Goal: Task Accomplishment & Management: Use online tool/utility

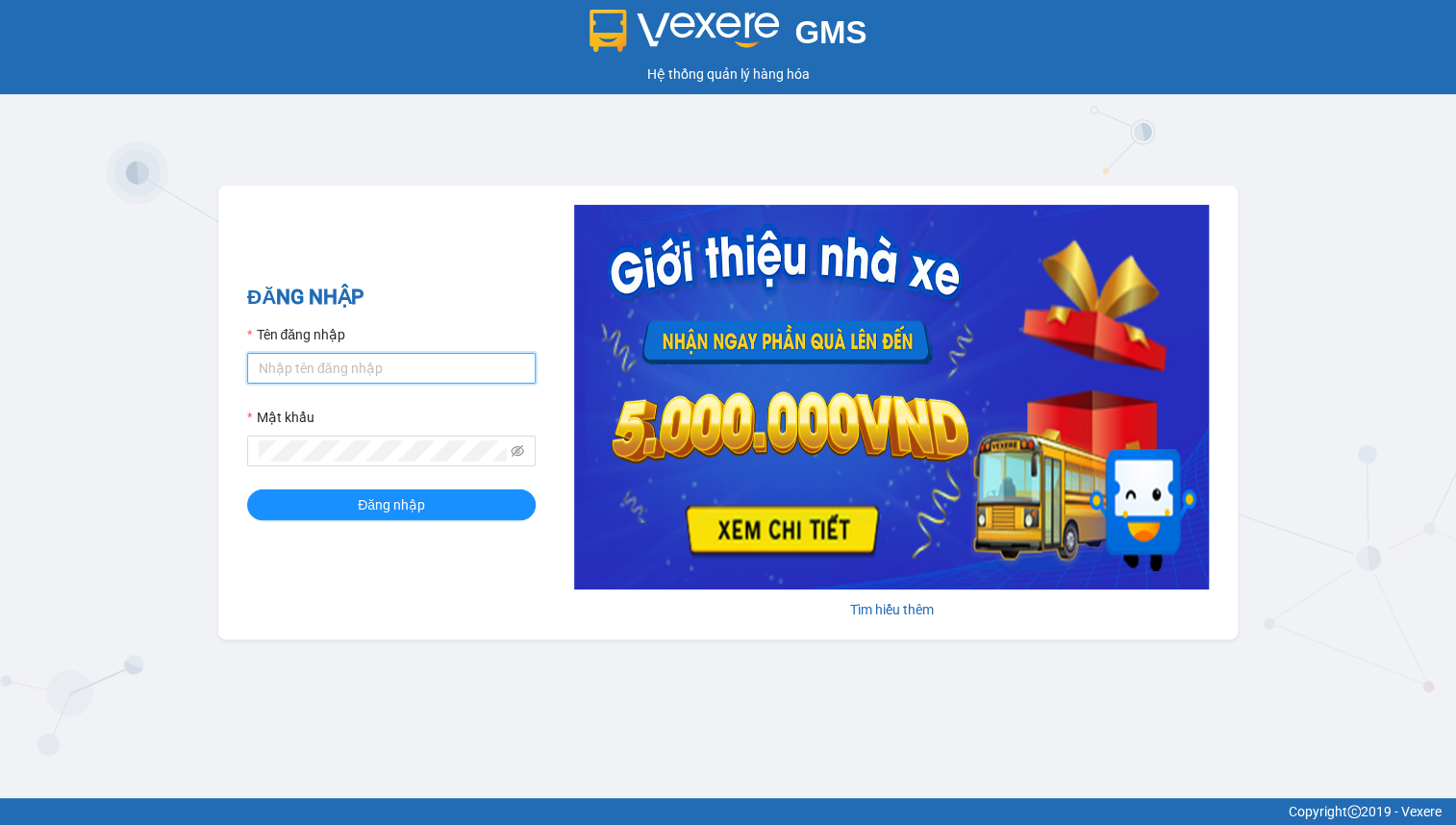
drag, startPoint x: 346, startPoint y: 373, endPoint x: 354, endPoint y: 382, distance: 12.0
click at [346, 373] on input "Tên đăng nhập" at bounding box center [392, 368] width 289 height 31
type input "linhdl.phuchai"
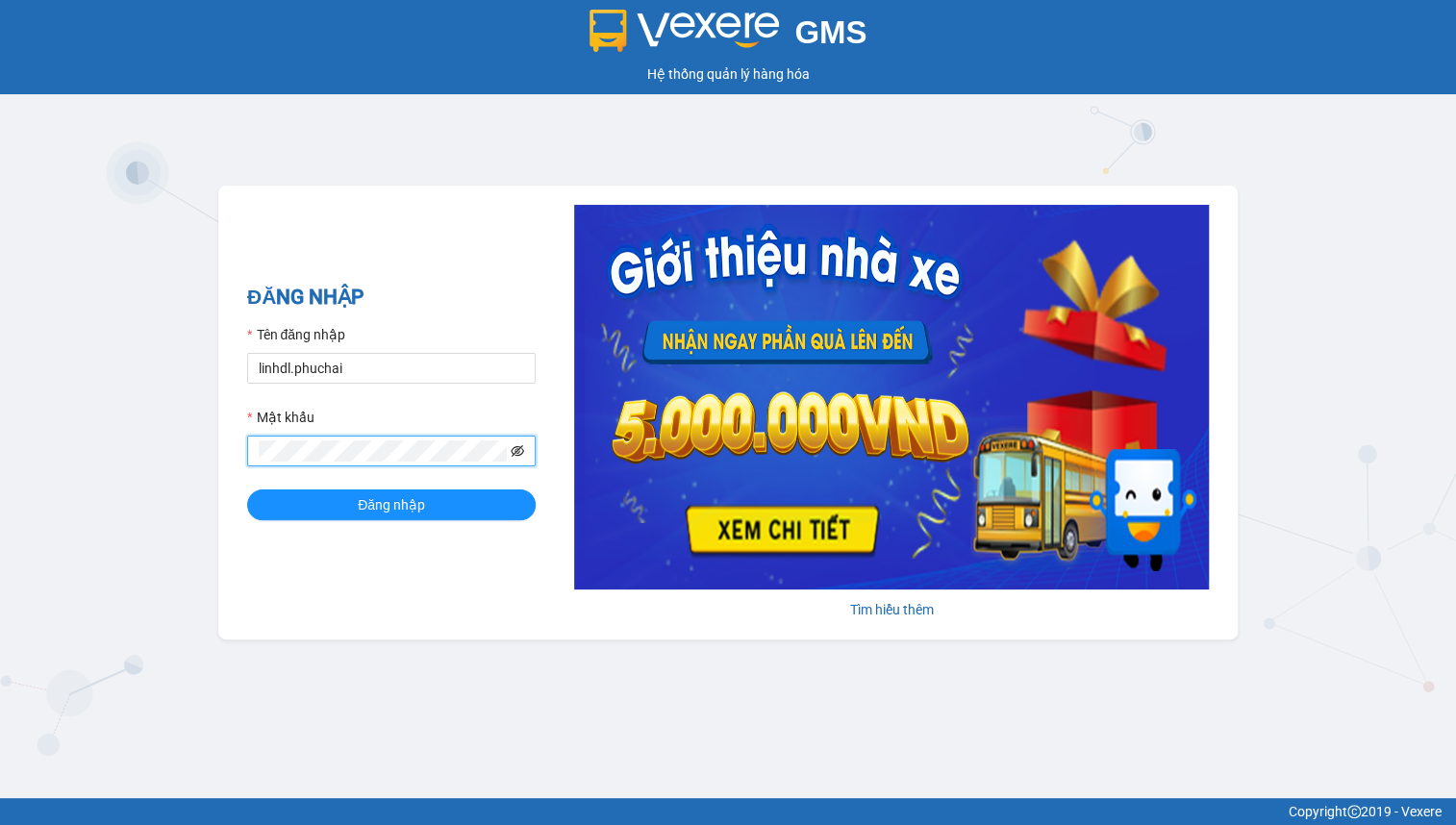
click at [522, 449] on icon "eye-invisible" at bounding box center [518, 451] width 14 height 12
click at [434, 496] on button "Đăng nhập" at bounding box center [392, 505] width 289 height 31
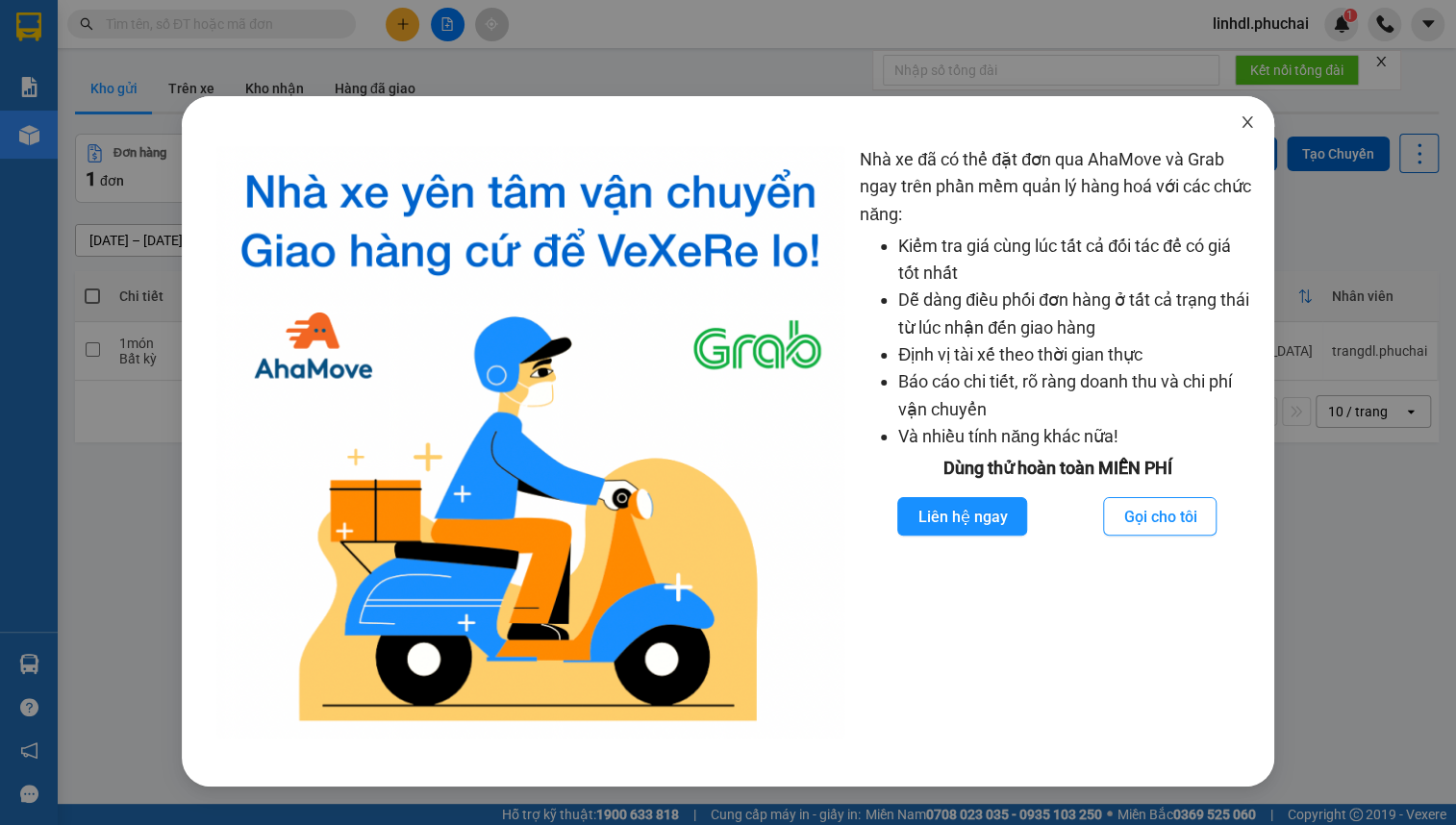
click at [1243, 122] on icon "close" at bounding box center [1248, 122] width 16 height 16
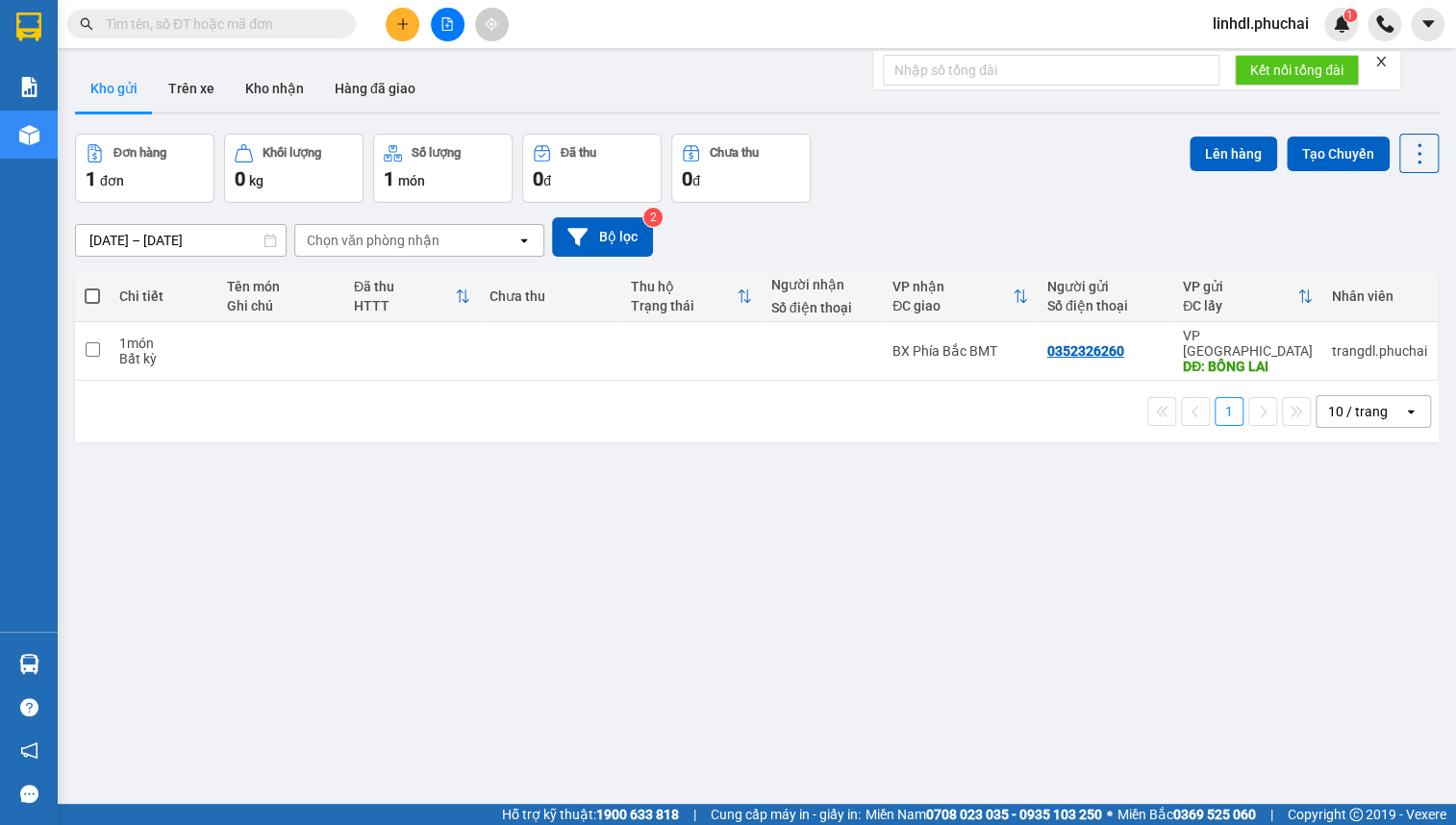
click at [156, 17] on input "text" at bounding box center [219, 24] width 227 height 21
click at [407, 30] on icon "plus" at bounding box center [403, 24] width 14 height 14
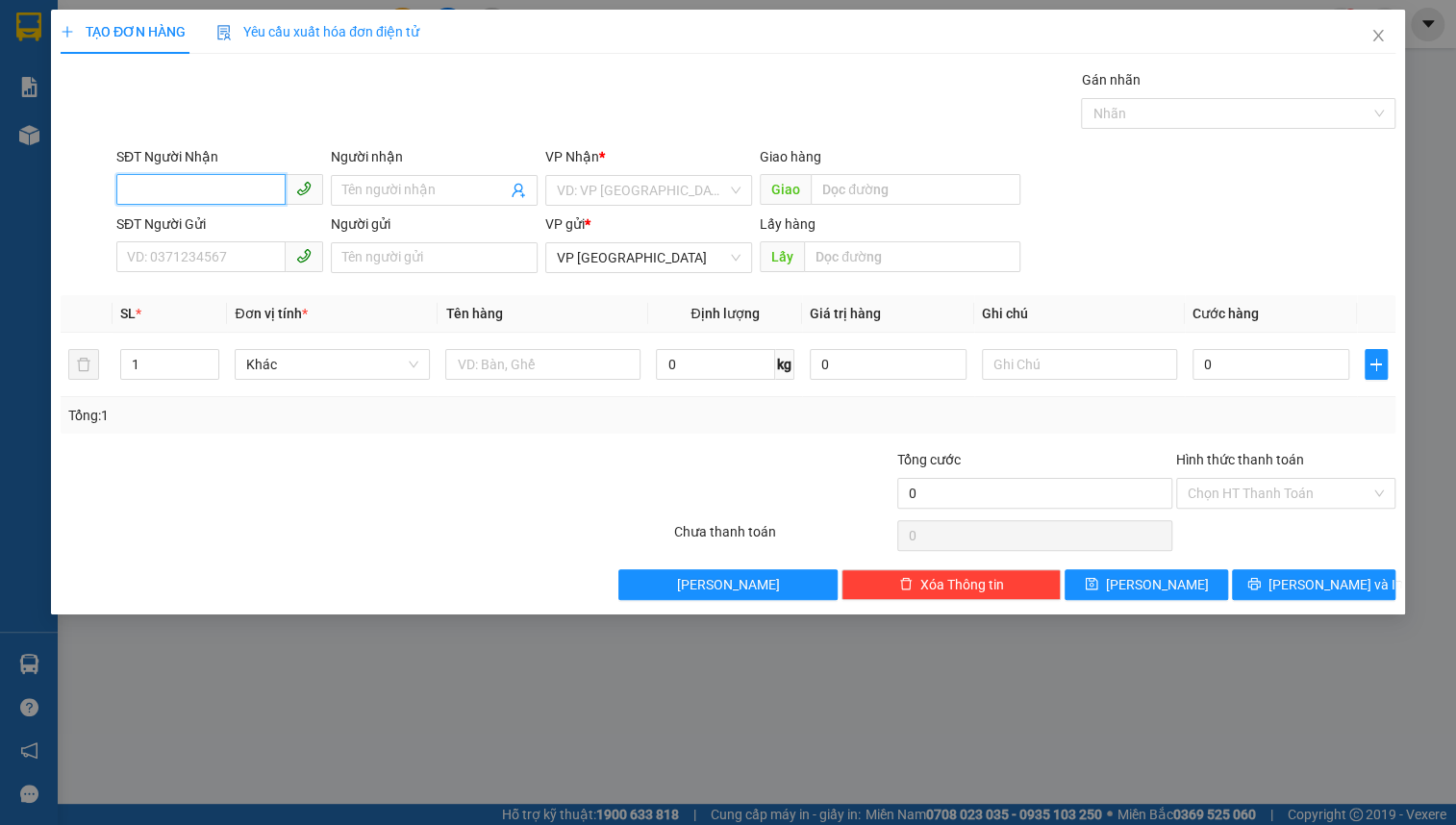
click at [206, 201] on input "SĐT Người Nhận" at bounding box center [201, 190] width 170 height 31
click at [200, 225] on div "0935171823 - TS FOOD" at bounding box center [220, 229] width 184 height 21
type input "0935171823"
type input "TS FOOD"
type input "CHU SÊ // GỌI TRC 30P HỎI ĐIỂM GIAO"
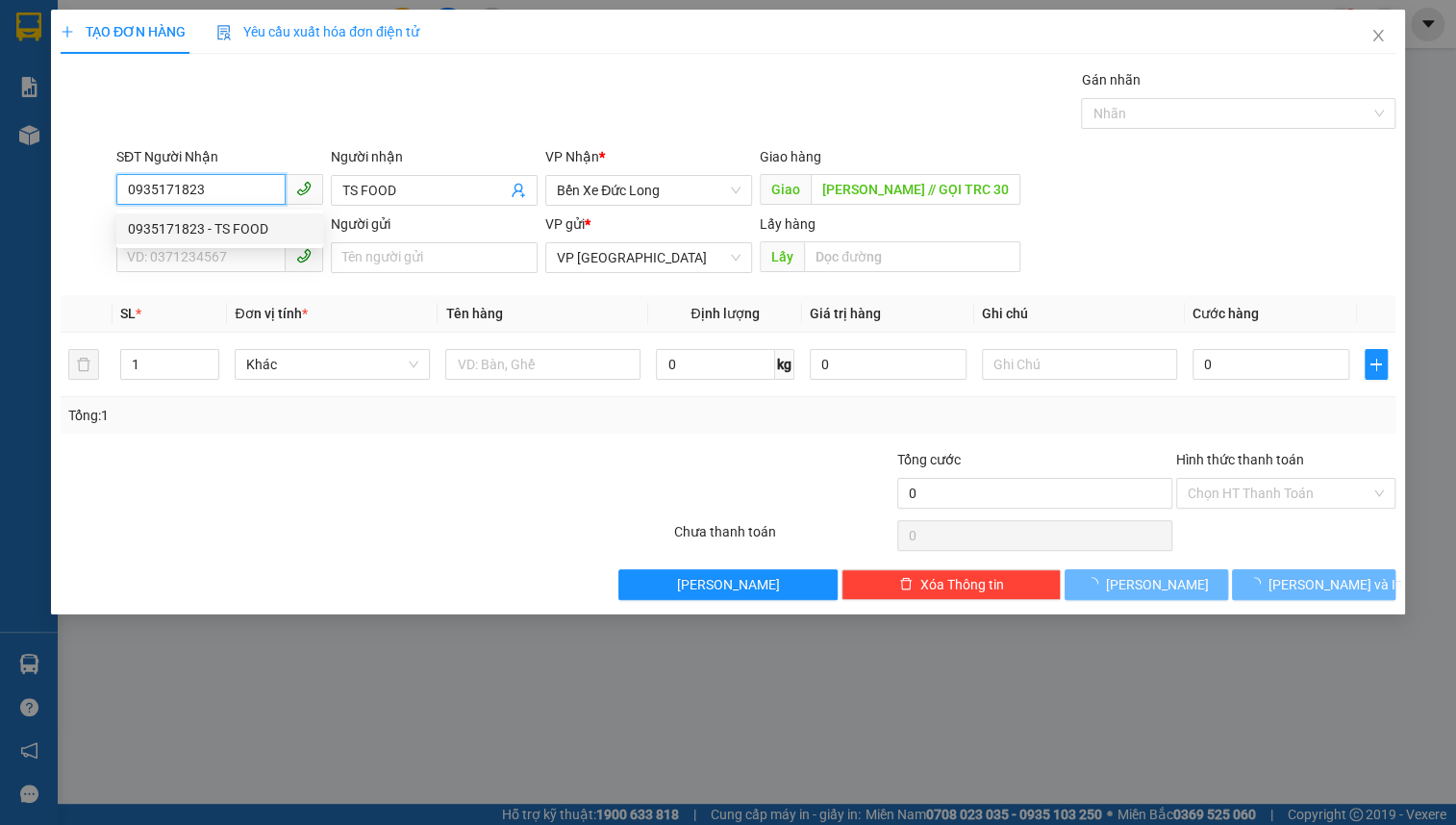
type input "600.000"
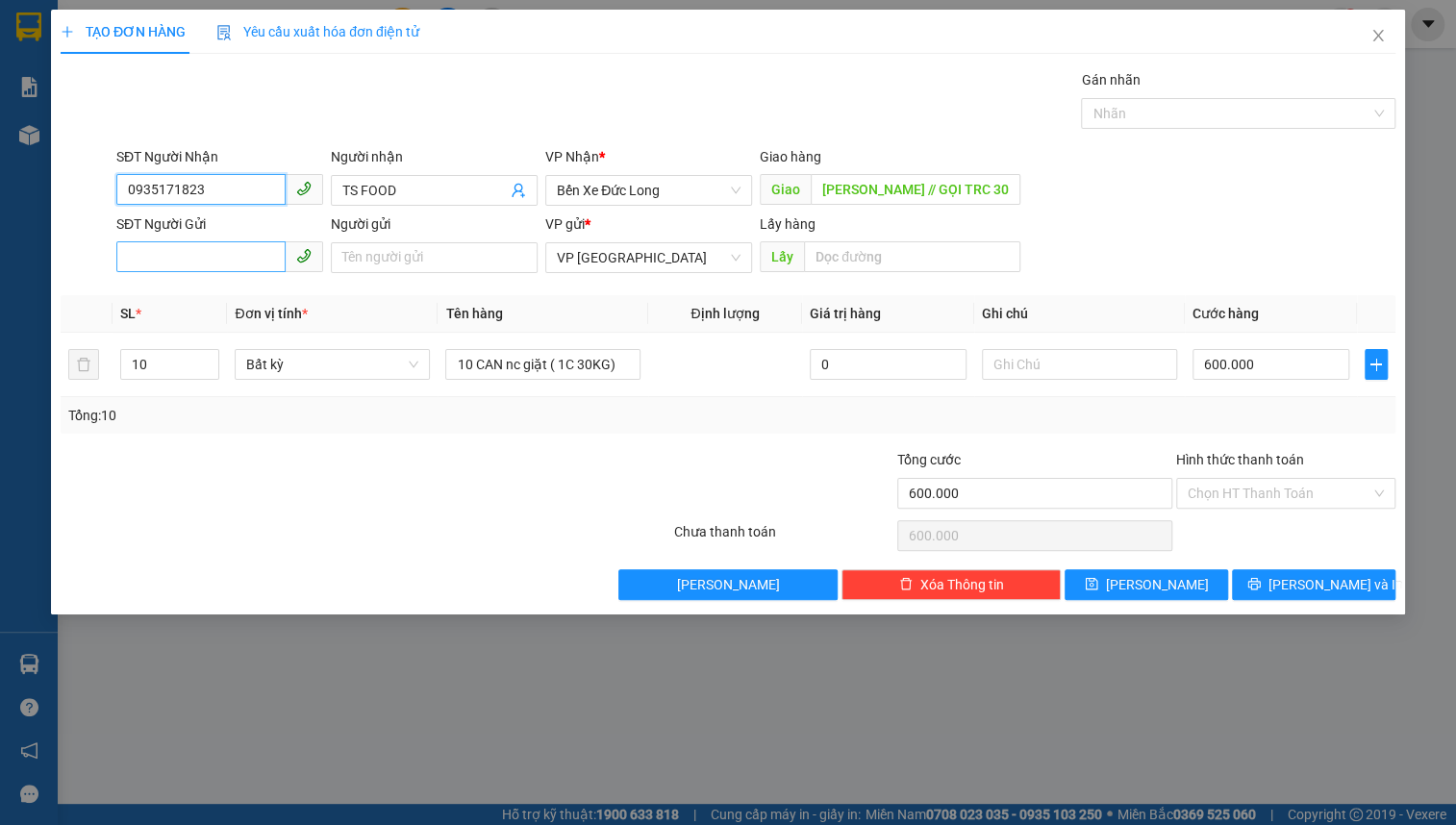
type input "0935171823"
click at [213, 262] on input "SĐT Người Gửi" at bounding box center [201, 257] width 170 height 31
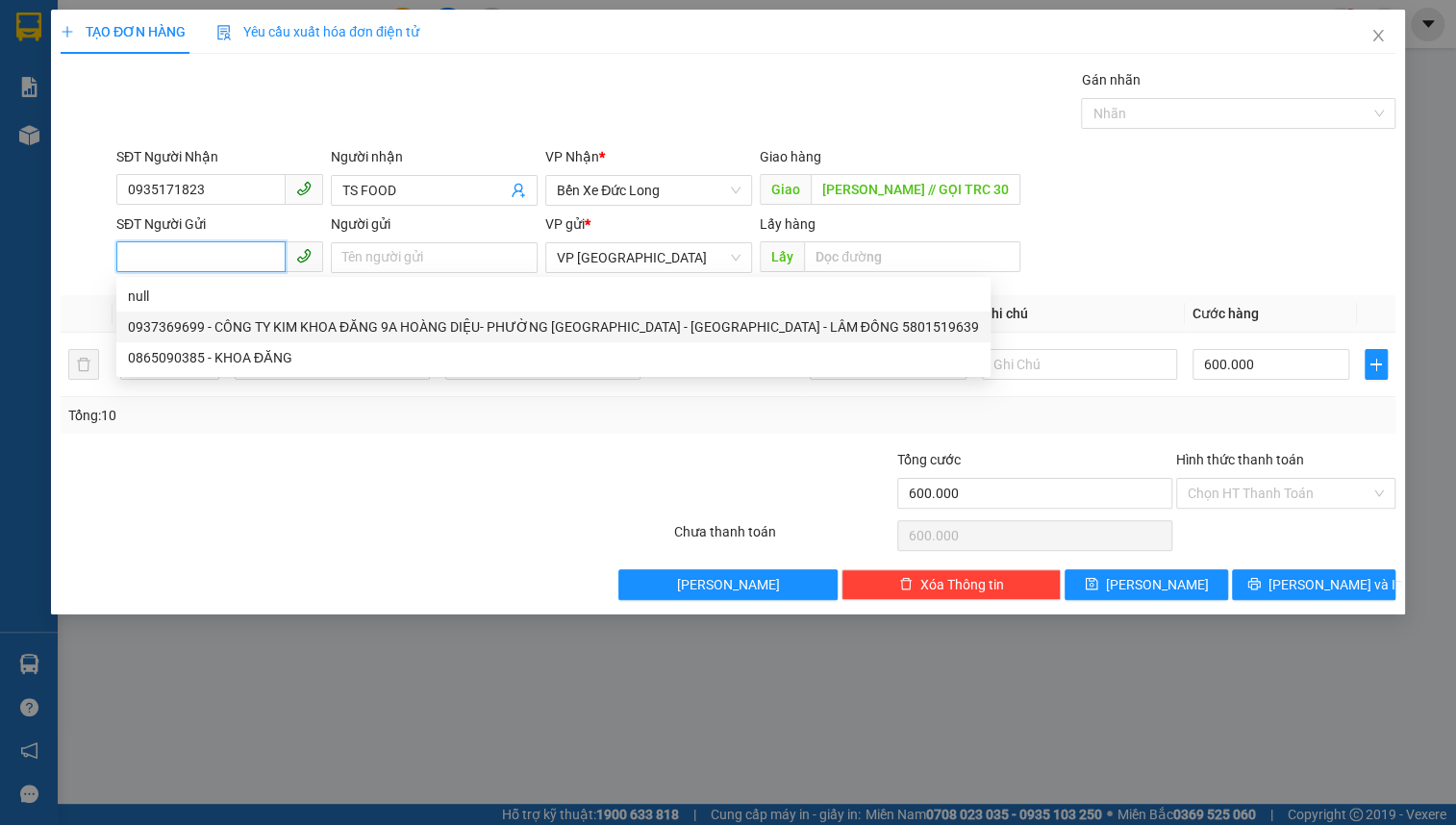
click at [224, 319] on div "0937369699 - CÔNG TY KIM KHOA ĐĂNG 9A HOÀNG DIỆU- PHƯỜNG CAM LY - ĐÀ LẠT - LÂM …" at bounding box center [554, 327] width 851 height 21
type input "0937369699"
type input "CÔNG TY KIM KHOA ĐĂNG 9A HOÀNG DIỆU- PHƯỜNG CAM LY - ĐÀ LẠT - LÂM ĐỒNG 58015196…"
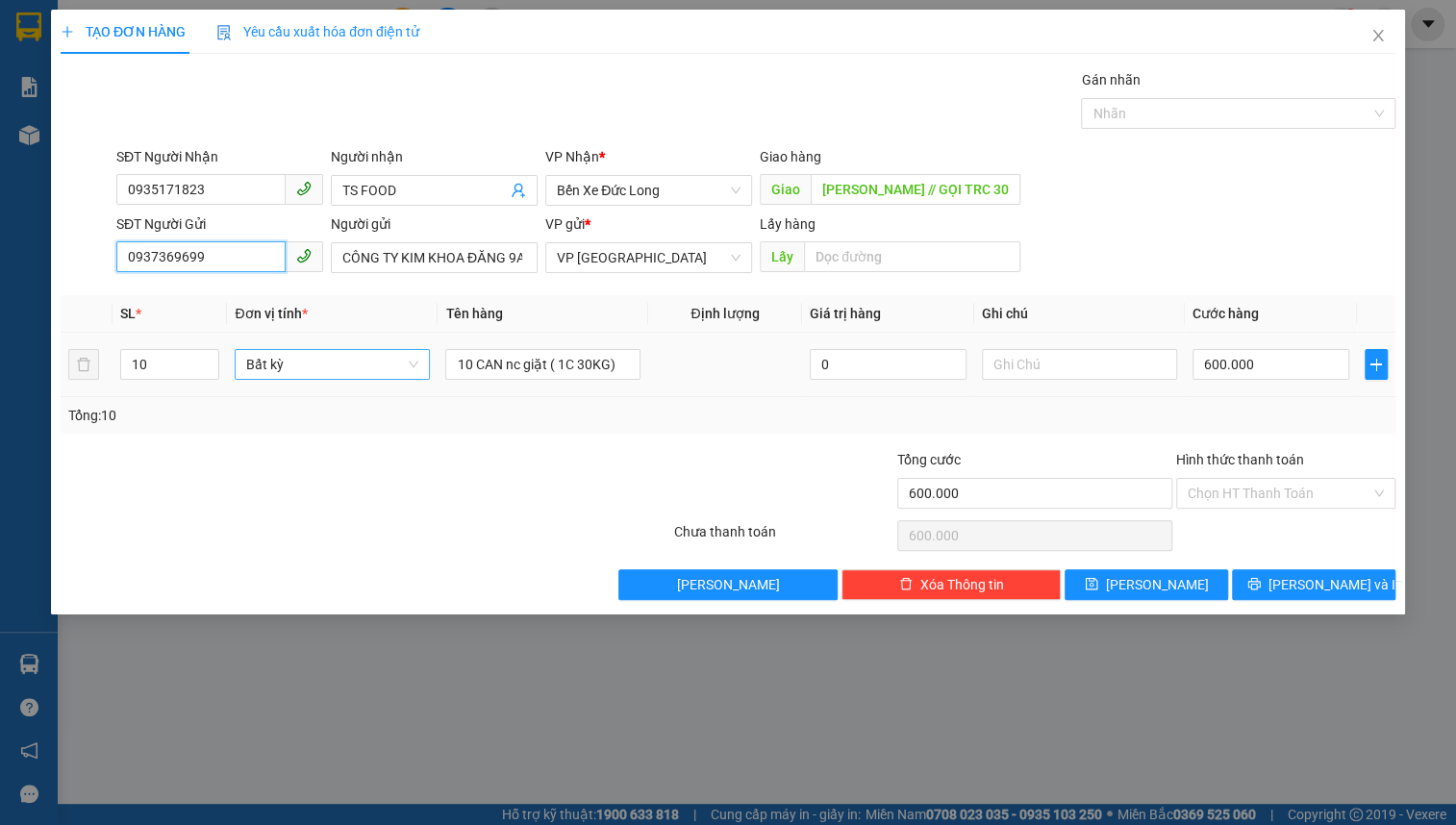
click at [289, 374] on span "Bất kỳ" at bounding box center [332, 365] width 173 height 29
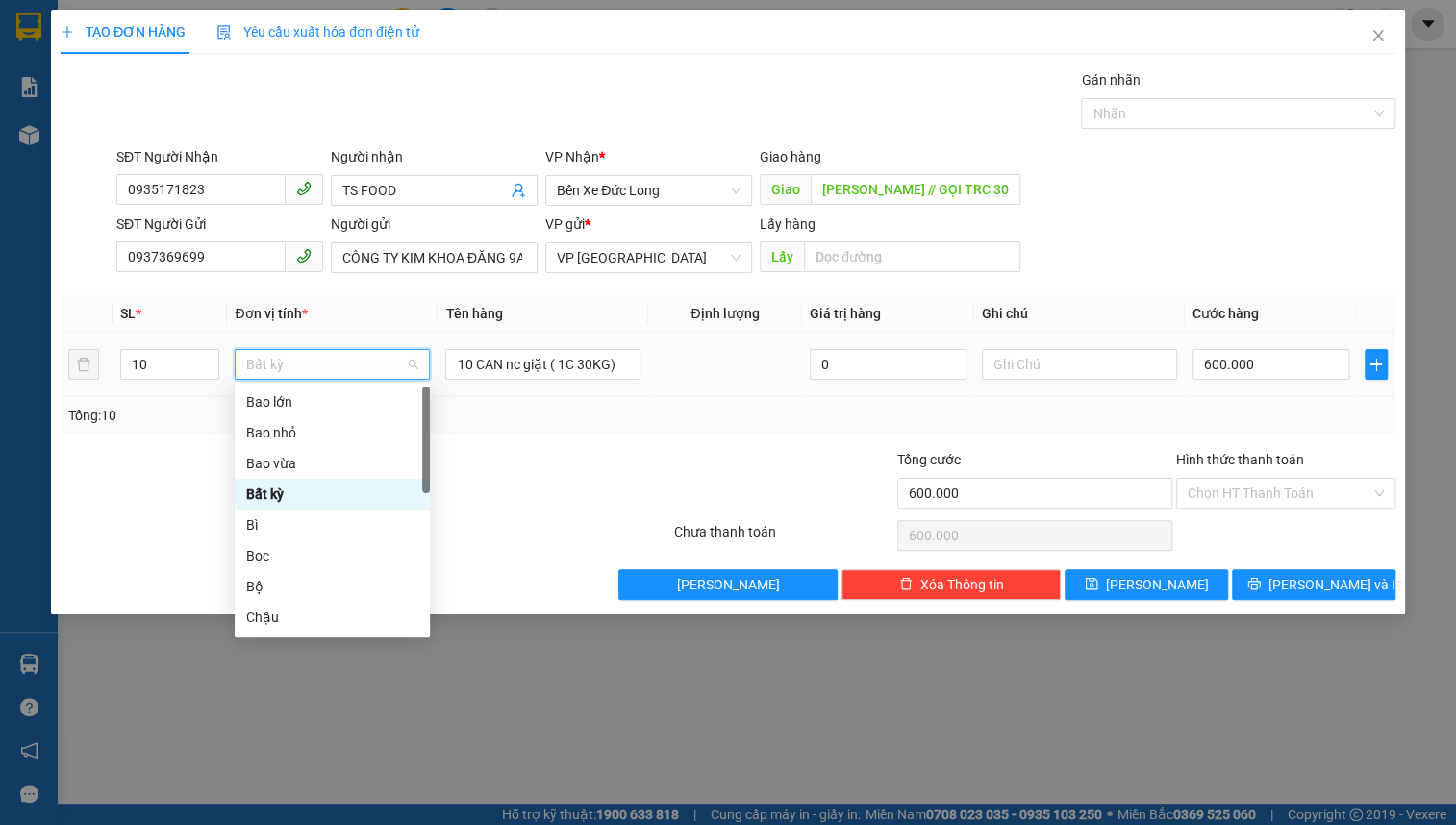
type input "k"
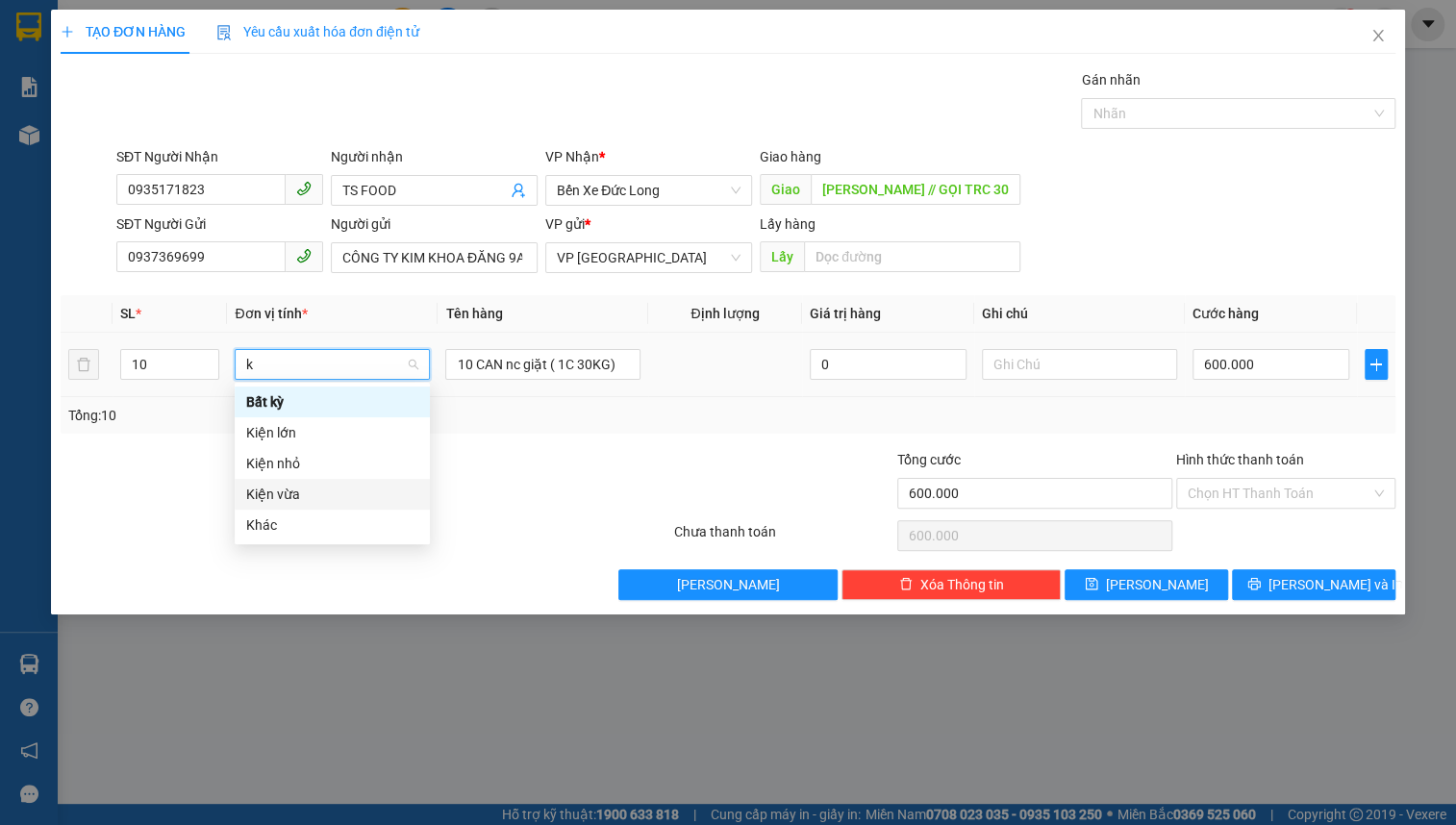
click at [301, 492] on div "Kiện vừa" at bounding box center [332, 494] width 173 height 21
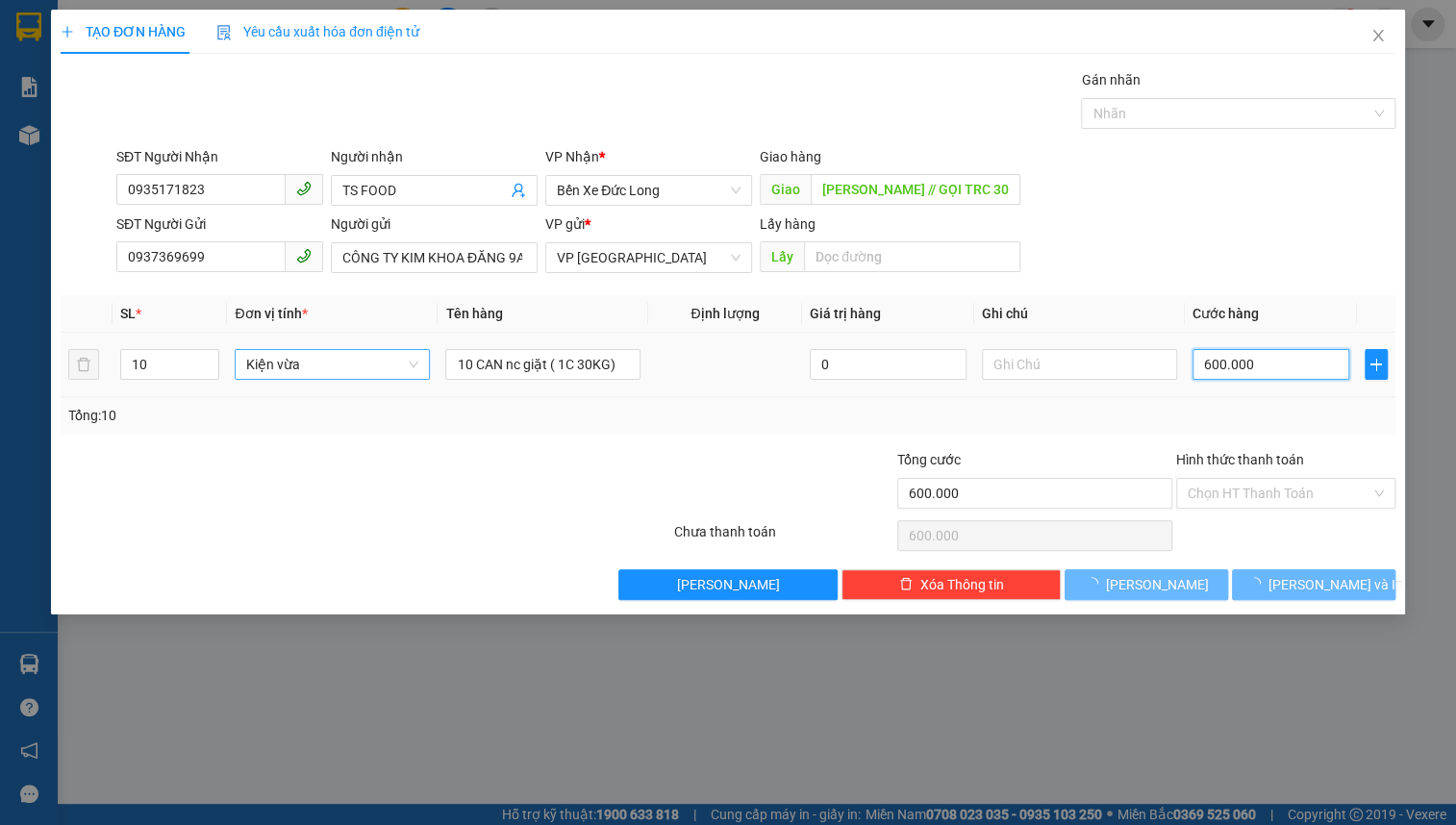
click at [1313, 363] on input "600.000" at bounding box center [1272, 365] width 157 height 31
type input "0"
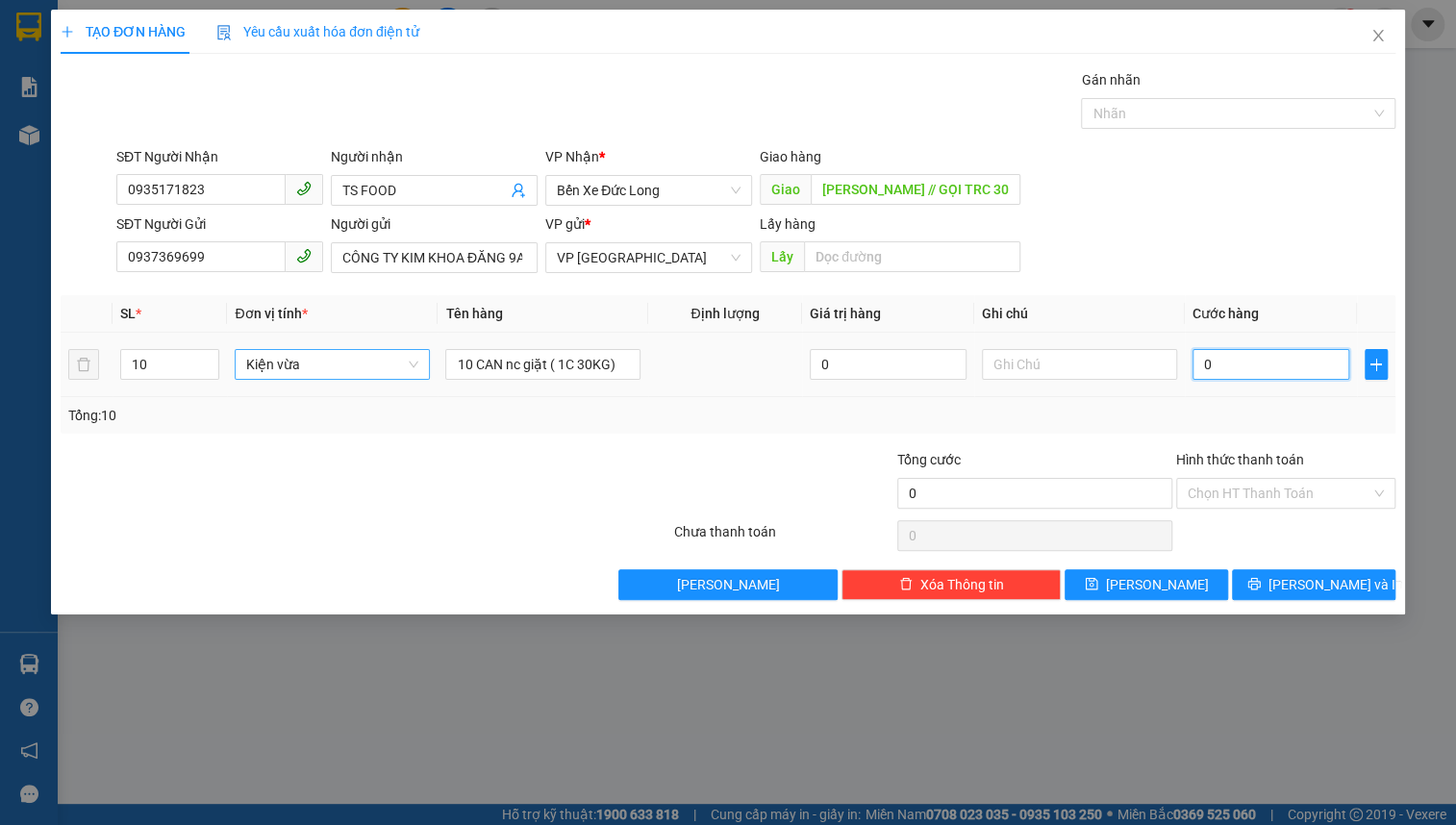
type input "6"
type input "06"
type input "60"
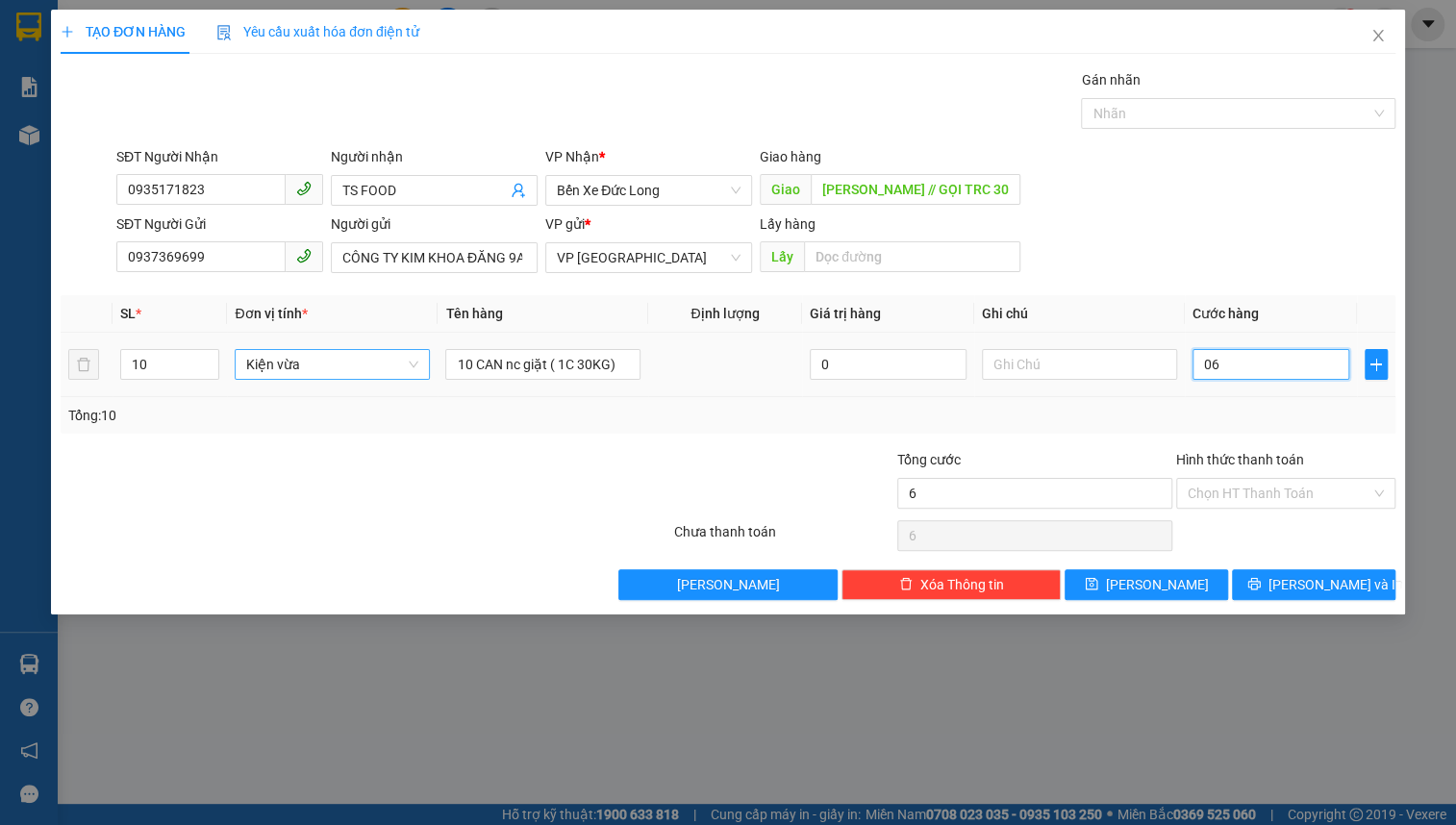
type input "060"
type input "600"
type input "0.600"
type input "6.000"
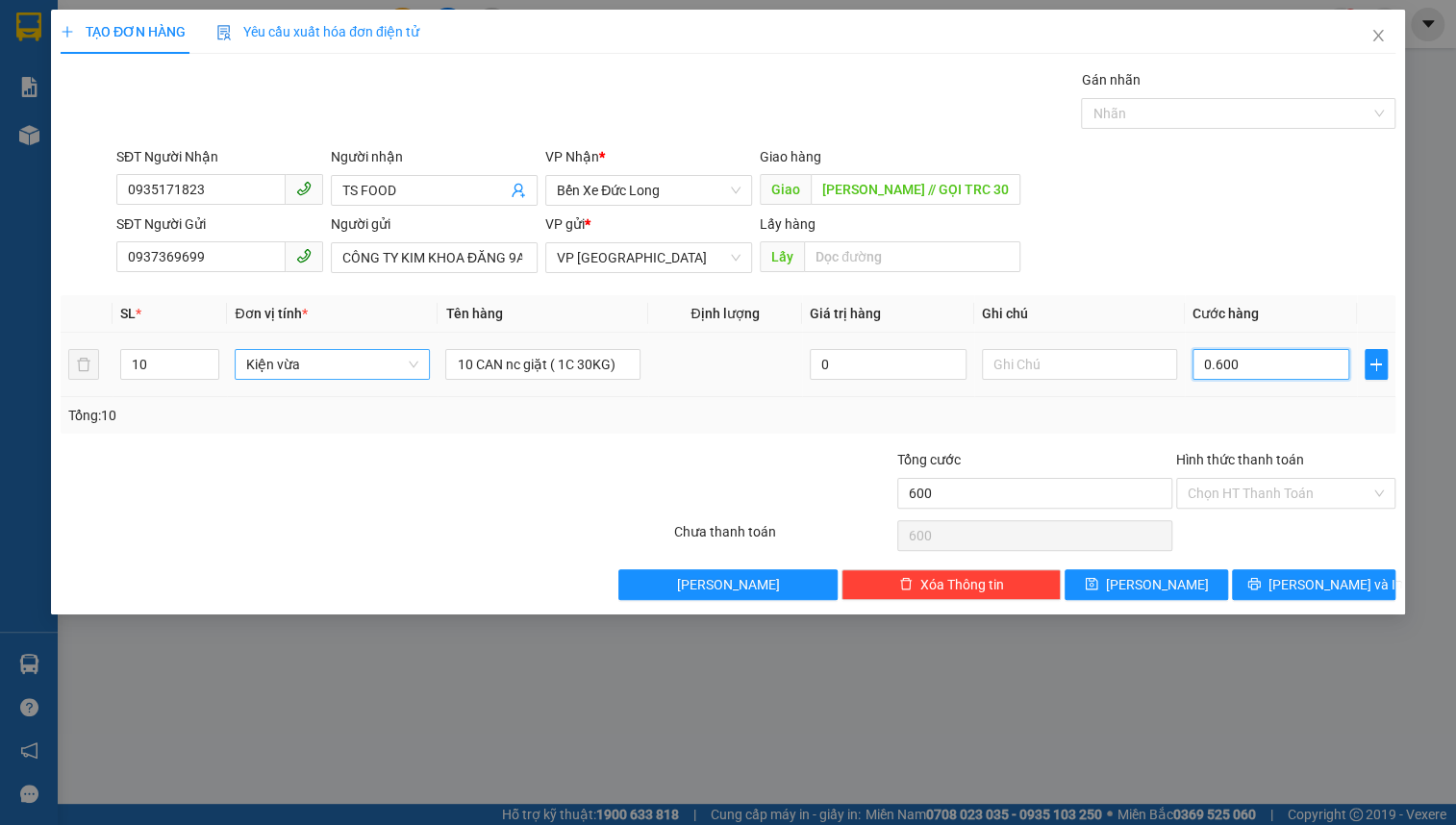
type input "6.000"
type input "06.000"
type input "60.000"
type input "060.000"
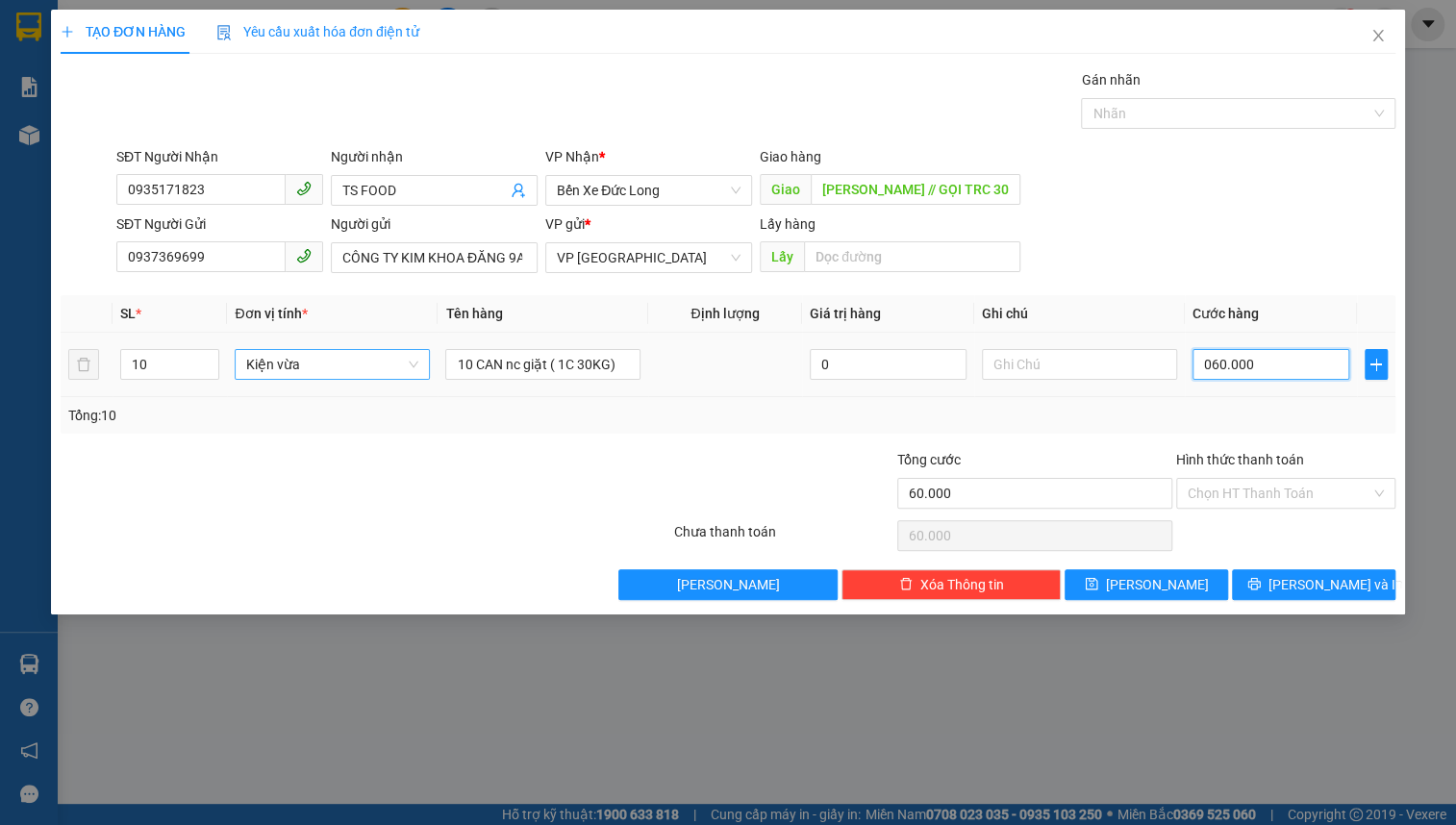
type input "600.000"
click at [1313, 482] on input "Hình thức thanh toán" at bounding box center [1280, 493] width 183 height 29
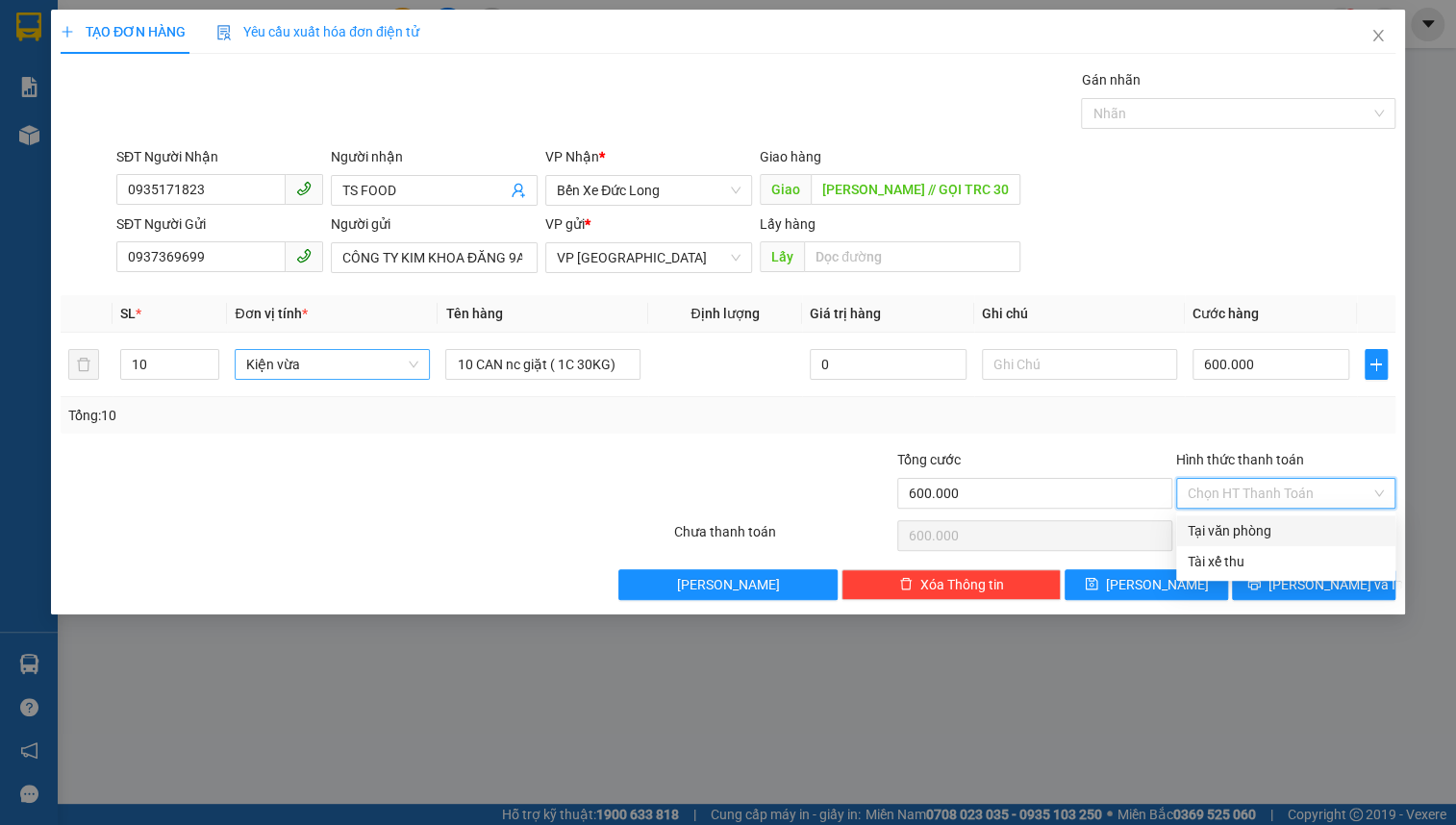
drag, startPoint x: 1304, startPoint y: 527, endPoint x: 1304, endPoint y: 557, distance: 30.0
click at [1302, 528] on div "Tại văn phòng" at bounding box center [1286, 531] width 196 height 21
type input "0"
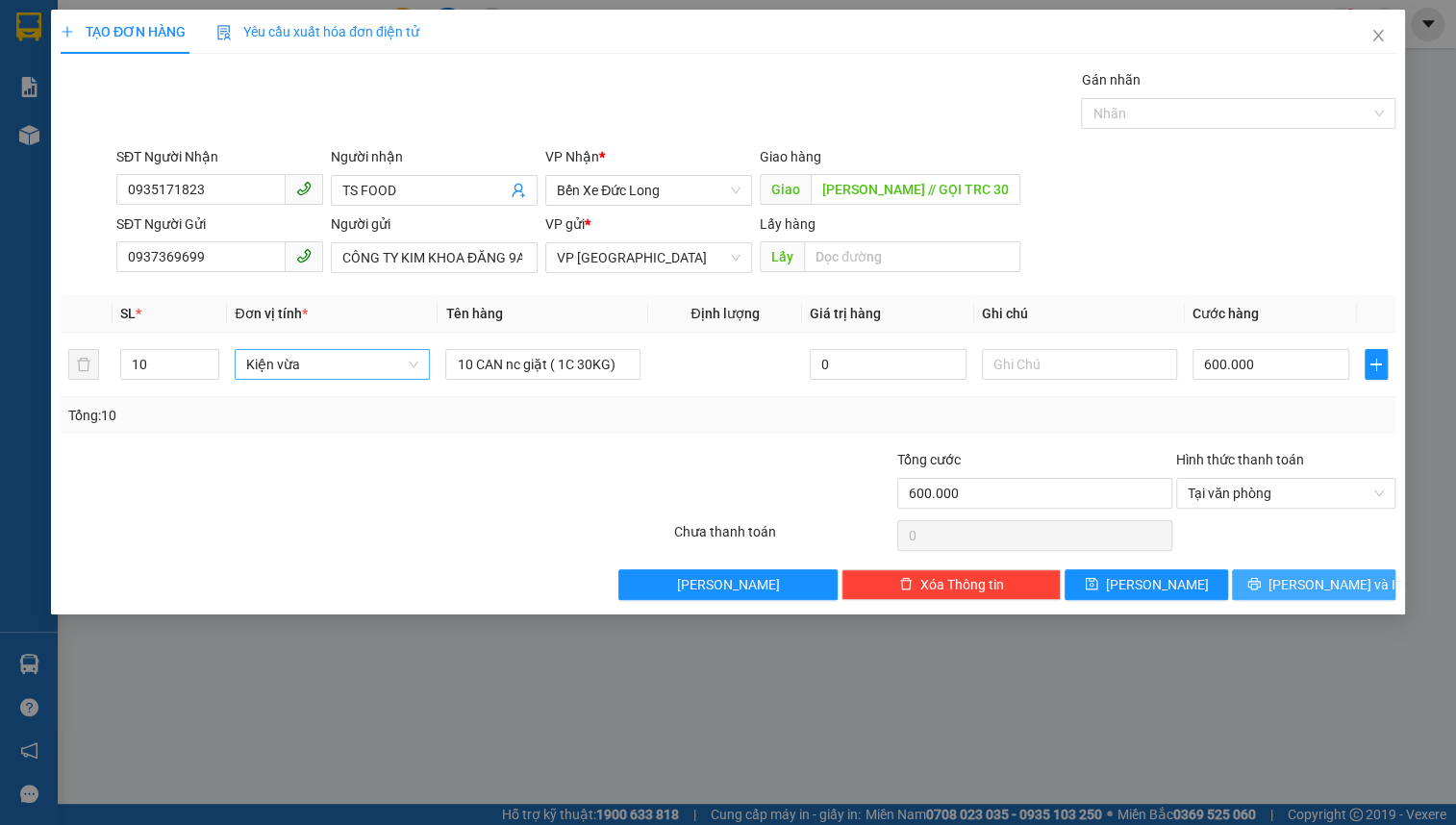
click at [1304, 577] on span "[PERSON_NAME] và In" at bounding box center [1336, 585] width 135 height 21
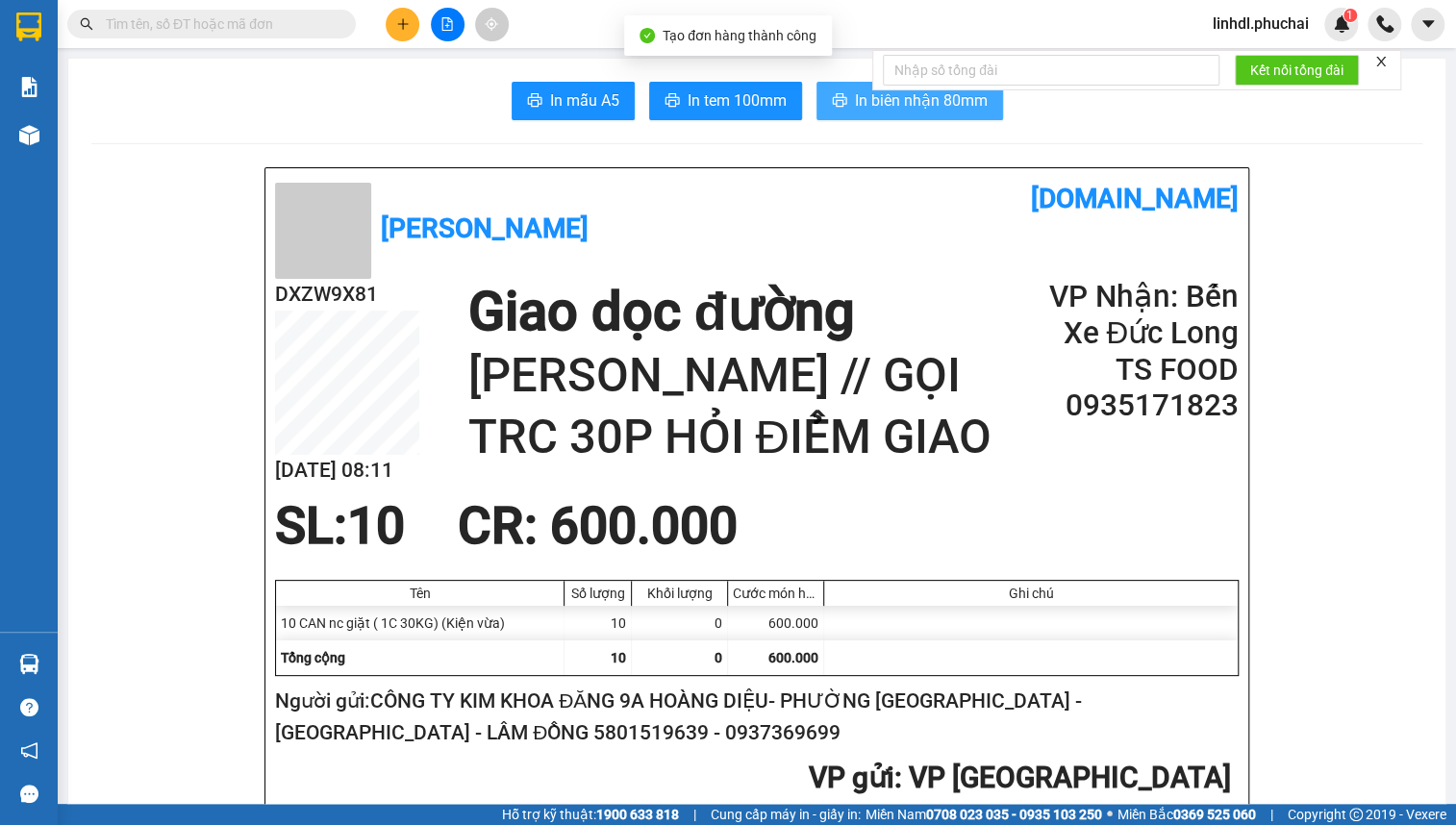
click at [973, 113] on button "In biên nhận 80mm" at bounding box center [910, 101] width 187 height 39
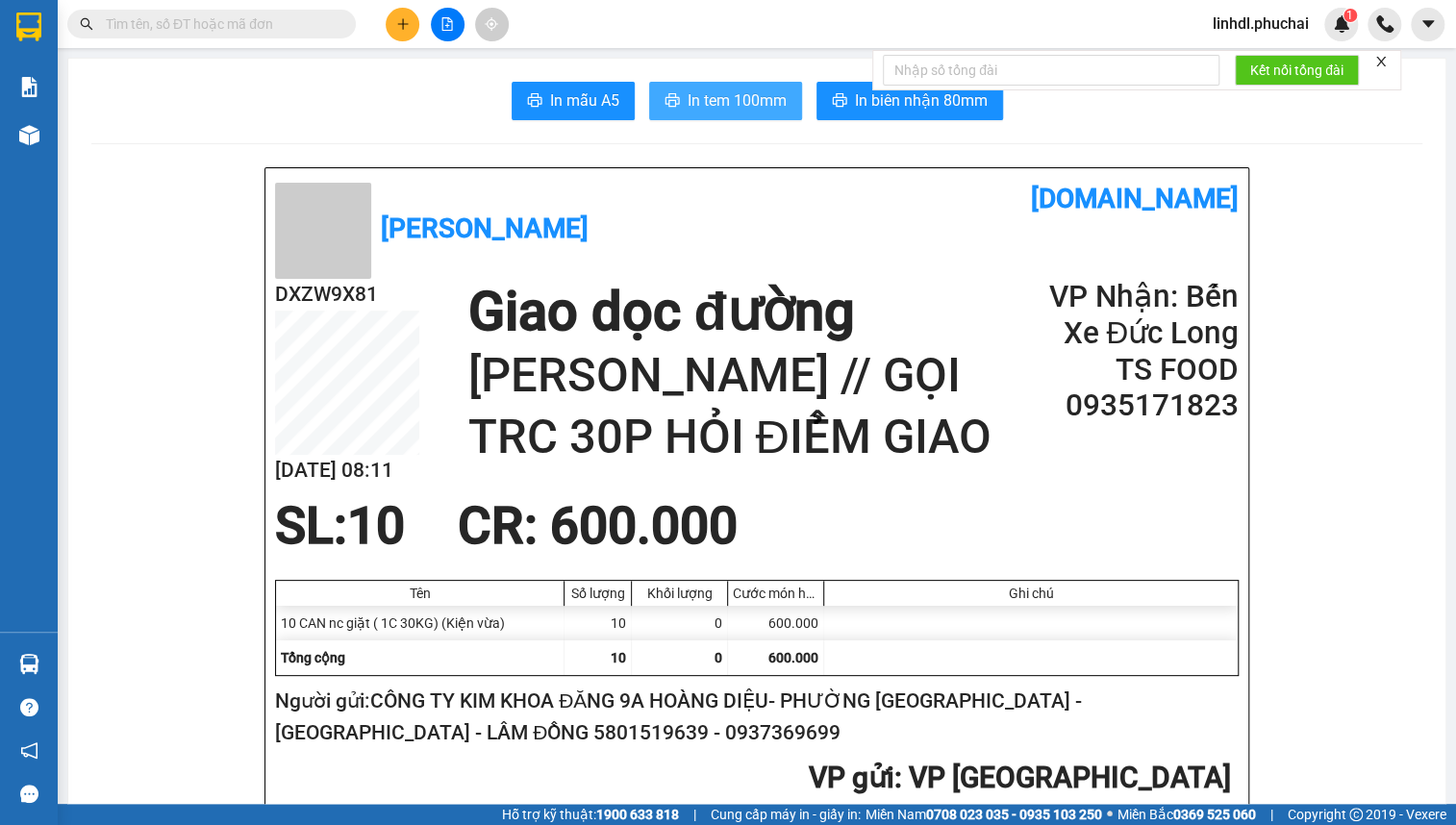
click at [720, 115] on button "In tem 100mm" at bounding box center [726, 101] width 153 height 39
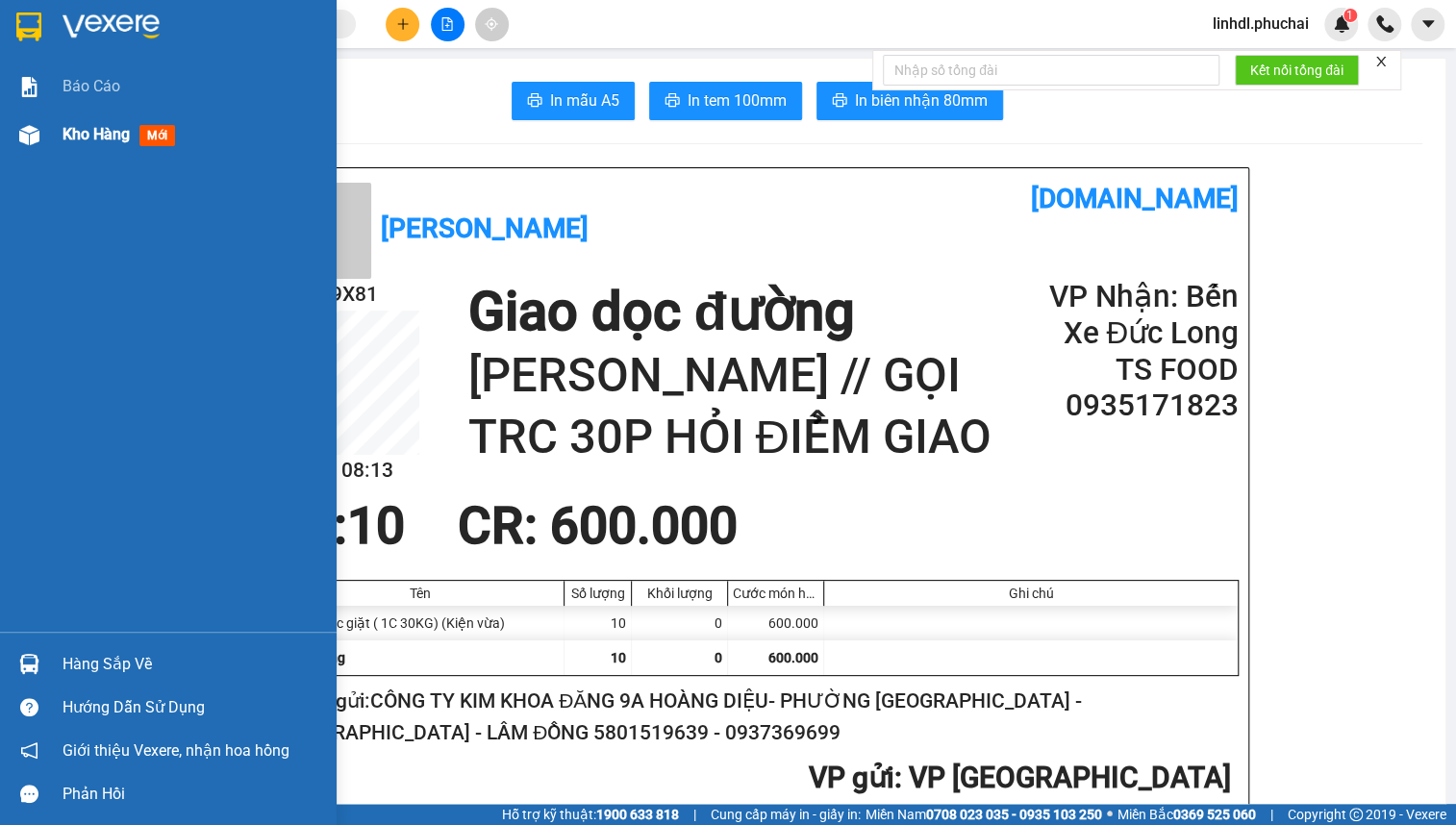
click at [28, 144] on div at bounding box center [29, 135] width 34 height 34
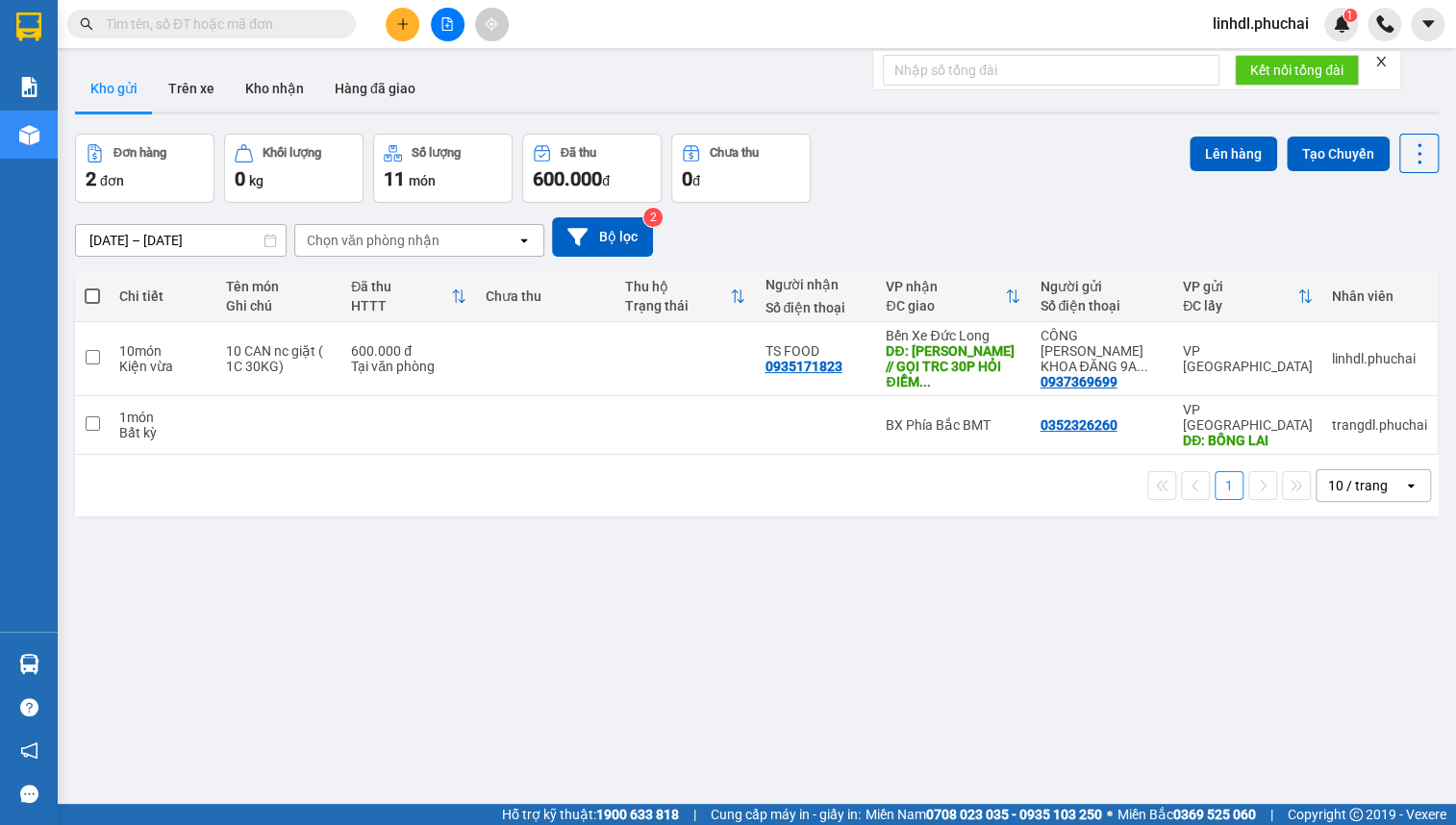
click at [404, 26] on icon "plus" at bounding box center [403, 24] width 14 height 14
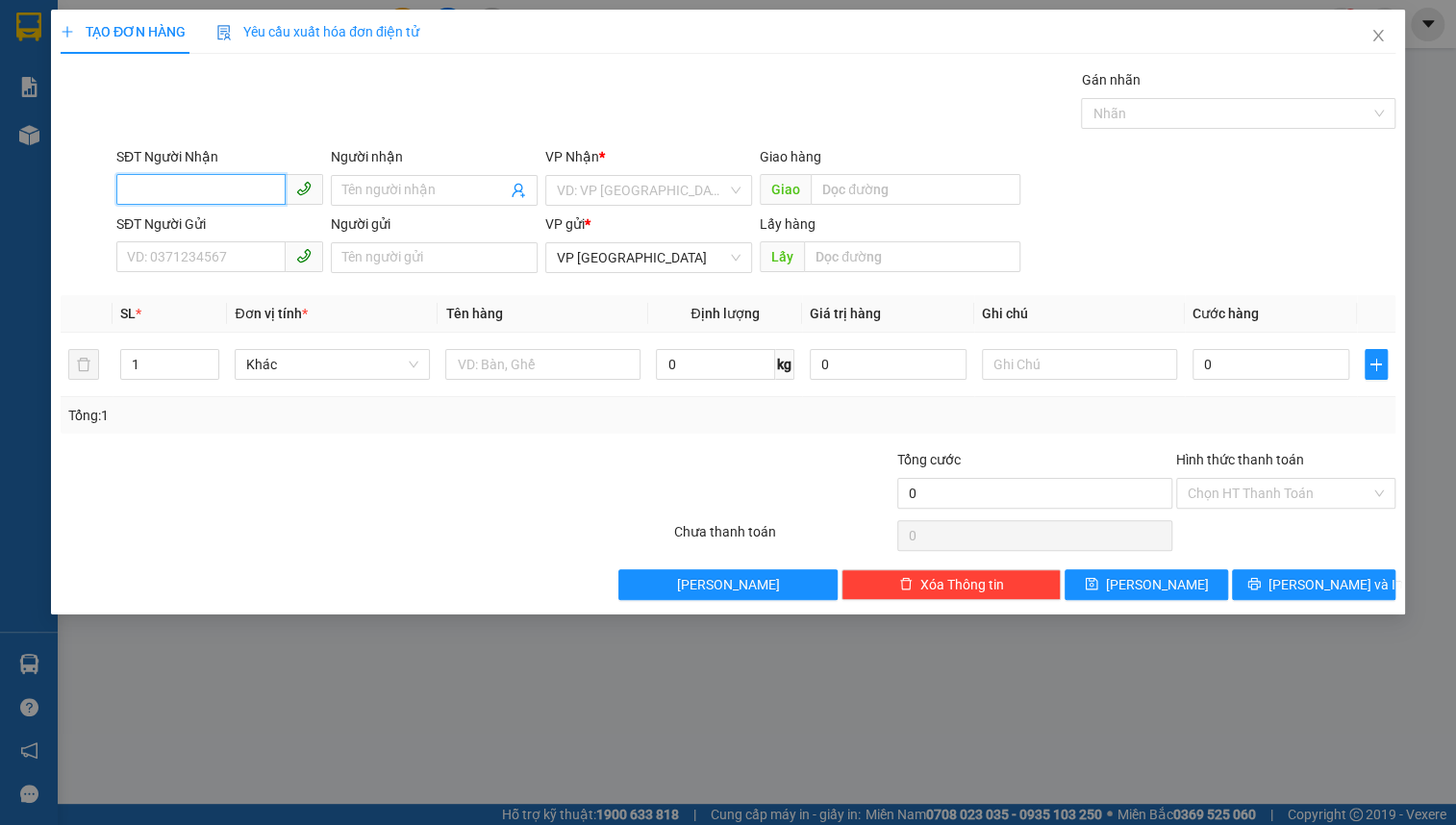
click at [193, 175] on input "SĐT Người Nhận" at bounding box center [201, 190] width 170 height 31
type input "0945450272"
click at [238, 193] on input "0945450272" at bounding box center [201, 190] width 170 height 31
click at [218, 225] on div "0945450272" at bounding box center [220, 229] width 184 height 21
type input "60.000"
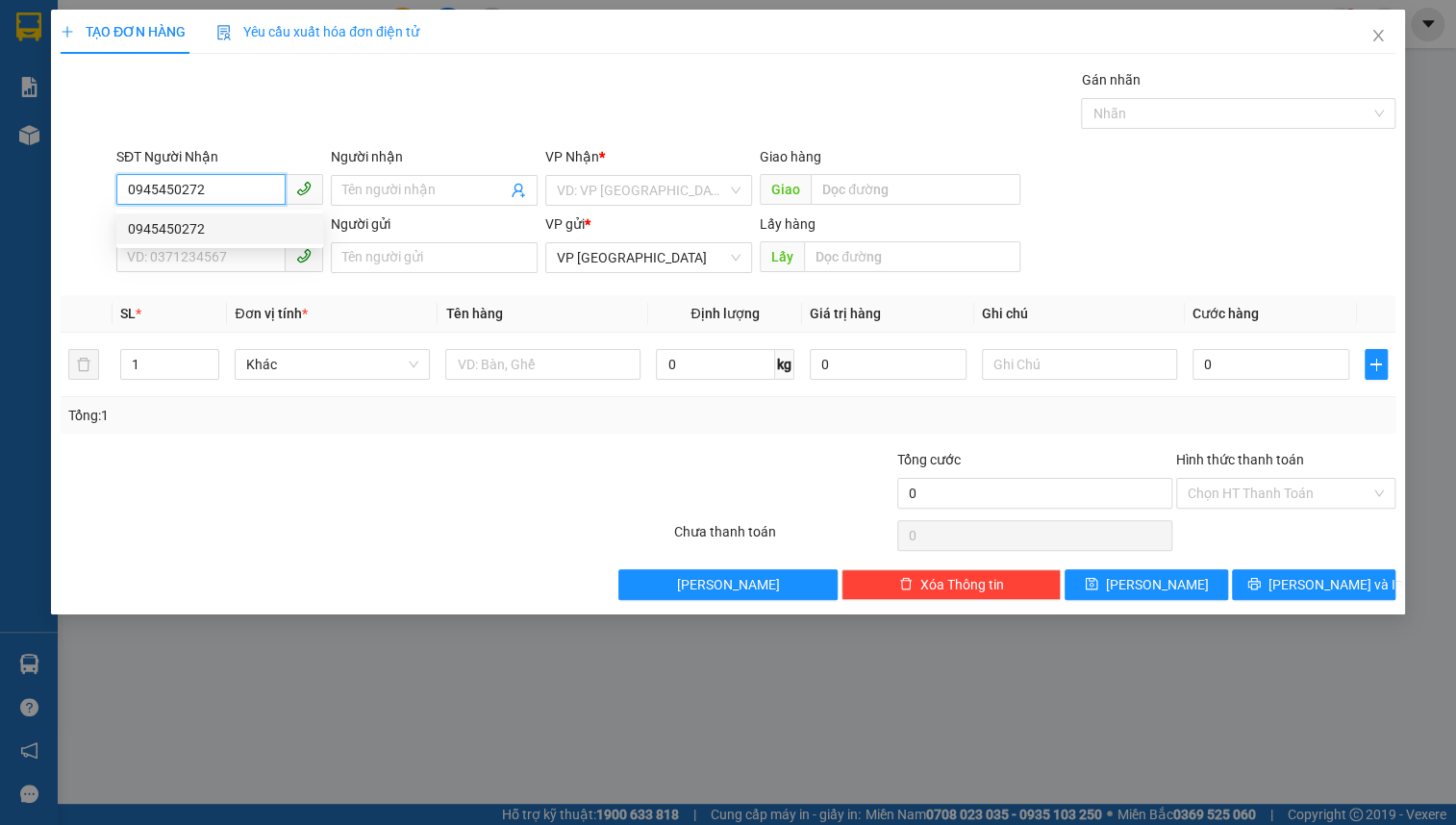
type input "60.000"
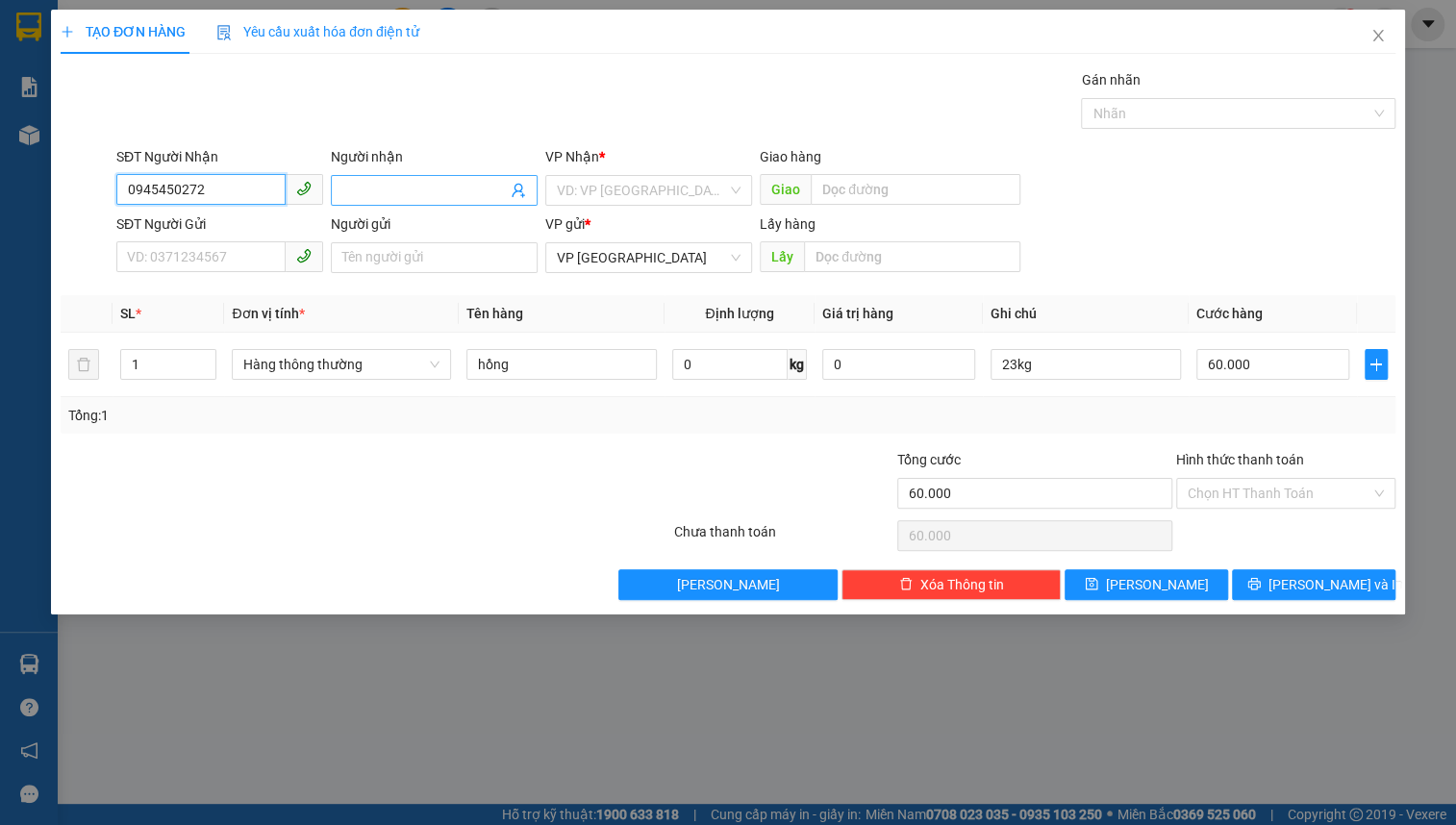
type input "0945450272"
click at [459, 186] on input "Người nhận" at bounding box center [425, 191] width 165 height 21
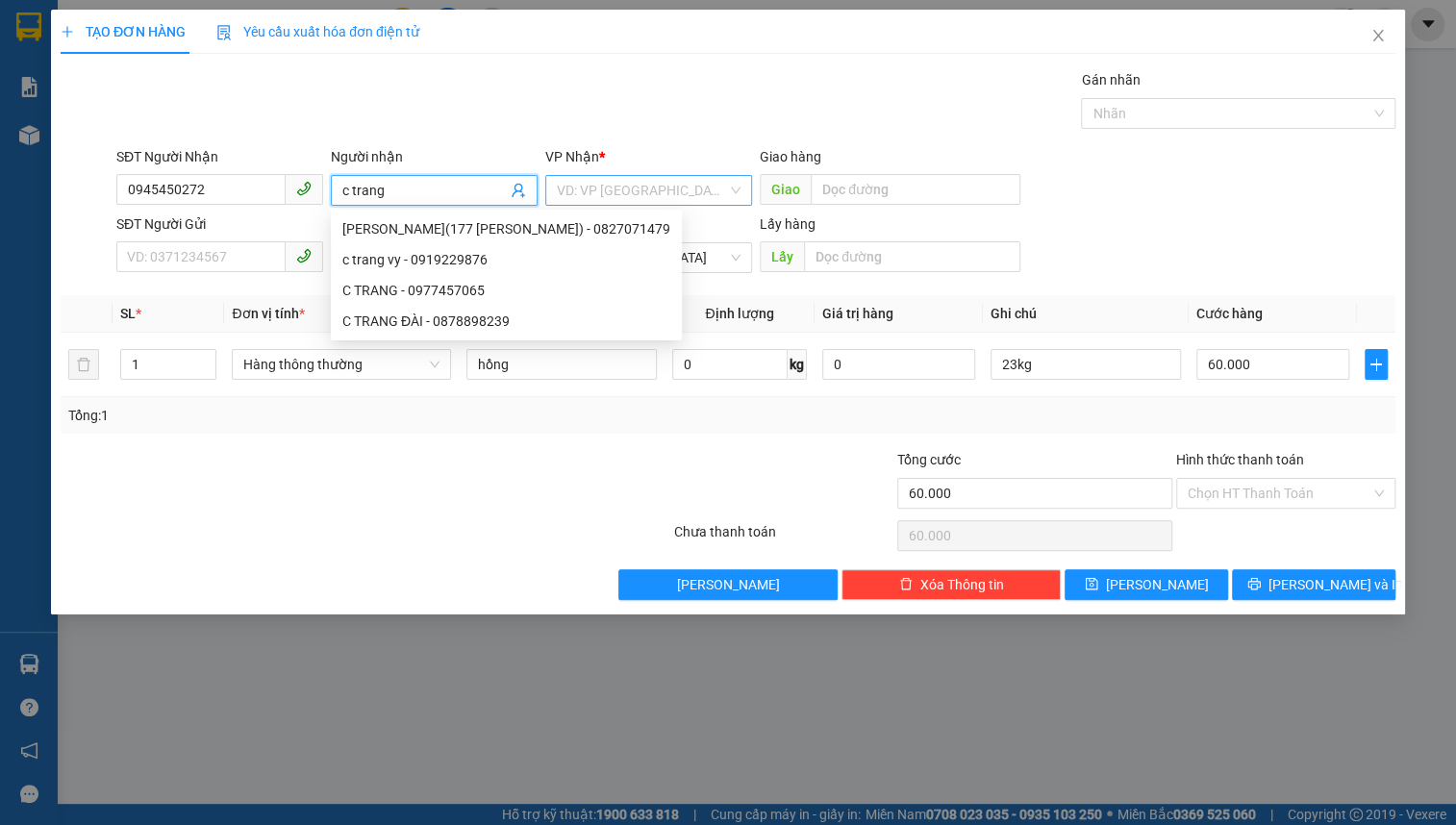
type input "c trang"
click at [621, 191] on input "search" at bounding box center [643, 191] width 171 height 29
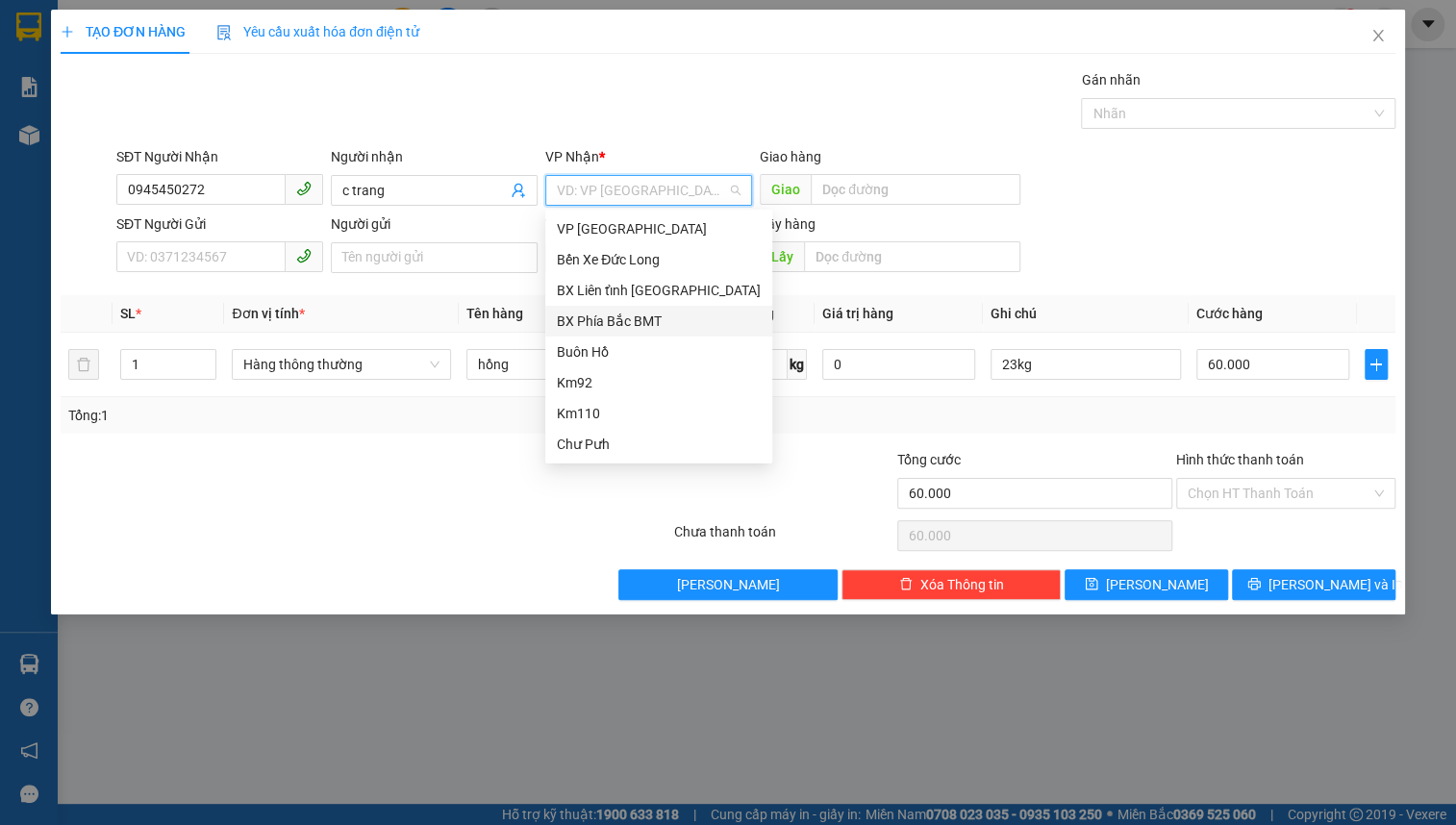
click at [669, 319] on div "BX Phía Bắc BMT" at bounding box center [659, 322] width 204 height 21
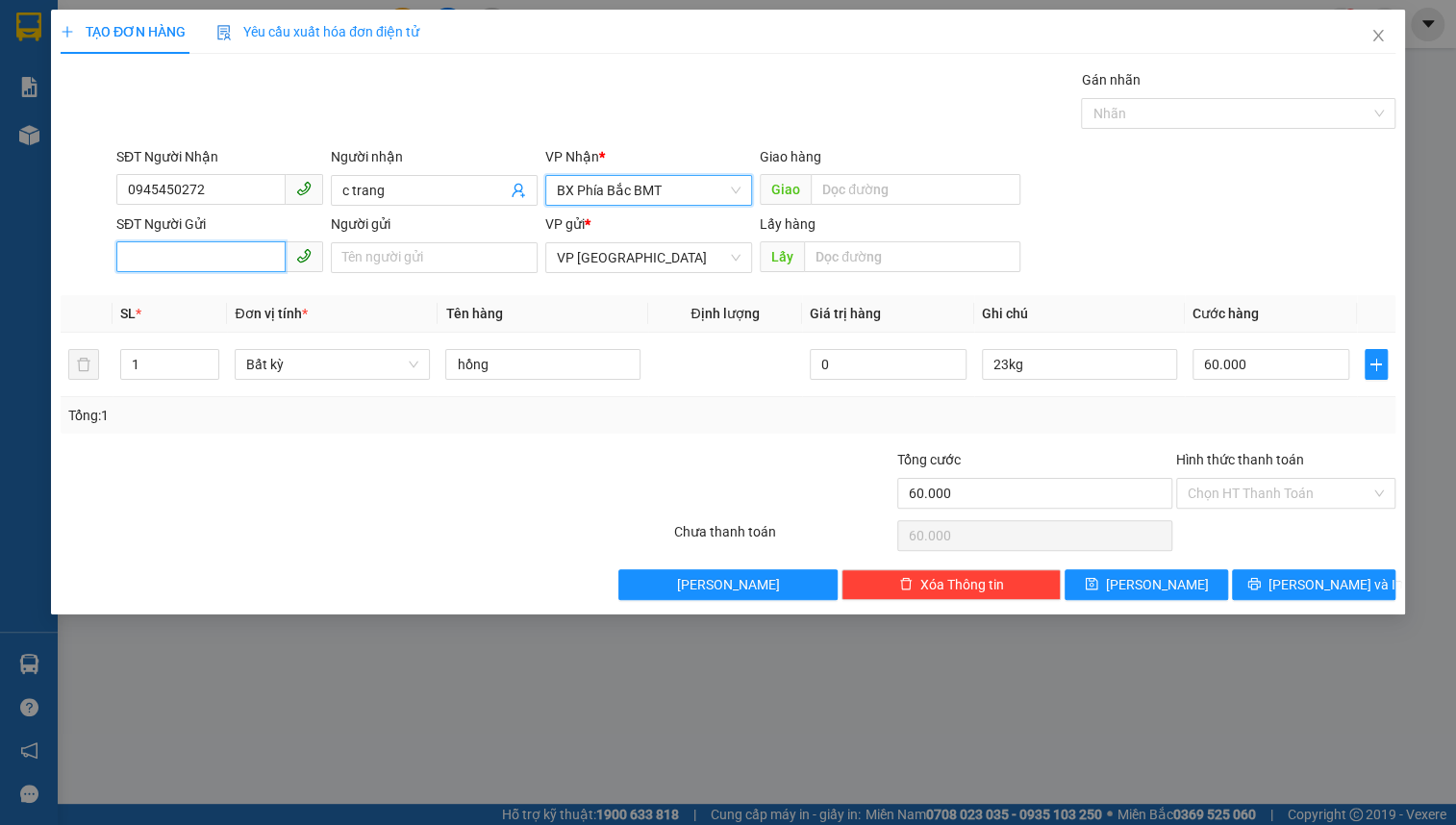
click at [224, 249] on input "SĐT Người Gửi" at bounding box center [201, 257] width 170 height 31
click at [219, 256] on input "0933600166" at bounding box center [201, 257] width 170 height 31
type input "0933600166"
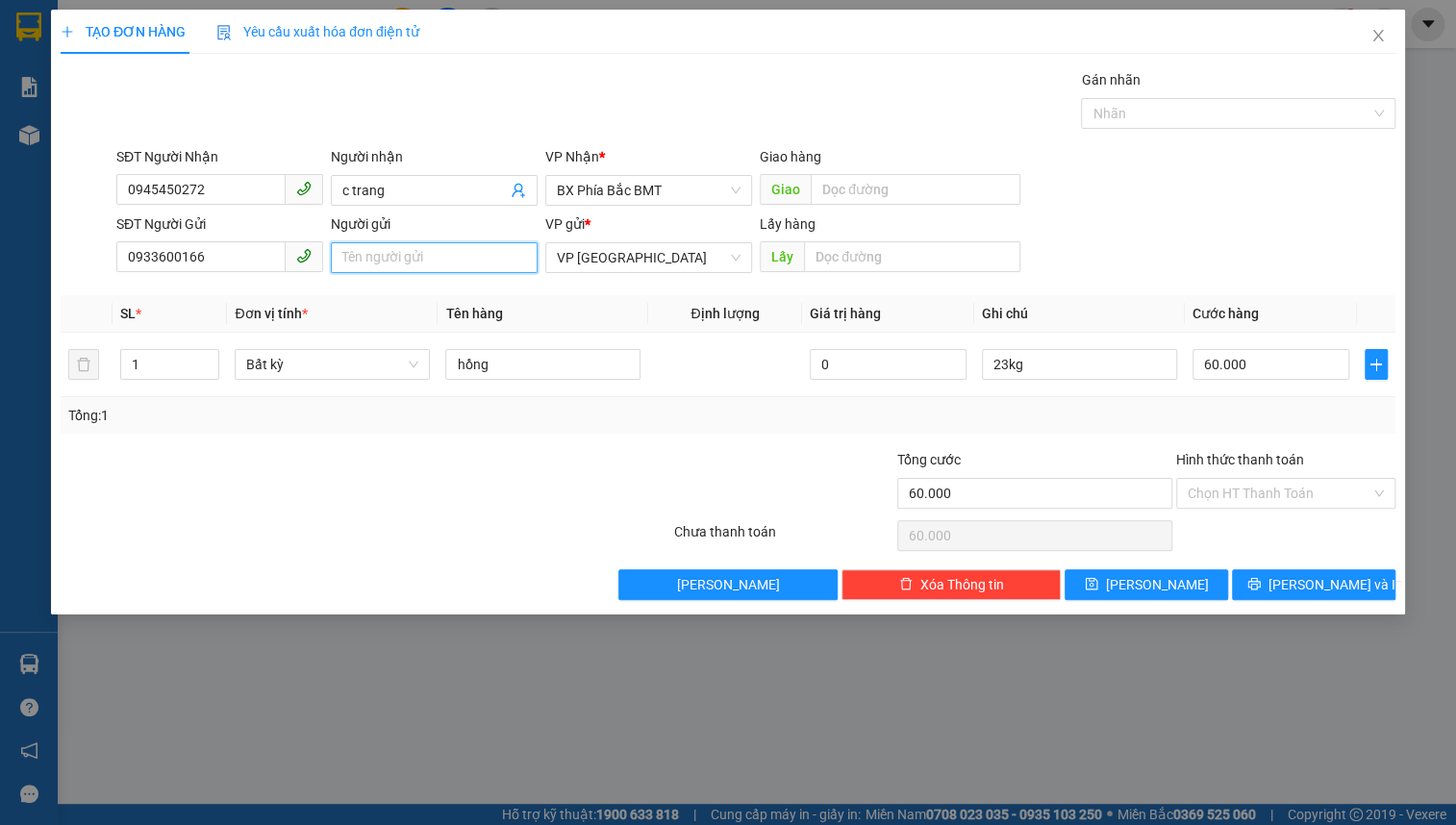
click at [404, 263] on input "Người gửi" at bounding box center [433, 258] width 206 height 31
click at [419, 252] on input "le tấn nam, 67 thông thiên học" at bounding box center [433, 258] width 206 height 31
click at [292, 358] on span "Bất kỳ" at bounding box center [332, 365] width 173 height 29
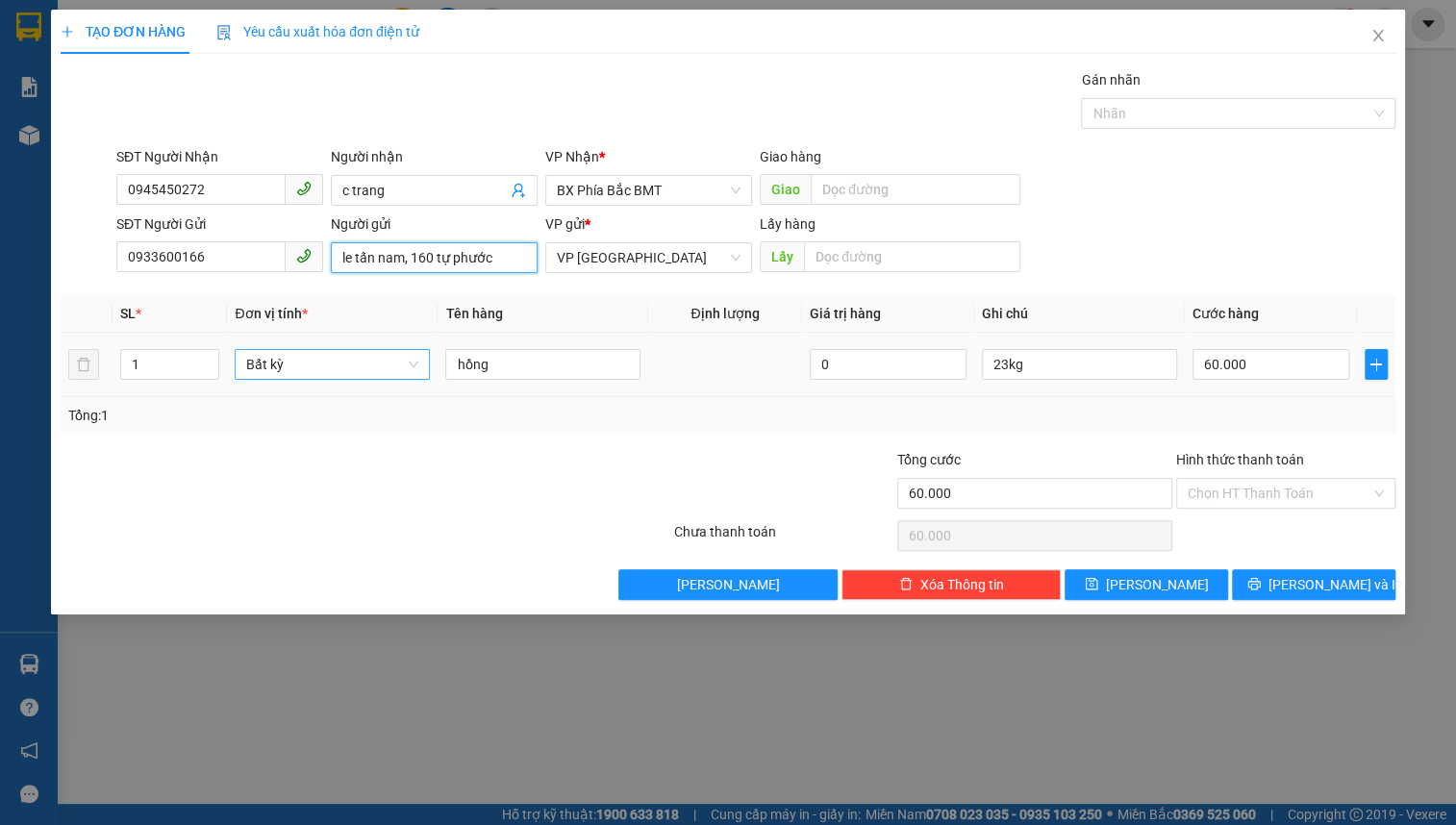
type input "le tấn nam, 160 tự phước"
type input "v"
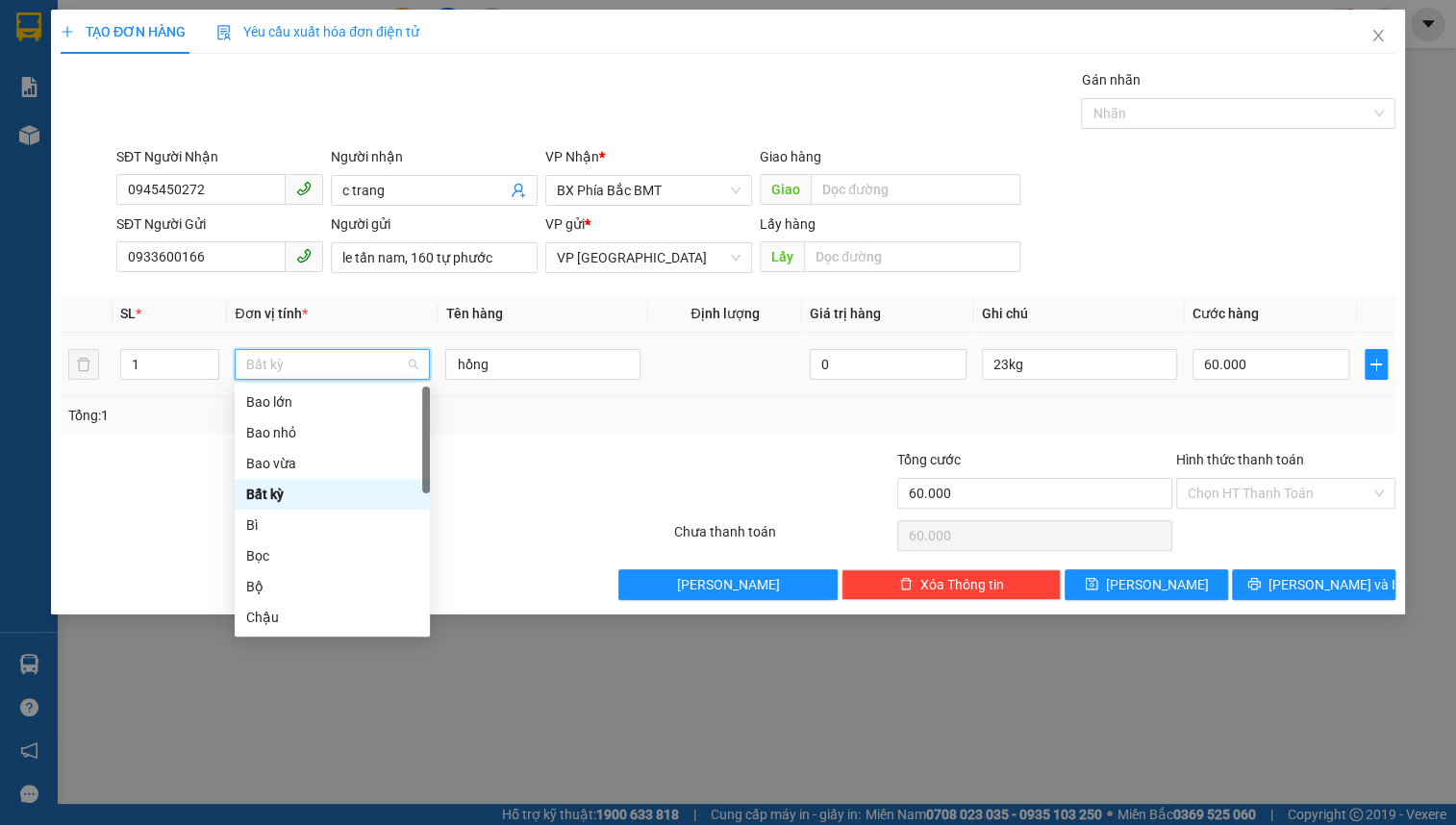
type input "b"
click at [308, 454] on div "Bao vừa" at bounding box center [332, 463] width 173 height 21
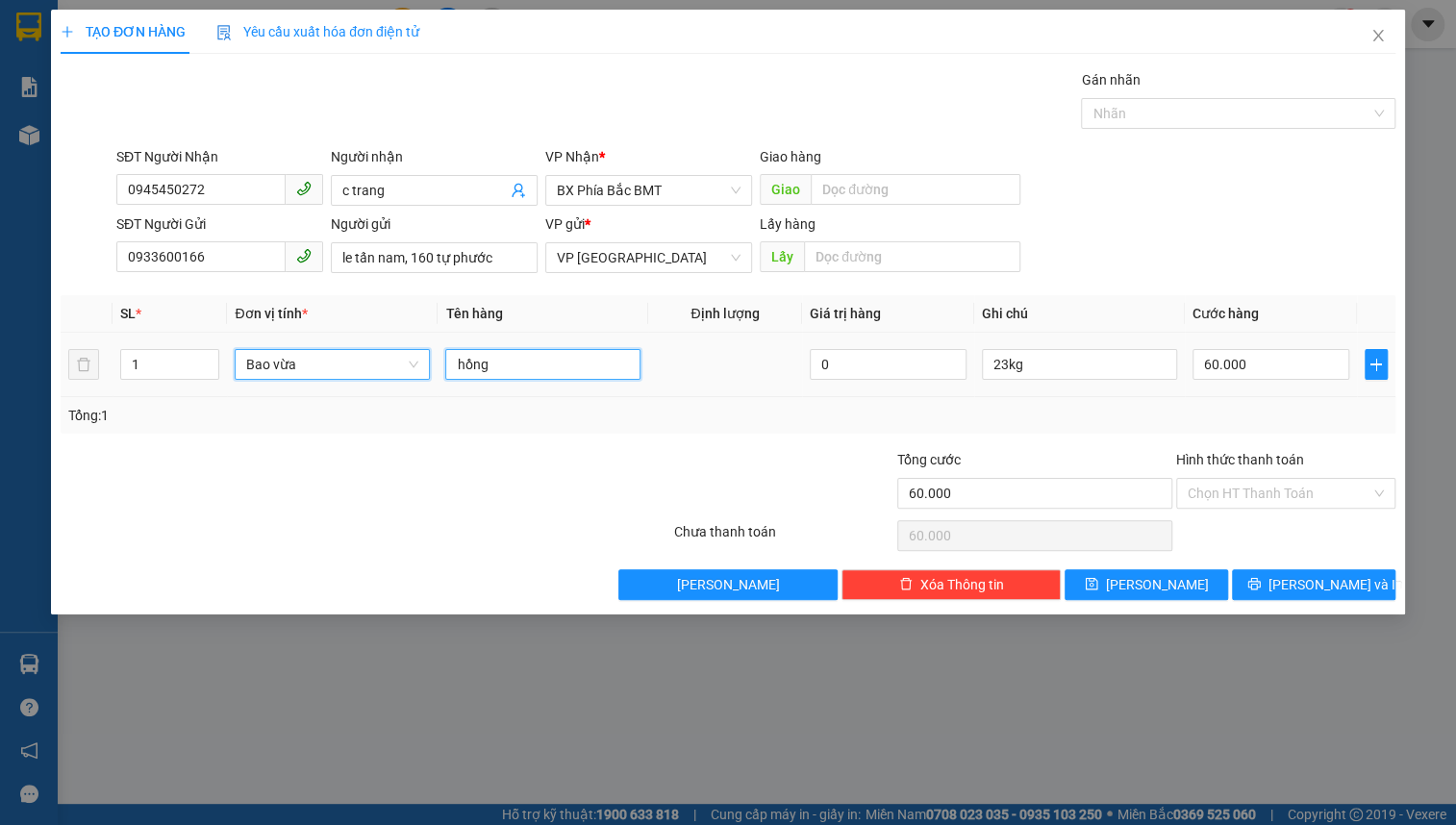
click at [490, 368] on input "hồng" at bounding box center [542, 365] width 195 height 31
type input "0"
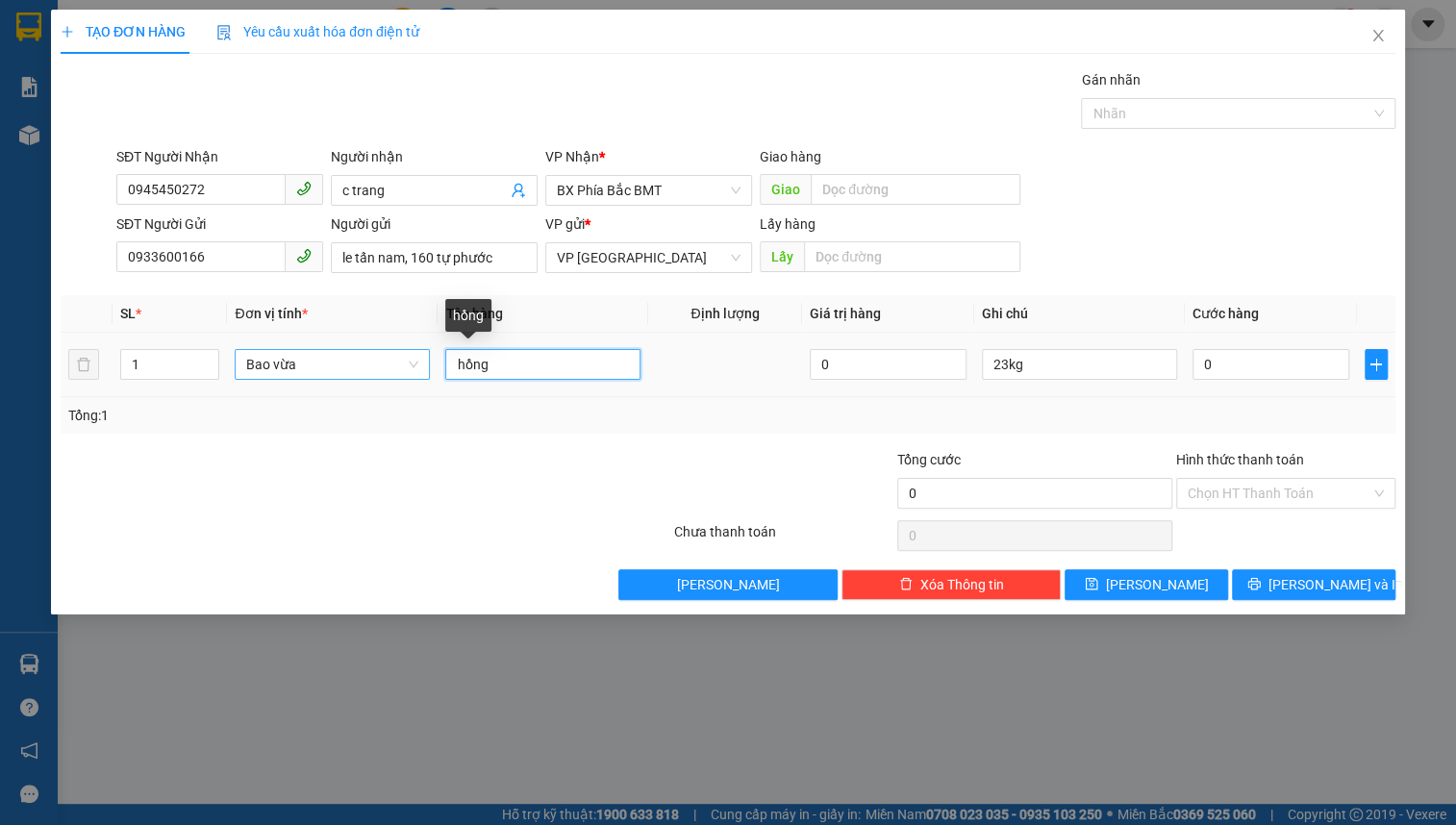
click at [490, 368] on input "hồng" at bounding box center [542, 365] width 195 height 31
type input "hạt dưa 50kg"
click at [1026, 365] on input "23kg" at bounding box center [1079, 365] width 195 height 31
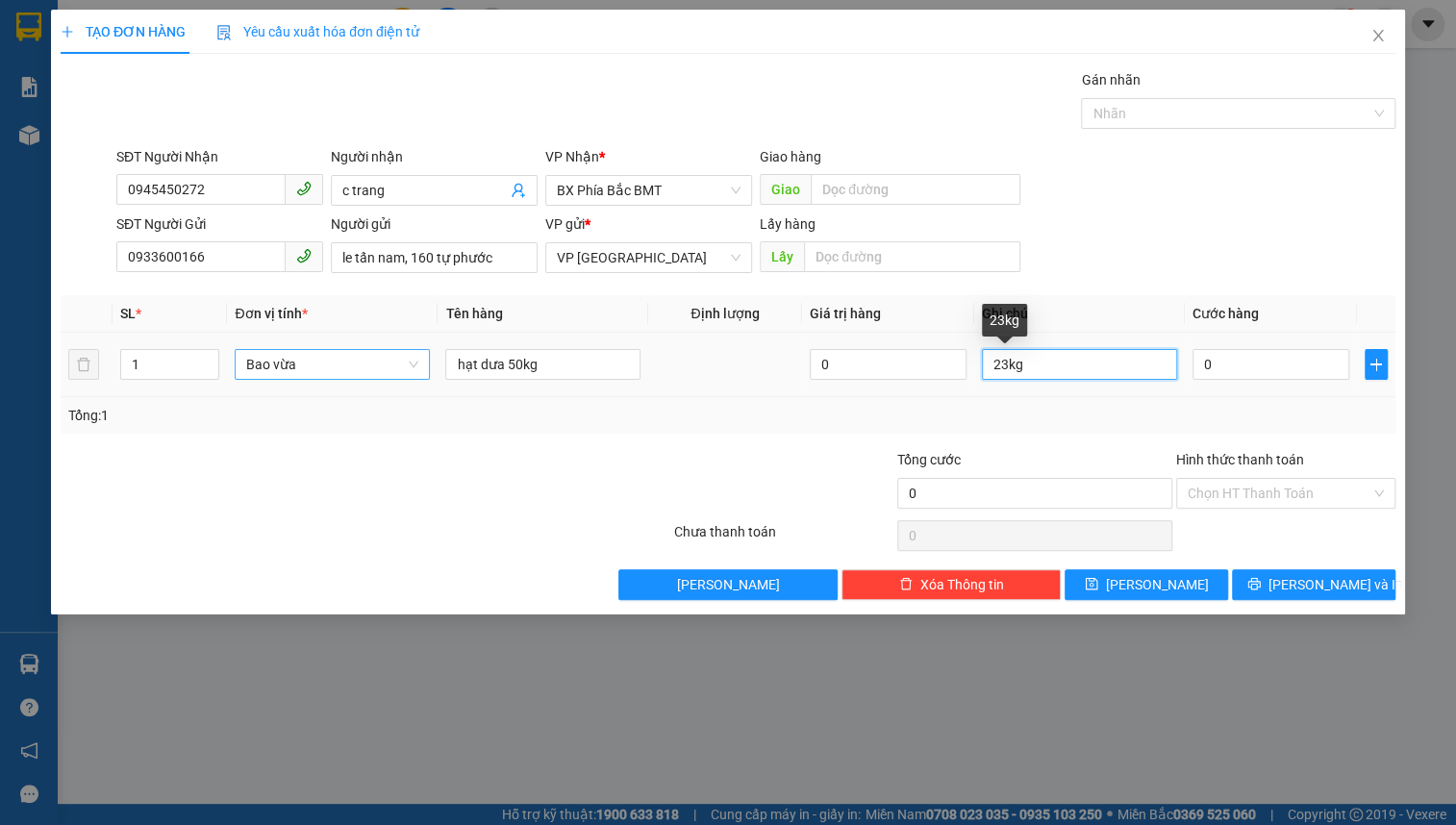
click at [1026, 365] on input "23kg" at bounding box center [1079, 365] width 195 height 31
type input "bao xanh"
click at [1254, 365] on input "0" at bounding box center [1272, 365] width 157 height 31
type input "1"
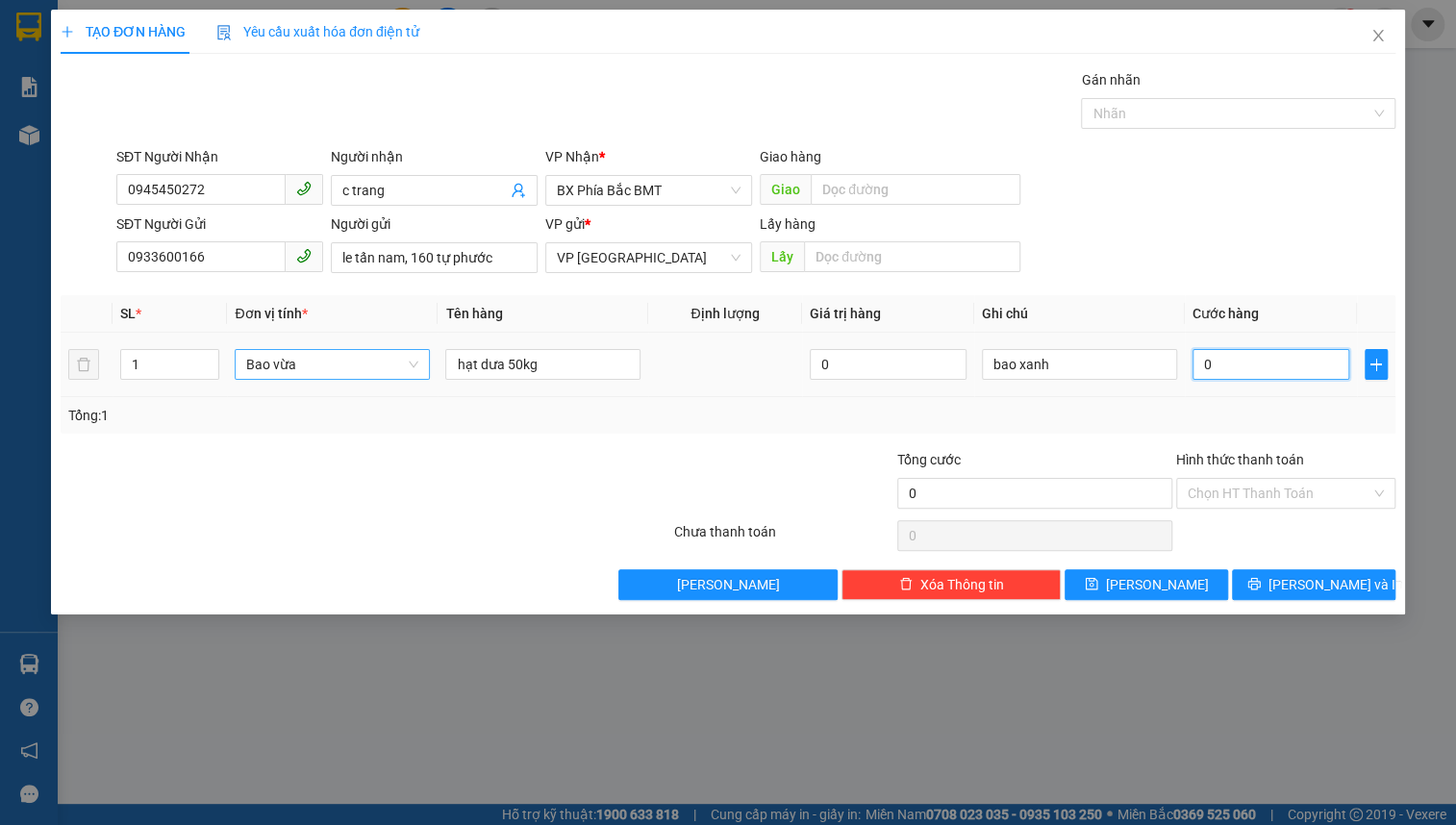
type input "1"
type input "10"
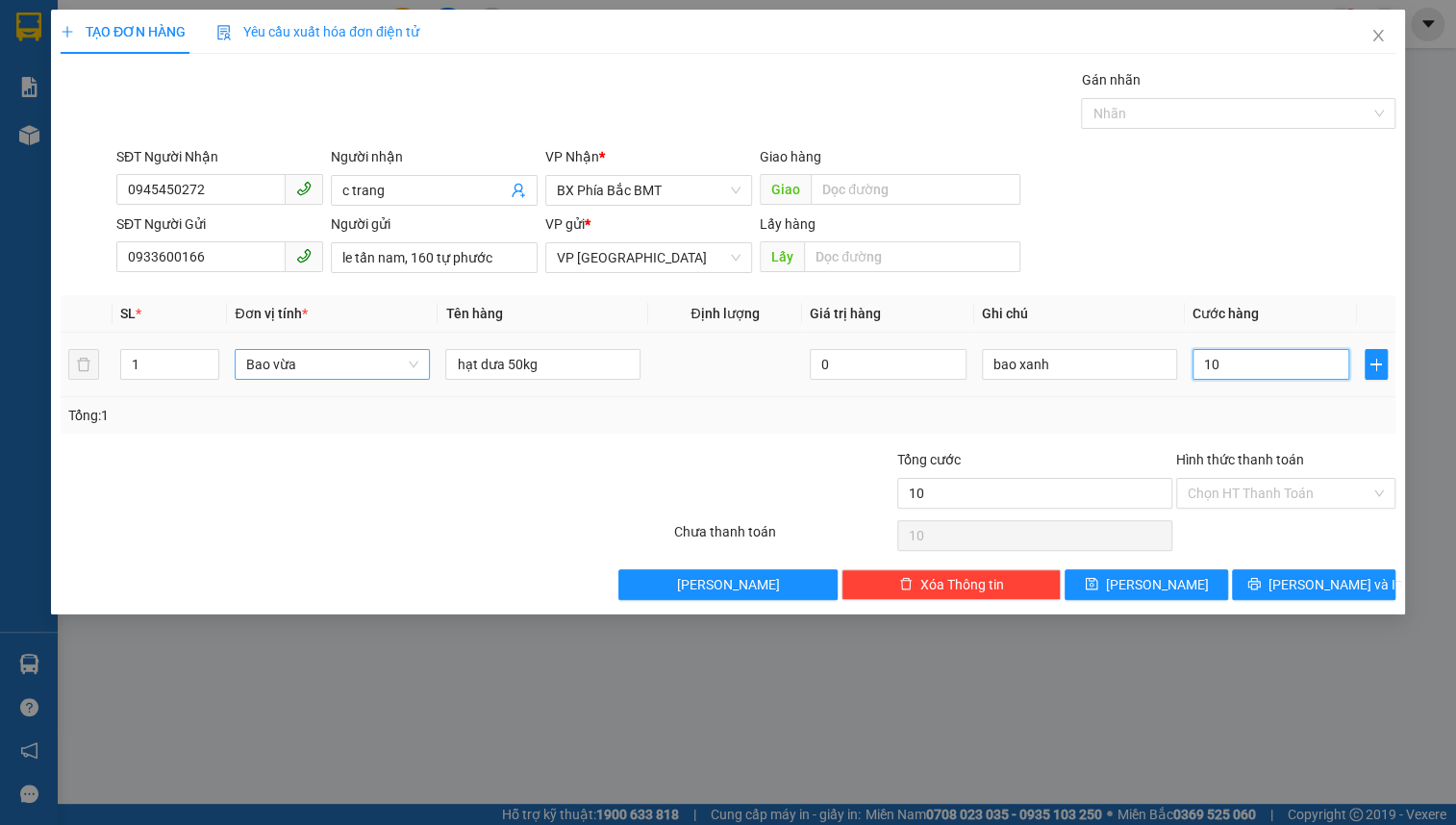
type input "100"
type input "1.000"
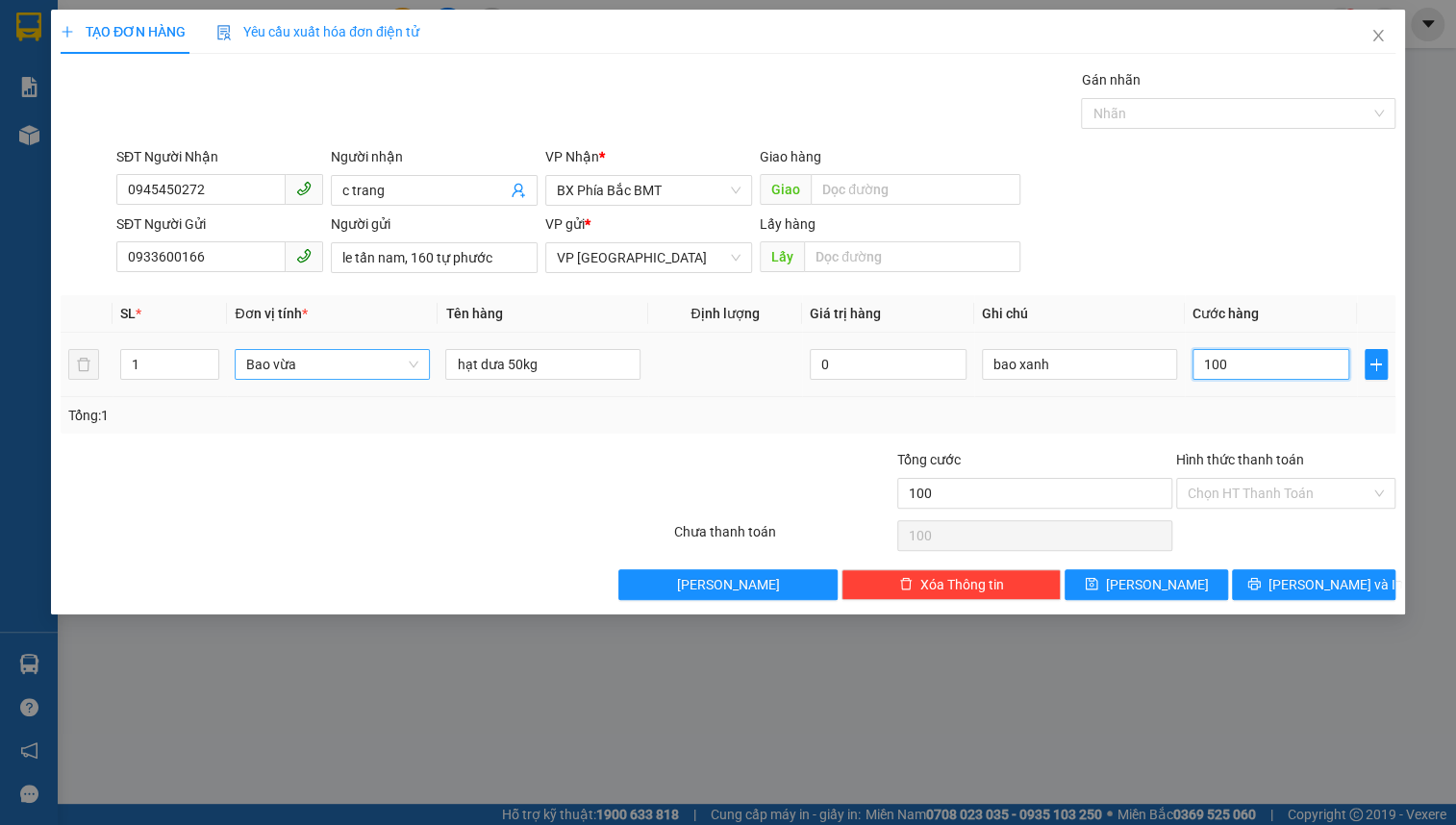
type input "1.000"
type input "10.000"
type input "100.000"
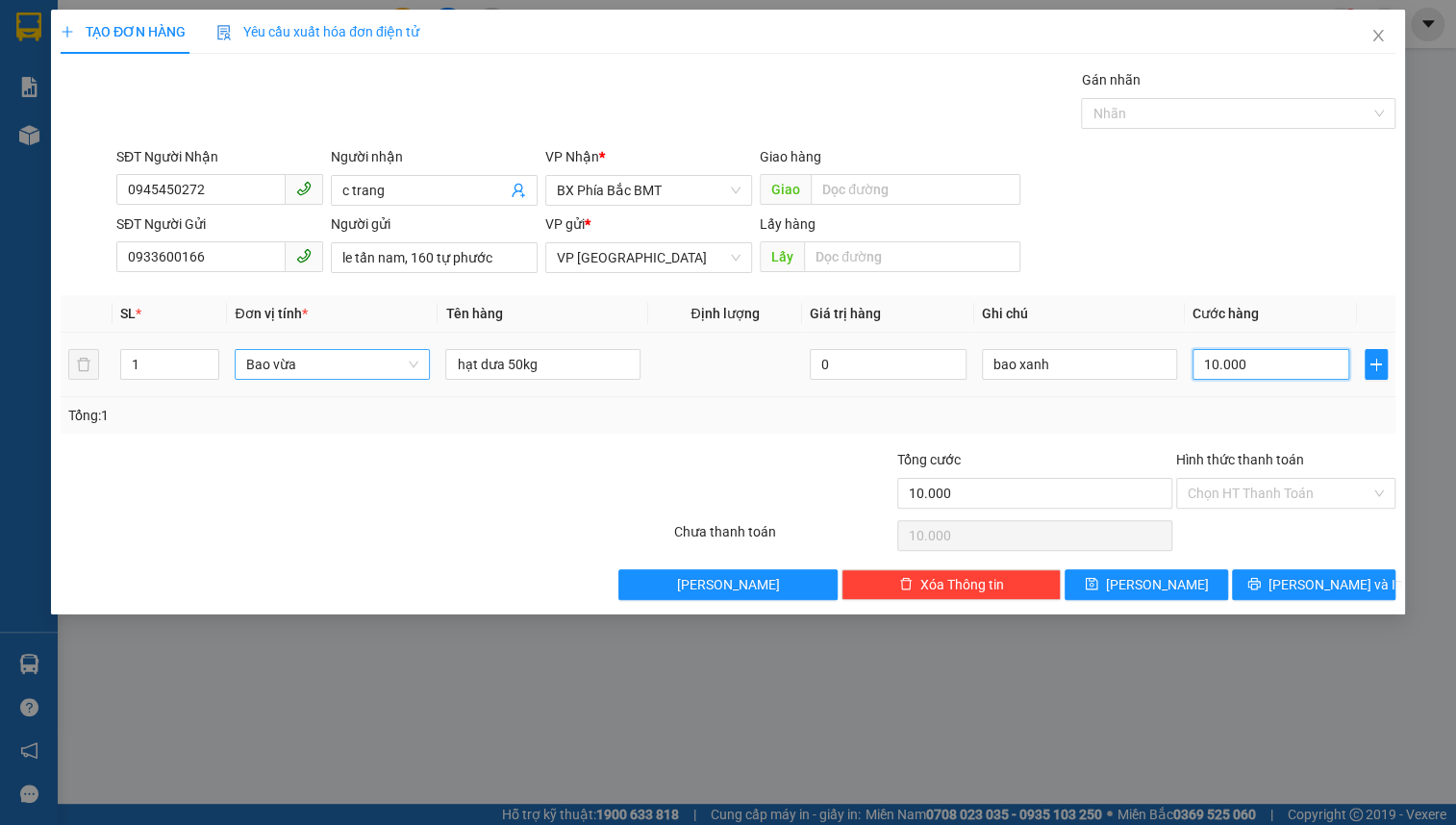
type input "100.000"
click at [1326, 586] on span "[PERSON_NAME] và In" at bounding box center [1336, 585] width 135 height 21
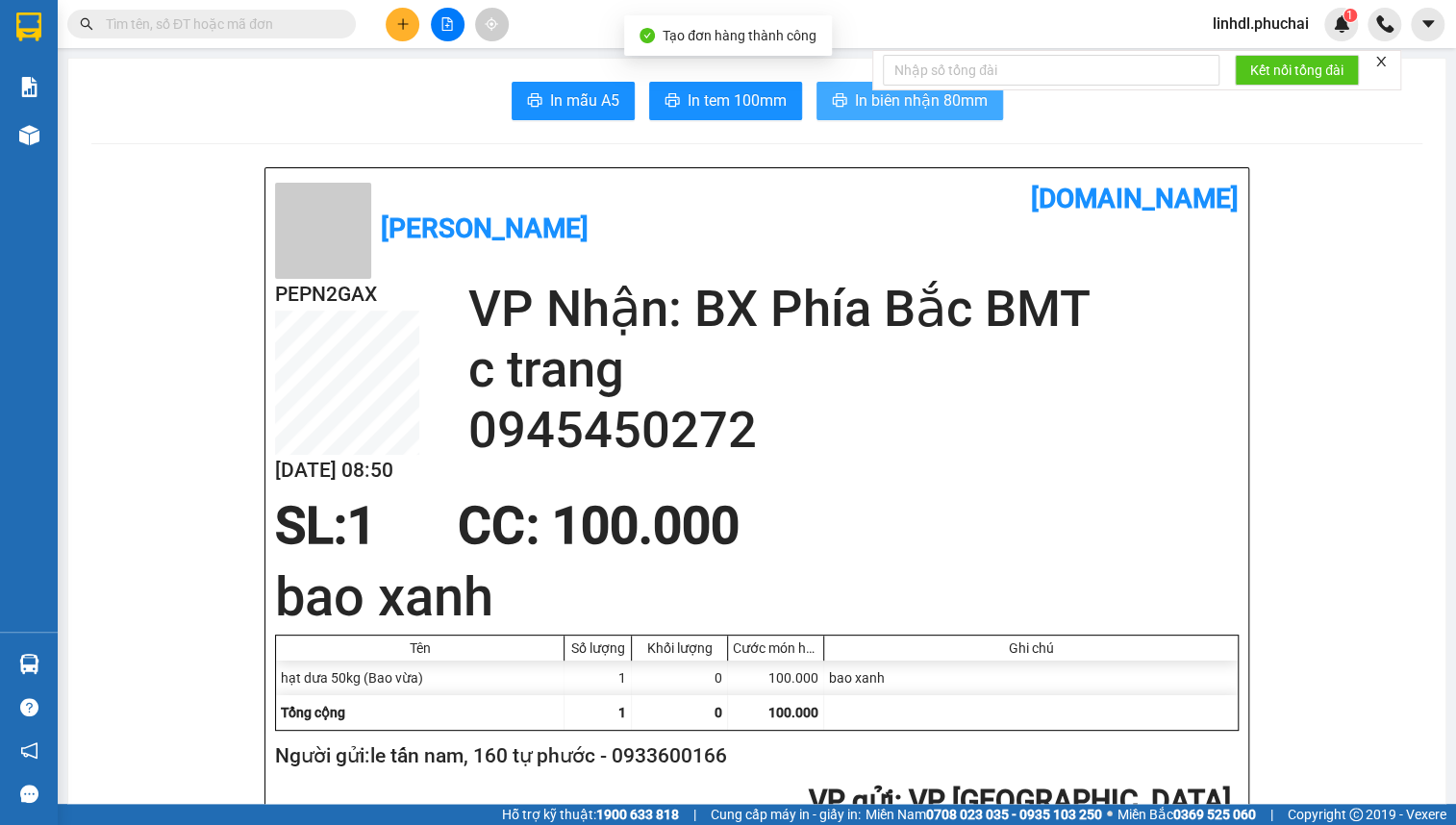
click at [951, 96] on span "In biên nhận 80mm" at bounding box center [921, 100] width 133 height 24
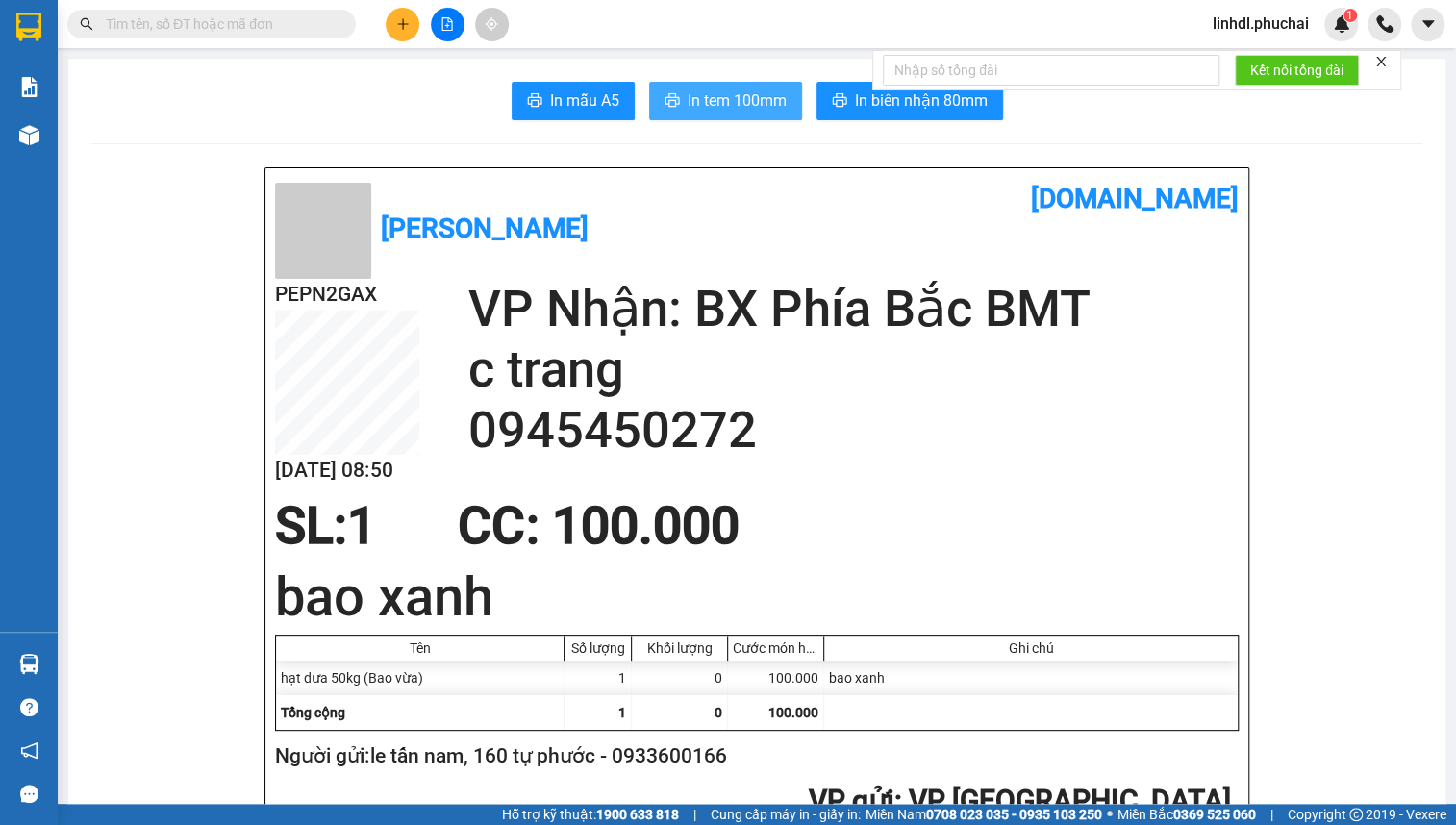
click at [741, 108] on span "In tem 100mm" at bounding box center [738, 100] width 99 height 24
click at [403, 17] on icon "plus" at bounding box center [403, 24] width 14 height 14
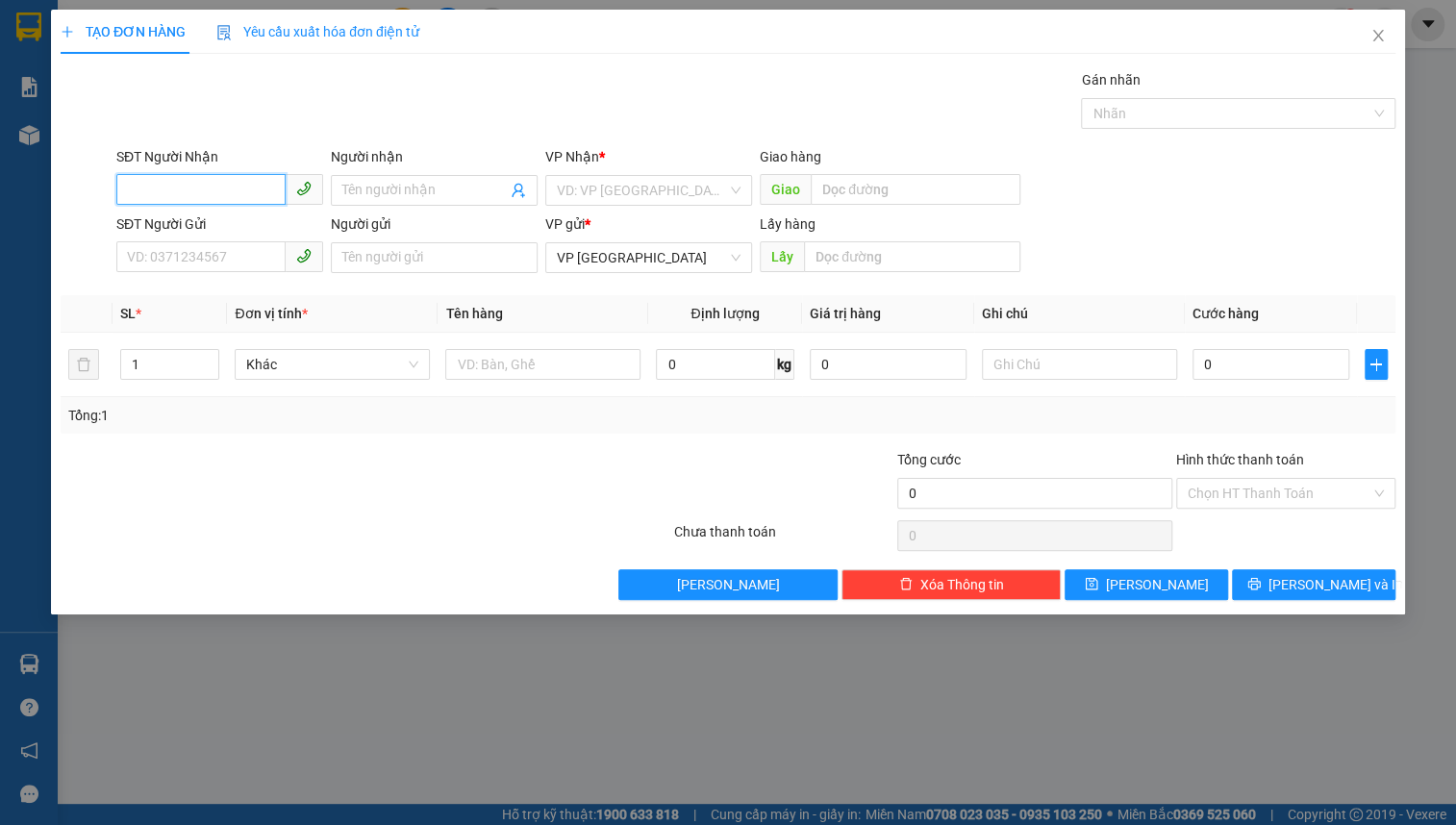
click at [153, 186] on input "SĐT Người Nhận" at bounding box center [201, 190] width 170 height 31
type input "0916433072"
click at [266, 222] on div "0916433072 - TUYỀN" at bounding box center [220, 229] width 184 height 21
type input "TUYỀN"
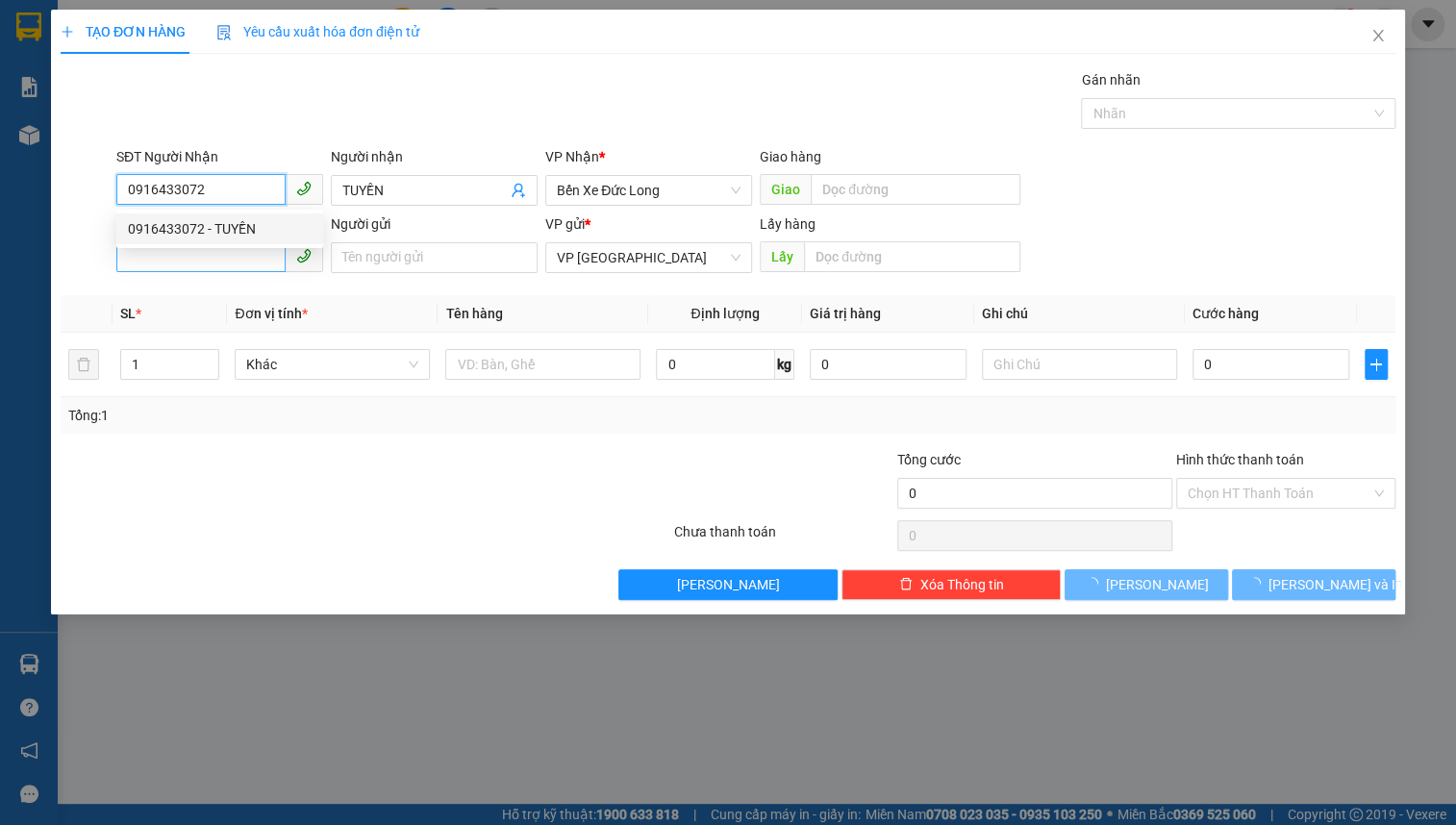
type input "100.000"
type input "0916433072"
click at [237, 256] on input "SĐT Người Gửi" at bounding box center [201, 257] width 170 height 31
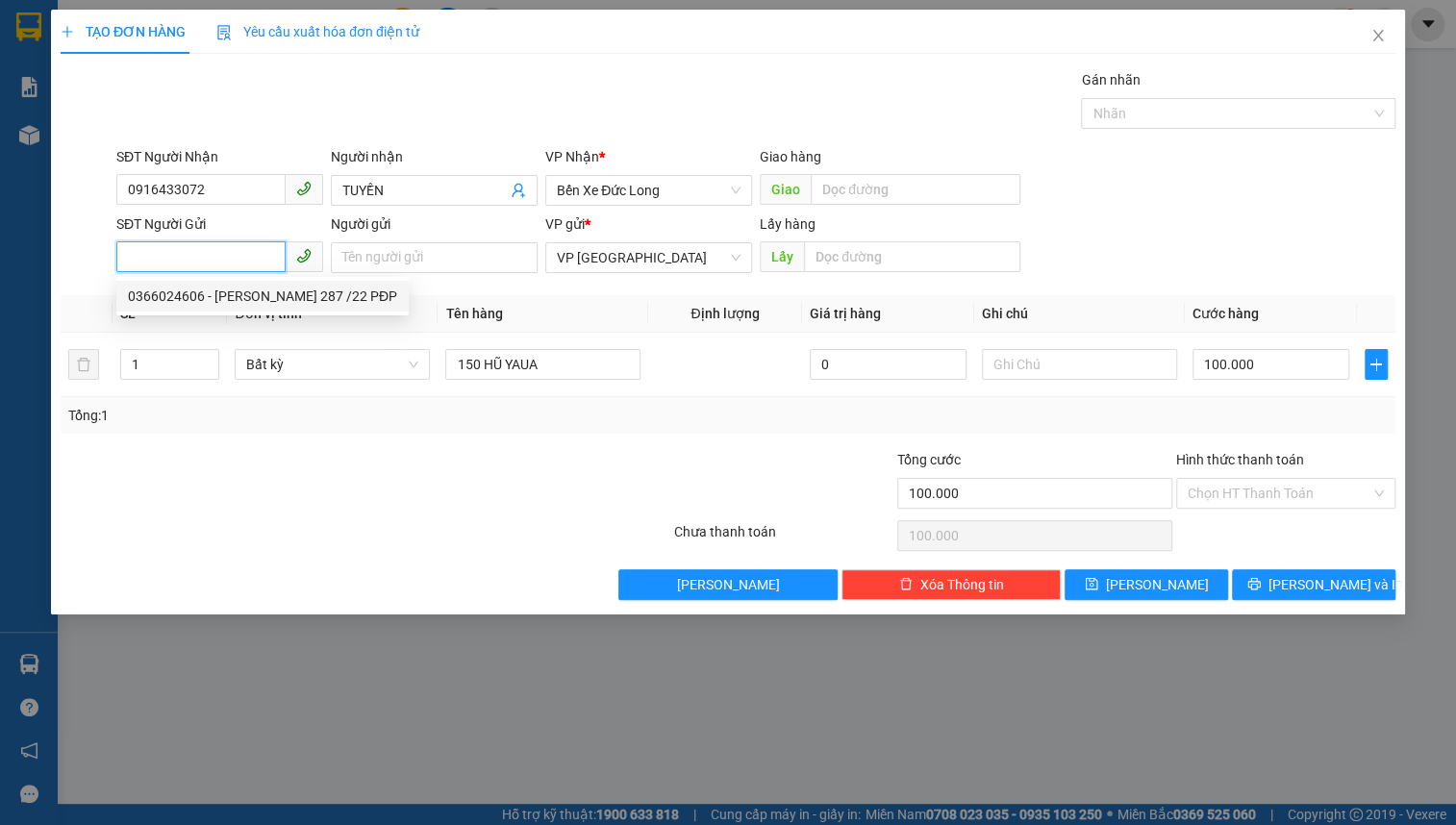
click at [236, 297] on div "0366024606 - TRẦN QUÂN 287 /22 PĐP" at bounding box center [263, 297] width 269 height 21
type input "0366024606"
type input "TRẦN QUÂN 287 /22 PĐP"
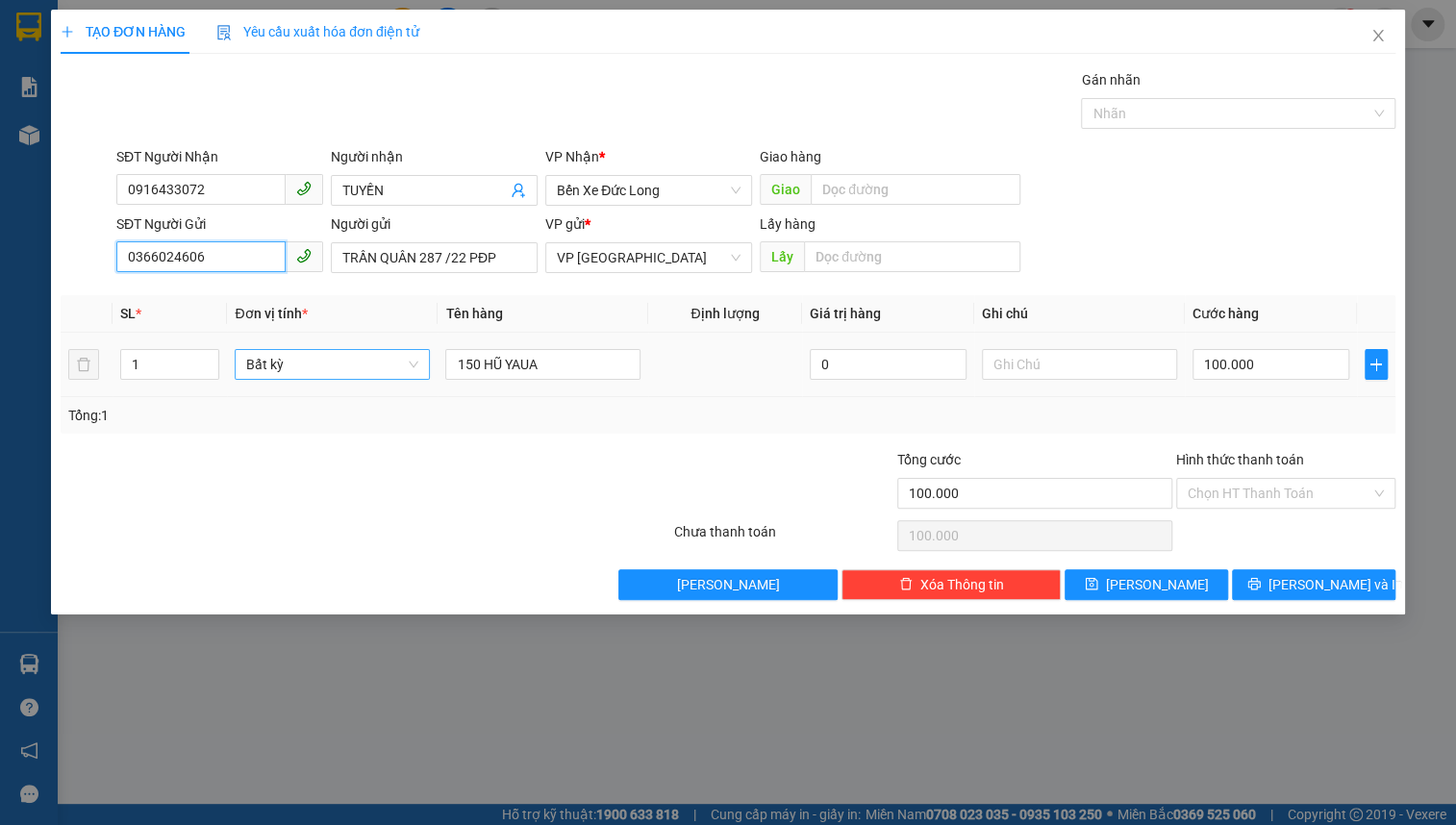
click at [350, 367] on span "Bất kỳ" at bounding box center [332, 365] width 173 height 29
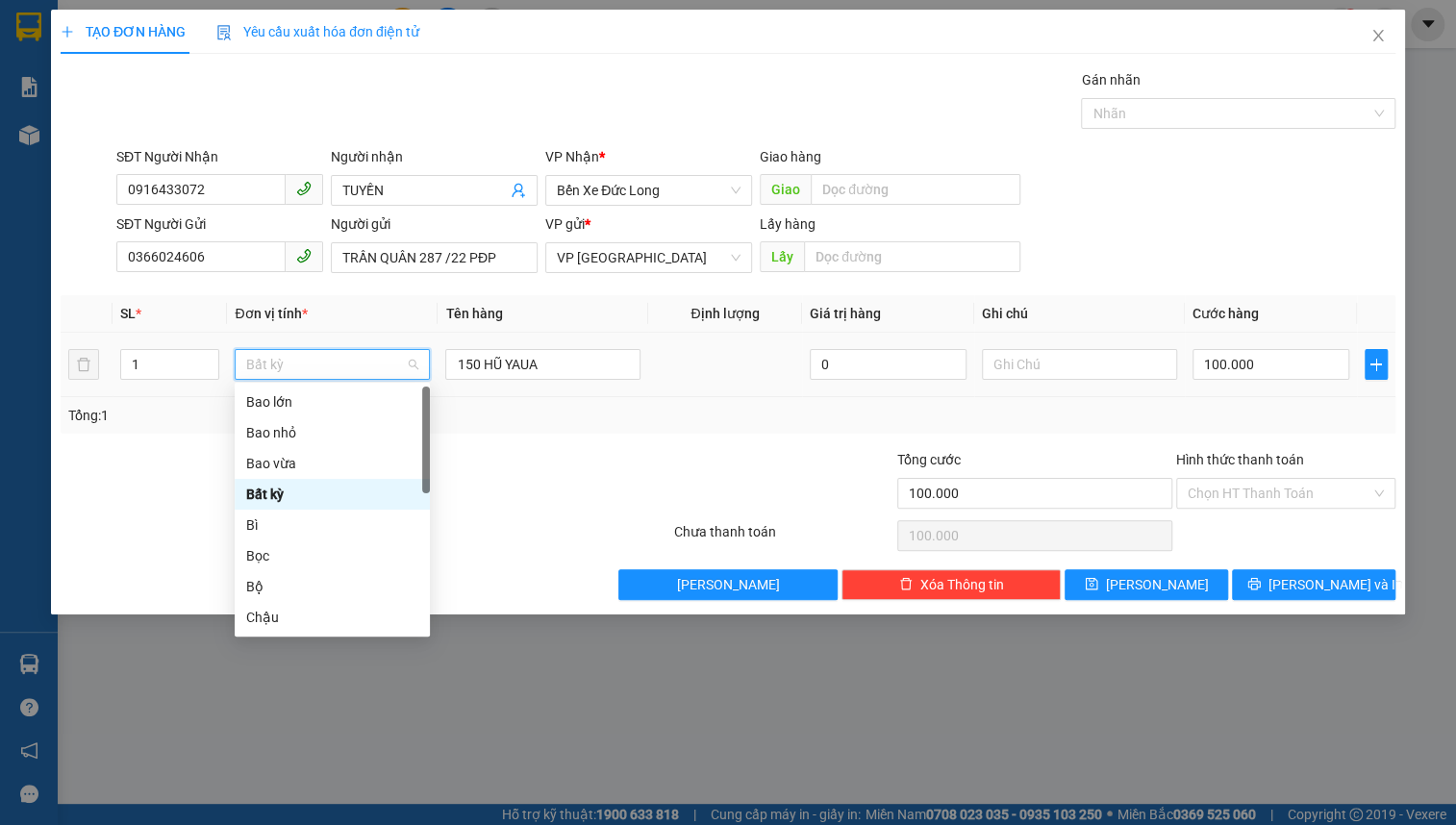
type input "t"
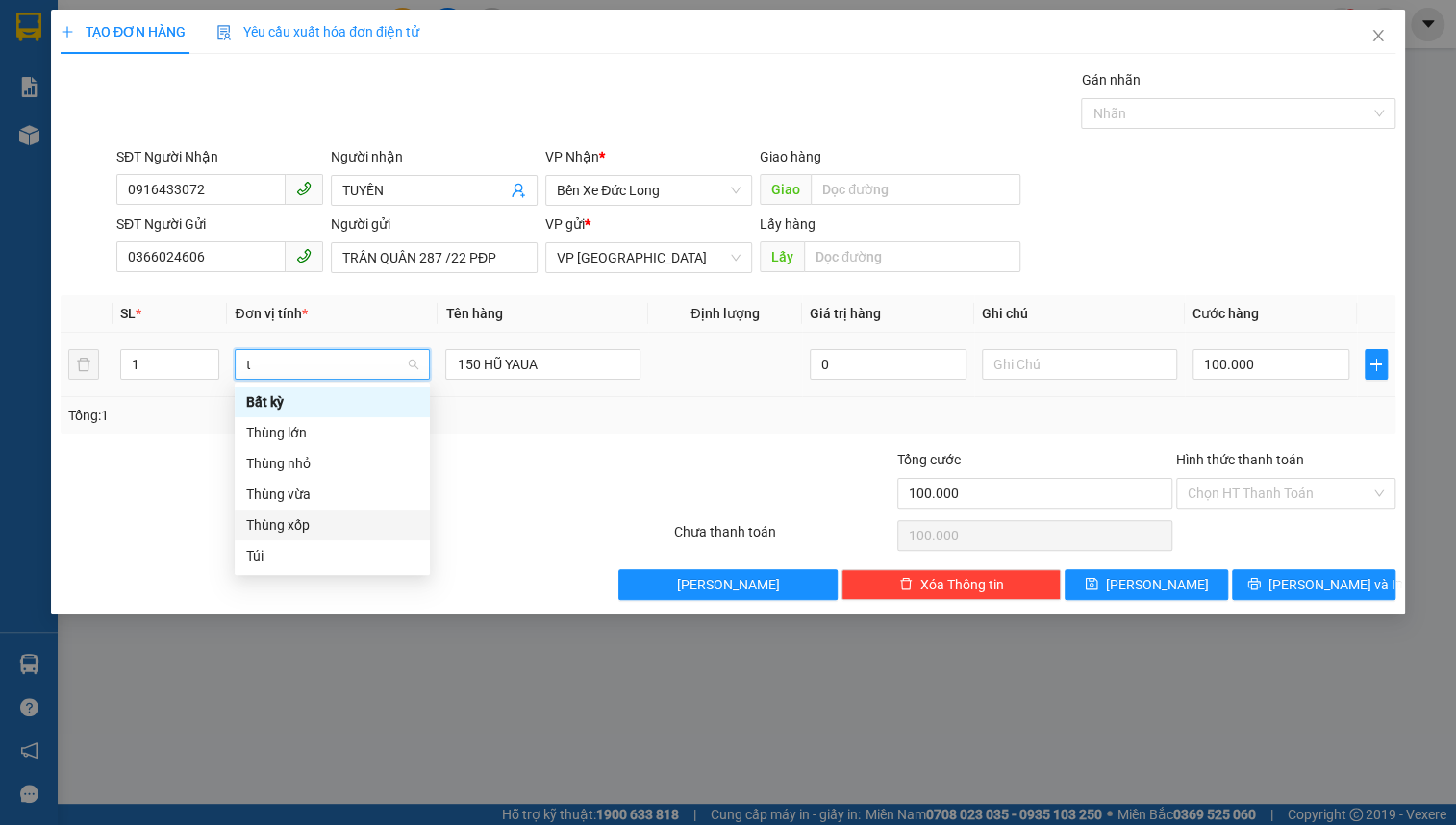
click at [347, 521] on div "Thùng xốp" at bounding box center [332, 525] width 173 height 21
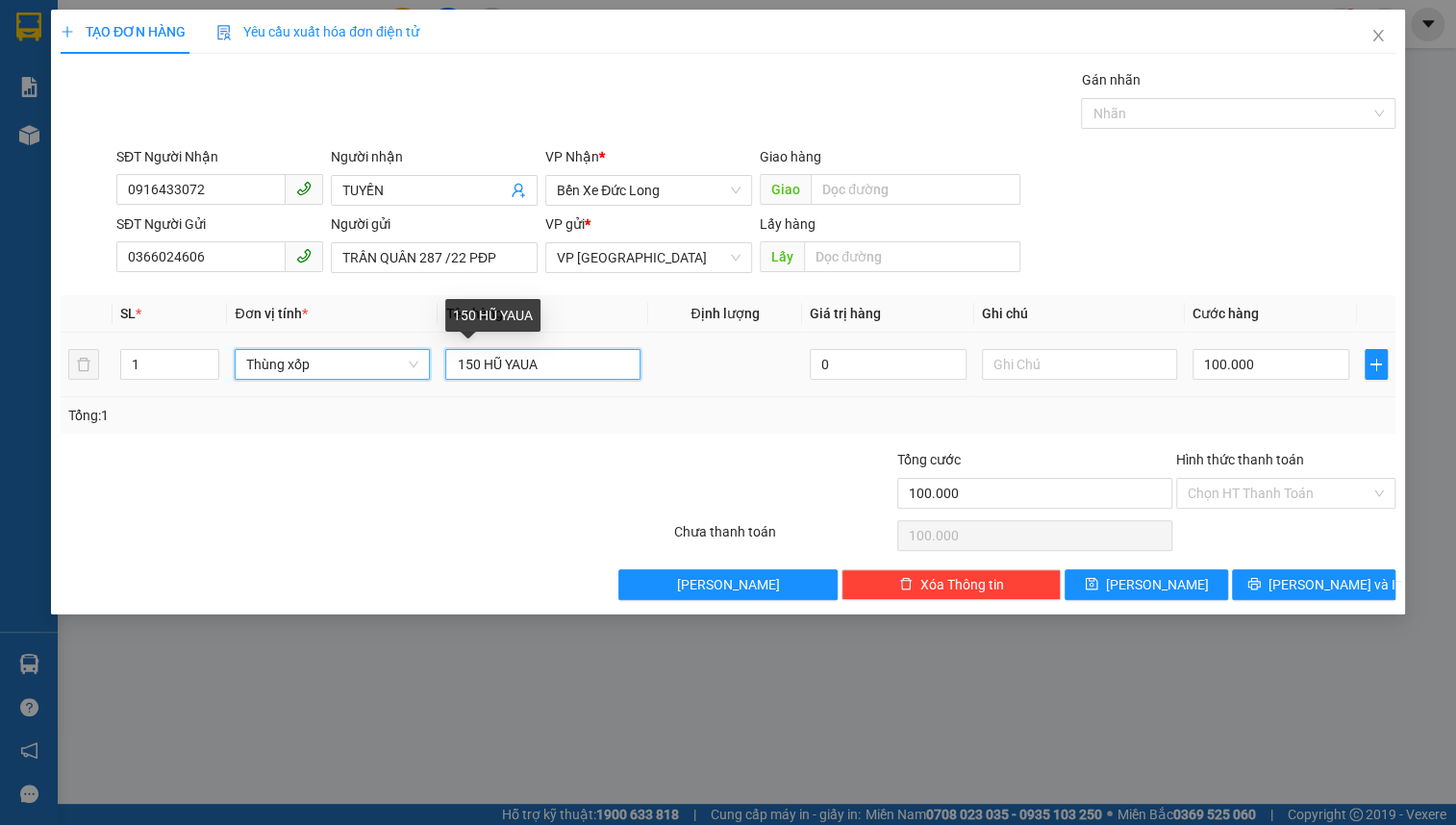
drag, startPoint x: 468, startPoint y: 359, endPoint x: 495, endPoint y: 360, distance: 27.0
click at [469, 359] on input "150 HŨ YAUA" at bounding box center [542, 365] width 195 height 31
type input "0"
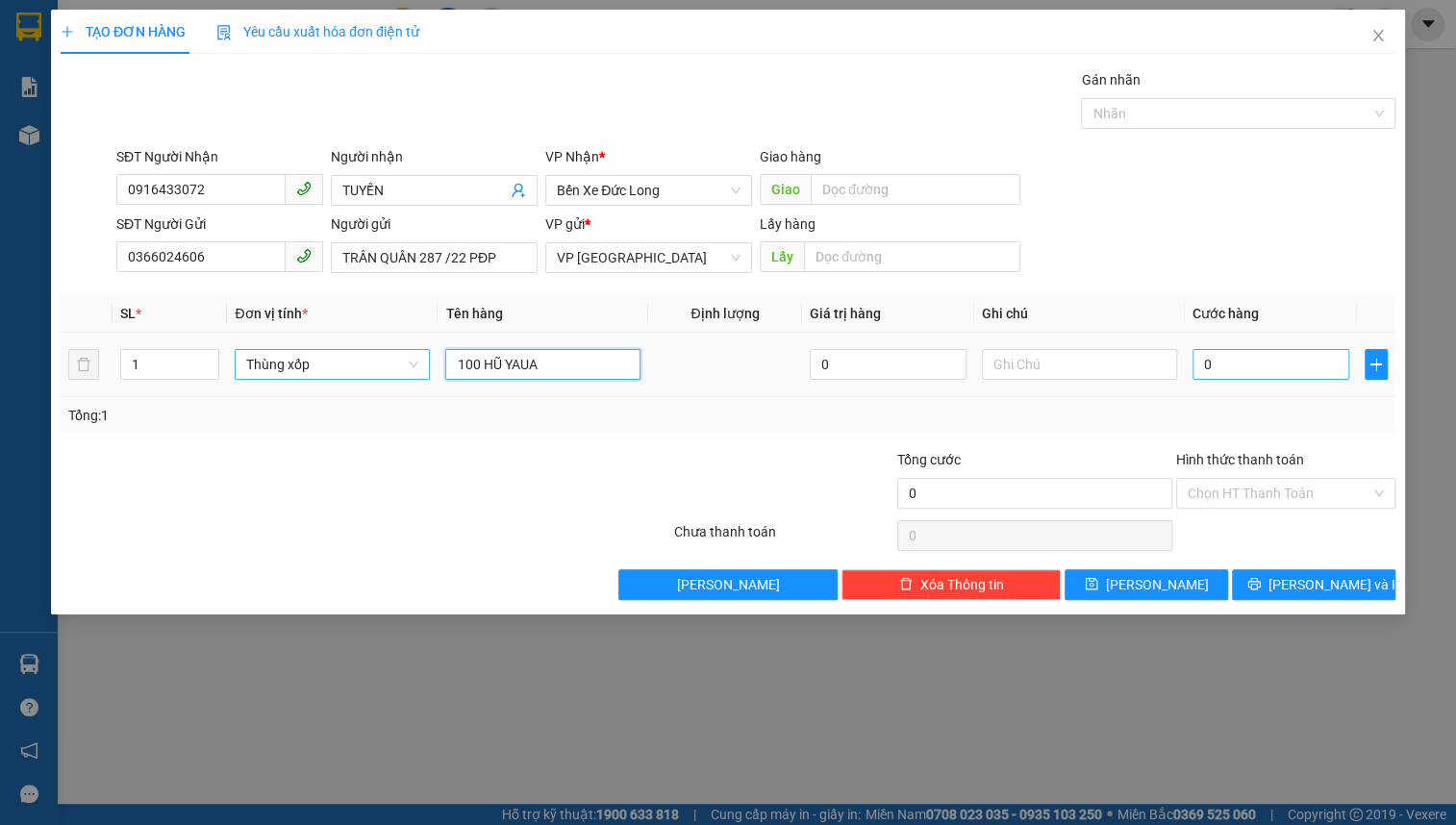
type input "100 HŨ YAUA"
click at [1277, 360] on input "0" at bounding box center [1272, 365] width 157 height 31
type input "7"
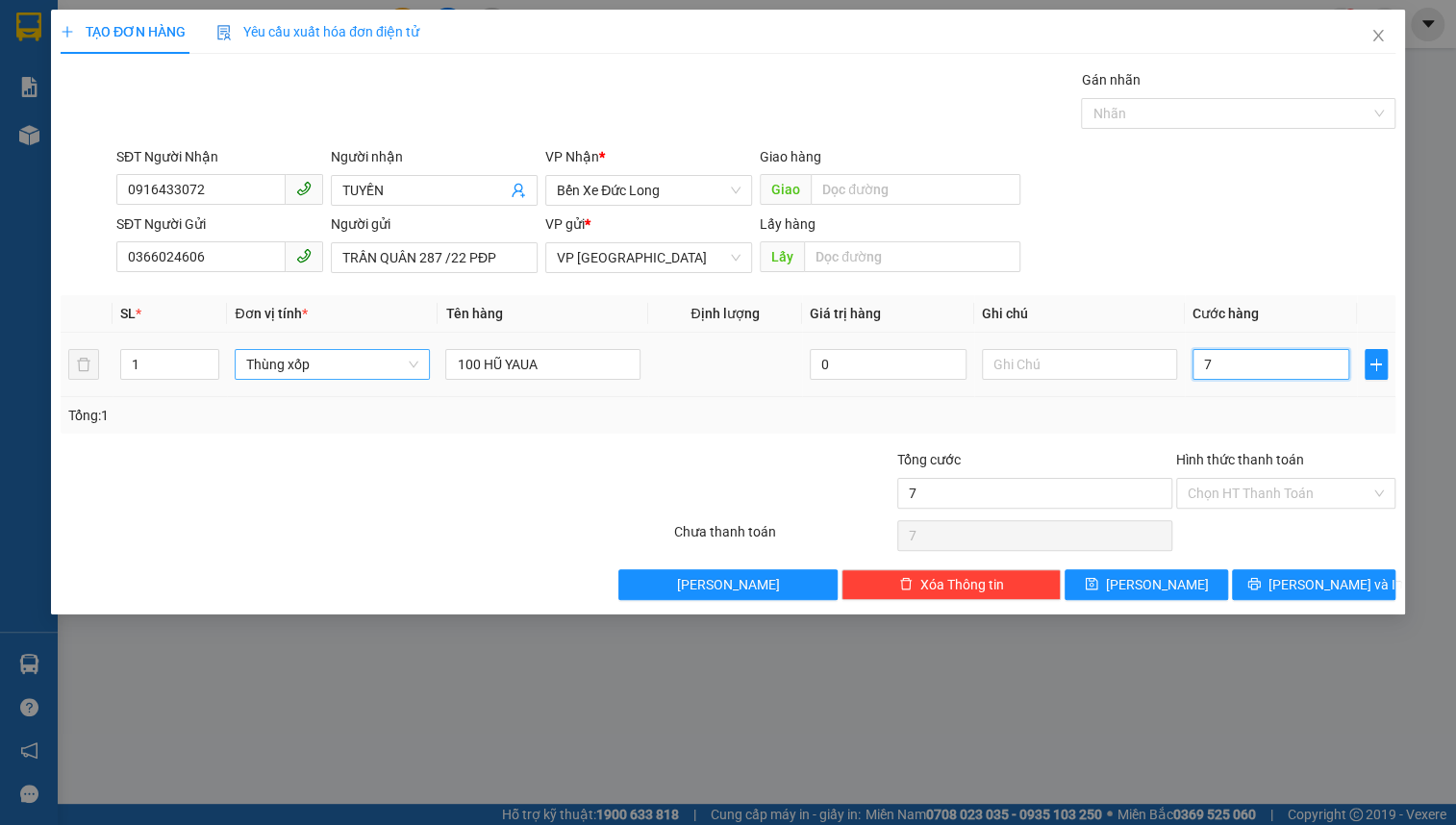
type input "70"
type input "700"
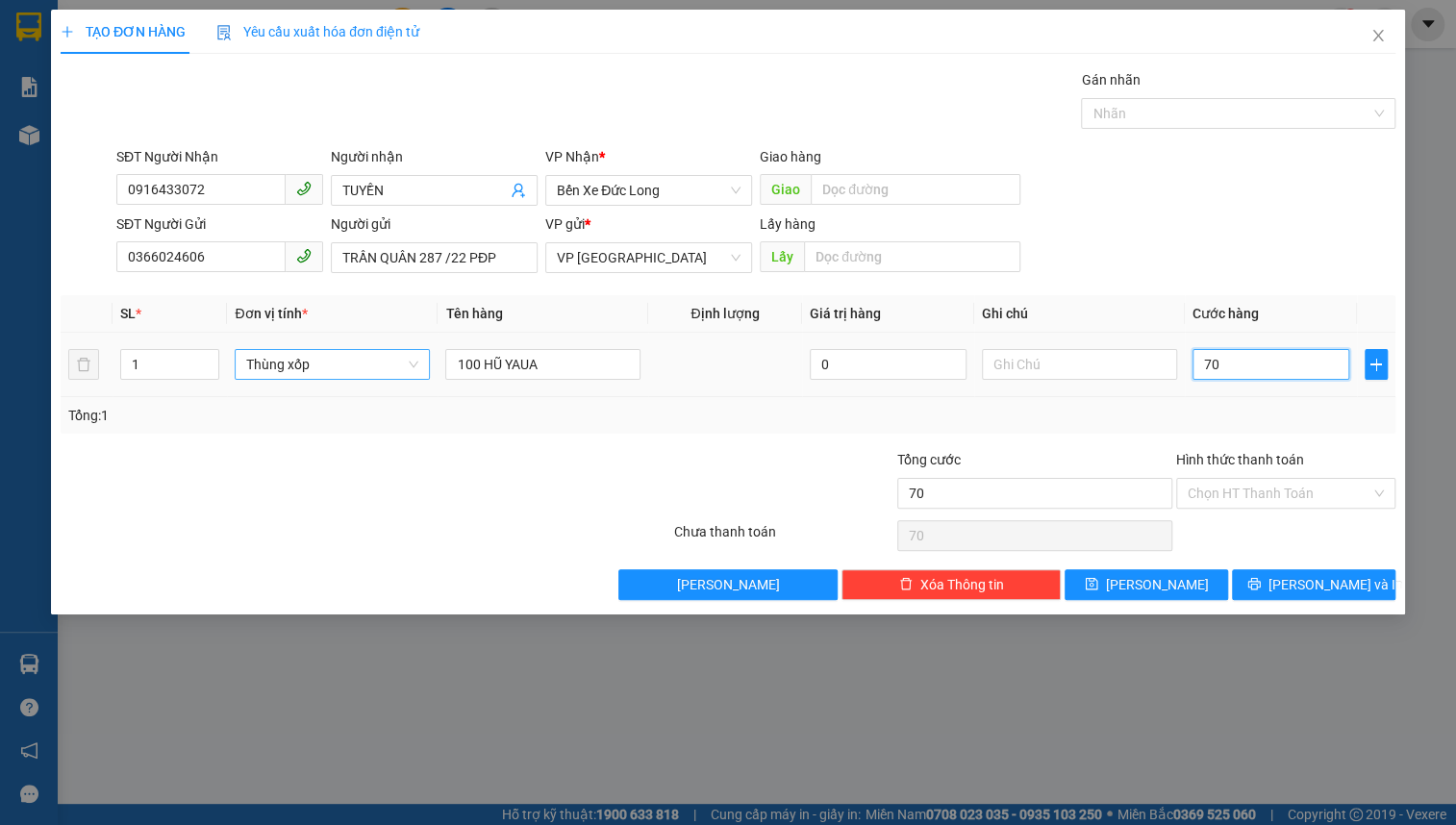
type input "700"
type input "7.000"
type input "70.000"
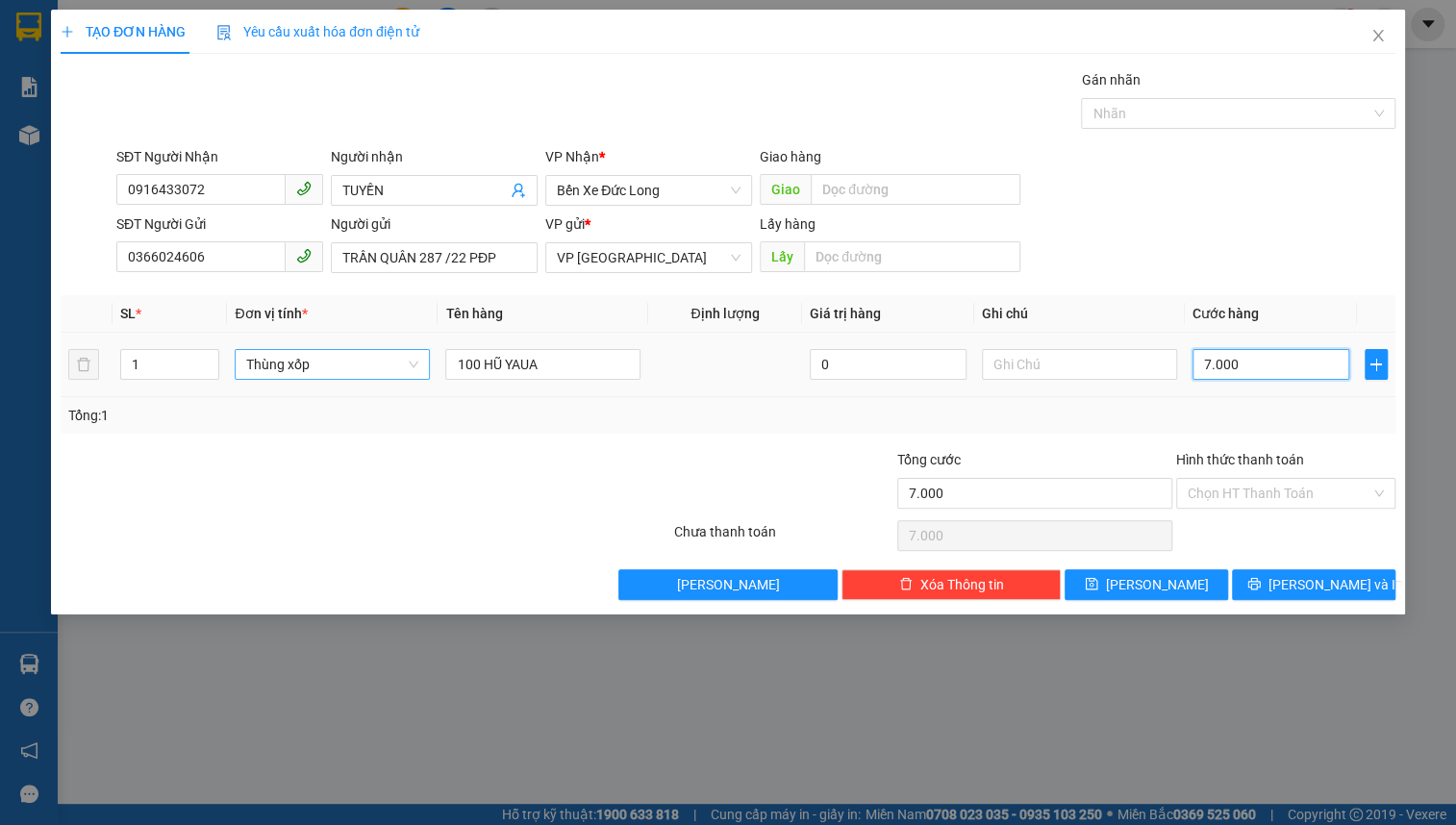
type input "70.000"
click at [1073, 364] on input "text" at bounding box center [1079, 365] width 195 height 31
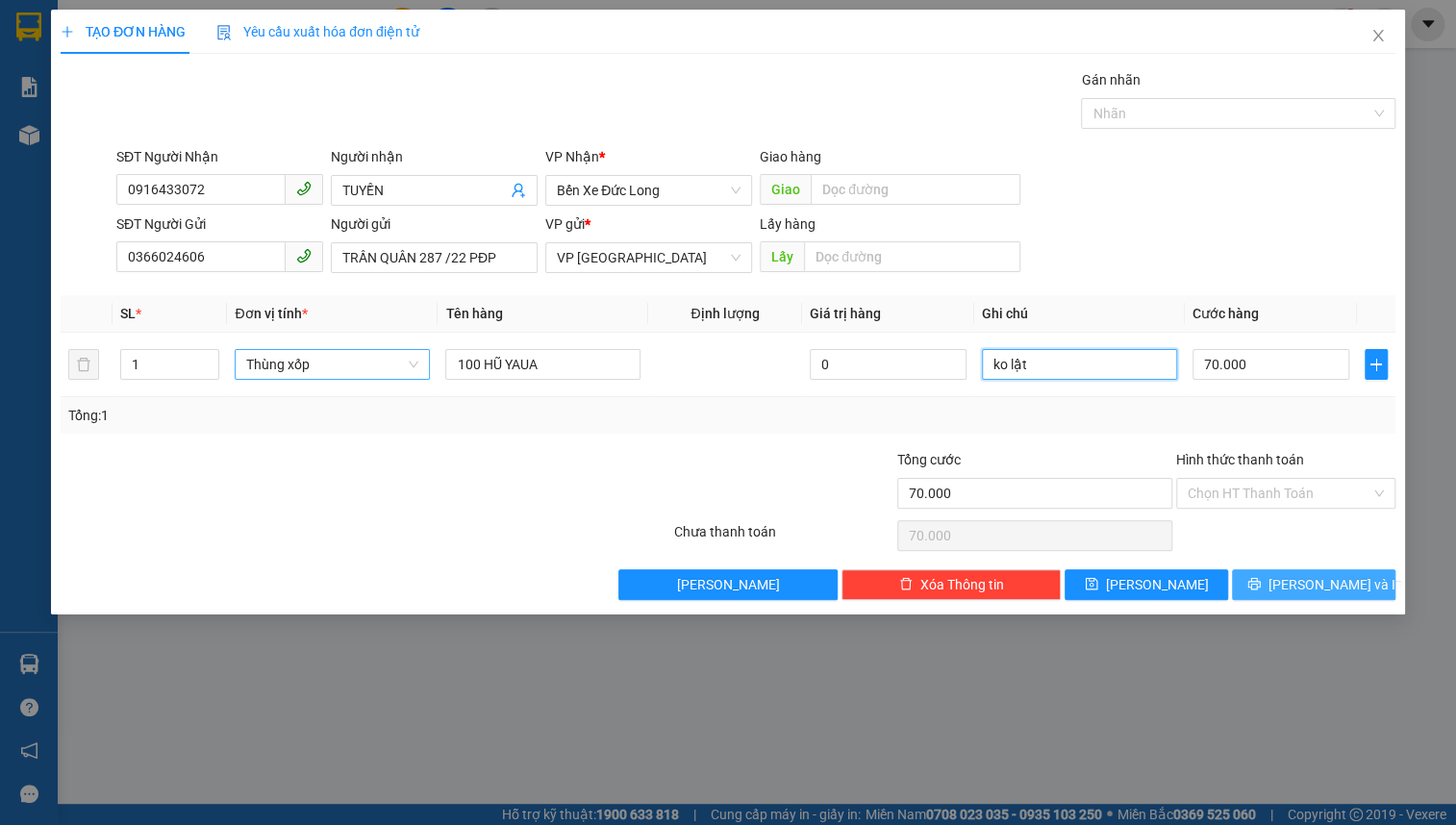
type input "ko lật"
click at [1298, 578] on span "[PERSON_NAME] và In" at bounding box center [1336, 585] width 135 height 21
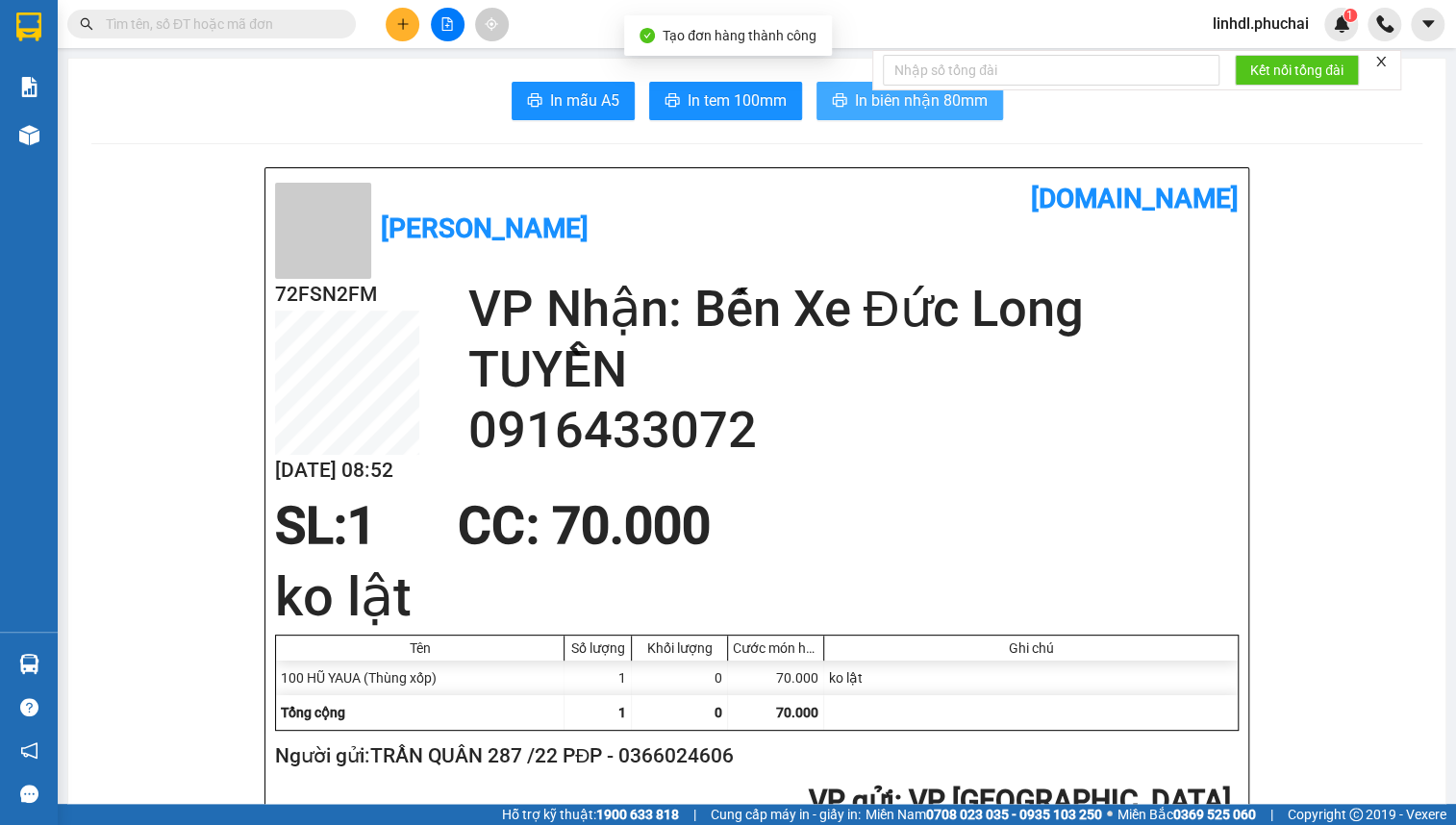
click at [920, 111] on span "In biên nhận 80mm" at bounding box center [921, 100] width 133 height 24
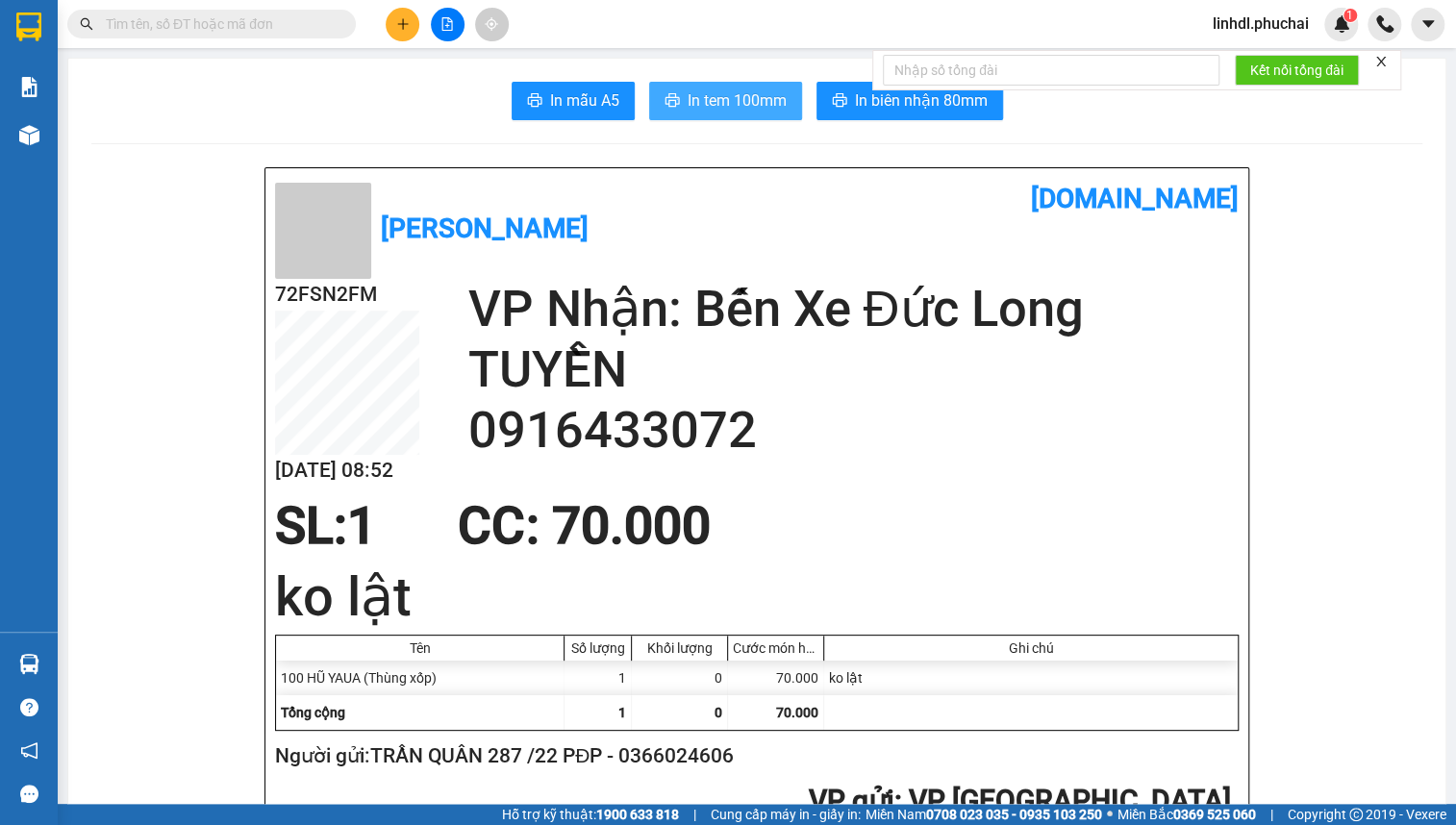
click at [731, 90] on span "In tem 100mm" at bounding box center [738, 100] width 99 height 24
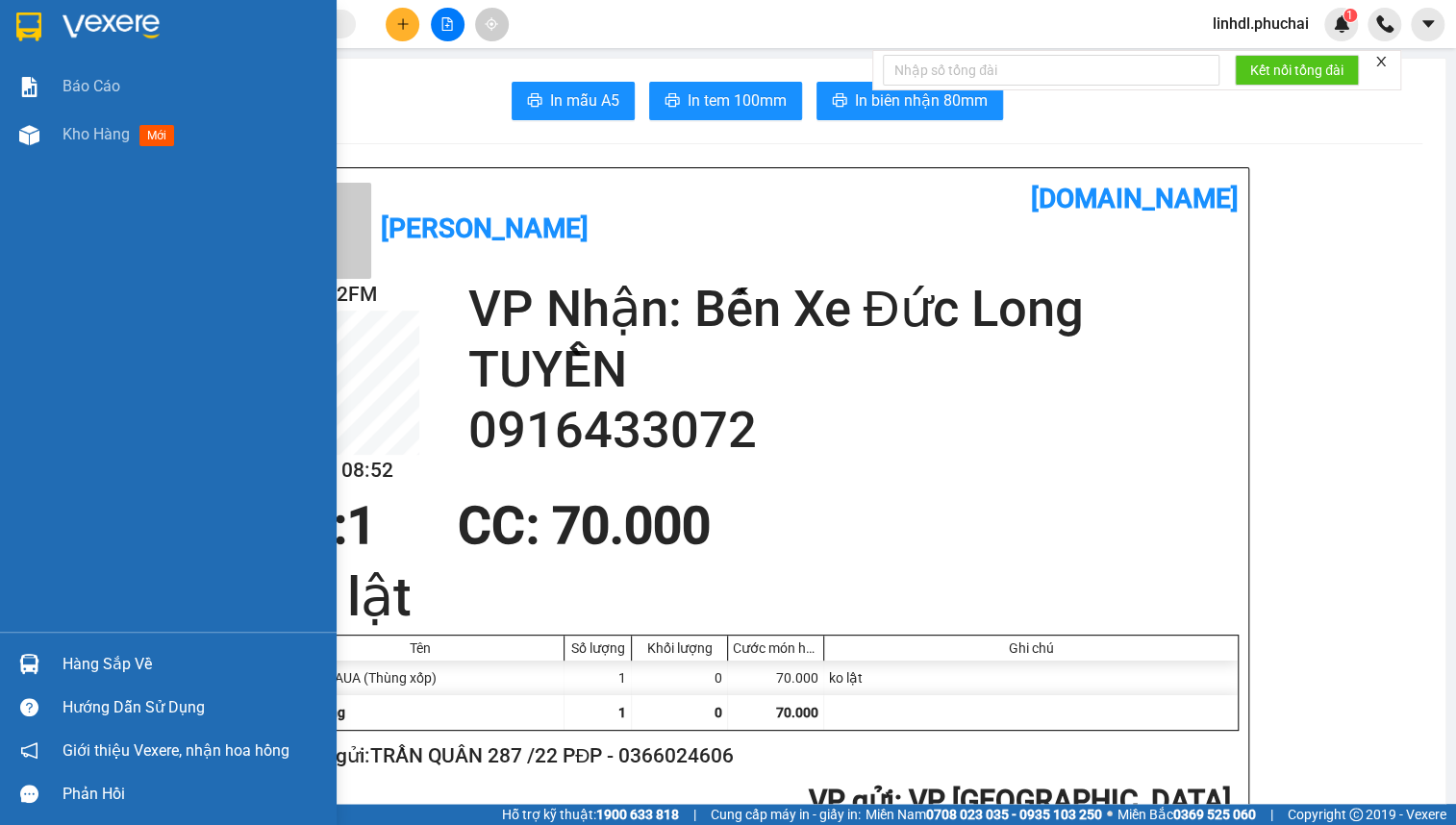
click at [115, 411] on div "Báo cáo Kho hàng mới" at bounding box center [168, 348] width 336 height 570
click at [36, 140] on img at bounding box center [29, 135] width 20 height 20
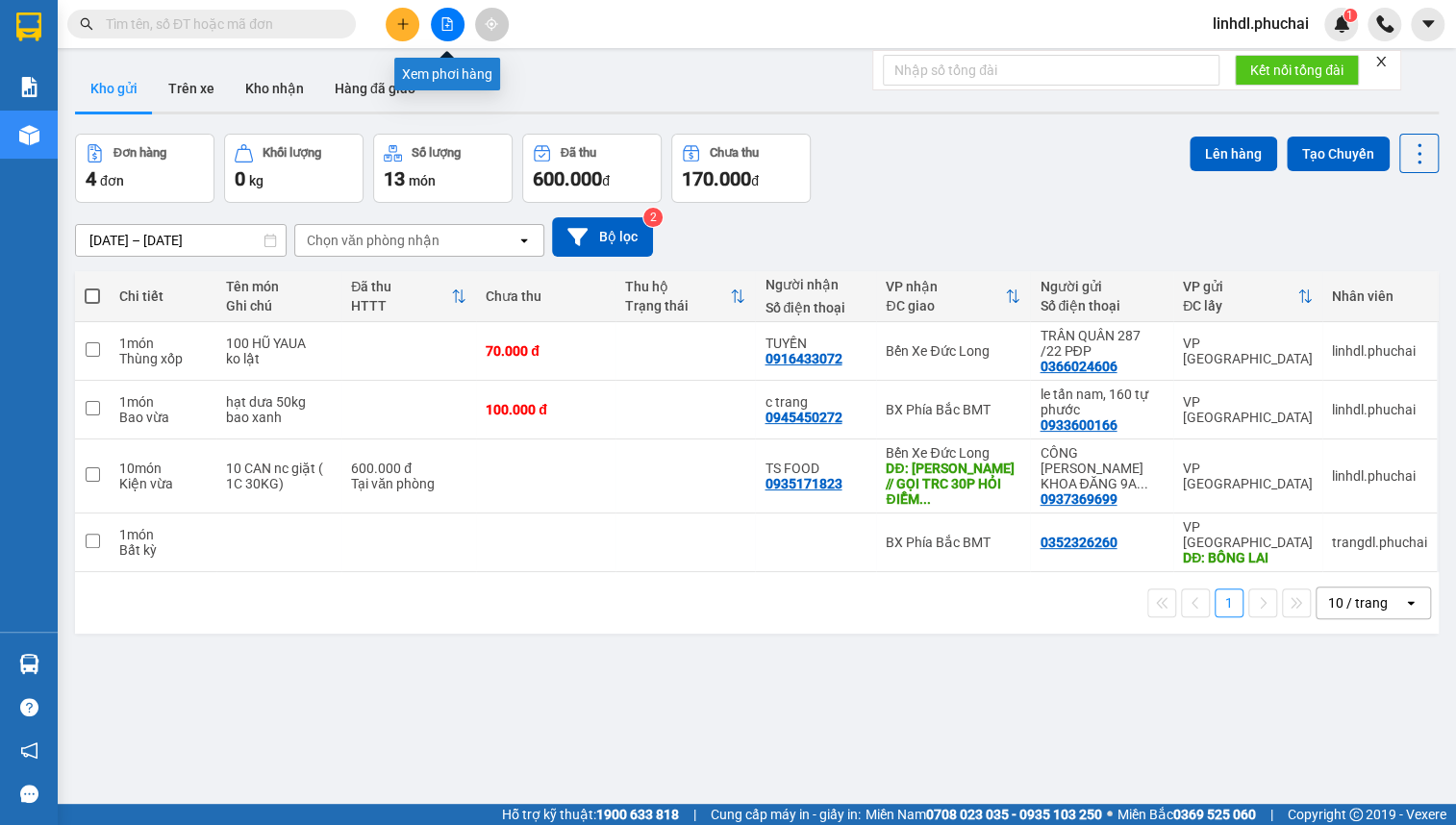
click at [441, 28] on icon "file-add" at bounding box center [448, 24] width 14 height 14
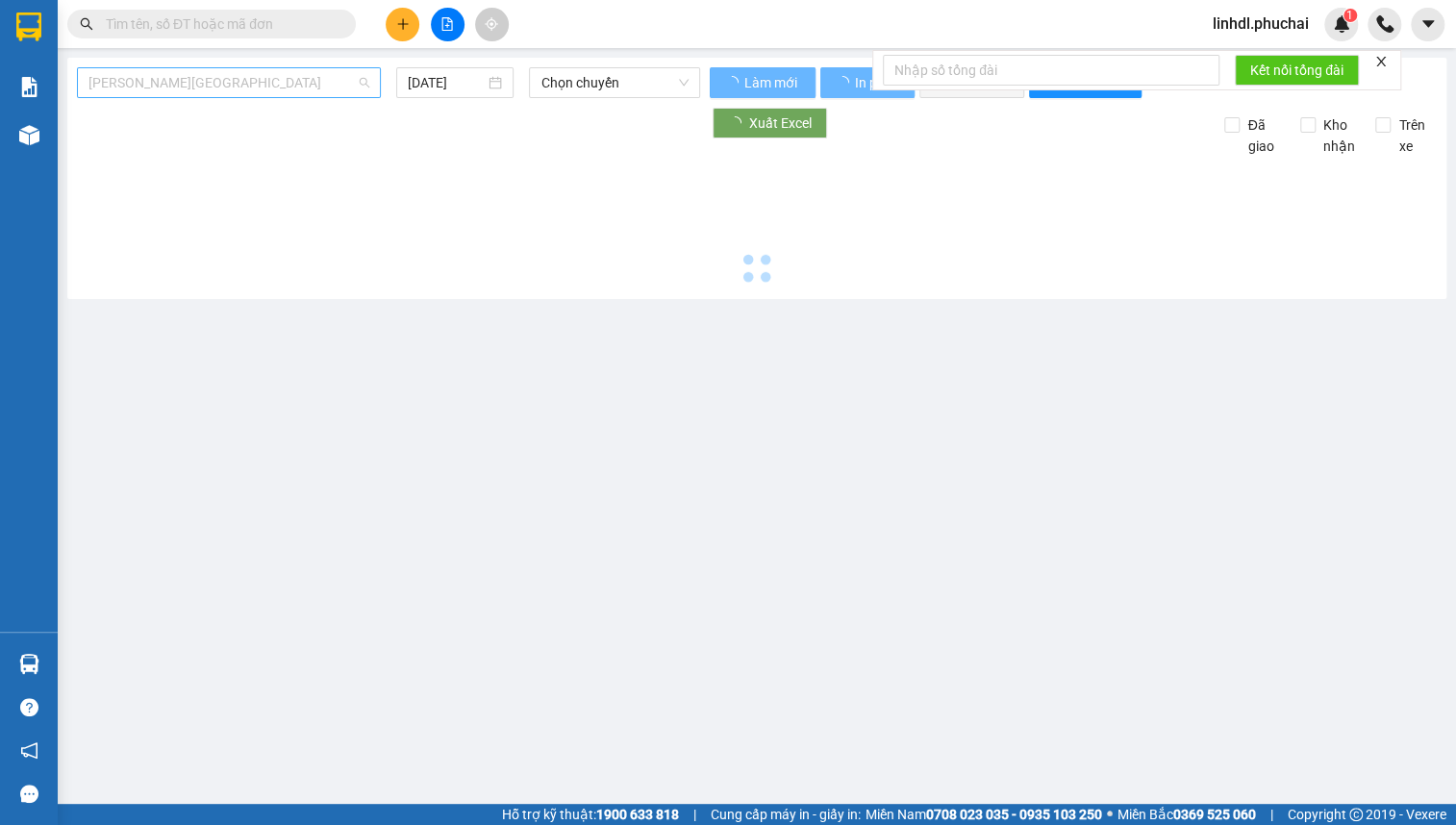
click at [248, 92] on span "[PERSON_NAME][GEOGRAPHIC_DATA]" at bounding box center [229, 82] width 281 height 29
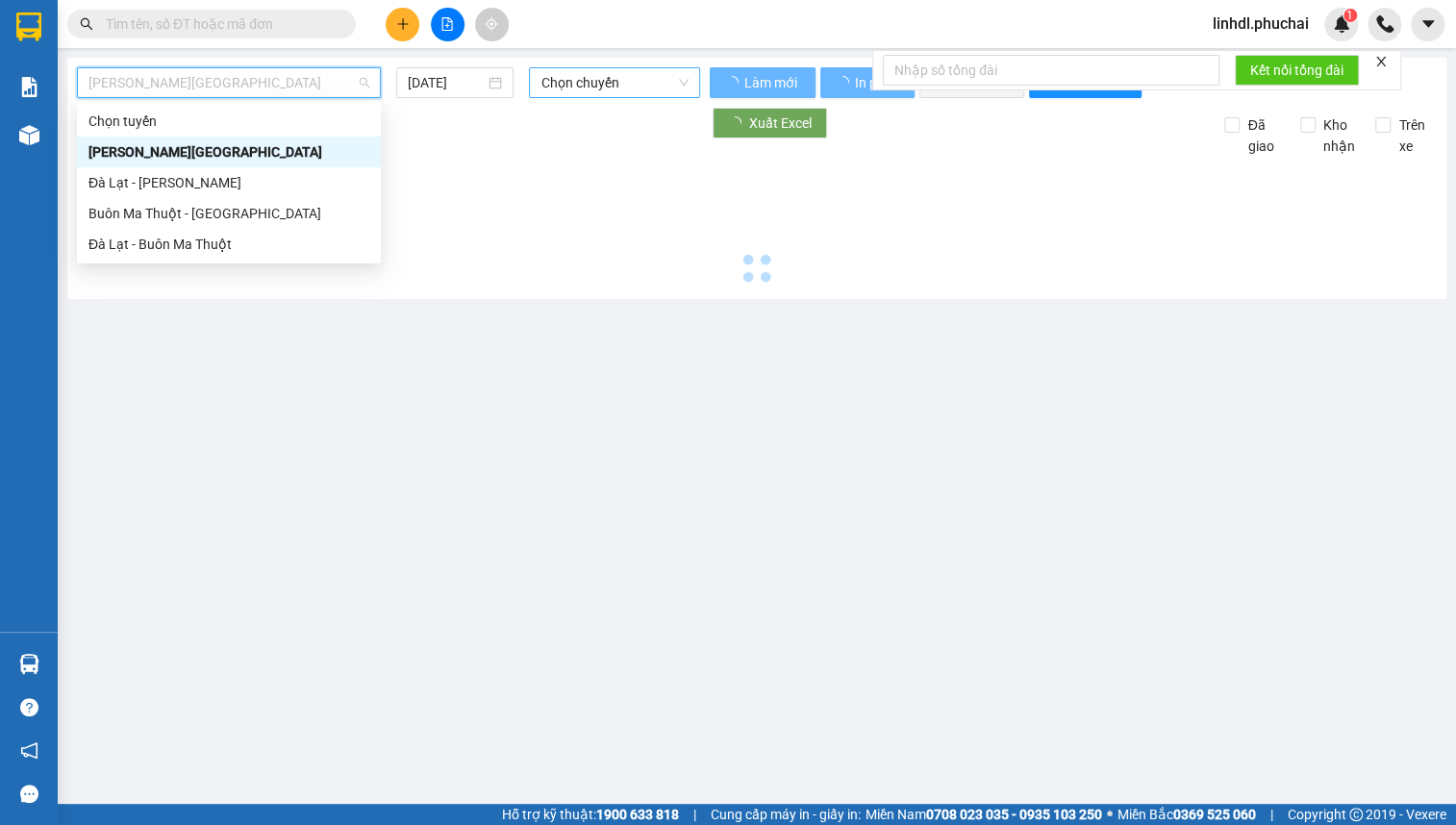
click at [606, 88] on span "Chọn chuyến" at bounding box center [615, 82] width 148 height 29
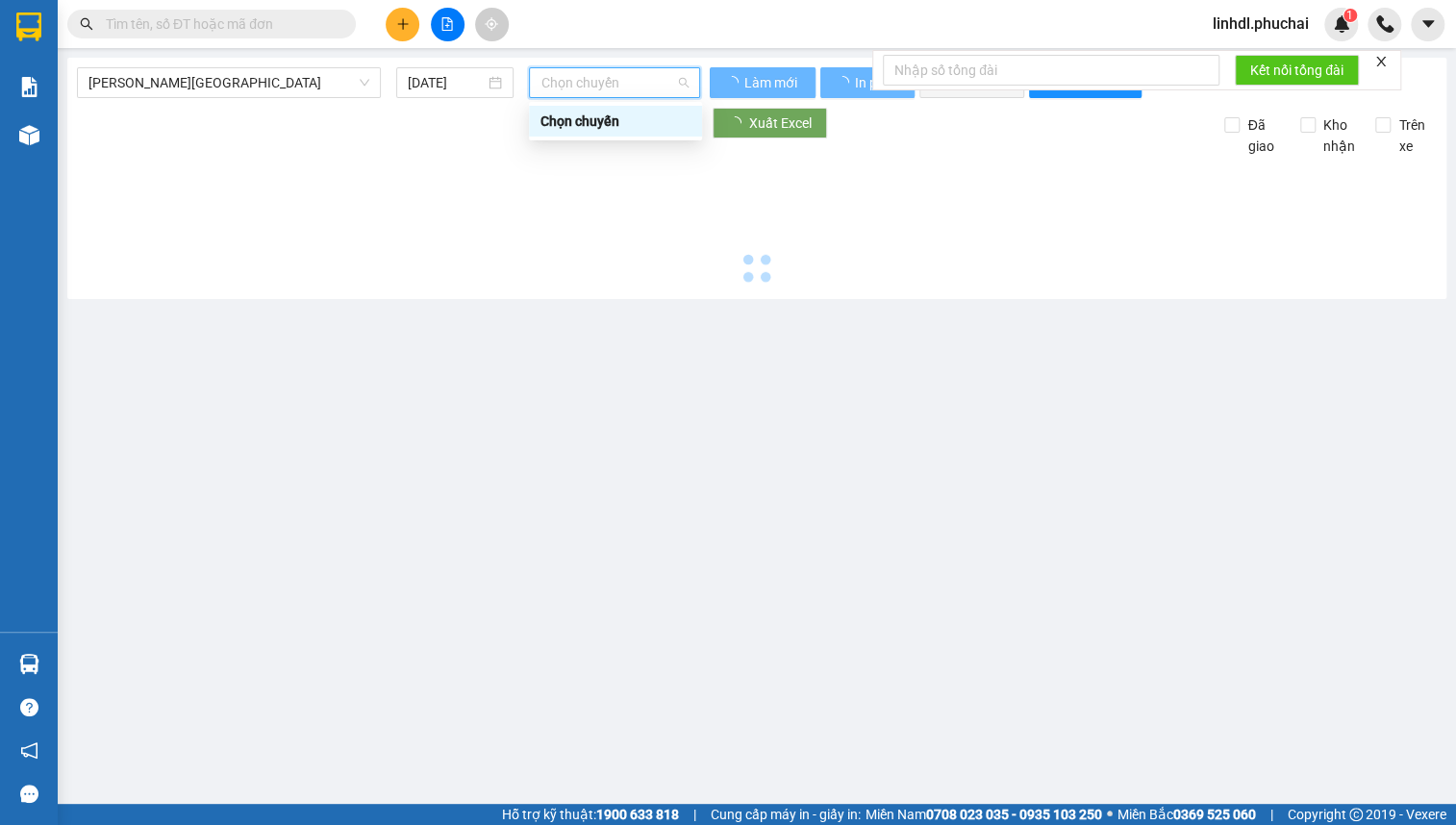
click at [606, 122] on div "Chọn chuyến" at bounding box center [616, 121] width 150 height 21
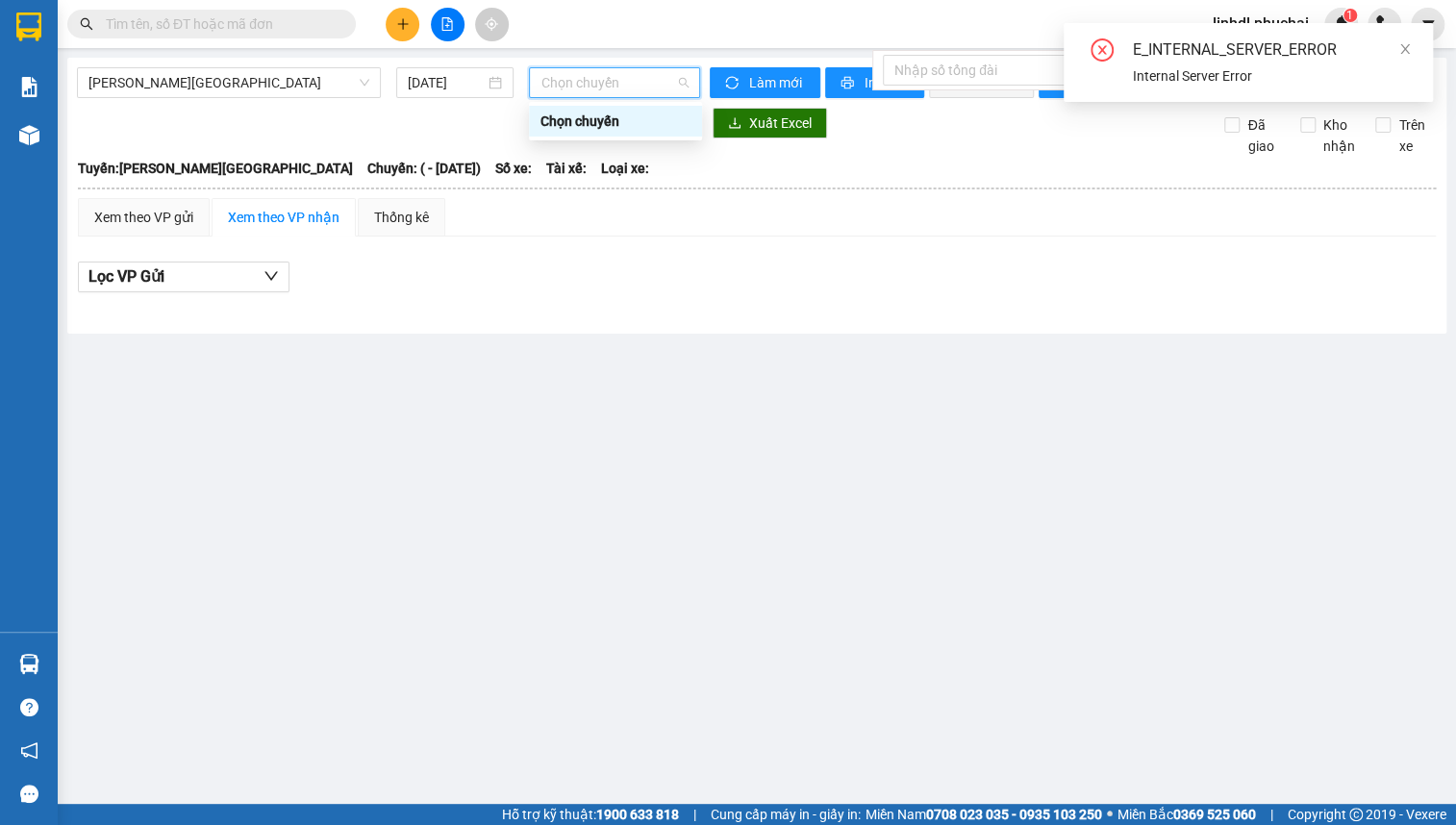
drag, startPoint x: 624, startPoint y: 85, endPoint x: 673, endPoint y: 105, distance: 52.9
click at [626, 85] on span "Chọn chuyến" at bounding box center [615, 82] width 148 height 29
click at [649, 125] on div "Chọn chuyến" at bounding box center [616, 121] width 150 height 21
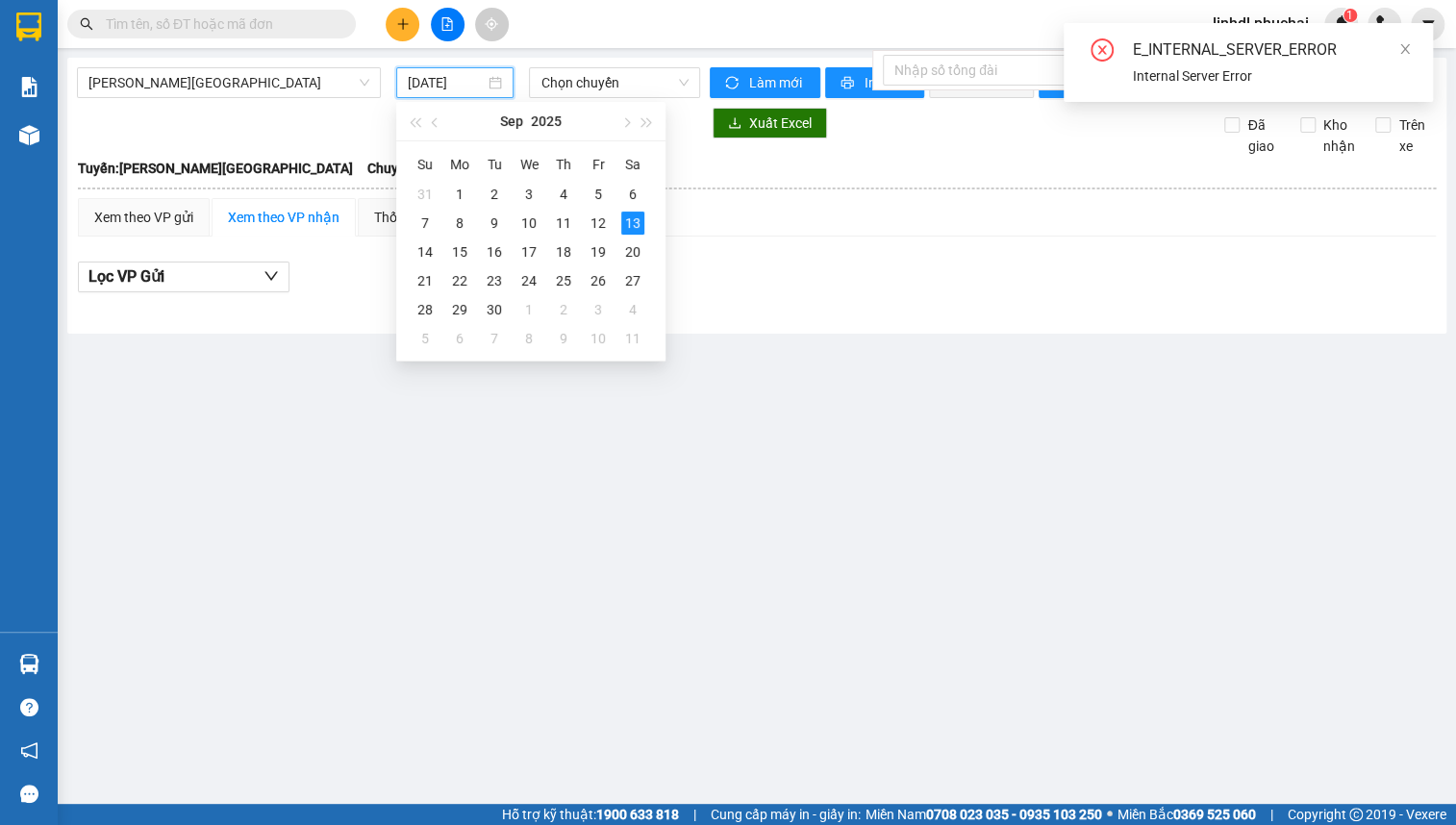
click at [456, 79] on input "[DATE]" at bounding box center [446, 82] width 77 height 21
type input "[DATE]"
drag, startPoint x: 631, startPoint y: 222, endPoint x: 643, endPoint y: 213, distance: 15.0
click at [633, 222] on div "13" at bounding box center [633, 223] width 23 height 23
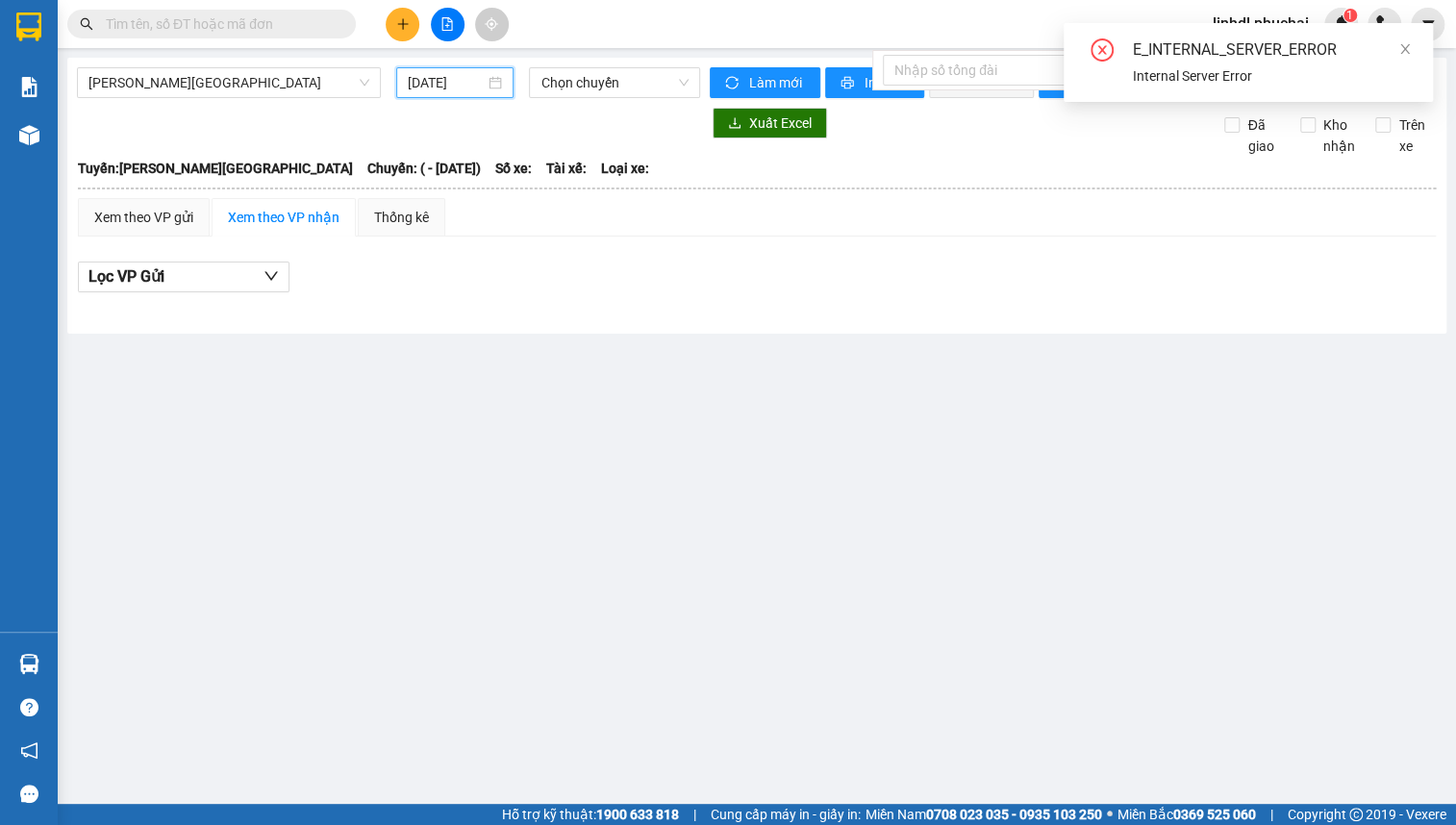
click at [646, 98] on div "Gia Lai - [GEOGRAPHIC_DATA] [DATE] Chọn chuyến" at bounding box center [388, 82] width 623 height 31
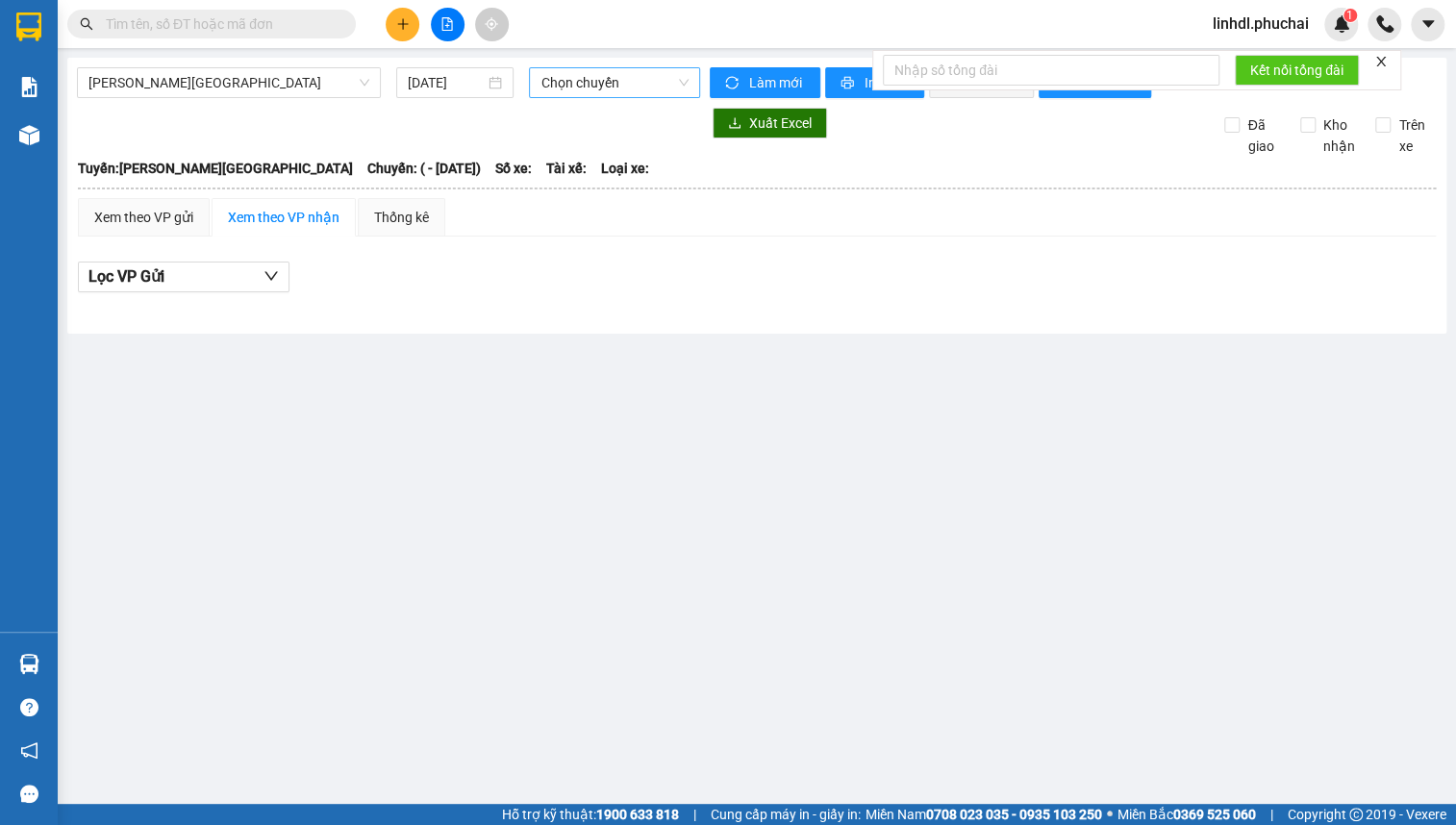
click at [636, 86] on span "Chọn chuyến" at bounding box center [615, 82] width 148 height 29
drag, startPoint x: 650, startPoint y: 130, endPoint x: 681, endPoint y: 125, distance: 31.4
click at [651, 132] on div "Chọn chuyến" at bounding box center [616, 121] width 174 height 31
click at [1380, 60] on icon "close" at bounding box center [1381, 62] width 14 height 14
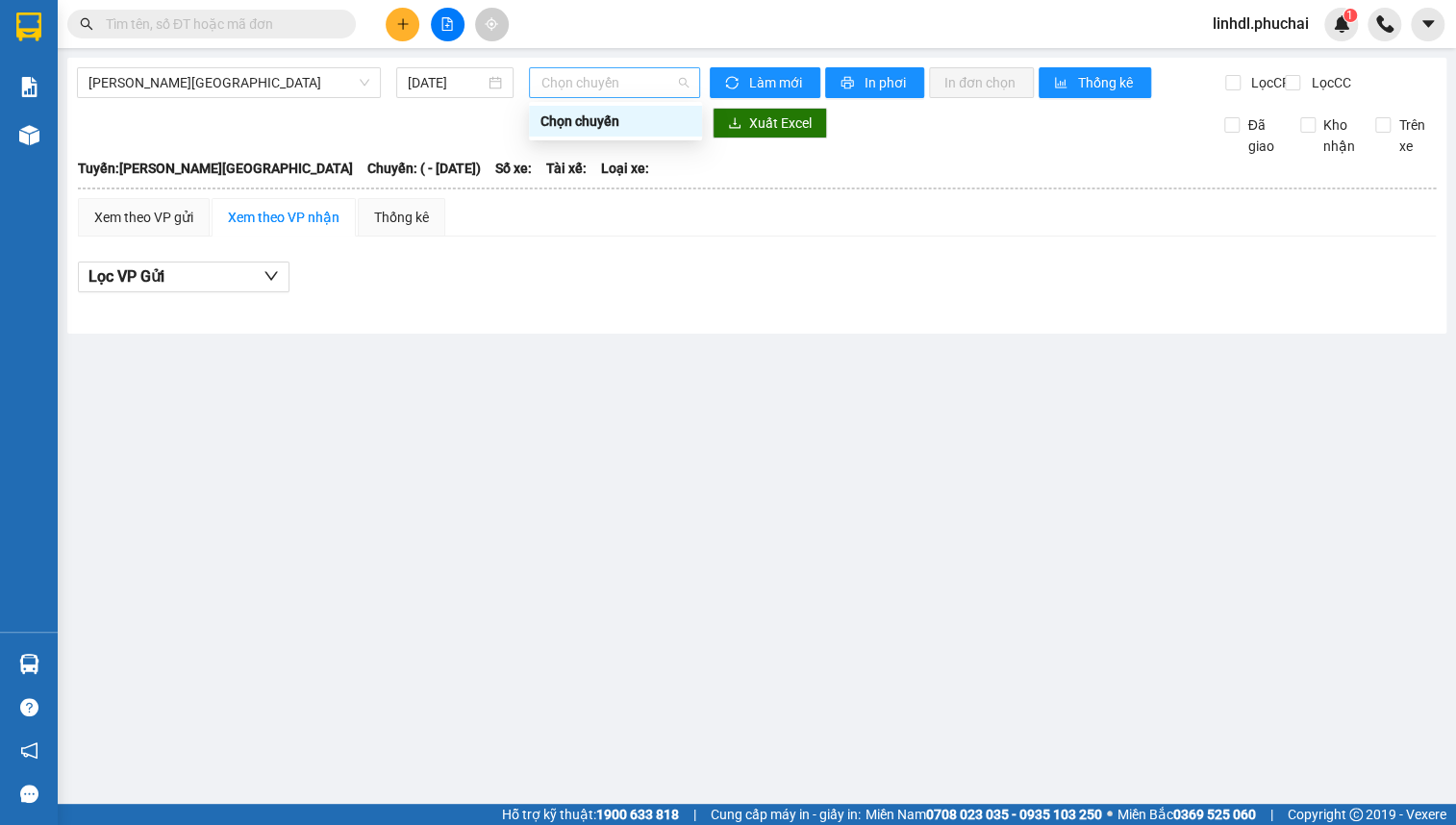
click at [635, 93] on span "Chọn chuyến" at bounding box center [615, 82] width 148 height 29
click at [649, 123] on div "Chọn chuyến" at bounding box center [616, 121] width 150 height 21
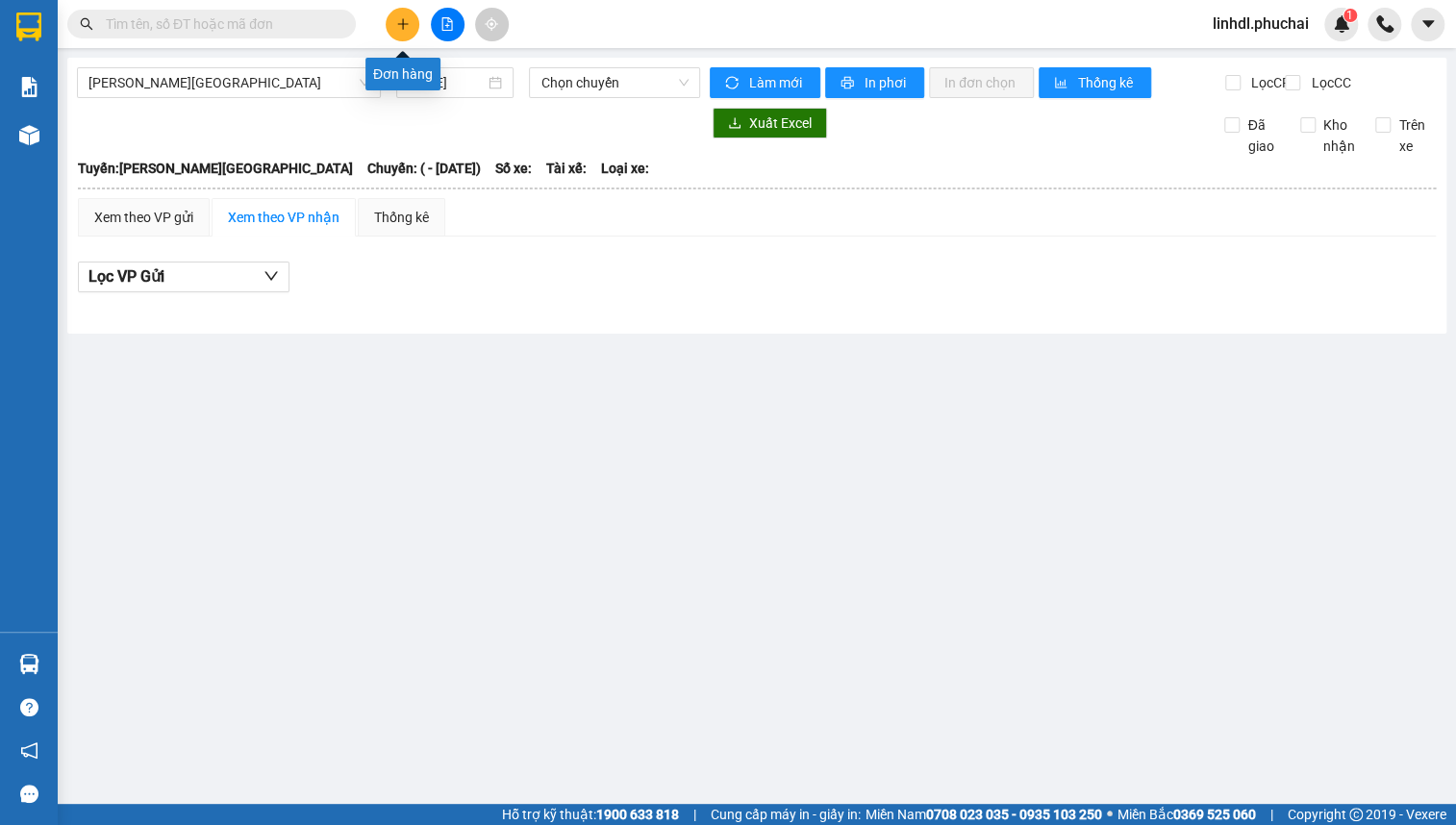
click at [388, 30] on button at bounding box center [402, 24] width 34 height 34
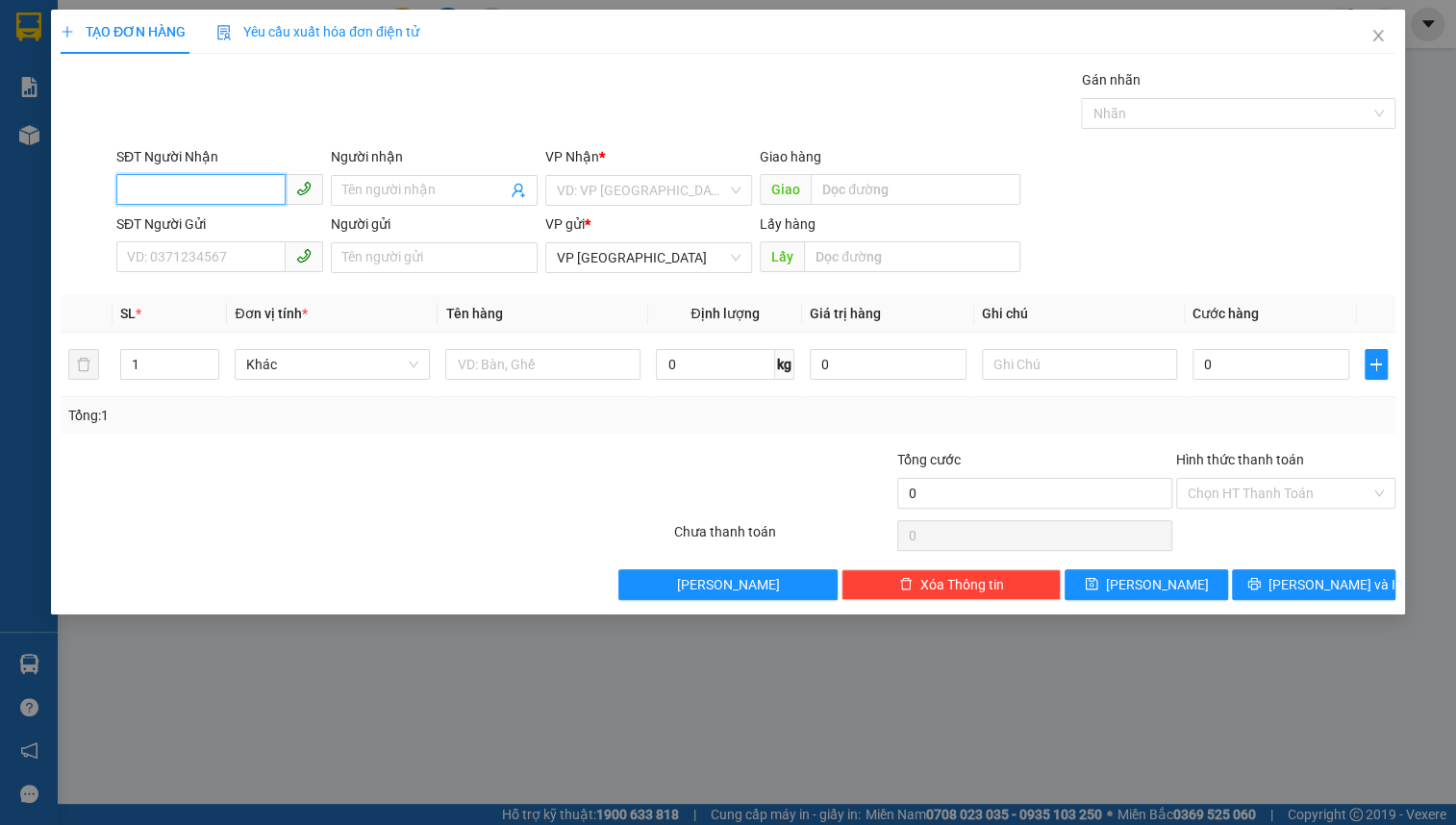
click at [174, 190] on input "SĐT Người Nhận" at bounding box center [201, 190] width 170 height 31
type input "0376764535"
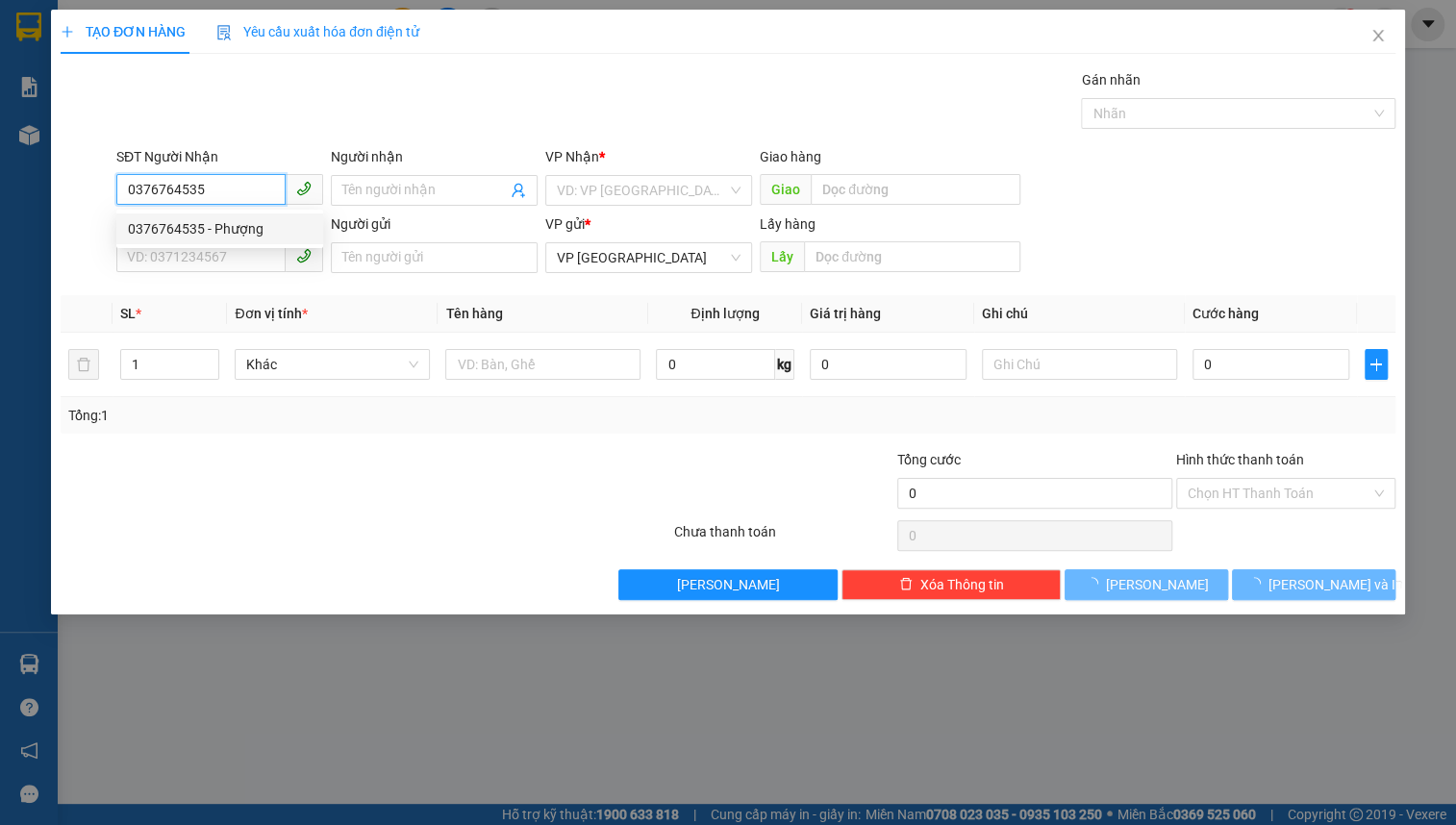
click at [215, 220] on div "0376764535 - Phượng" at bounding box center [220, 229] width 184 height 21
type input "Phượng"
type input "0376764535"
type input "50.000"
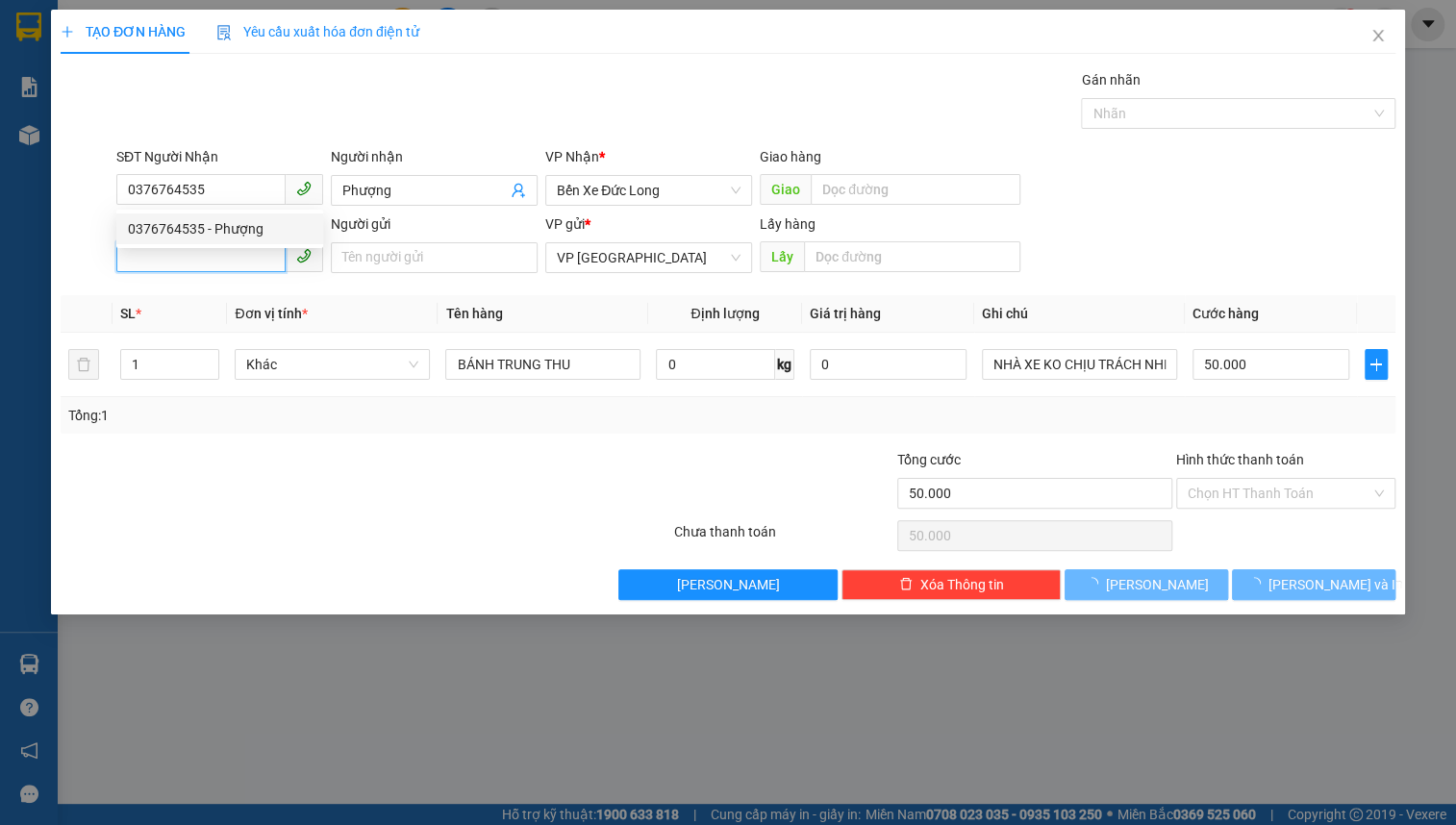
click at [221, 264] on input "SĐT Người Gửi" at bounding box center [201, 257] width 170 height 31
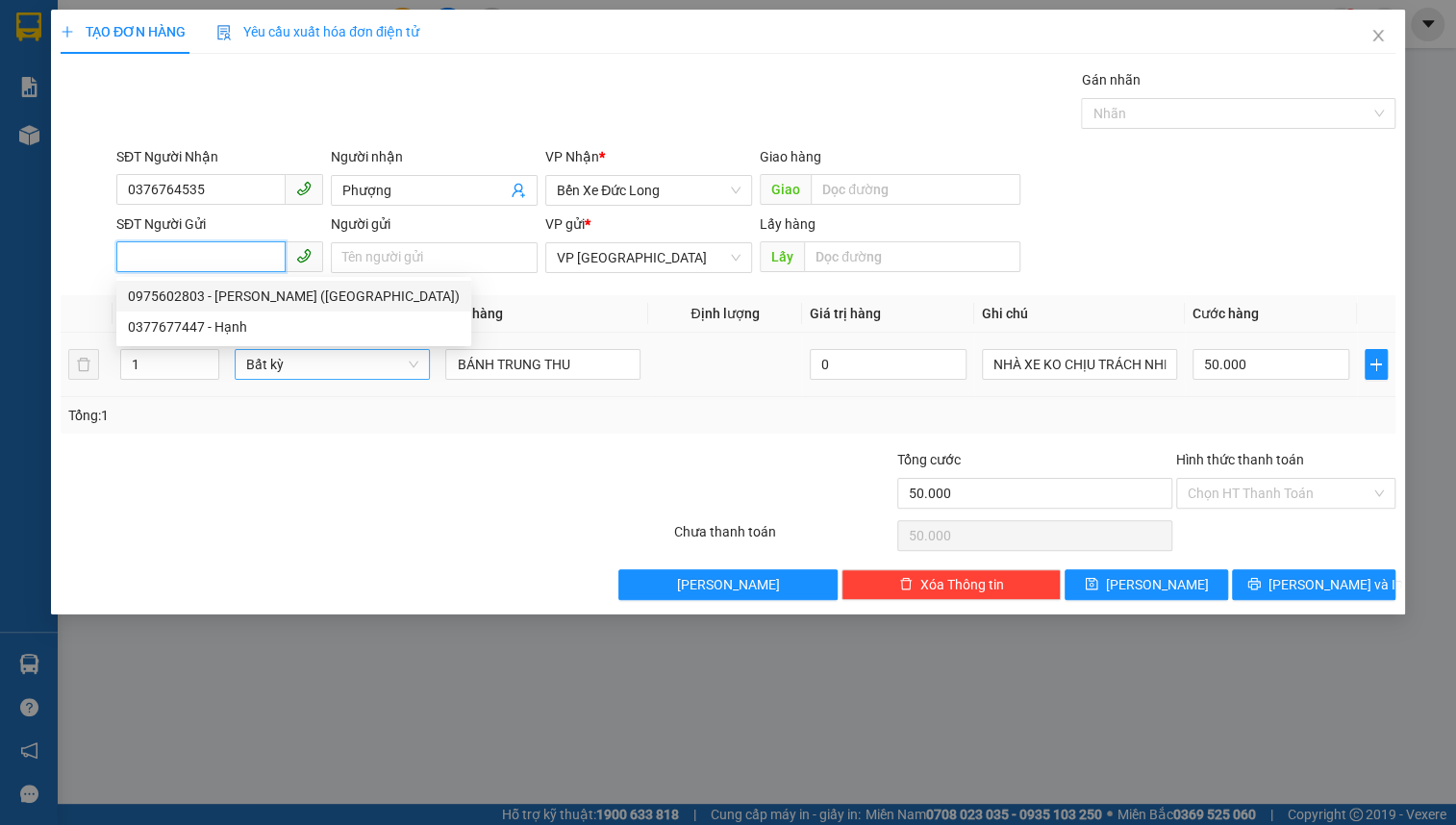
drag, startPoint x: 231, startPoint y: 291, endPoint x: 309, endPoint y: 350, distance: 97.8
click at [231, 292] on div "0975602803 - [PERSON_NAME] ([GEOGRAPHIC_DATA])" at bounding box center [294, 297] width 332 height 21
type input "0975602803"
type input "[PERSON_NAME] ([GEOGRAPHIC_DATA])"
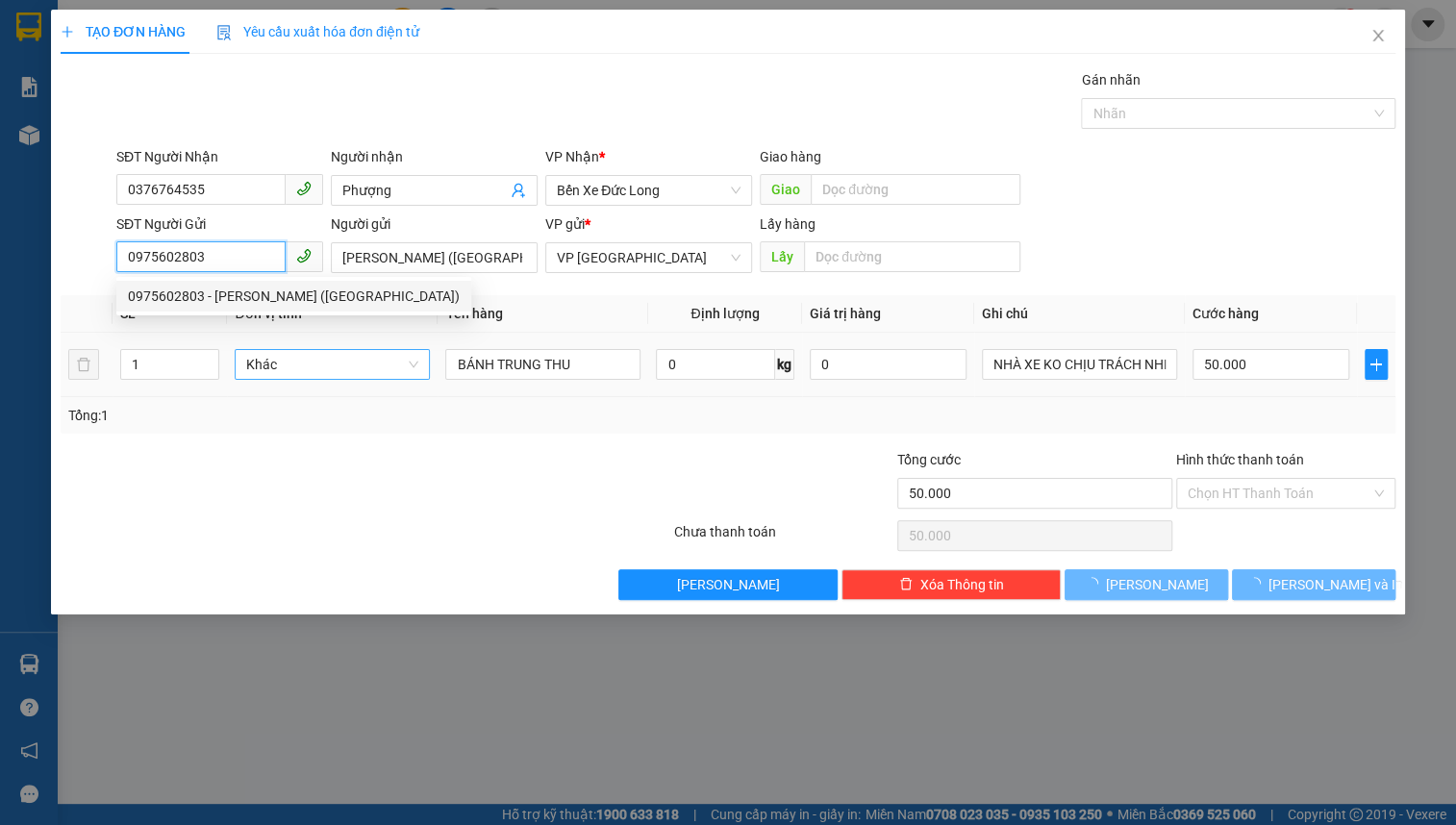
click at [314, 363] on span "Khác" at bounding box center [332, 365] width 173 height 29
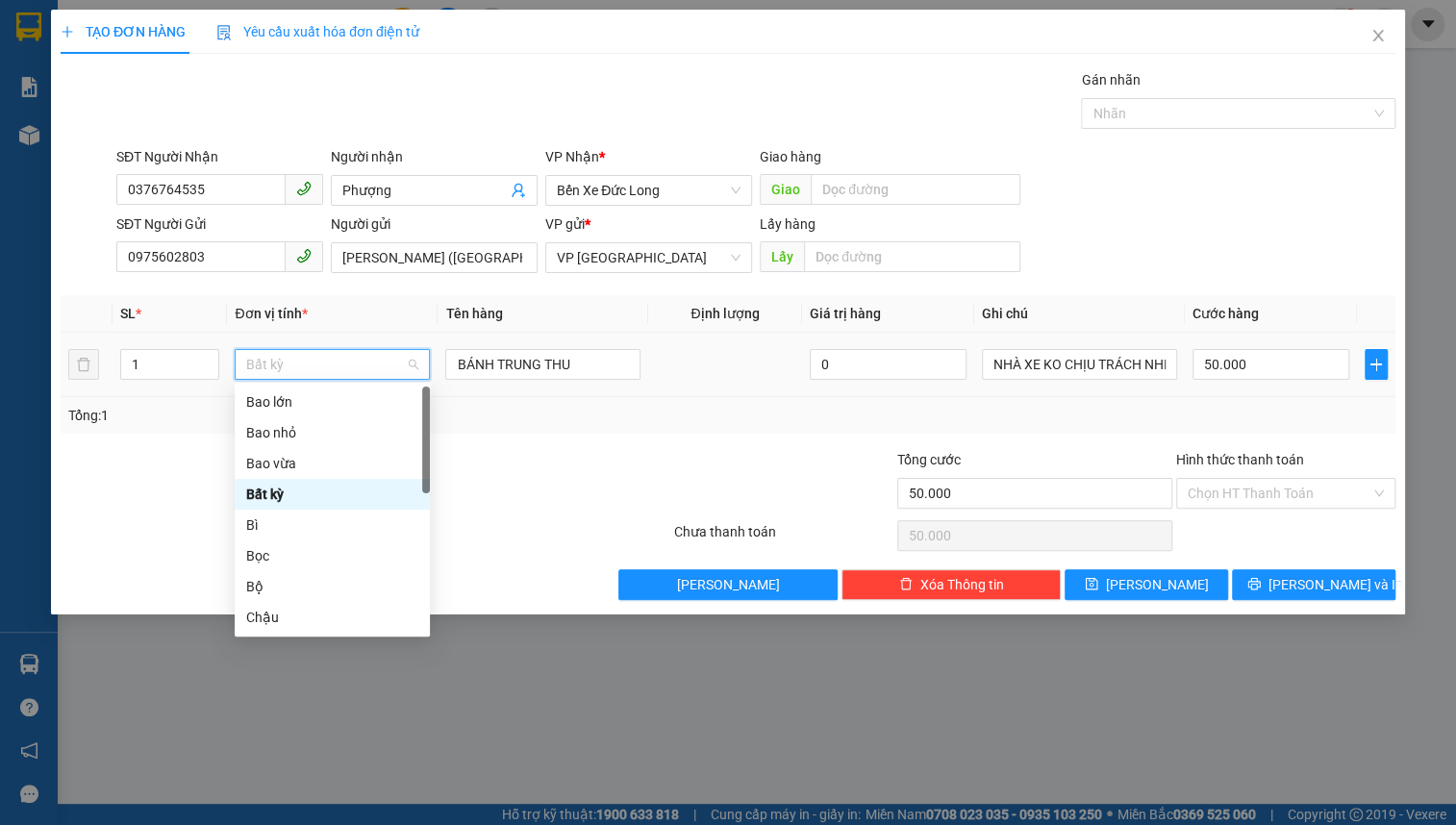
type input "T"
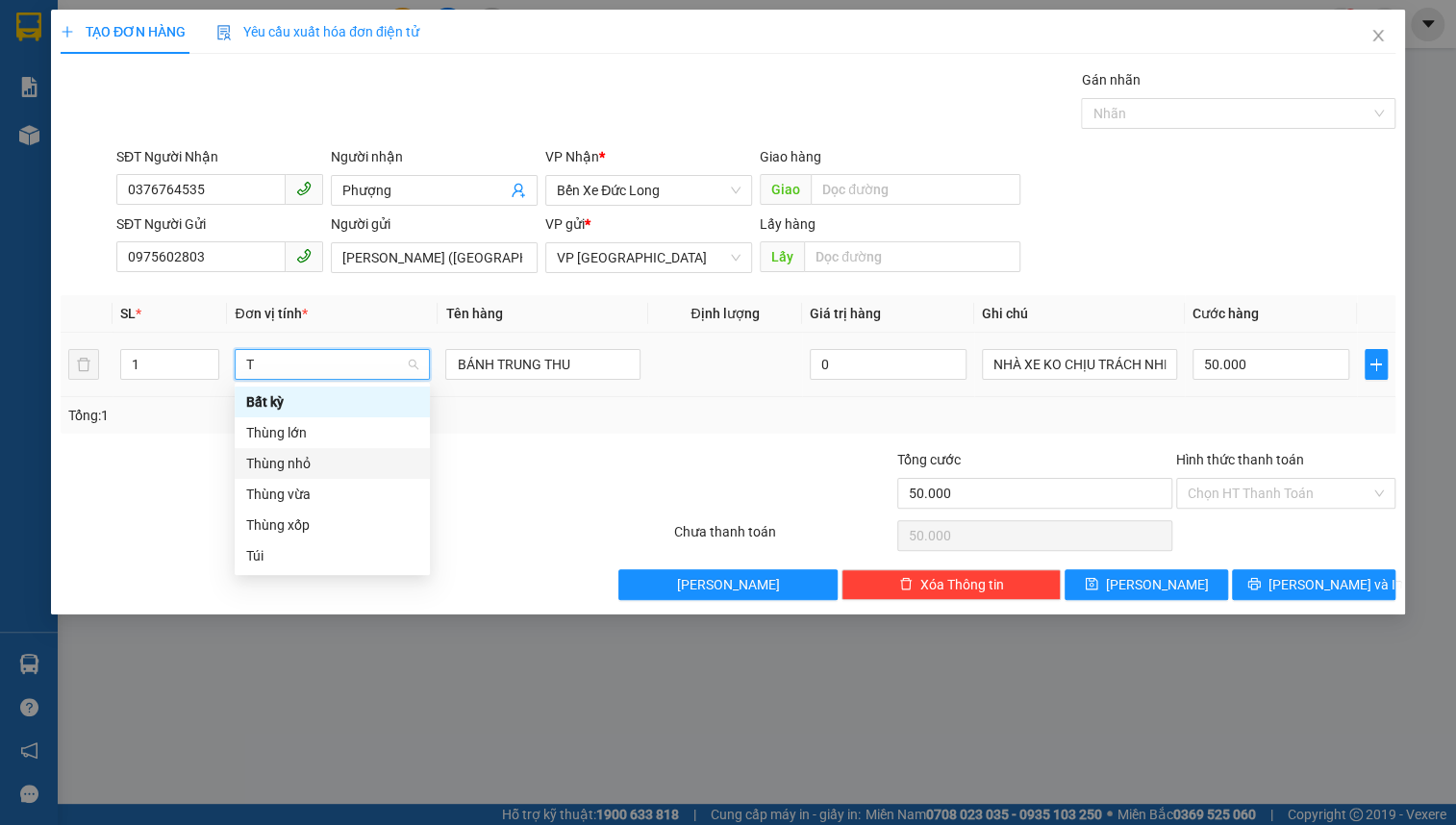
click at [308, 469] on div "Thùng nhỏ" at bounding box center [332, 463] width 173 height 21
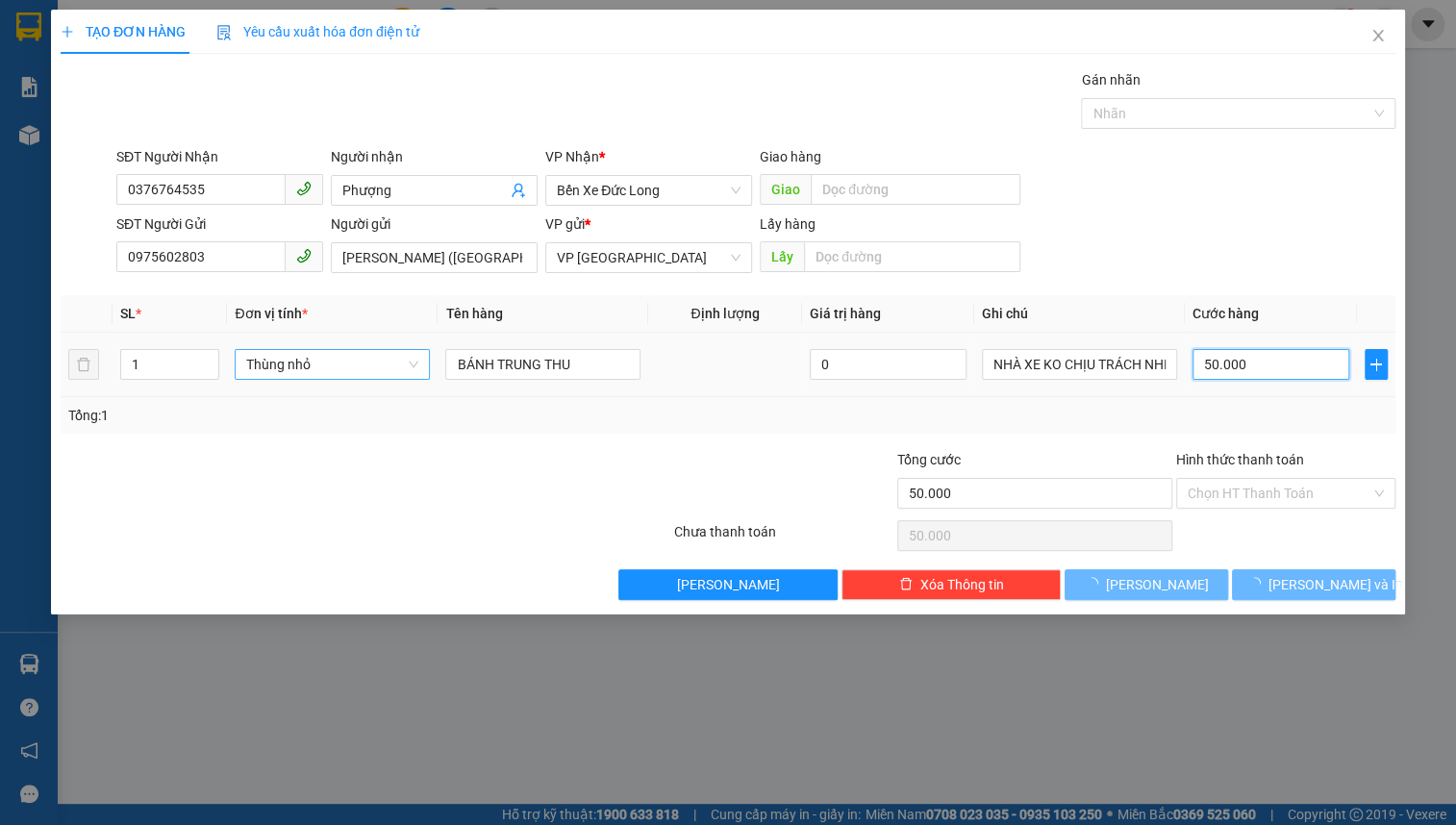
type input "0"
type input "5"
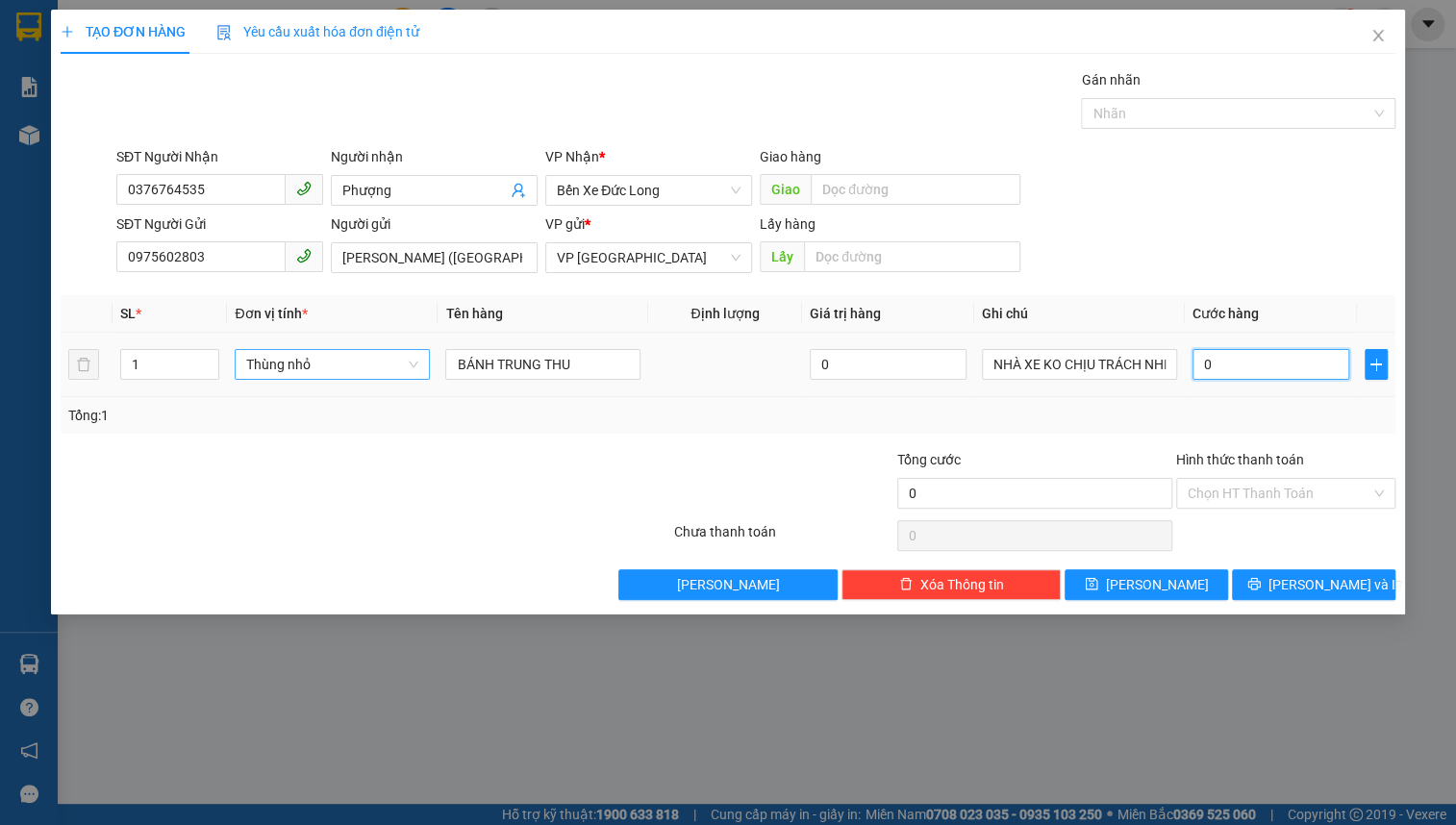
type input "05"
type input "50"
type input "050"
type input "500"
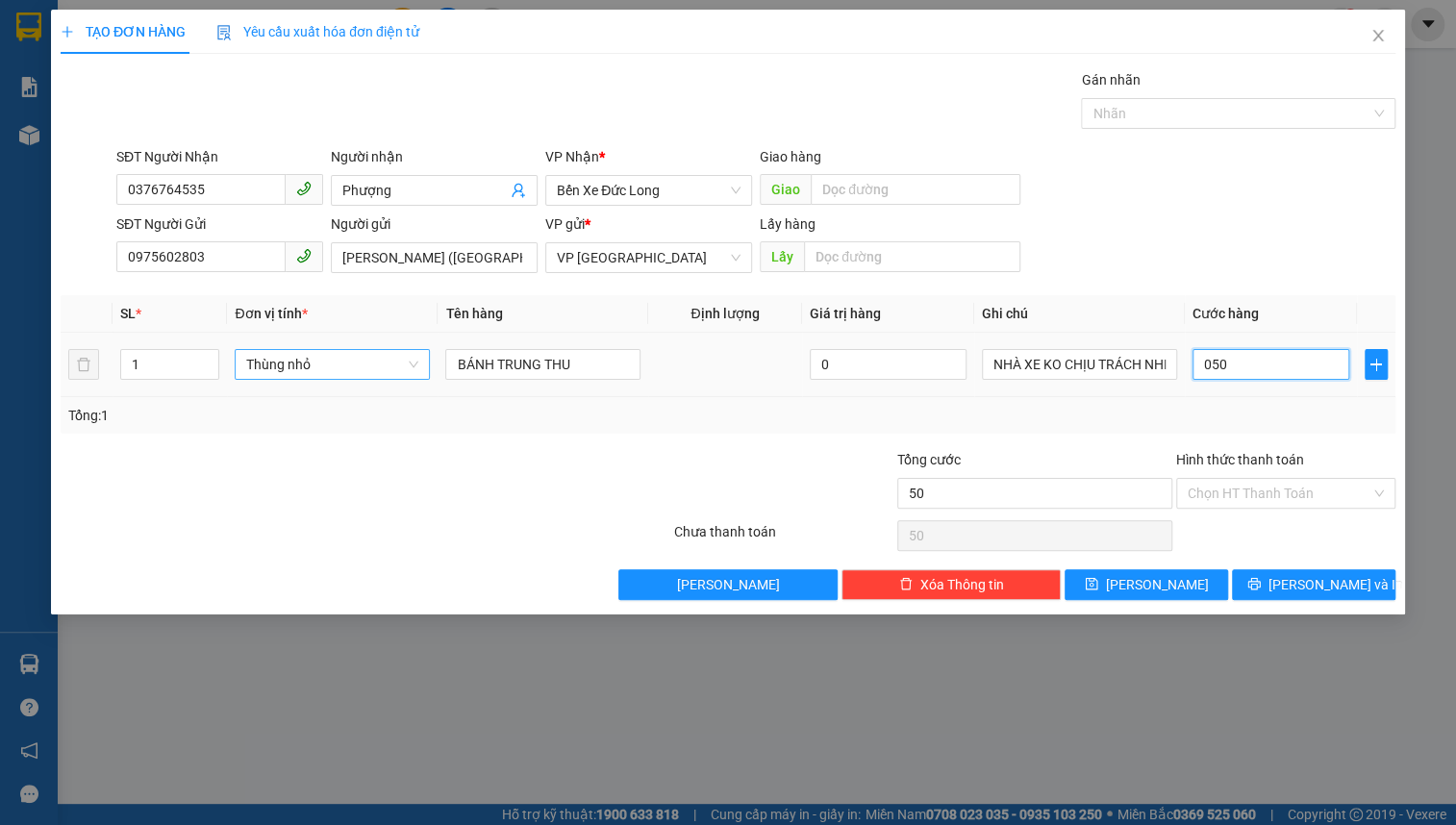
type input "500"
type input "0.500"
type input "5.000"
type input "05.000"
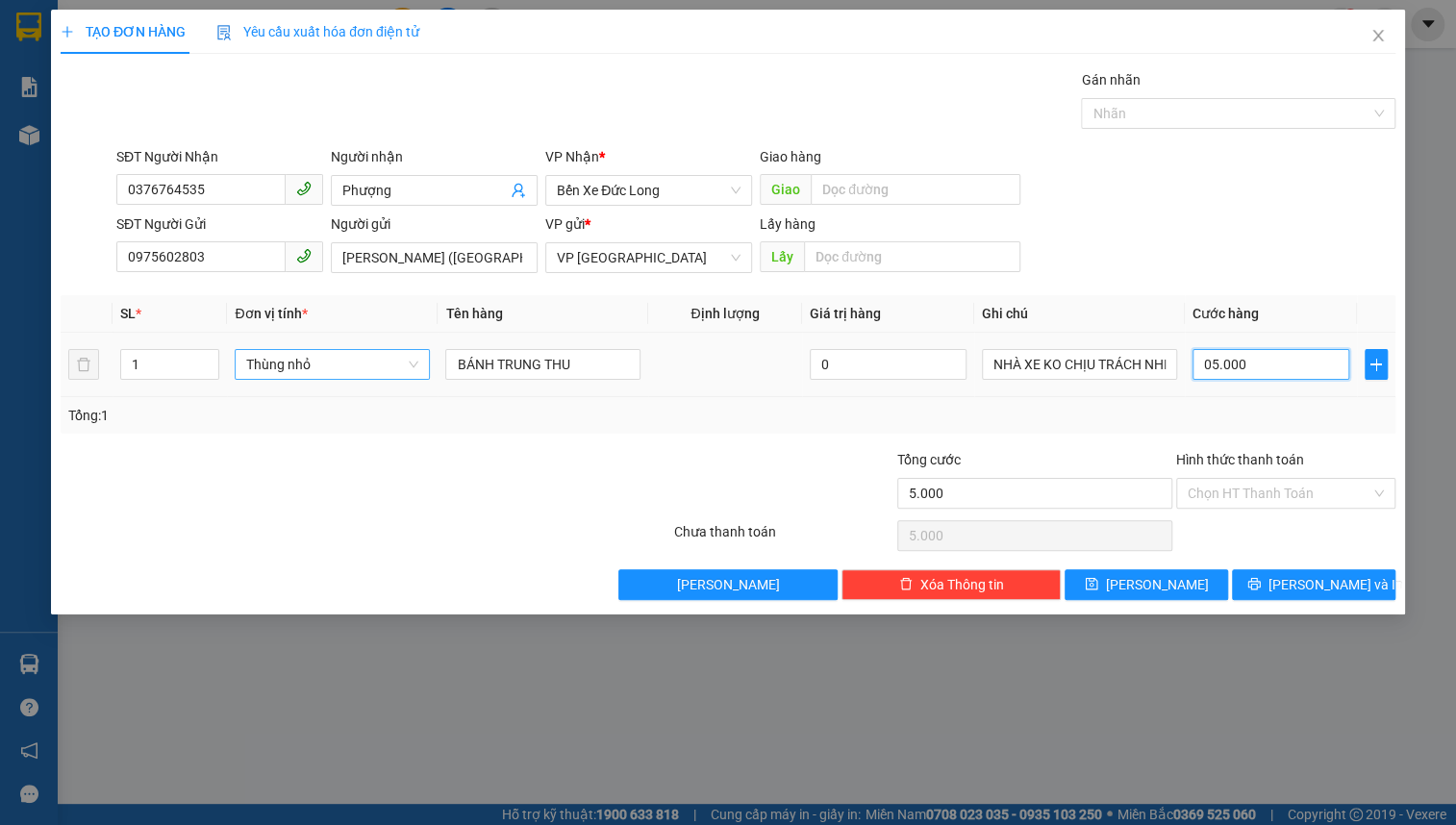
type input "50.000"
click at [1228, 496] on input "Hình thức thanh toán" at bounding box center [1280, 493] width 183 height 29
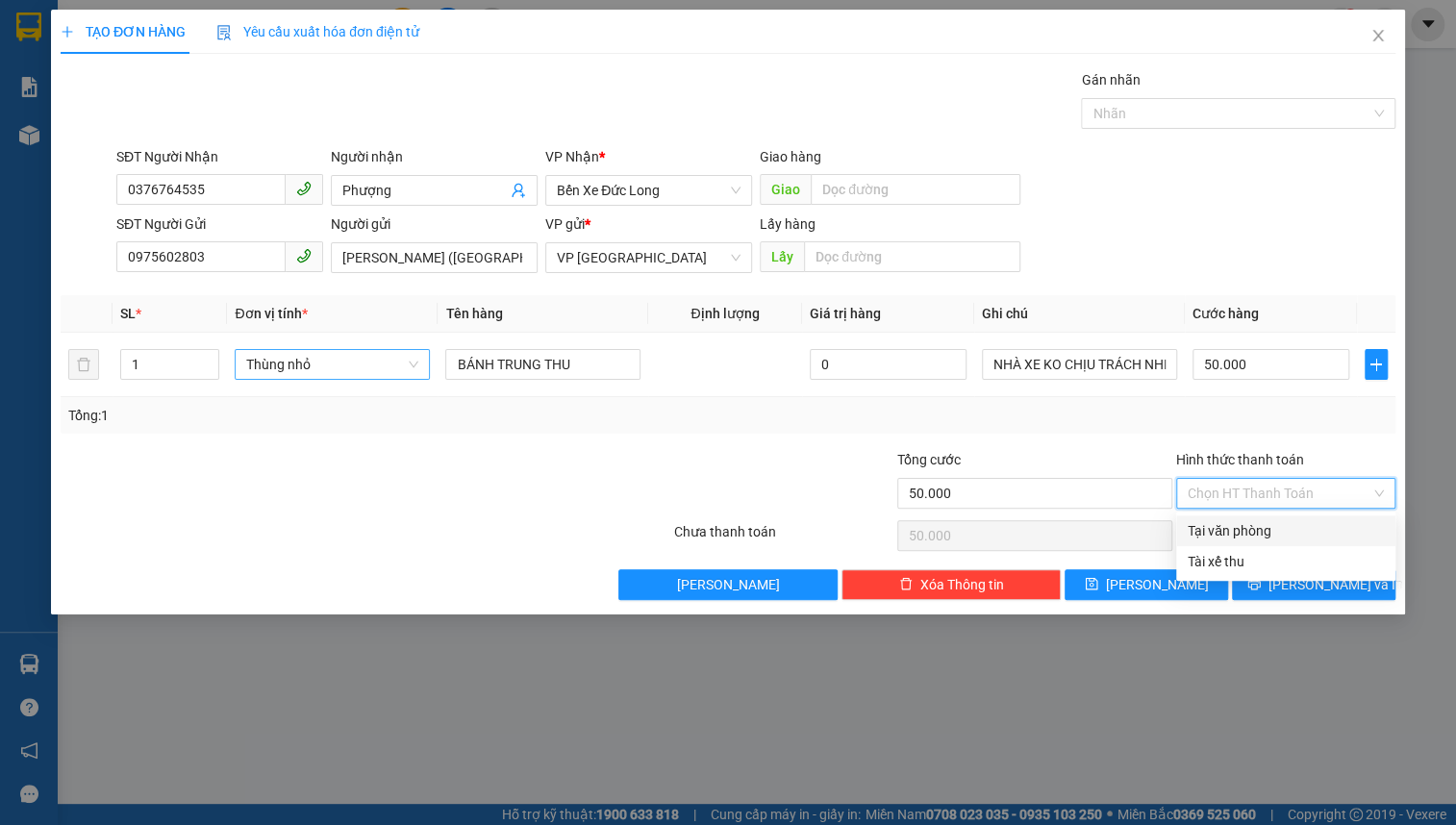
click at [1253, 524] on div "Tại văn phòng" at bounding box center [1286, 531] width 196 height 21
type input "0"
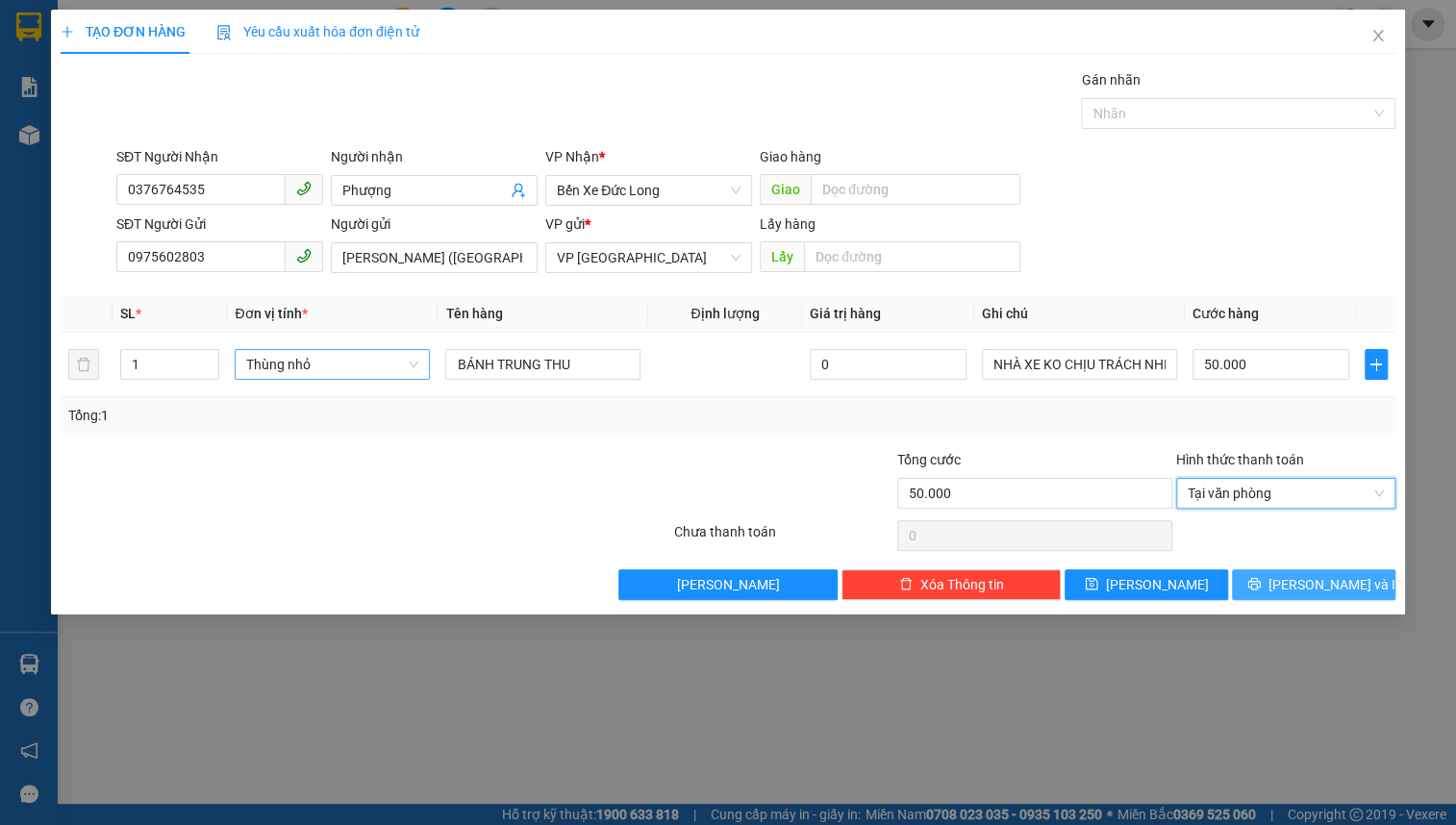
click at [1308, 591] on span "[PERSON_NAME] và In" at bounding box center [1336, 585] width 135 height 21
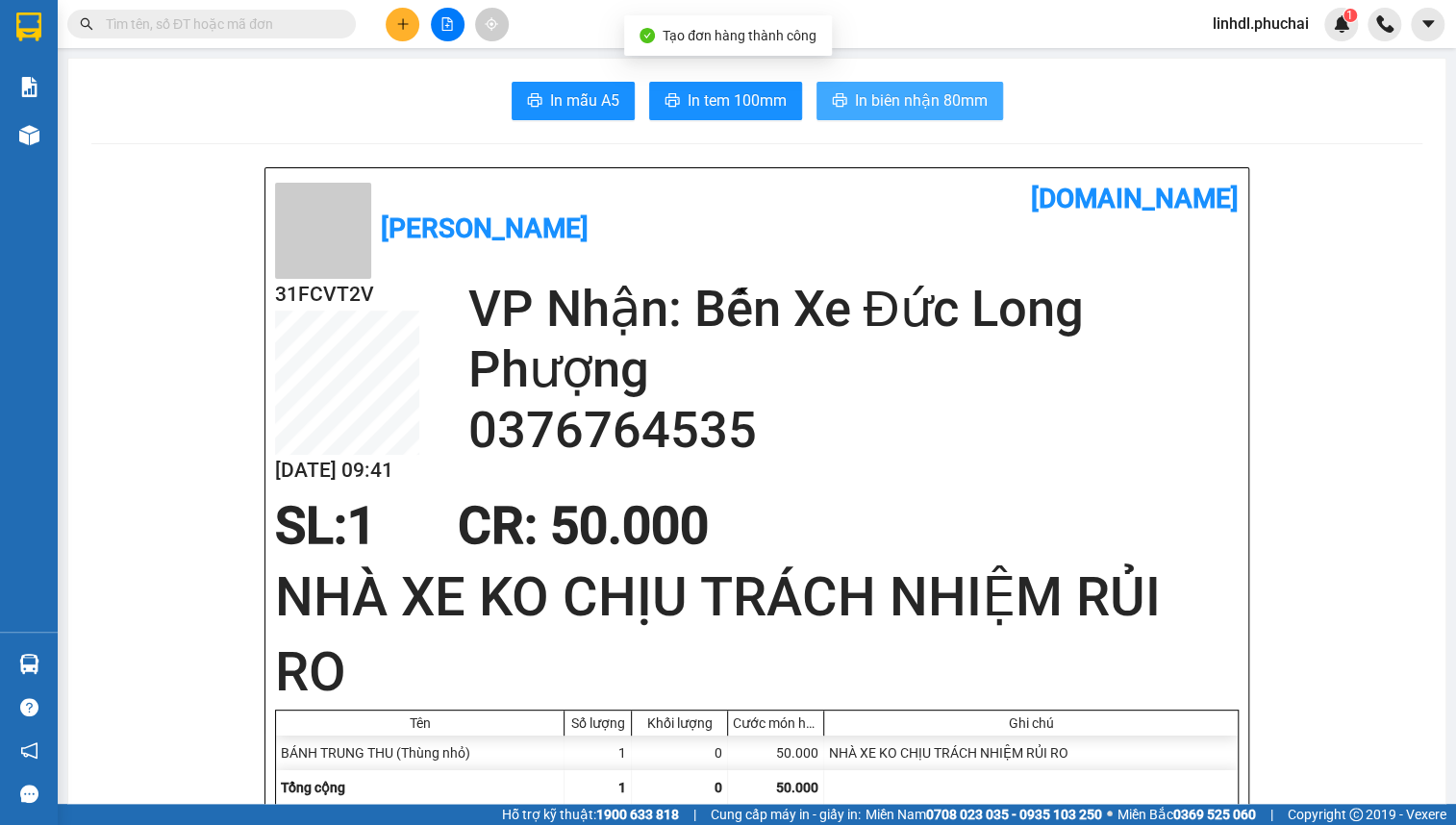
click at [923, 98] on span "In biên nhận 80mm" at bounding box center [921, 100] width 133 height 24
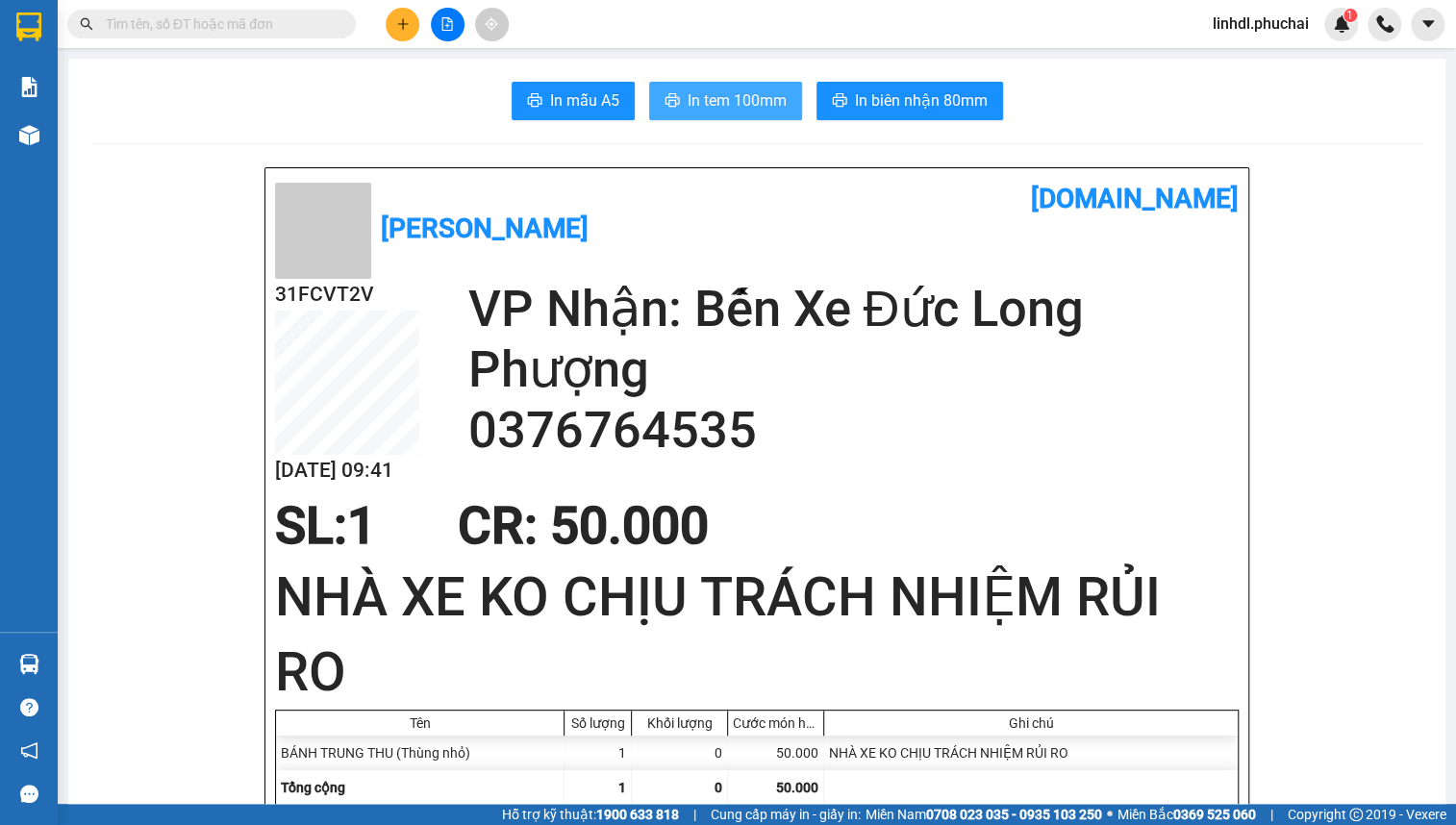
click at [708, 114] on button "In tem 100mm" at bounding box center [726, 101] width 153 height 39
click at [233, 22] on input "text" at bounding box center [219, 24] width 227 height 21
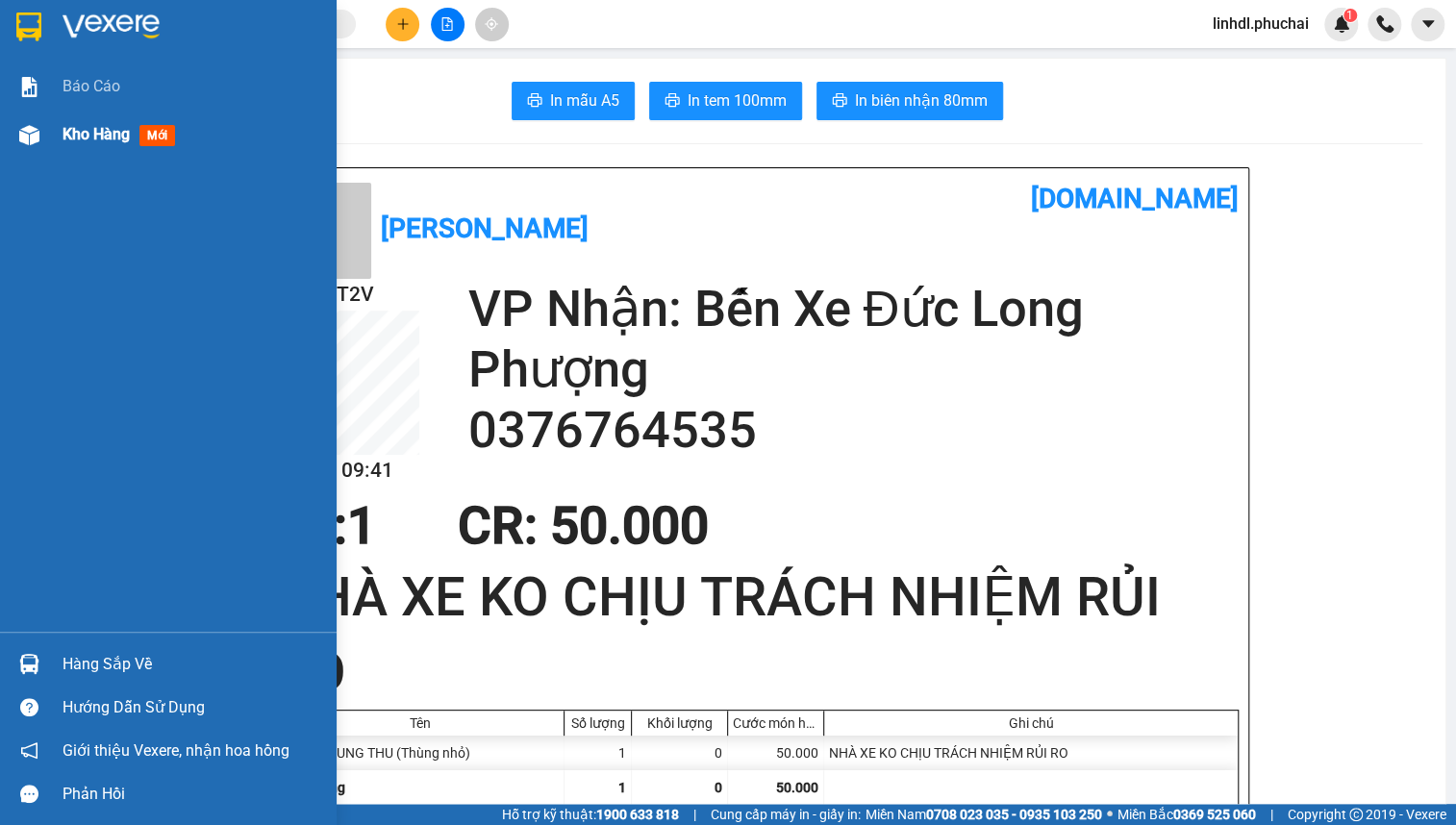
click at [48, 142] on div "Kho hàng mới" at bounding box center [168, 135] width 336 height 48
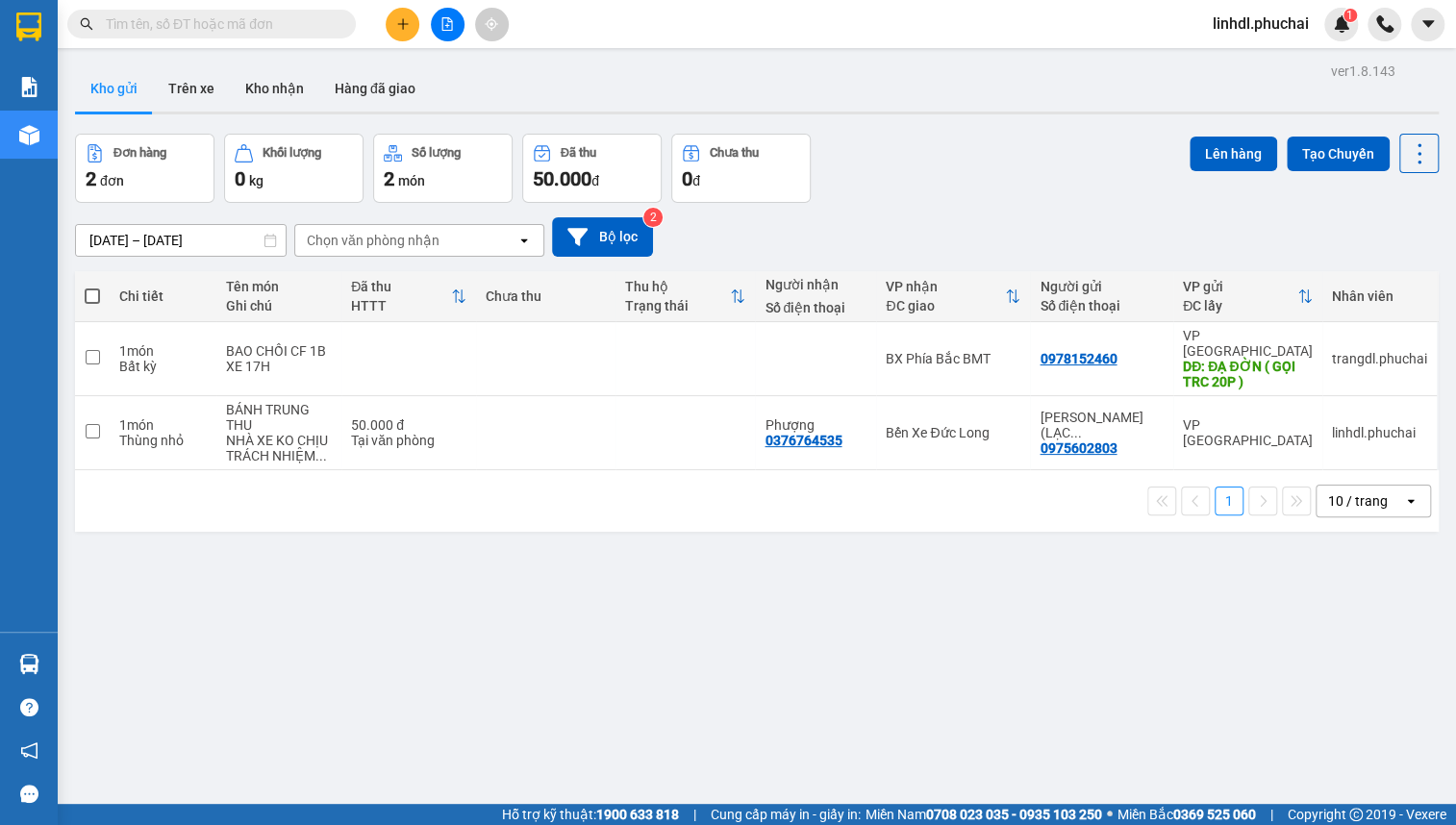
click at [414, 21] on button at bounding box center [402, 24] width 34 height 34
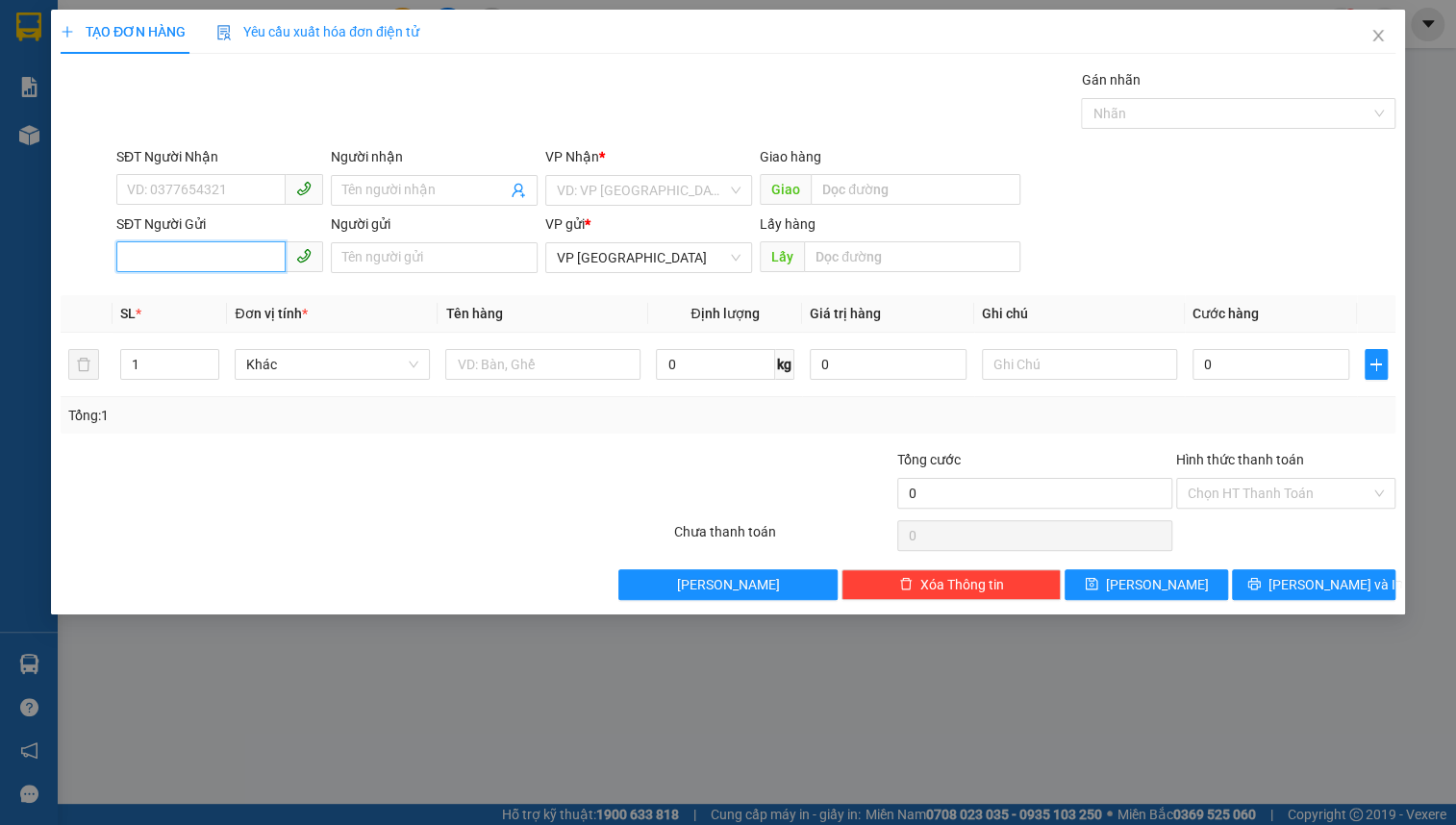
click at [162, 251] on input "SĐT Người Gửi" at bounding box center [201, 257] width 170 height 31
paste input "0965970911"
drag, startPoint x: 123, startPoint y: 265, endPoint x: 144, endPoint y: 254, distance: 23.7
click at [125, 265] on input "0965970911" at bounding box center [201, 257] width 170 height 31
type input "0965970911"
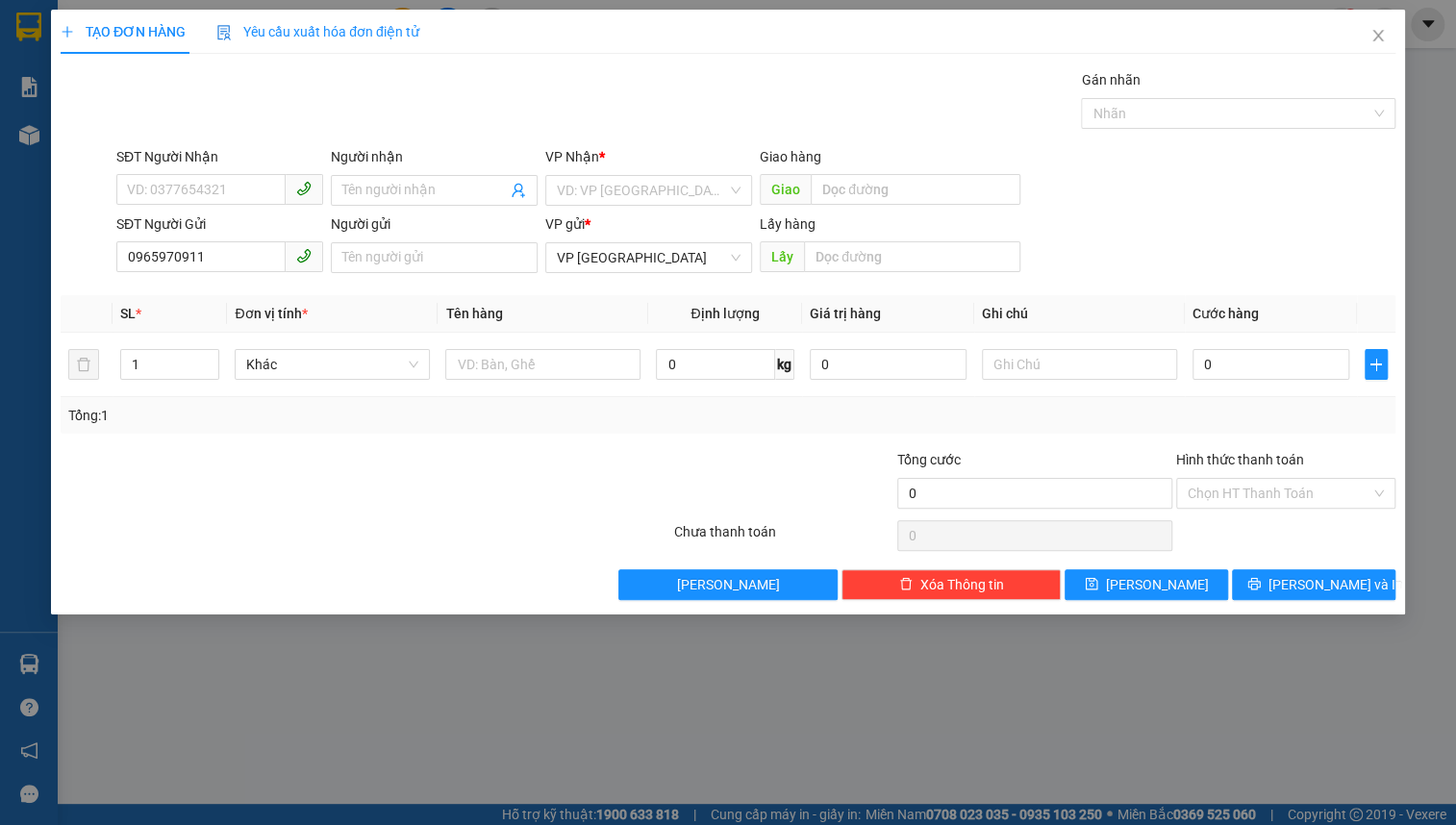
click at [855, 275] on div "Lấy hàng Lấy" at bounding box center [890, 246] width 261 height 67
click at [868, 264] on input "text" at bounding box center [912, 257] width 216 height 31
type input "NT [PERSON_NAME]"
click at [423, 202] on span at bounding box center [433, 191] width 206 height 31
click at [422, 192] on input "Người nhận" at bounding box center [425, 191] width 165 height 21
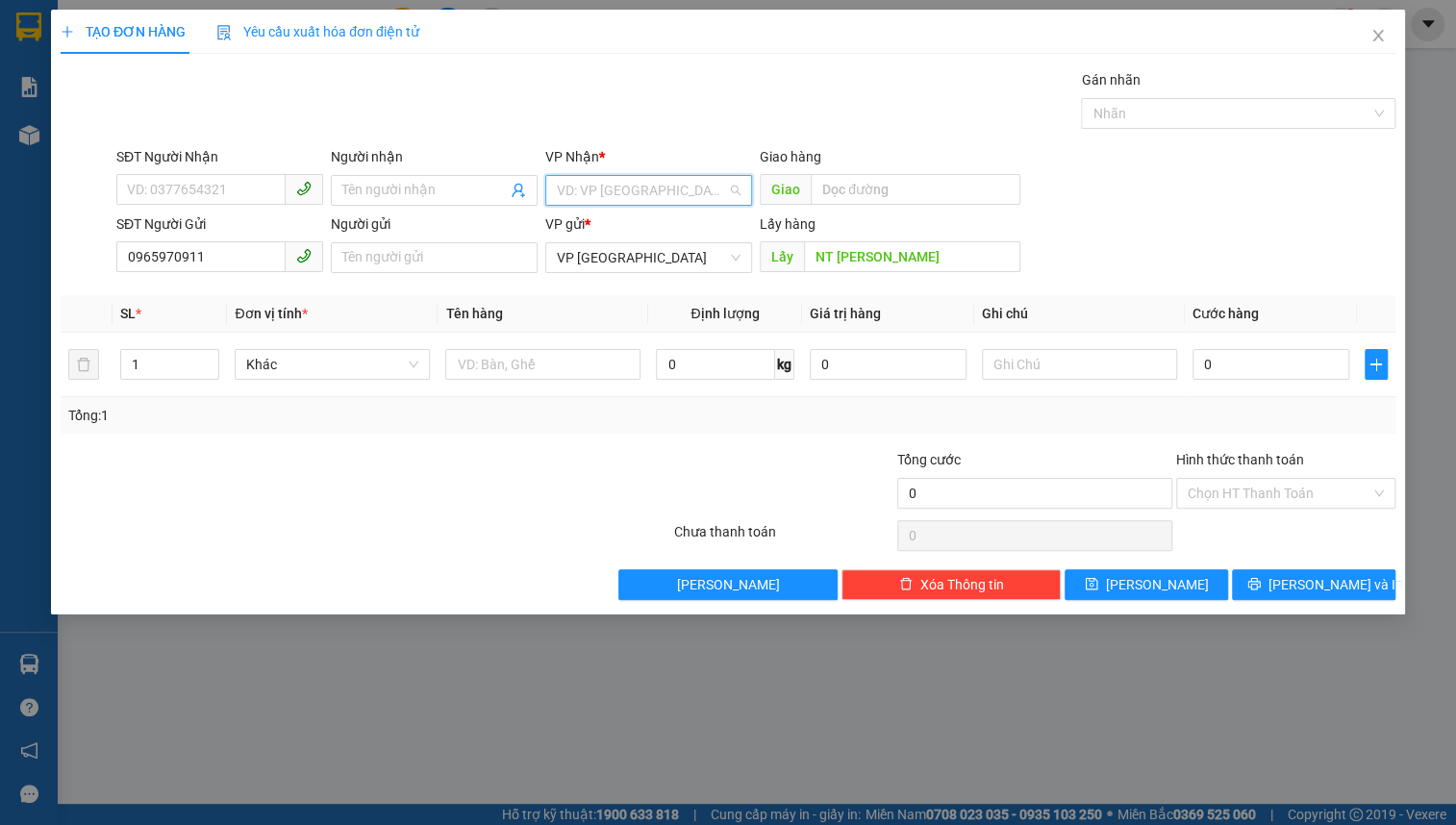
drag, startPoint x: 616, startPoint y: 189, endPoint x: 627, endPoint y: 192, distance: 11.4
click at [617, 189] on input "search" at bounding box center [643, 191] width 171 height 29
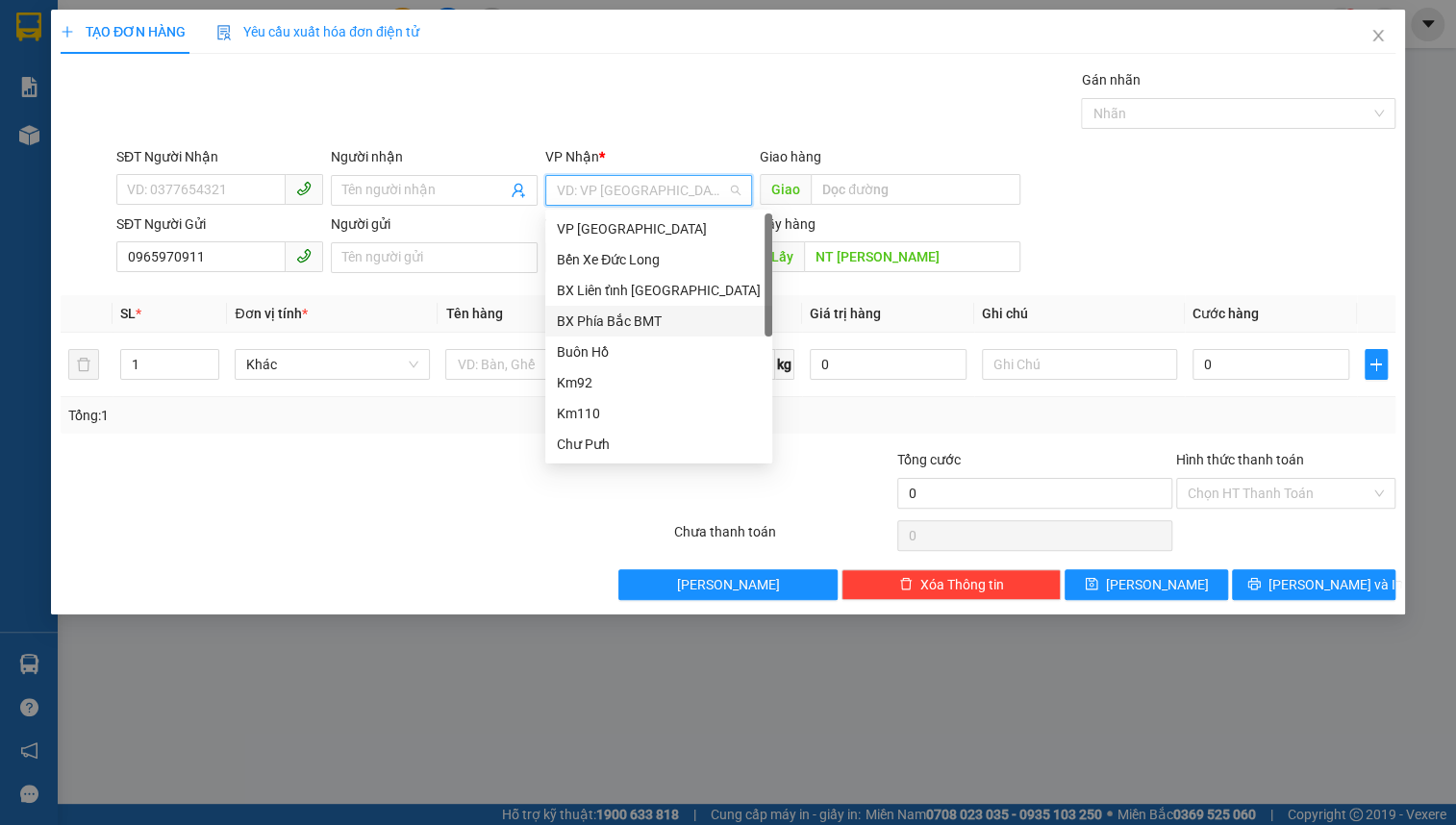
click at [645, 321] on div "BX Phía Bắc BMT" at bounding box center [659, 322] width 204 height 21
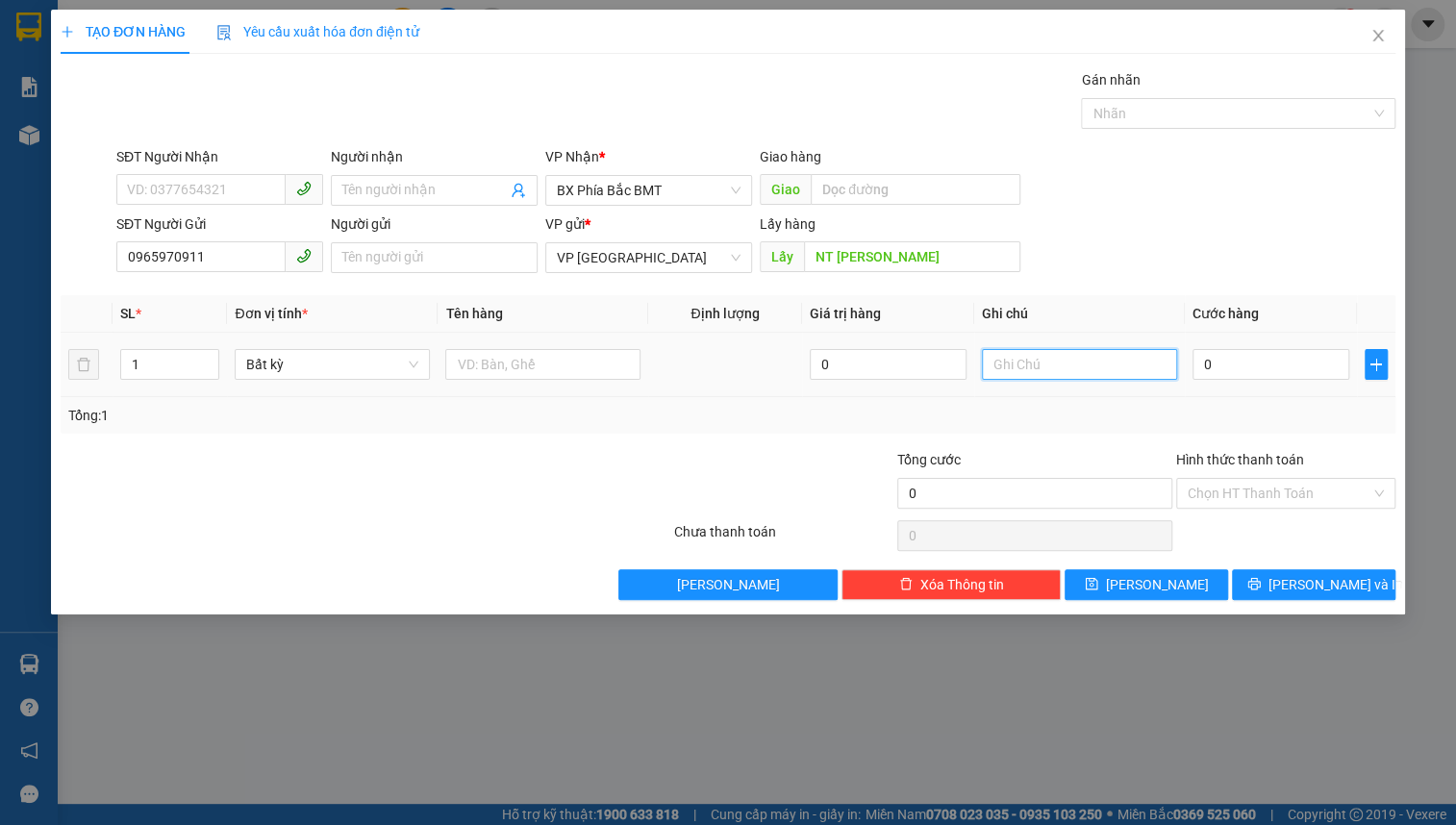
click at [1047, 364] on input "text" at bounding box center [1079, 365] width 195 height 31
type input "13H"
click at [1328, 581] on span "[PERSON_NAME] và In" at bounding box center [1336, 585] width 135 height 21
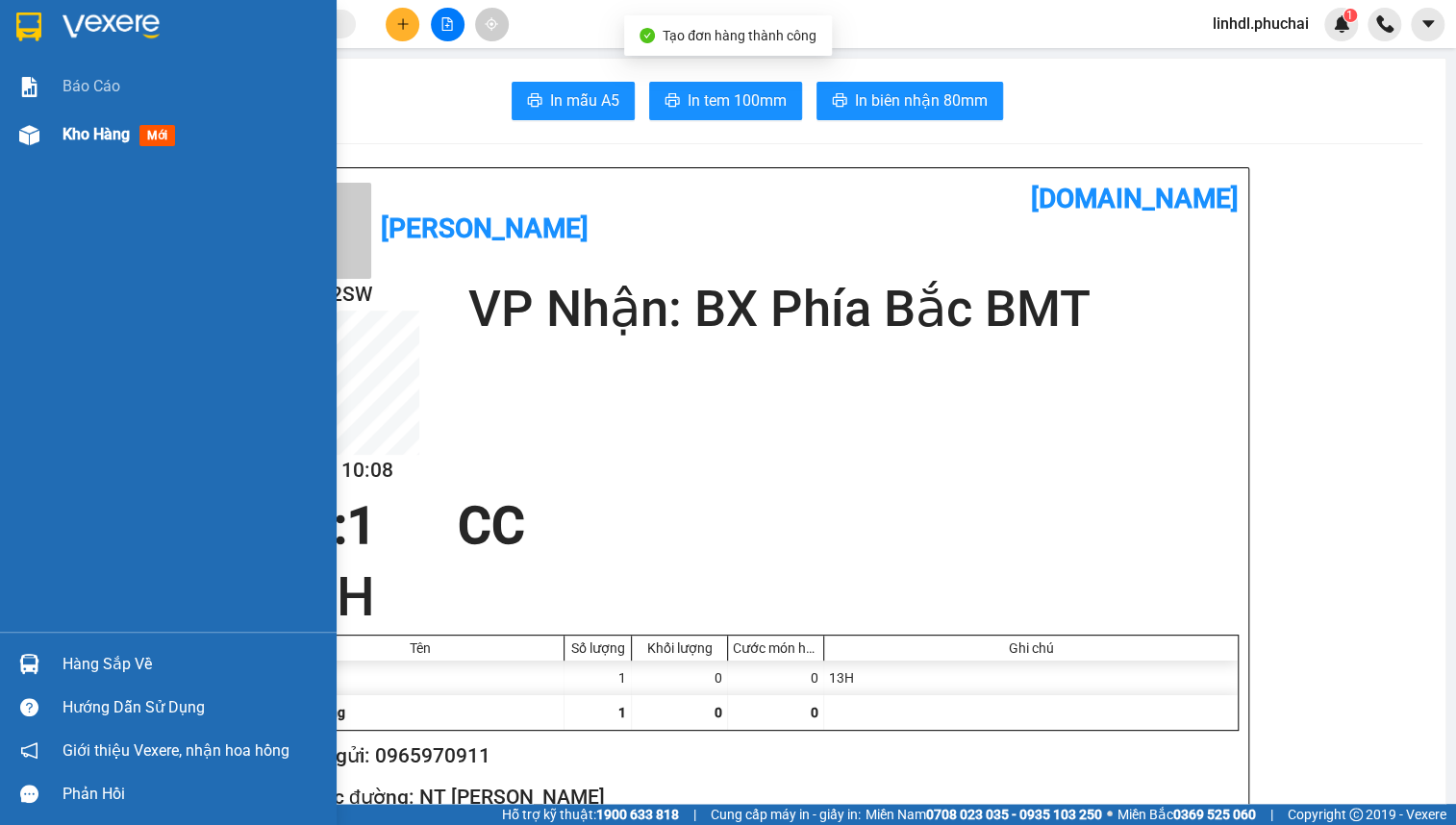
click at [105, 145] on div "Kho hàng mới" at bounding box center [123, 134] width 120 height 24
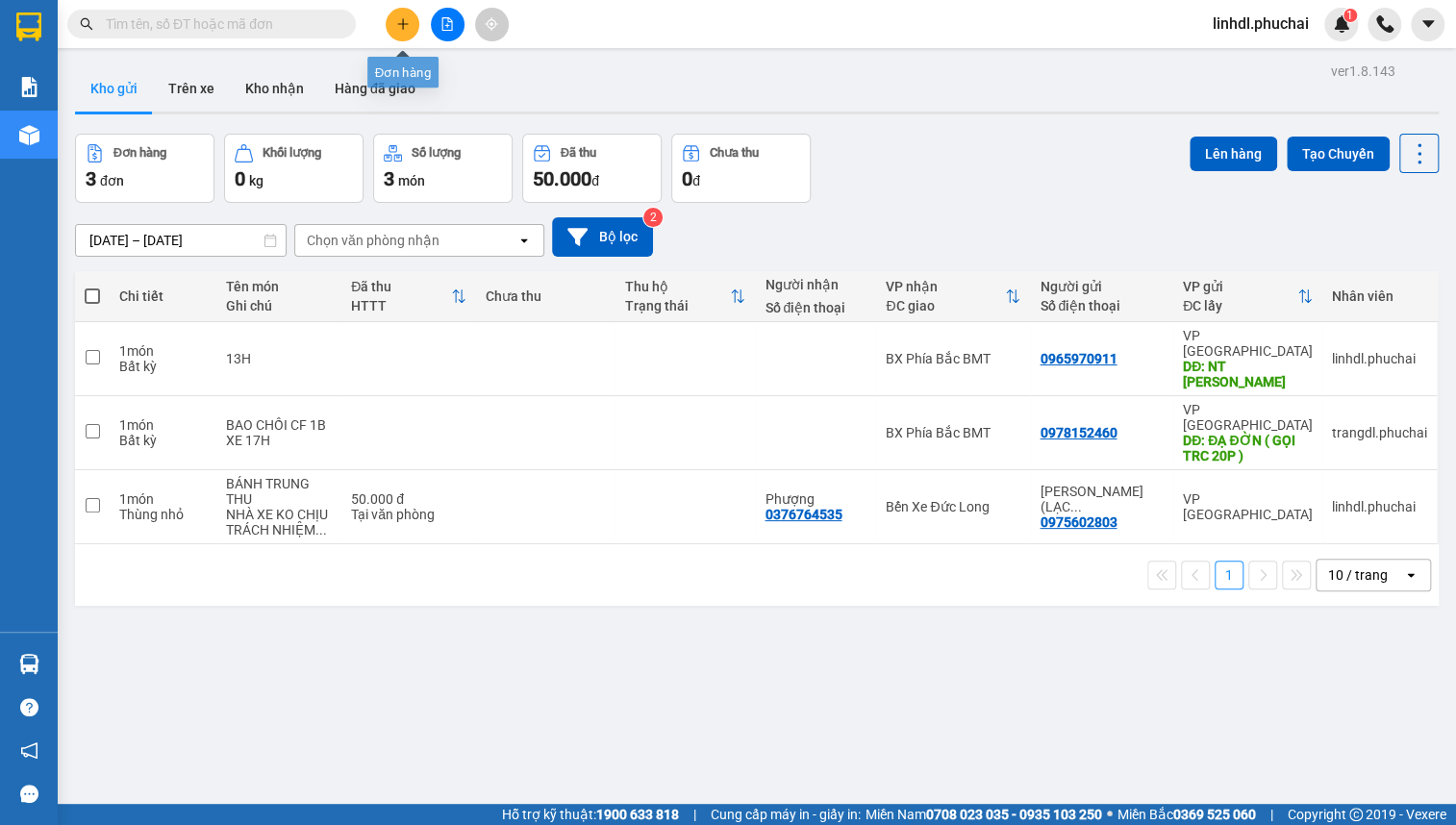
click at [402, 34] on button at bounding box center [402, 24] width 34 height 34
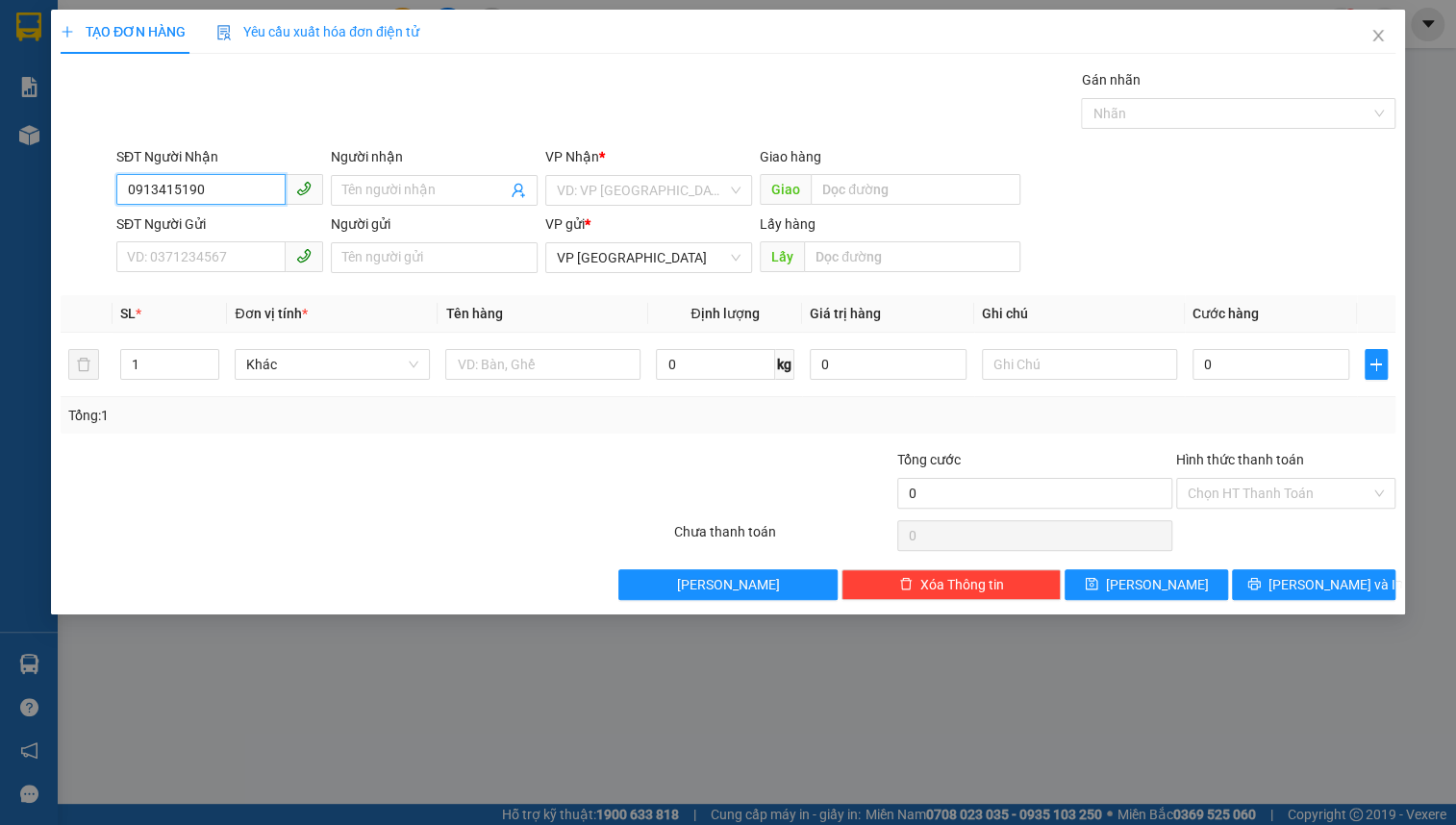
click at [211, 187] on input "0913415190" at bounding box center [201, 190] width 170 height 31
click at [212, 187] on input "0913415190" at bounding box center [201, 190] width 170 height 31
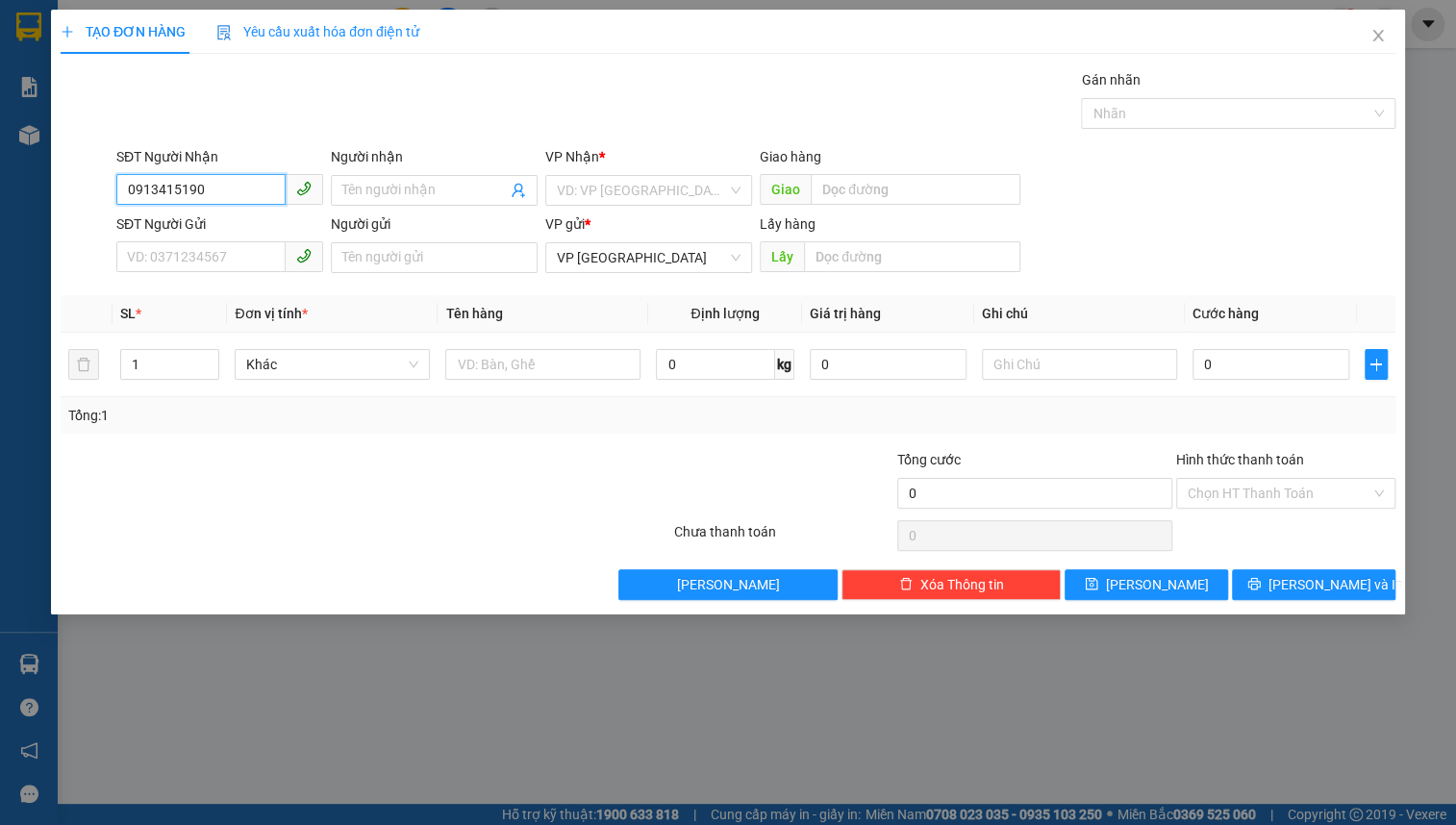
click at [252, 185] on input "0913415190" at bounding box center [201, 190] width 170 height 31
type input "0913415190"
click at [385, 185] on input "Người nhận" at bounding box center [425, 191] width 165 height 21
type input "CPP [PERSON_NAME]"
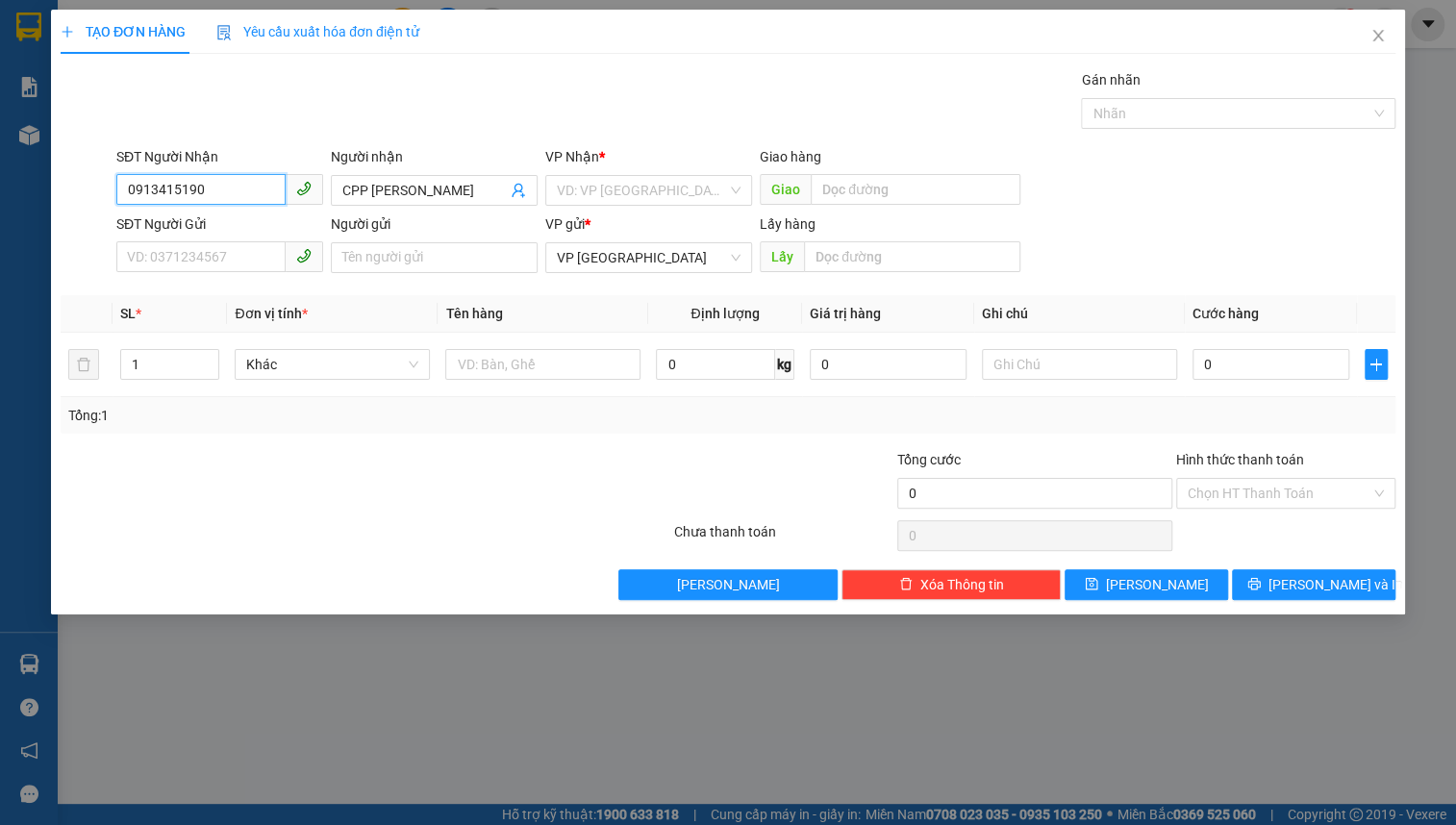
click at [174, 191] on input "0913415190" at bounding box center [201, 190] width 170 height 31
type input "0913435190"
click at [234, 230] on div "0913435190 - thanh" at bounding box center [220, 229] width 184 height 21
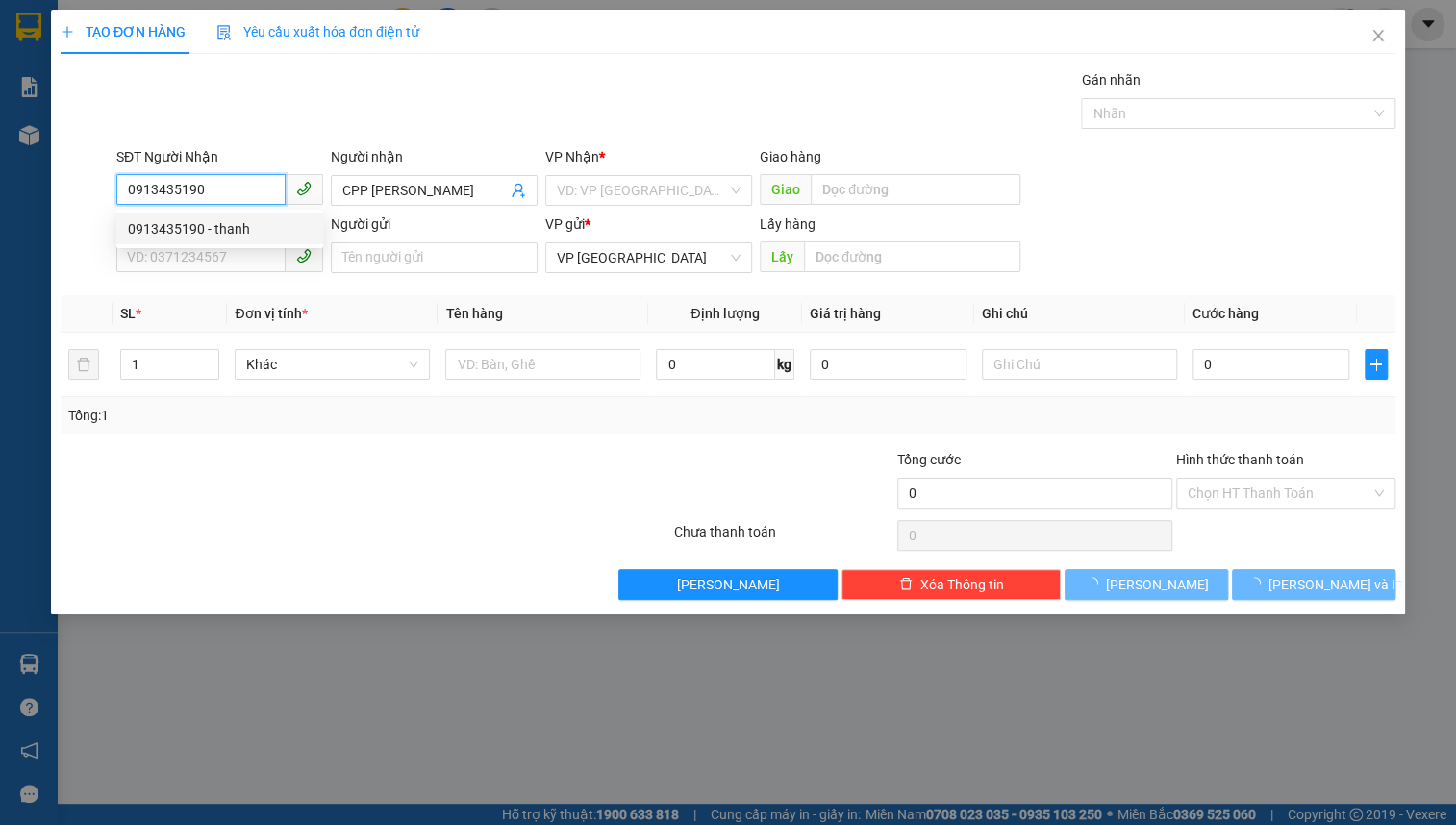
type input "thanh"
type input "170.000"
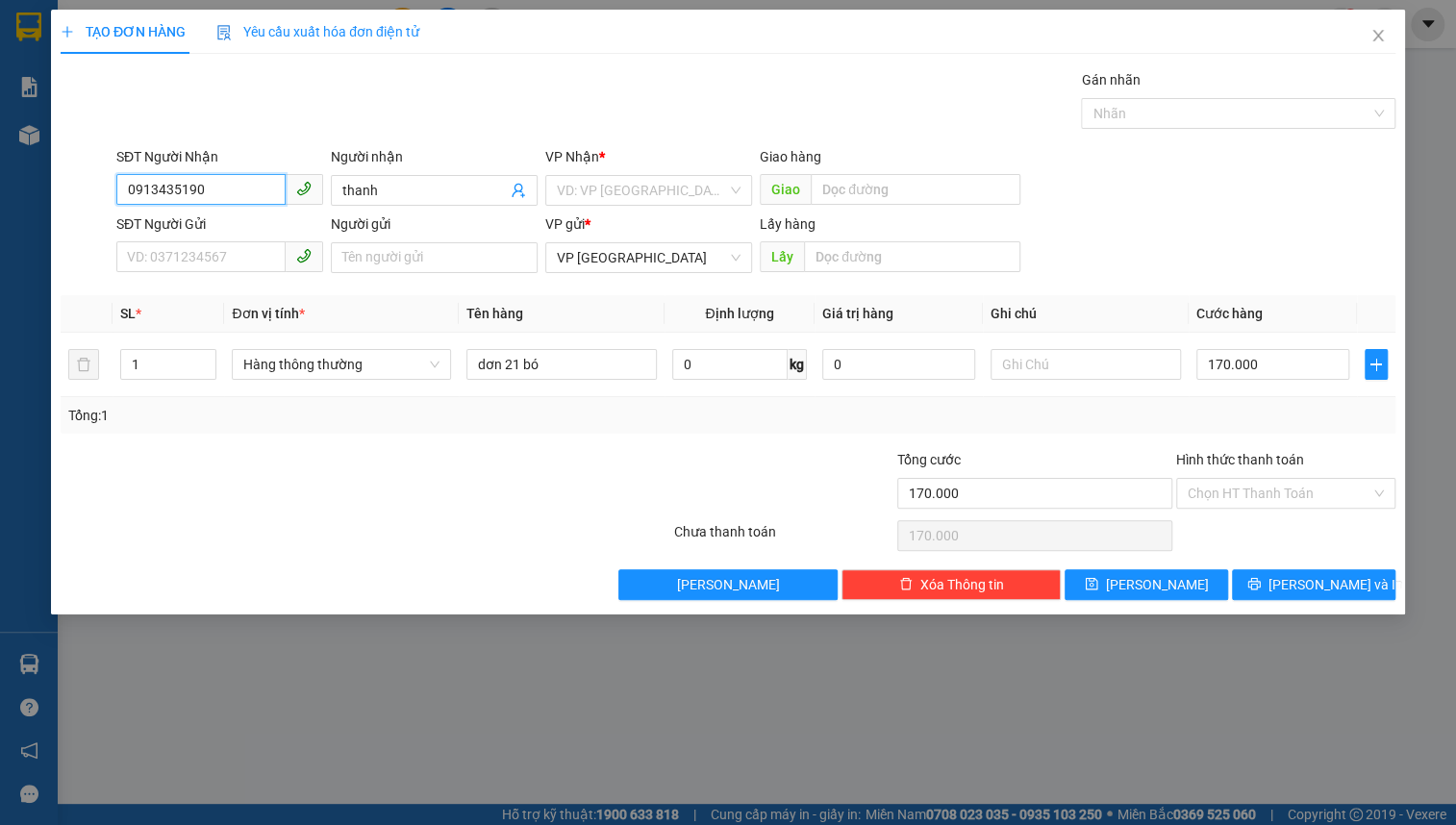
type input "0913435190"
click at [210, 232] on div "SĐT Người Gửi" at bounding box center [219, 224] width 206 height 21
click at [210, 241] on input "SĐT Người Gửi" at bounding box center [201, 257] width 170 height 31
click at [202, 255] on input "SĐT Người Gửi" at bounding box center [201, 257] width 170 height 31
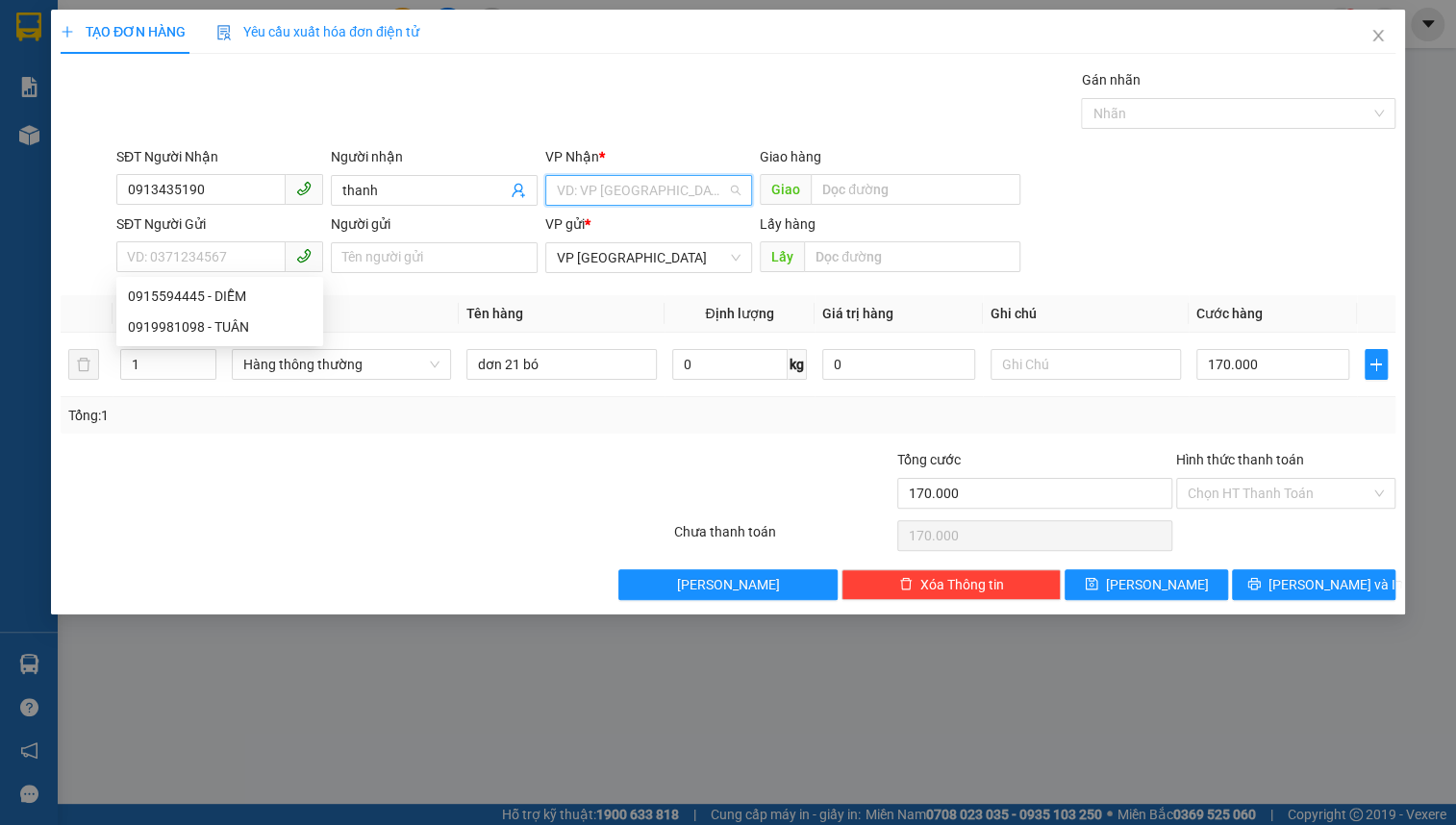
drag, startPoint x: 624, startPoint y: 186, endPoint x: 716, endPoint y: 222, distance: 98.8
click at [630, 188] on input "search" at bounding box center [643, 191] width 171 height 29
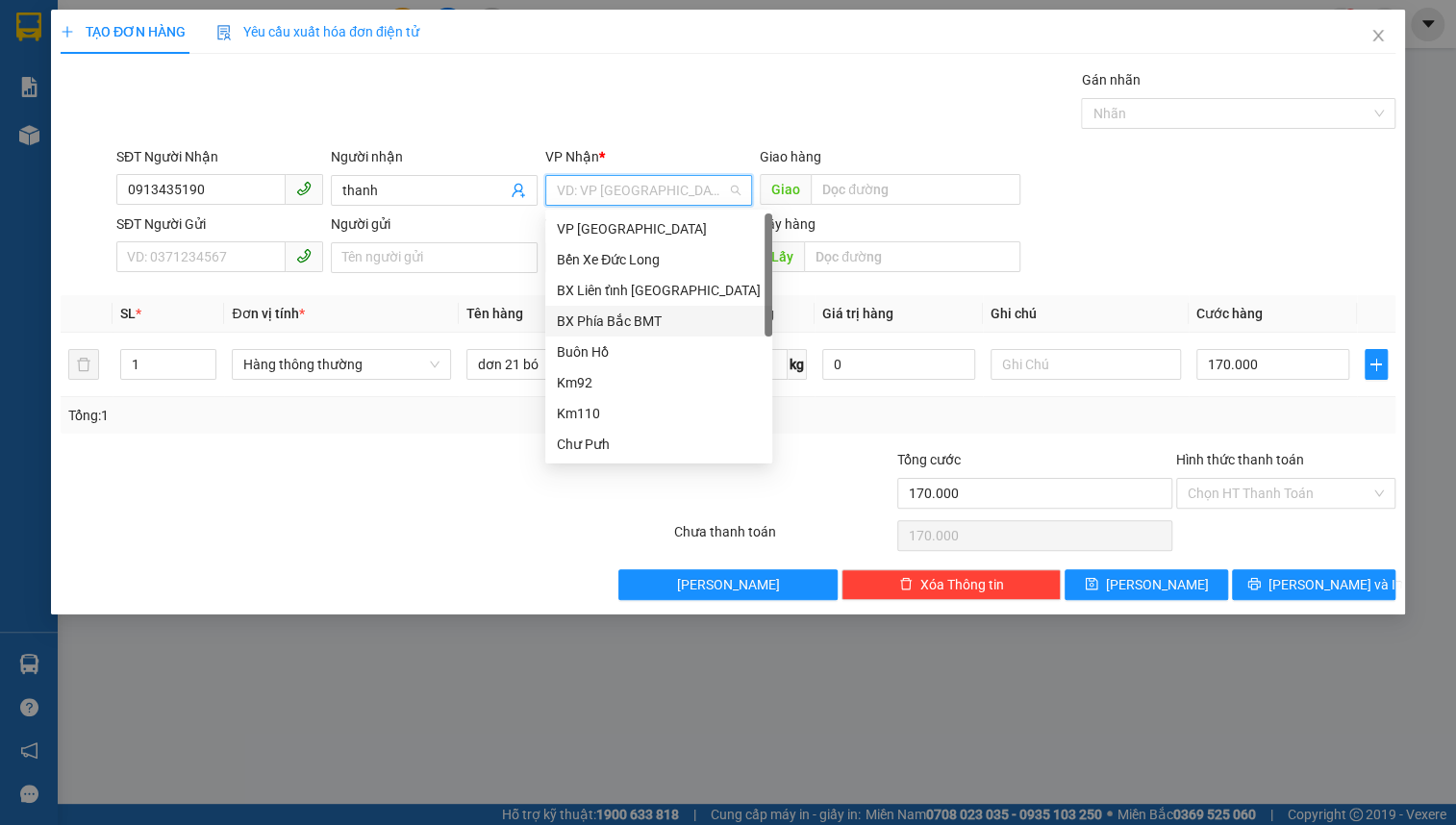
click at [693, 321] on div "BX Phía Bắc BMT" at bounding box center [659, 322] width 204 height 21
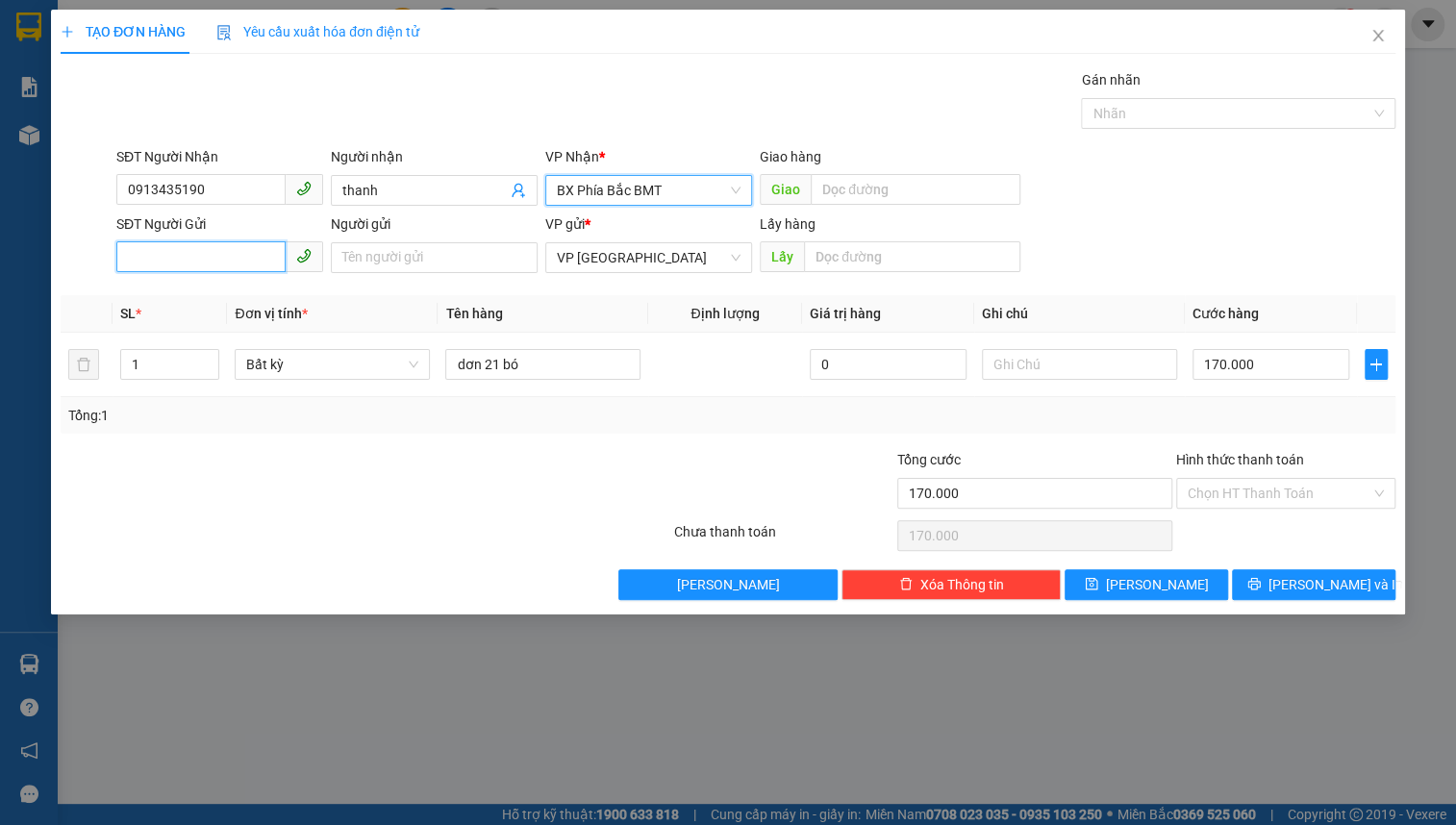
click at [174, 257] on input "SĐT Người Gửi" at bounding box center [201, 257] width 170 height 31
type input "0907415817"
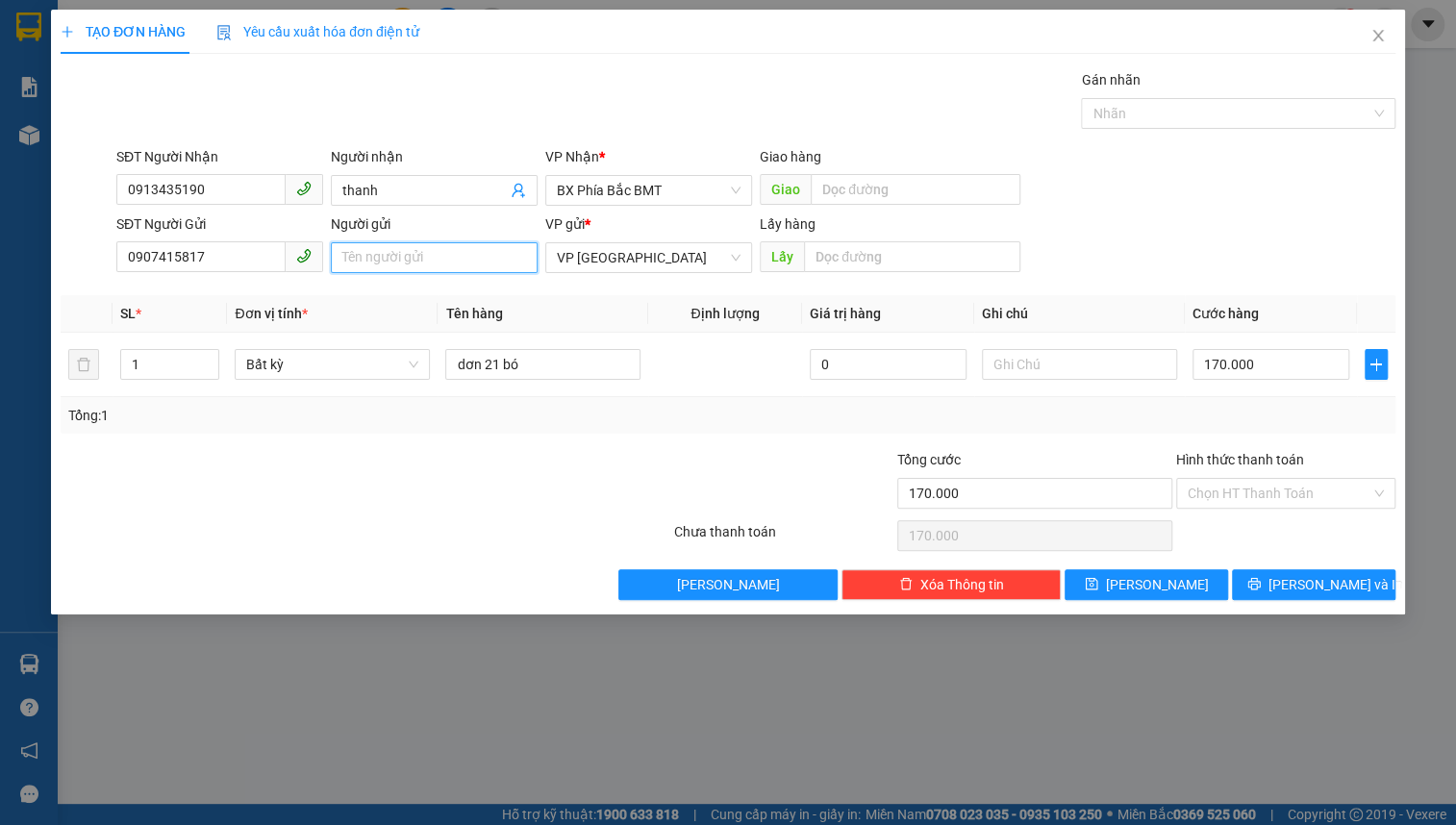
click at [360, 251] on input "Người gửi" at bounding box center [433, 258] width 206 height 31
click at [280, 365] on span "Bất kỳ" at bounding box center [332, 365] width 173 height 29
type input "A TRÚC 4 [PERSON_NAME]"
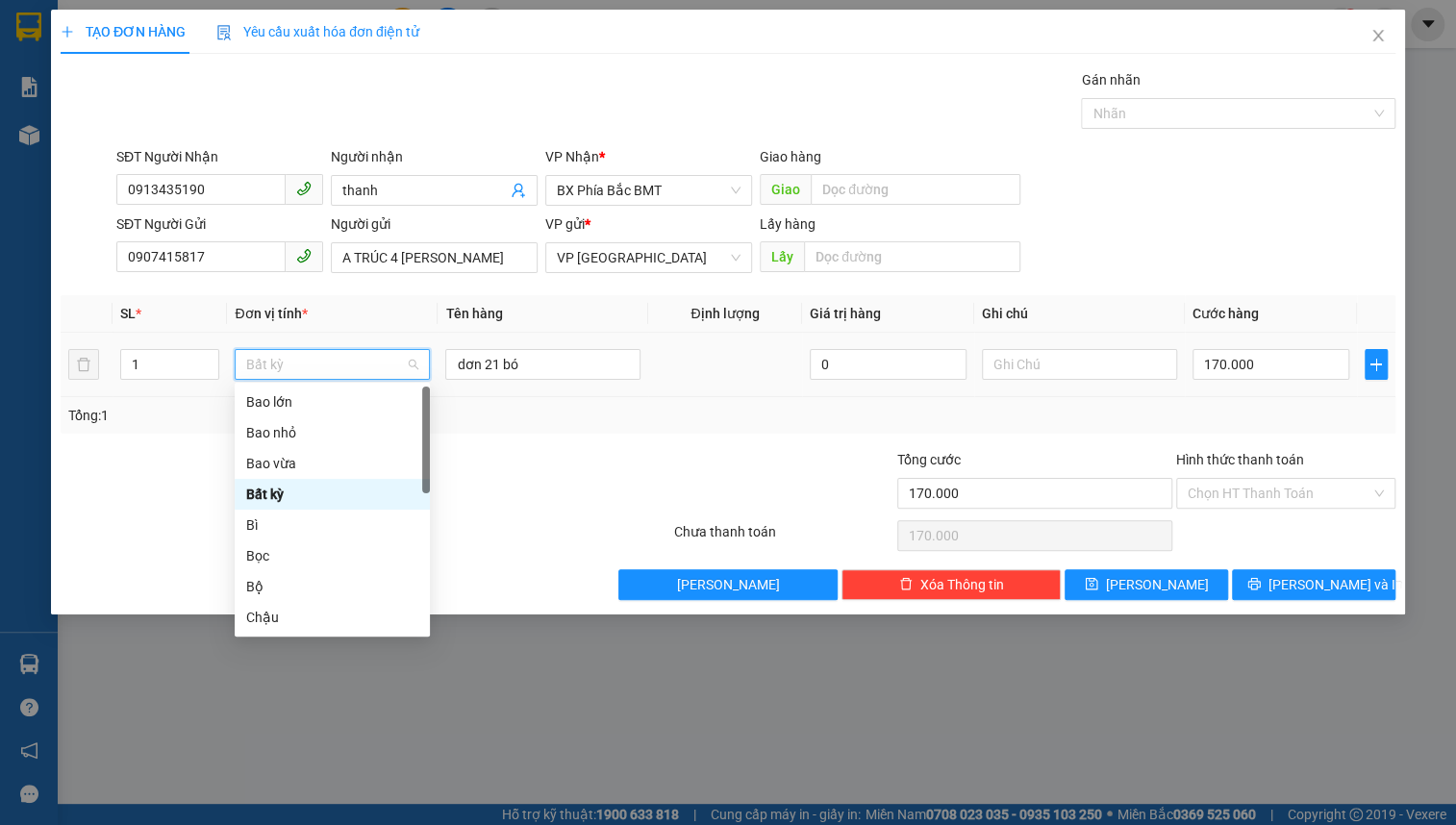
type input "K"
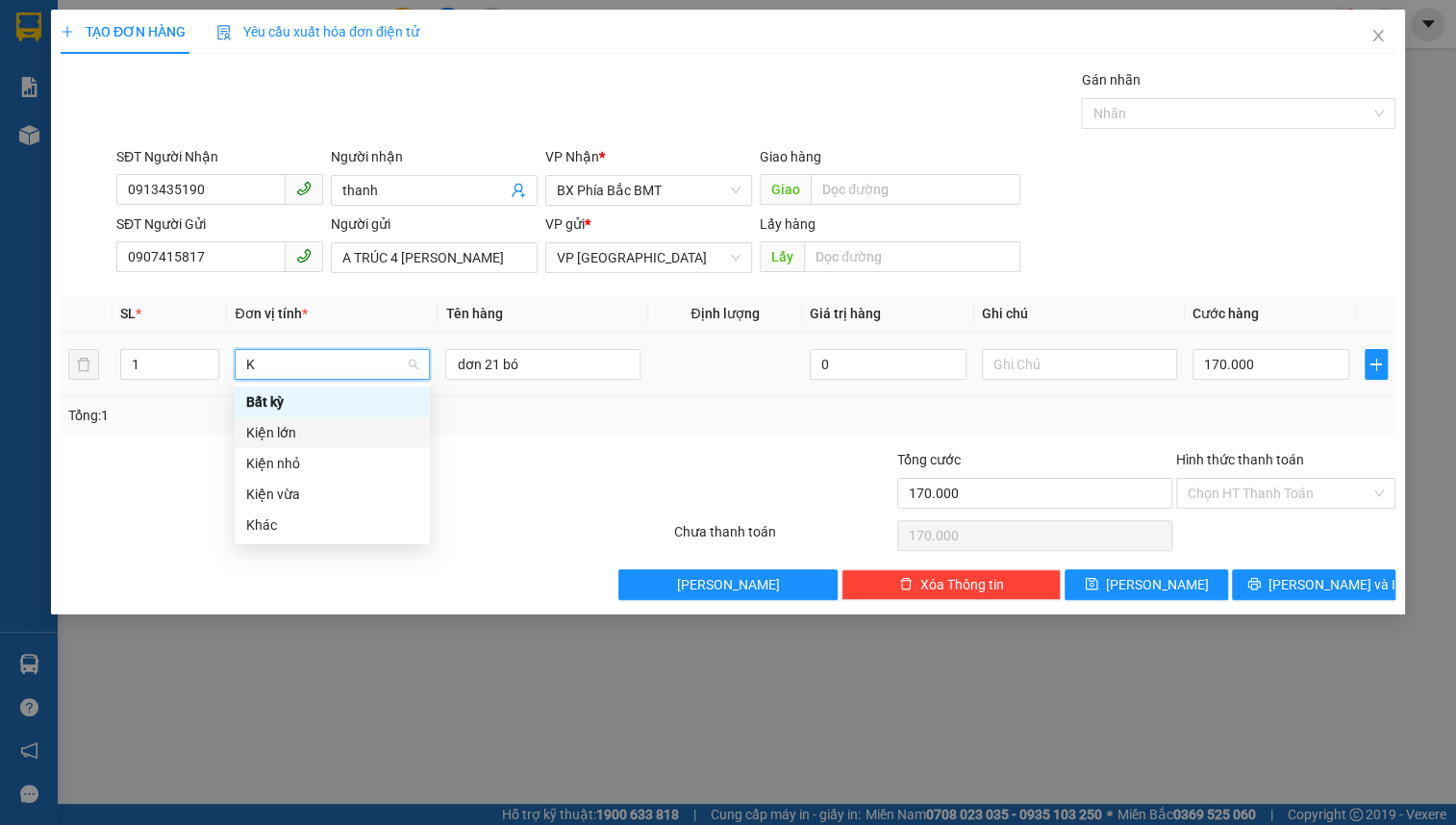
drag, startPoint x: 304, startPoint y: 442, endPoint x: 393, endPoint y: 406, distance: 96.0
click at [306, 442] on div "Kiện lớn" at bounding box center [332, 433] width 173 height 21
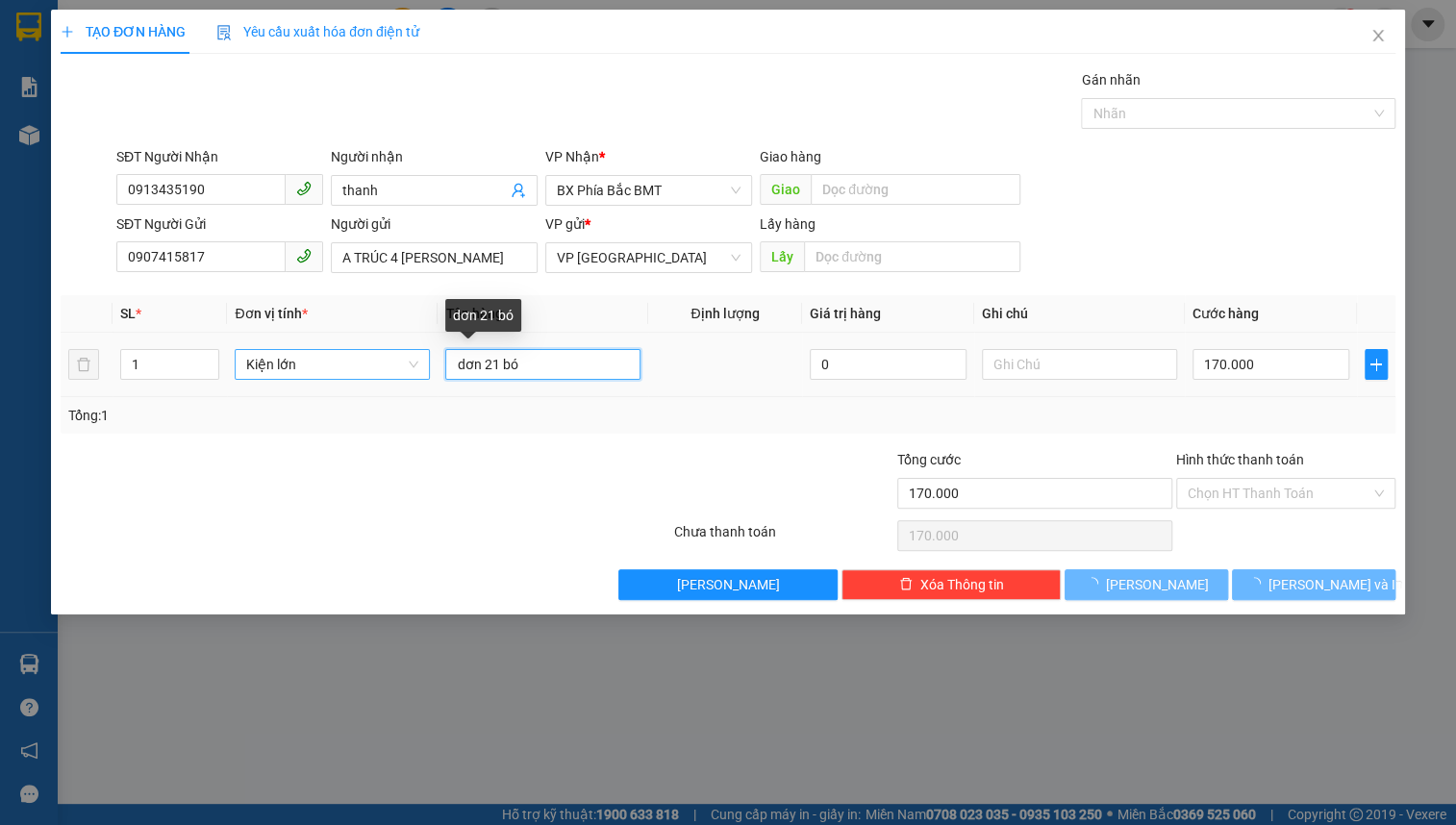
click at [513, 365] on input "dơn 21 bó" at bounding box center [542, 365] width 195 height 31
type input "0"
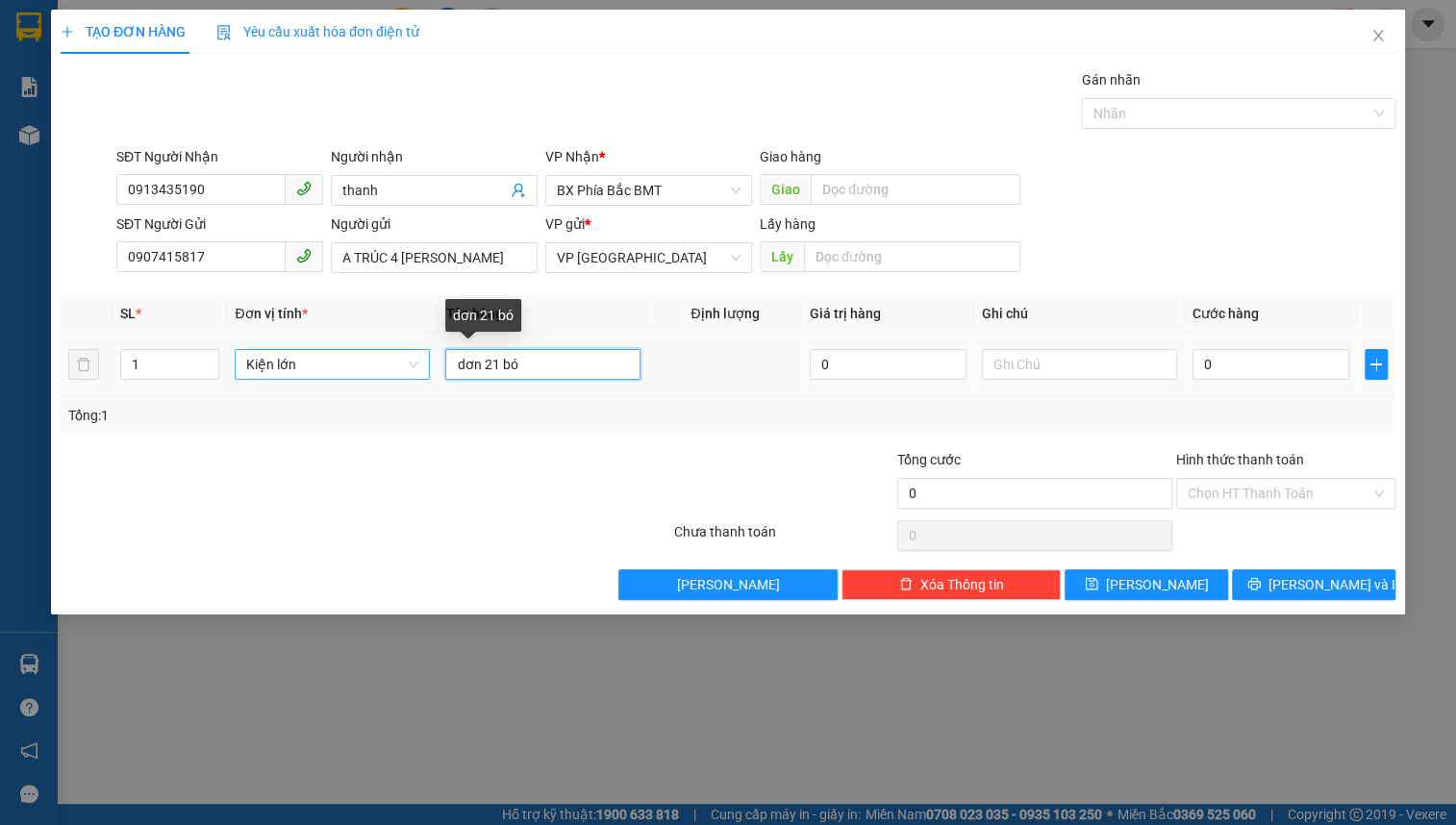
click at [513, 365] on input "dơn 21 bó" at bounding box center [542, 365] width 195 height 31
click at [513, 365] on input "C1 C" at bounding box center [542, 365] width 195 height 31
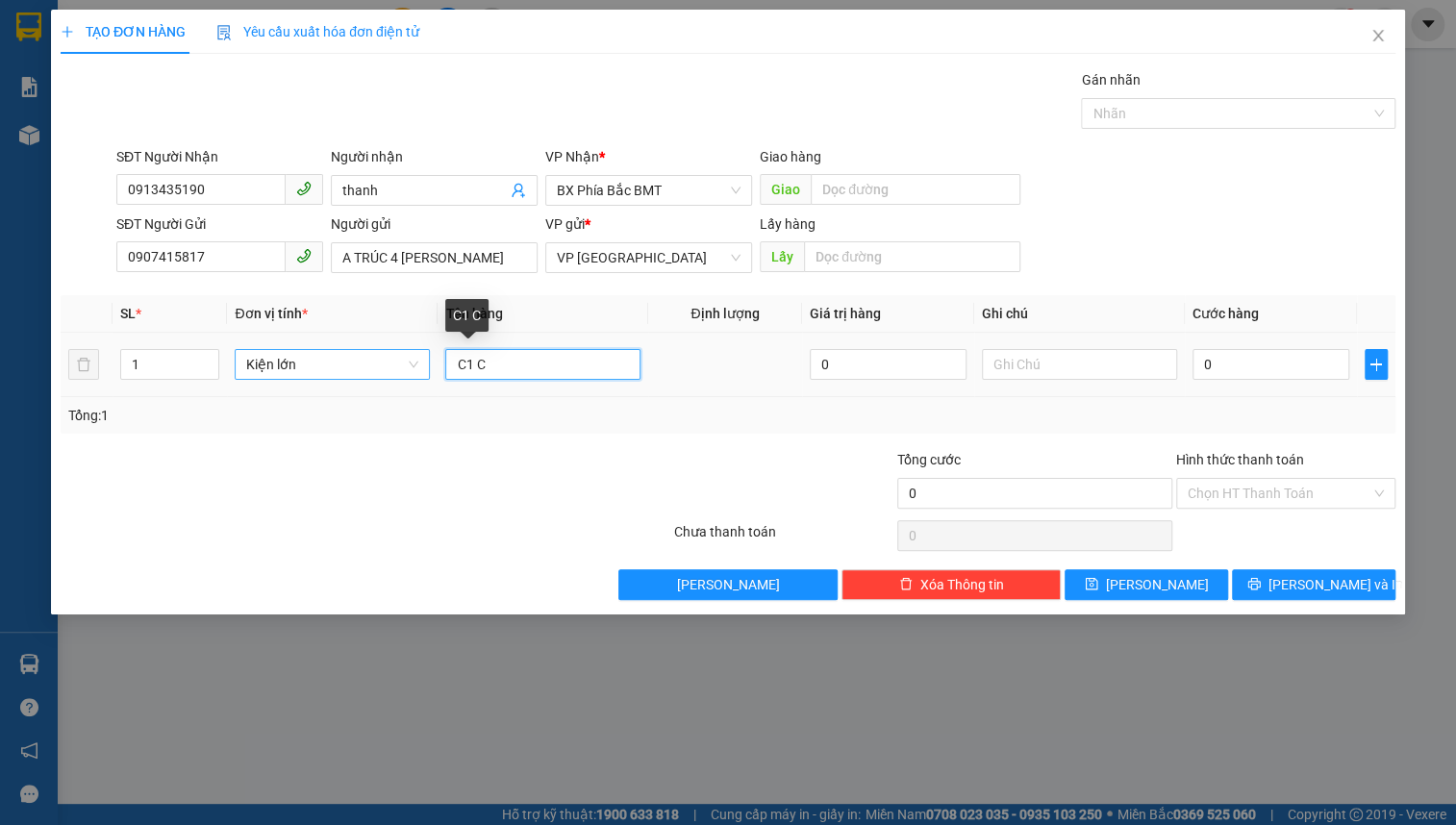
click at [513, 365] on input "C1 C" at bounding box center [542, 365] width 195 height 31
type input "1 CÂY KIỂNG HỒNG LEO"
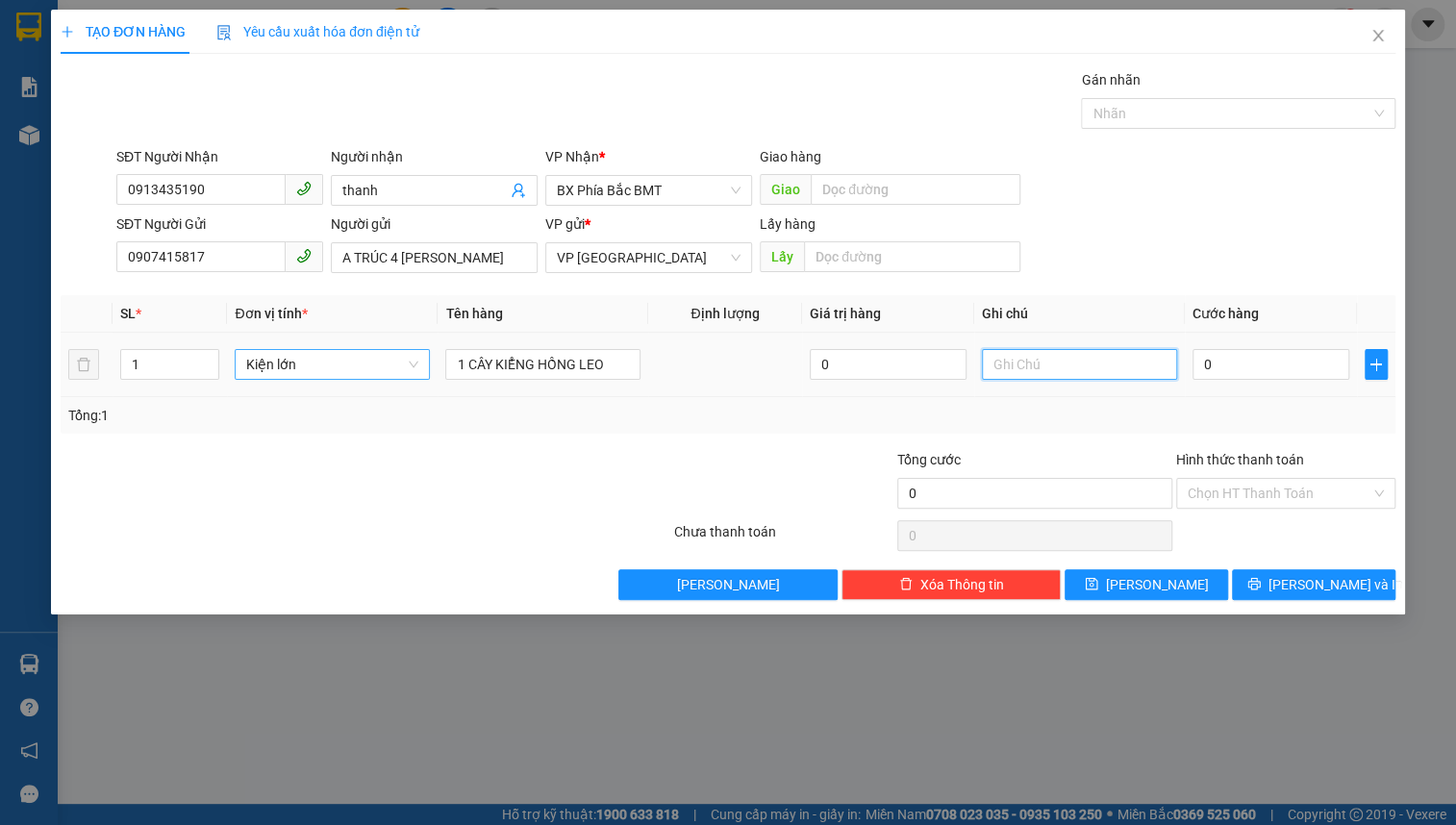
click at [1029, 369] on input "text" at bounding box center [1079, 365] width 195 height 31
type input "S"
type input "D"
type input "ĐÊ NẰM , NX KO CHỊU TRÁCH NHIỆM HÀNG RỦI RỎ"
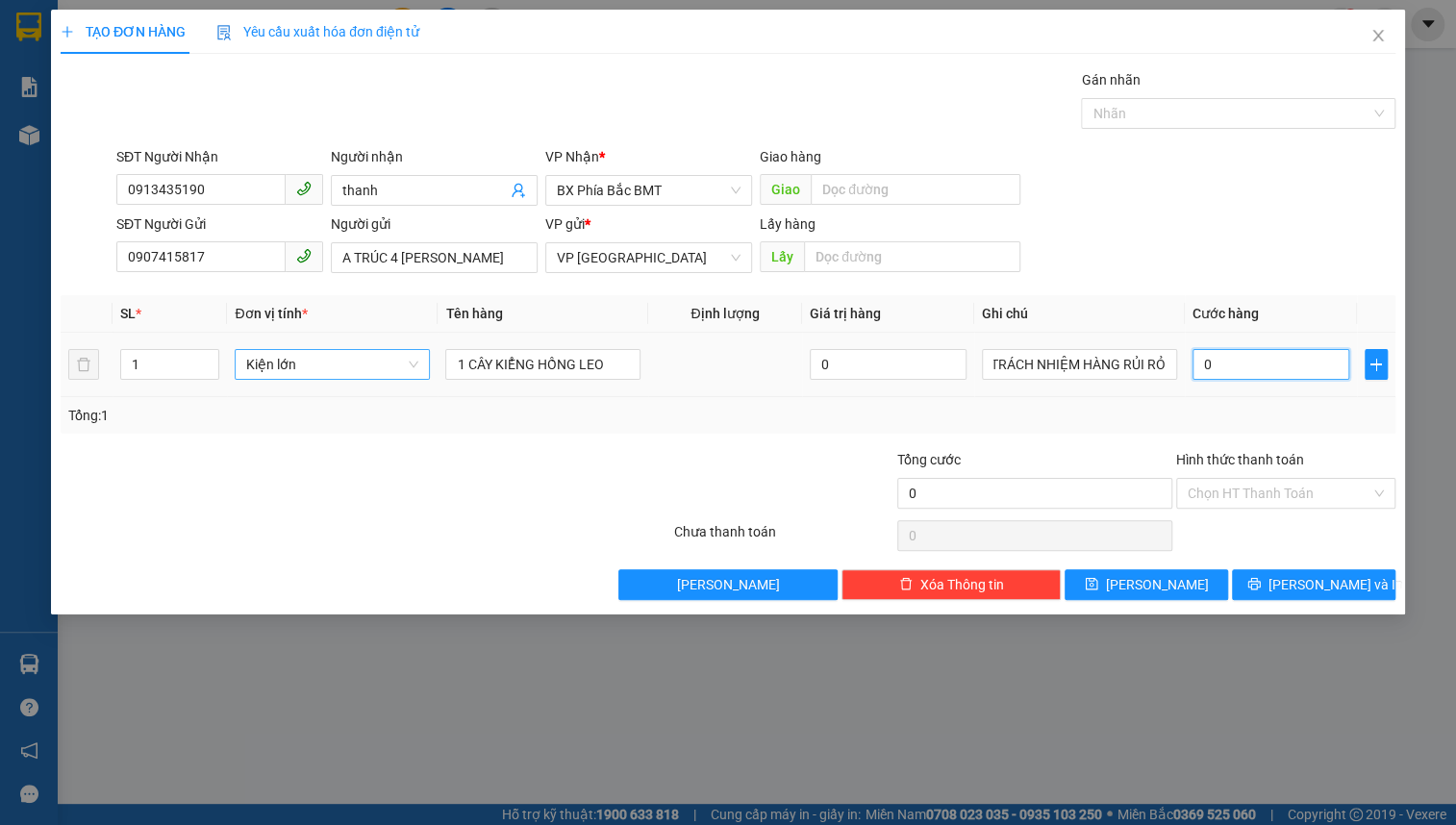
scroll to position [0, 0]
click at [1237, 365] on input "0" at bounding box center [1272, 365] width 157 height 31
type input "2"
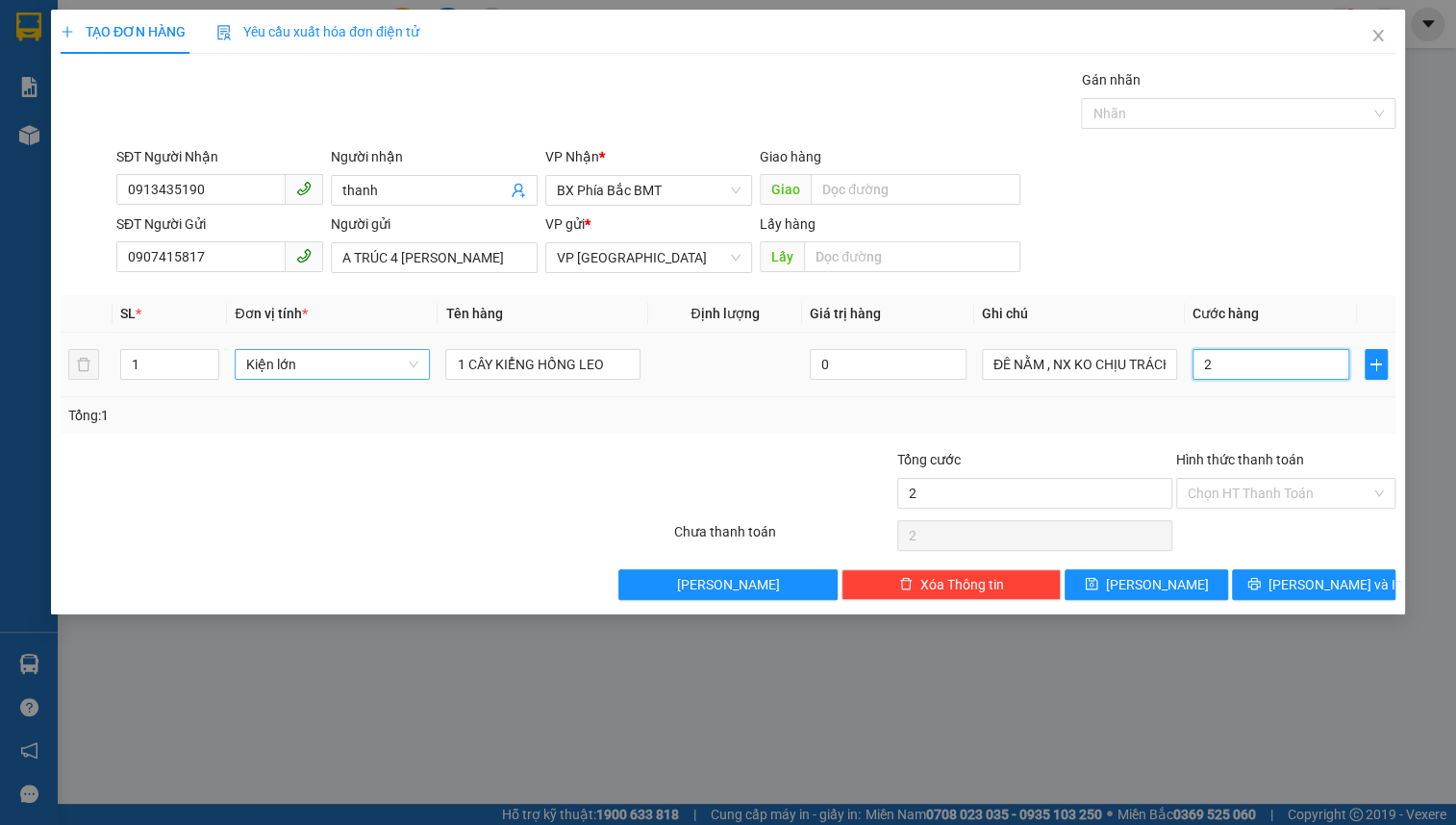
type input "25"
type input "250"
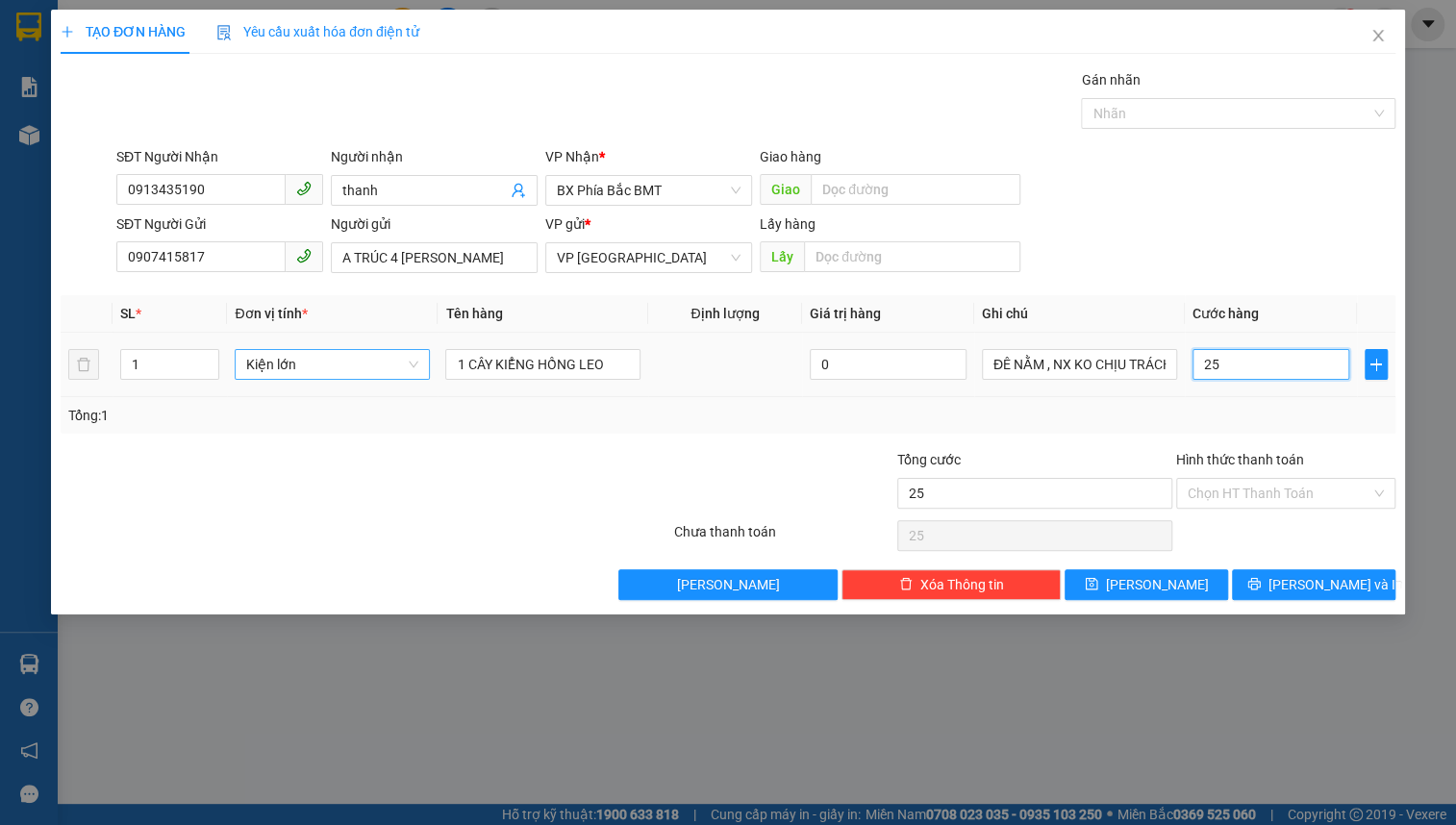
type input "250"
type input "2.500"
type input "25.000"
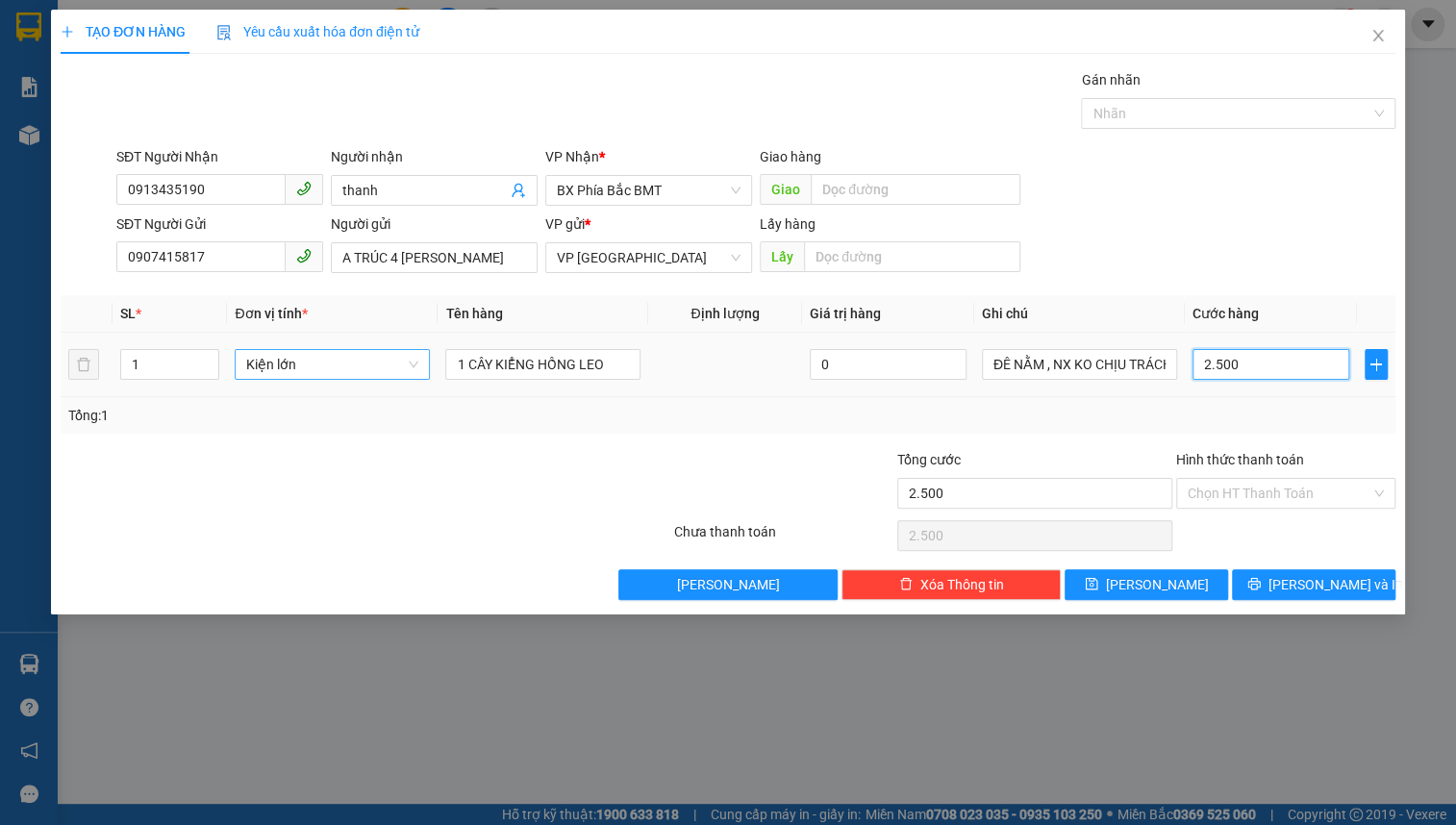
type input "25.000"
type input "250.000"
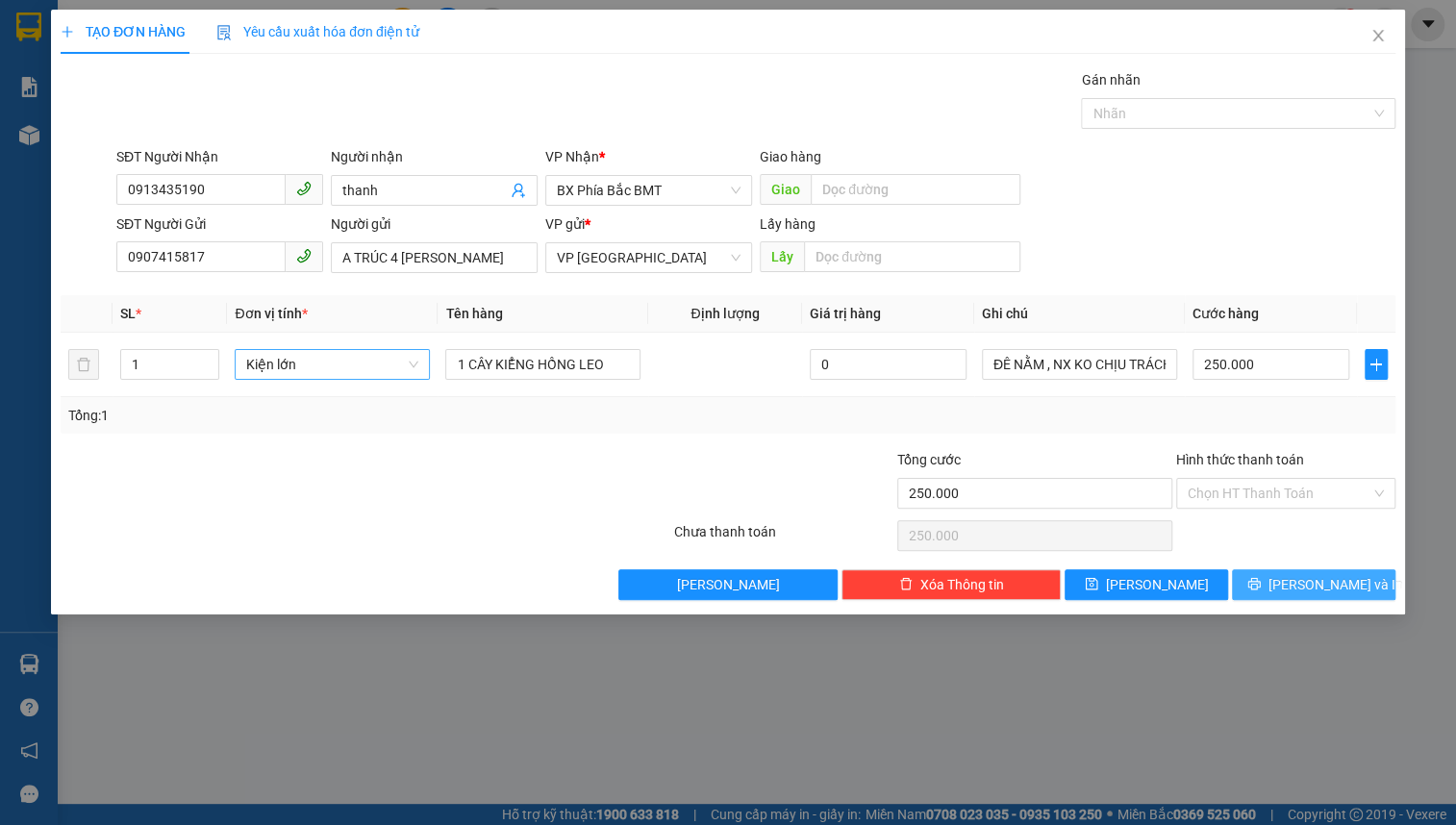
click at [1318, 586] on span "[PERSON_NAME] và In" at bounding box center [1336, 585] width 135 height 21
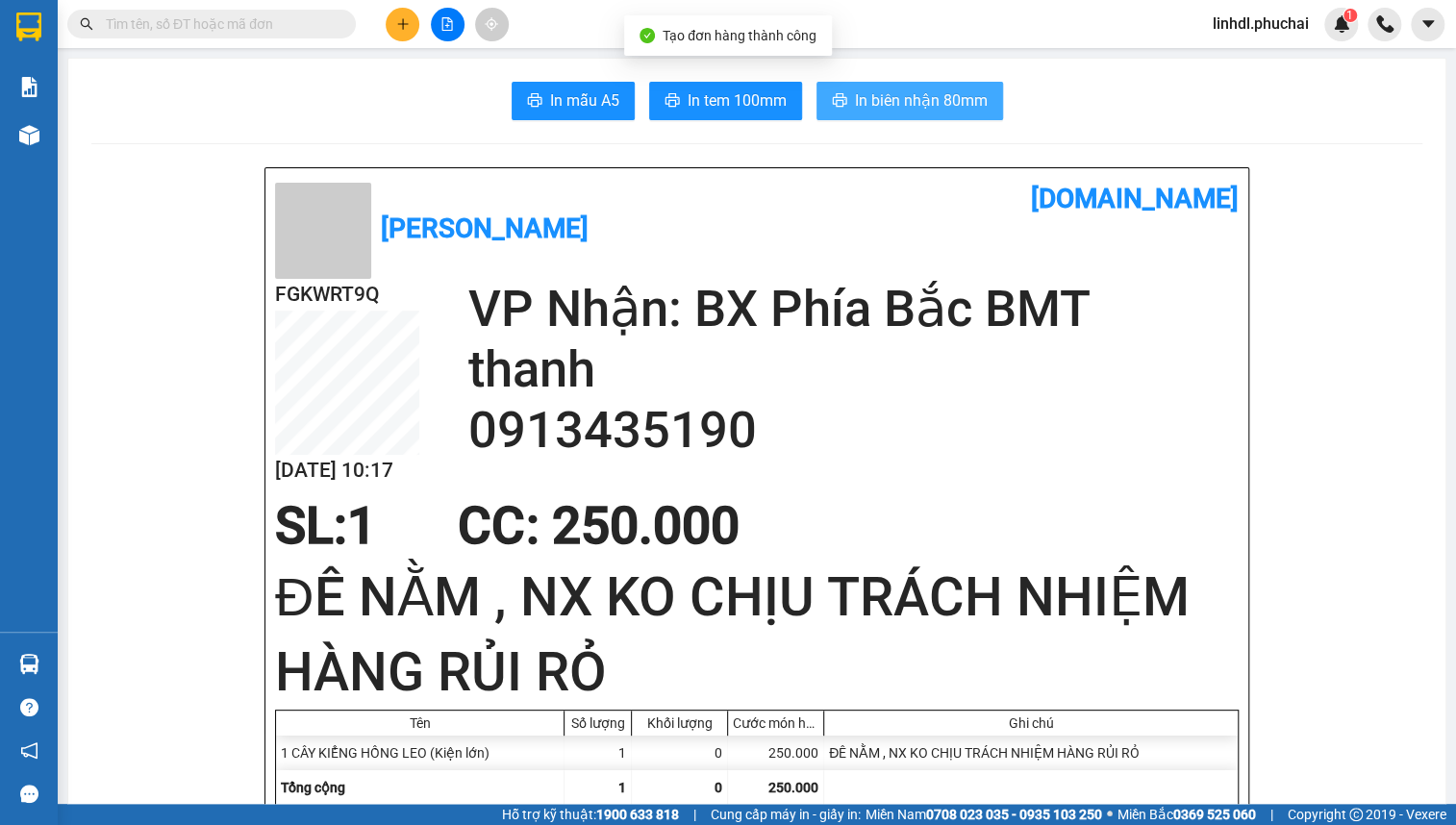
click at [911, 94] on span "In biên nhận 80mm" at bounding box center [921, 100] width 133 height 24
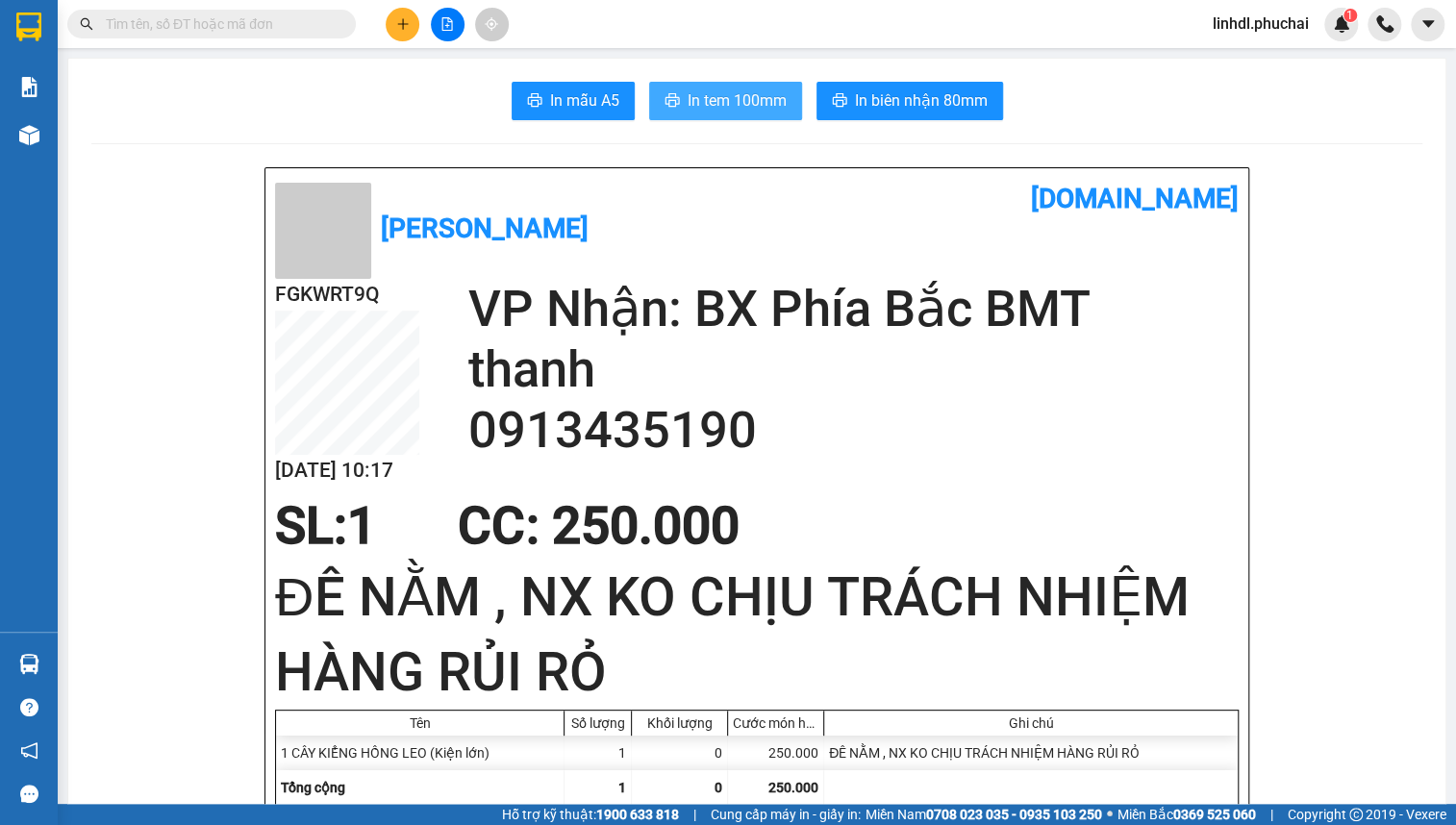
click at [688, 95] on span "In tem 100mm" at bounding box center [738, 100] width 99 height 24
click at [389, 19] on button at bounding box center [402, 24] width 34 height 34
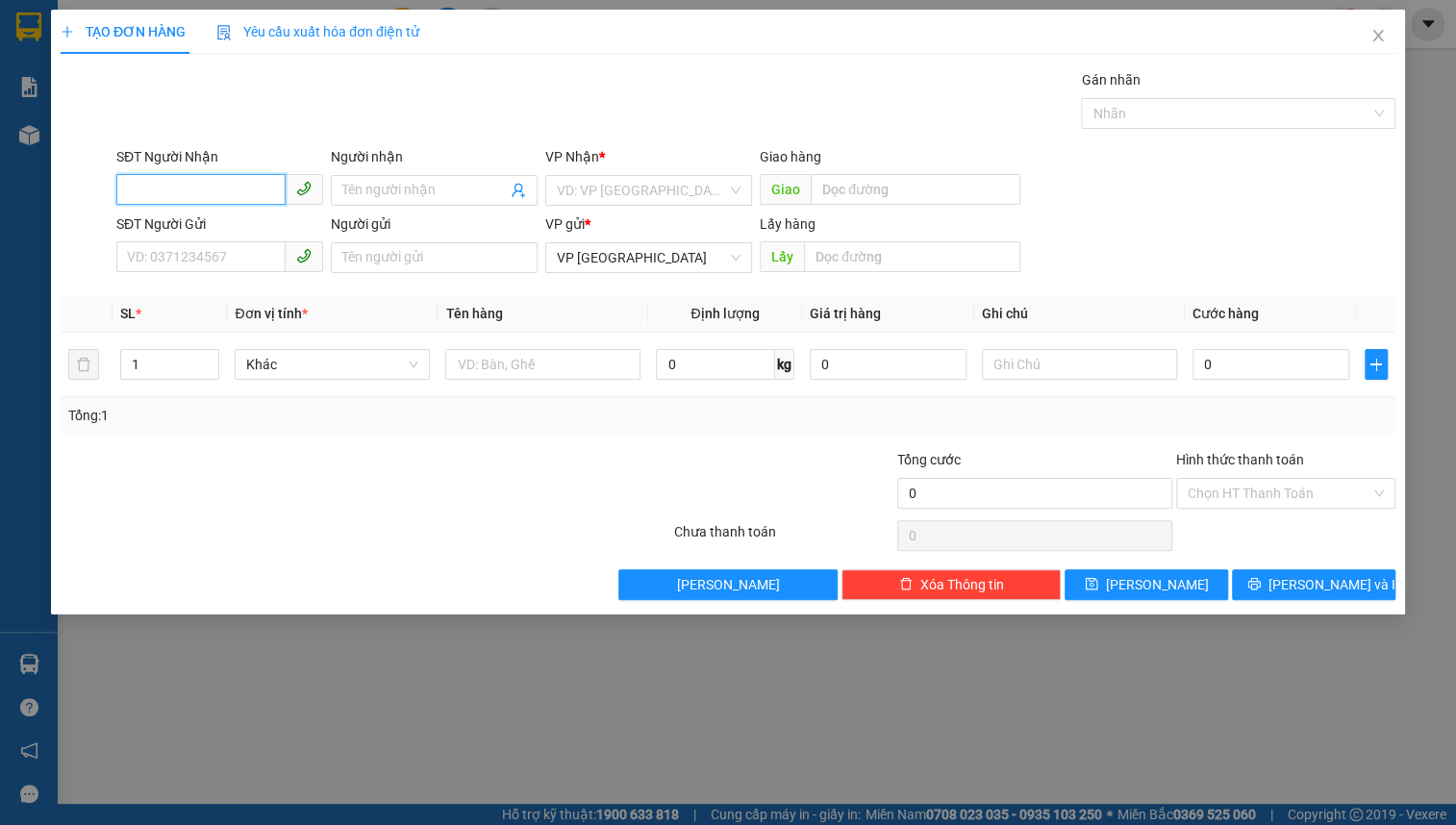
click at [179, 195] on input "SĐT Người Nhận" at bounding box center [201, 190] width 170 height 31
click at [239, 192] on input "038717468" at bounding box center [201, 190] width 170 height 31
type input "0387174689"
click at [250, 236] on div "0387174689 - LƠ MU K SA DUYN" at bounding box center [227, 229] width 198 height 21
type input "LƠ MU K SA DUYN"
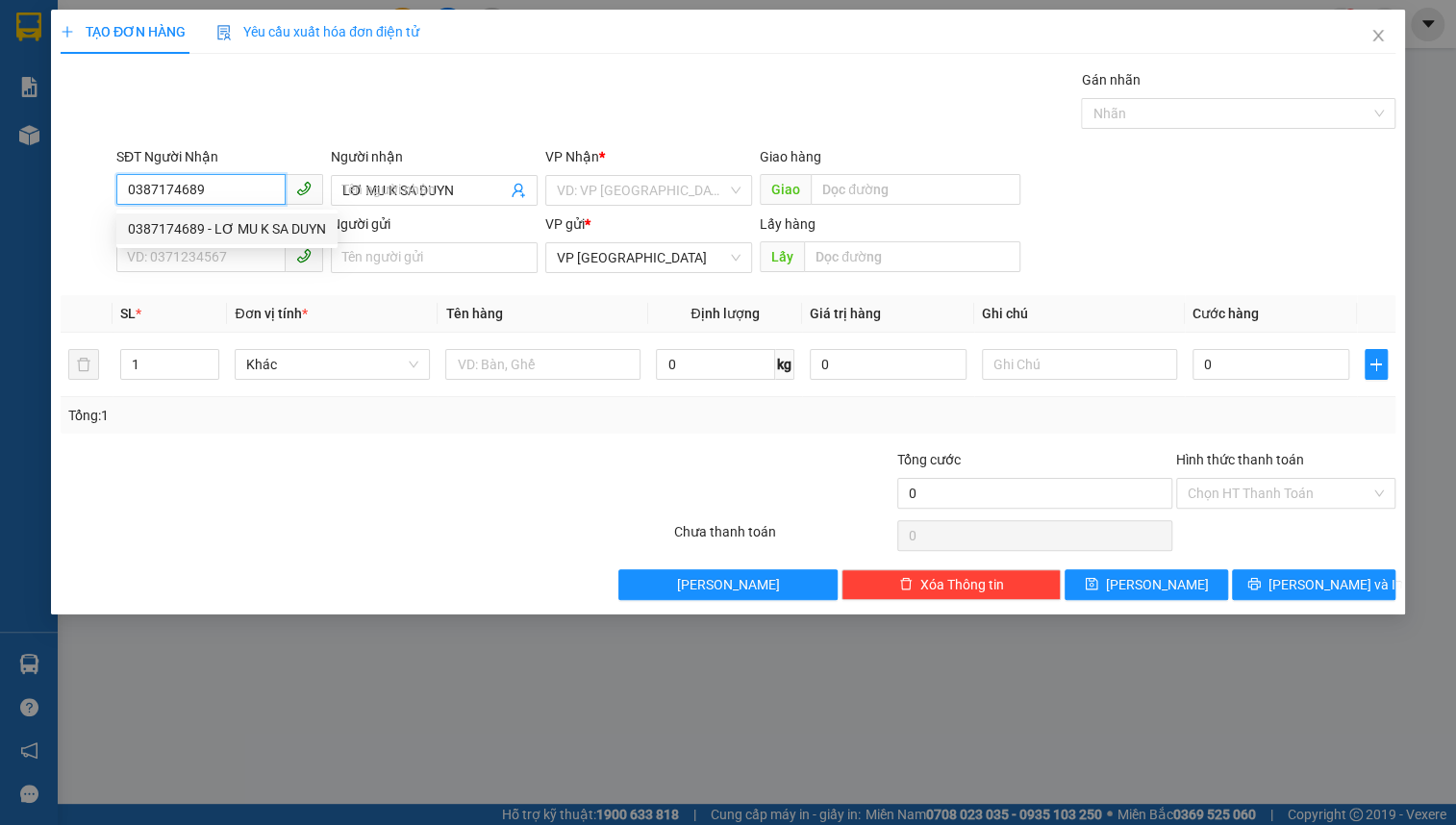
type input "600.000"
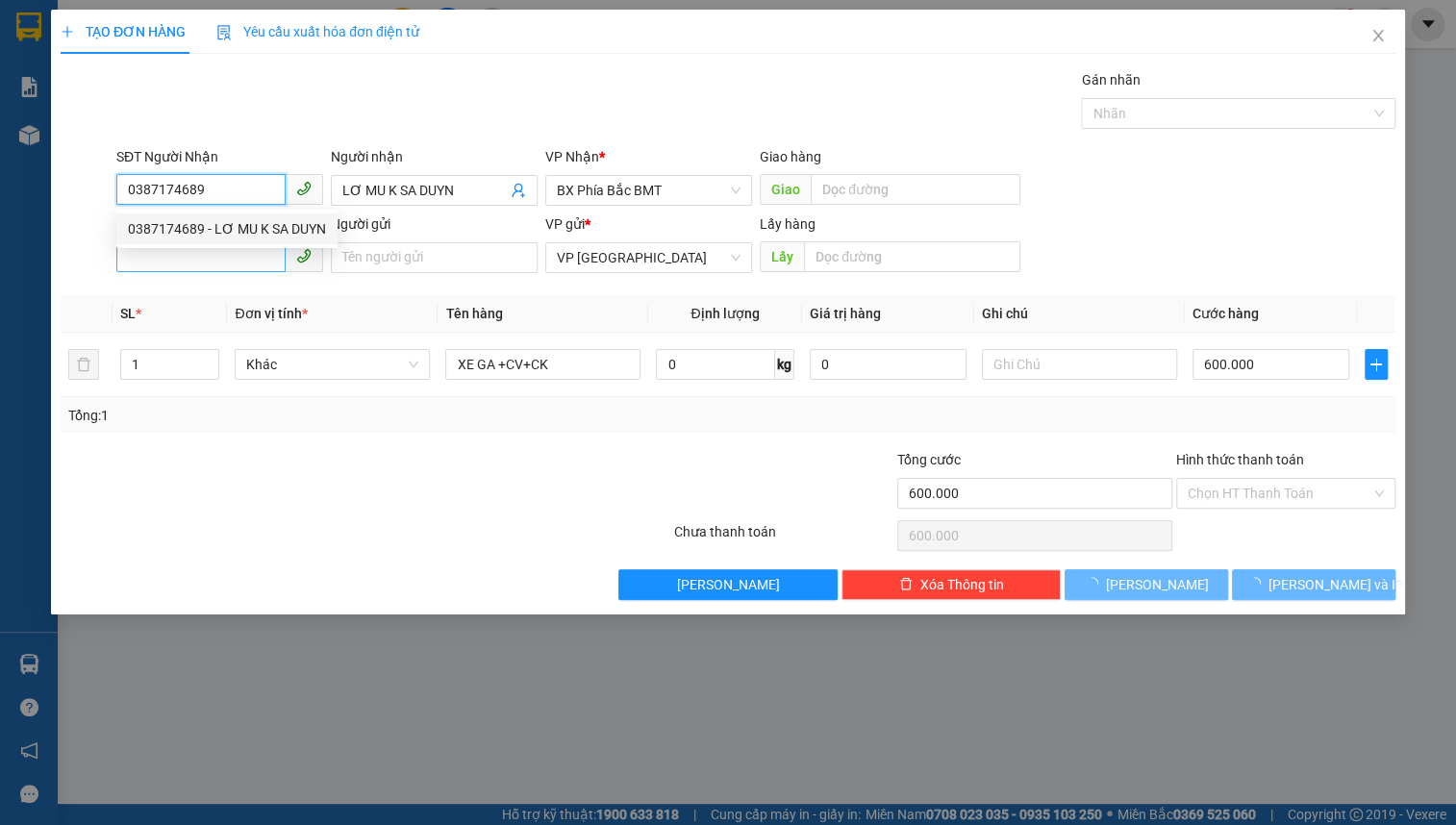
type input "0387174689"
click at [223, 251] on input "SĐT Người Gửi" at bounding box center [201, 257] width 170 height 31
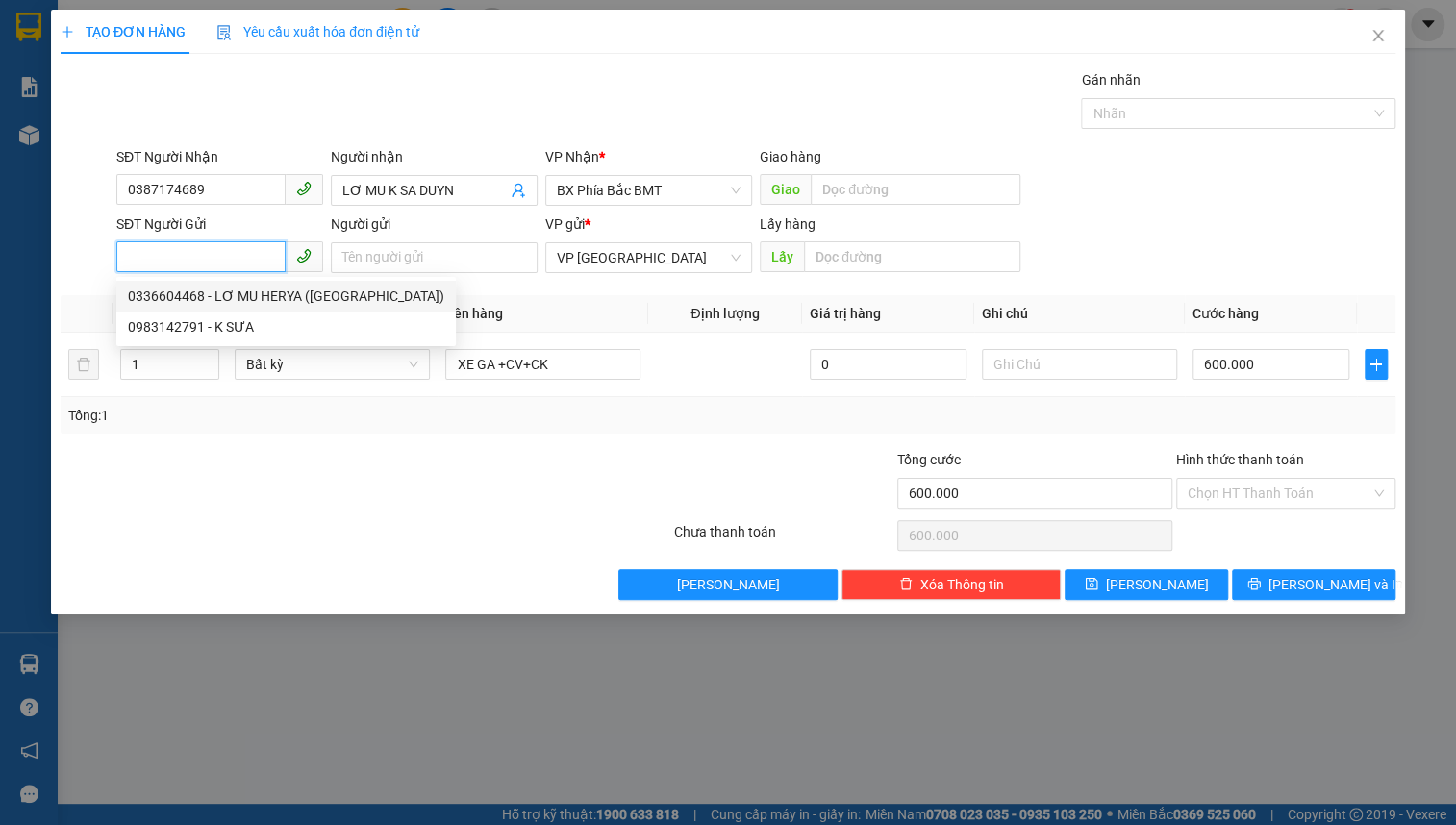
click at [226, 302] on div "0336604468 - LƠ MU HERYA ([GEOGRAPHIC_DATA])" at bounding box center [286, 297] width 316 height 21
type input "0336604468"
type input "LƠ MU HERYA (LẠC DƯƠNG)"
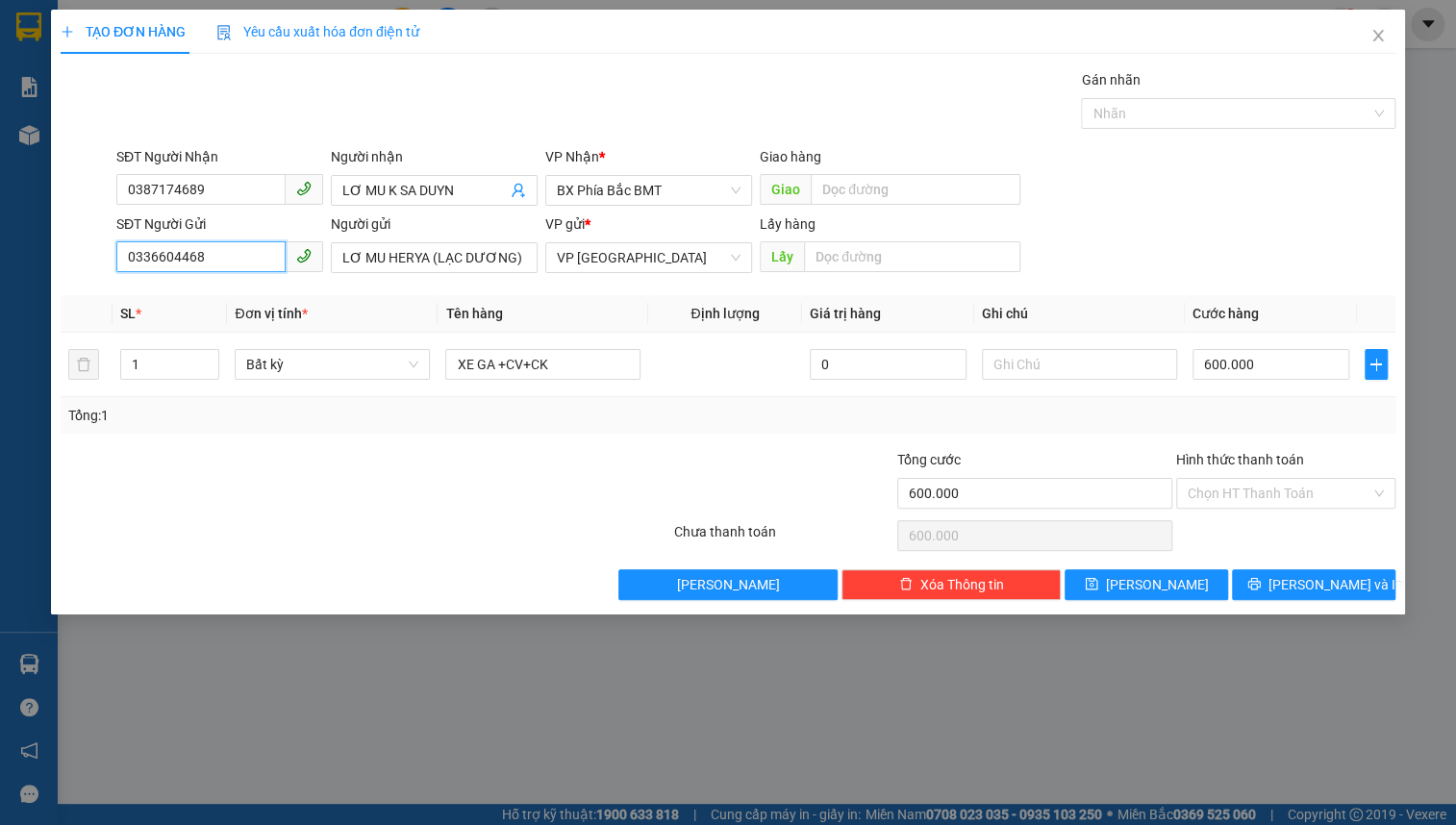
click at [246, 254] on input "0336604468" at bounding box center [201, 257] width 170 height 31
click at [366, 363] on span "Bất kỳ" at bounding box center [332, 365] width 173 height 29
type input "0972321501"
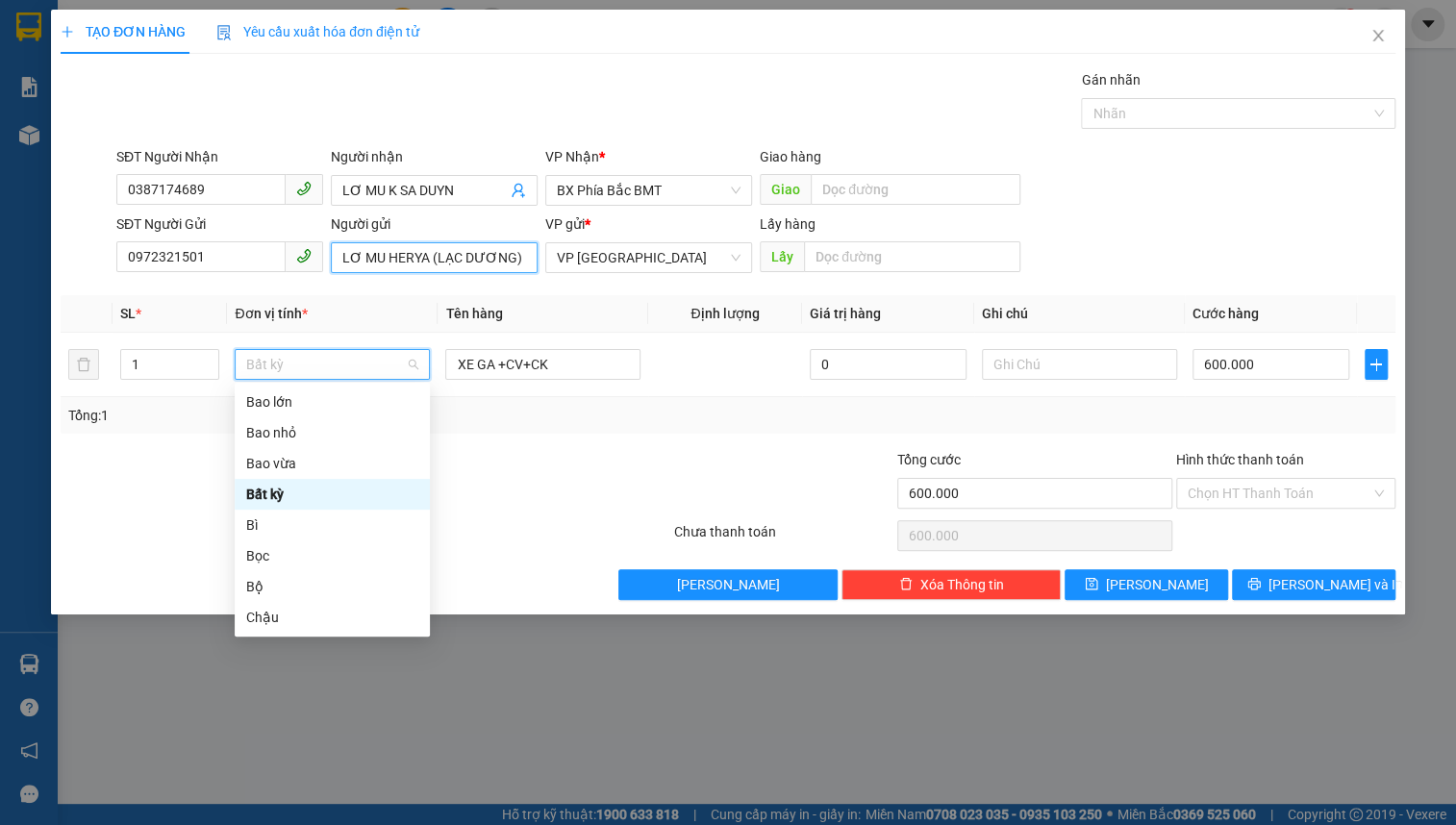
click at [427, 253] on input "LƠ MU HERYA (LẠC DƯƠNG)" at bounding box center [433, 258] width 206 height 31
type input "0"
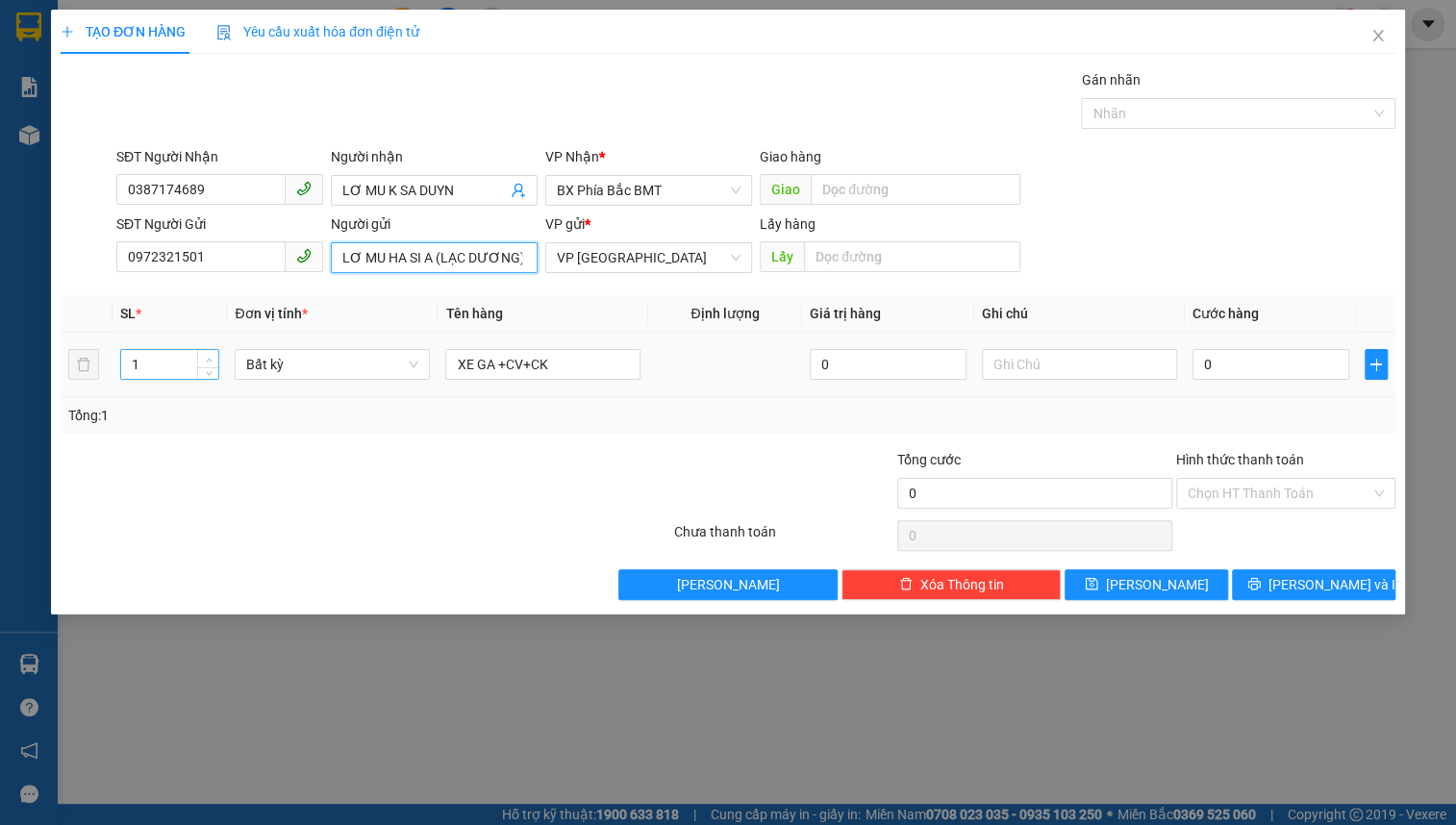
type input "LƠ MU HA SI A (LẠC DƯƠNG)"
click at [210, 357] on icon "up" at bounding box center [208, 360] width 7 height 7
type input "3"
click at [210, 357] on icon "up" at bounding box center [208, 360] width 7 height 7
click at [335, 366] on span "Bất kỳ" at bounding box center [332, 365] width 173 height 29
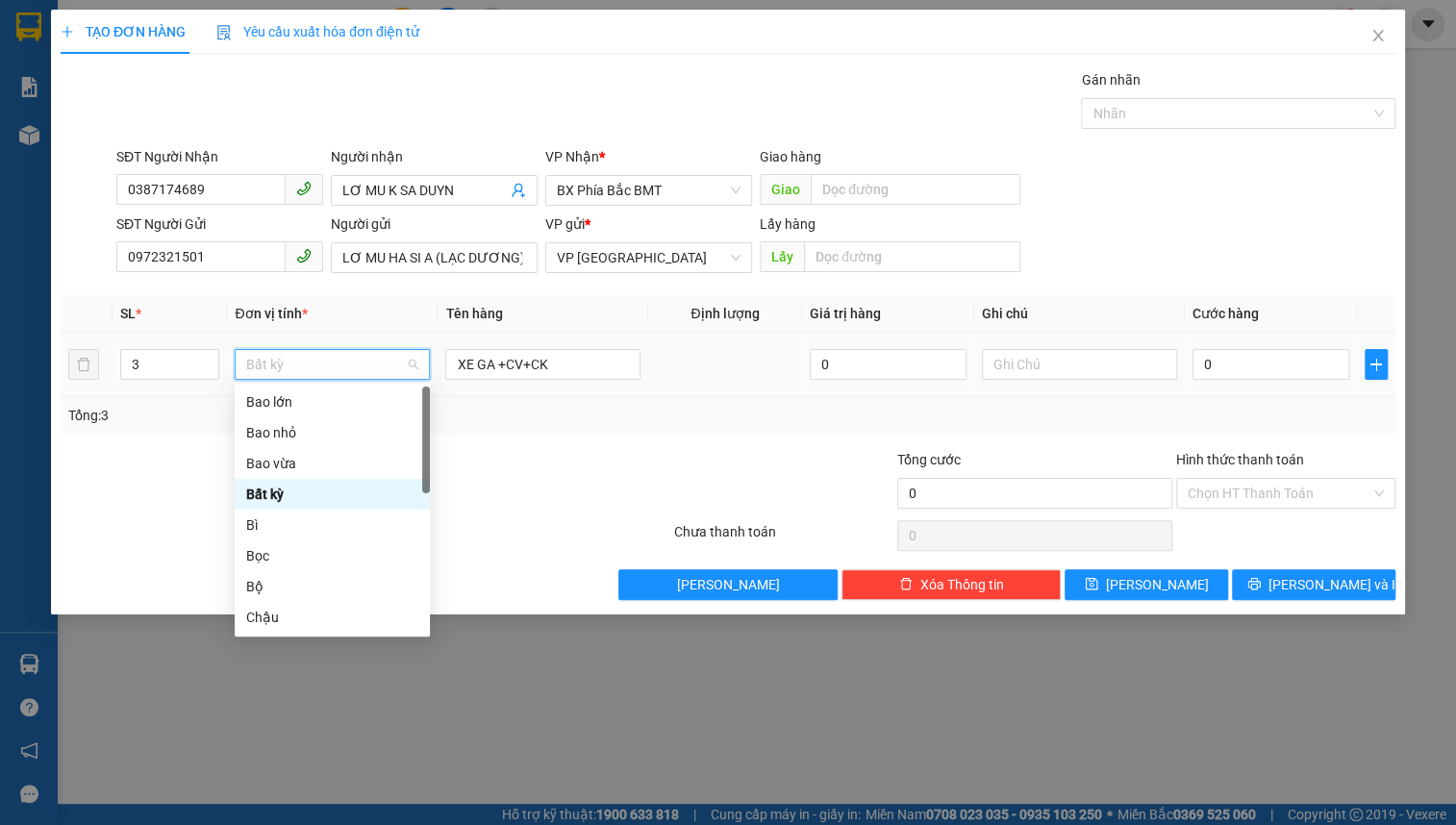
type input "T"
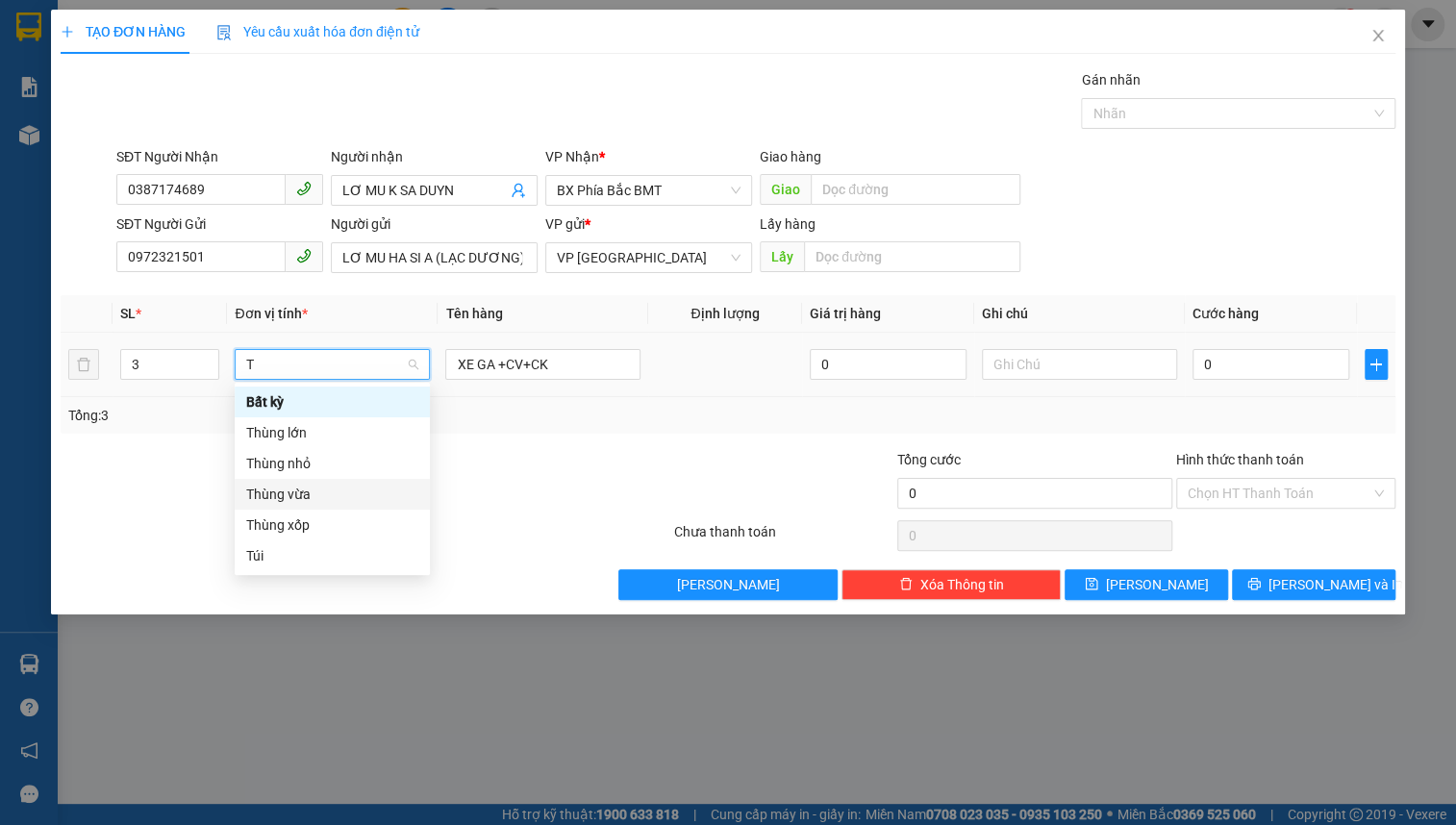
click at [355, 492] on div "Thùng vừa" at bounding box center [332, 494] width 173 height 21
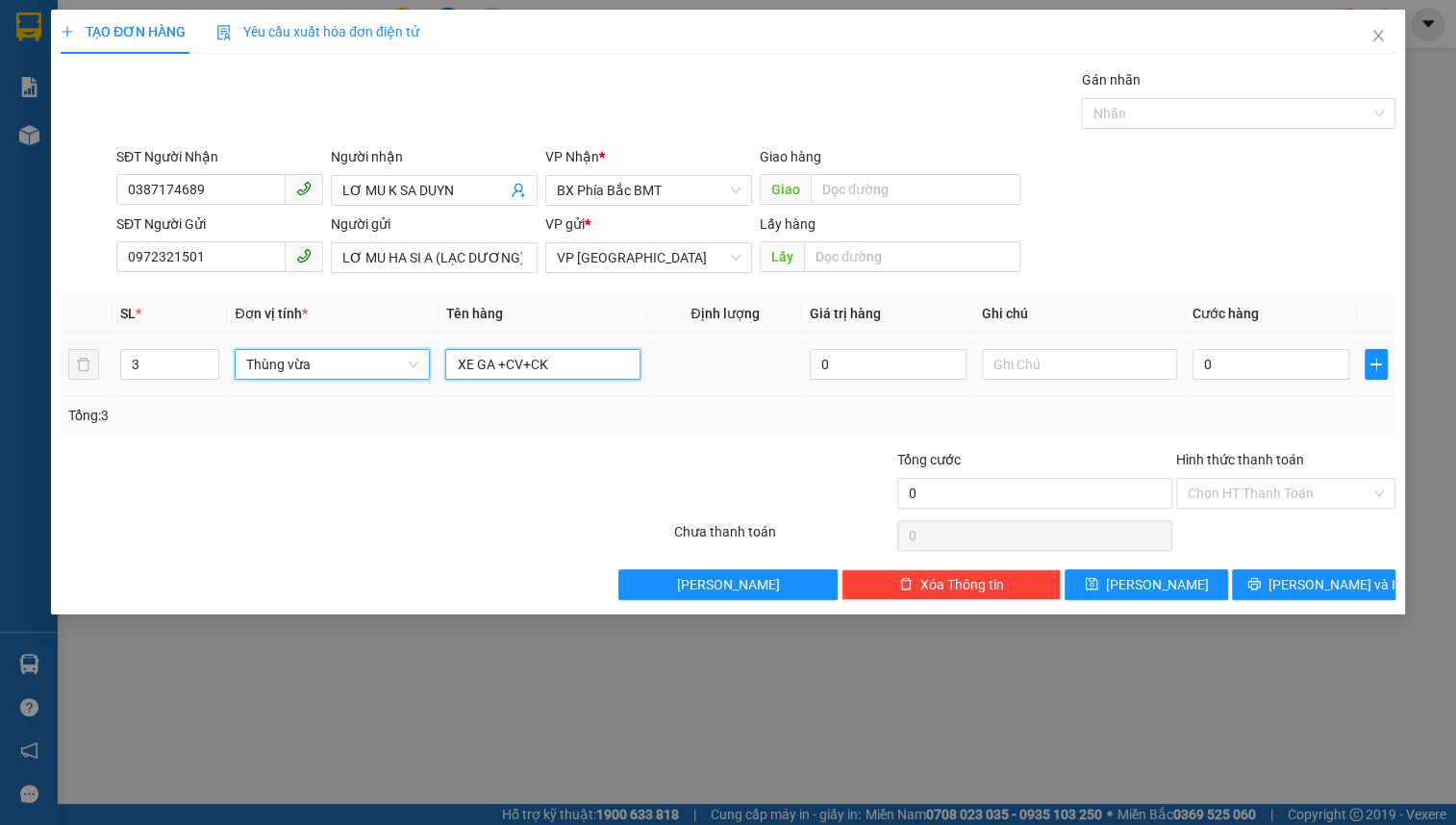
click at [532, 368] on input "XE GA +CV+CK" at bounding box center [542, 365] width 195 height 31
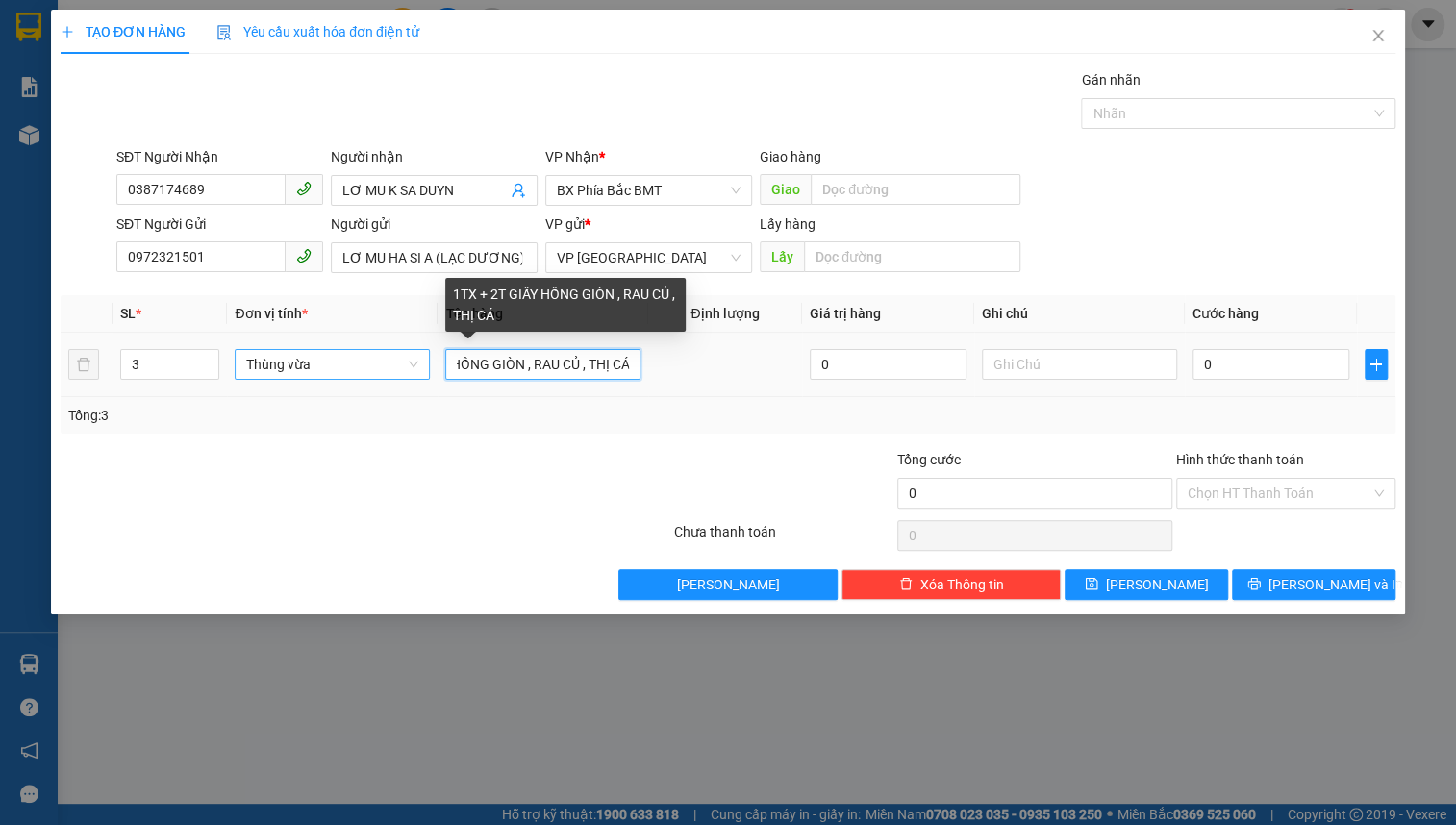
scroll to position [0, 105]
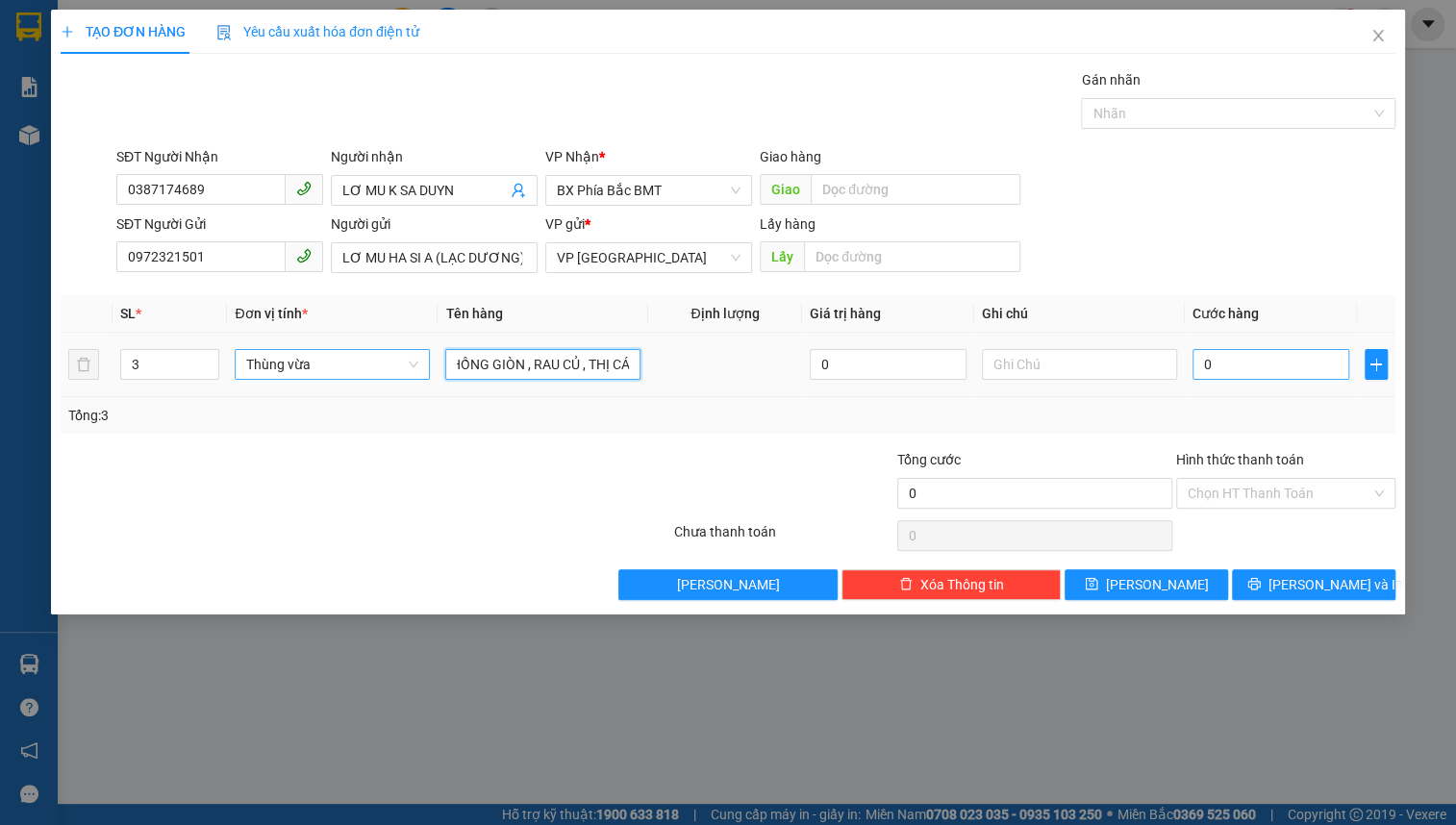
type input "1TX + 2T GIẤY HỒNG GIÒN , RAU CỦ , THỊ CÁ"
click at [1328, 356] on input "0" at bounding box center [1272, 365] width 157 height 31
type input "1"
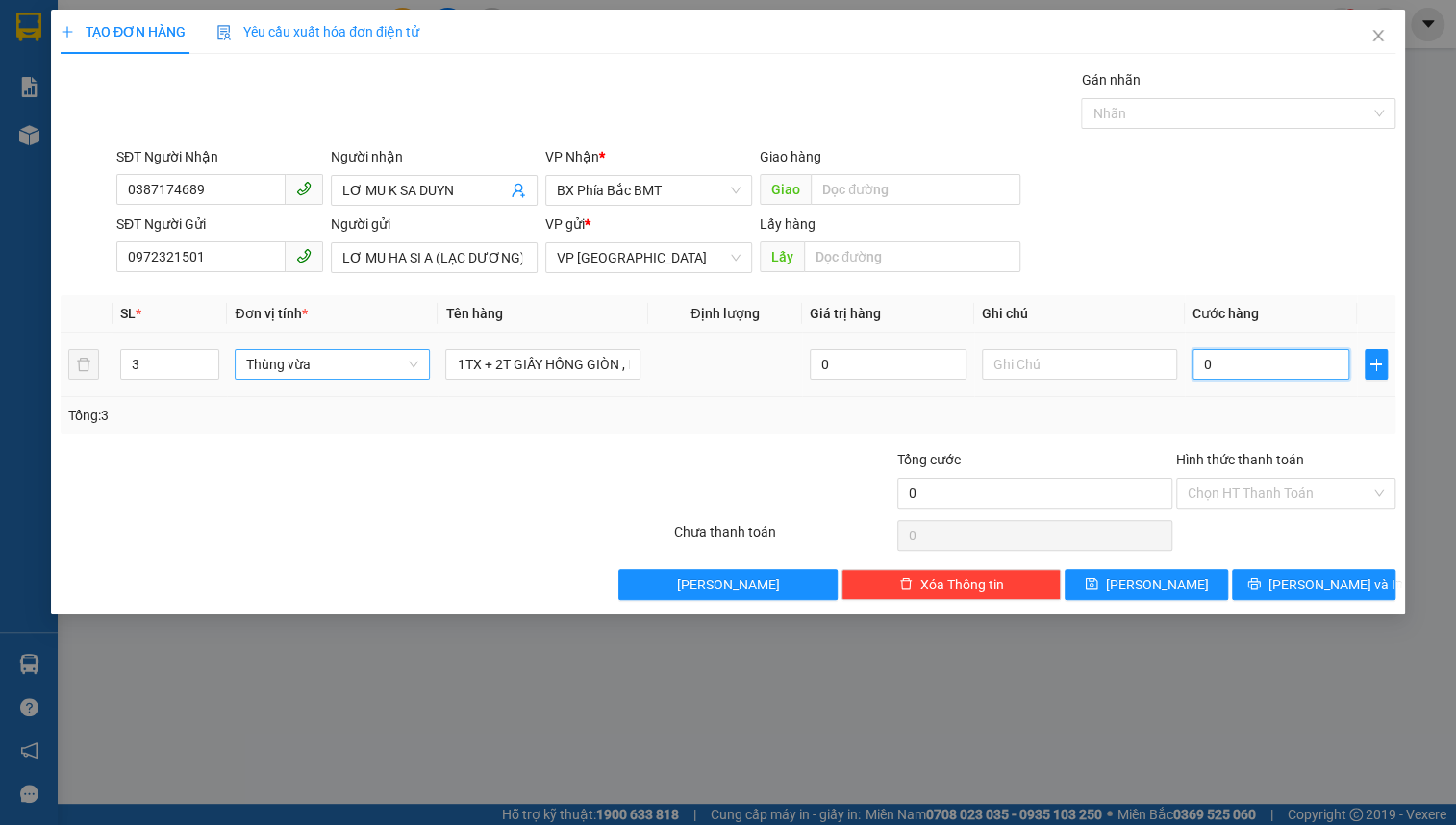
type input "1"
type input "15"
type input "150"
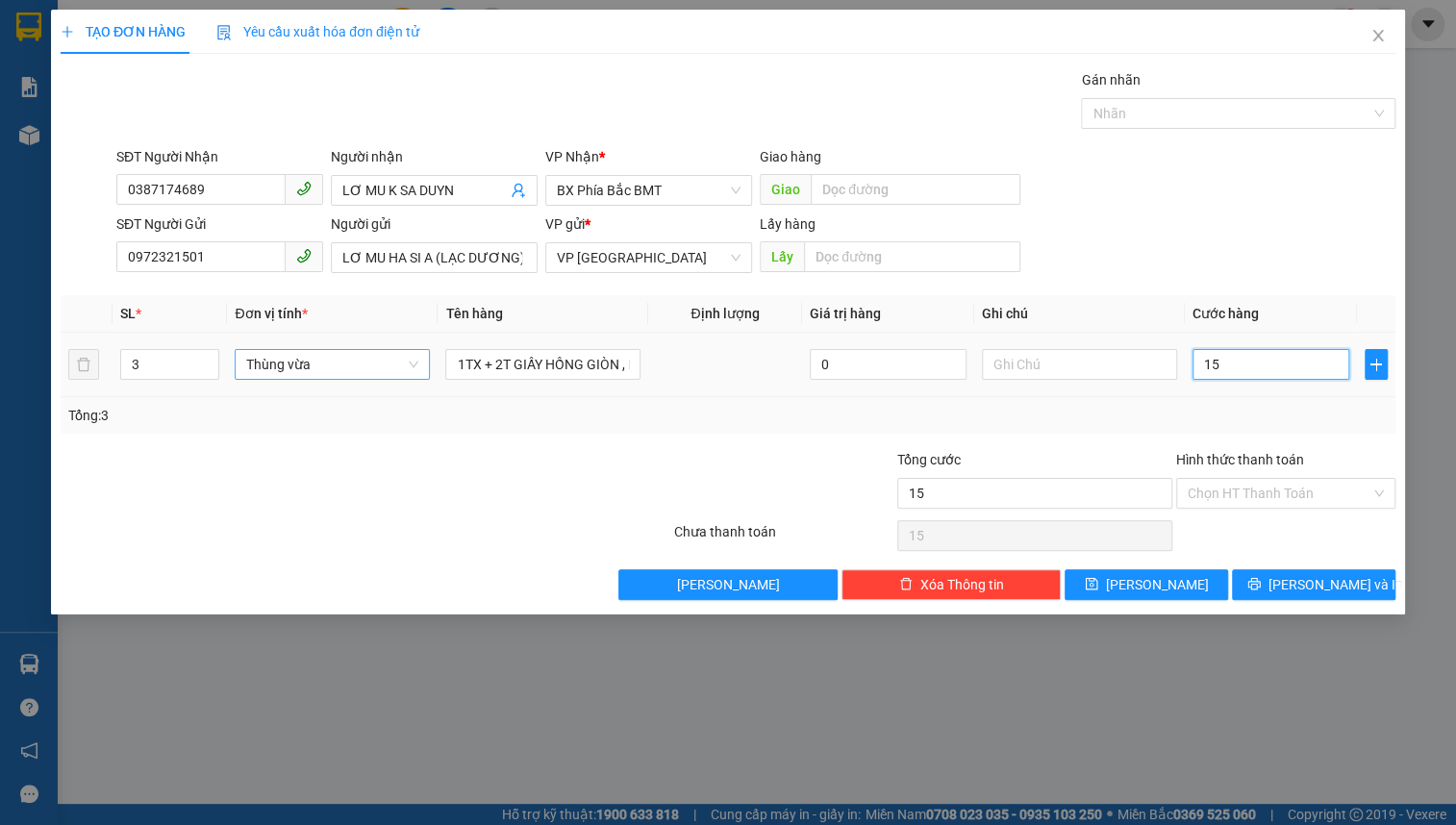
type input "150"
type input "1.500"
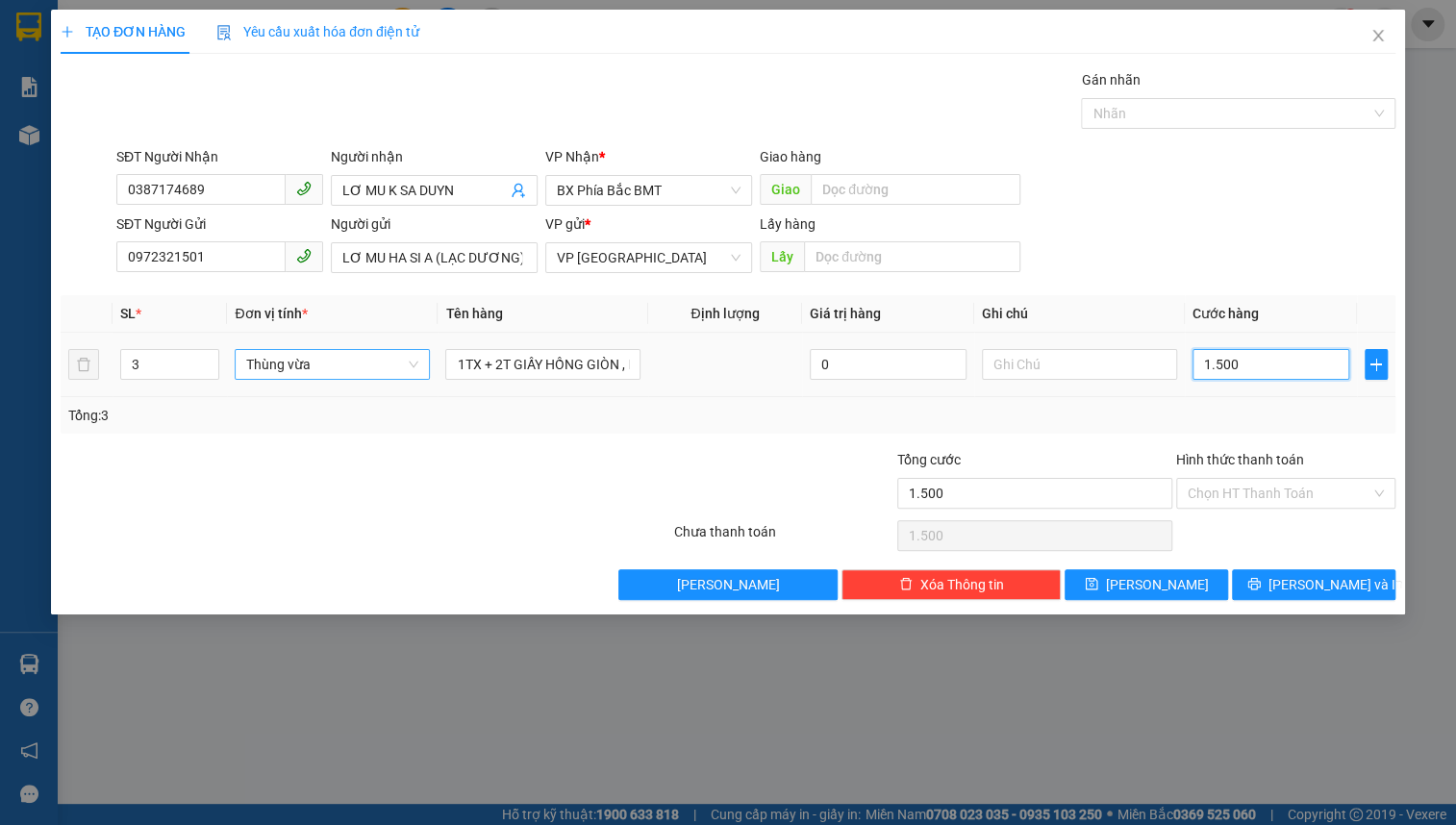
type input "15.000"
type input "150.000"
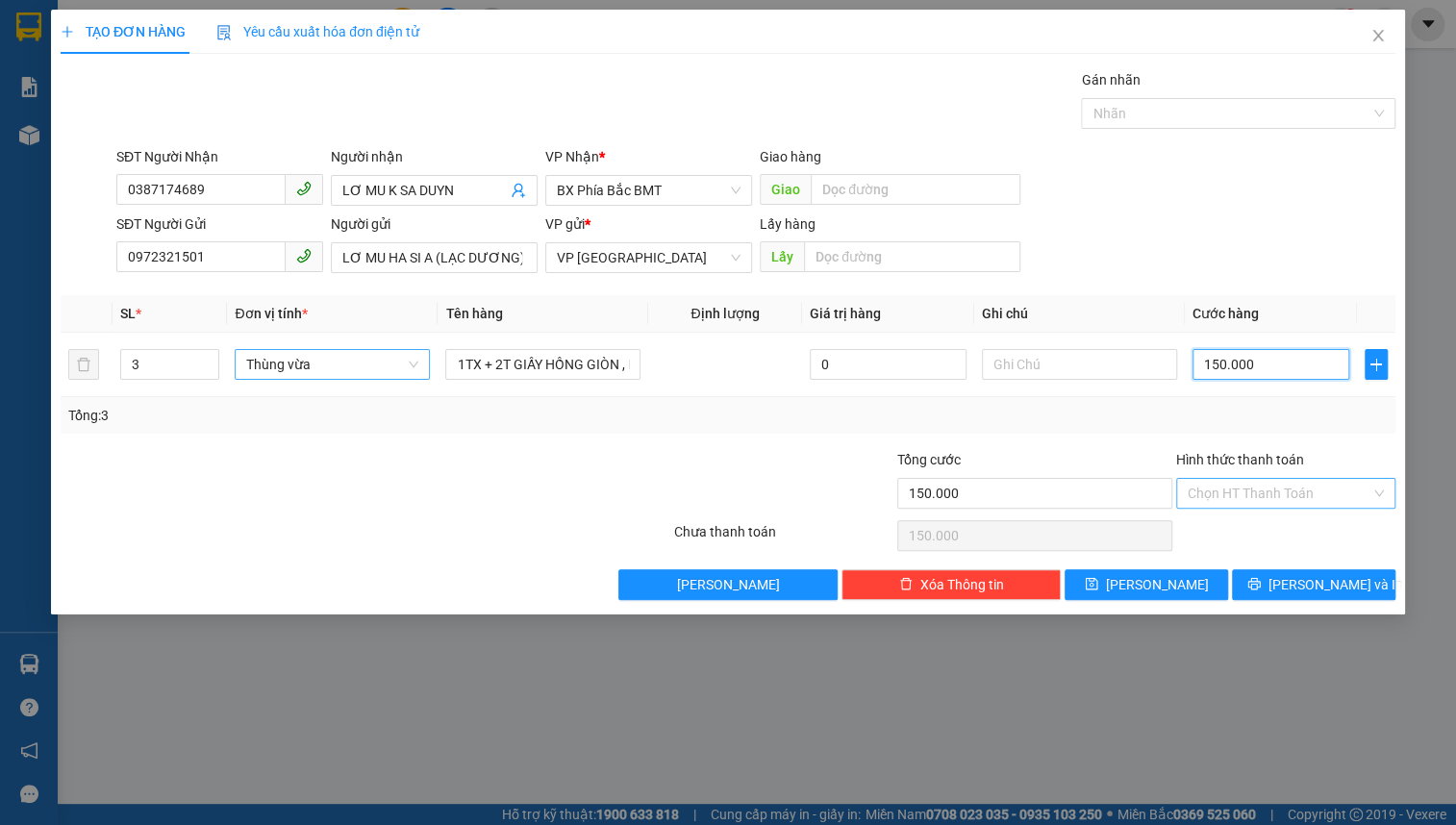
type input "150.000"
click at [1237, 494] on input "Hình thức thanh toán" at bounding box center [1280, 493] width 183 height 29
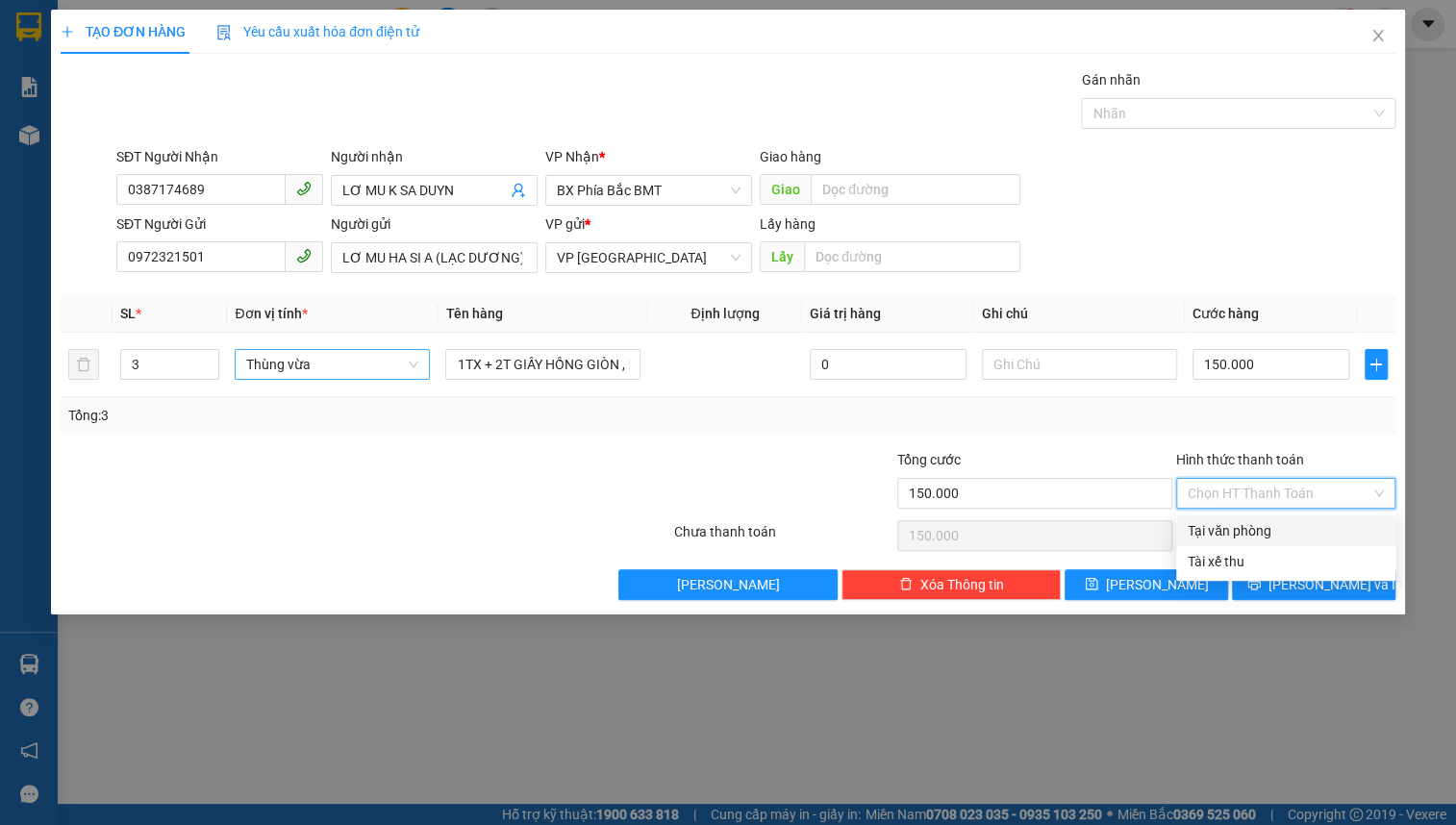
drag, startPoint x: 1269, startPoint y: 541, endPoint x: 1271, endPoint y: 551, distance: 10.2
click at [1269, 538] on div "Tại văn phòng" at bounding box center [1286, 531] width 196 height 21
type input "0"
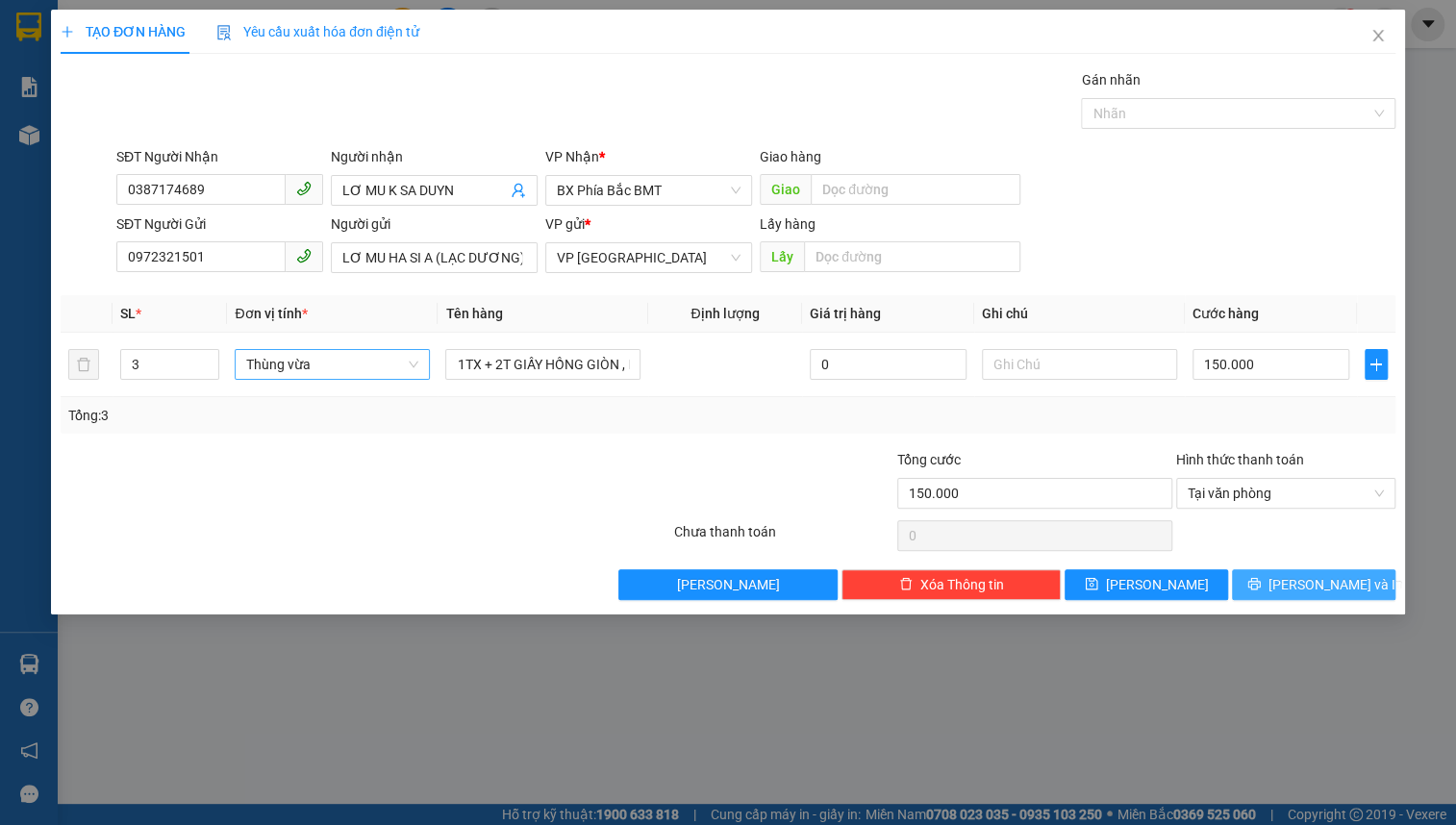
click at [1261, 587] on icon "printer" at bounding box center [1254, 584] width 14 height 14
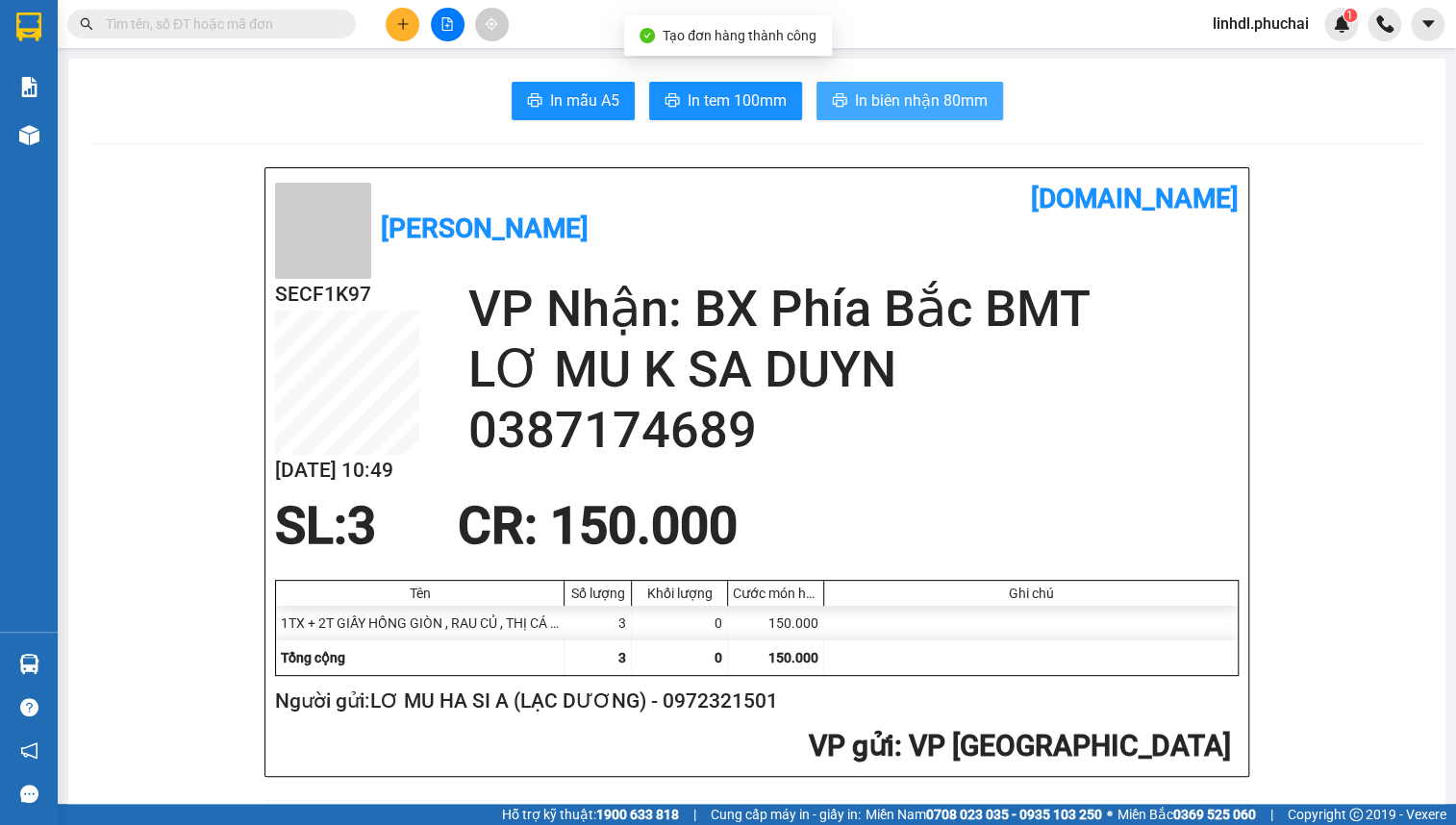
click at [932, 88] on span "In biên nhận 80mm" at bounding box center [921, 100] width 133 height 24
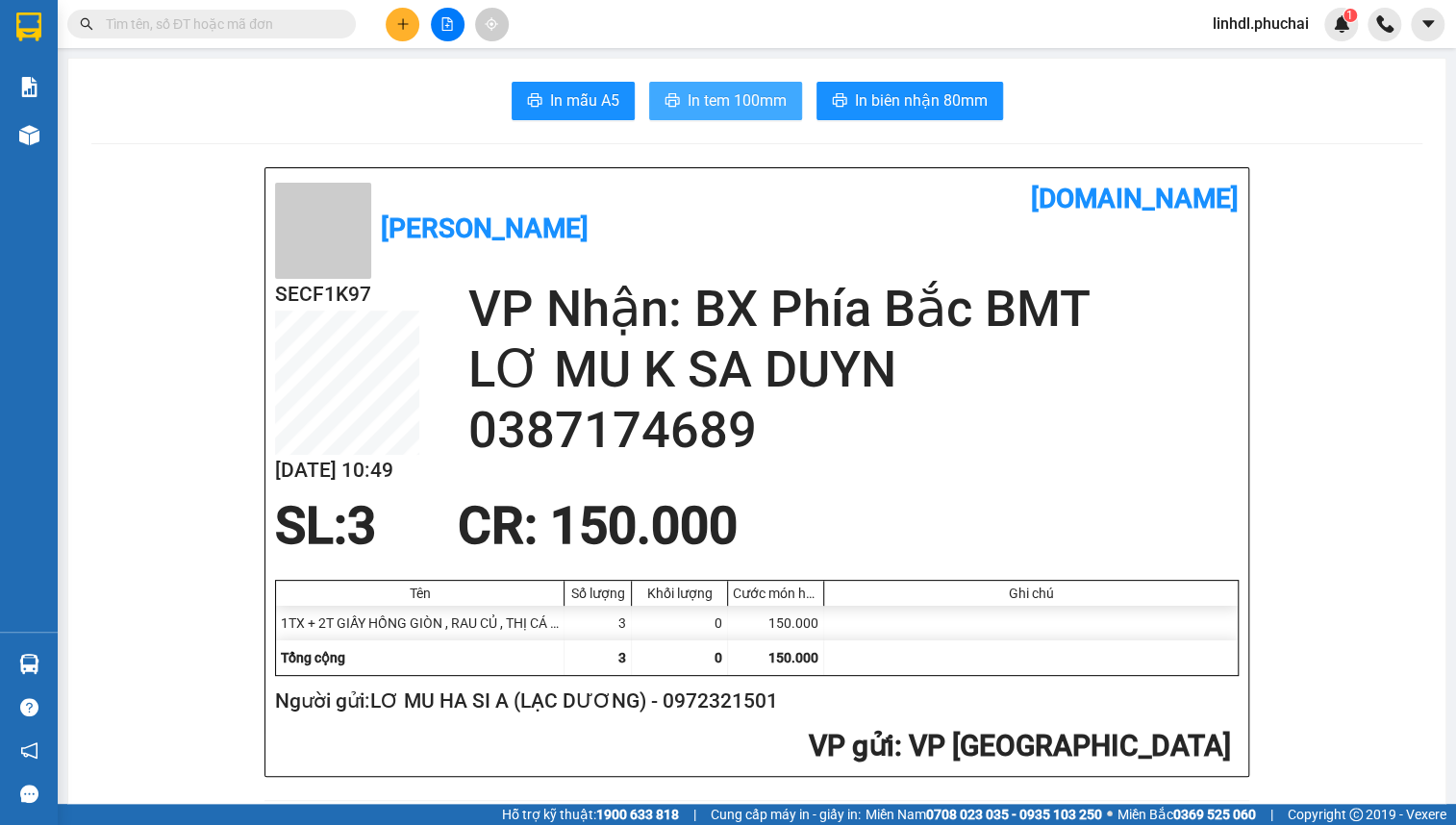
click at [707, 104] on span "In tem 100mm" at bounding box center [738, 100] width 99 height 24
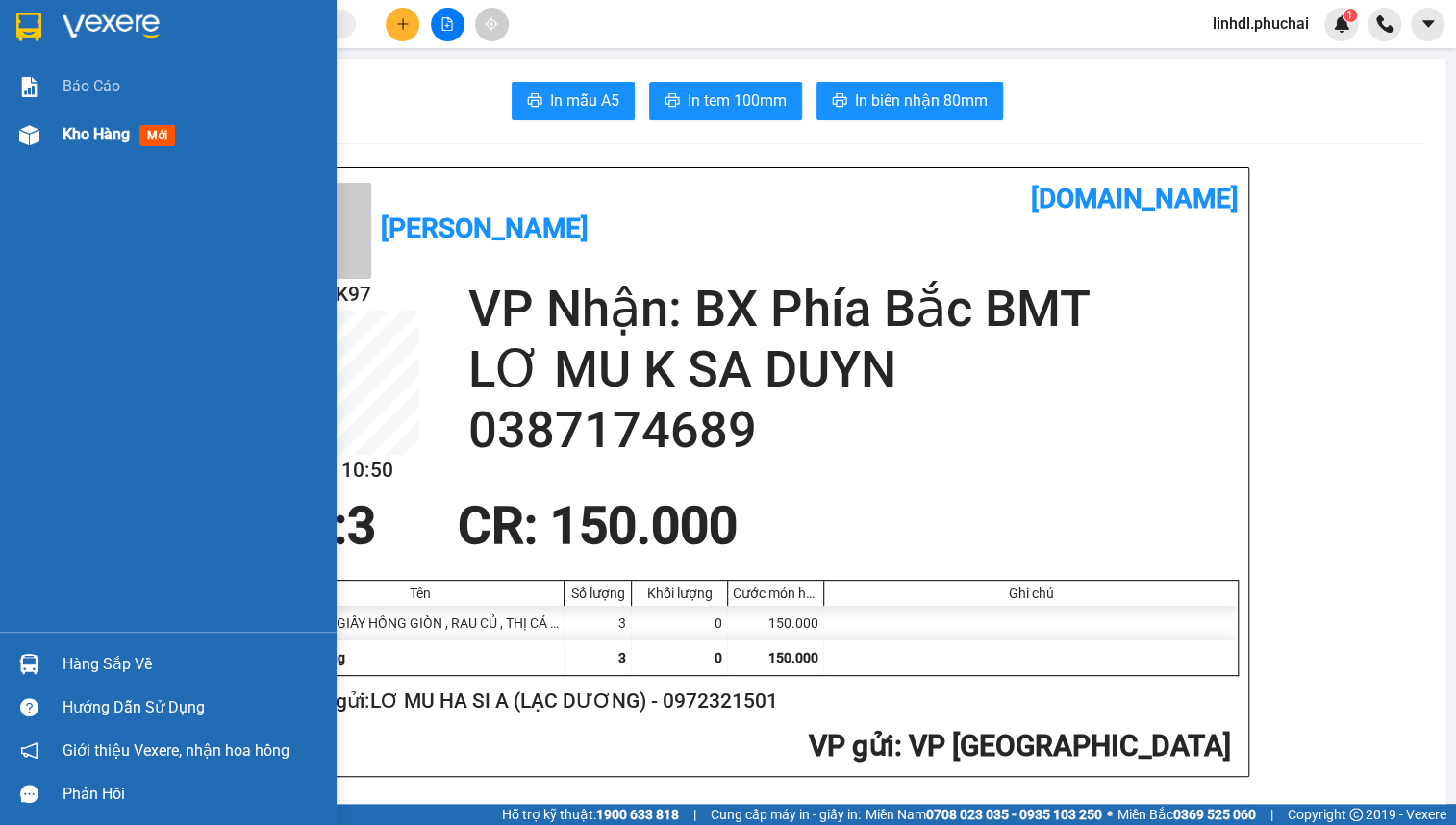
click at [74, 137] on span "Kho hàng" at bounding box center [96, 134] width 67 height 18
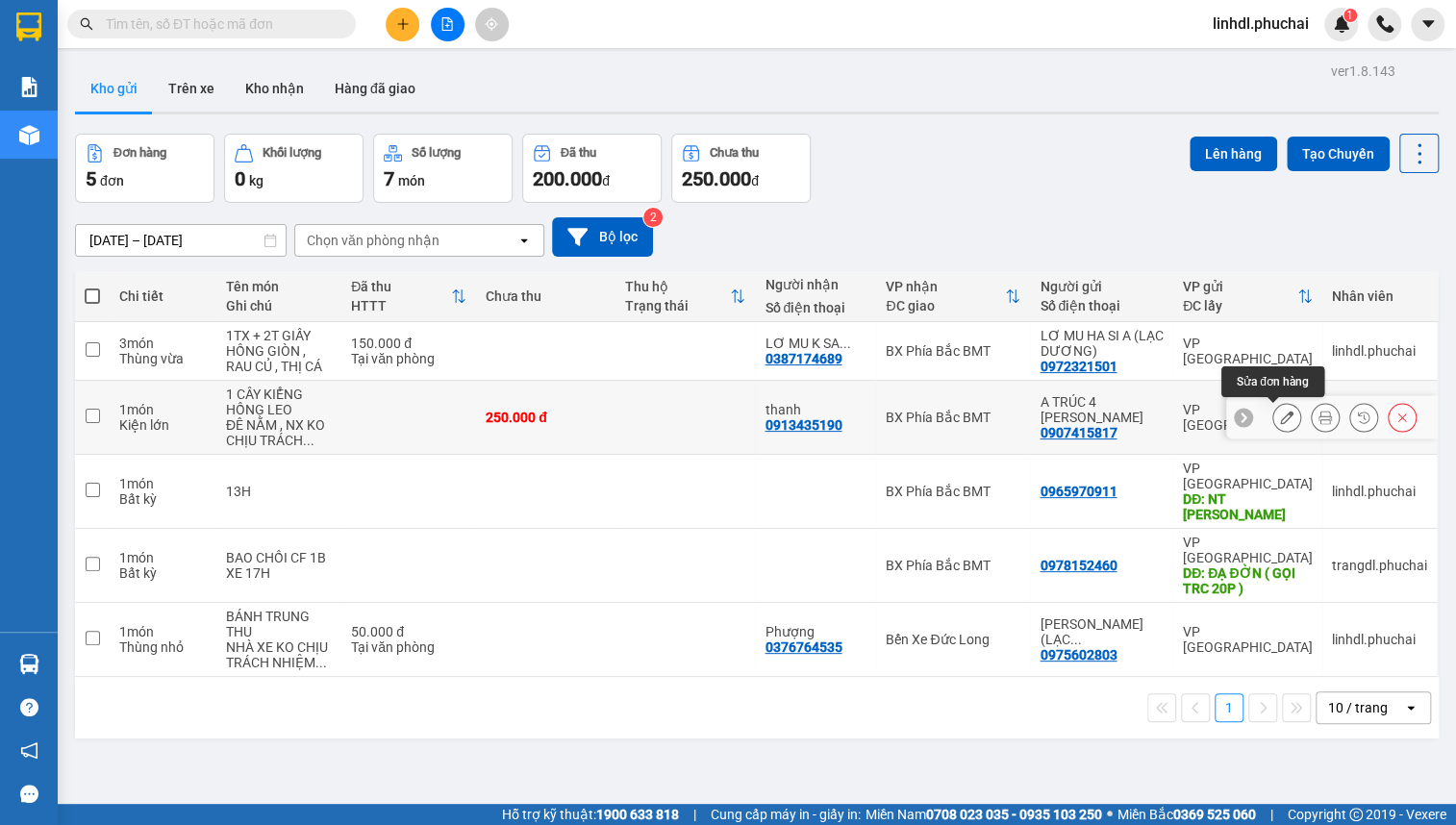
click at [1281, 417] on icon at bounding box center [1287, 418] width 14 height 14
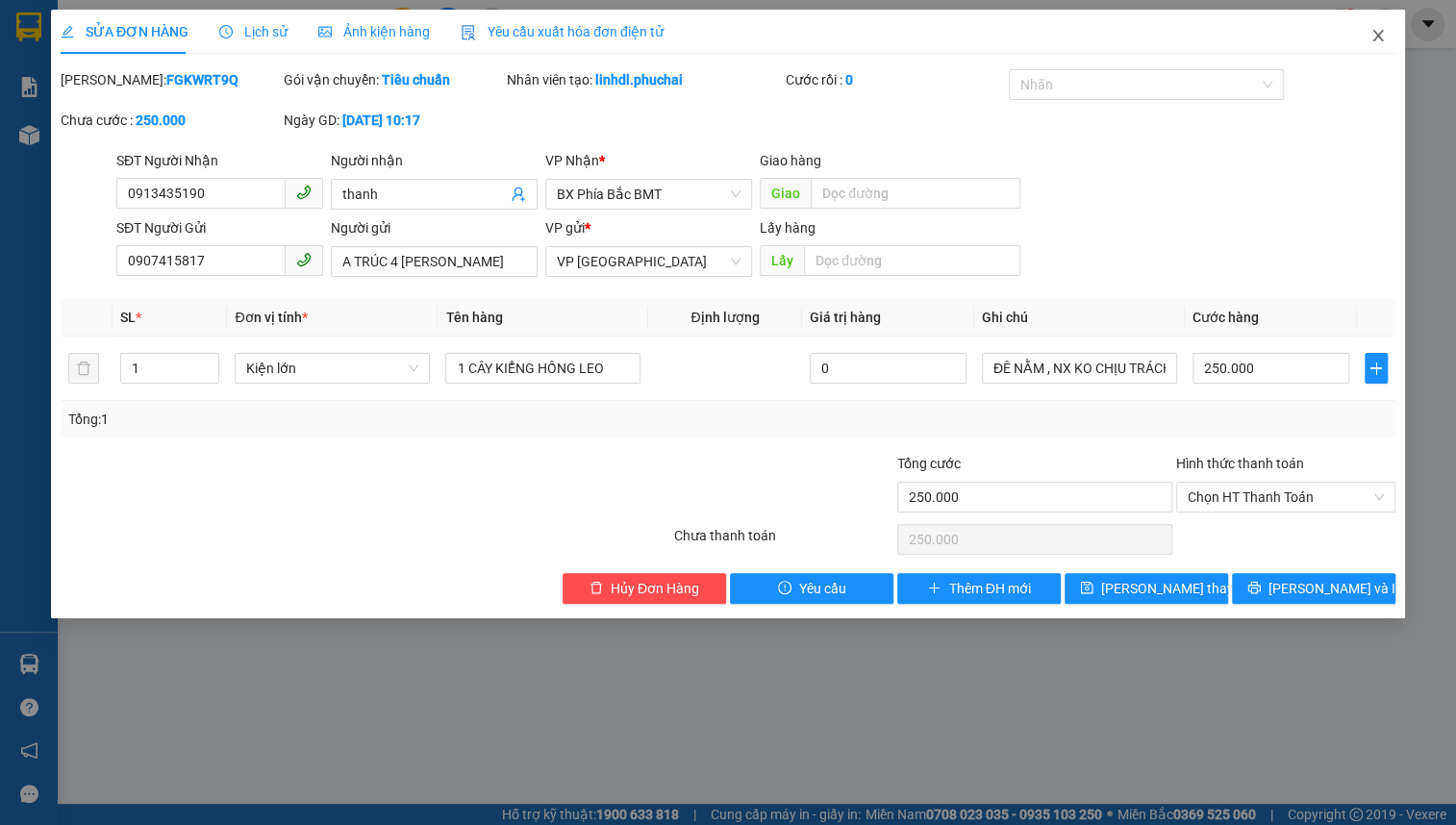
click at [1377, 30] on icon "close" at bounding box center [1378, 36] width 16 height 16
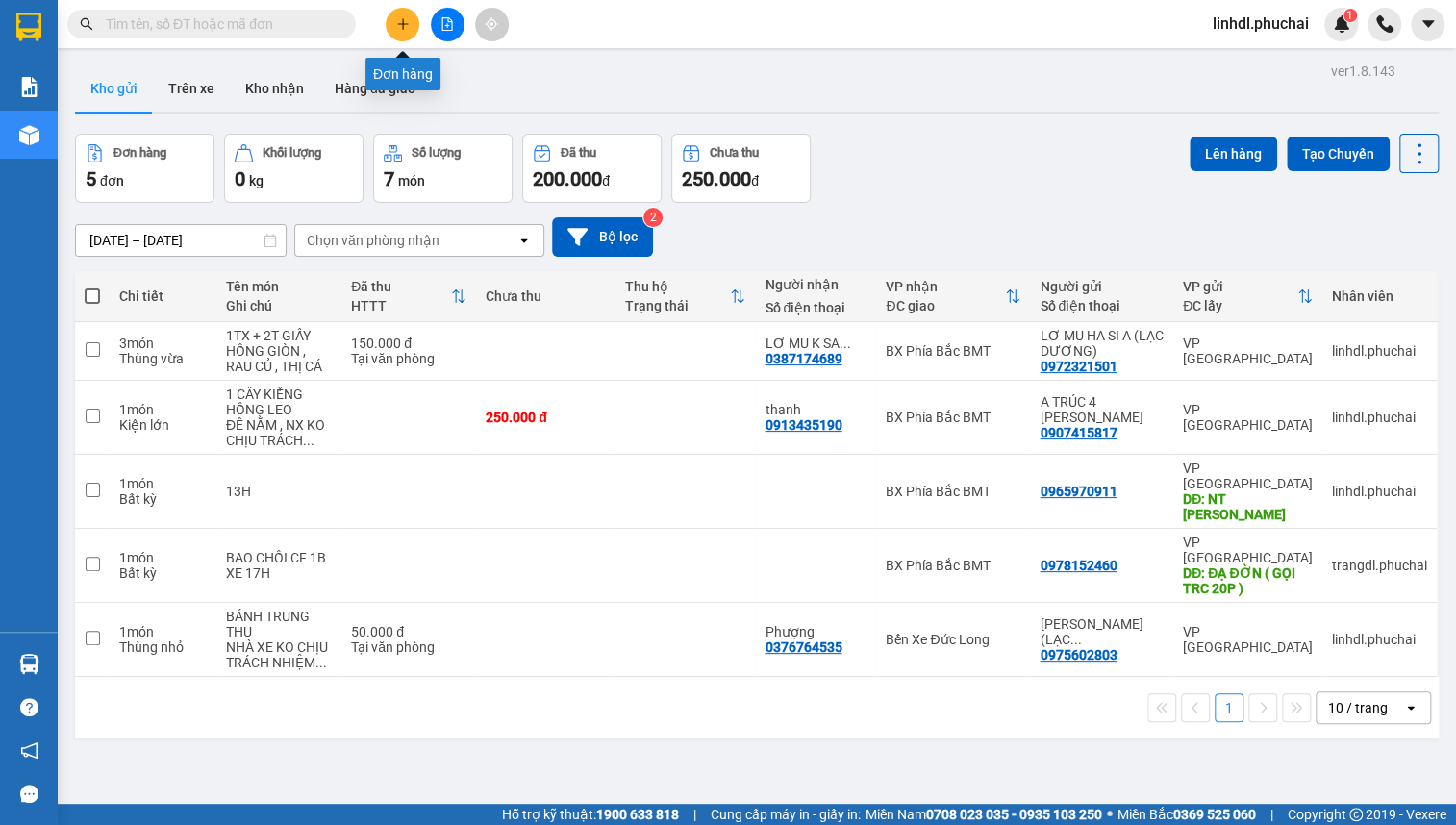
click at [411, 23] on button at bounding box center [402, 24] width 34 height 34
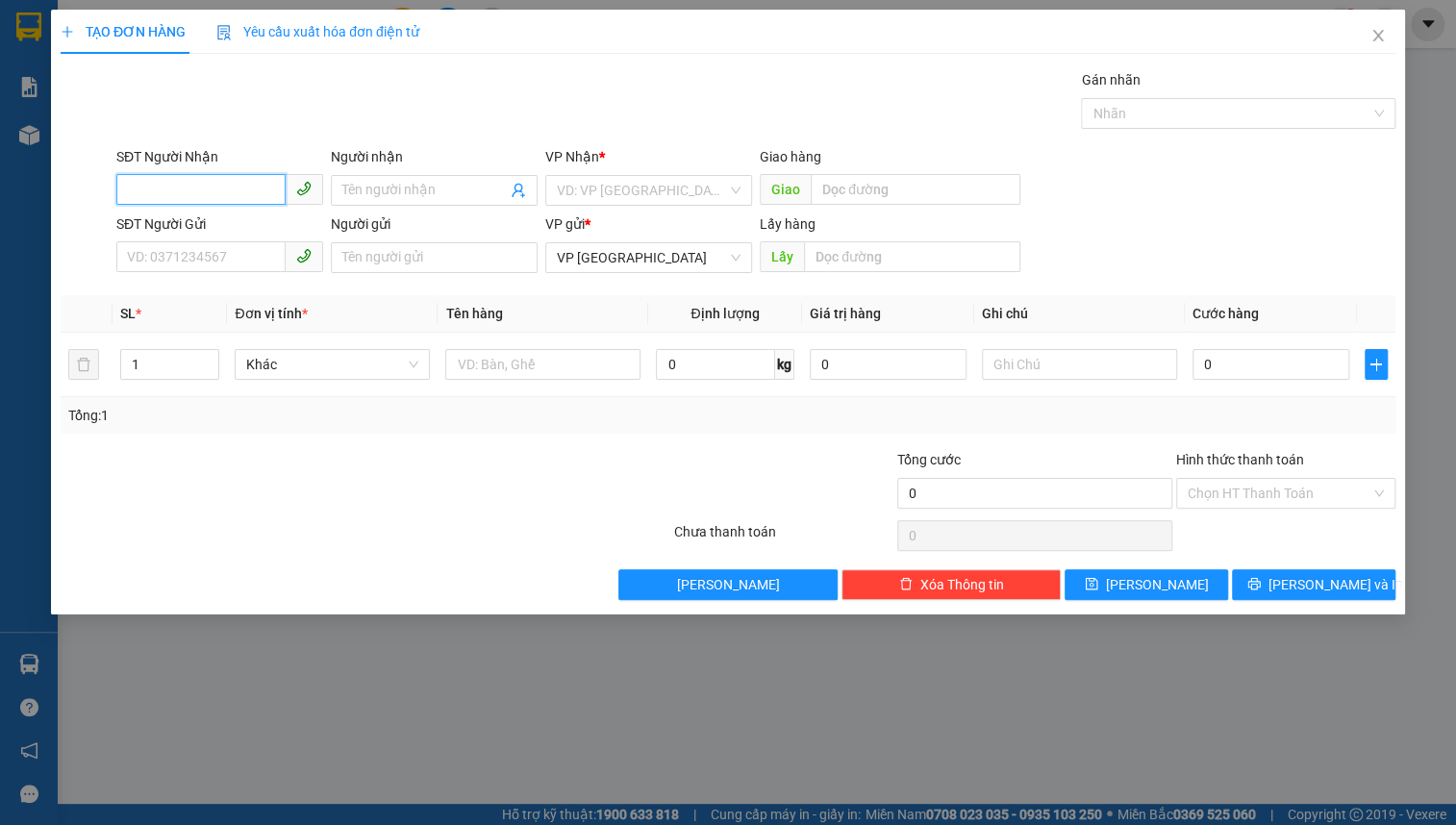
click at [155, 183] on input "SĐT Người Nhận" at bounding box center [201, 190] width 170 height 31
drag, startPoint x: 225, startPoint y: 190, endPoint x: 236, endPoint y: 190, distance: 11.0
click at [228, 190] on input "0978760007" at bounding box center [201, 190] width 170 height 31
type input "0978760007"
click at [364, 192] on input "Người nhận" at bounding box center [425, 191] width 165 height 21
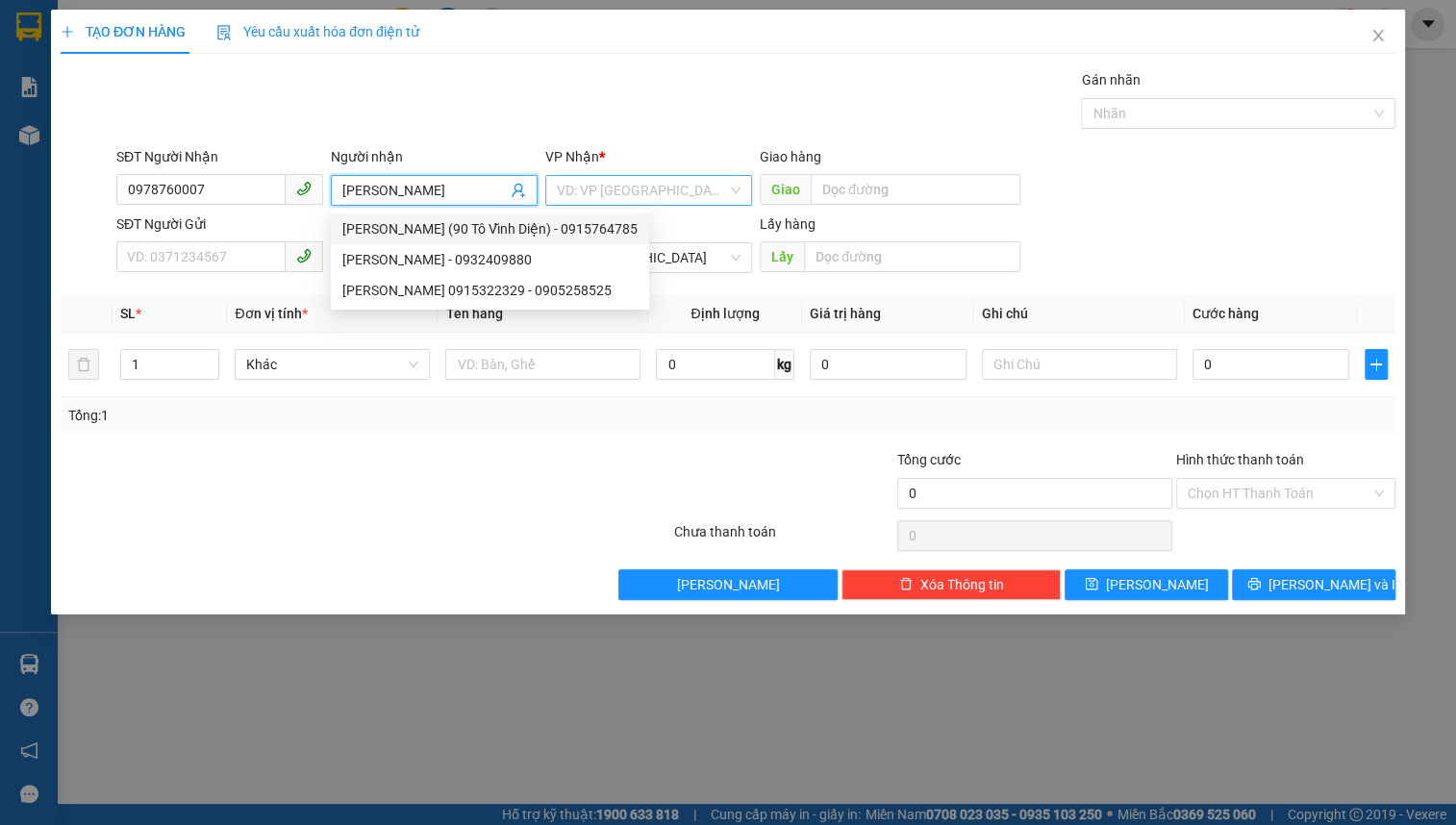
type input "[PERSON_NAME]"
click at [625, 181] on input "search" at bounding box center [643, 191] width 171 height 29
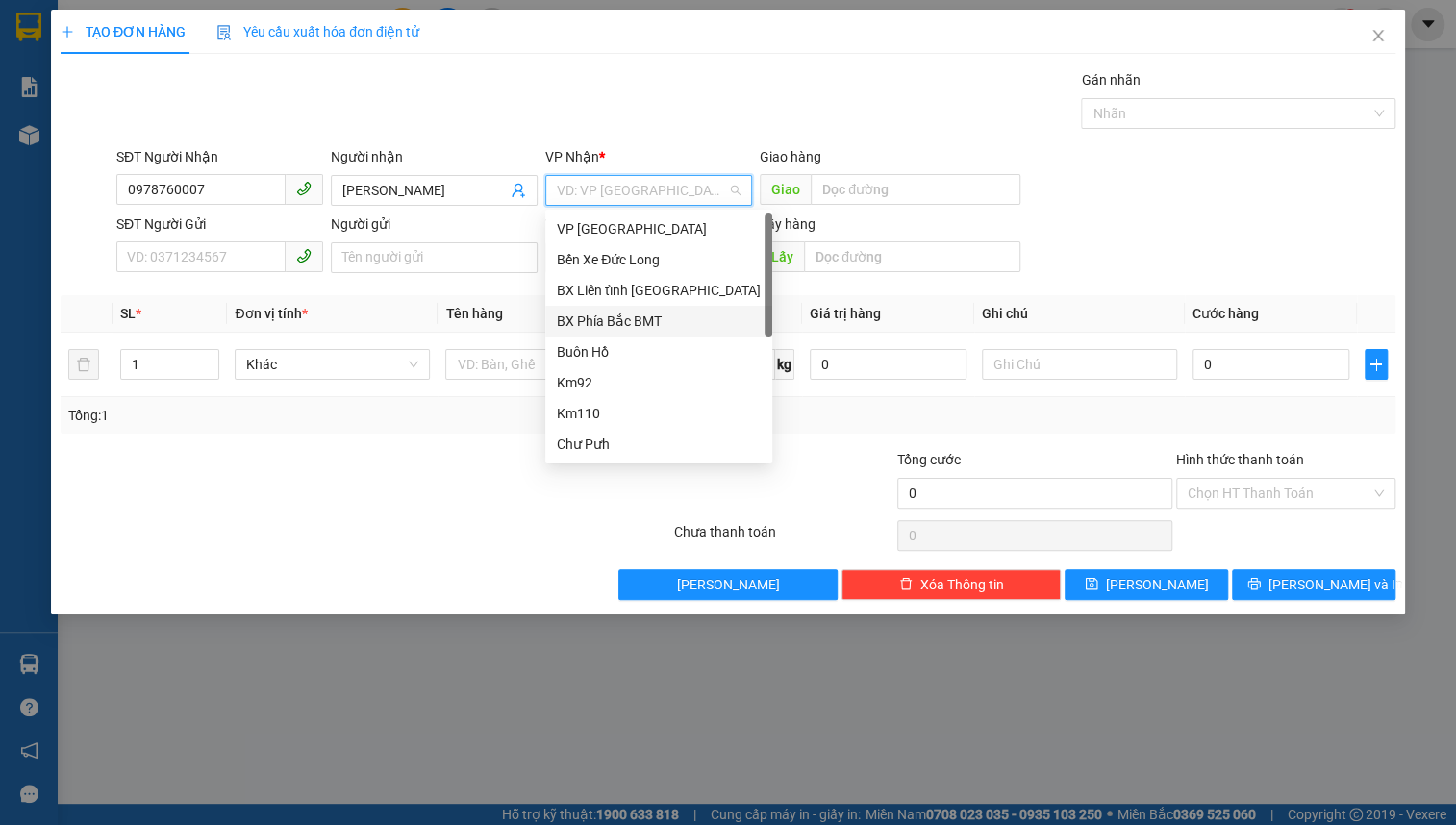
click at [658, 319] on div "BX Phía Bắc BMT" at bounding box center [659, 322] width 204 height 21
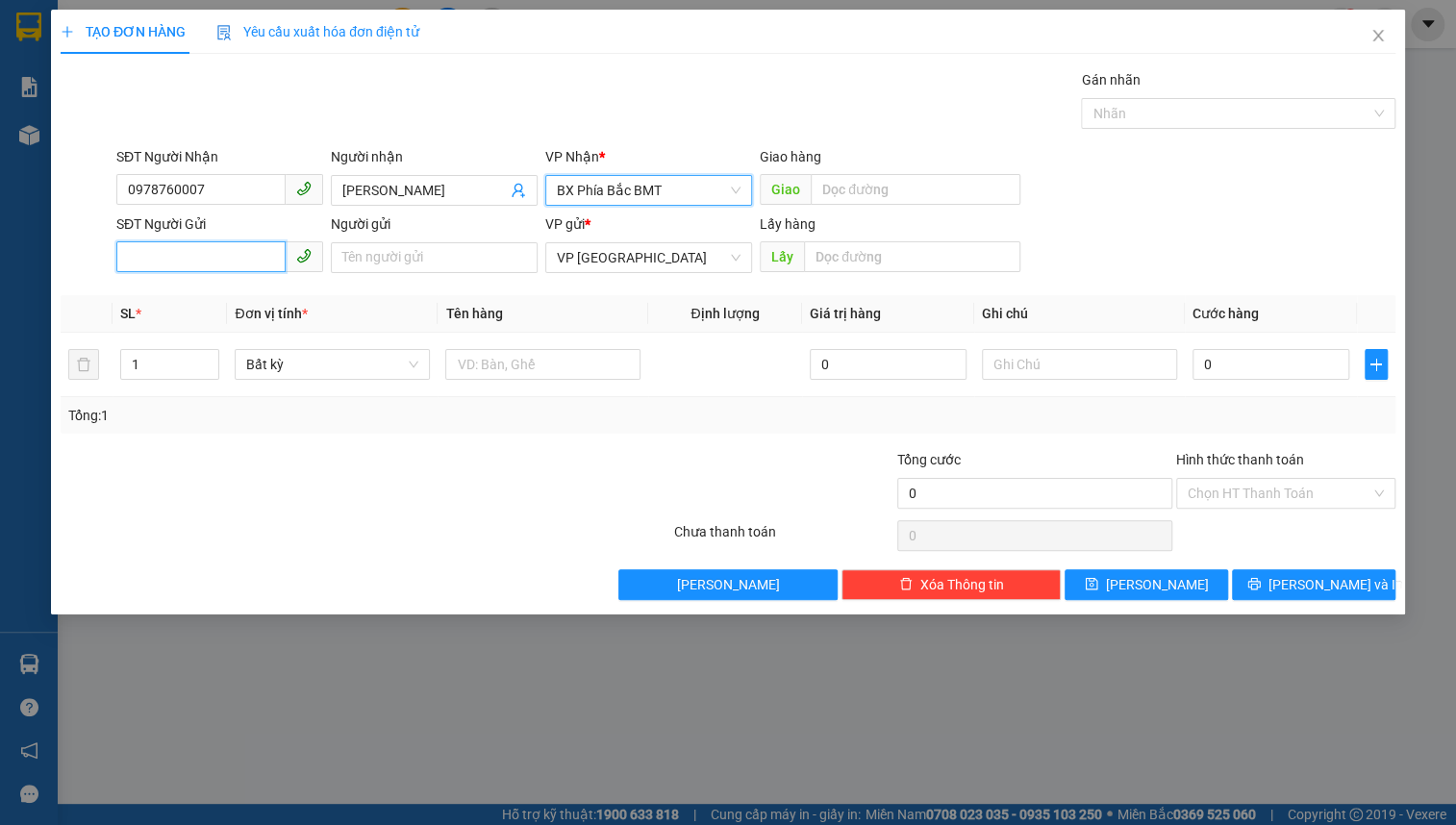
click at [222, 264] on input "SĐT Người Gửi" at bounding box center [201, 257] width 170 height 31
type input "0976903555"
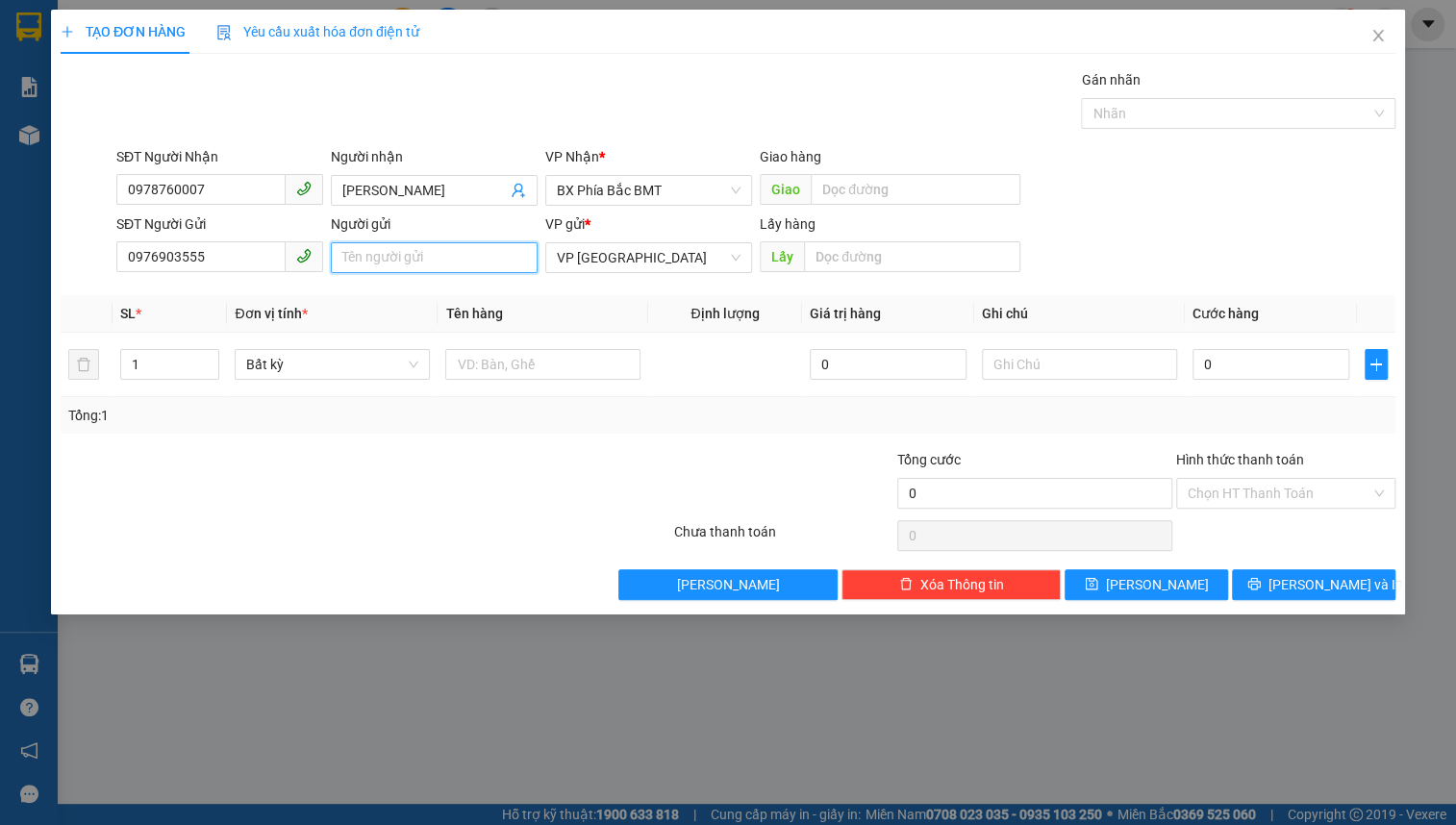
click at [368, 261] on input "Người gửi" at bounding box center [433, 258] width 206 height 31
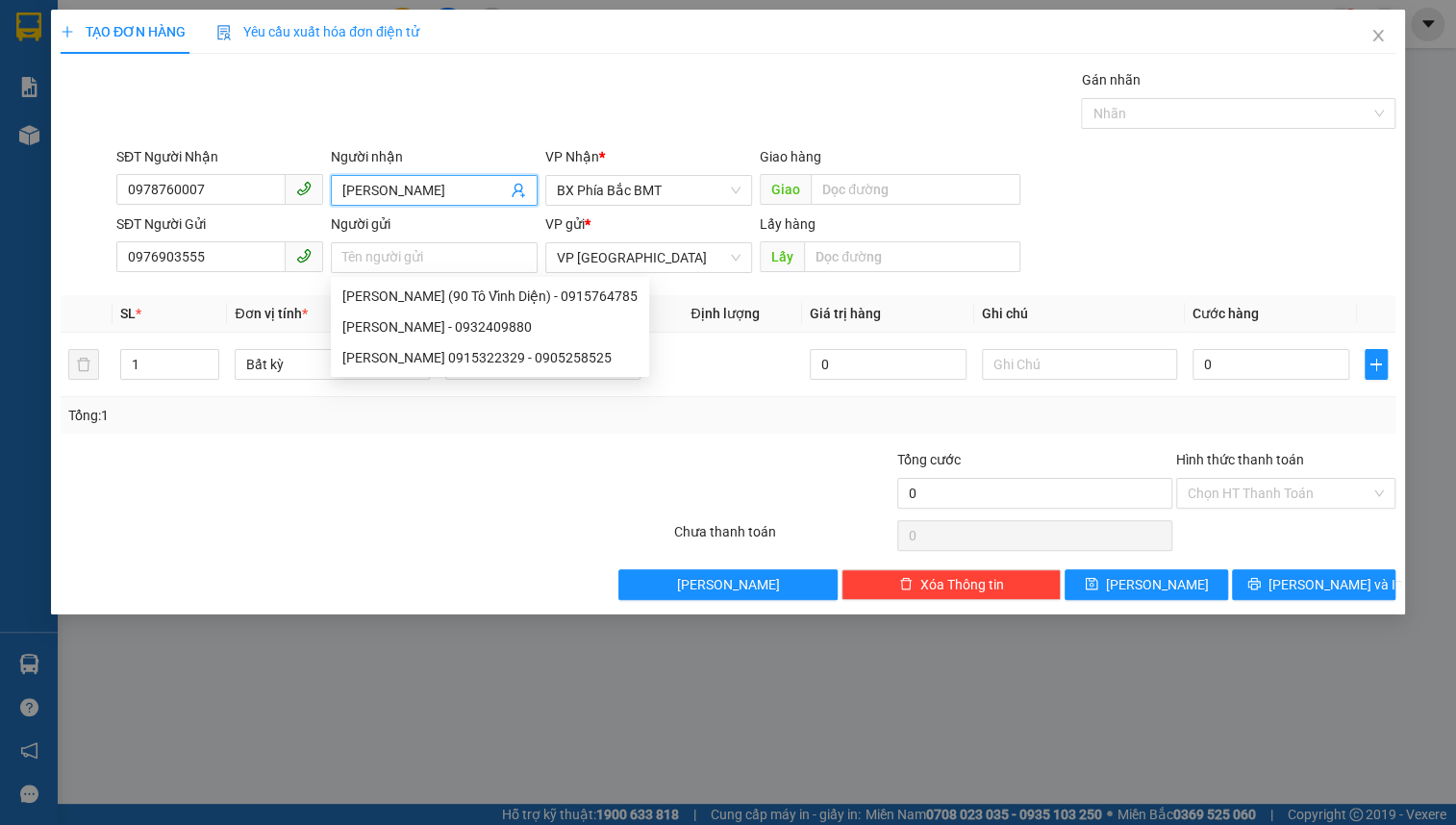
drag, startPoint x: 364, startPoint y: 191, endPoint x: 304, endPoint y: 191, distance: 60.0
click at [308, 191] on div "SĐT Người Nhận 0978760007 Người nhận KIM ANH KIM ANH VP Nhận * BX Phía Bắc BMT …" at bounding box center [756, 179] width 1287 height 67
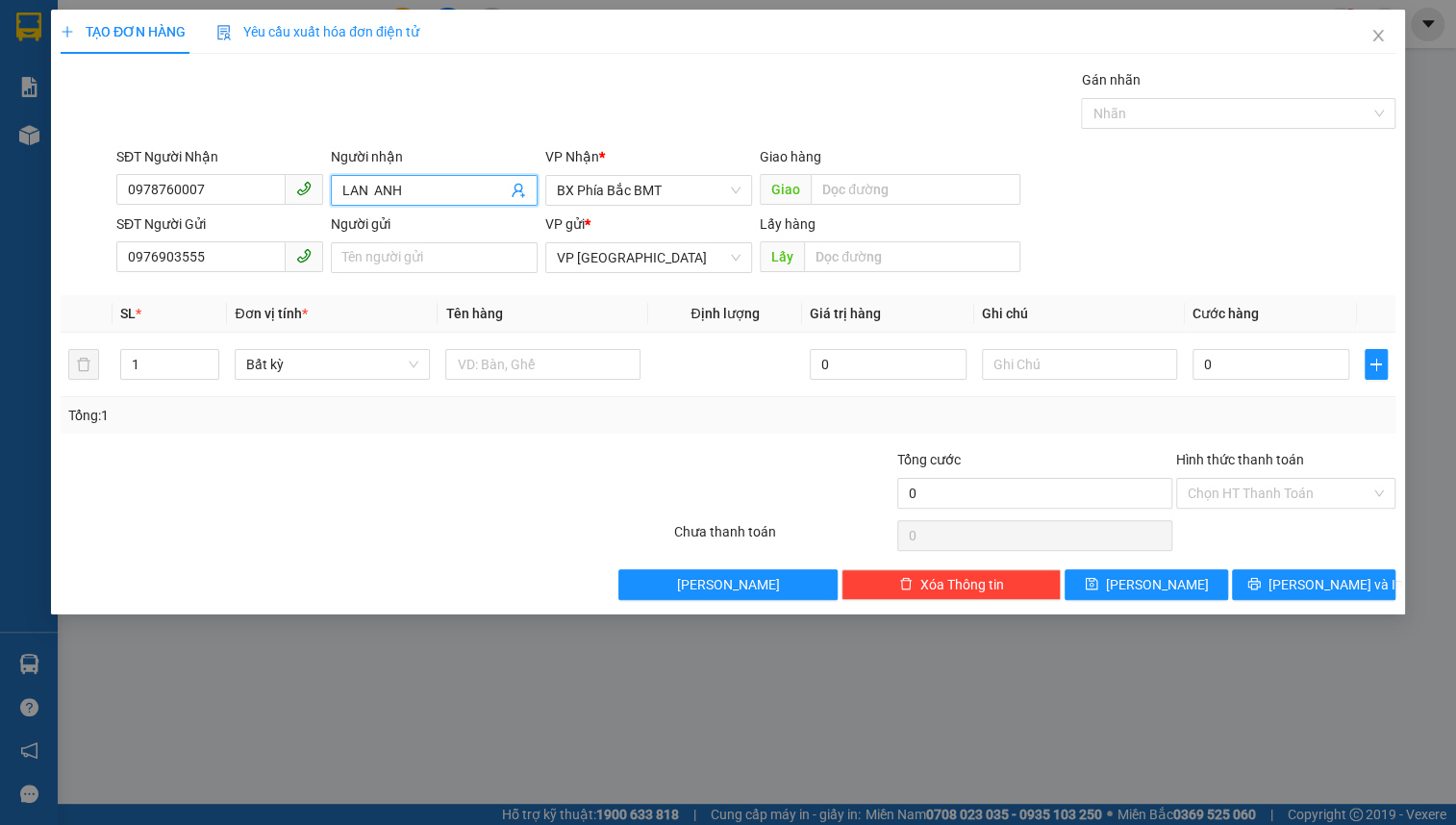
type input "LAN ANH"
drag, startPoint x: 289, startPoint y: 513, endPoint x: 292, endPoint y: 503, distance: 10.4
click at [292, 503] on div at bounding box center [254, 482] width 391 height 67
click at [371, 255] on input "Người gửi" at bounding box center [433, 258] width 206 height 31
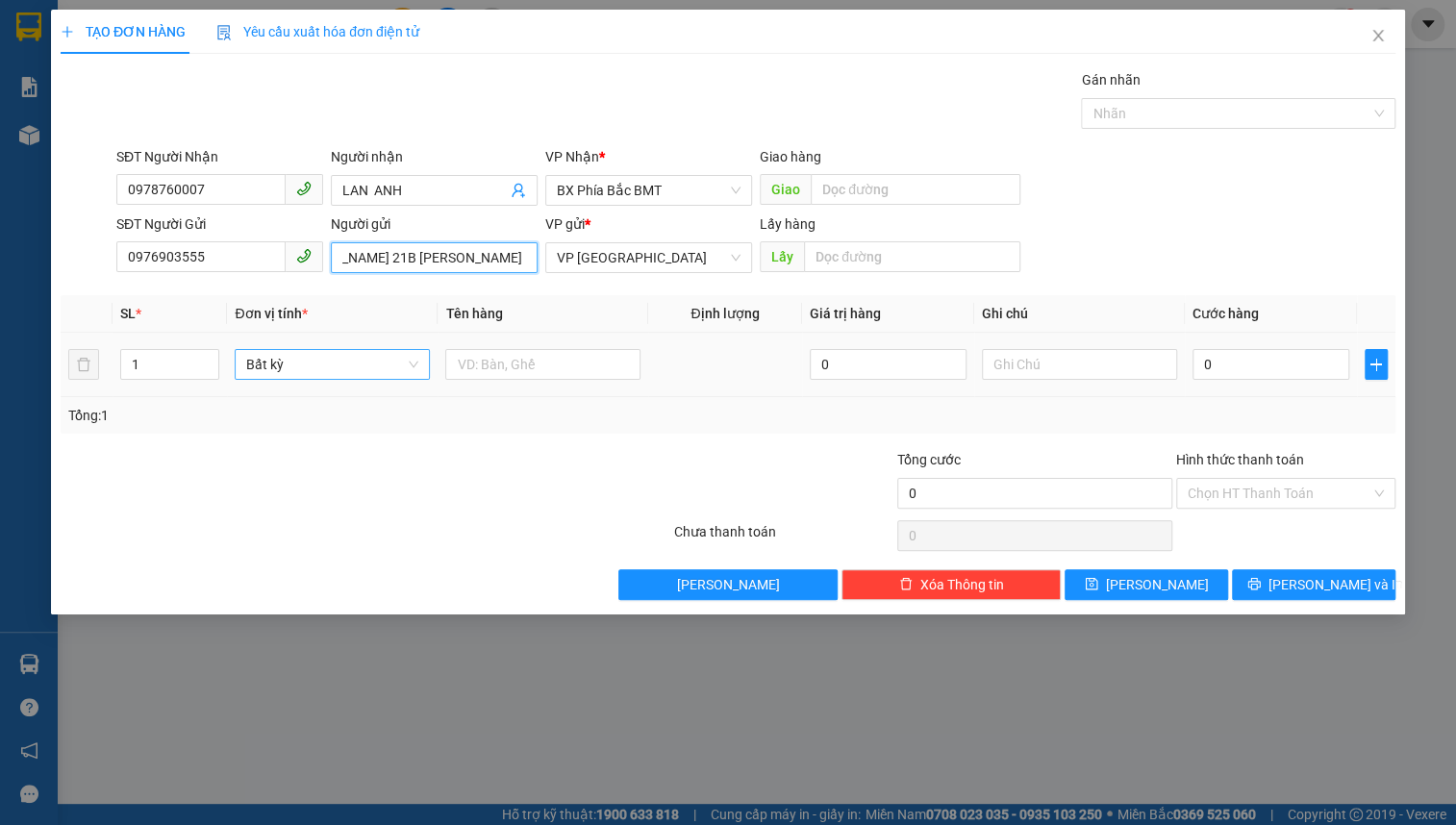
click at [305, 365] on span "Bất kỳ" at bounding box center [332, 365] width 173 height 29
type input "[PERSON_NAME] 21B [PERSON_NAME]"
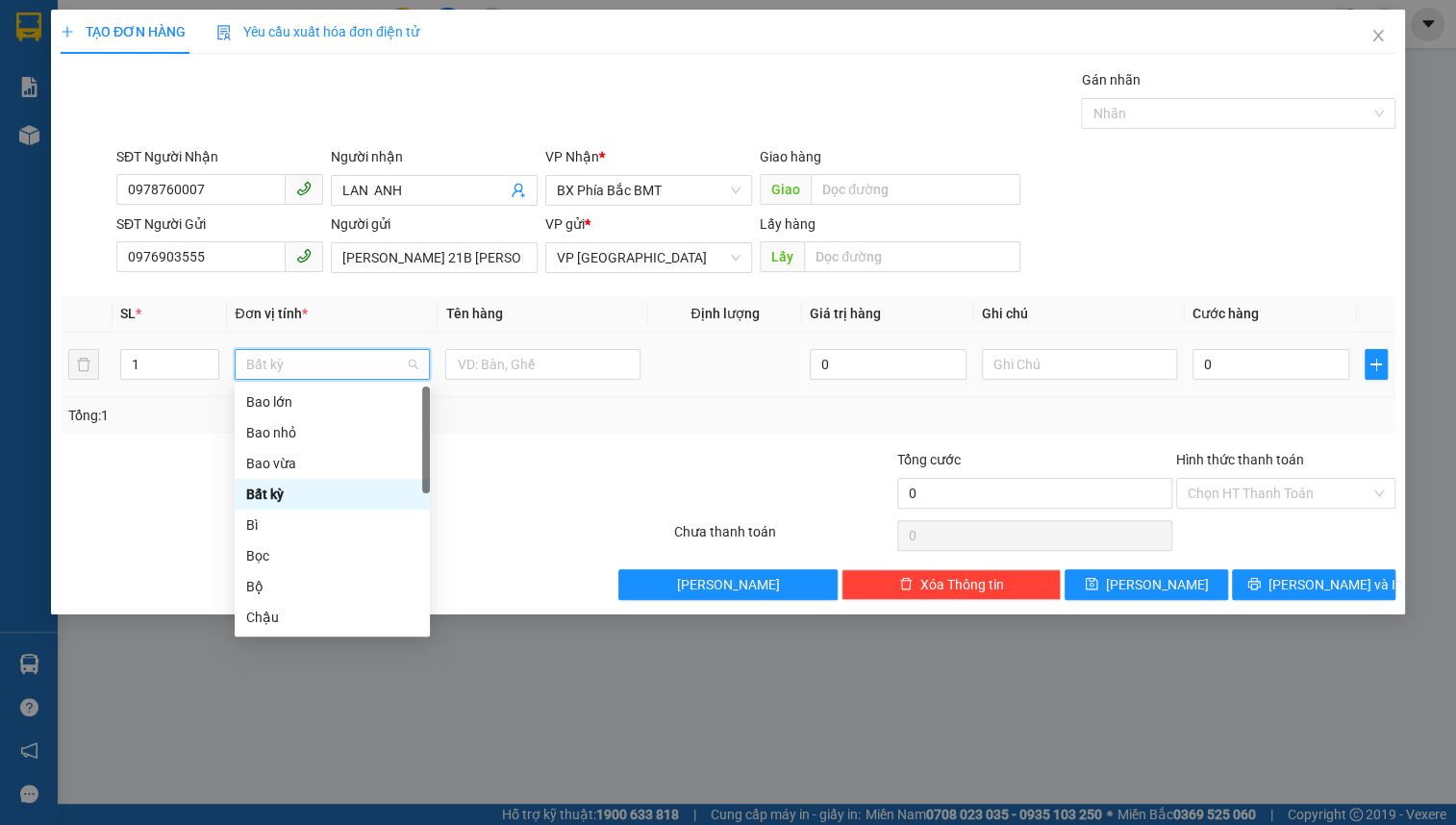
type input "T"
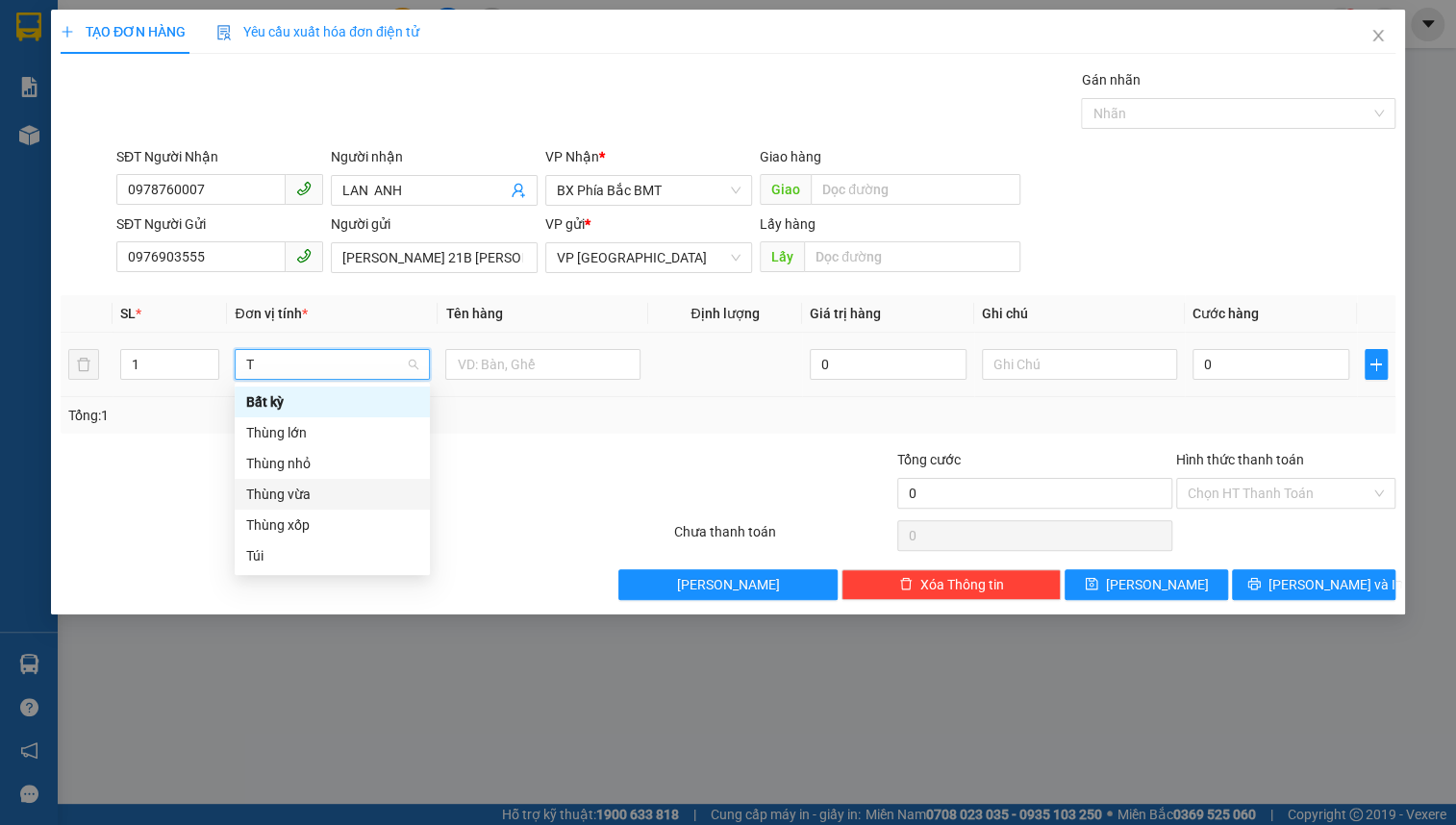
click at [319, 488] on div "Thùng vừa" at bounding box center [332, 494] width 173 height 21
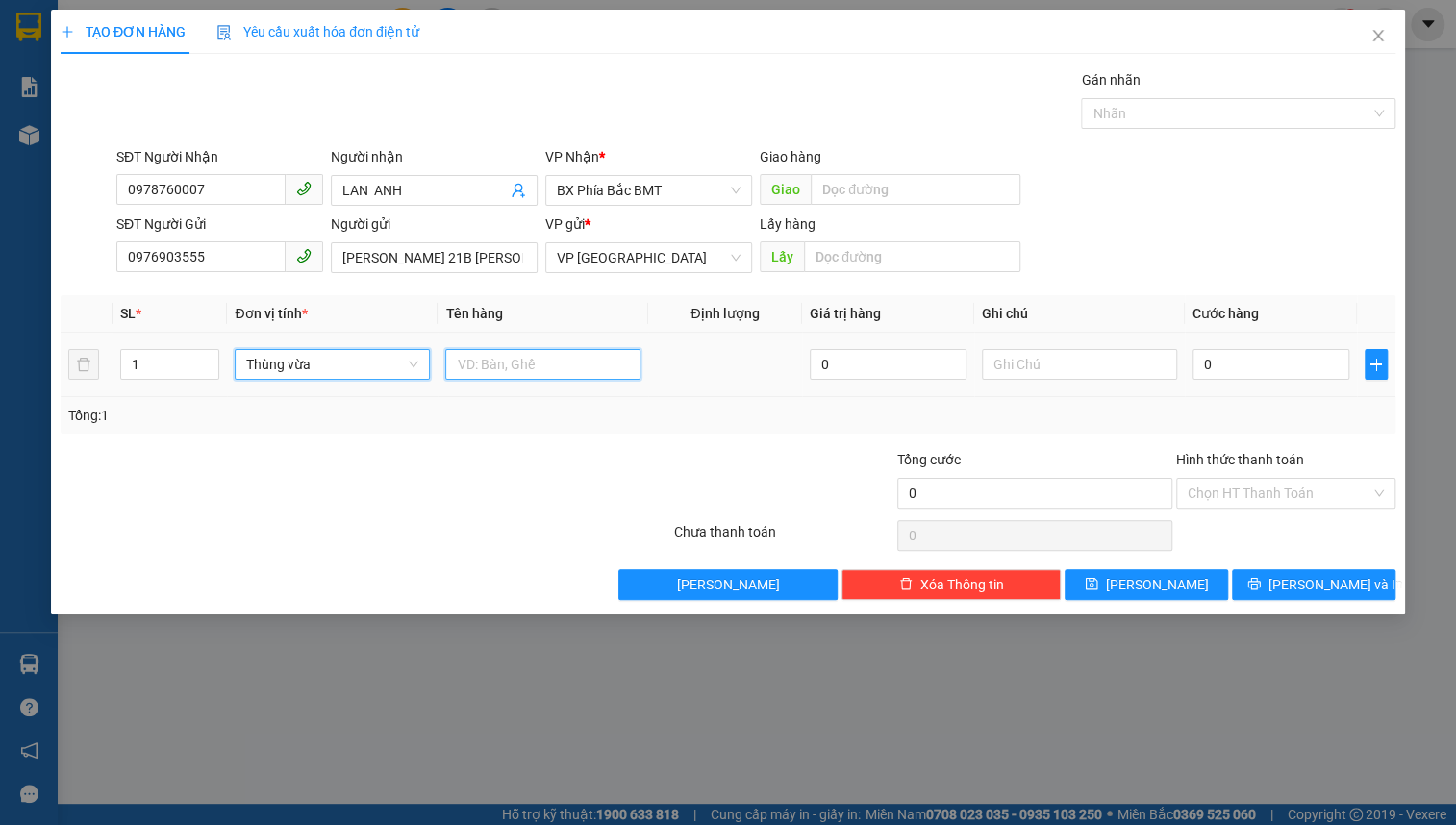
click at [501, 372] on input "text" at bounding box center [542, 365] width 195 height 31
type input "BÁNH KẸO ,"
click at [1047, 375] on input "text" at bounding box center [1079, 365] width 195 height 31
type input "14KG"
click at [1263, 365] on input "0" at bounding box center [1272, 365] width 157 height 31
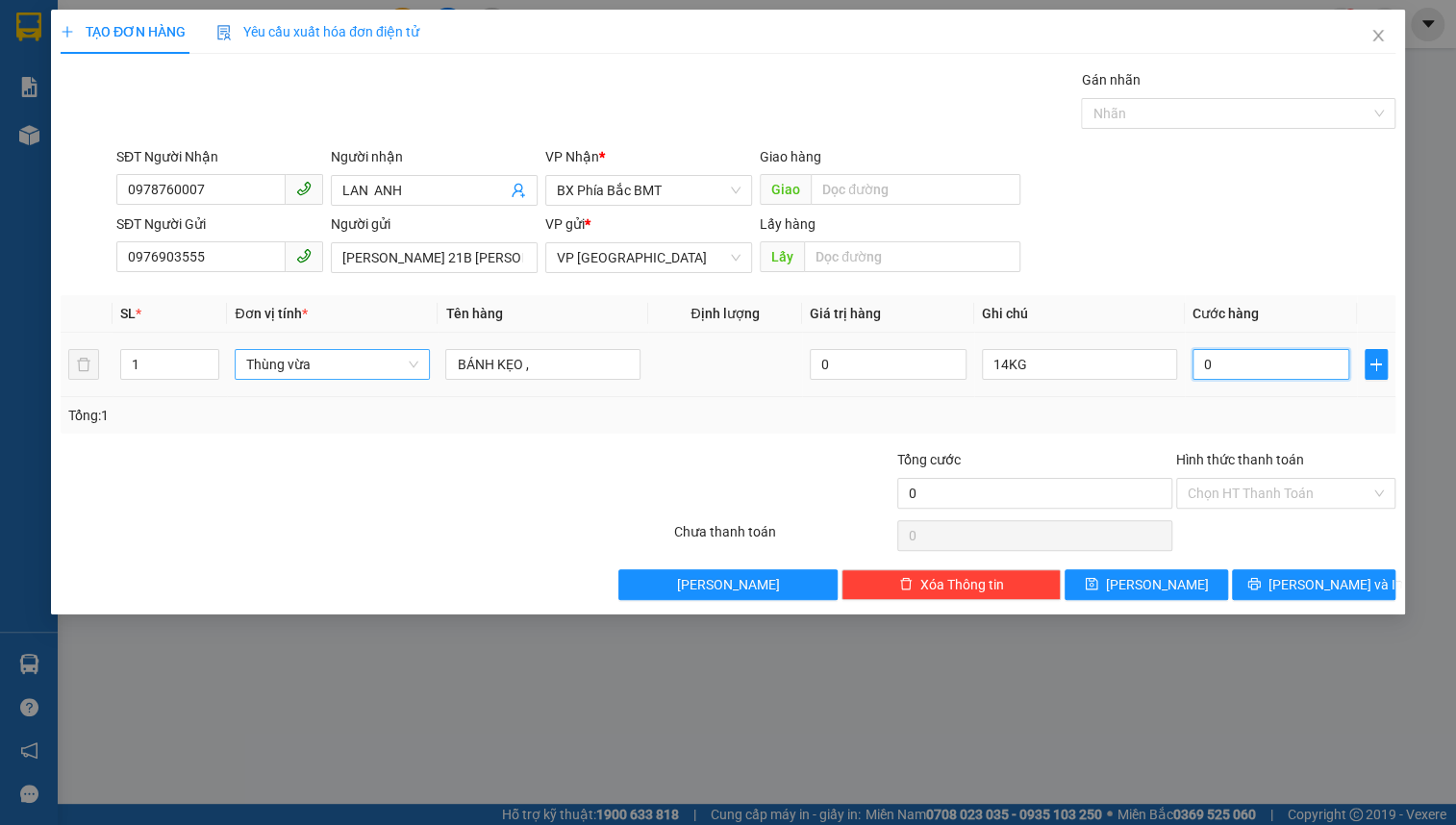
type input "5"
type input "50"
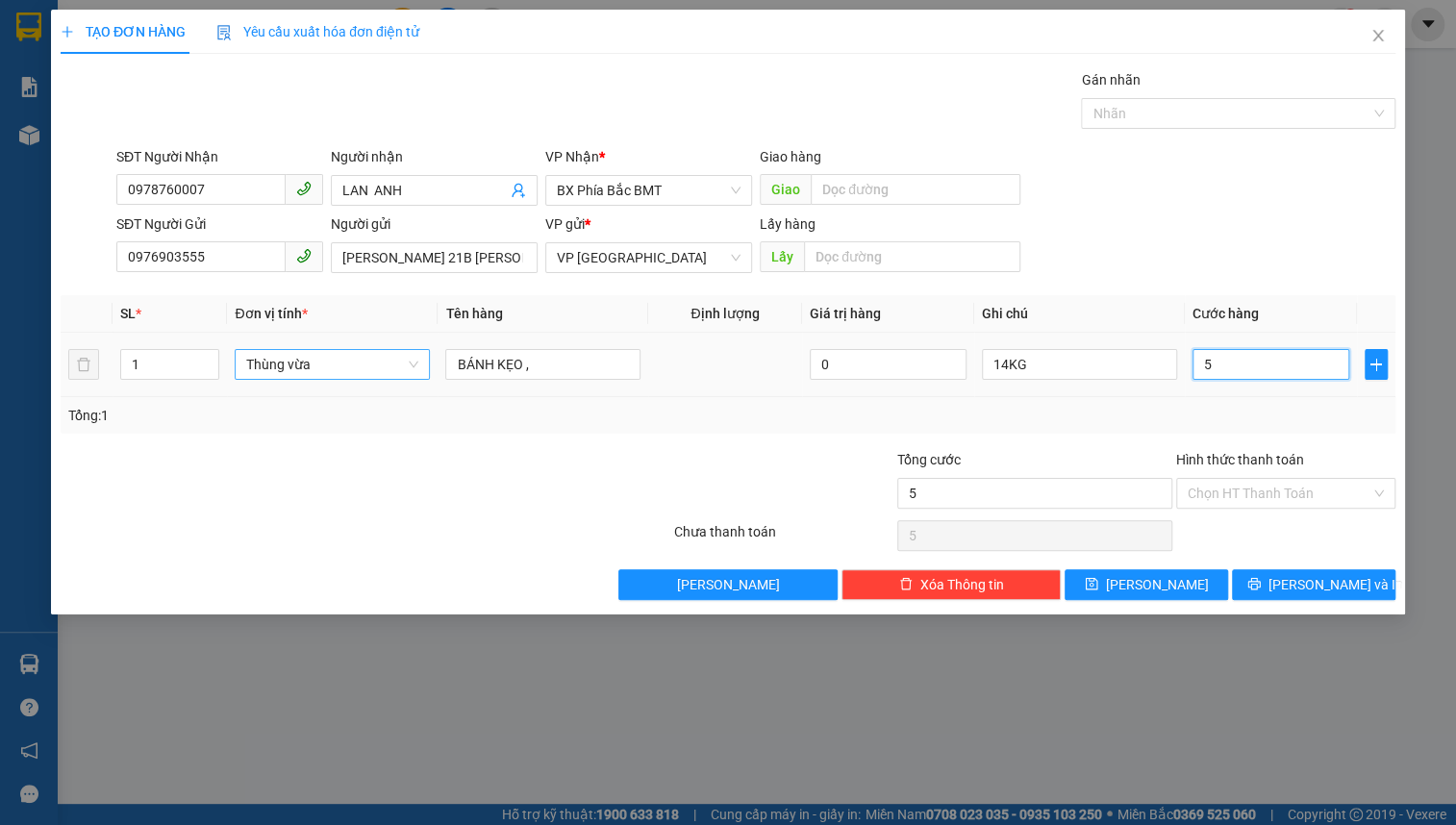
type input "50"
type input "500"
type input "5.000"
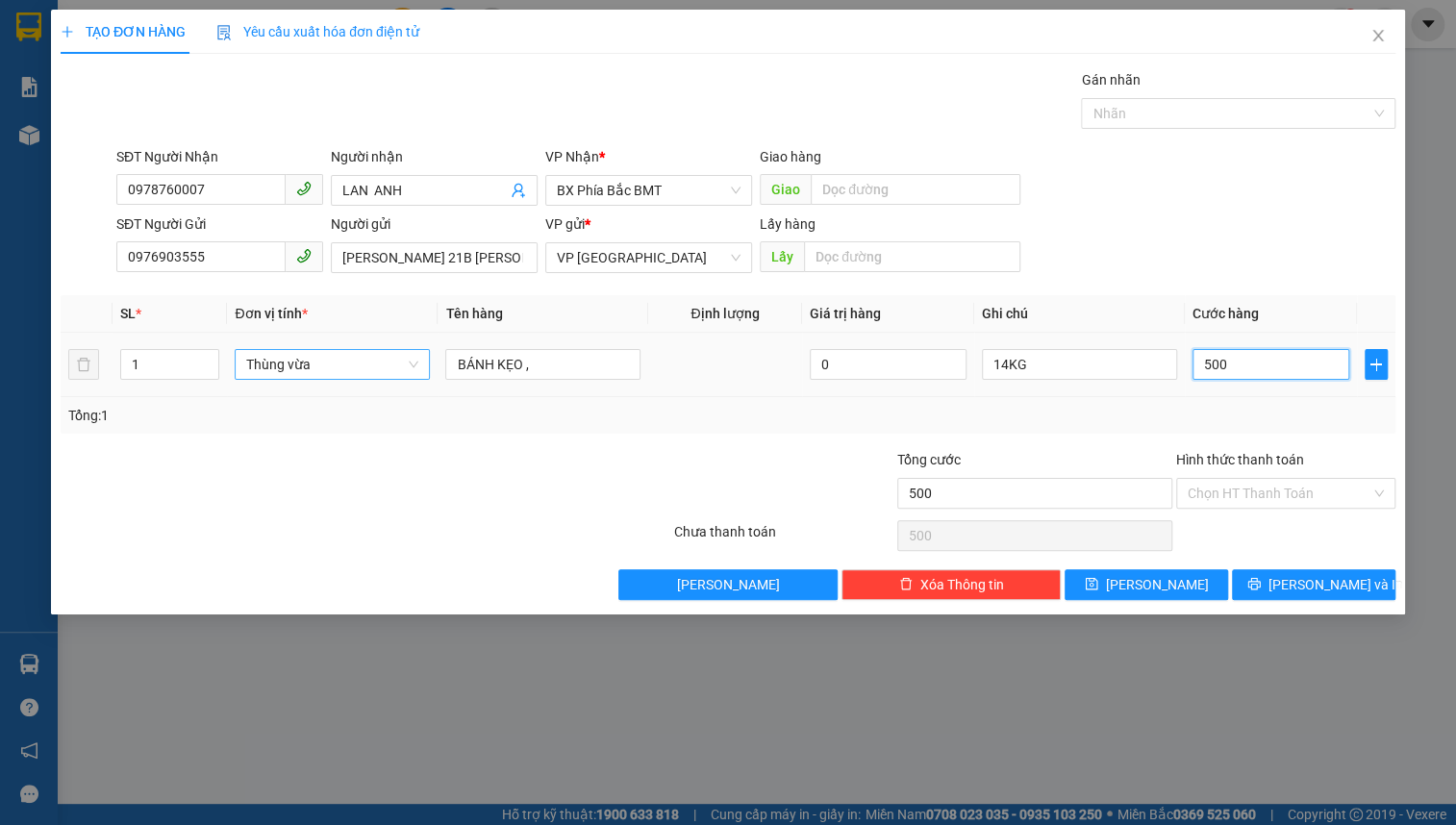
type input "5.000"
type input "50.000"
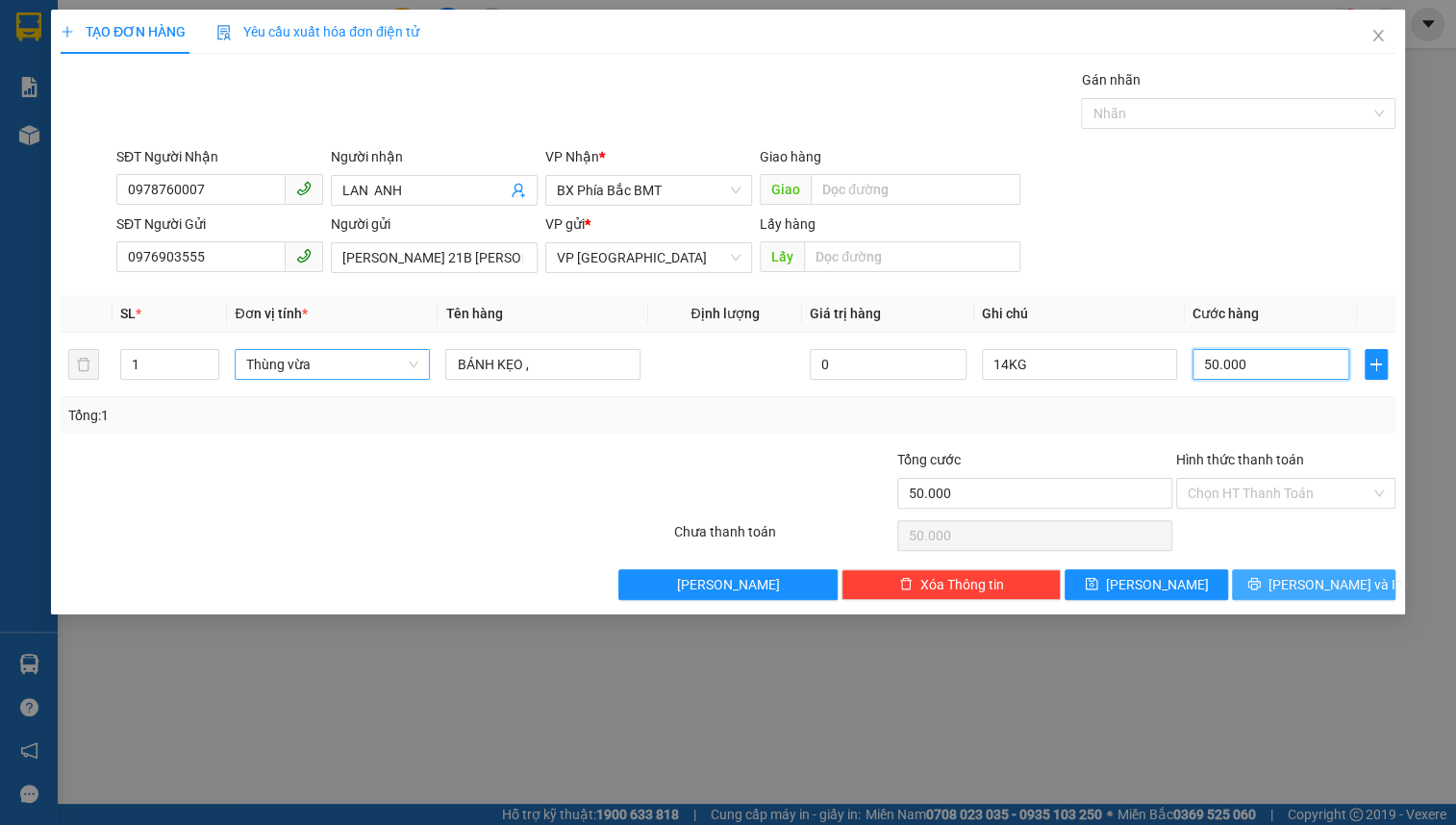
type input "50.000"
click at [1290, 575] on button "[PERSON_NAME] và In" at bounding box center [1314, 586] width 164 height 31
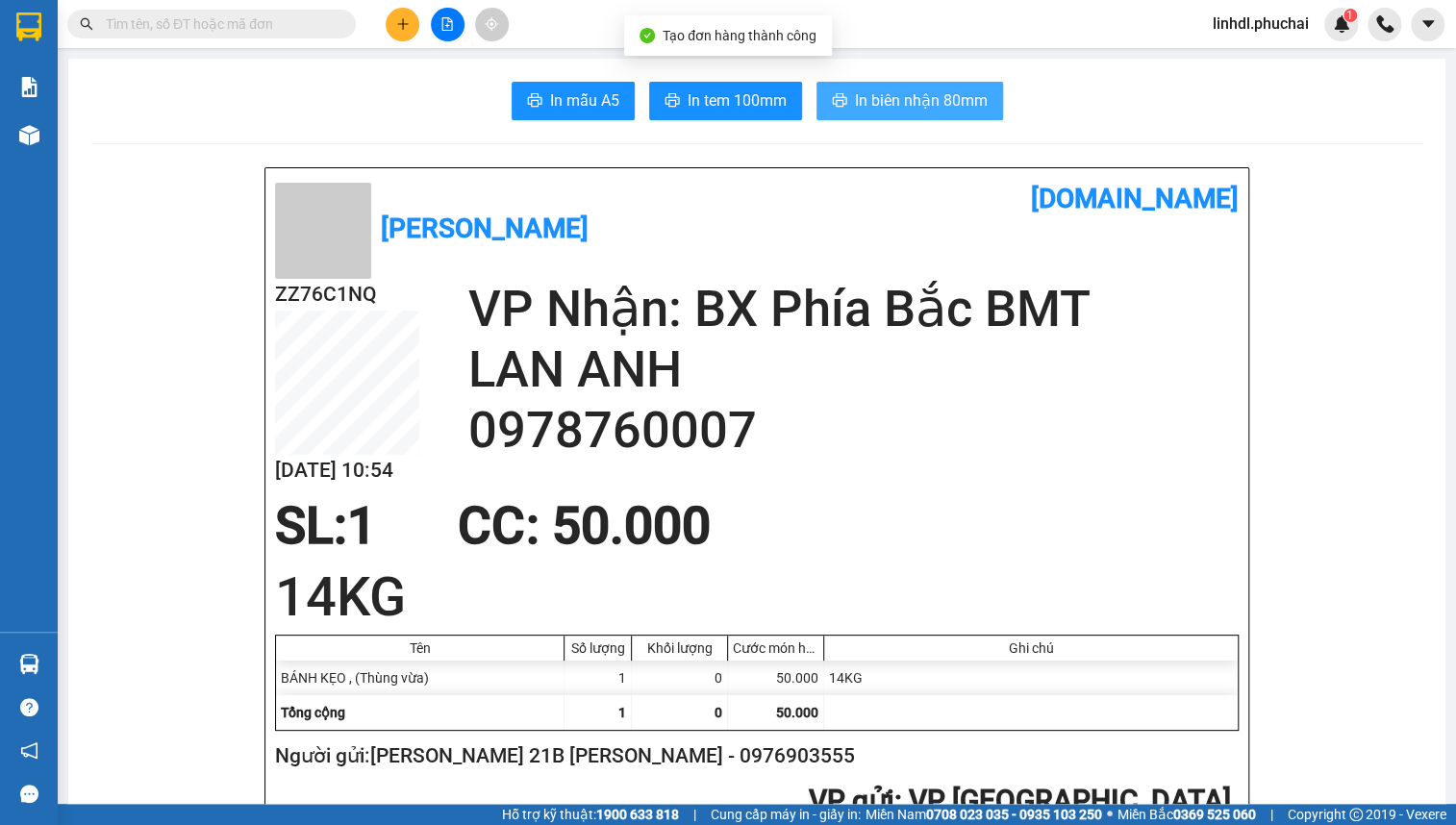
click at [856, 96] on span "In biên nhận 80mm" at bounding box center [921, 100] width 133 height 24
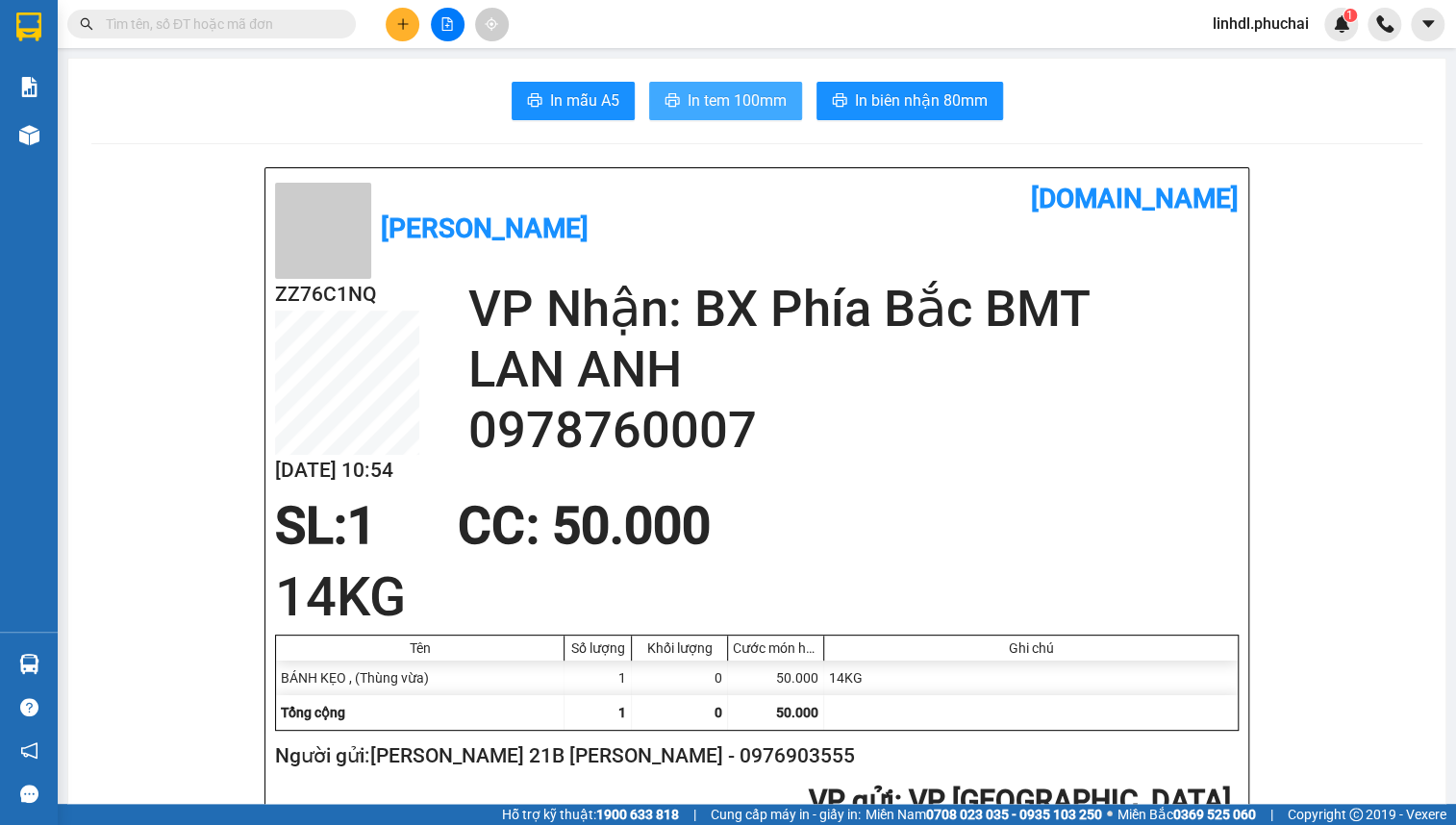
click at [717, 105] on span "In tem 100mm" at bounding box center [738, 100] width 99 height 24
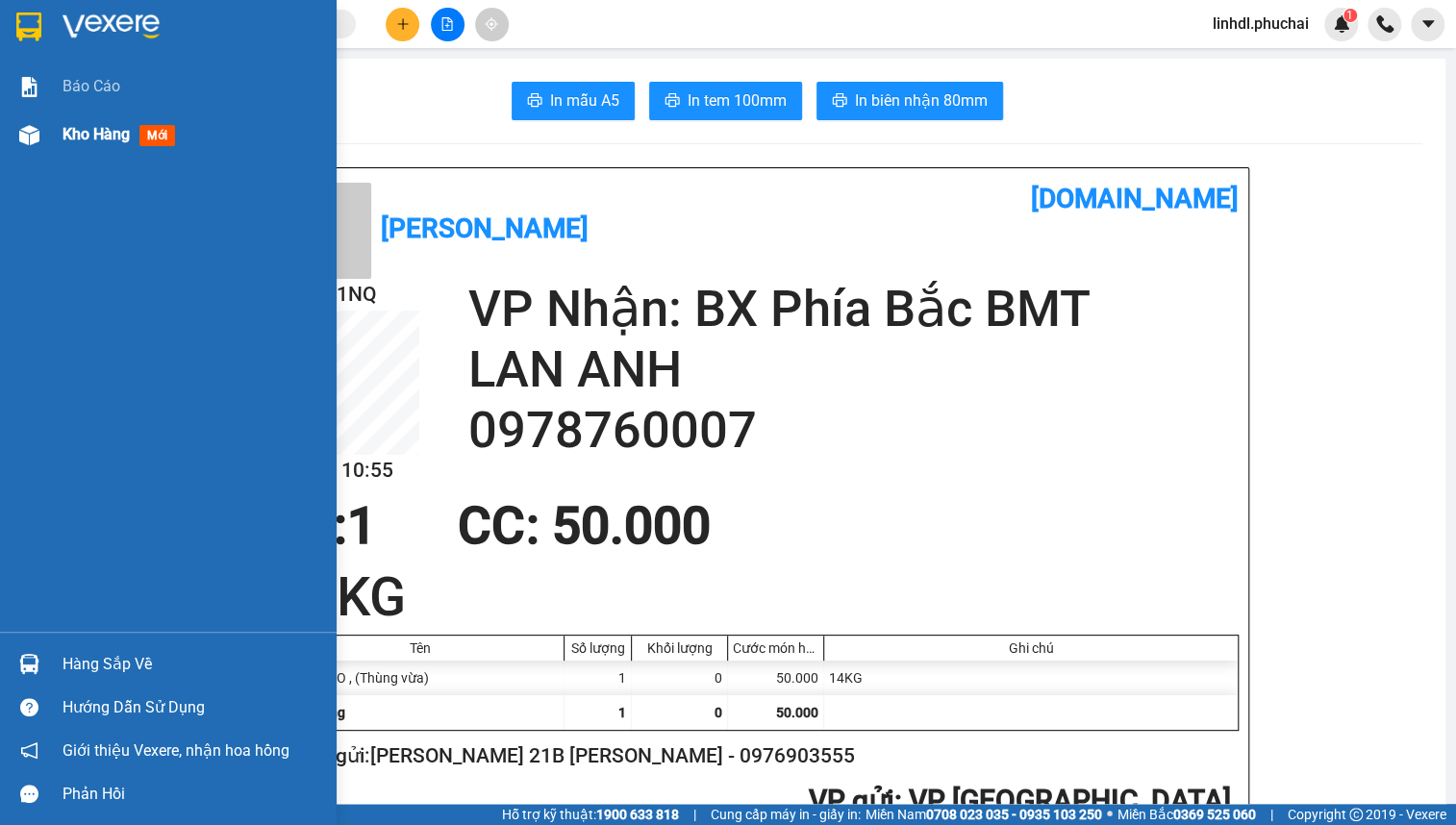
click at [63, 148] on div "Kho hàng mới" at bounding box center [193, 135] width 260 height 48
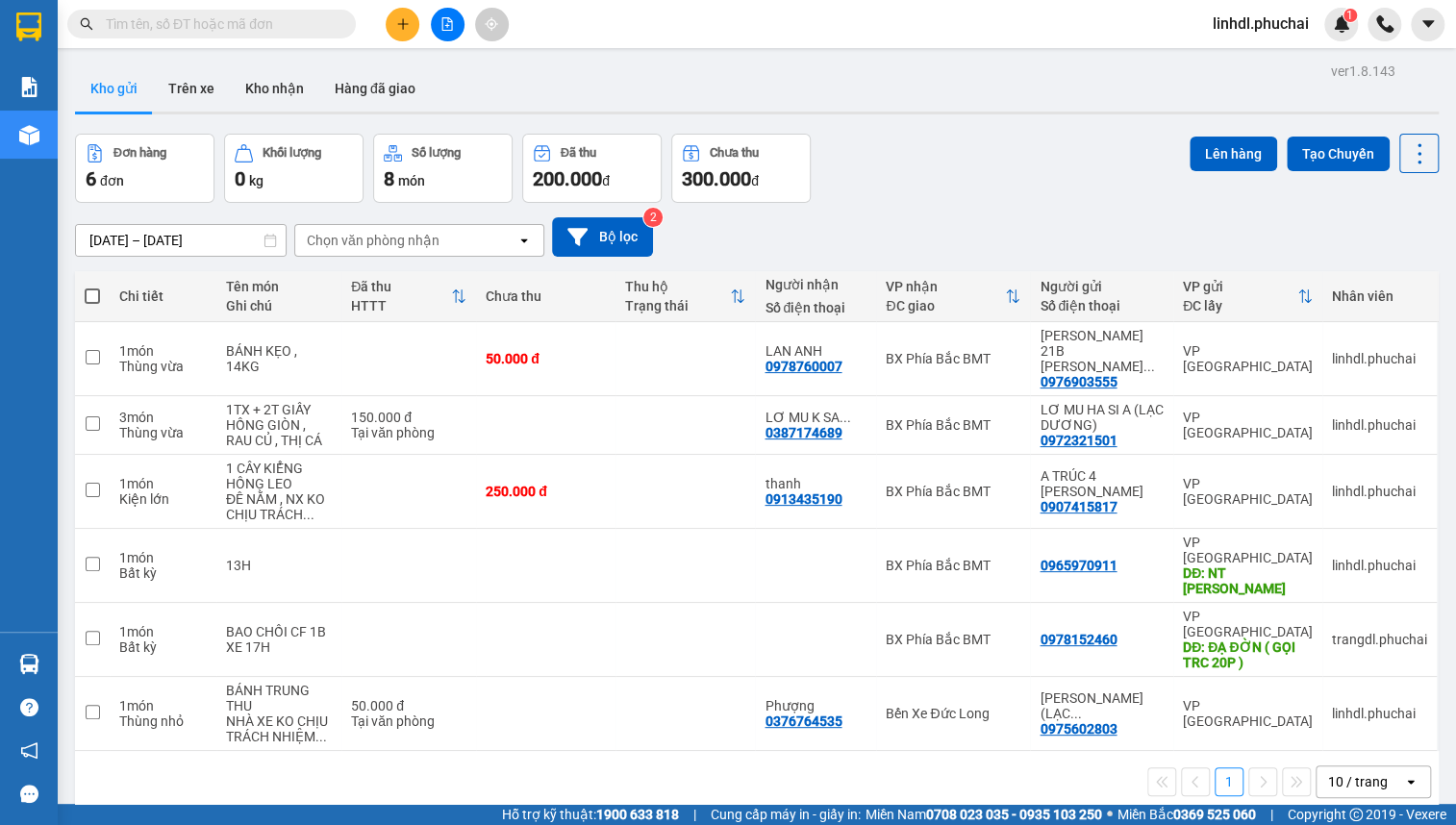
click at [411, 31] on button at bounding box center [402, 24] width 34 height 34
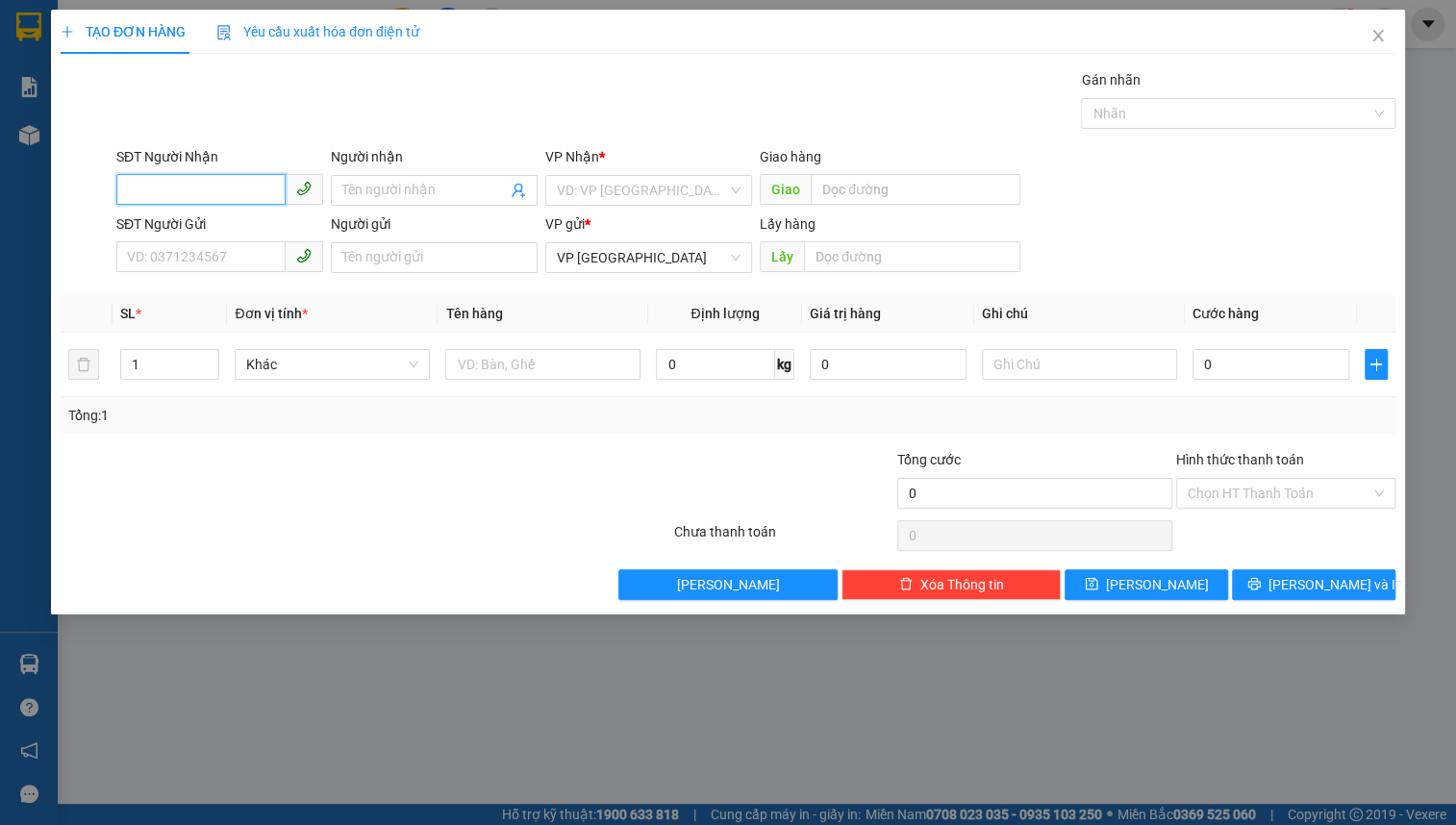
click at [205, 190] on input "SĐT Người Nhận" at bounding box center [201, 190] width 170 height 31
type input "0938568876"
click at [243, 230] on div "0938568876 - HƯỞNG" at bounding box center [220, 229] width 184 height 21
type input "HƯỞNG"
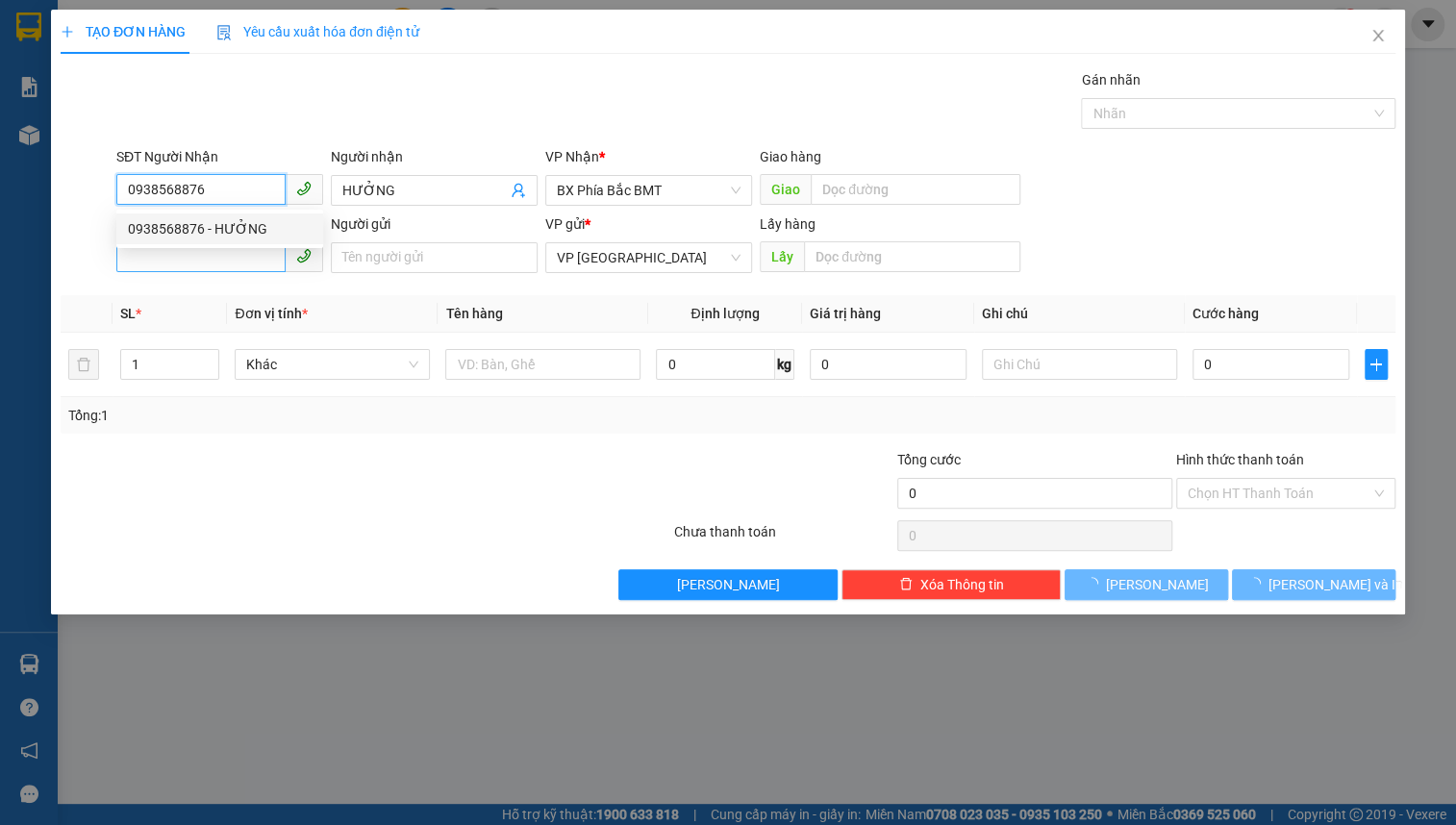
type input "160.000"
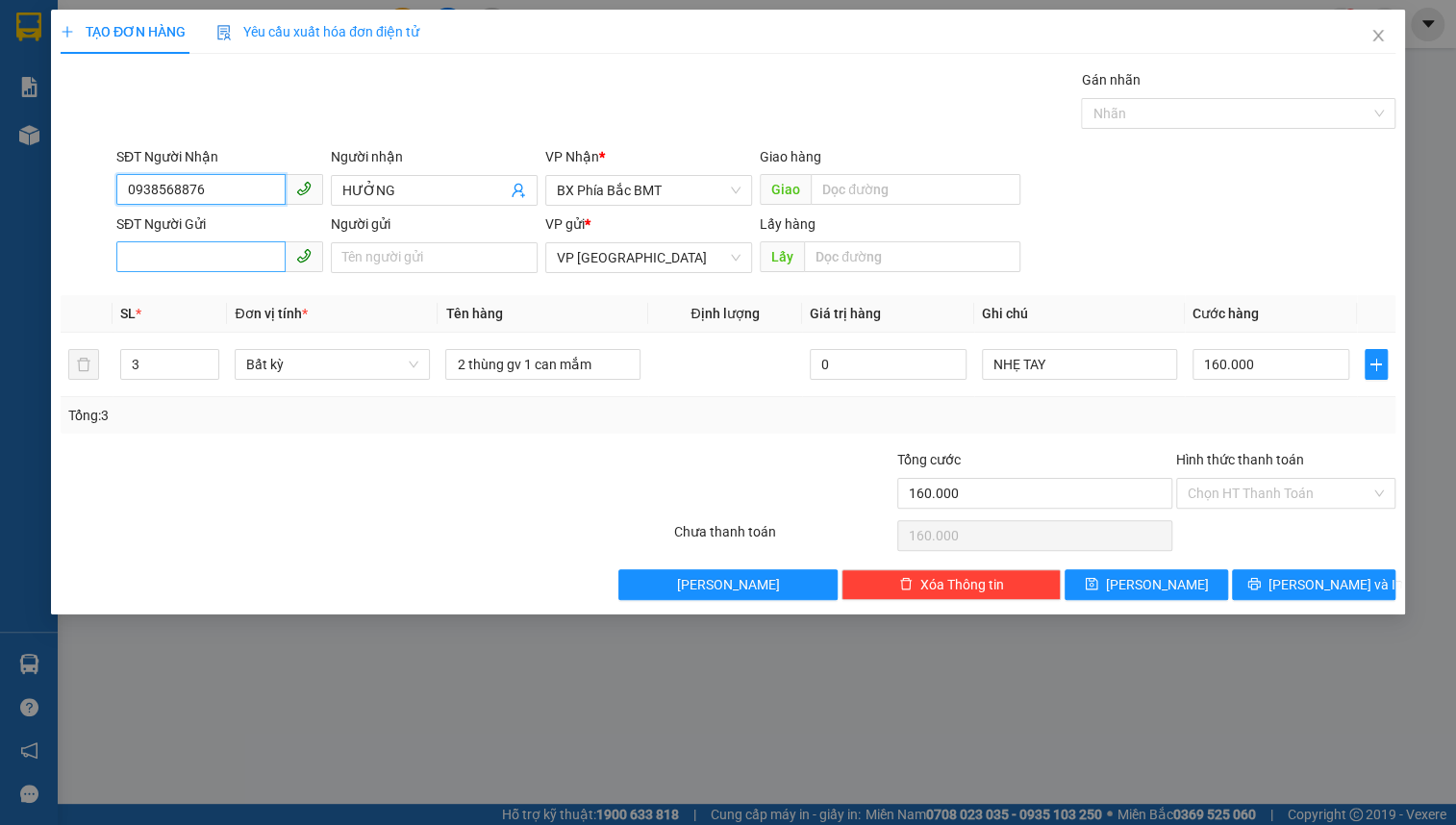
type input "0938568876"
click at [218, 263] on input "SĐT Người Gửi" at bounding box center [201, 257] width 170 height 31
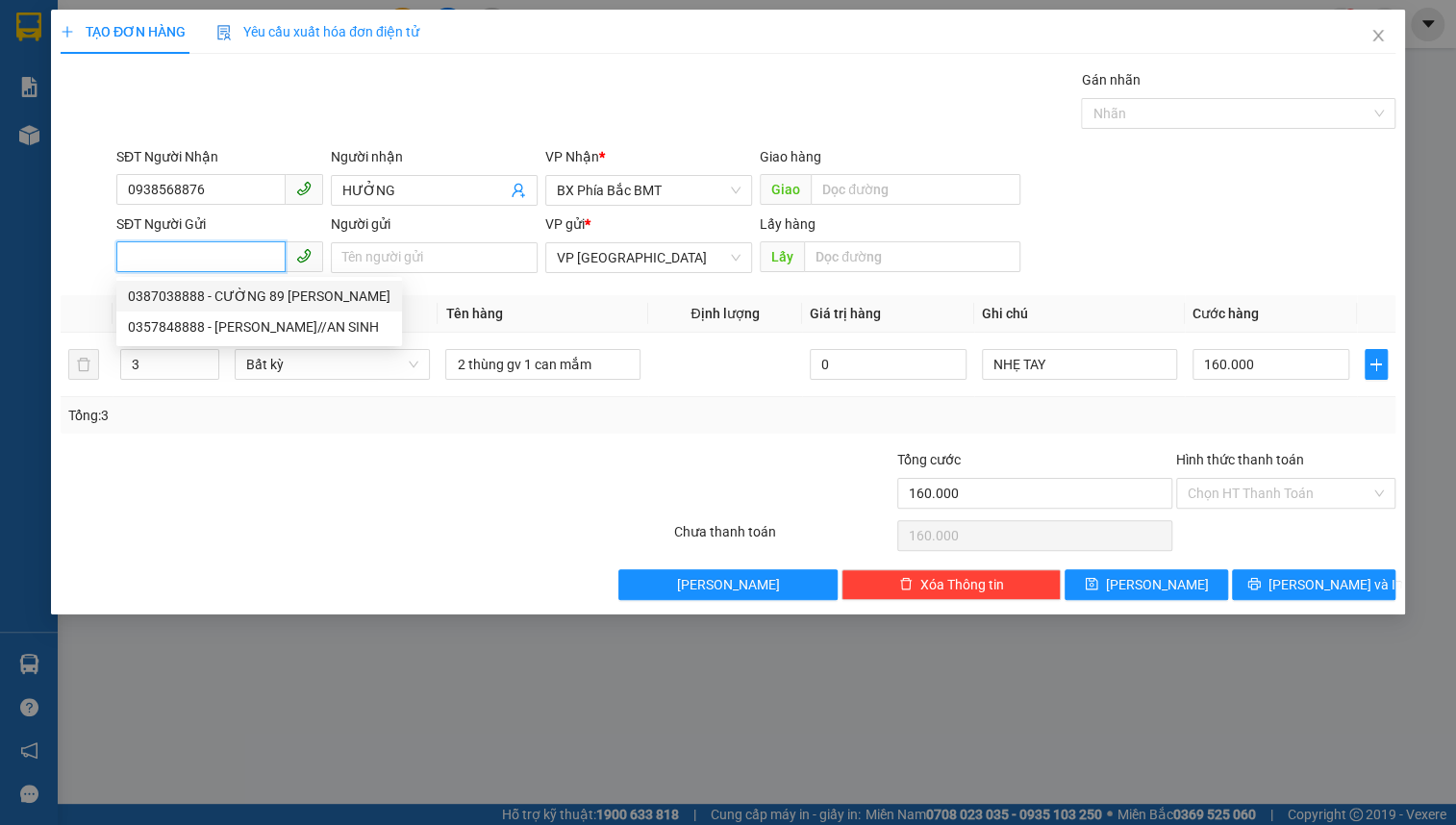
click at [224, 301] on div "0387038888 - CƯỜNG 89 [PERSON_NAME]" at bounding box center [259, 297] width 263 height 21
type input "0387038888"
type input "CƯỜNG 89 [PERSON_NAME]"
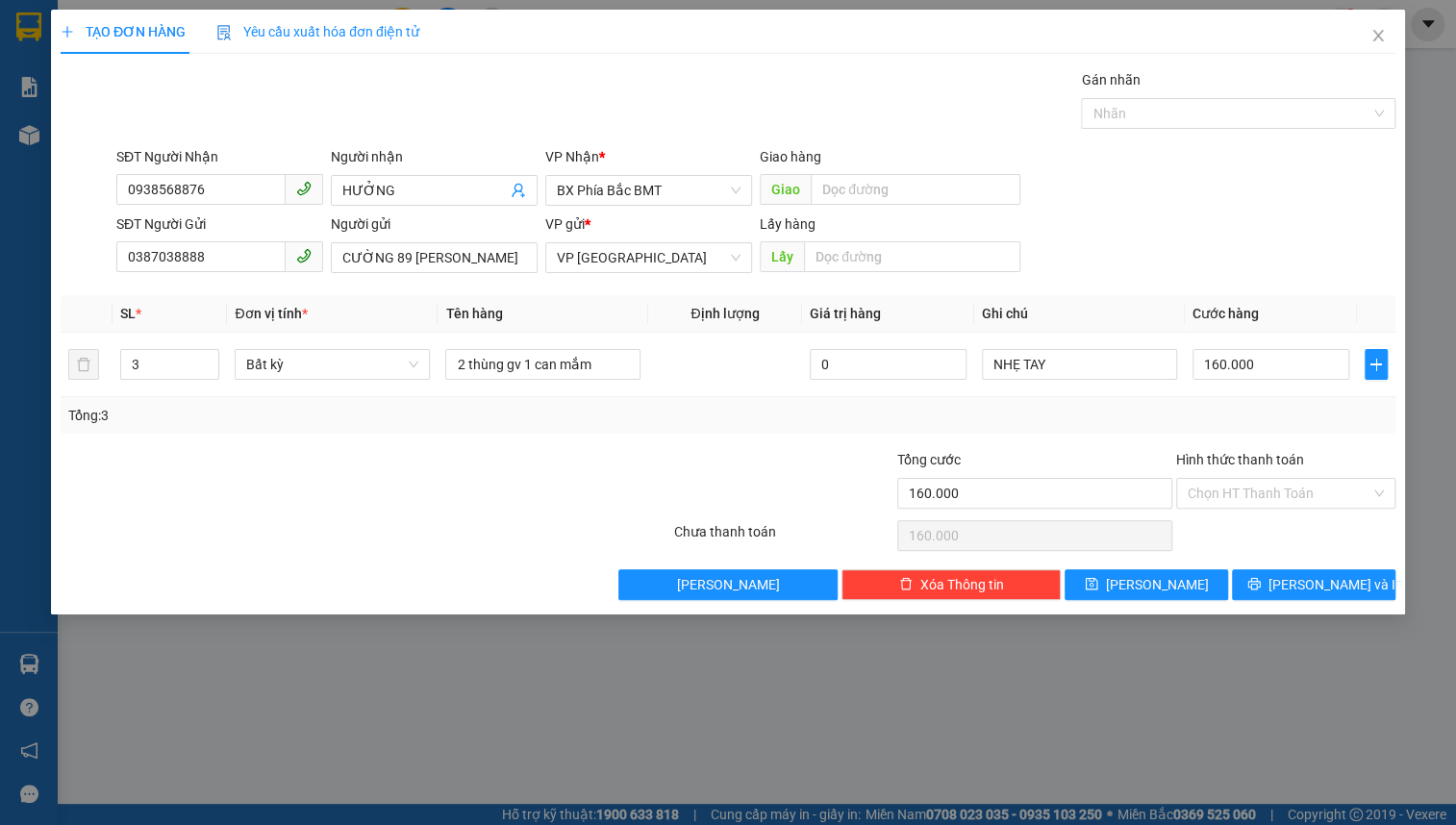
click at [327, 258] on div "Người gửi CƯỜNG 89 [PERSON_NAME]" at bounding box center [433, 246] width 214 height 67
click at [308, 365] on span "Bất kỳ" at bounding box center [332, 365] width 173 height 29
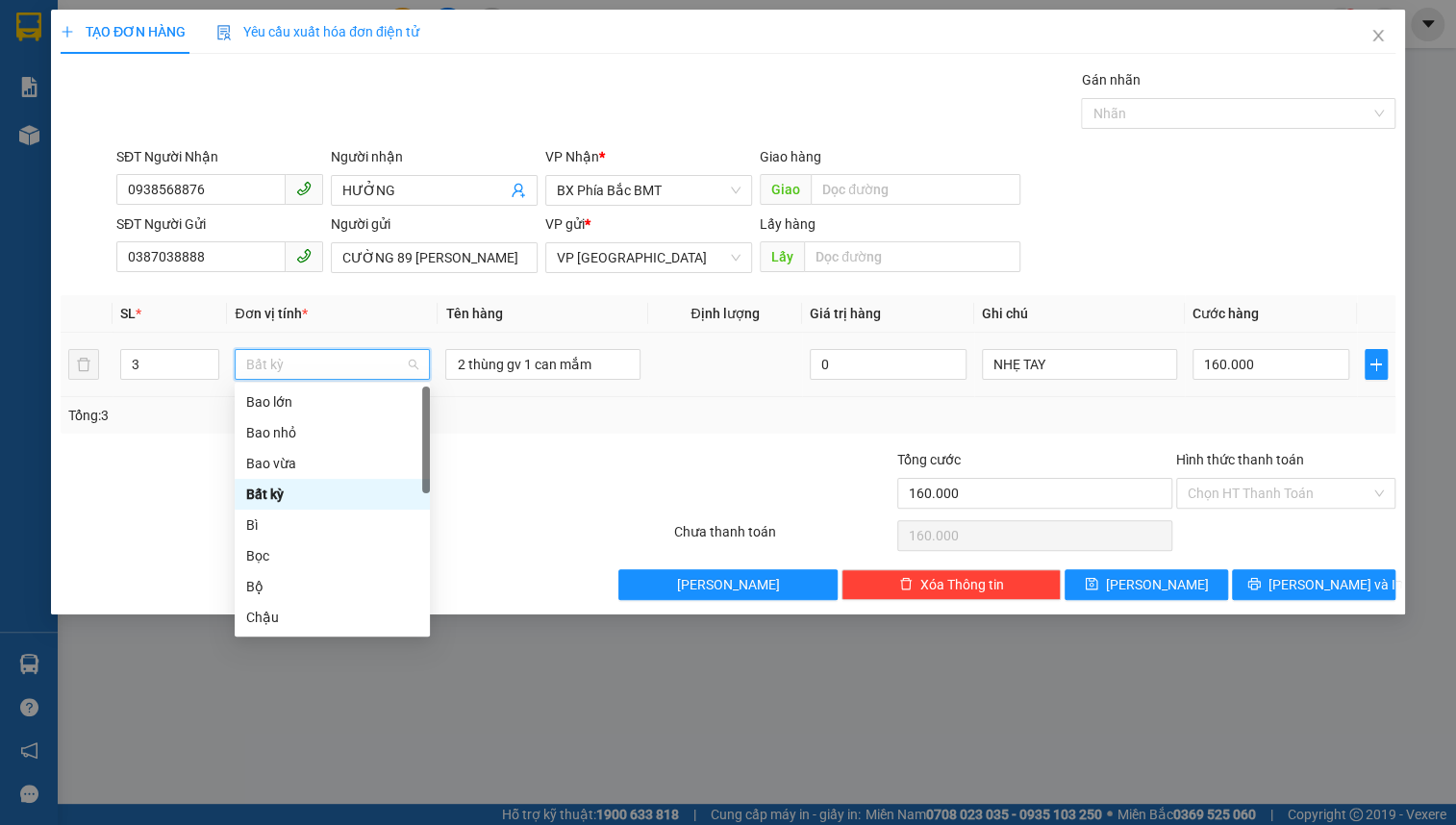
type input "M"
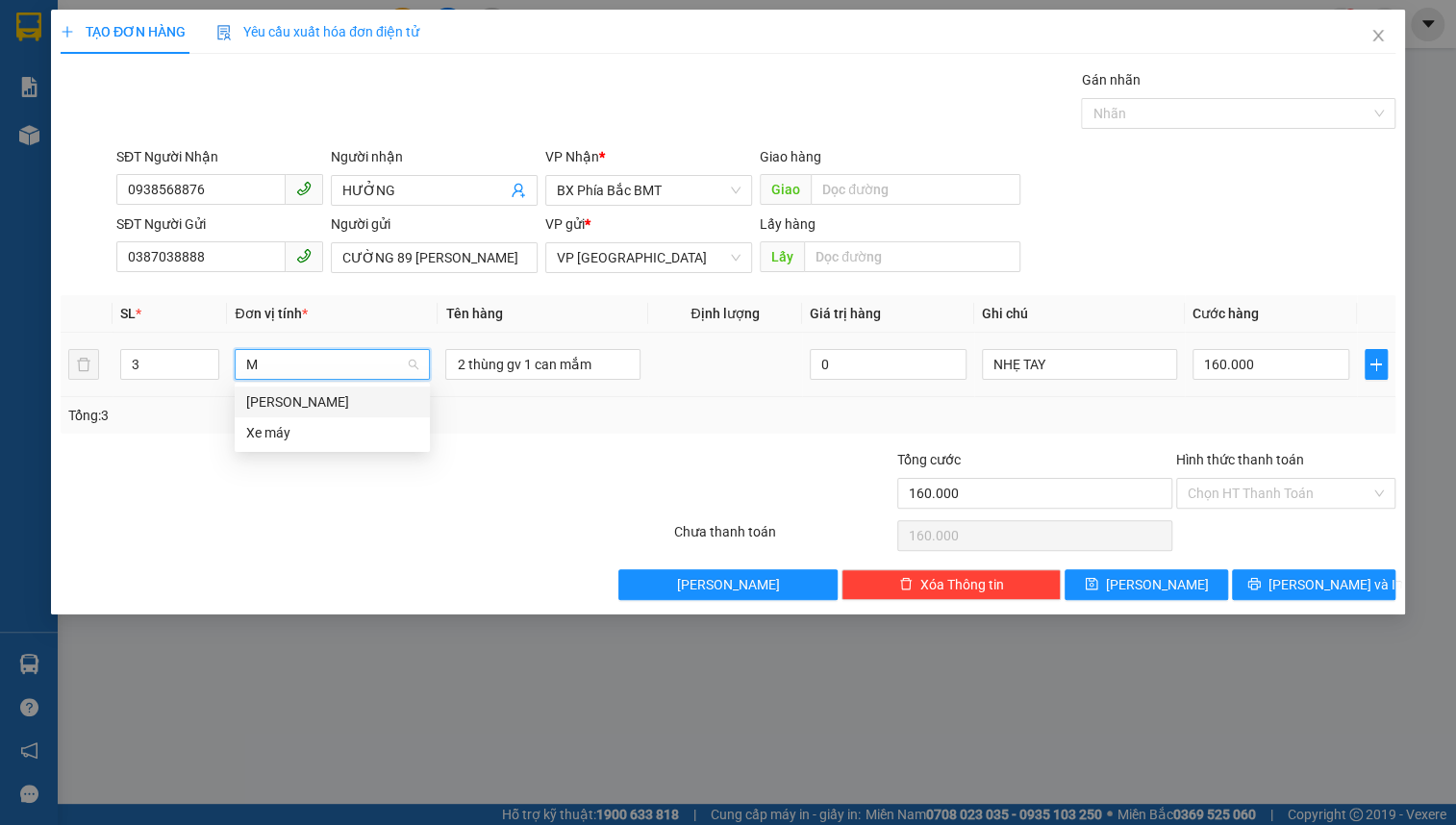
click at [360, 404] on div "[PERSON_NAME]" at bounding box center [332, 402] width 173 height 21
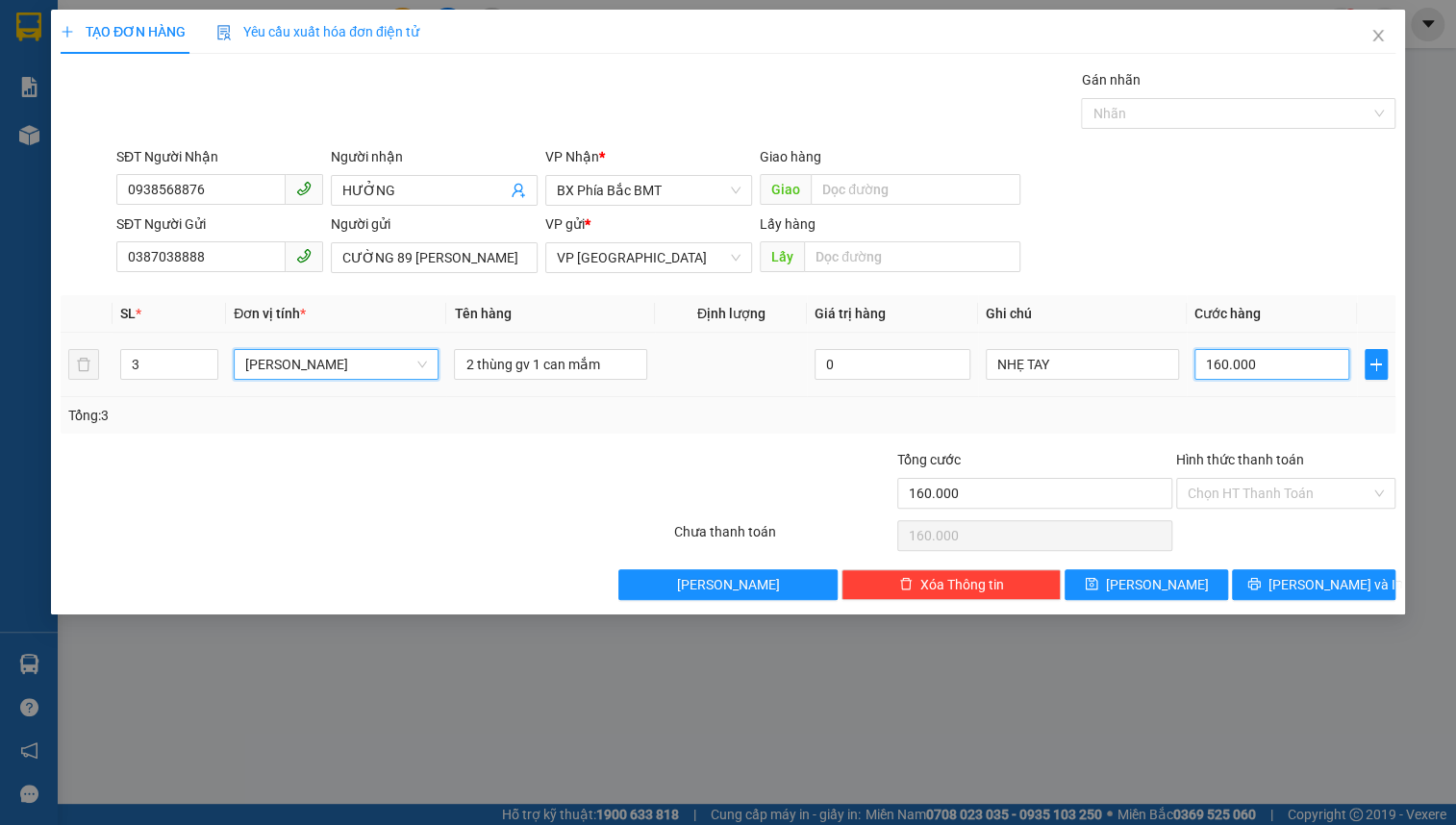
click at [1222, 366] on input "160.000" at bounding box center [1273, 365] width 156 height 31
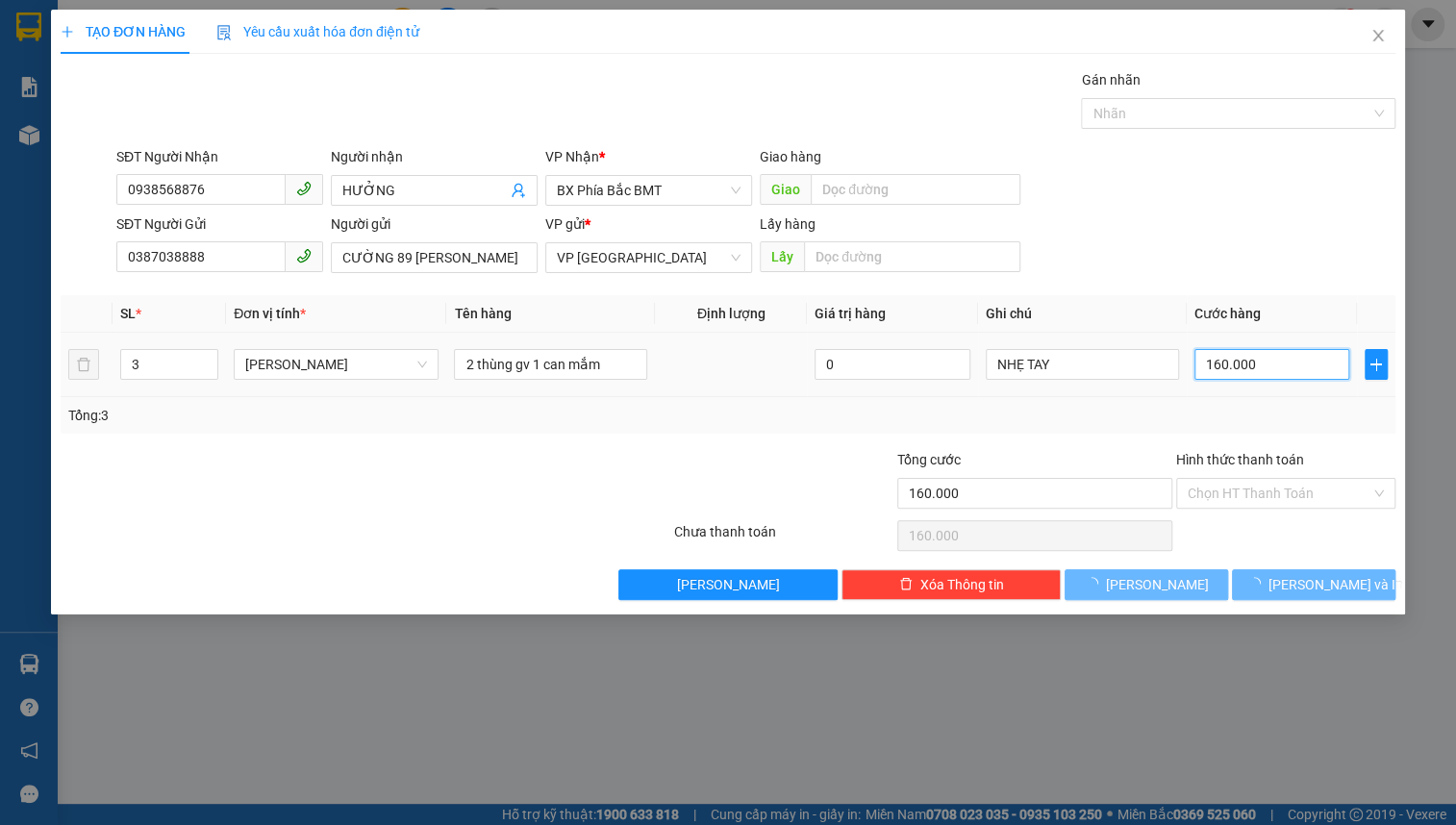
type input "0"
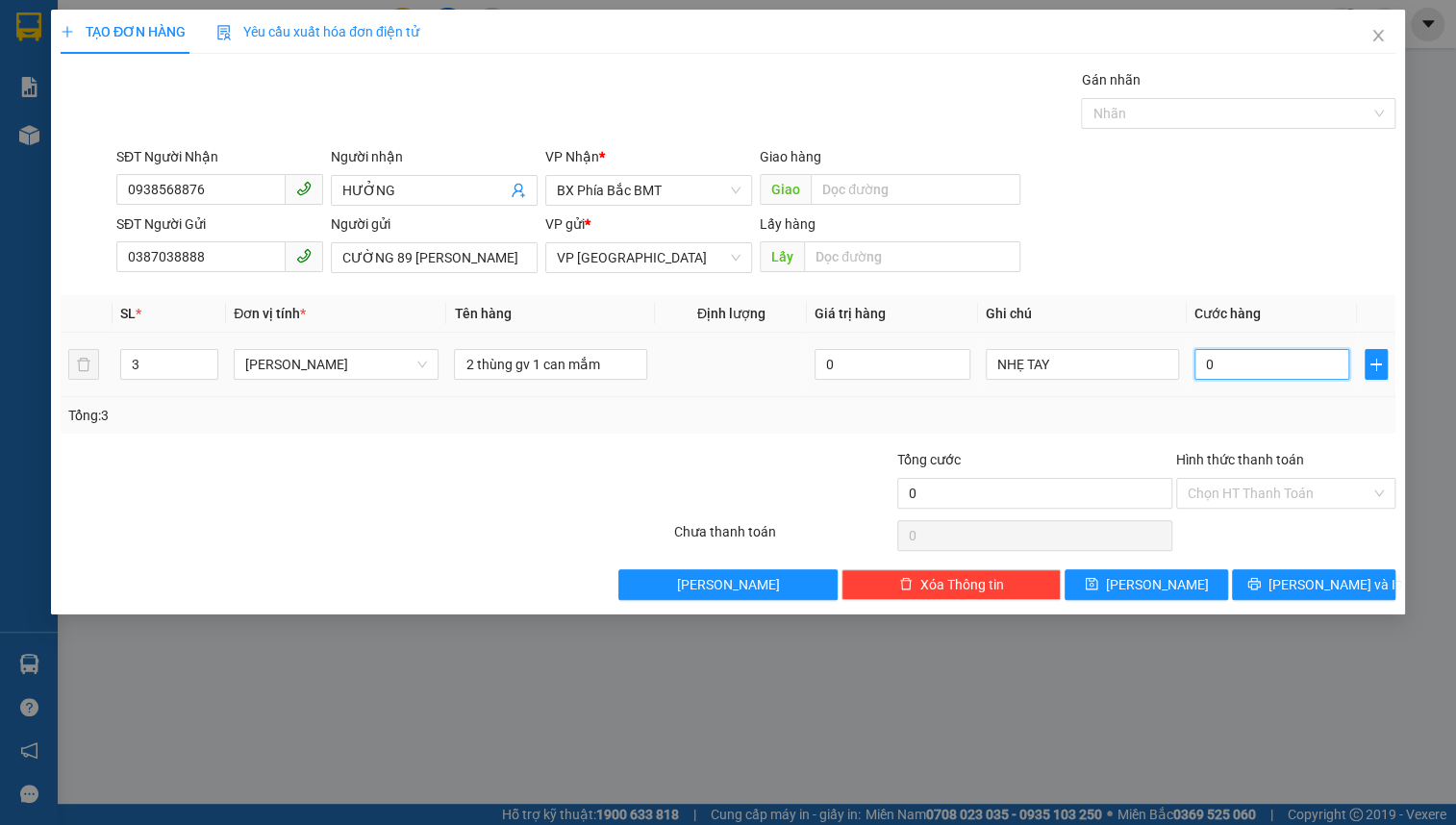
type input "1"
type input "01"
type input "16"
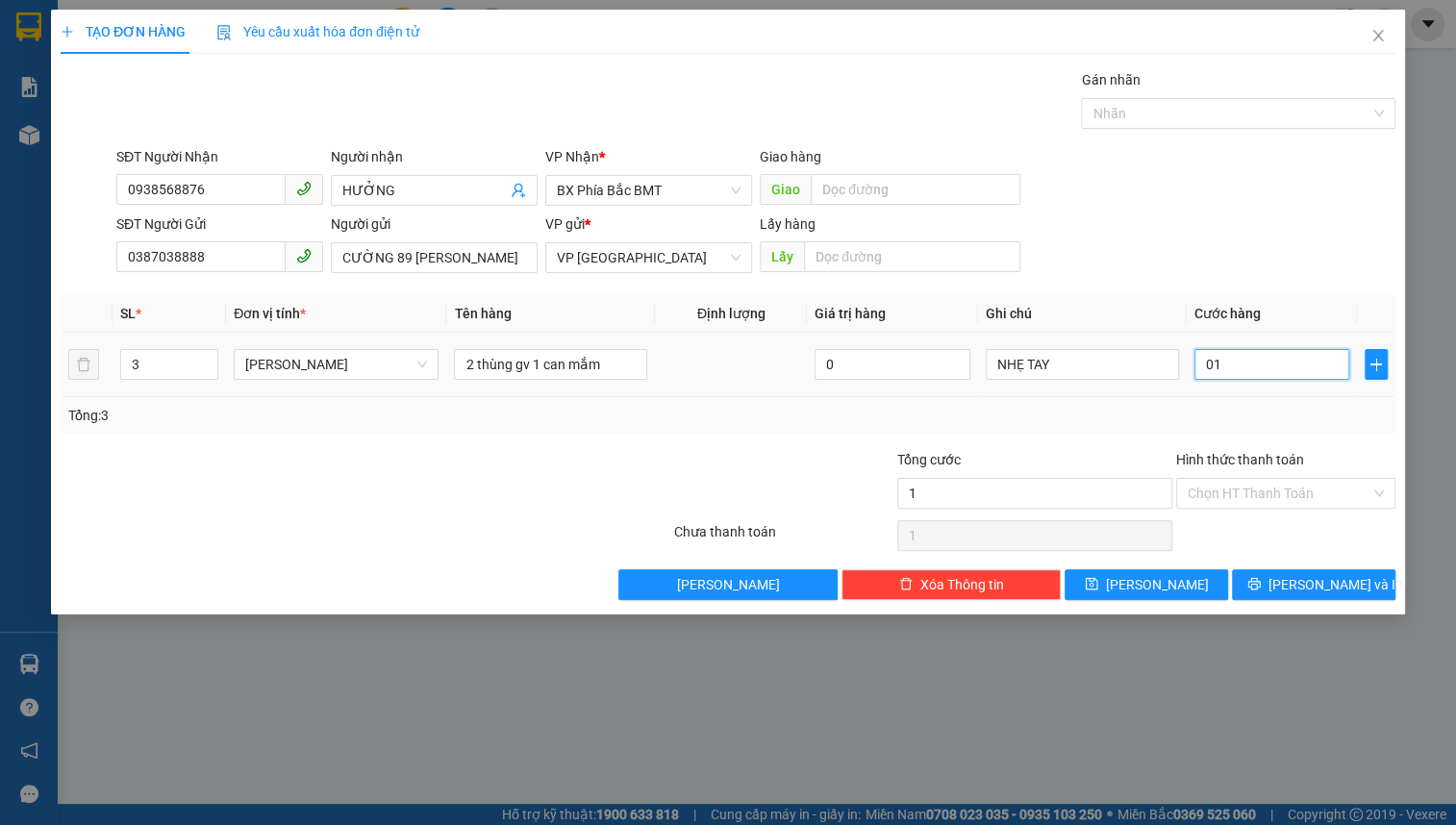
type input "016"
type input "160"
type input "0.160"
type input "1.600"
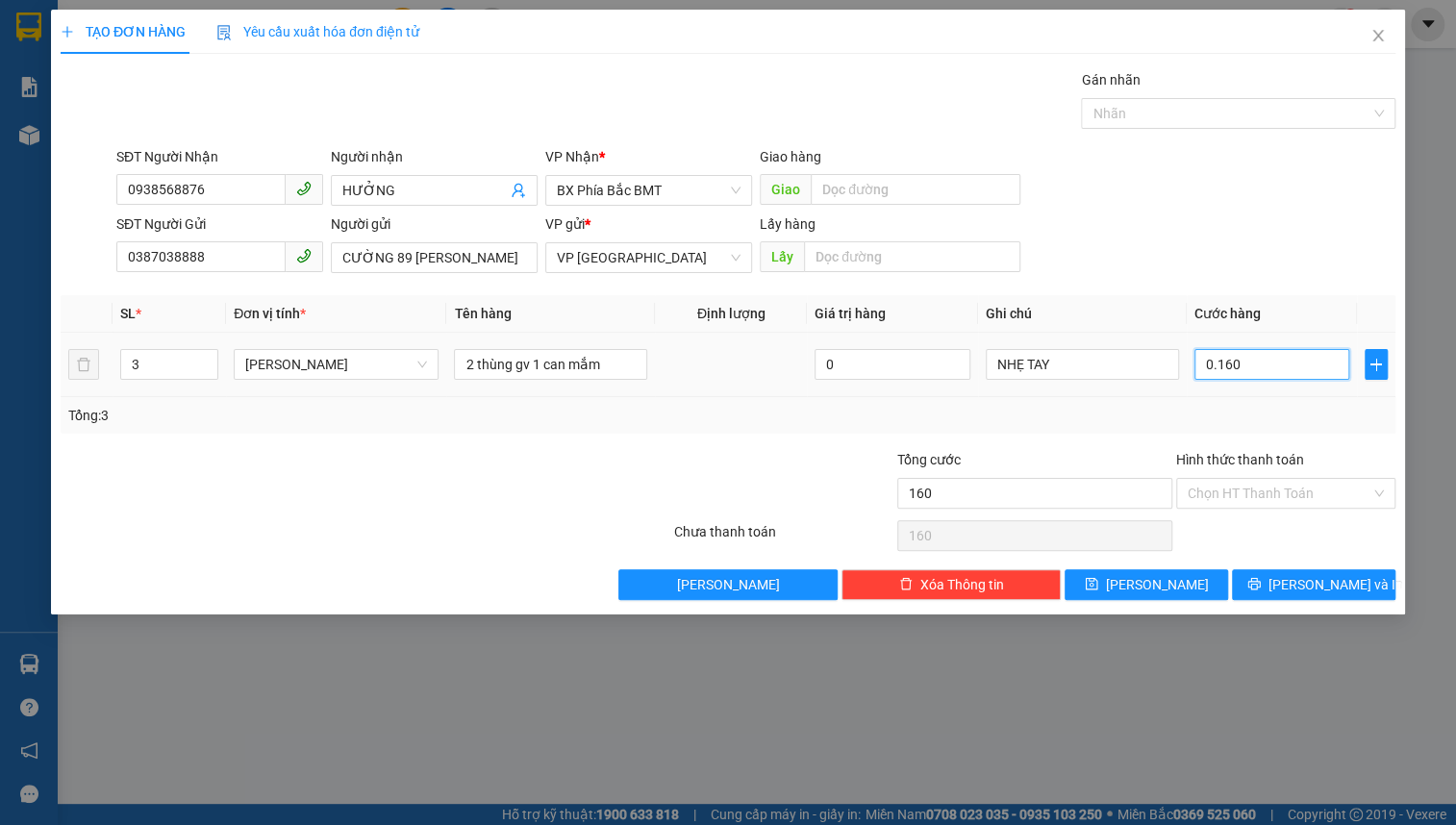
type input "1.600"
type input "01.600"
type input "16.000"
type input "016.000"
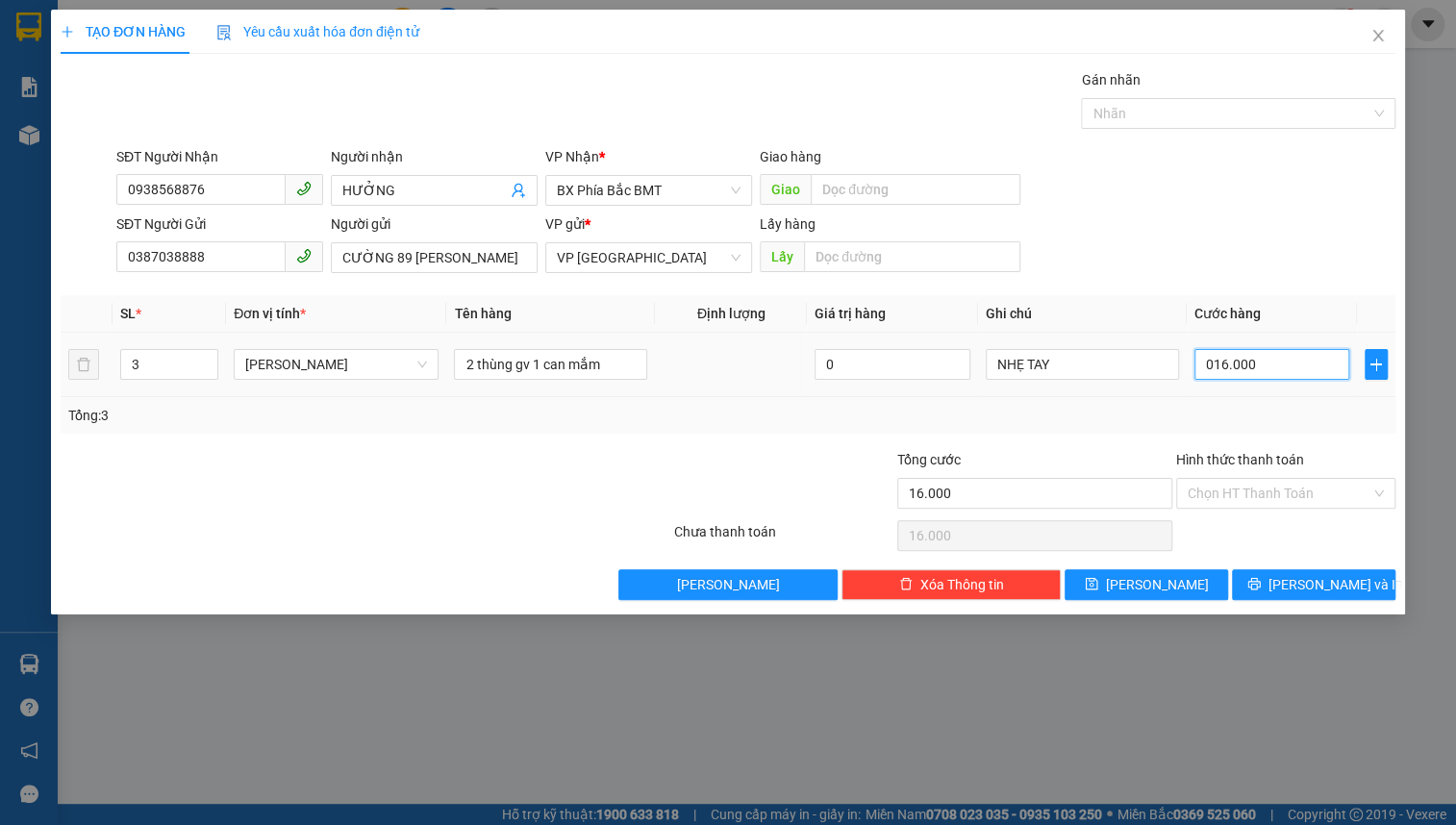
type input "160.000"
drag, startPoint x: 1239, startPoint y: 487, endPoint x: 1262, endPoint y: 503, distance: 28.0
click at [1240, 487] on input "Hình thức thanh toán" at bounding box center [1280, 493] width 183 height 29
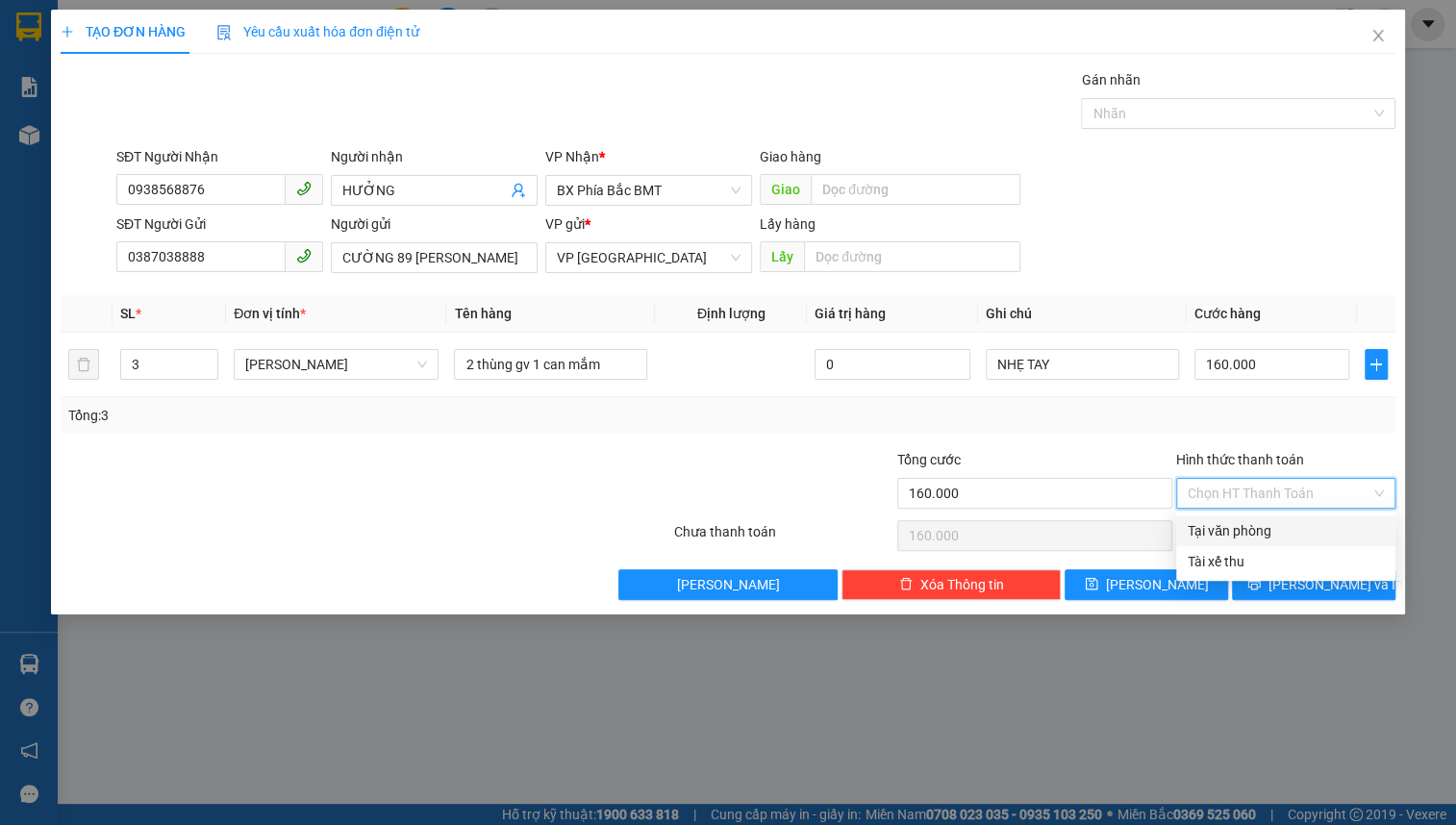
click at [1314, 537] on div "Tại văn phòng" at bounding box center [1286, 531] width 196 height 21
type input "0"
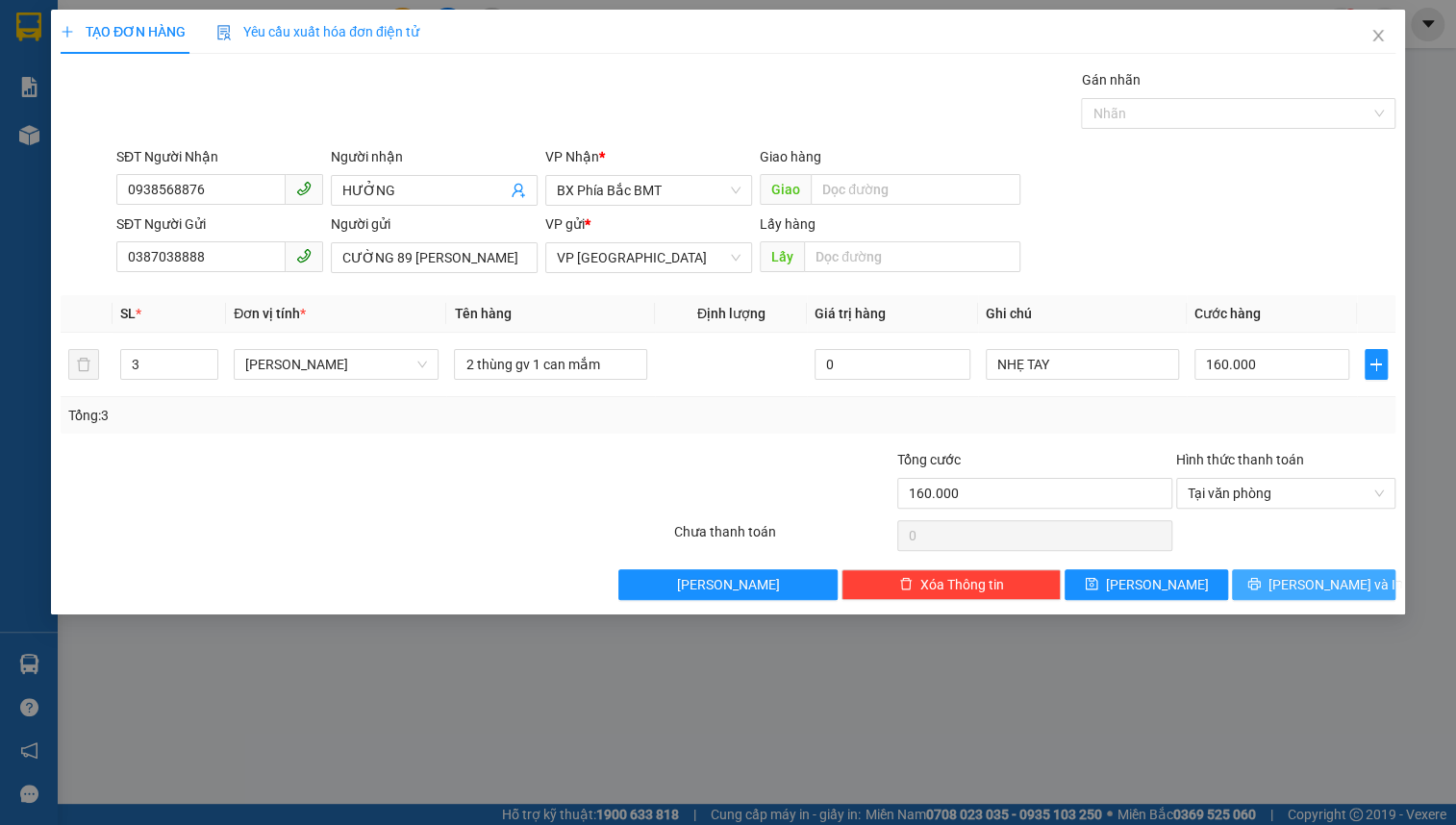
click at [1319, 574] on span "[PERSON_NAME] và In" at bounding box center [1336, 585] width 135 height 21
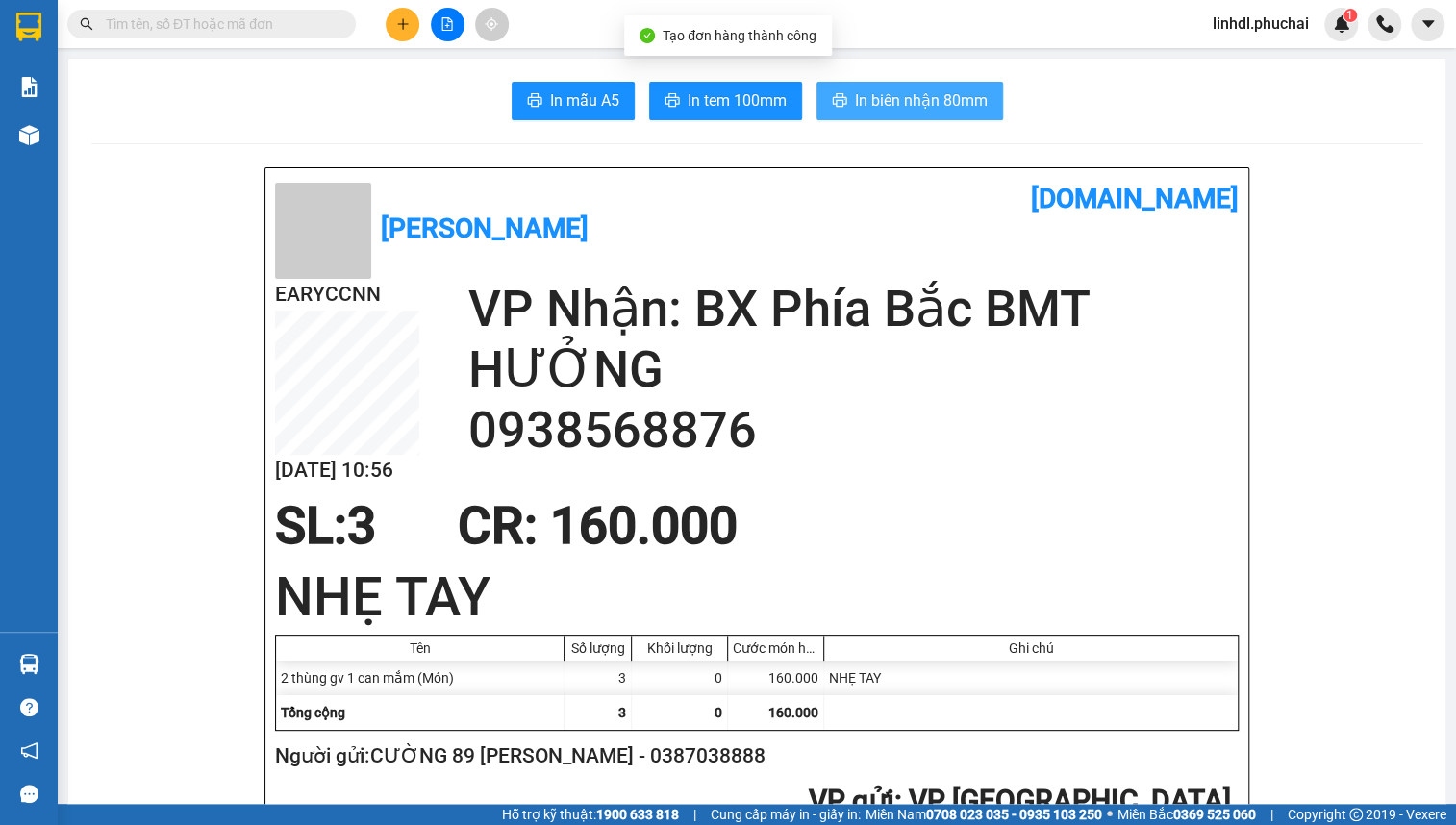
click at [917, 108] on span "In biên nhận 80mm" at bounding box center [921, 100] width 133 height 24
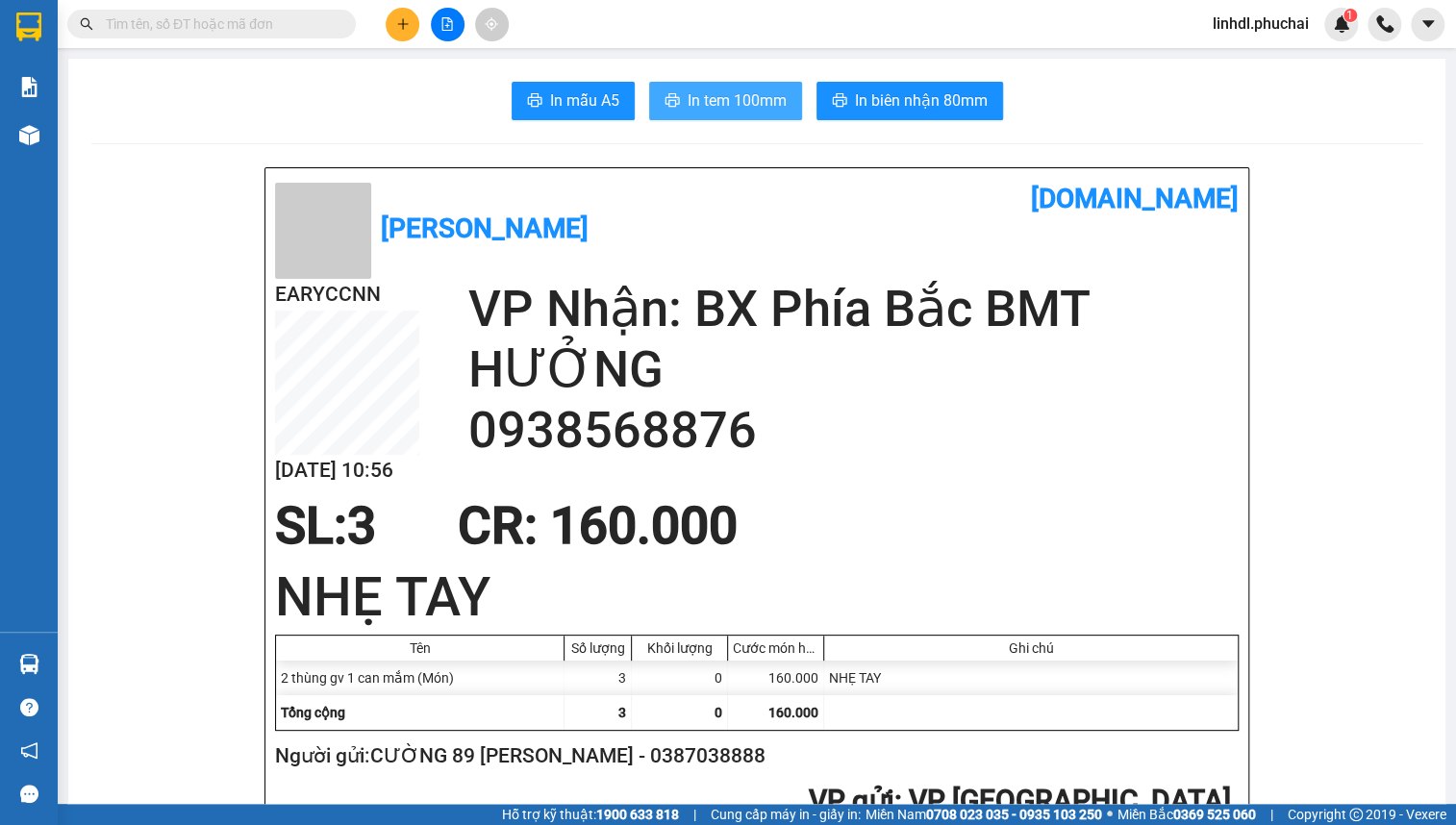
click at [743, 104] on span "In tem 100mm" at bounding box center [738, 100] width 99 height 24
click at [411, 17] on button at bounding box center [402, 24] width 34 height 34
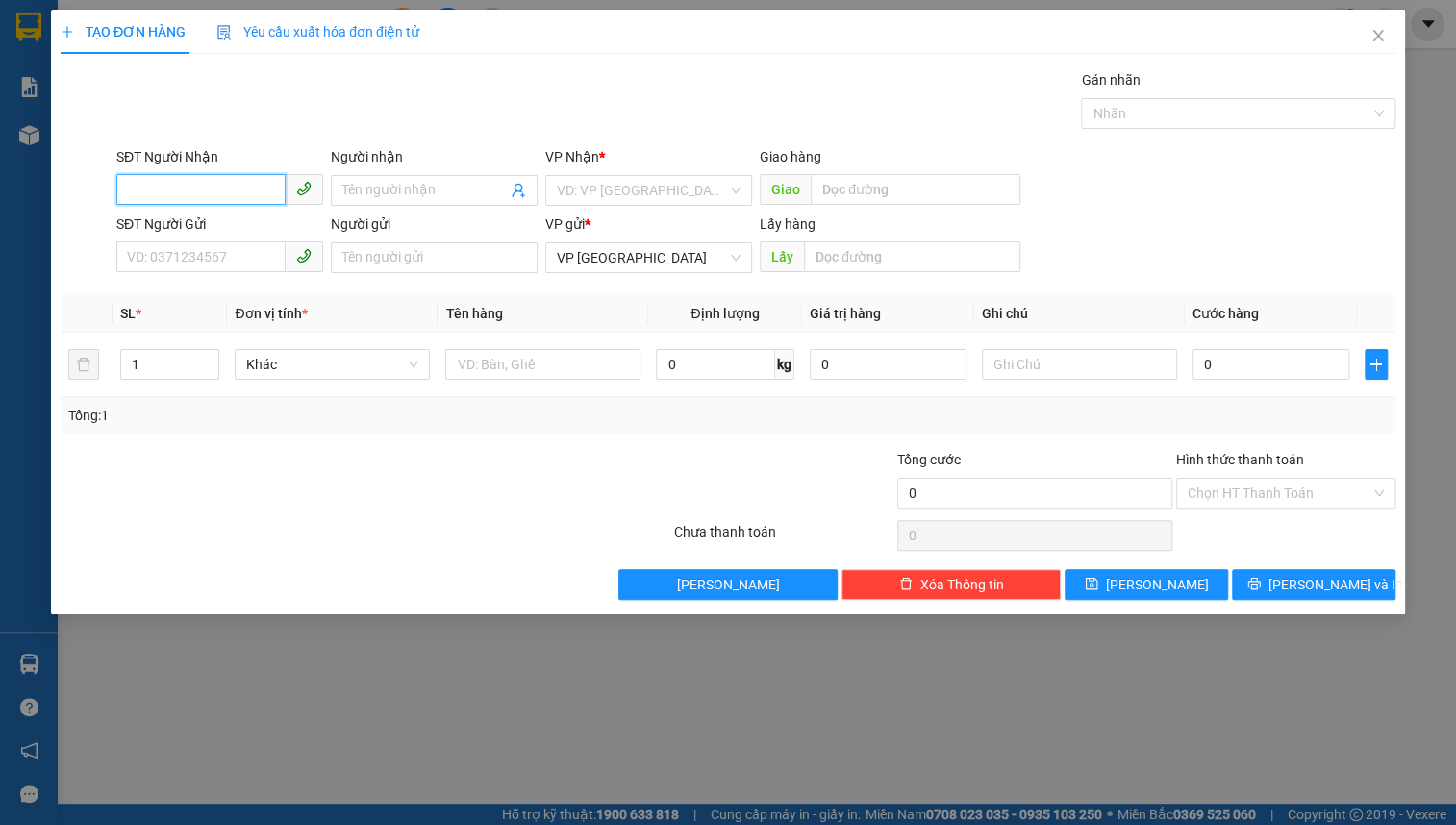
click at [225, 197] on input "SĐT Người Nhận" at bounding box center [201, 190] width 170 height 31
type input "0363402624"
click at [222, 229] on div "0363402624 - HÂN" at bounding box center [220, 229] width 184 height 21
type input "HÂN"
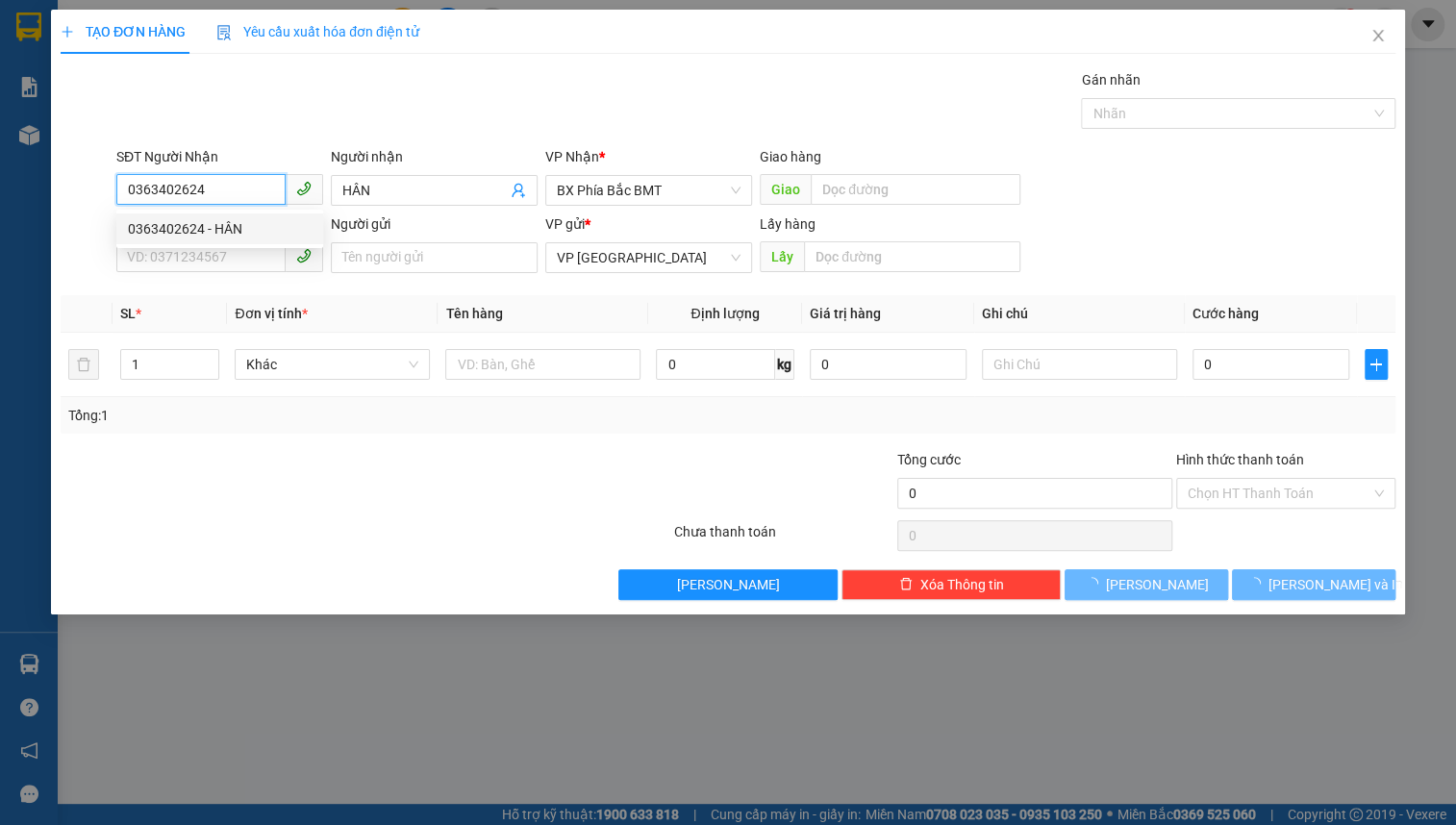
type input "60.000"
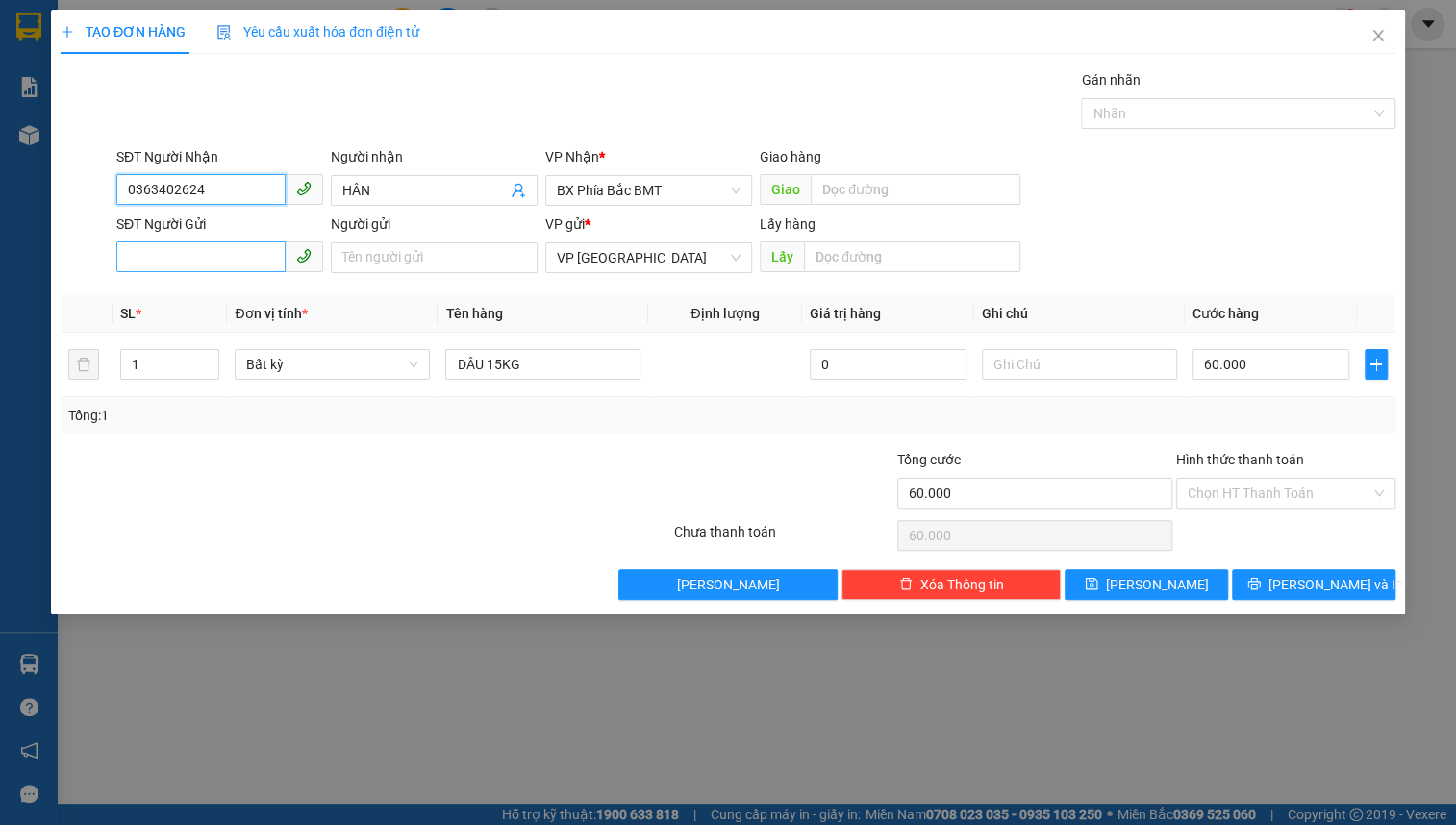
type input "0363402624"
click at [173, 242] on input "SĐT Người Gửi" at bounding box center [201, 257] width 170 height 31
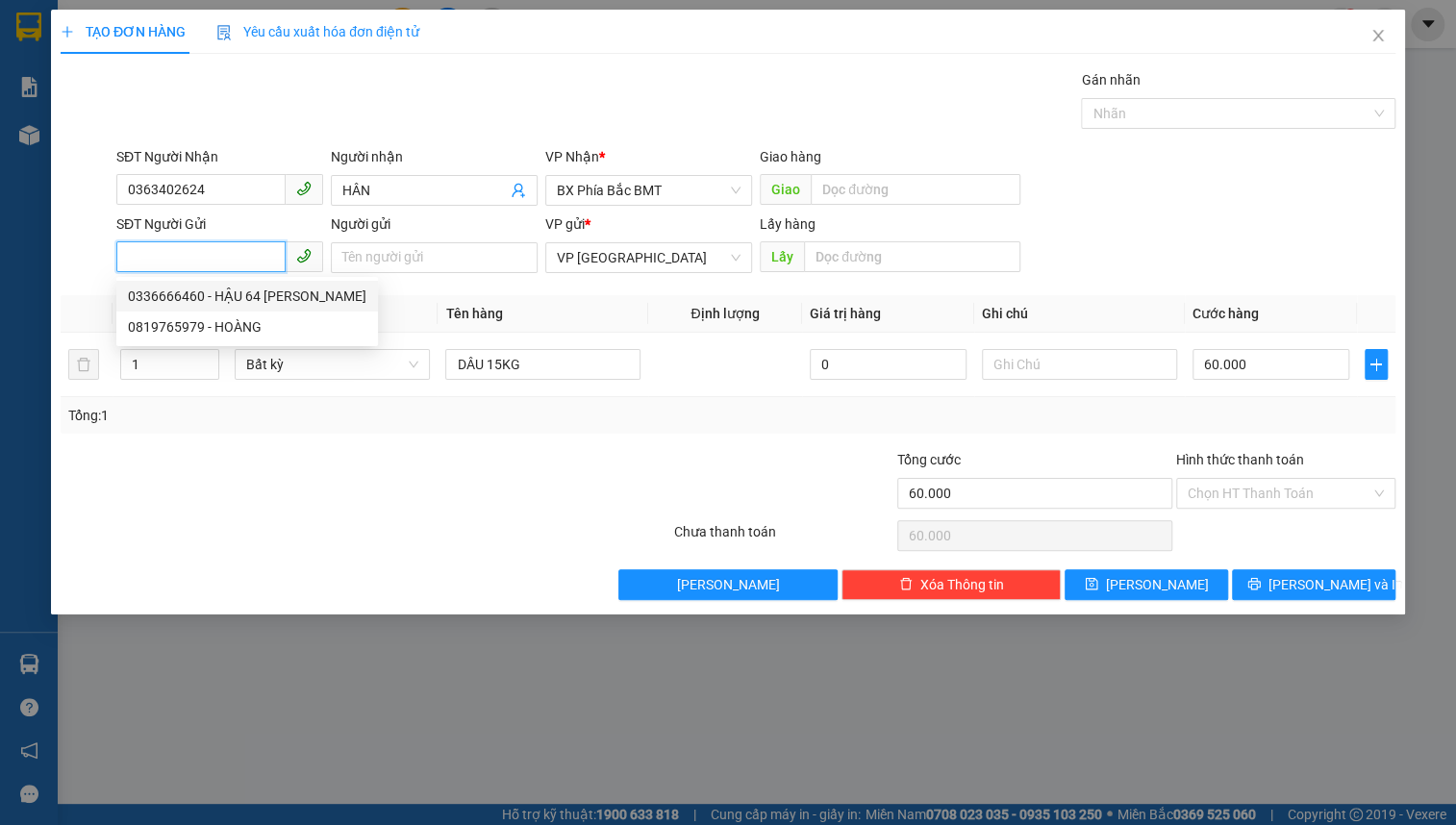
drag, startPoint x: 235, startPoint y: 292, endPoint x: 240, endPoint y: 283, distance: 10.3
click at [235, 292] on div "0336666460 - HẬU 64 [PERSON_NAME]" at bounding box center [247, 297] width 238 height 21
type input "0336666460"
type input "HẬU 64 [PERSON_NAME]"
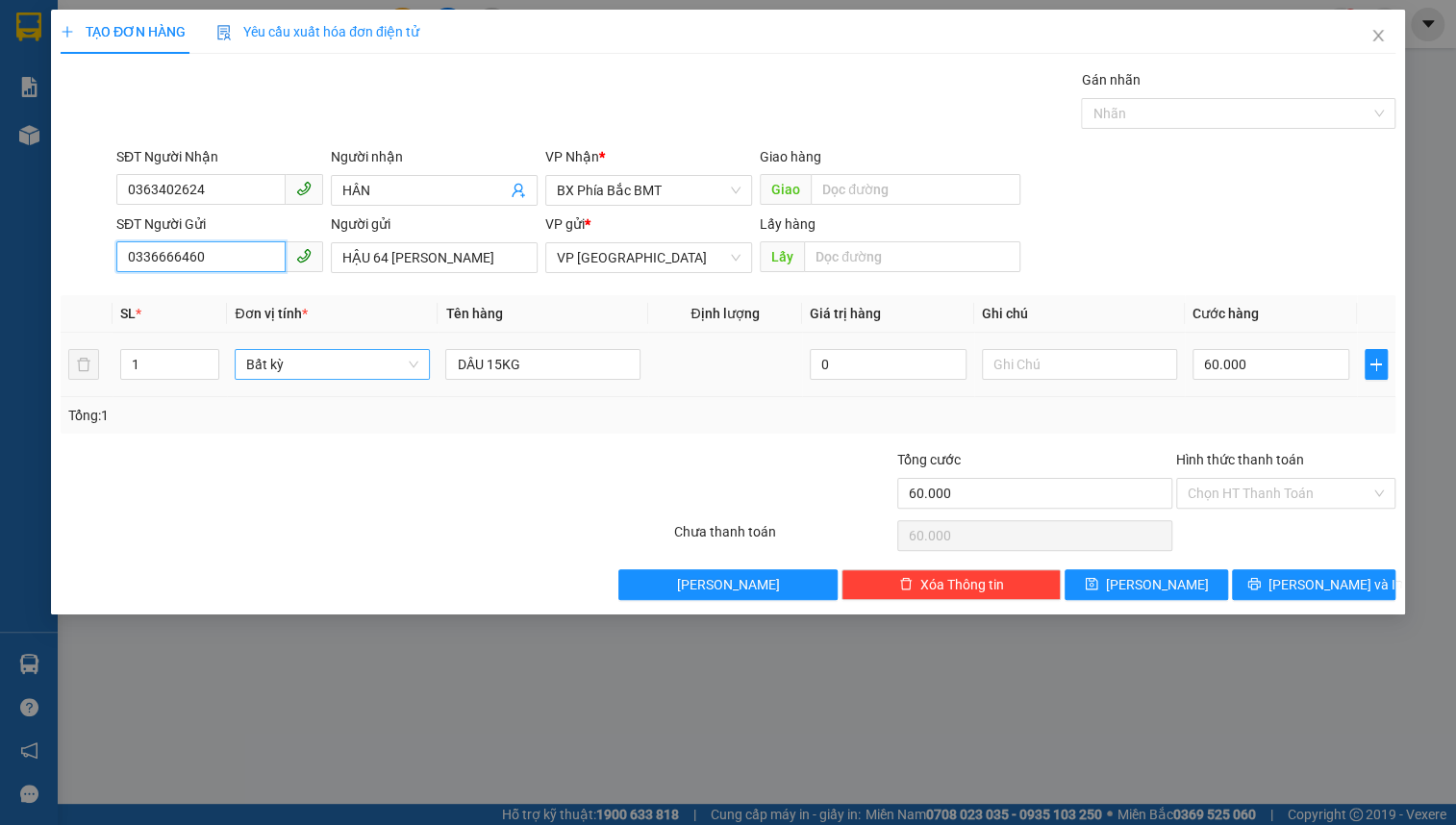
click at [319, 365] on span "Bất kỳ" at bounding box center [332, 365] width 173 height 29
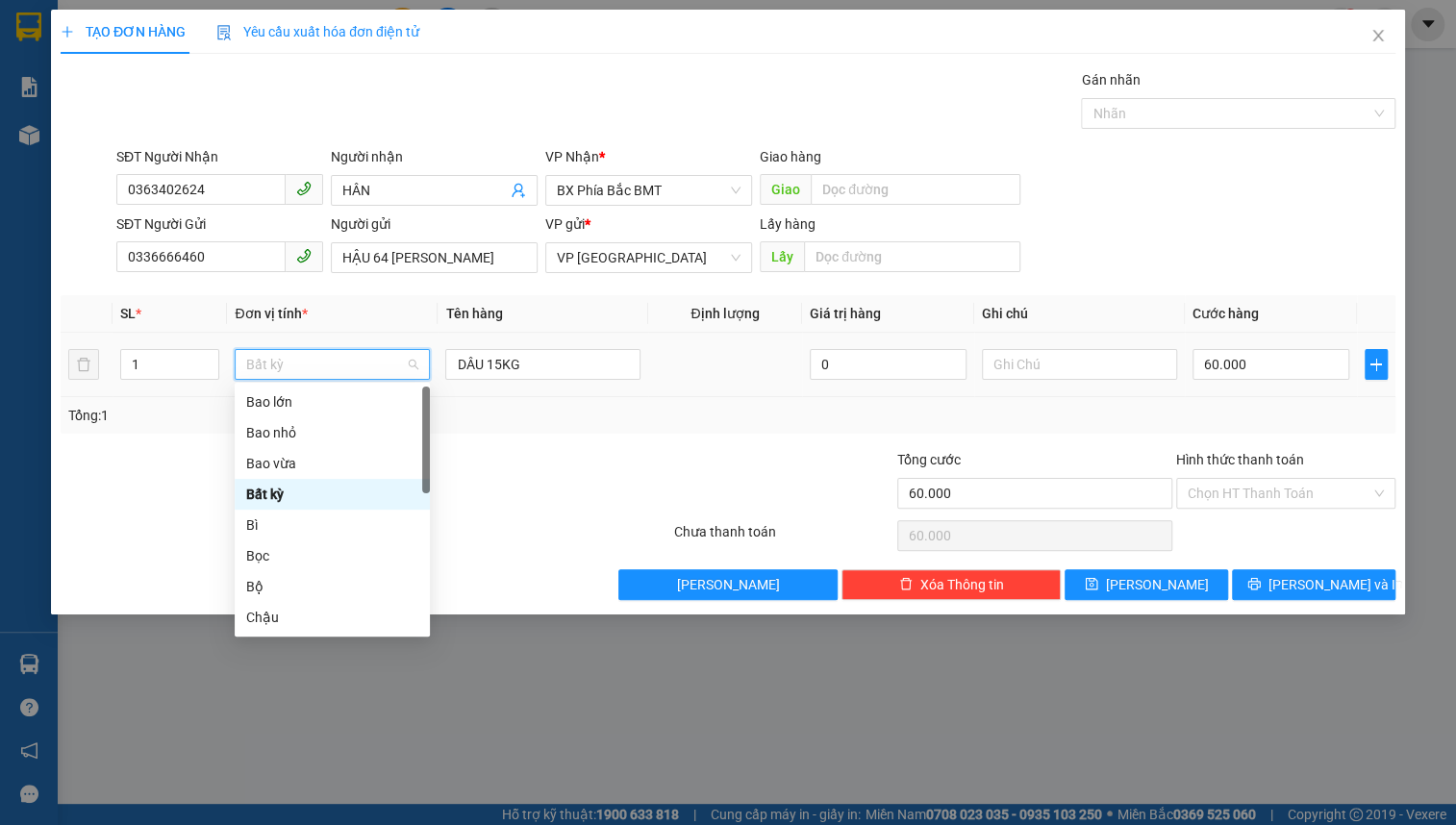
type input "T"
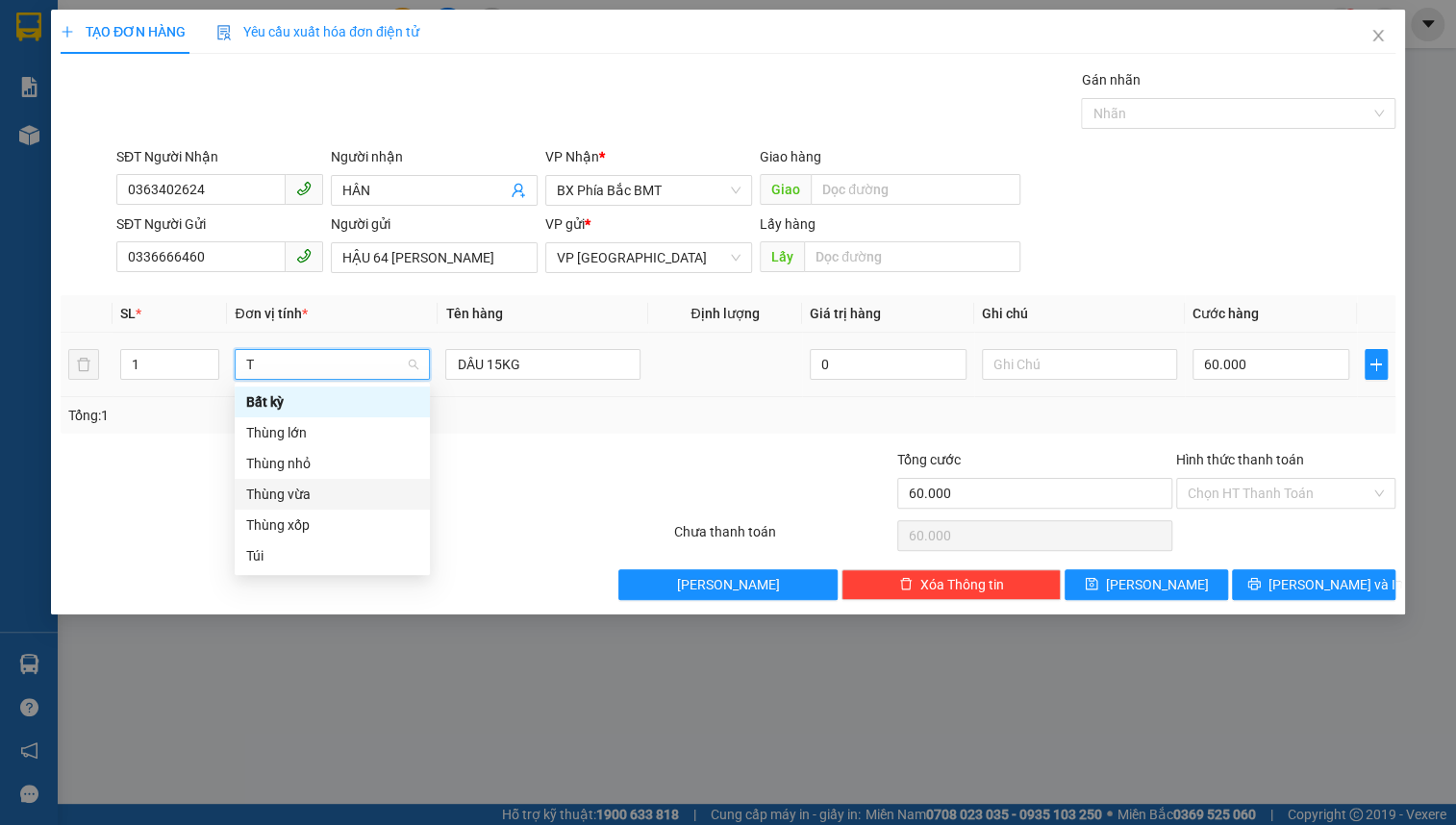
drag, startPoint x: 344, startPoint y: 500, endPoint x: 364, endPoint y: 492, distance: 21.5
click at [346, 499] on div "Thùng vừa" at bounding box center [332, 494] width 173 height 21
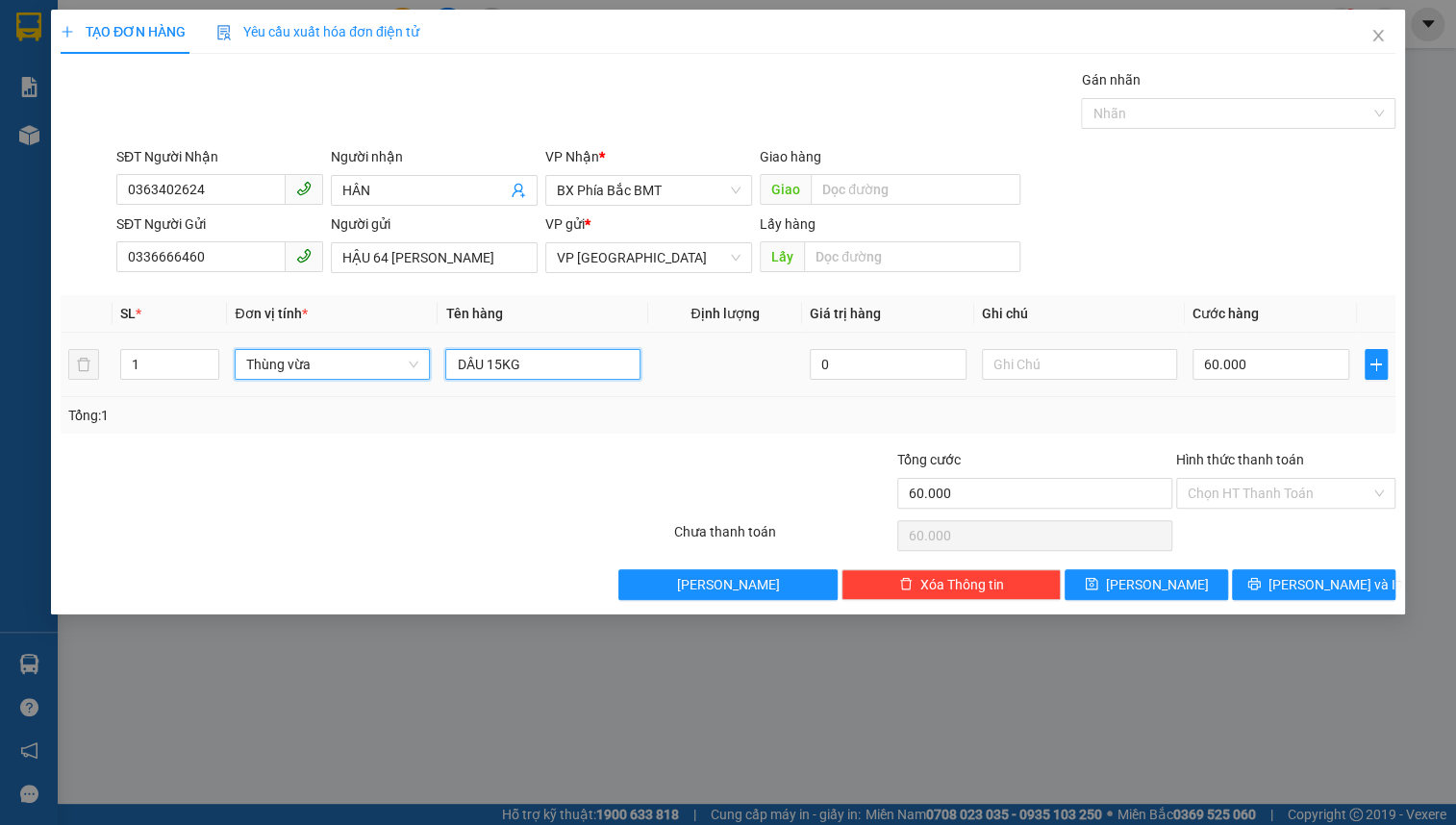
click at [519, 367] on input "DÂU 15KG" at bounding box center [542, 365] width 195 height 31
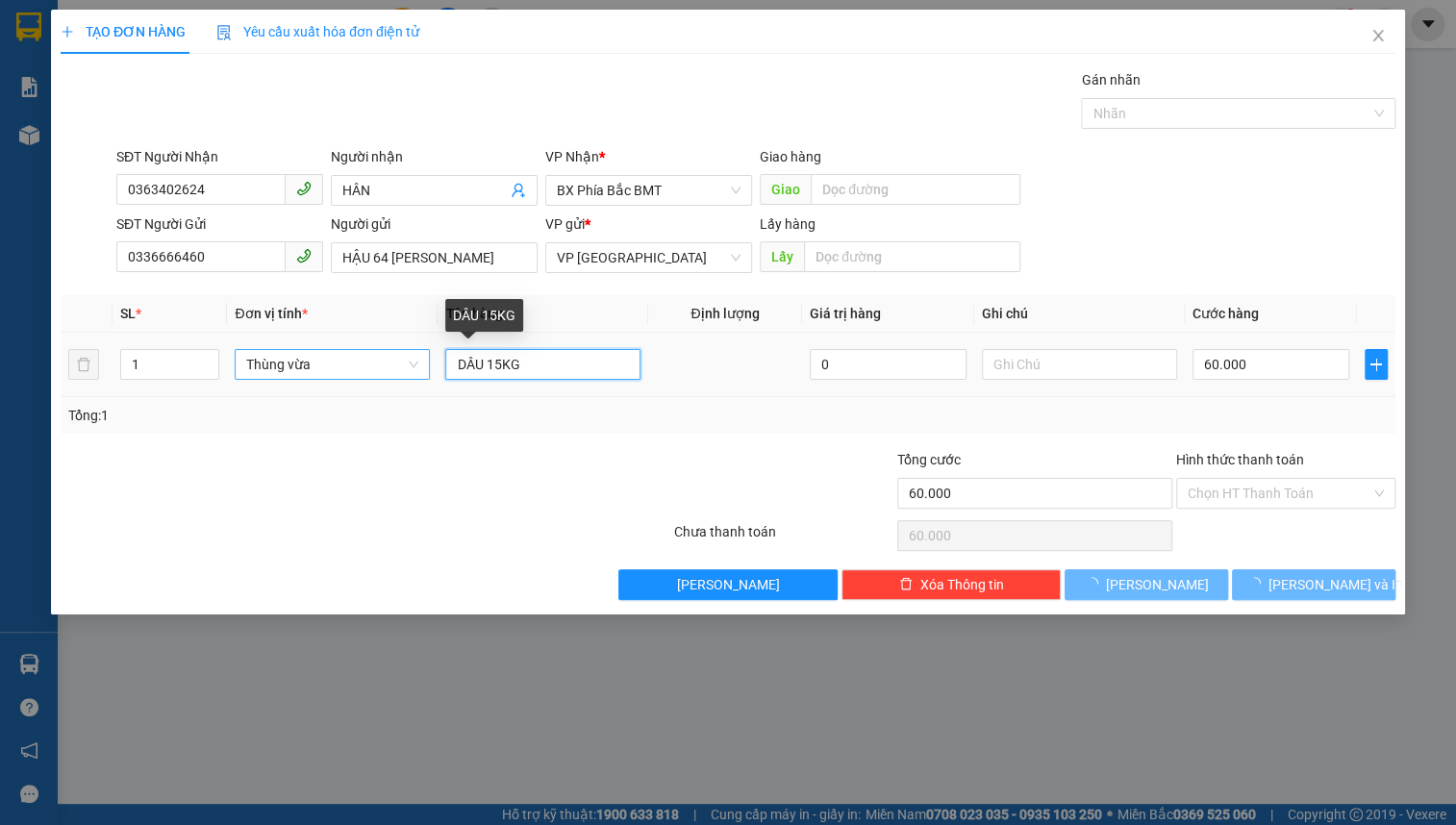
type input "0"
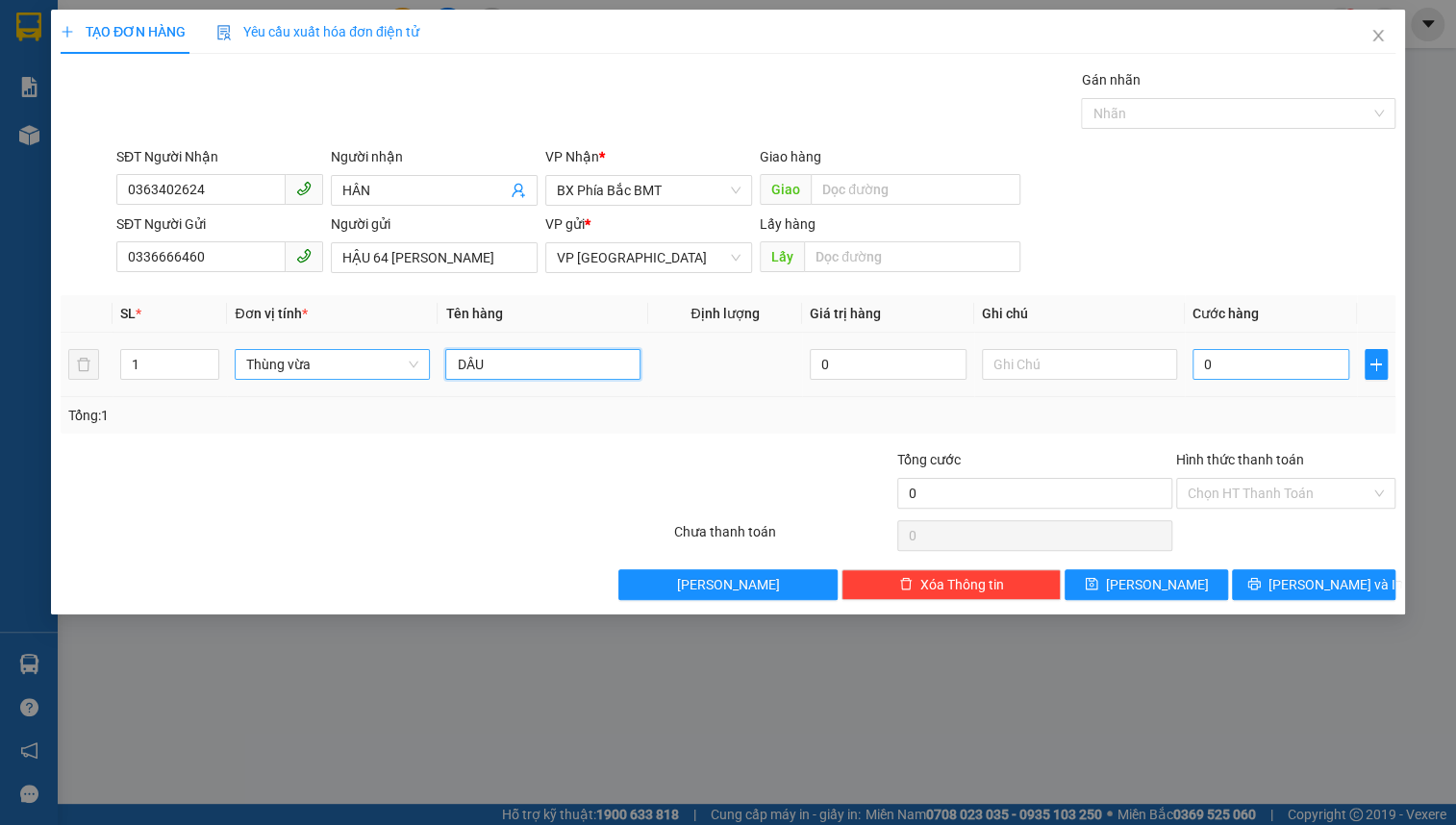
type input "DÂU"
click at [1250, 360] on input "0" at bounding box center [1272, 365] width 157 height 31
type input "5"
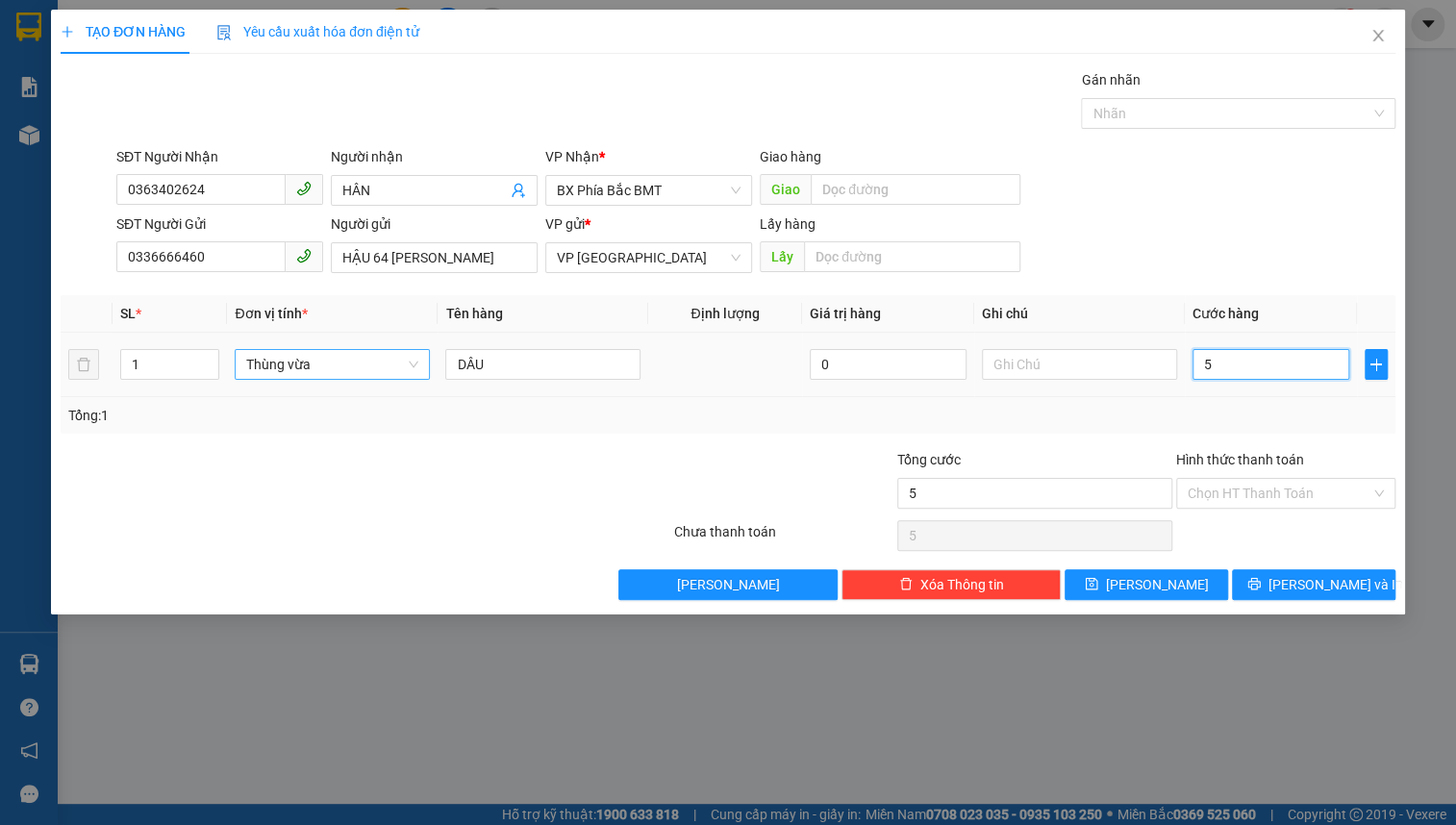
type input "50"
type input "500"
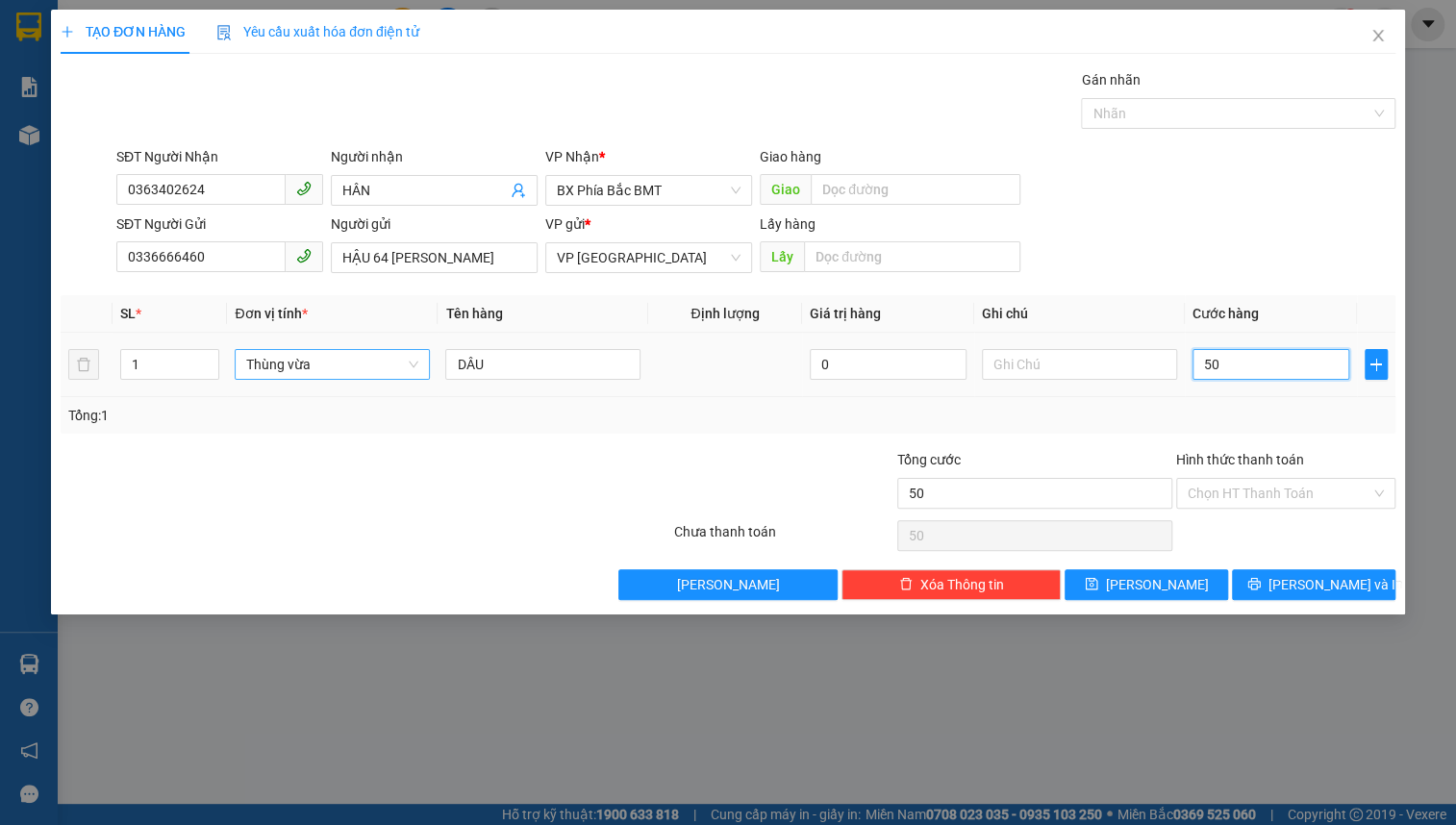
type input "500"
type input "5.000"
type input "50.000"
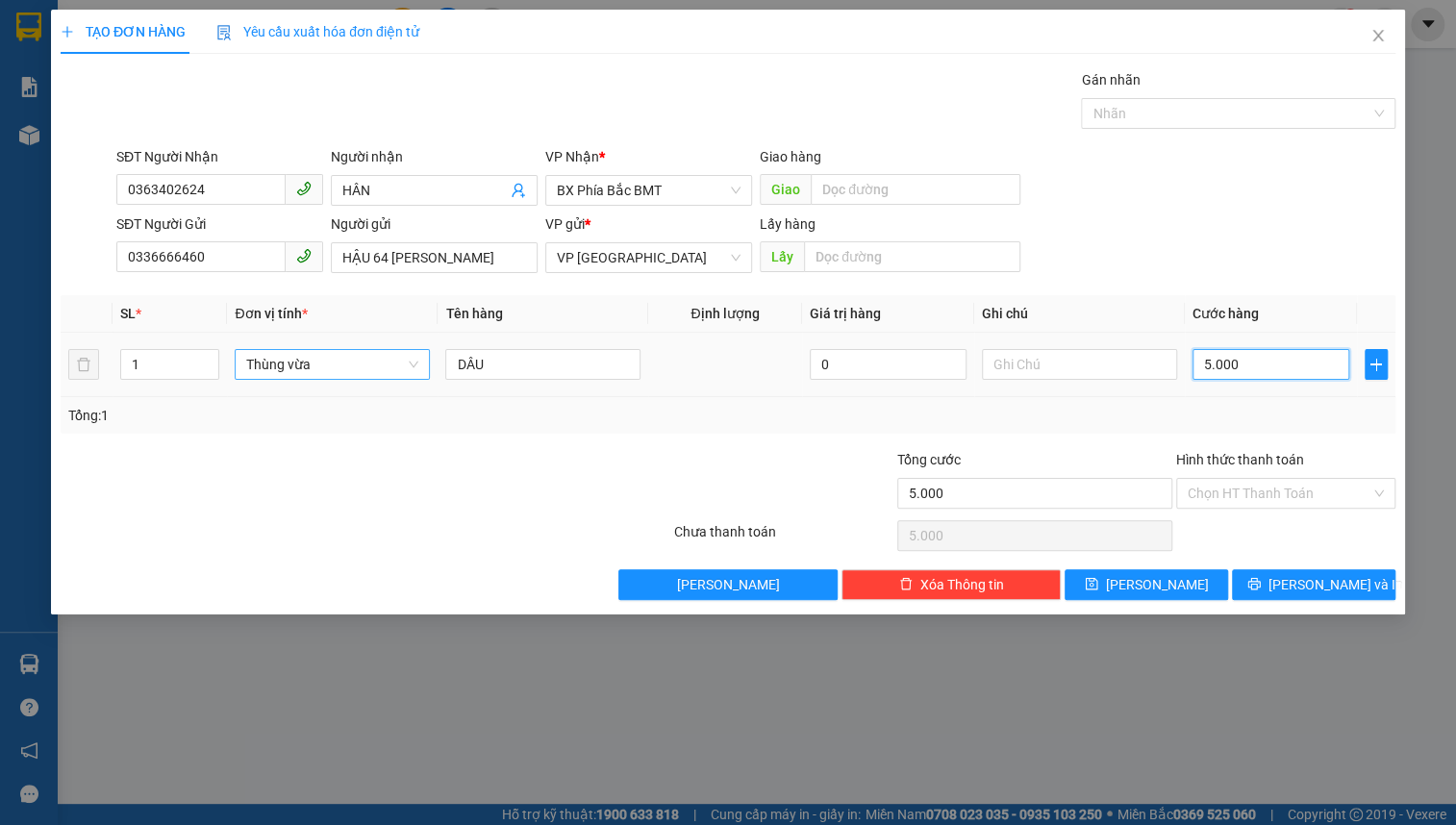
type input "50.000"
drag, startPoint x: 1284, startPoint y: 585, endPoint x: 1191, endPoint y: 433, distance: 178.2
click at [1261, 584] on icon "printer" at bounding box center [1254, 584] width 14 height 14
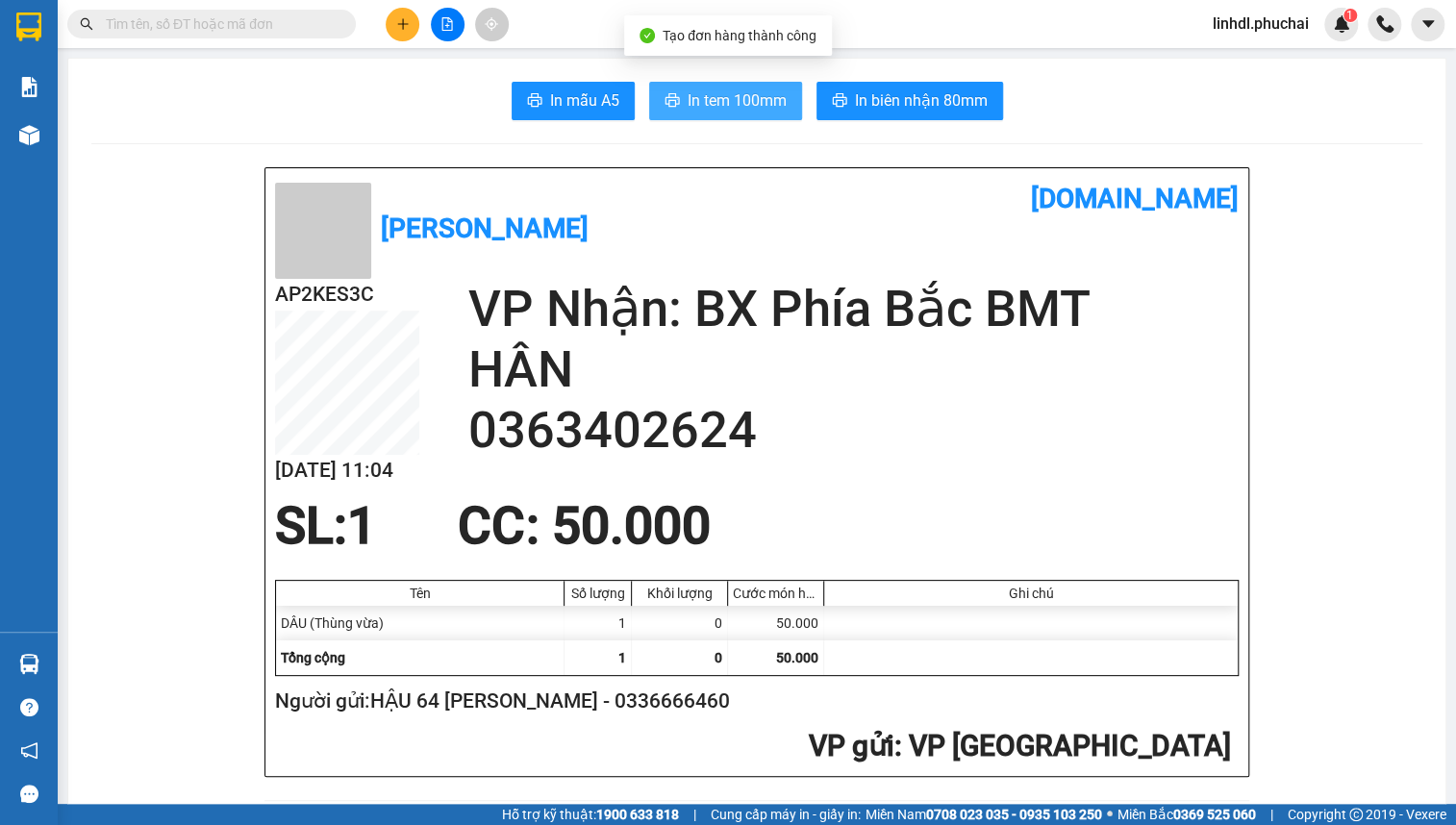
click at [730, 89] on span "In tem 100mm" at bounding box center [738, 100] width 99 height 24
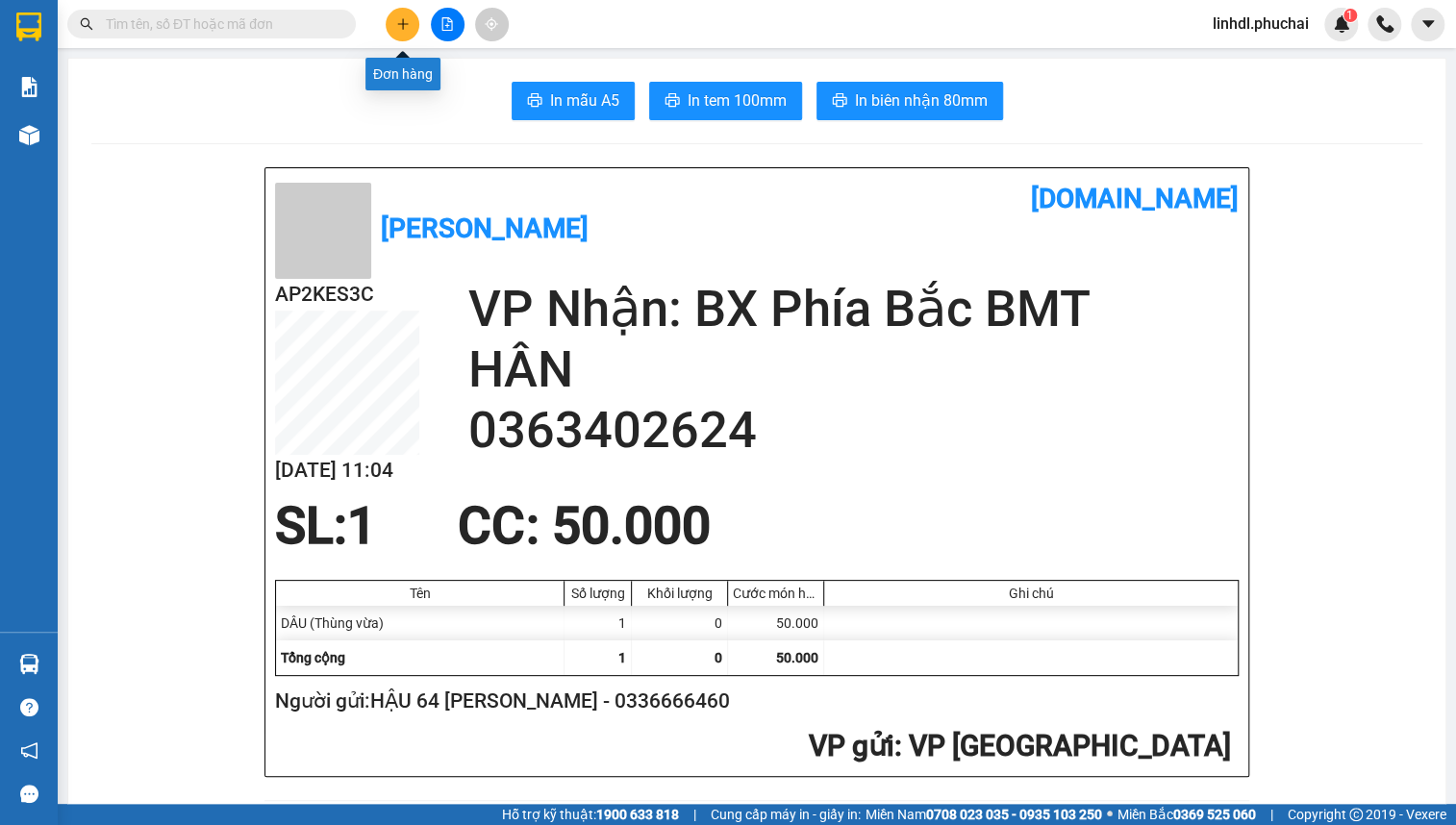
click at [405, 27] on icon "plus" at bounding box center [403, 24] width 14 height 14
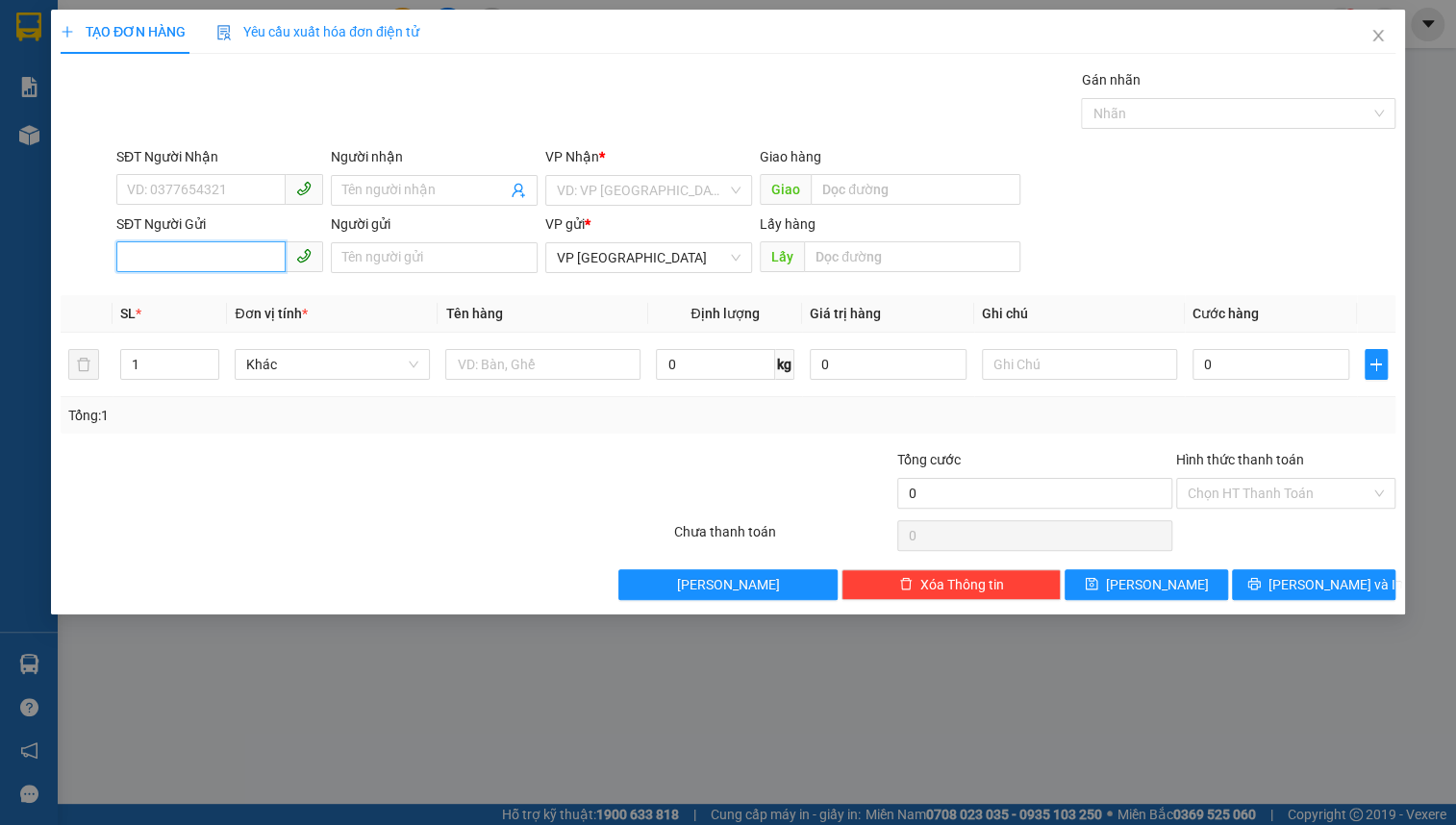
click at [185, 243] on input "SĐT Người Gửi" at bounding box center [201, 257] width 170 height 31
paste input "0947044578"
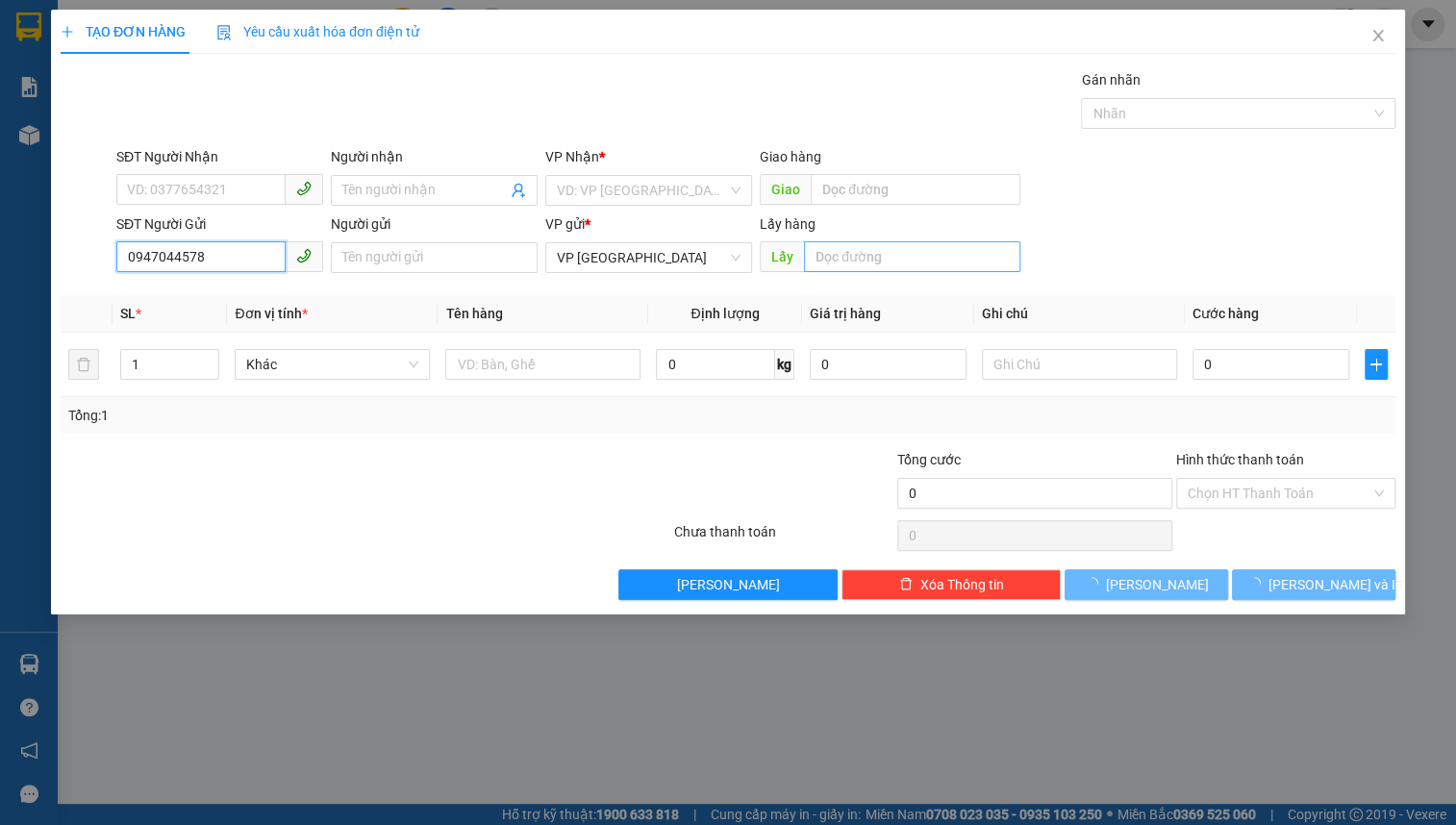
type input "0947044578"
click at [824, 265] on input "text" at bounding box center [912, 257] width 216 height 31
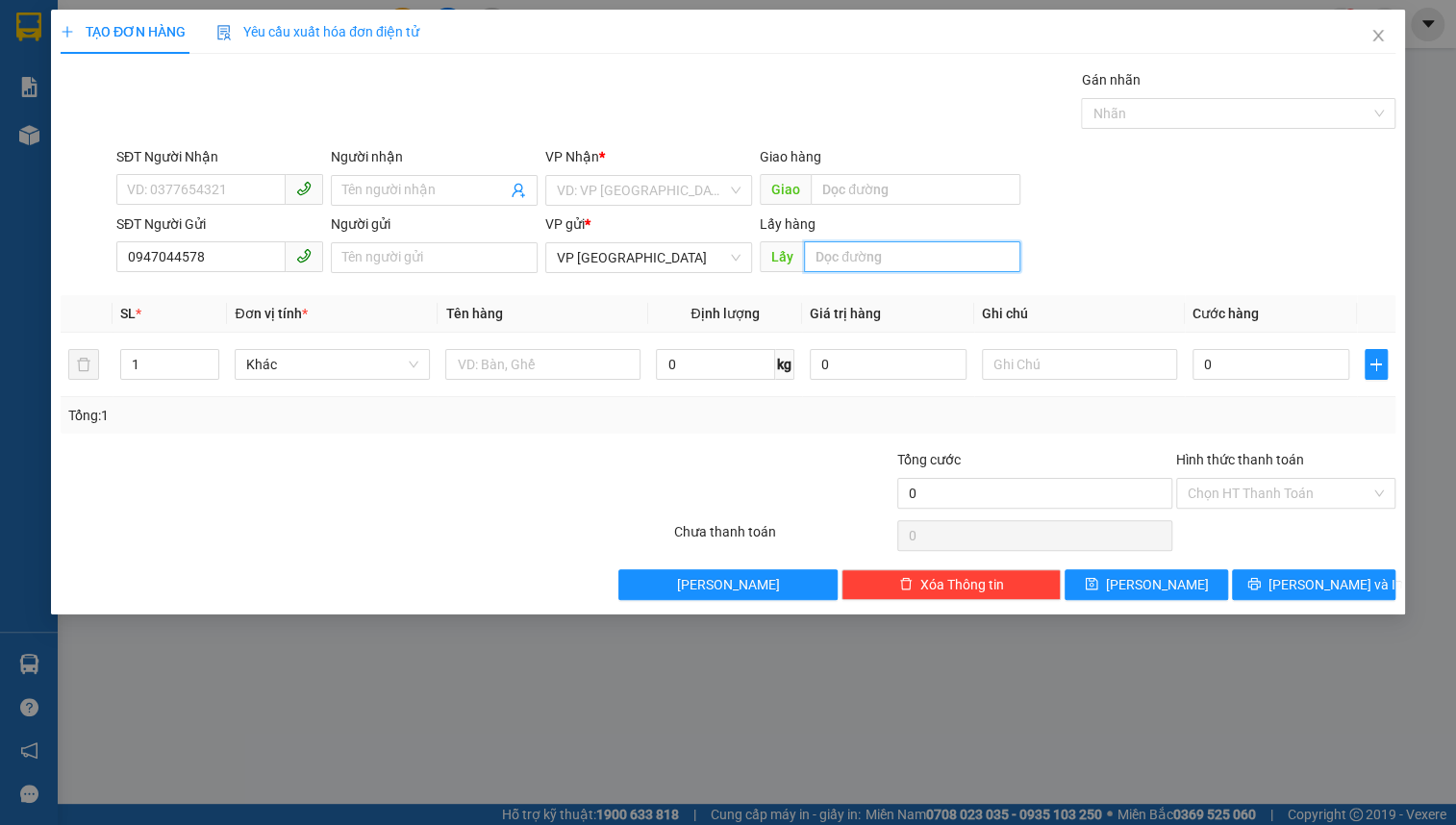
type input "D"
type input "ĐẠ ĐỜN"
click at [651, 191] on input "search" at bounding box center [643, 191] width 171 height 29
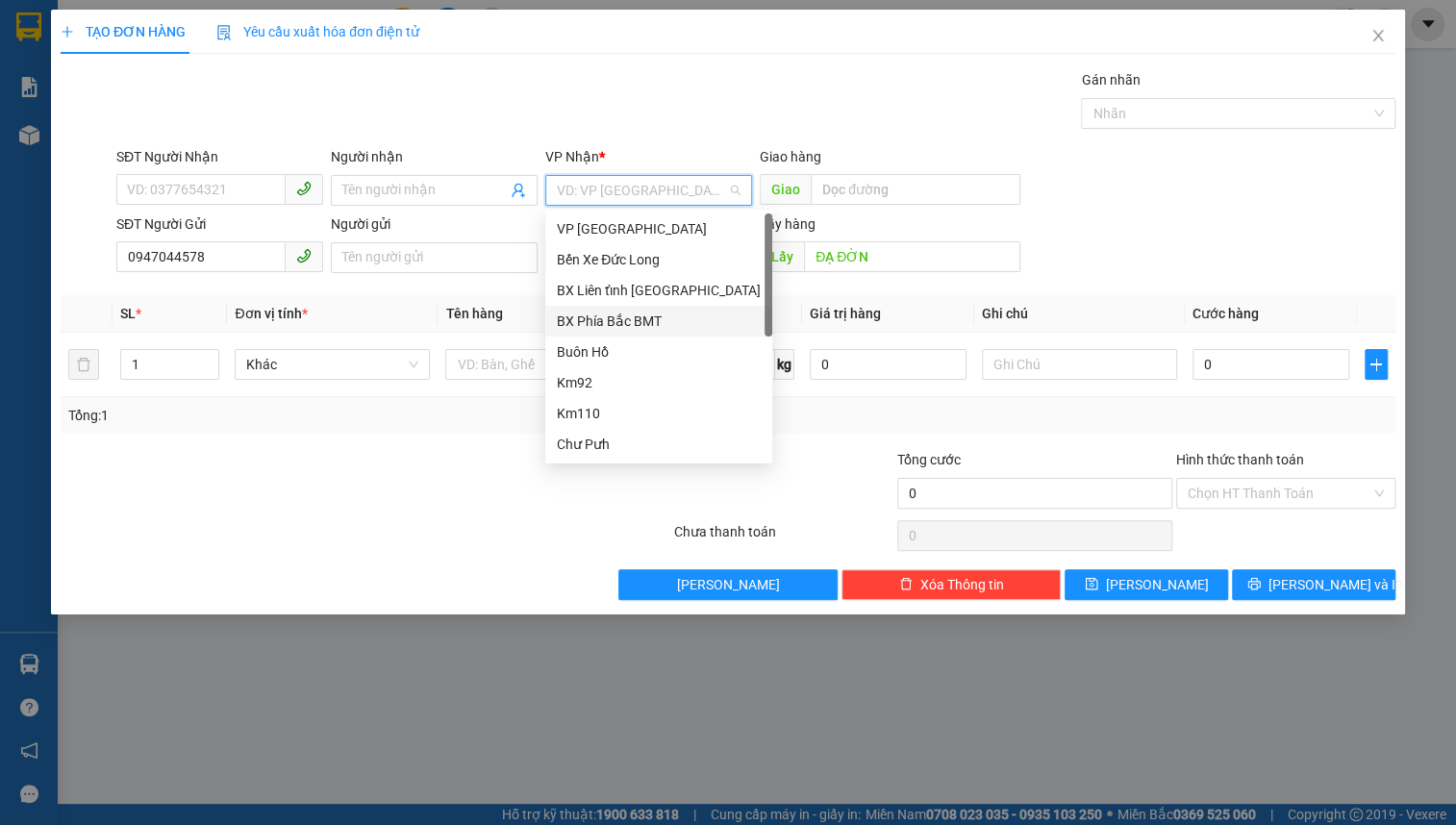
click at [675, 318] on div "BX Phía Bắc BMT" at bounding box center [659, 322] width 204 height 21
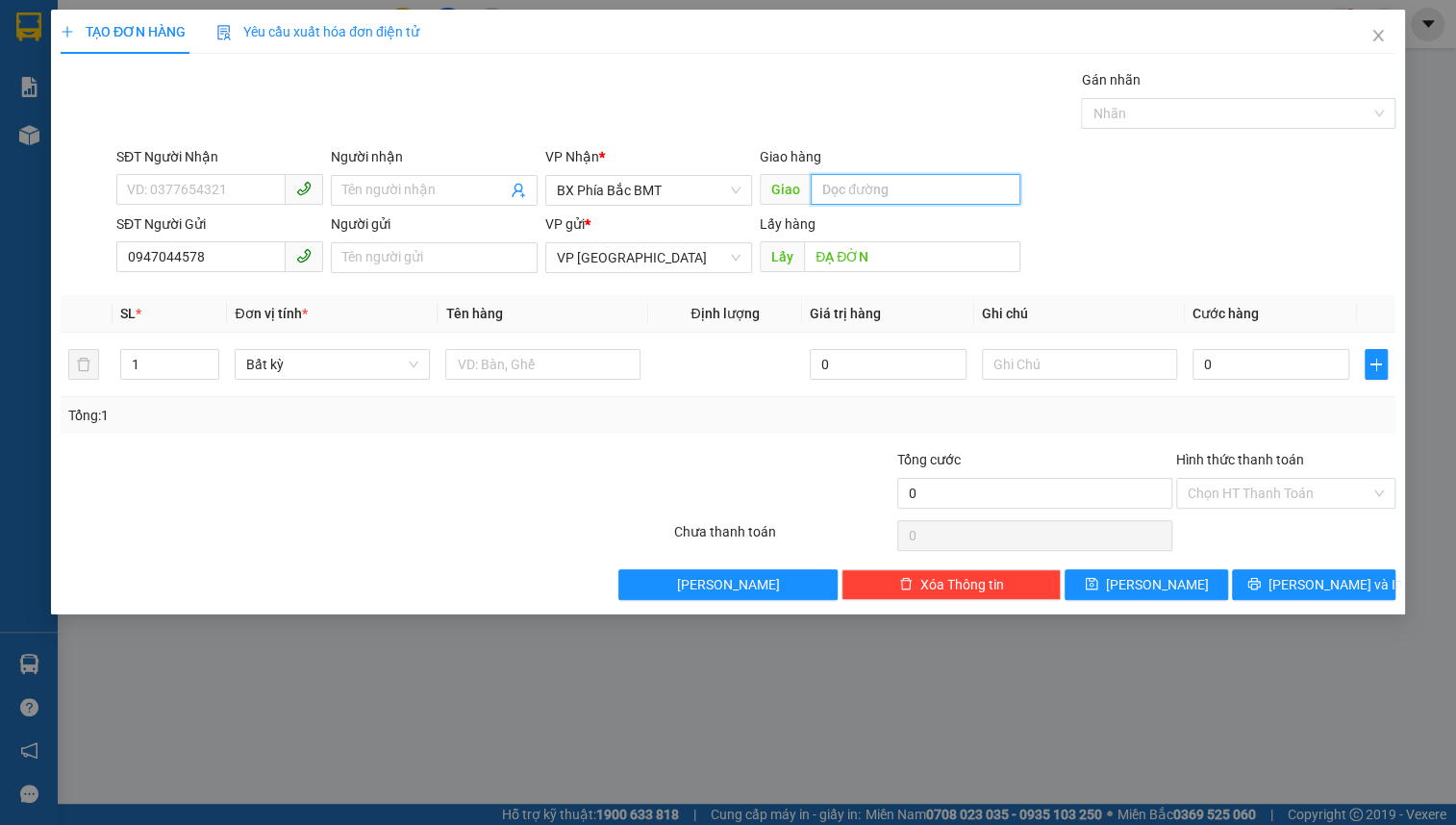
click at [844, 198] on input "text" at bounding box center [916, 190] width 209 height 31
type input "19/8"
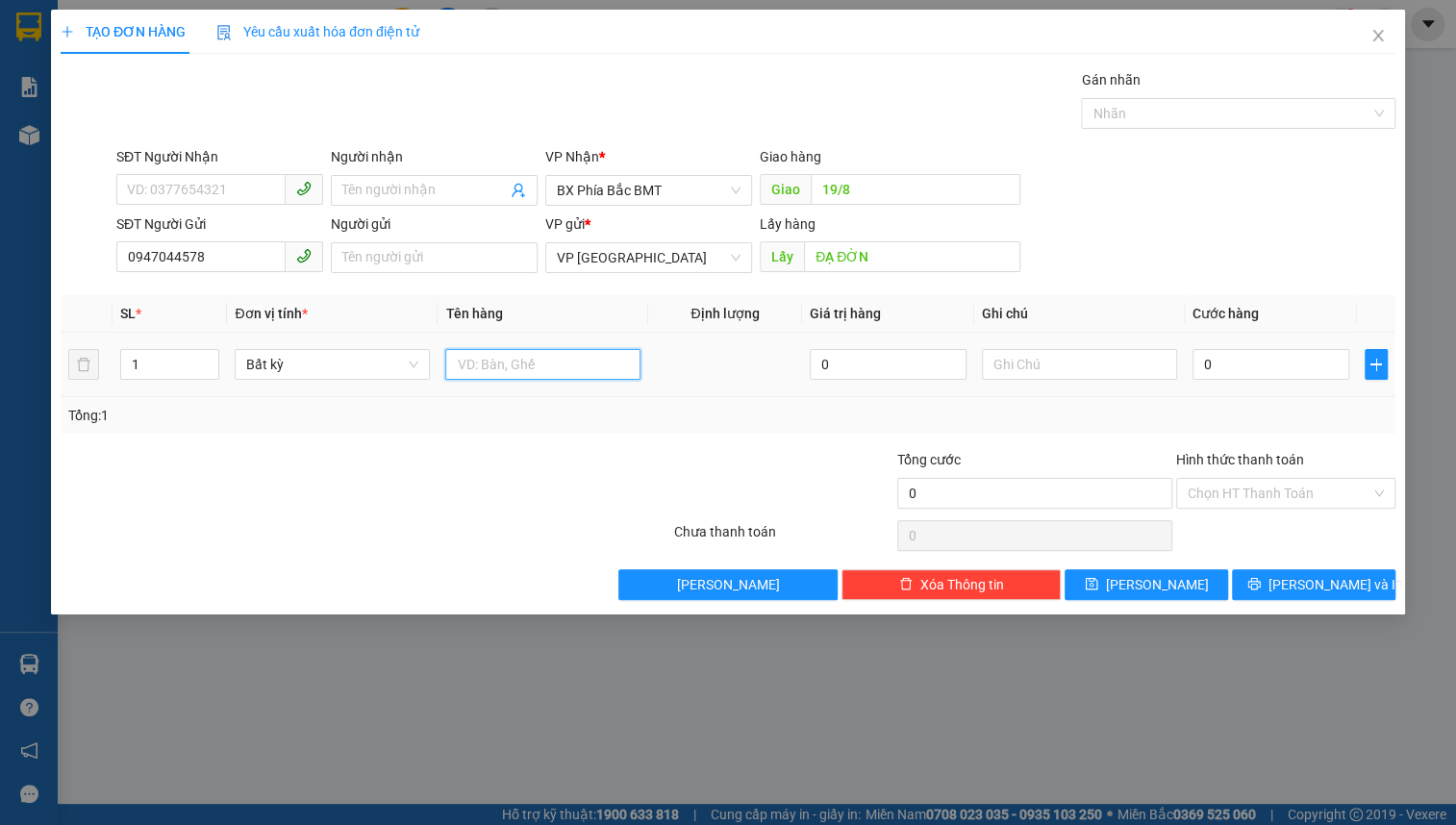
click at [485, 369] on input "text" at bounding box center [542, 365] width 195 height 31
type input "1B RAU"
click at [1027, 361] on input "text" at bounding box center [1079, 365] width 195 height 31
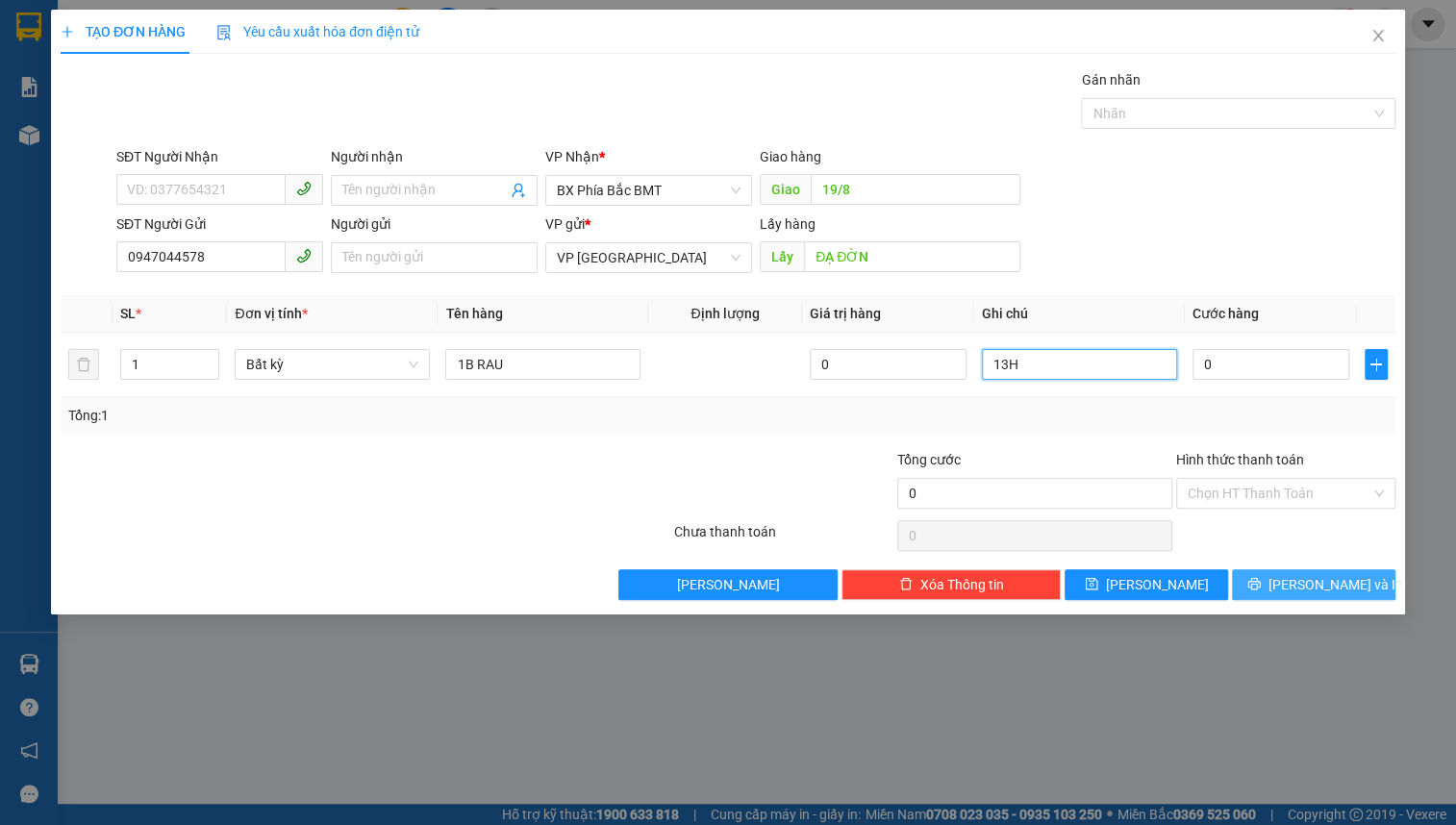
type input "13H"
click at [1299, 594] on button "[PERSON_NAME] và In" at bounding box center [1314, 586] width 164 height 31
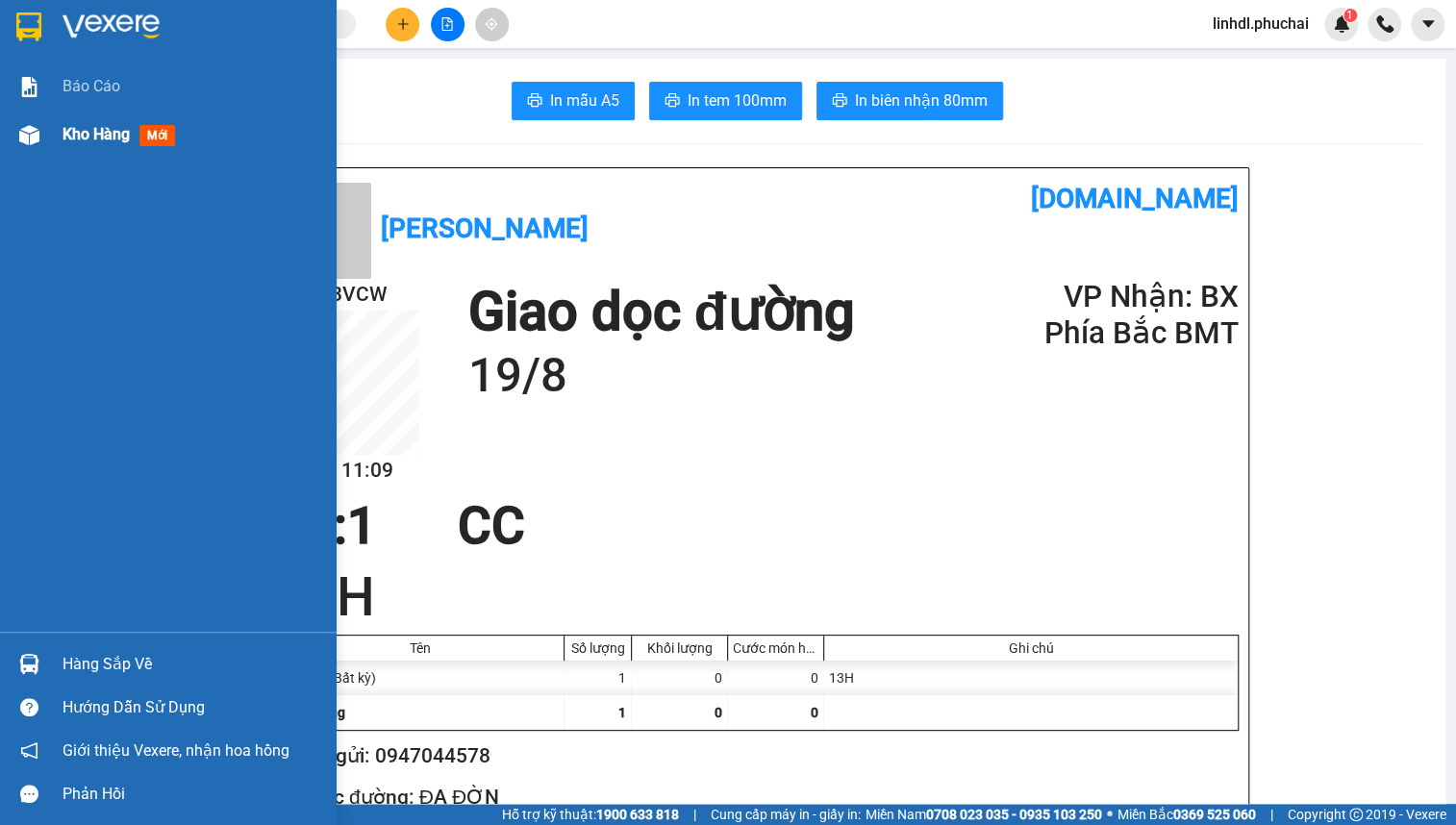
click at [39, 154] on div "Kho hàng mới" at bounding box center [168, 135] width 336 height 48
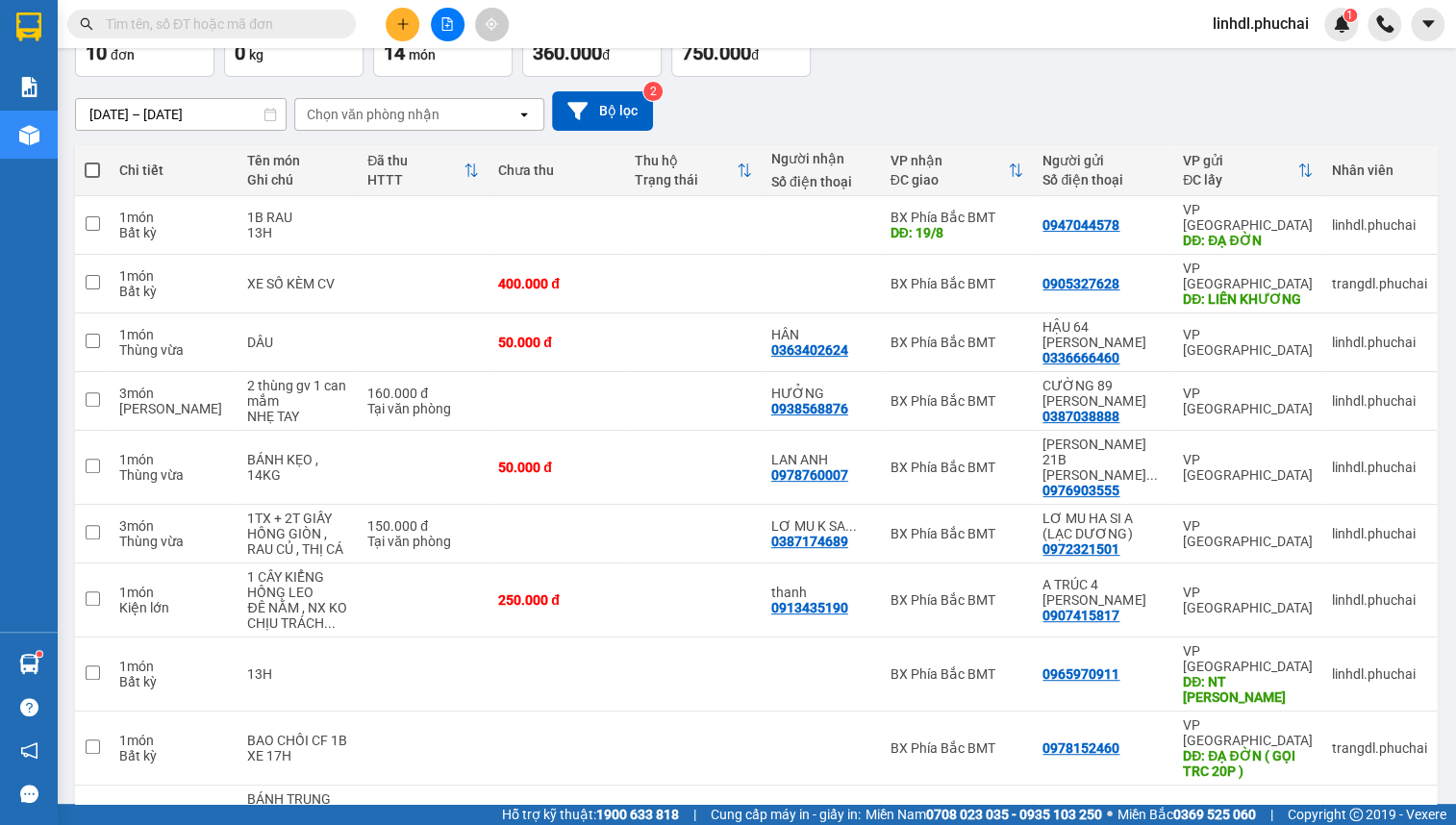
scroll to position [166, 0]
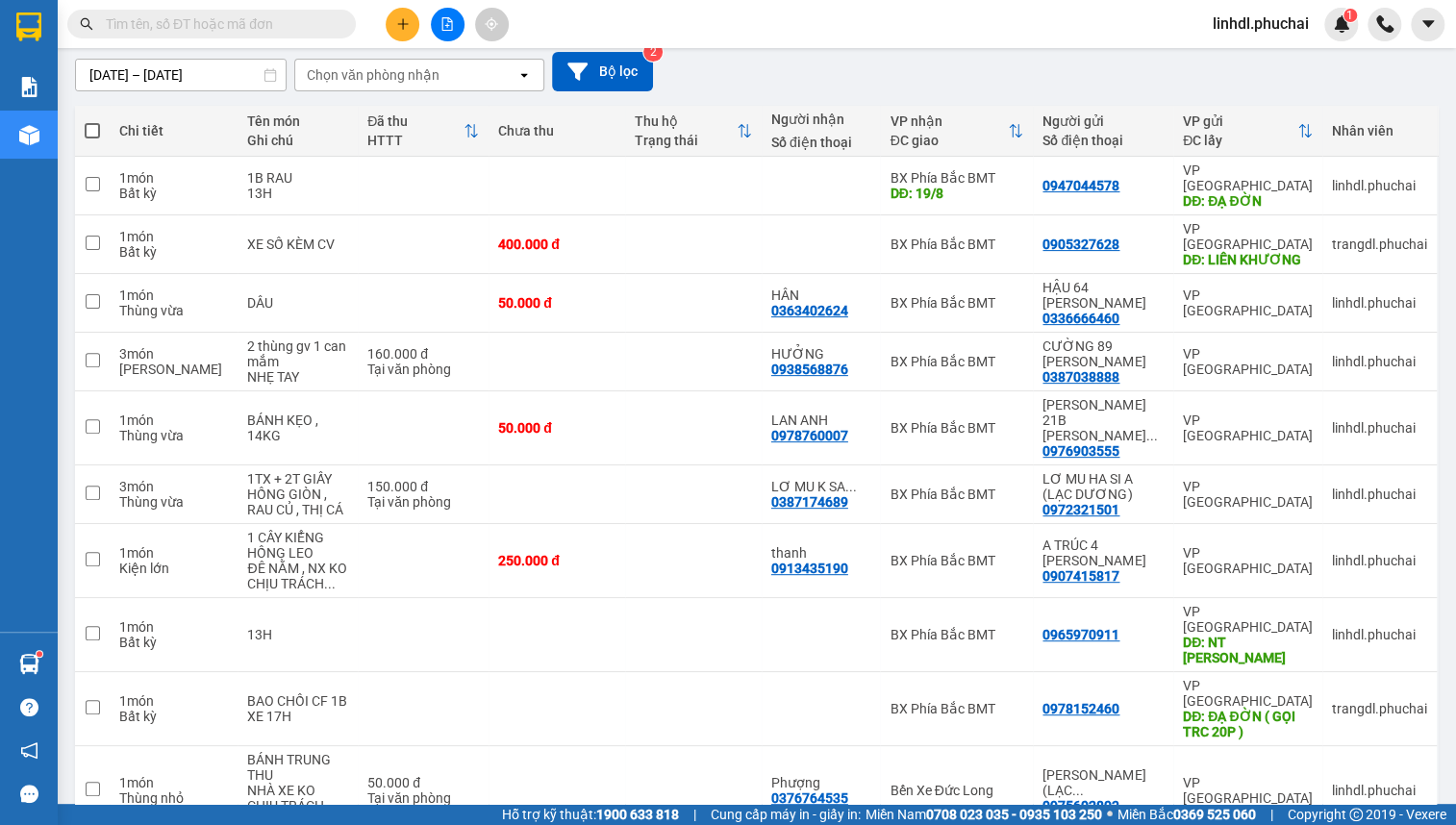
click at [407, 16] on button at bounding box center [402, 24] width 34 height 34
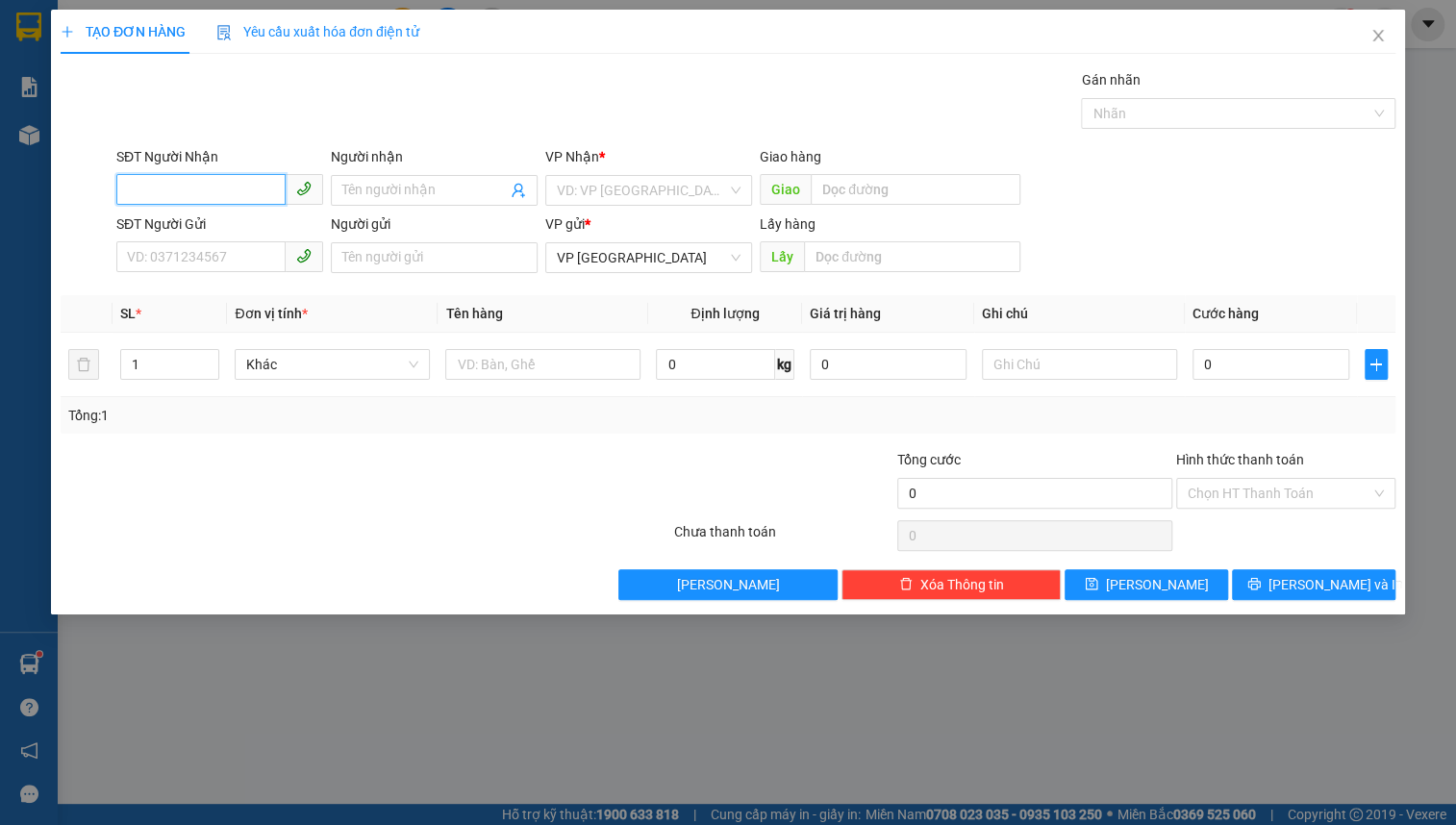
click at [275, 195] on input "SĐT Người Nhận" at bounding box center [201, 190] width 170 height 31
click at [249, 180] on input "0355013259" at bounding box center [201, 190] width 170 height 31
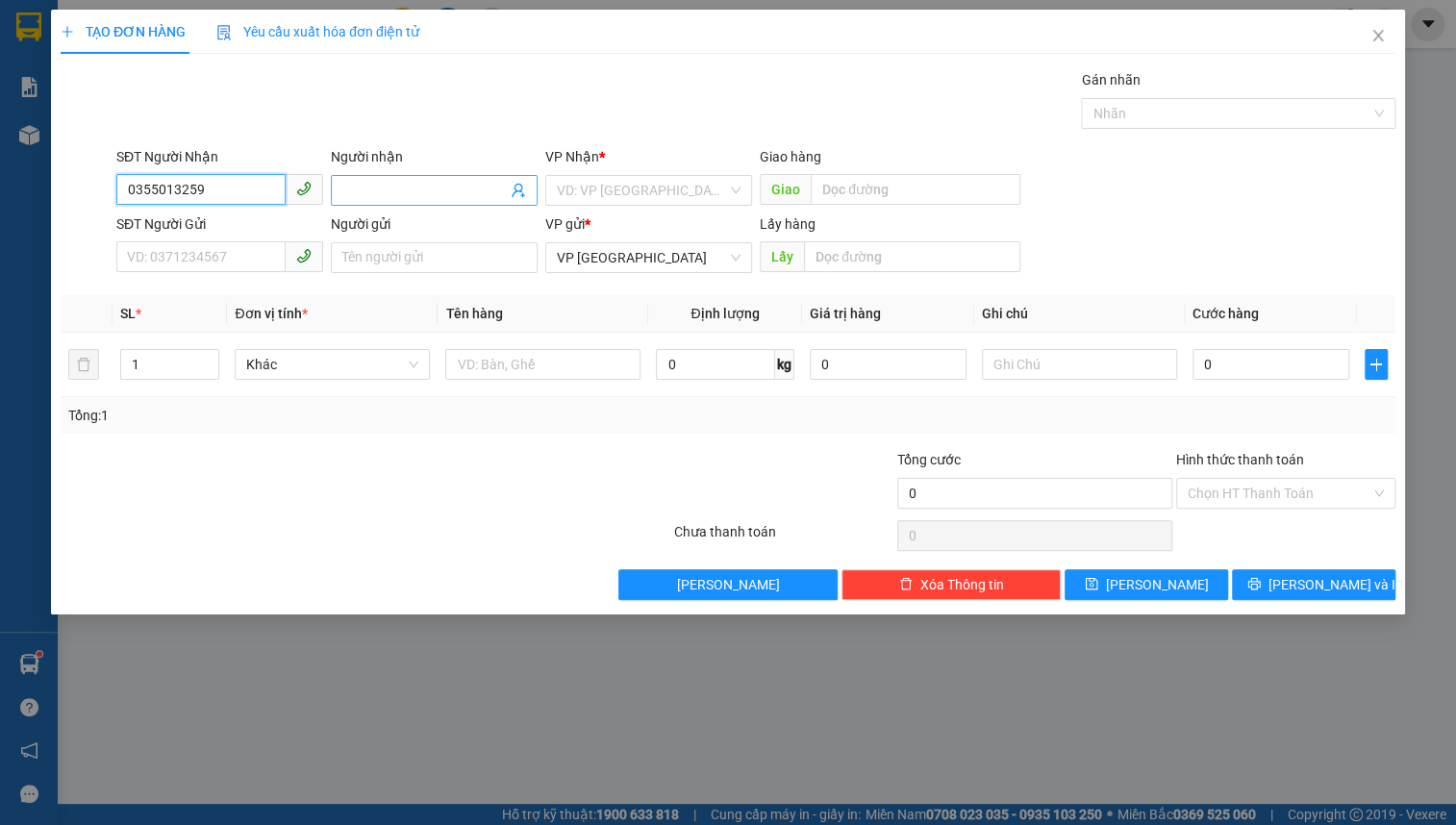
type input "0355013259"
click at [424, 176] on span at bounding box center [433, 191] width 206 height 31
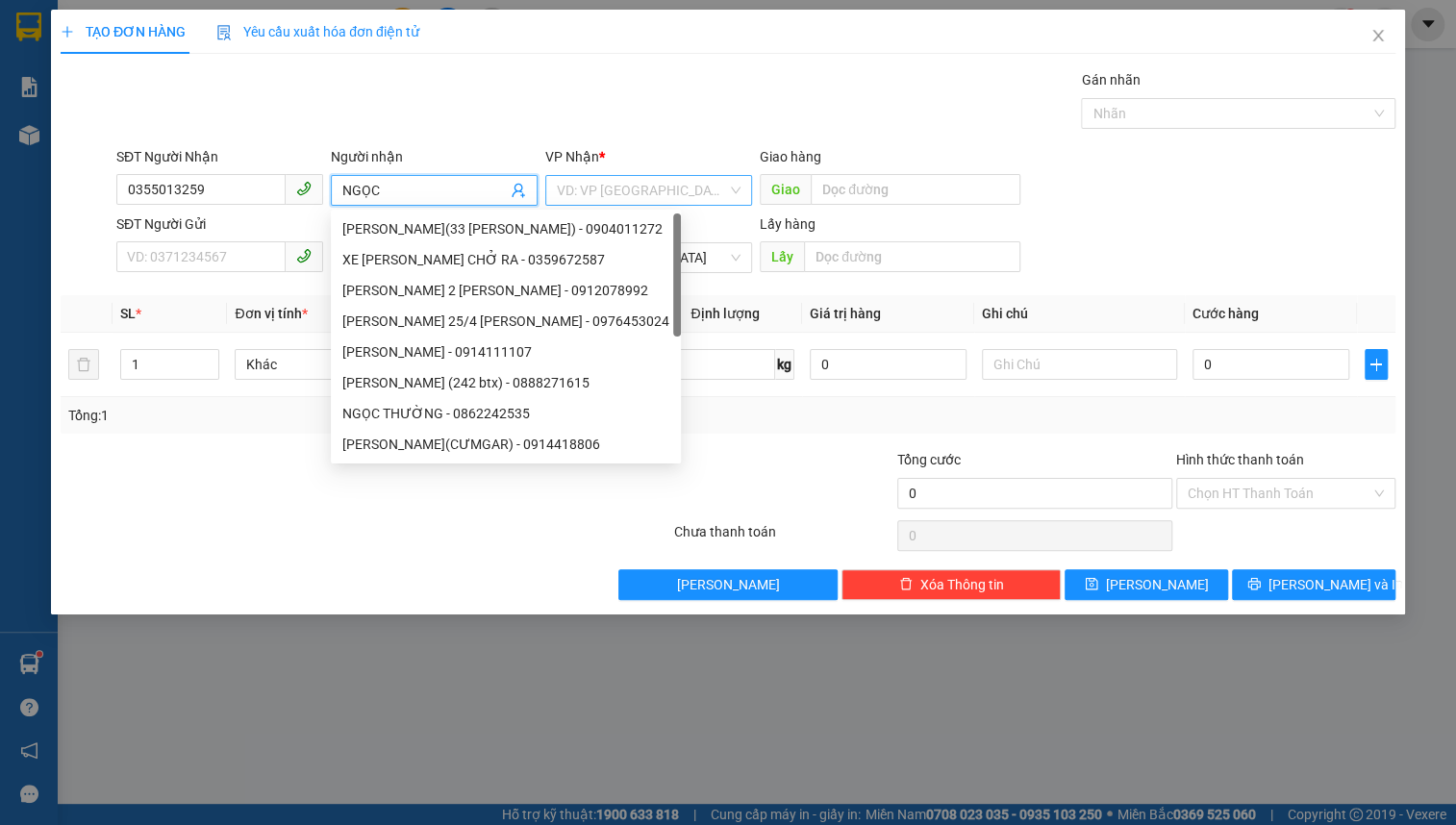
type input "NGỌC"
click at [622, 190] on input "search" at bounding box center [643, 191] width 171 height 29
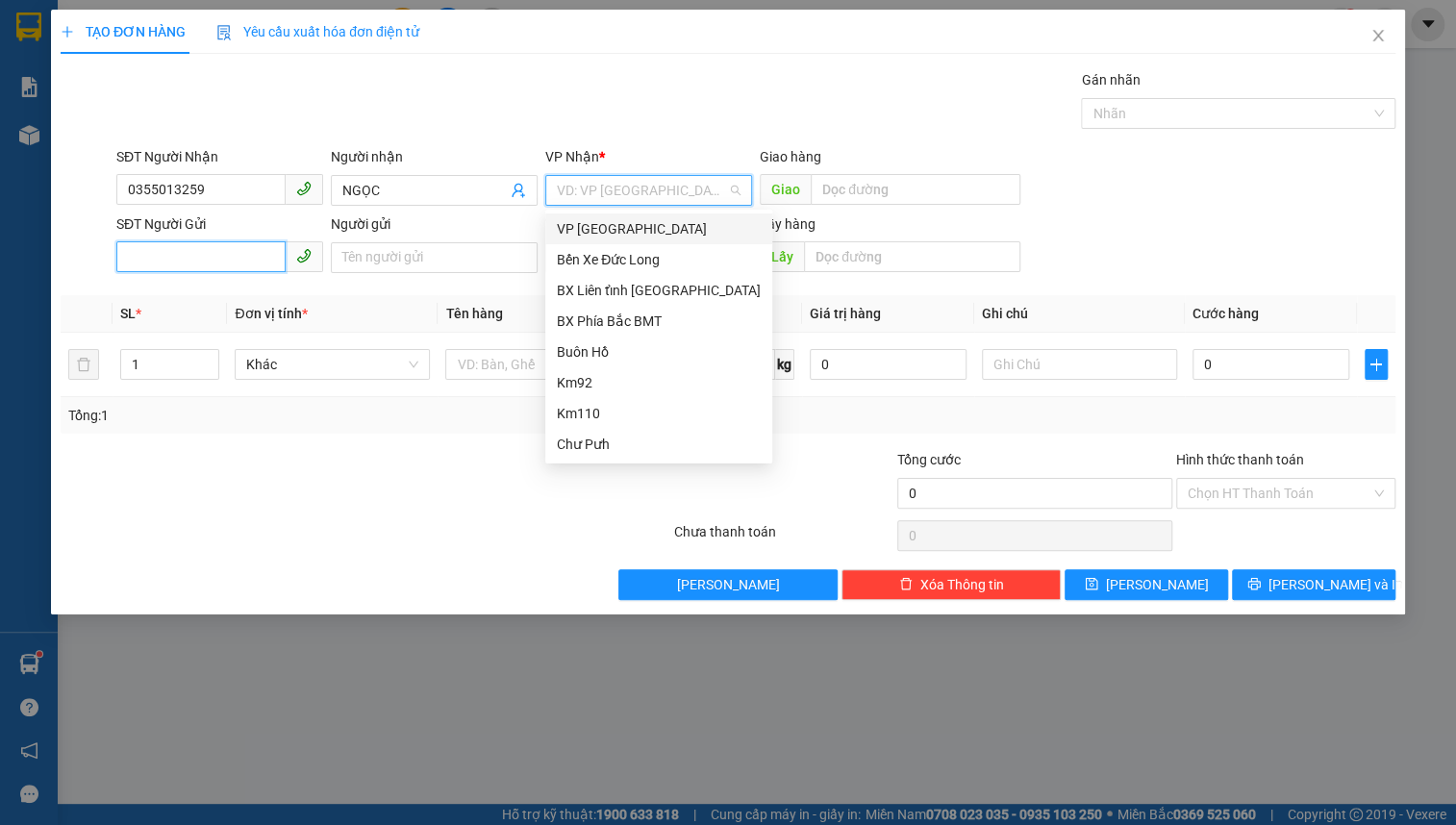
click at [250, 264] on input "SĐT Người Gửi" at bounding box center [201, 257] width 170 height 31
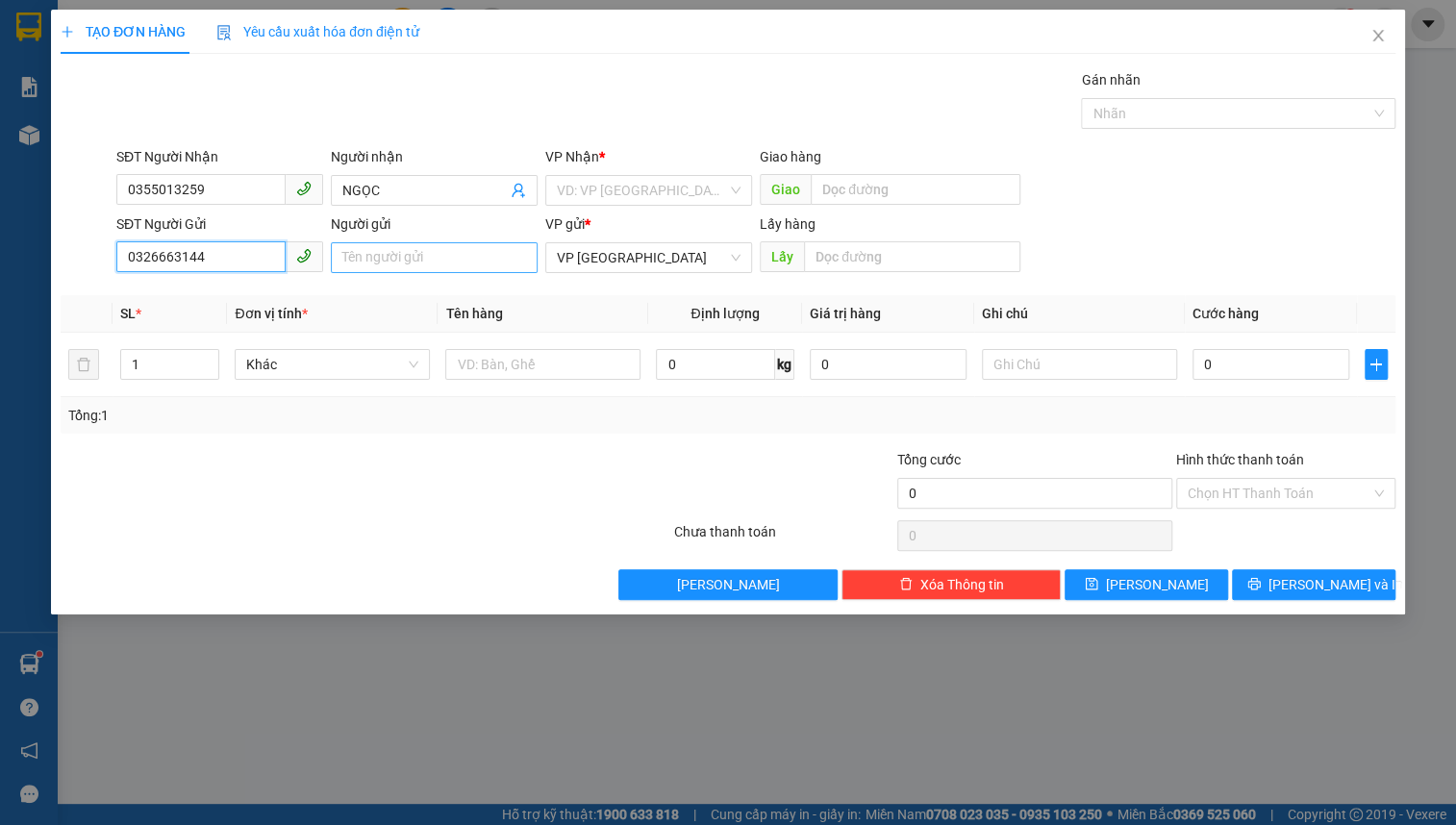
type input "0326663144"
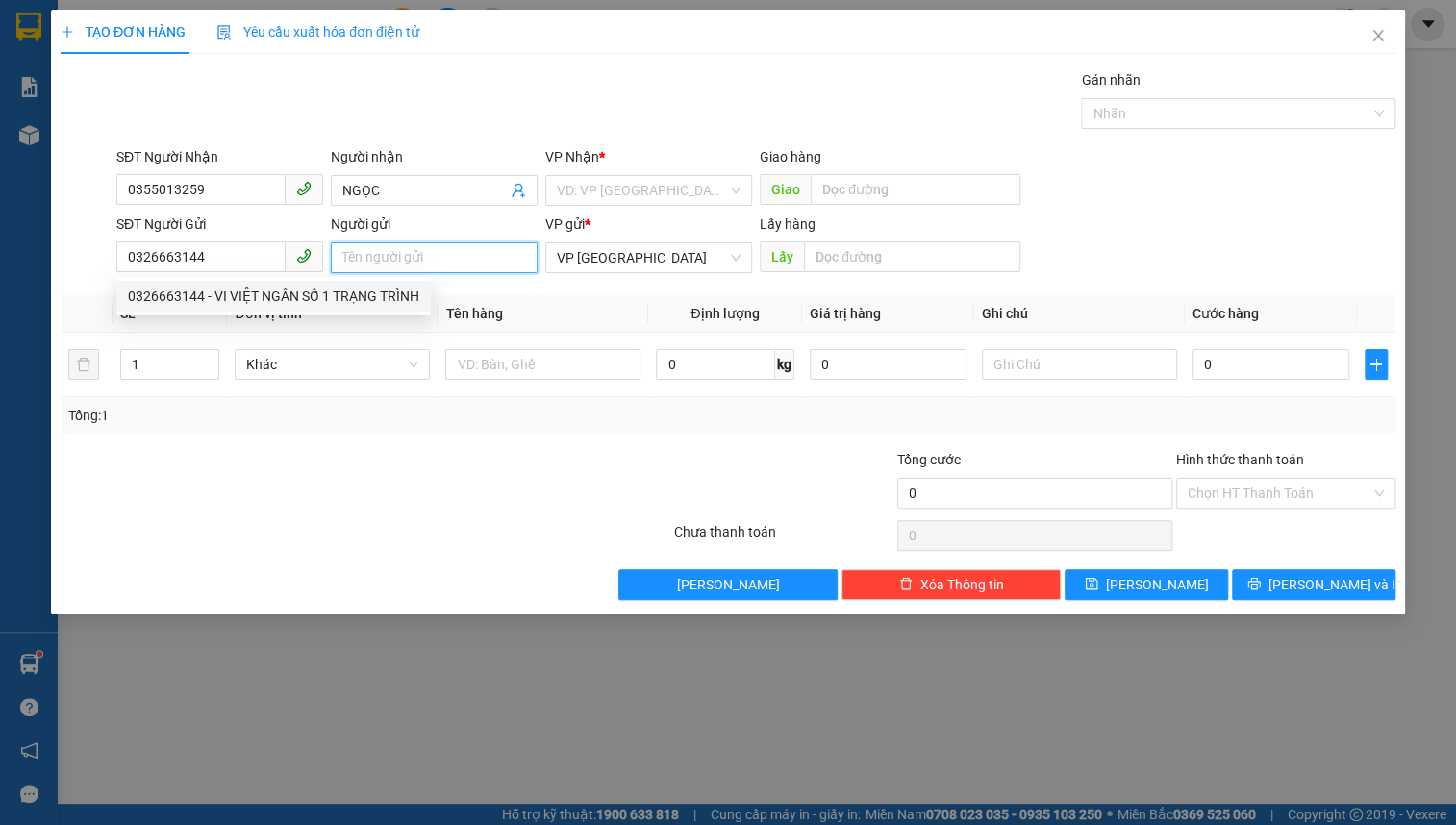
click at [363, 260] on input "Người gửi" at bounding box center [433, 258] width 206 height 31
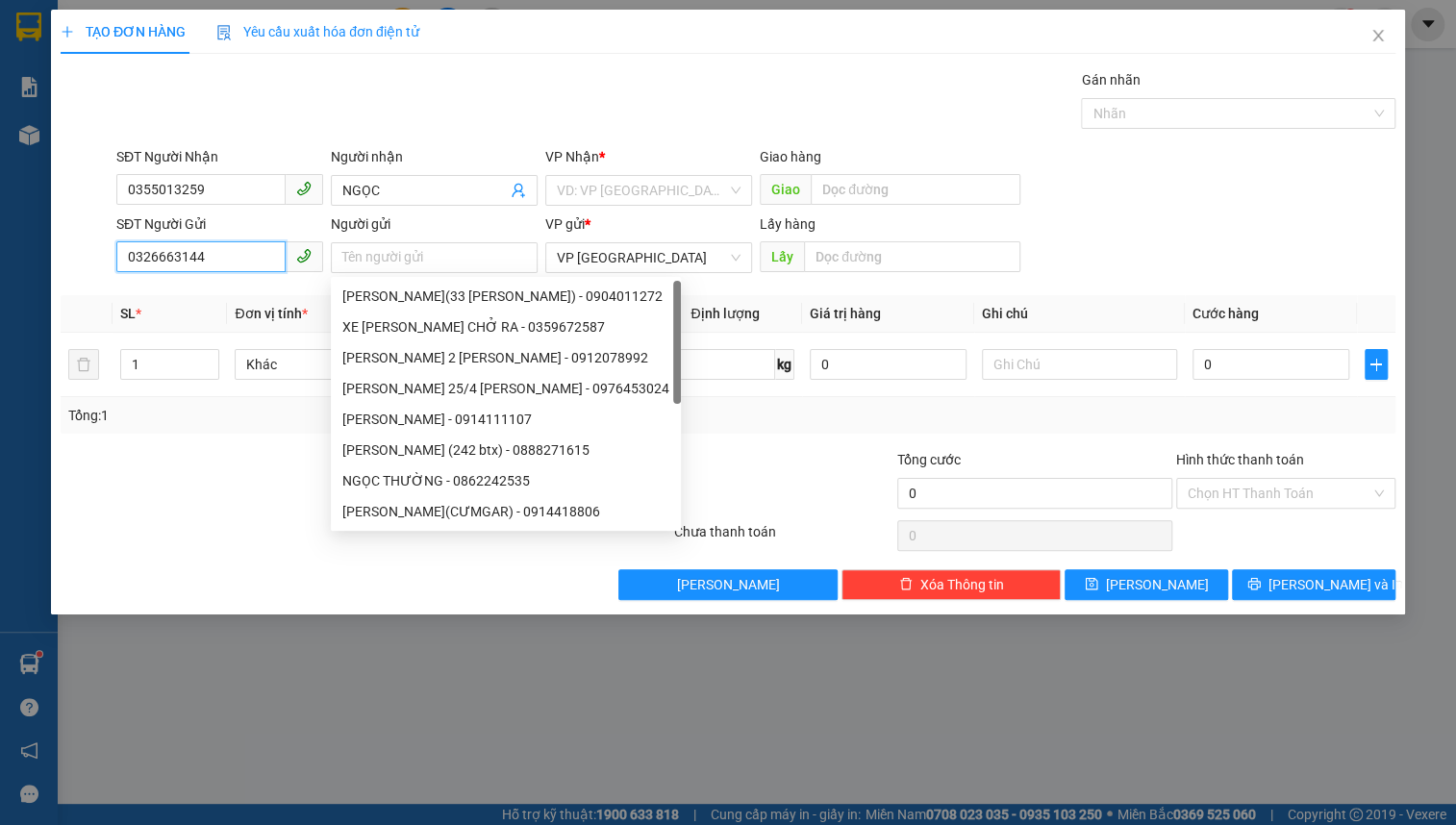
click at [247, 249] on input "0326663144" at bounding box center [201, 257] width 170 height 31
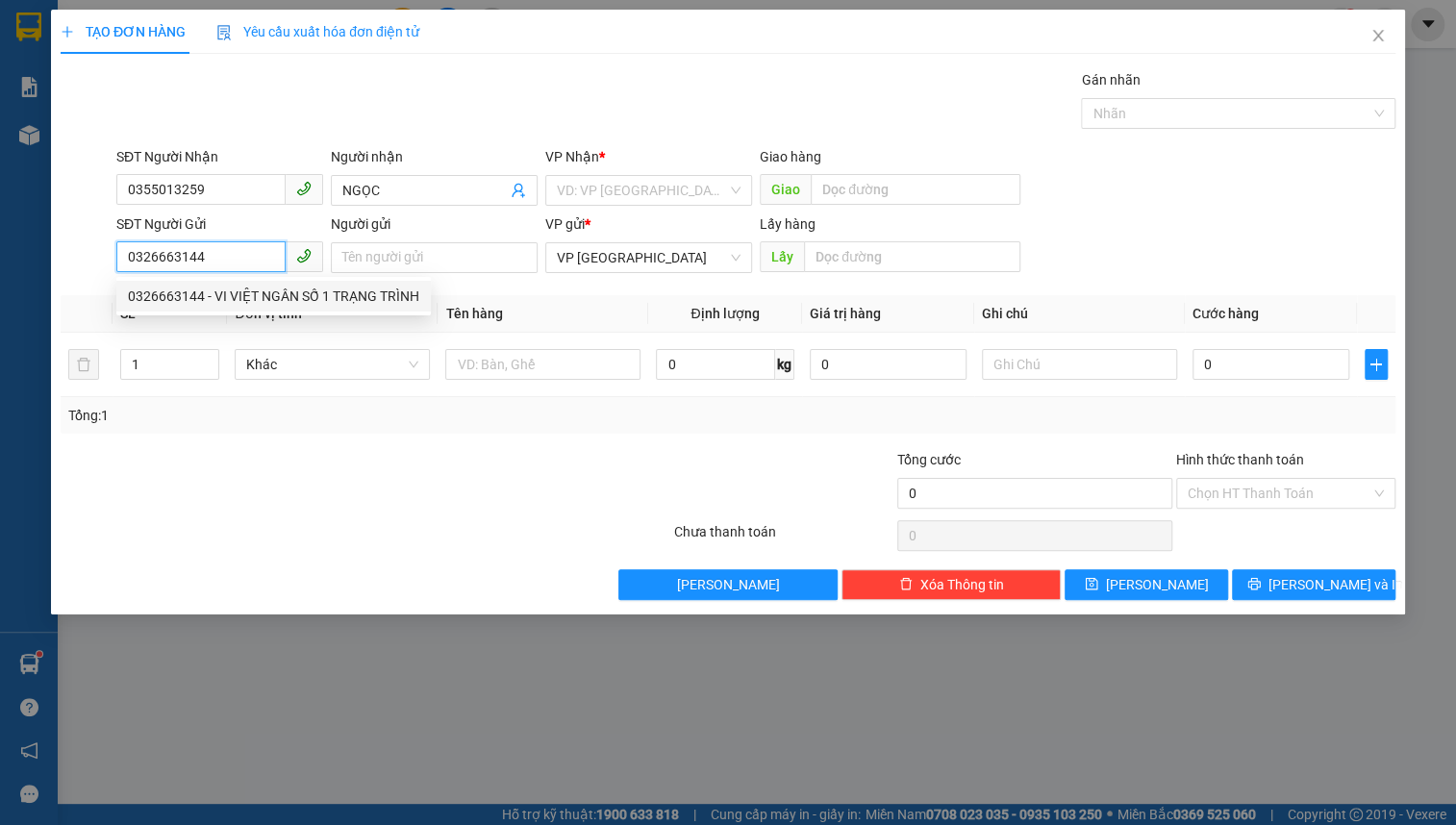
click at [239, 308] on div "0326663144 - VI VIỆT NGÂN SỐ 1 TRẠNG TRÌNH" at bounding box center [273, 297] width 315 height 31
type input "VI VIỆT NGÂN SỐ 1 TRẠNG TRÌNH"
type input "40.000"
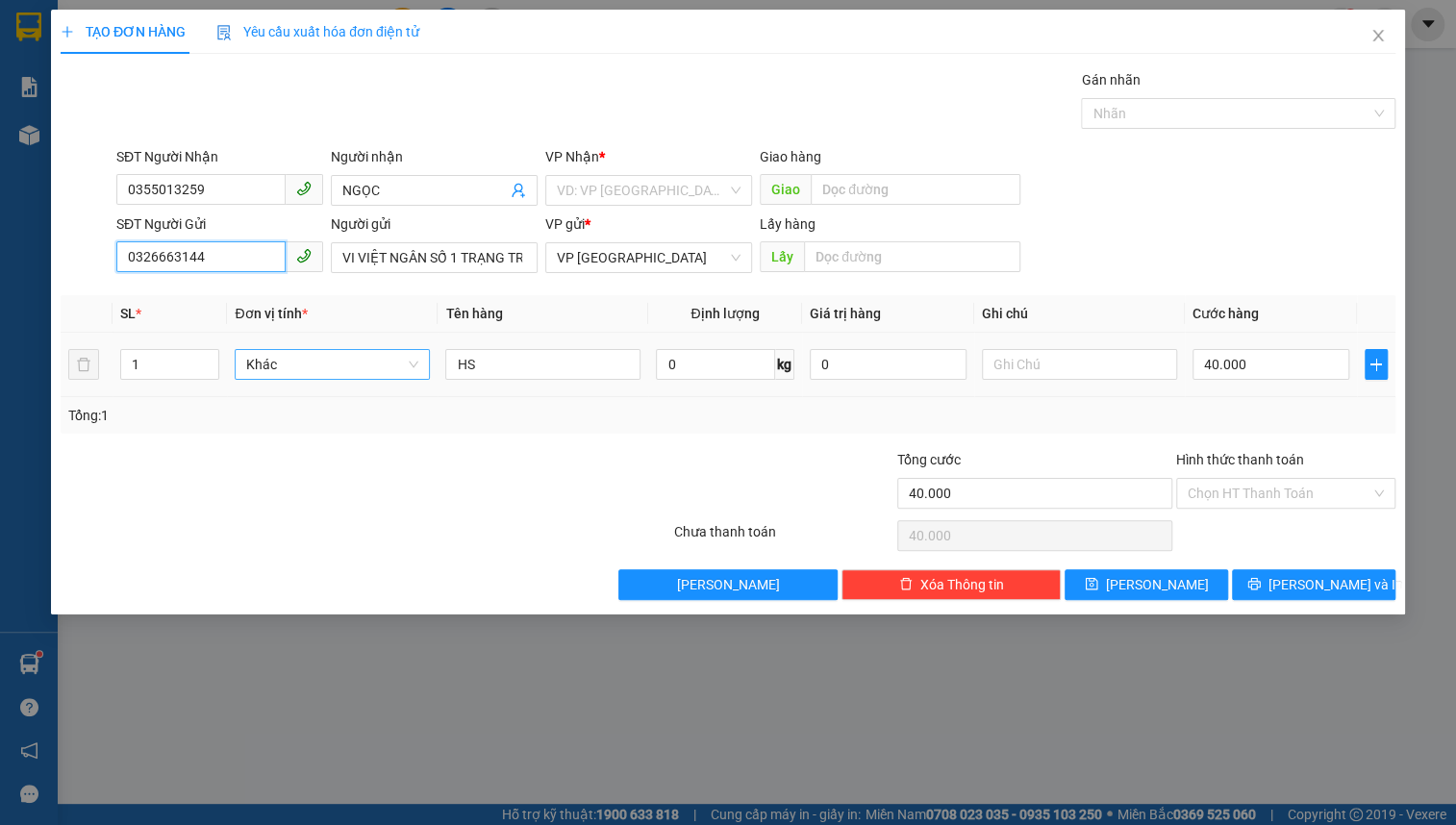
click at [314, 360] on span "Khác" at bounding box center [332, 365] width 173 height 29
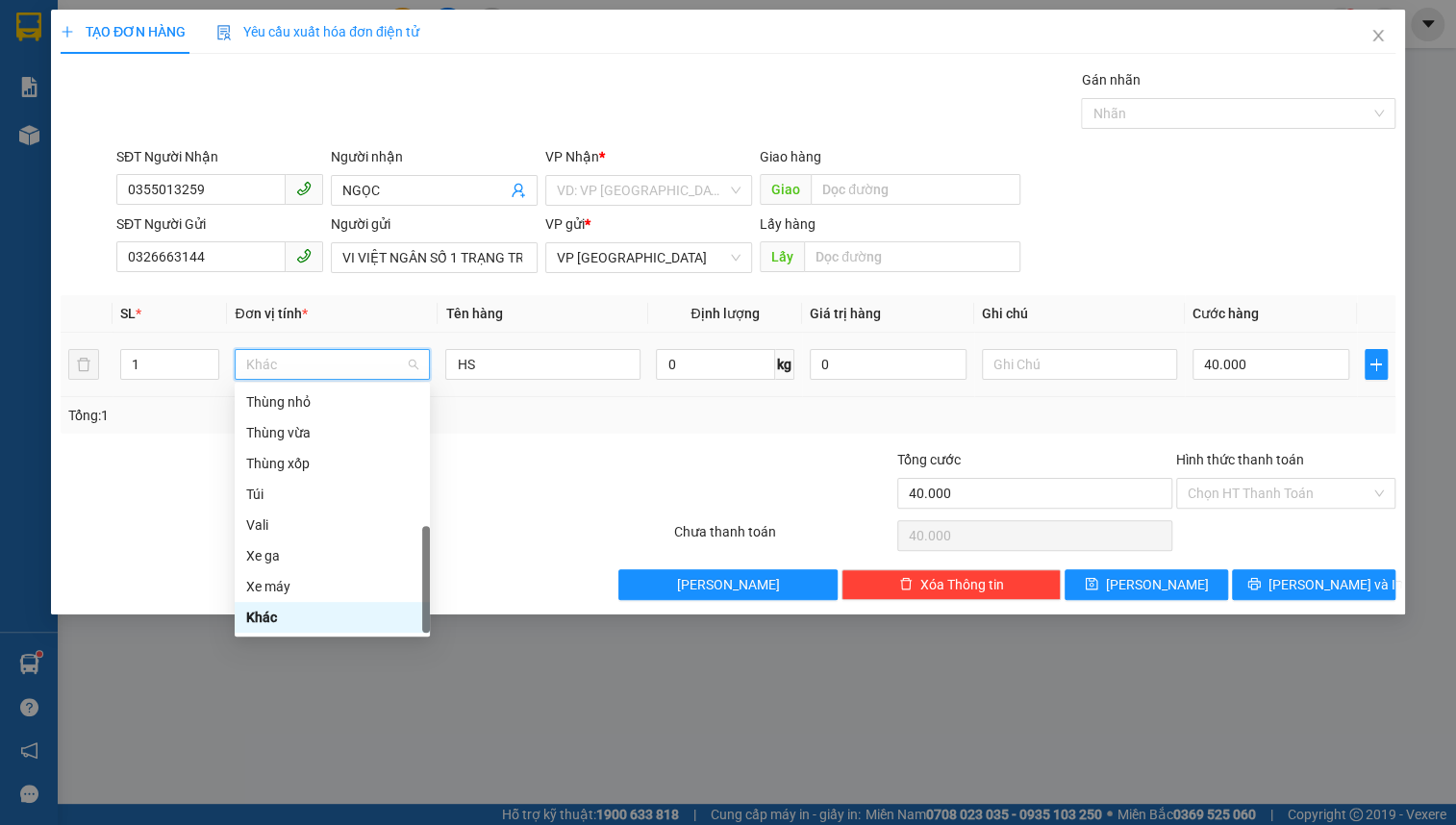
type input "K"
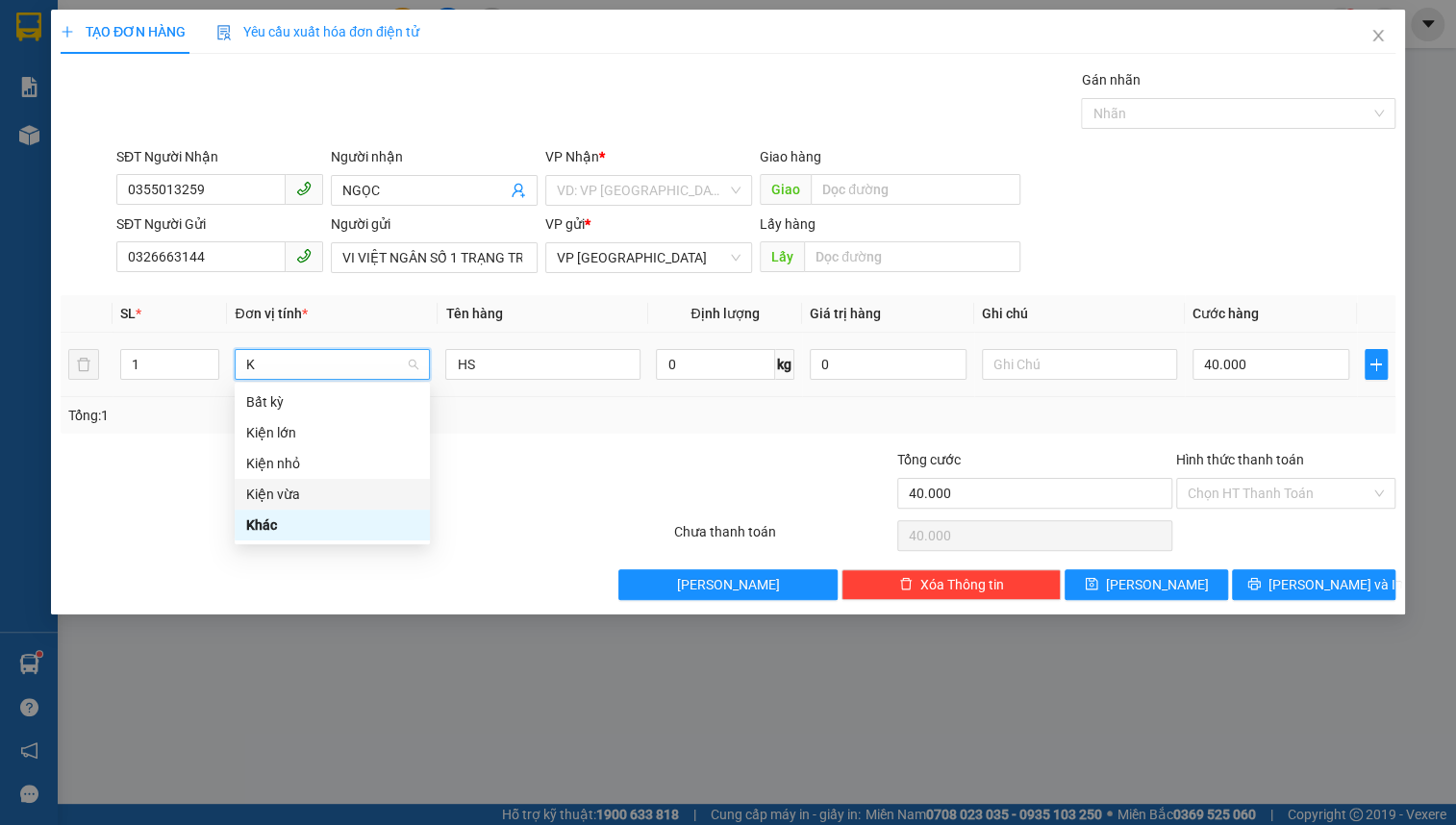
click at [334, 501] on div "Kiện vừa" at bounding box center [332, 494] width 173 height 21
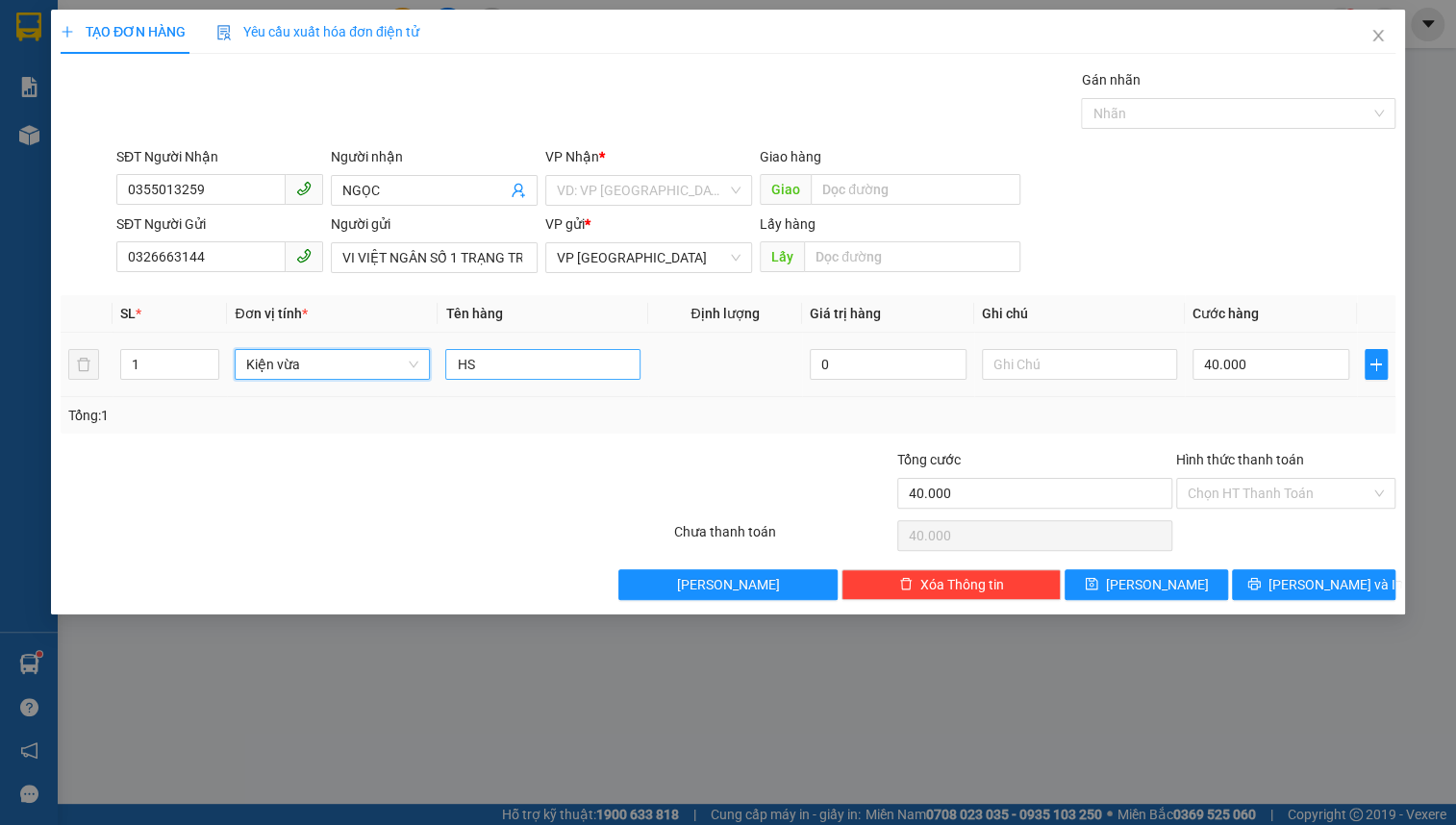
click at [510, 380] on div "HS" at bounding box center [542, 365] width 195 height 39
click at [510, 377] on input "HS" at bounding box center [542, 365] width 195 height 31
click at [510, 375] on input "HS" at bounding box center [542, 365] width 195 height 31
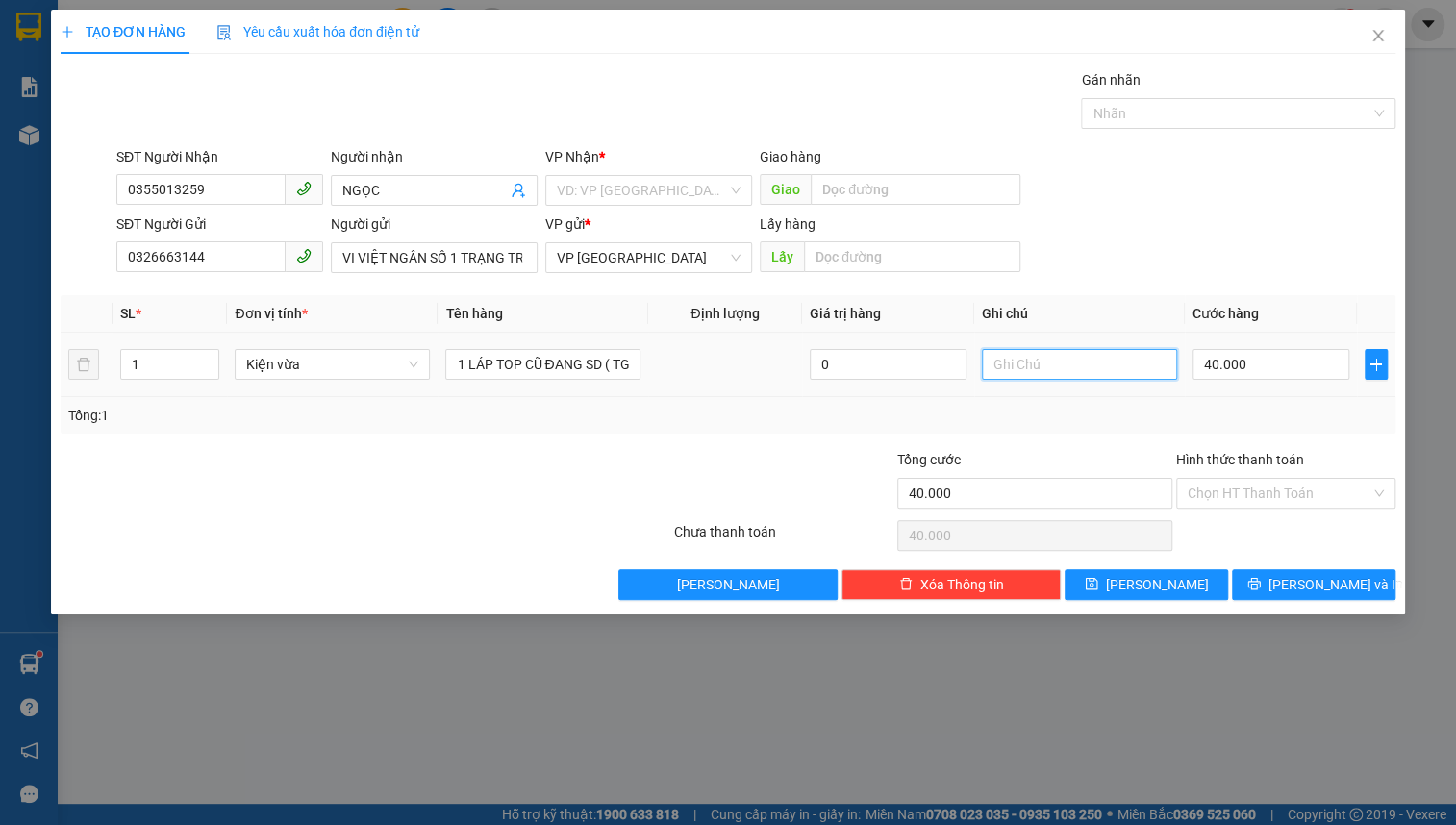
click at [1026, 367] on input "text" at bounding box center [1079, 365] width 195 height 31
click at [1221, 365] on input "40.000" at bounding box center [1272, 365] width 157 height 31
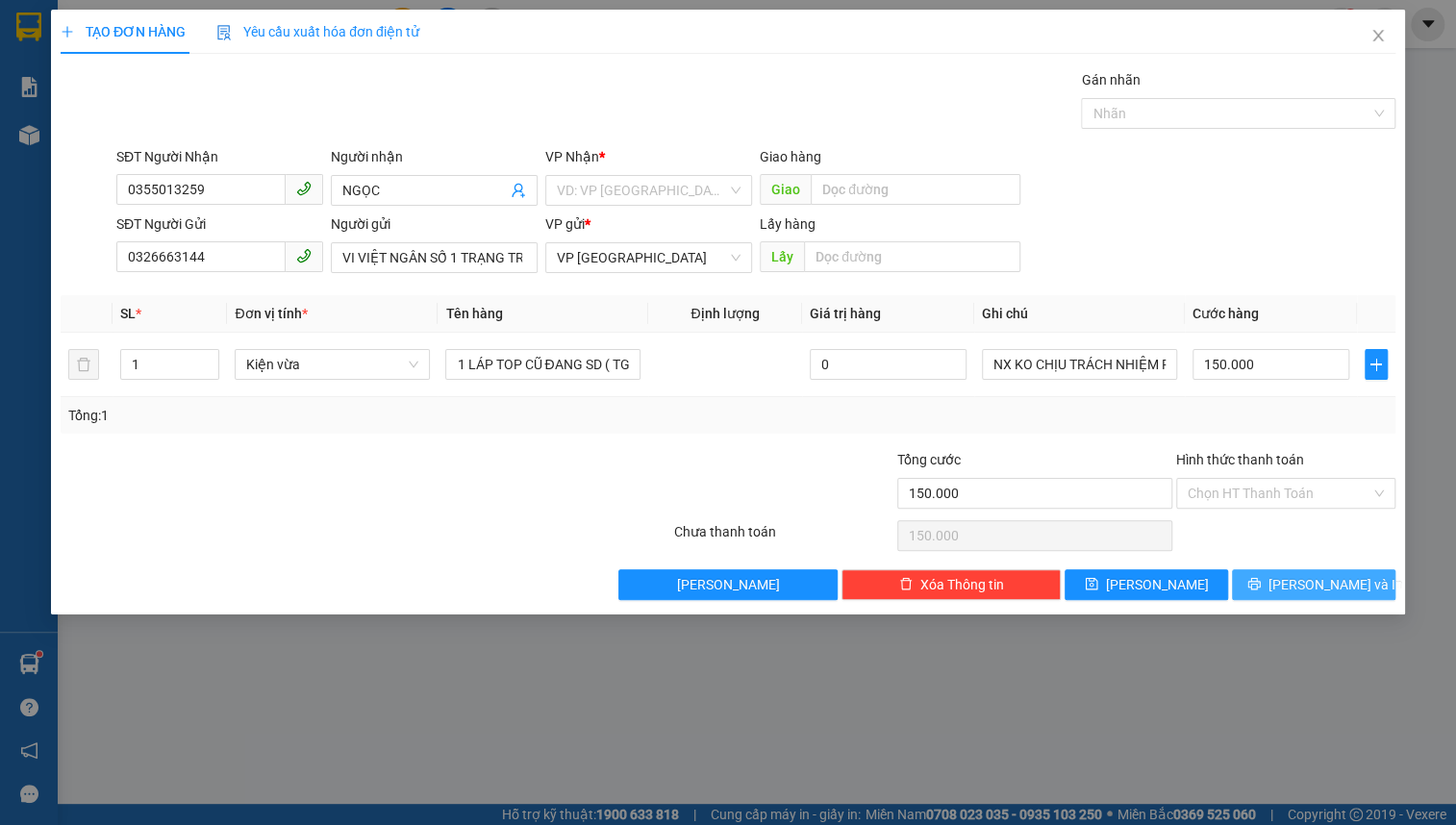
click at [1303, 577] on span "[PERSON_NAME] và In" at bounding box center [1336, 585] width 135 height 21
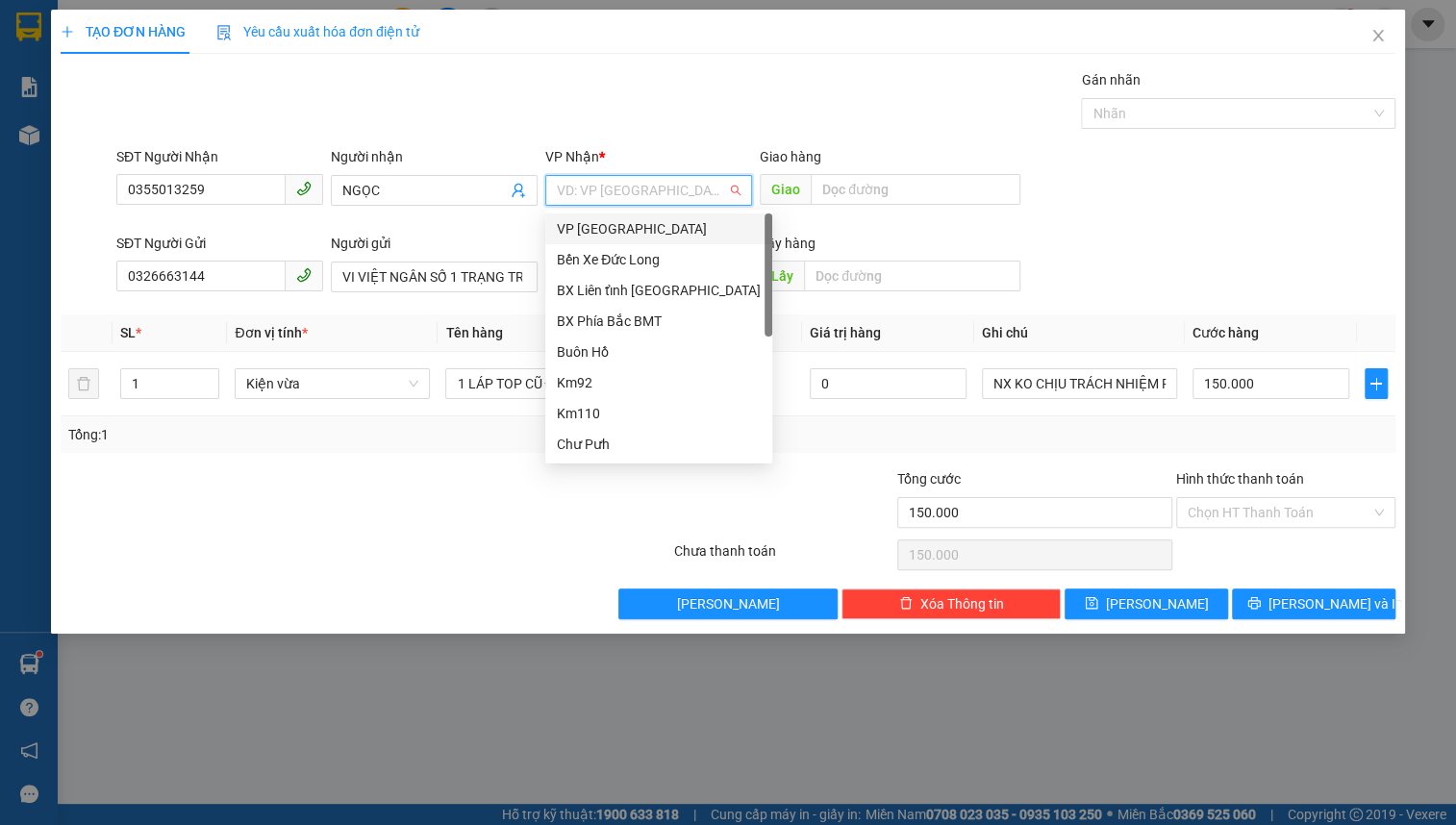
click at [684, 187] on input "search" at bounding box center [643, 191] width 171 height 29
click at [651, 318] on div "BX Phía Bắc BMT" at bounding box center [659, 322] width 204 height 21
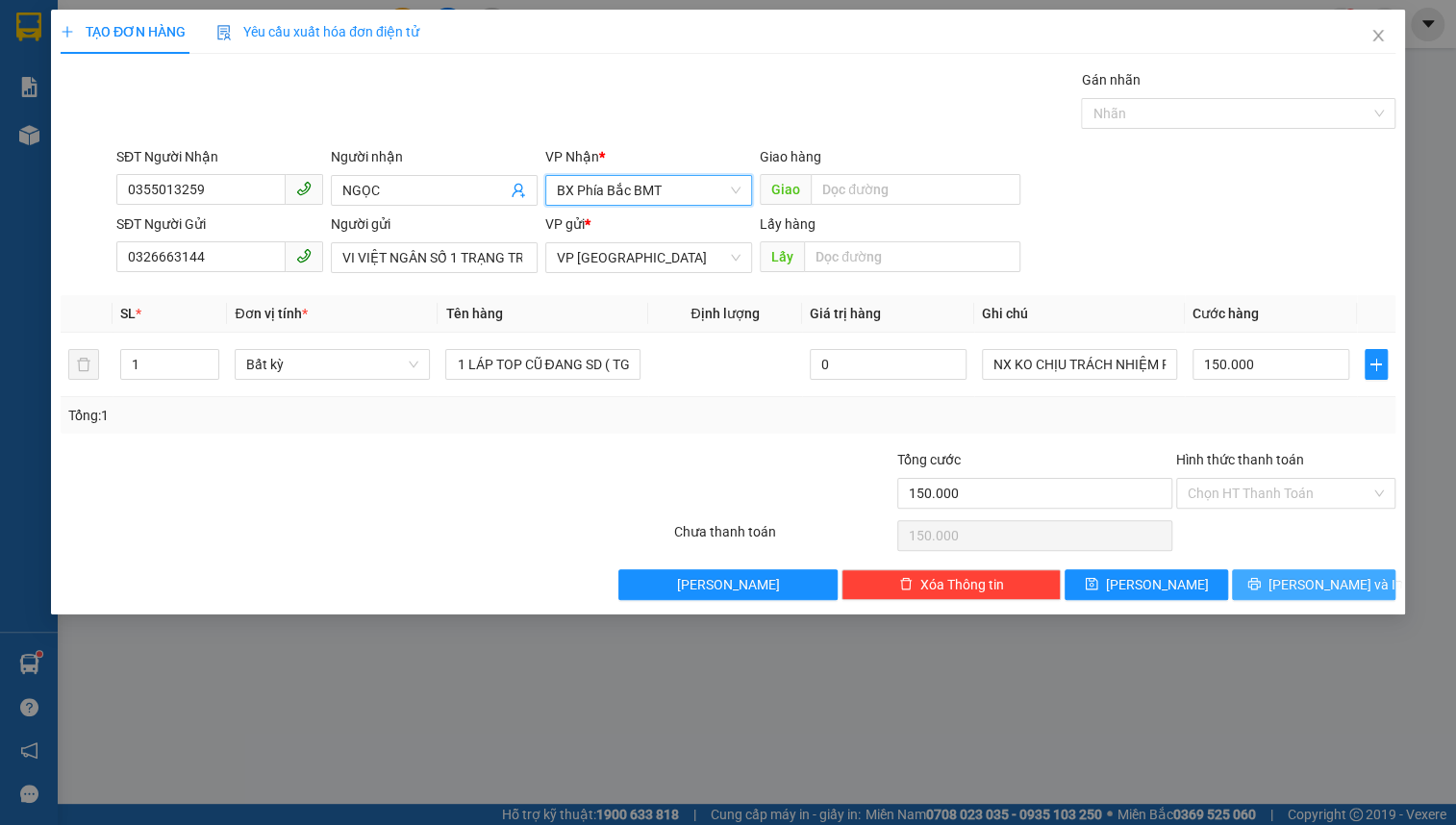
click at [1298, 577] on span "[PERSON_NAME] và In" at bounding box center [1336, 585] width 135 height 21
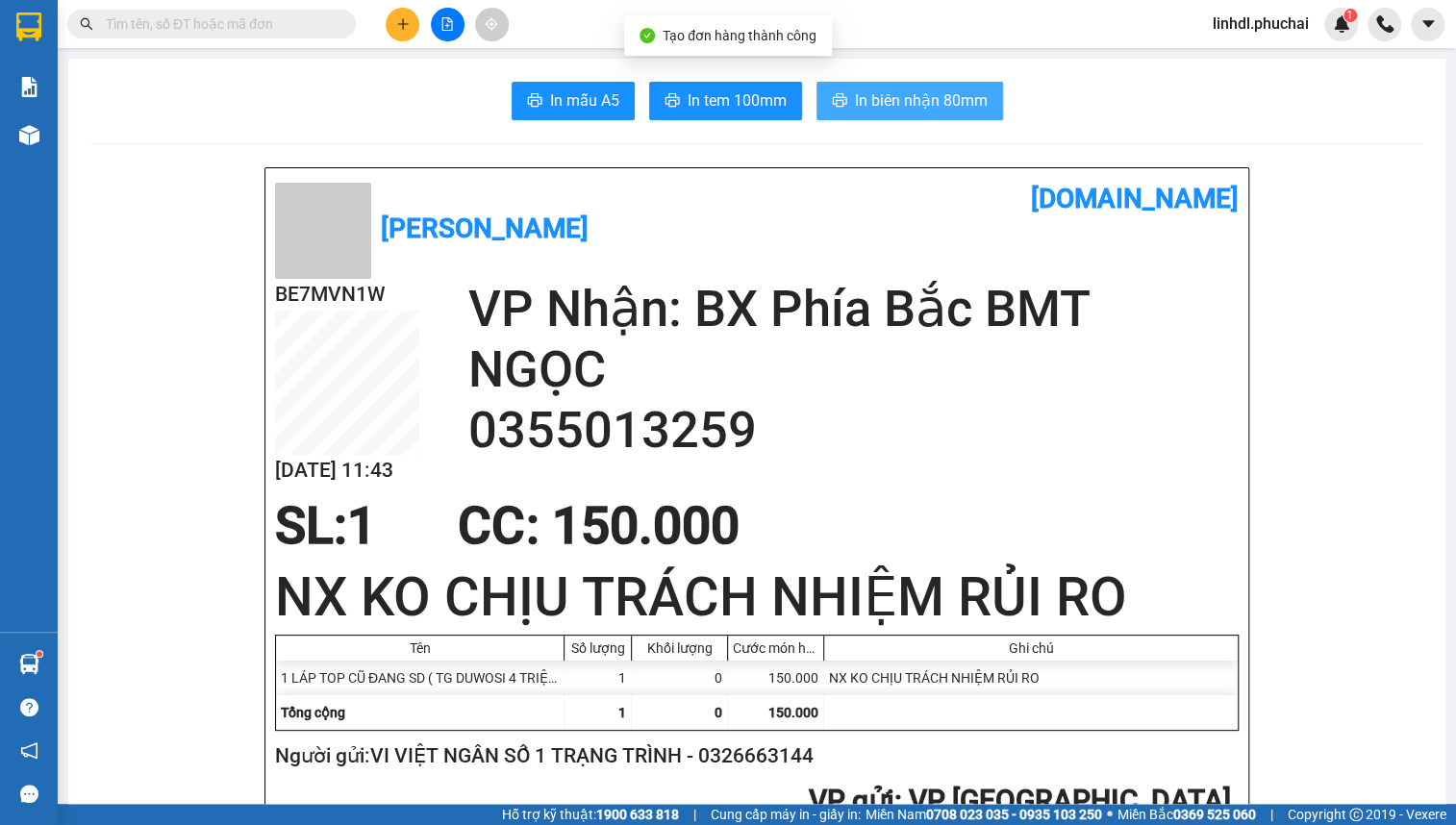
click at [976, 107] on span "In biên nhận 80mm" at bounding box center [921, 100] width 133 height 24
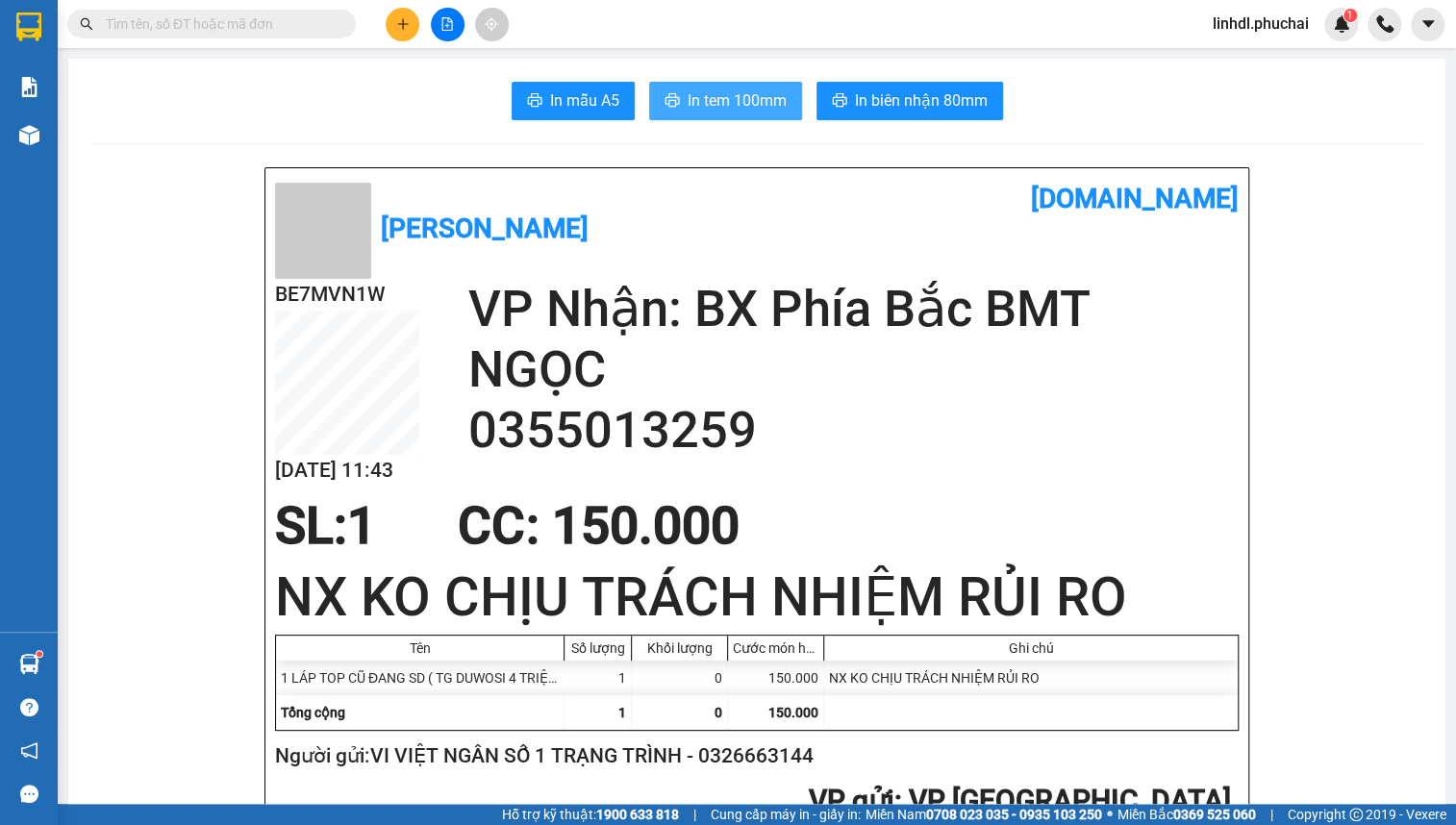
click at [736, 104] on span "In tem 100mm" at bounding box center [738, 100] width 99 height 24
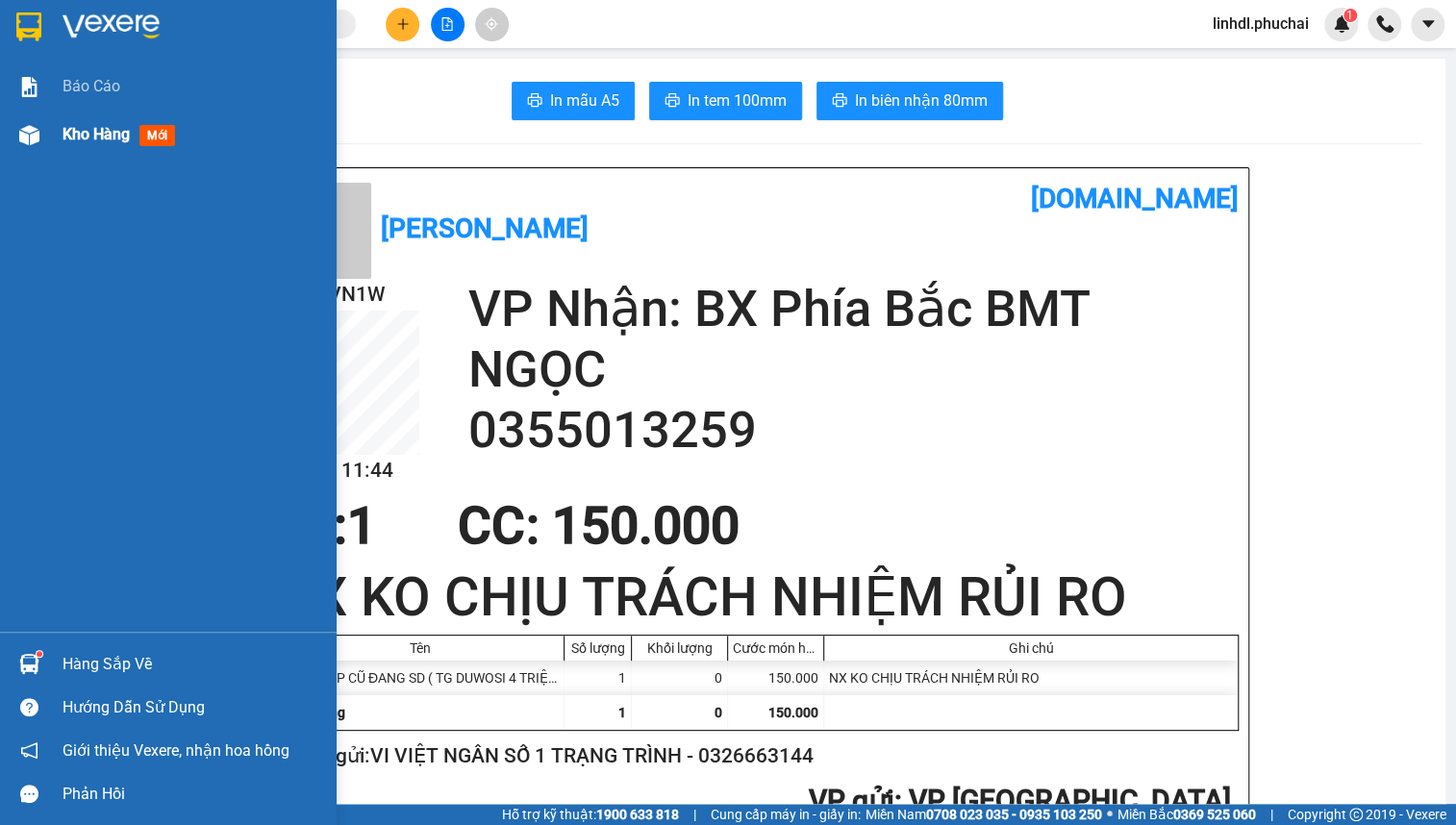
click at [94, 138] on span "Kho hàng" at bounding box center [96, 134] width 67 height 18
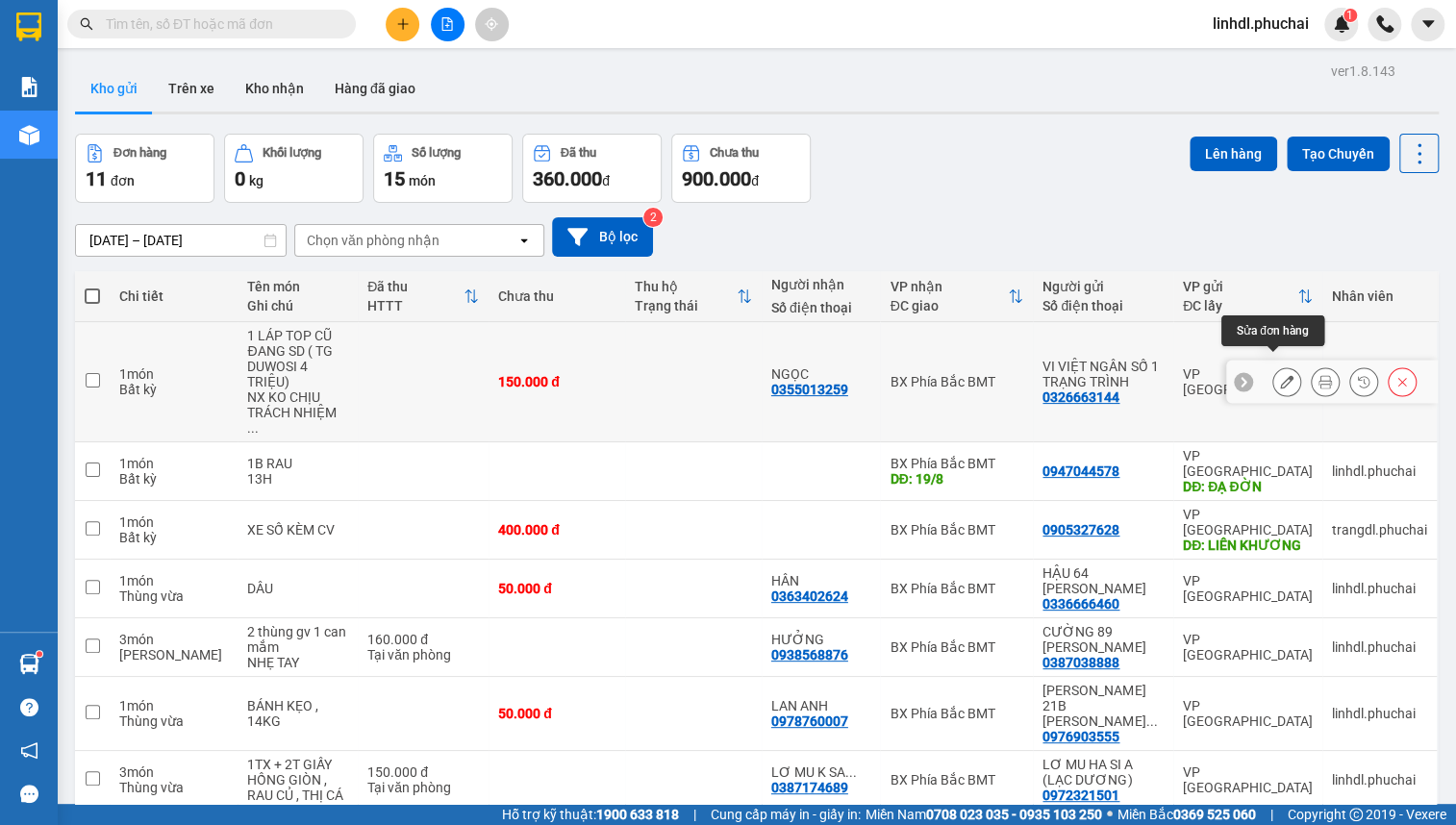
click at [1281, 375] on icon at bounding box center [1287, 382] width 14 height 14
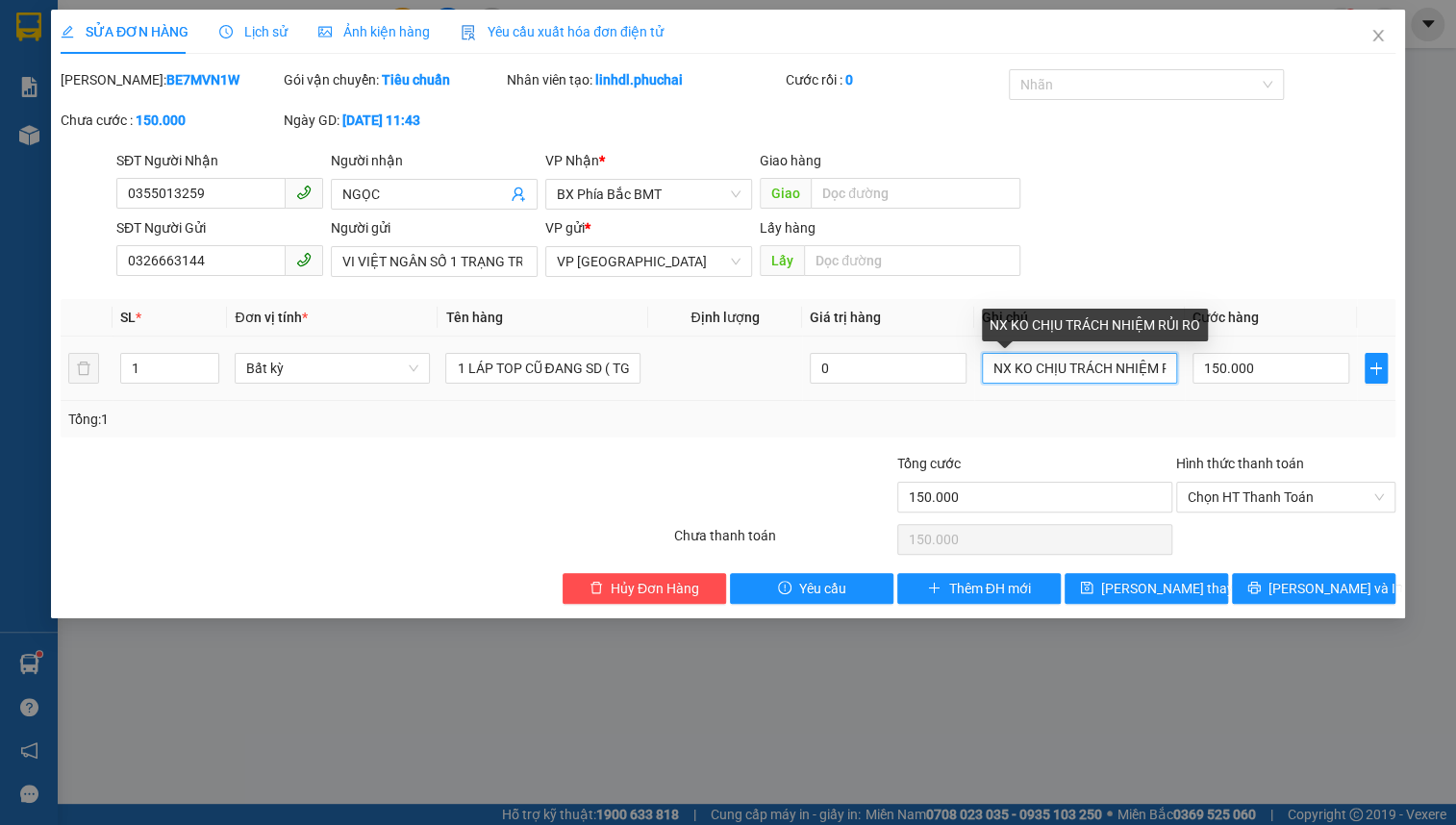
click at [1160, 370] on input "NX KO CHỊU TRÁCH NHIỆM RỦI RO" at bounding box center [1079, 368] width 195 height 31
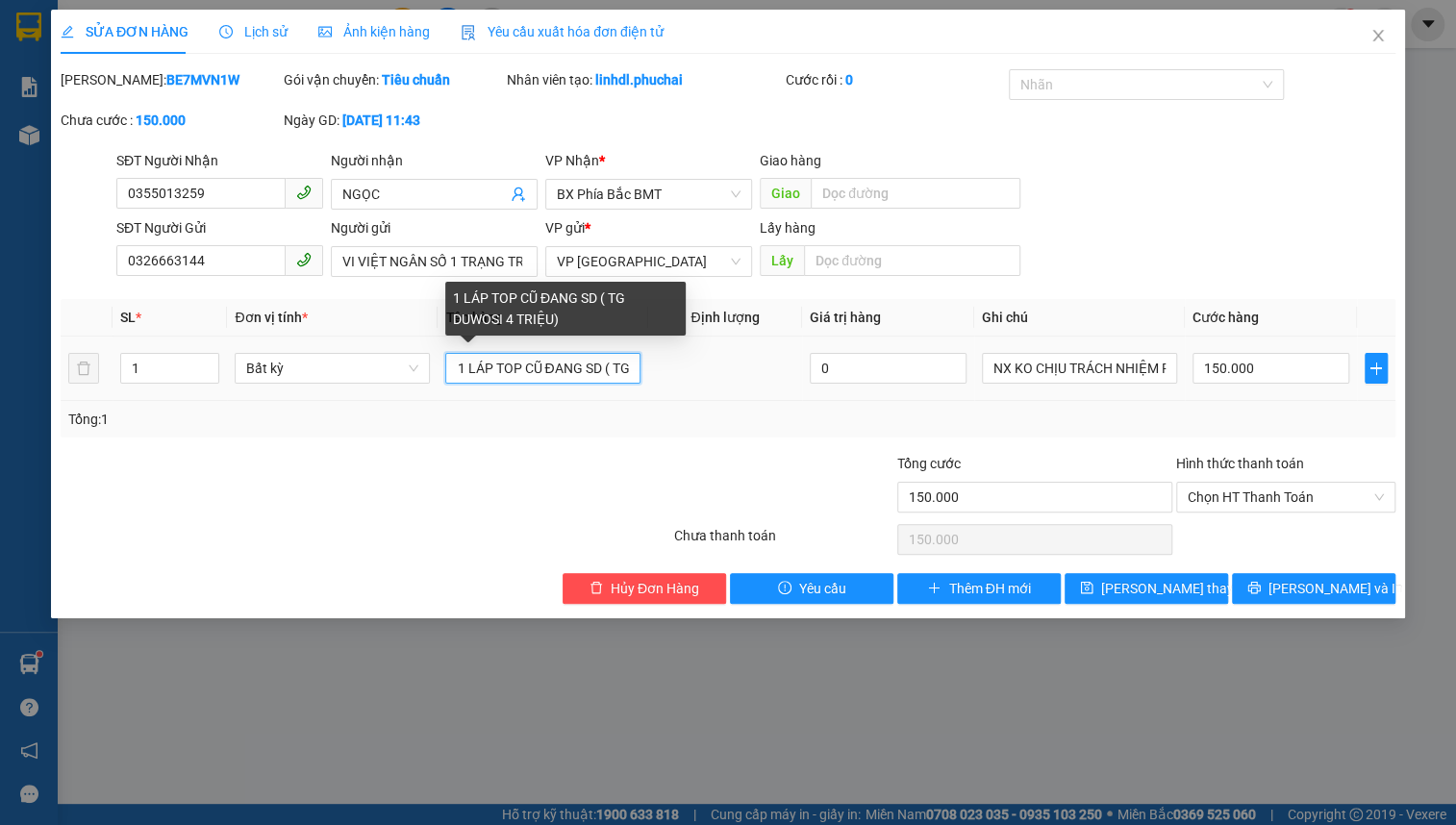
click at [575, 358] on input "1 LÁP TOP CŨ ĐANG SD ( TG DUWOSI 4 TRIỆU)" at bounding box center [542, 368] width 195 height 31
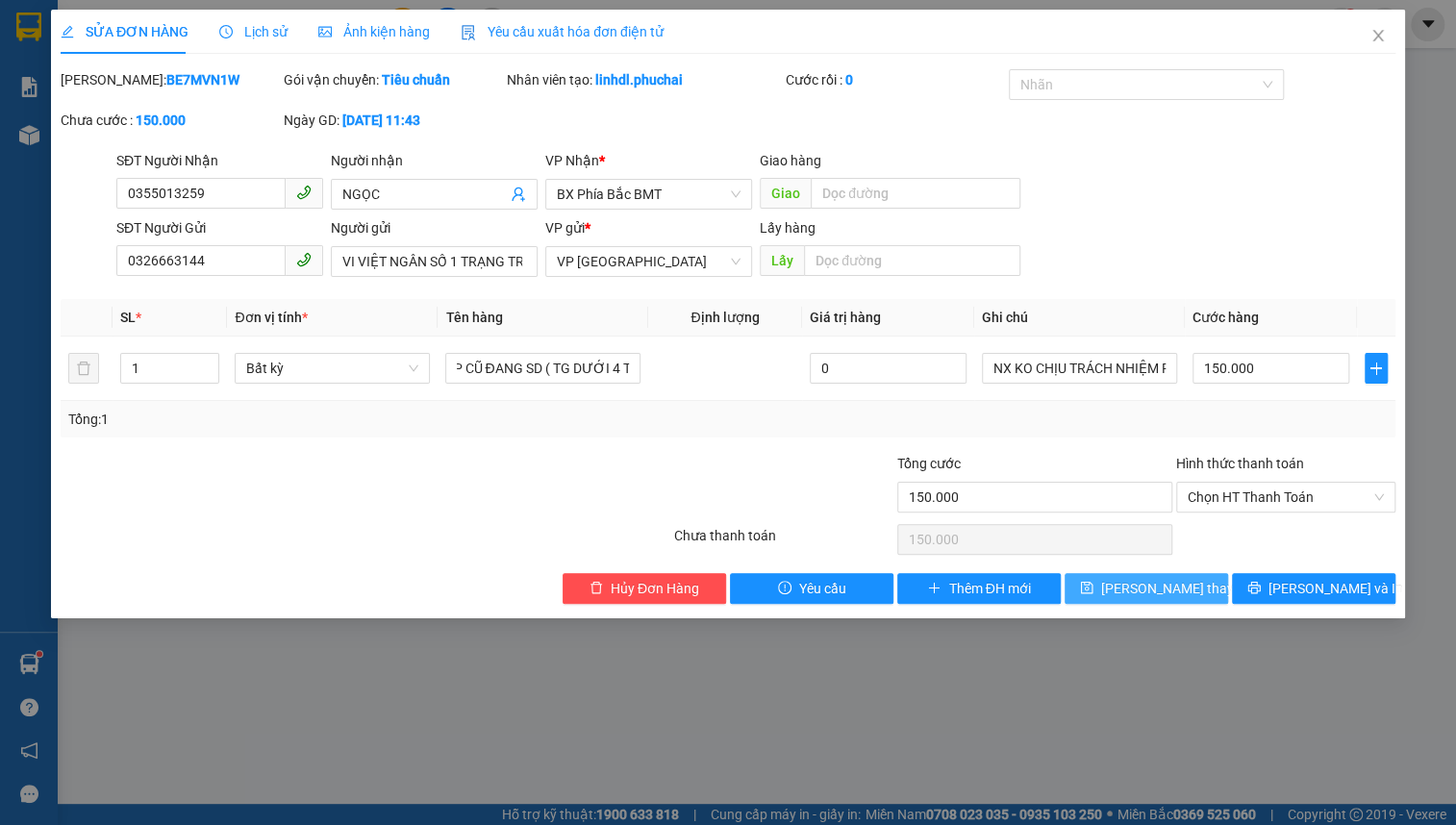
click at [1168, 583] on span "[PERSON_NAME] thay đổi" at bounding box center [1178, 588] width 154 height 21
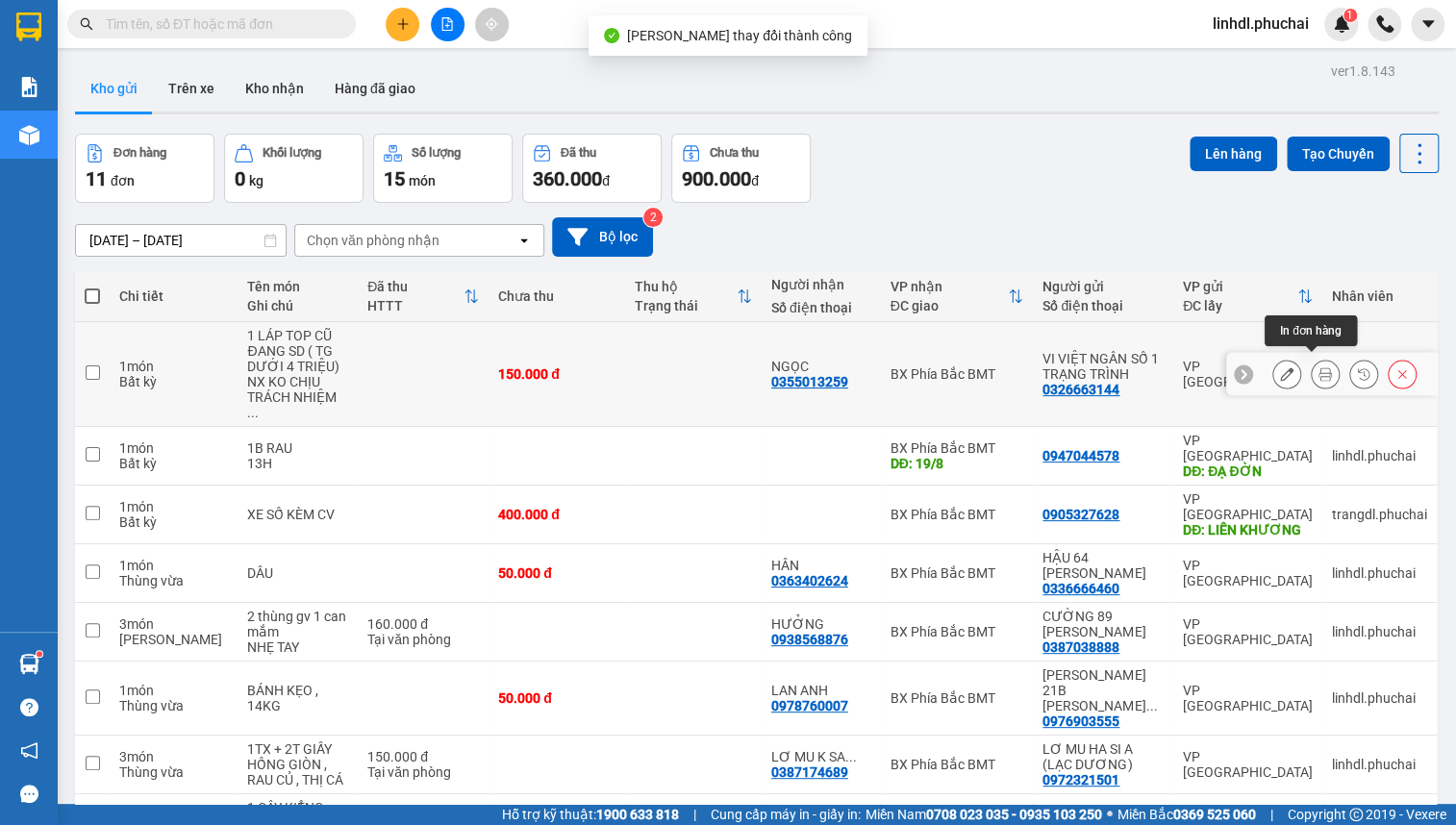
click at [1319, 370] on icon at bounding box center [1326, 374] width 14 height 14
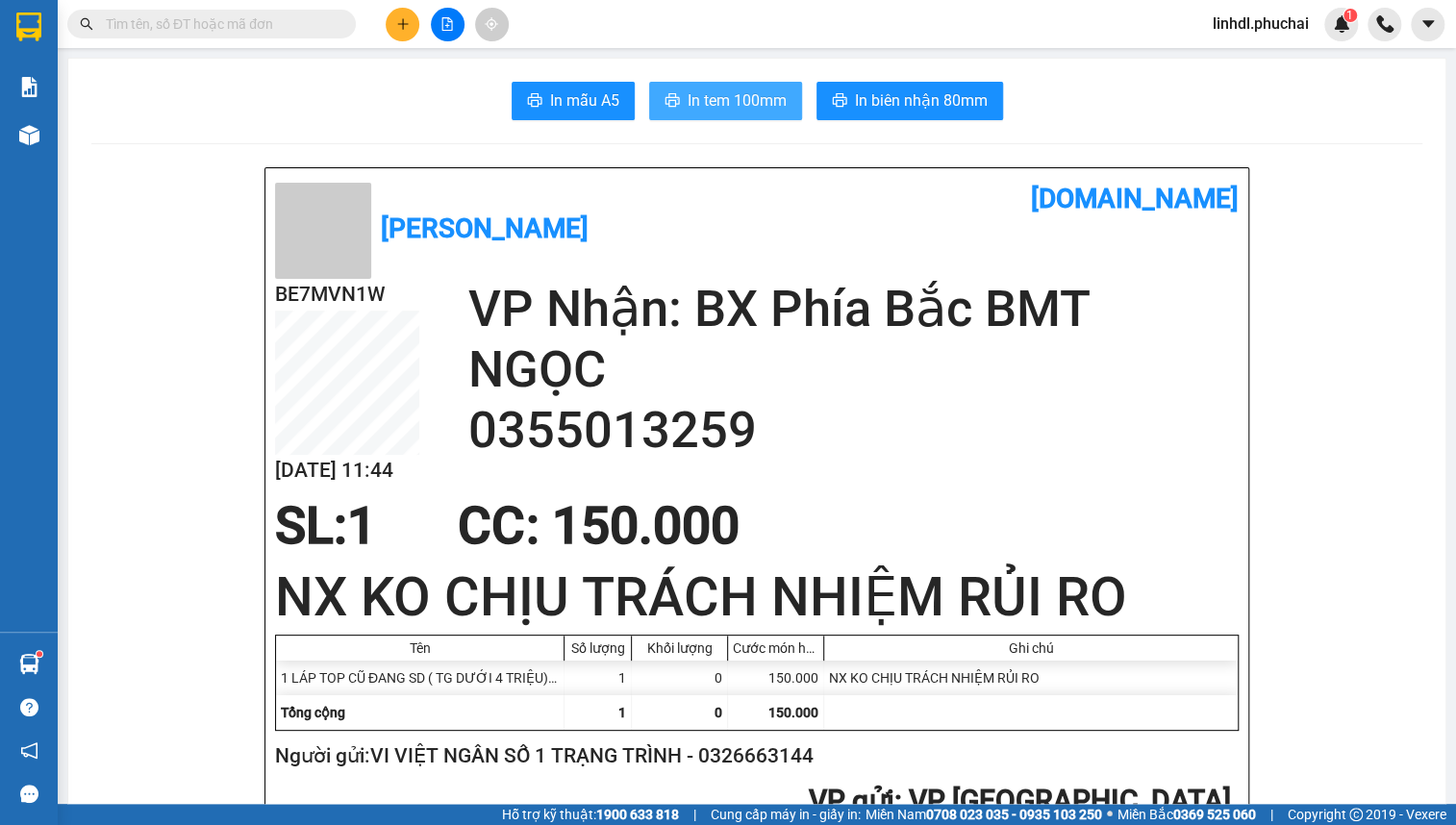
click at [699, 89] on span "In tem 100mm" at bounding box center [738, 100] width 99 height 24
click at [410, 21] on button at bounding box center [402, 24] width 34 height 34
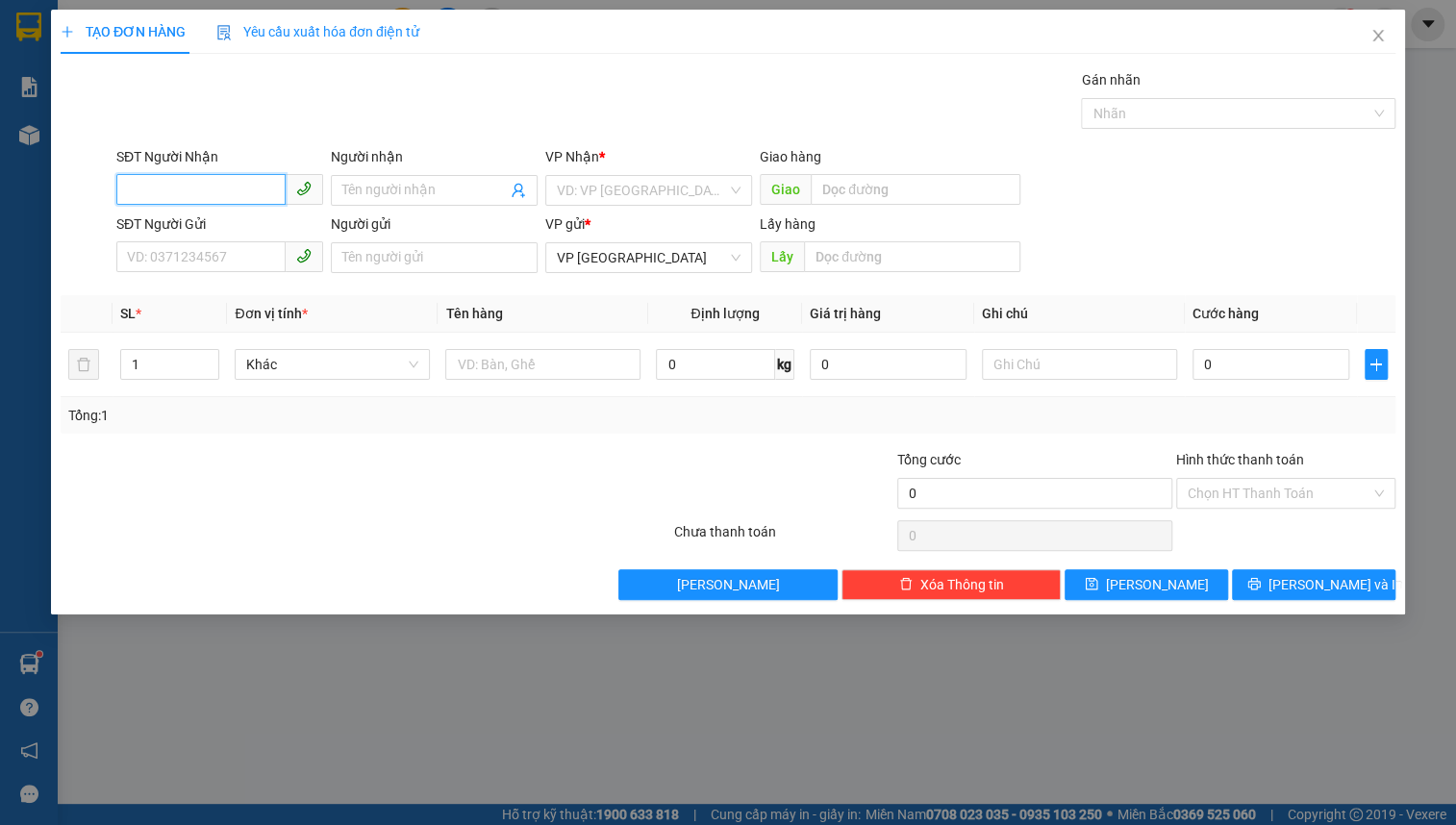
click at [215, 178] on input "SĐT Người Nhận" at bounding box center [201, 190] width 170 height 31
click at [385, 196] on input "Người nhận" at bounding box center [425, 191] width 165 height 21
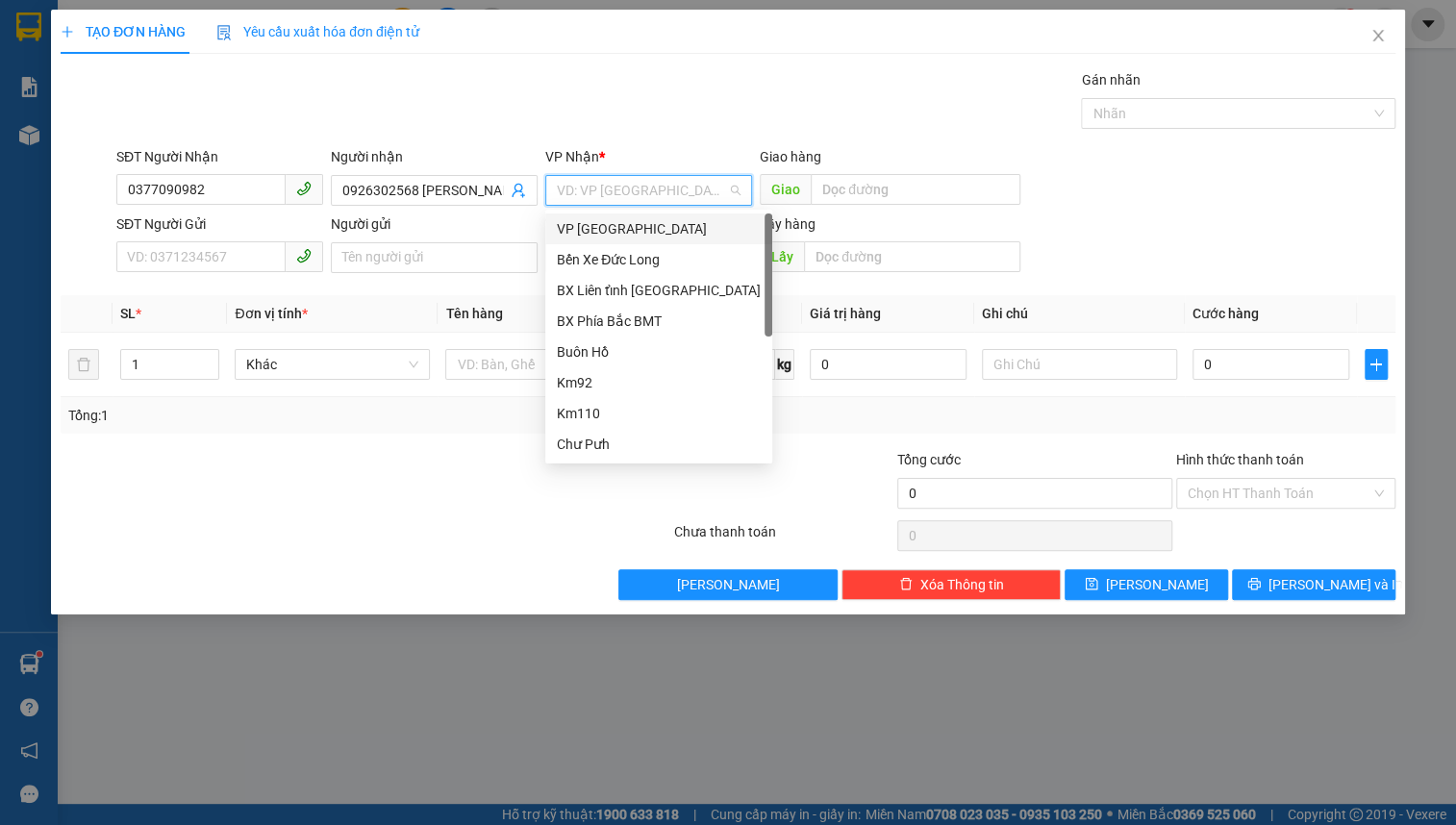
click at [586, 187] on input "search" at bounding box center [643, 191] width 171 height 29
click at [637, 317] on div "BX Phía Bắc BMT" at bounding box center [659, 322] width 204 height 21
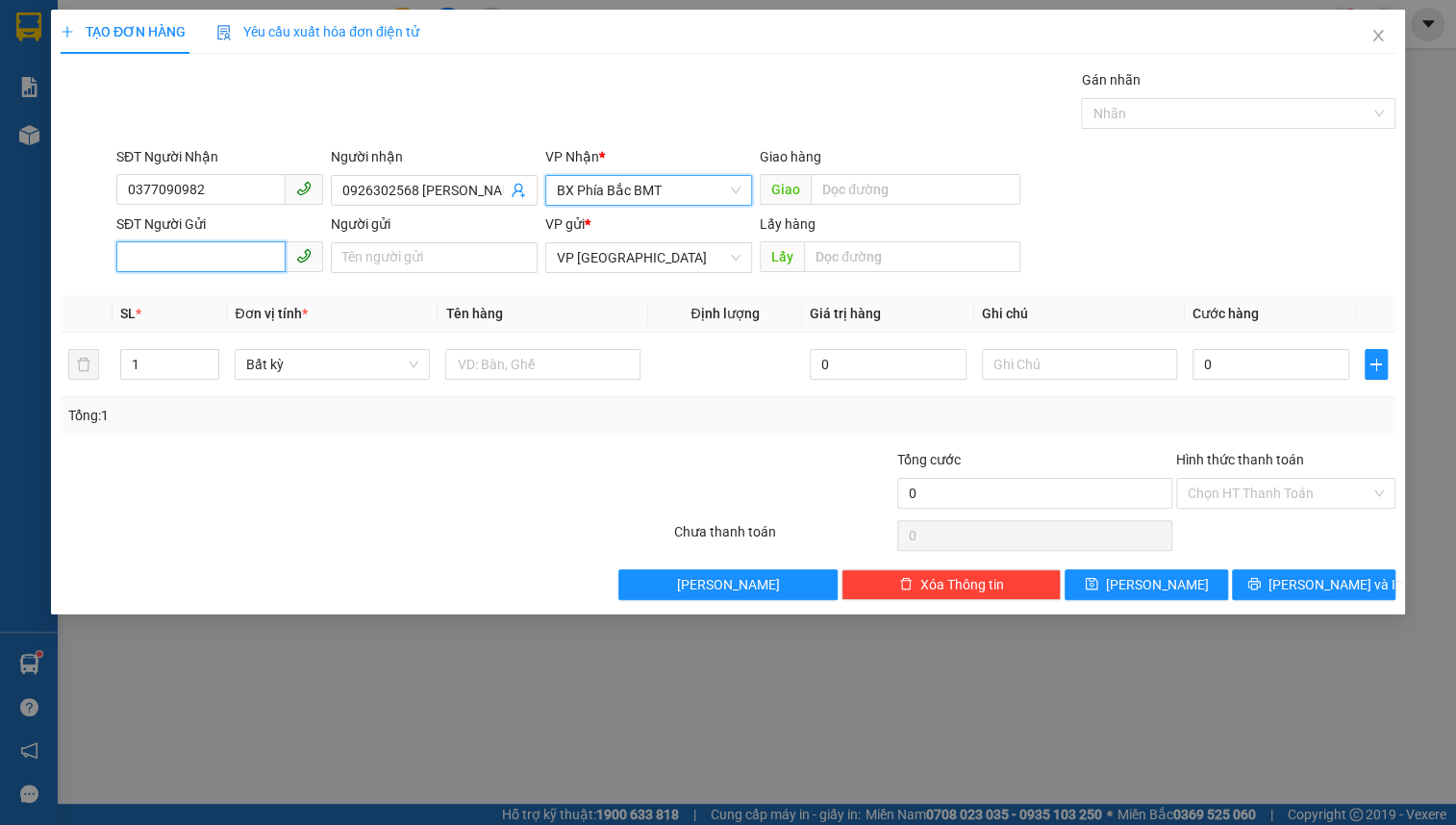
click at [202, 253] on input "SĐT Người Gửi" at bounding box center [201, 257] width 170 height 31
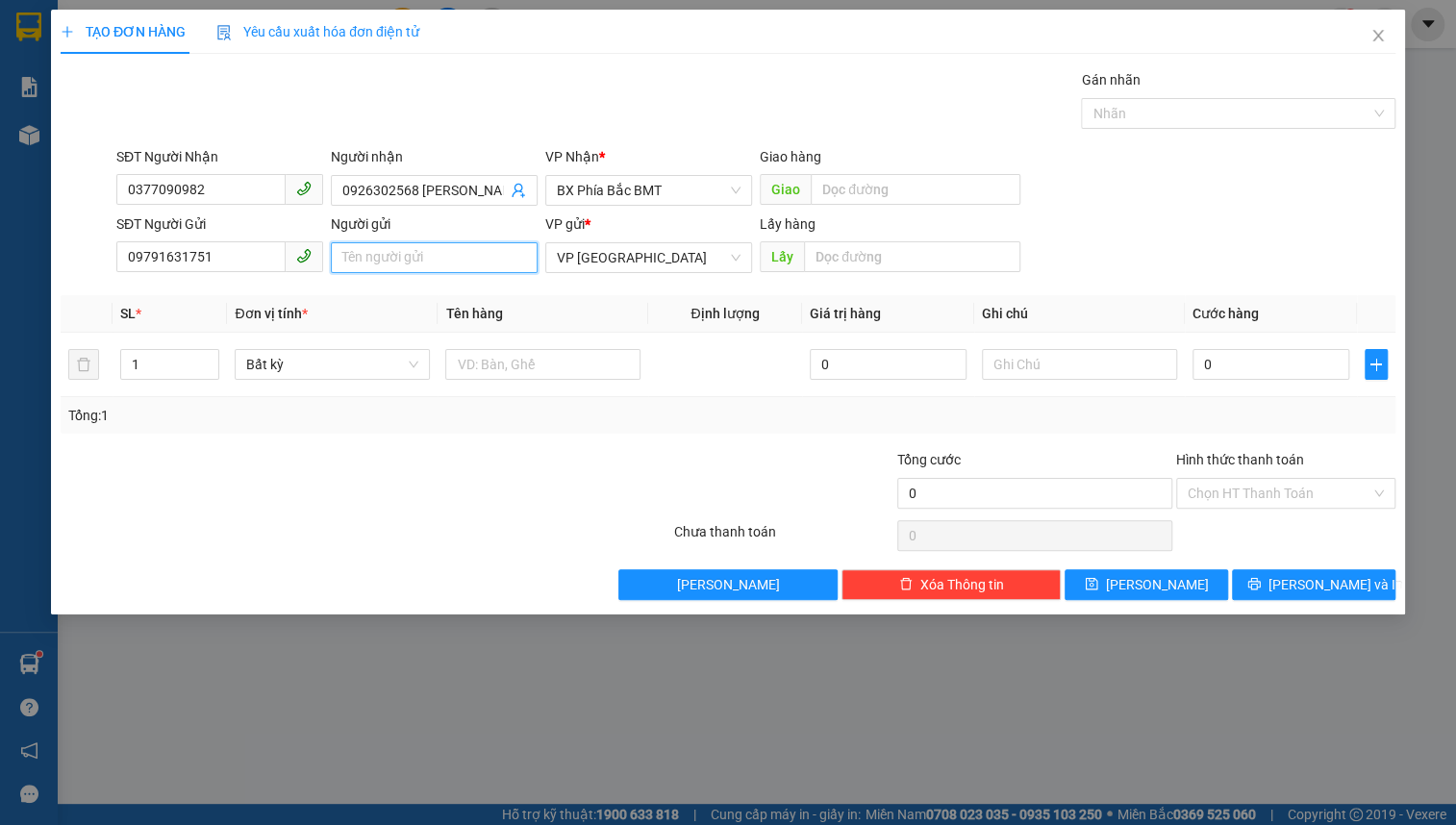
click at [375, 256] on input "Người gửi" at bounding box center [433, 258] width 206 height 31
click at [332, 367] on span "Bất kỳ" at bounding box center [332, 365] width 173 height 29
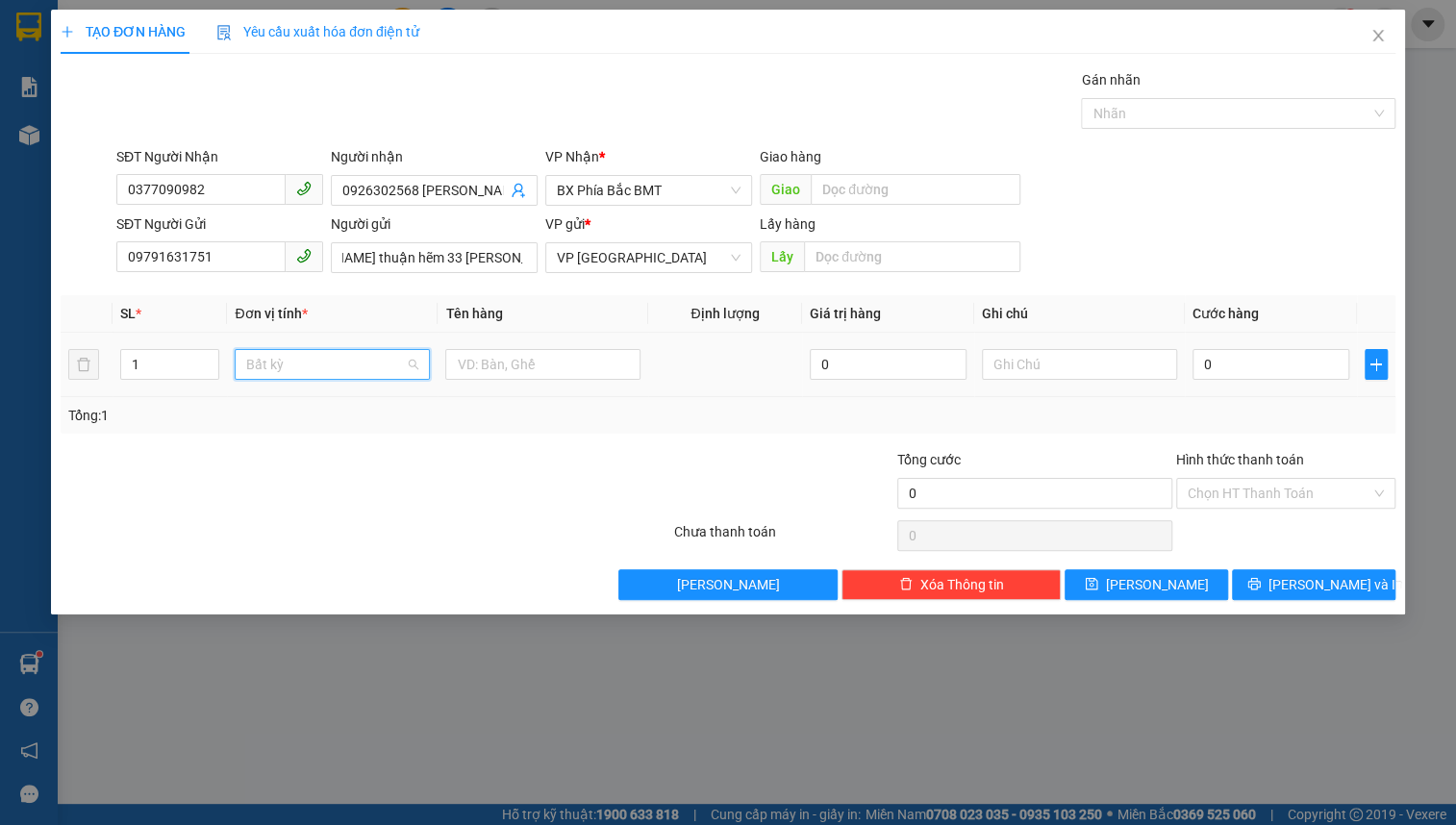
scroll to position [0, 0]
click at [285, 549] on div "Bọc" at bounding box center [332, 556] width 173 height 21
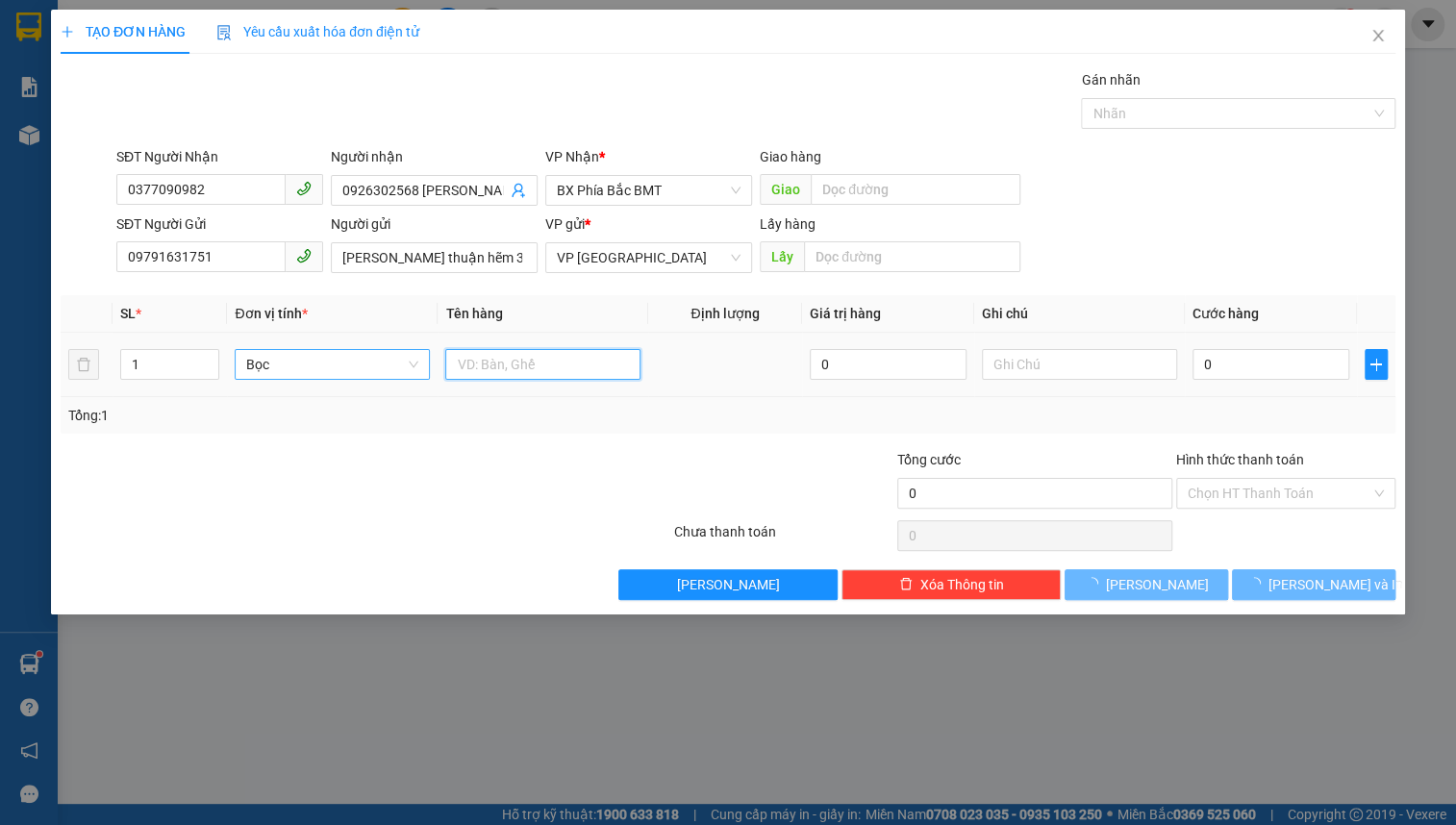
click at [489, 360] on input "text" at bounding box center [542, 365] width 195 height 31
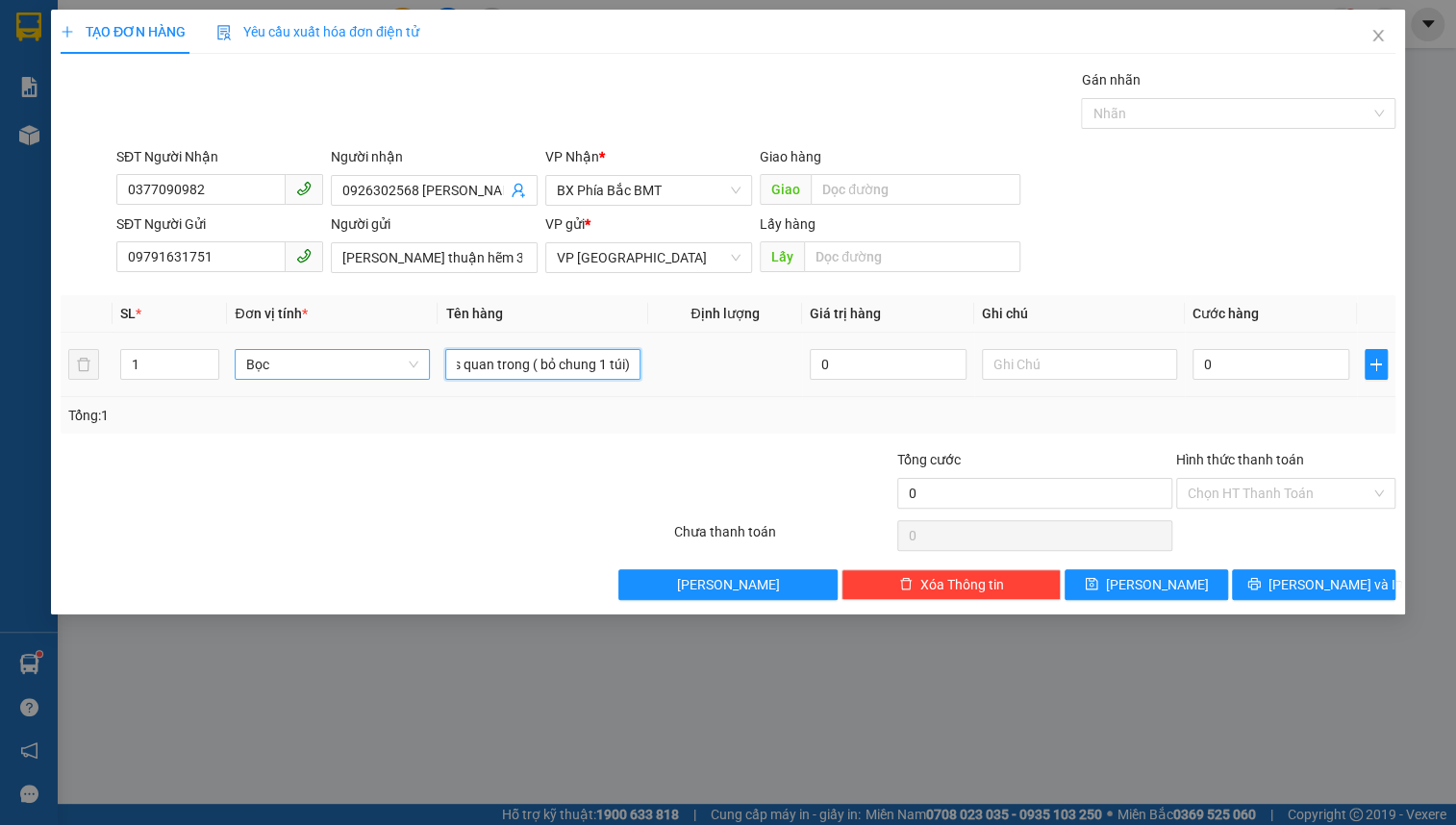
scroll to position [0, 105]
click at [1226, 365] on input "0" at bounding box center [1272, 365] width 157 height 31
click at [1241, 490] on input "Hình thức thanh toán" at bounding box center [1280, 493] width 183 height 29
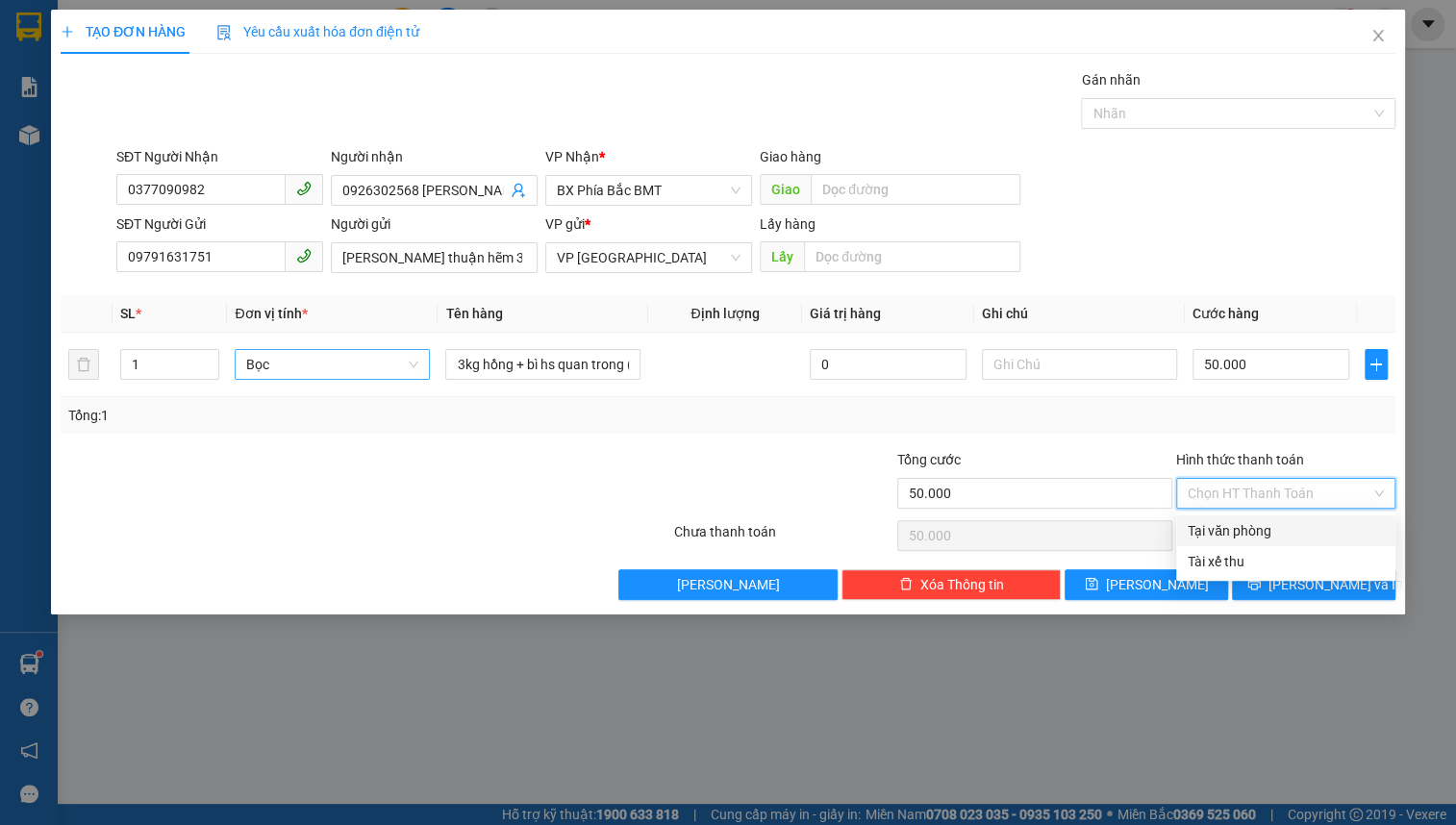
click at [1268, 537] on div "Tại văn phòng" at bounding box center [1286, 531] width 196 height 21
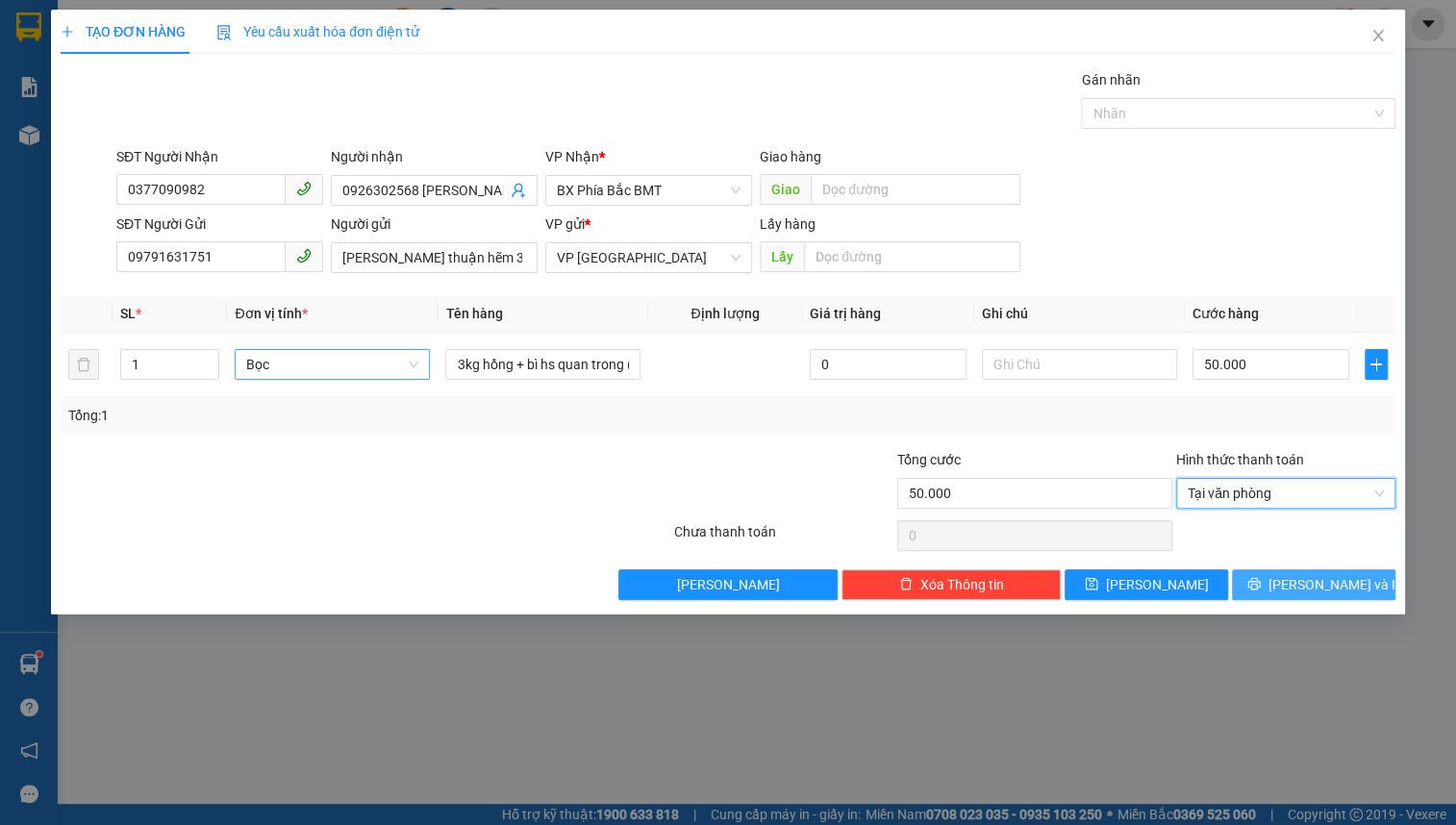
click at [1260, 578] on icon "printer" at bounding box center [1253, 584] width 13 height 13
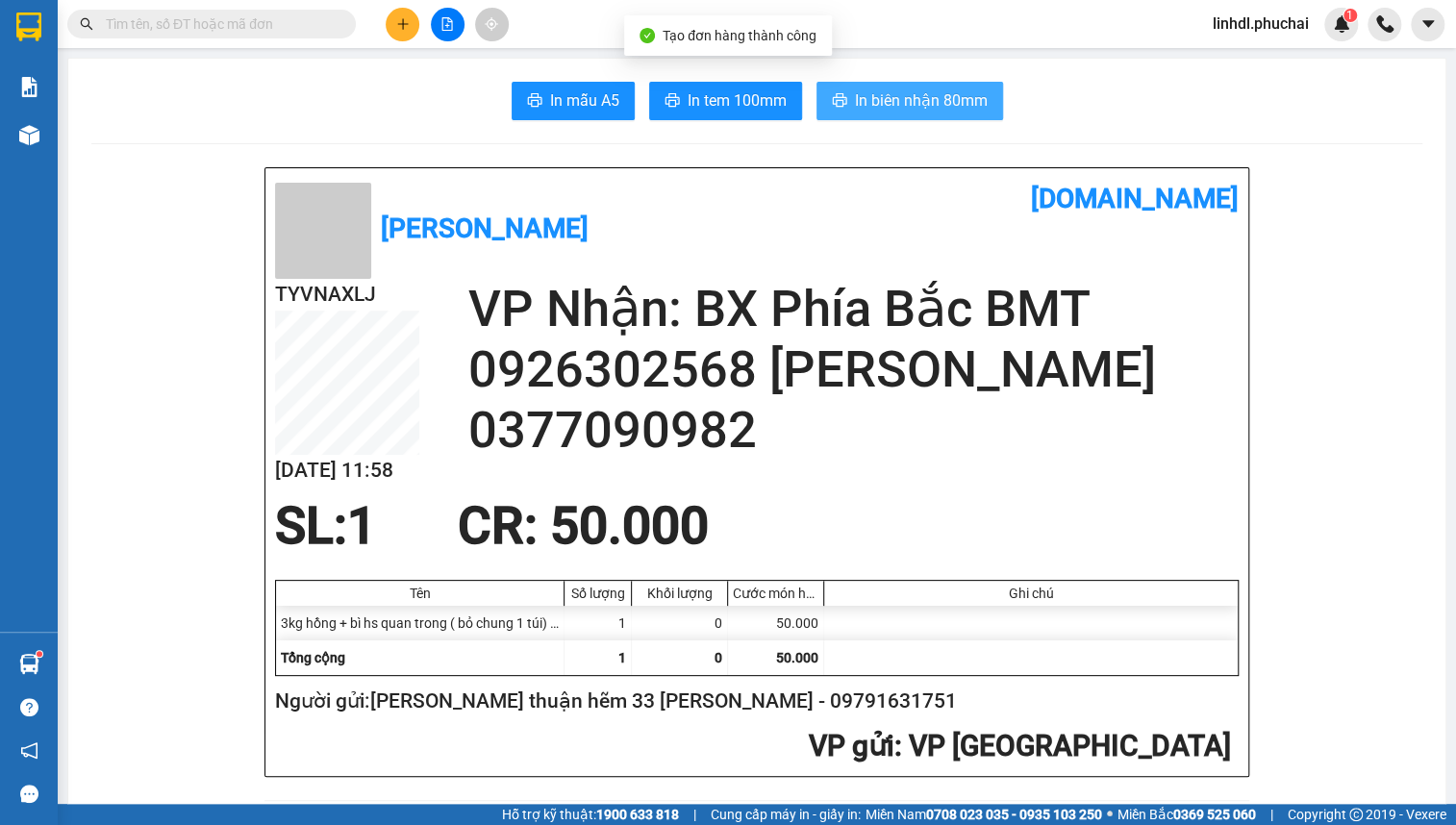
click at [914, 103] on span "In biên nhận 80mm" at bounding box center [921, 100] width 133 height 24
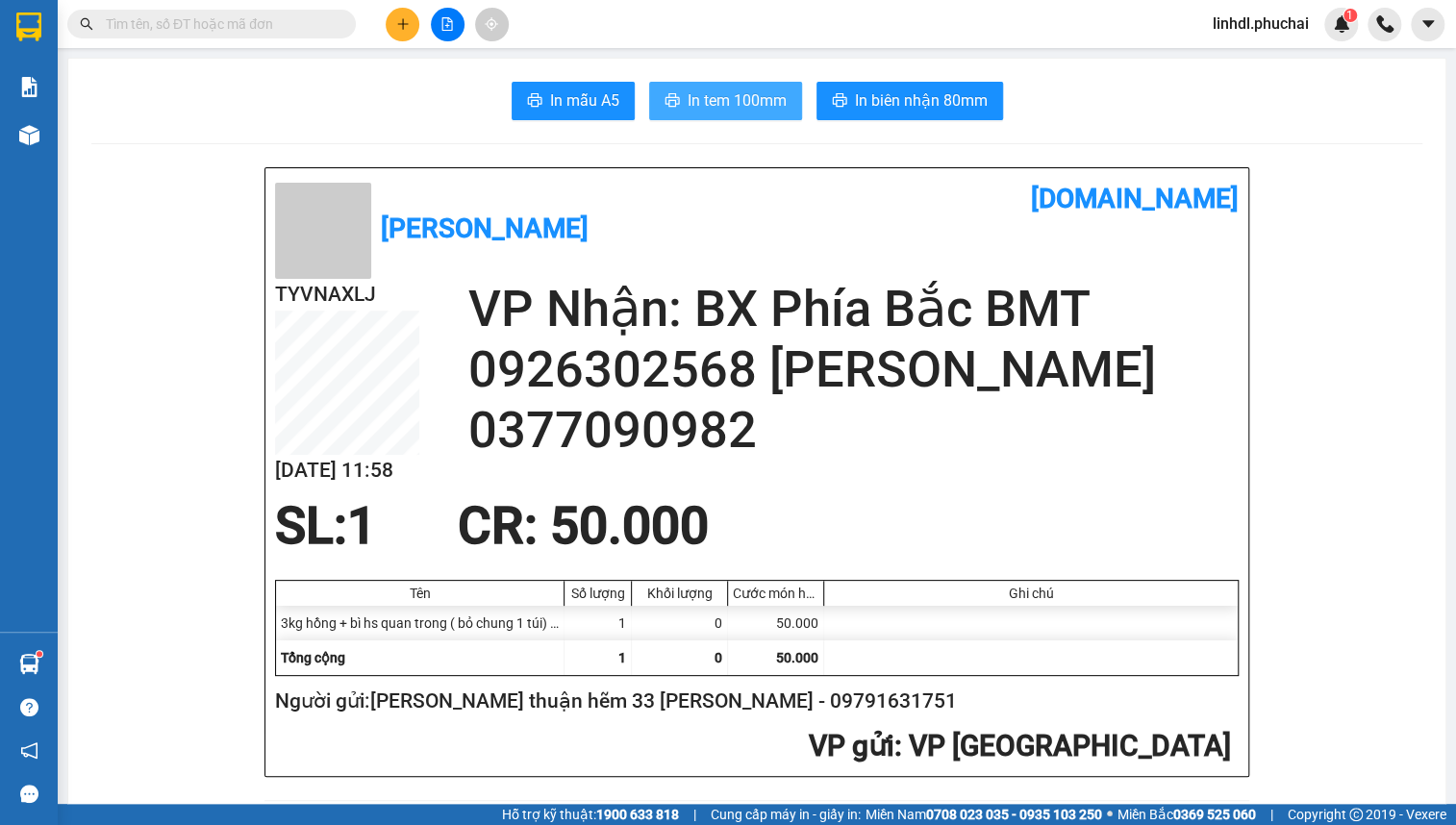
click at [712, 102] on span "In tem 100mm" at bounding box center [738, 100] width 99 height 24
click at [438, 10] on button at bounding box center [448, 24] width 34 height 34
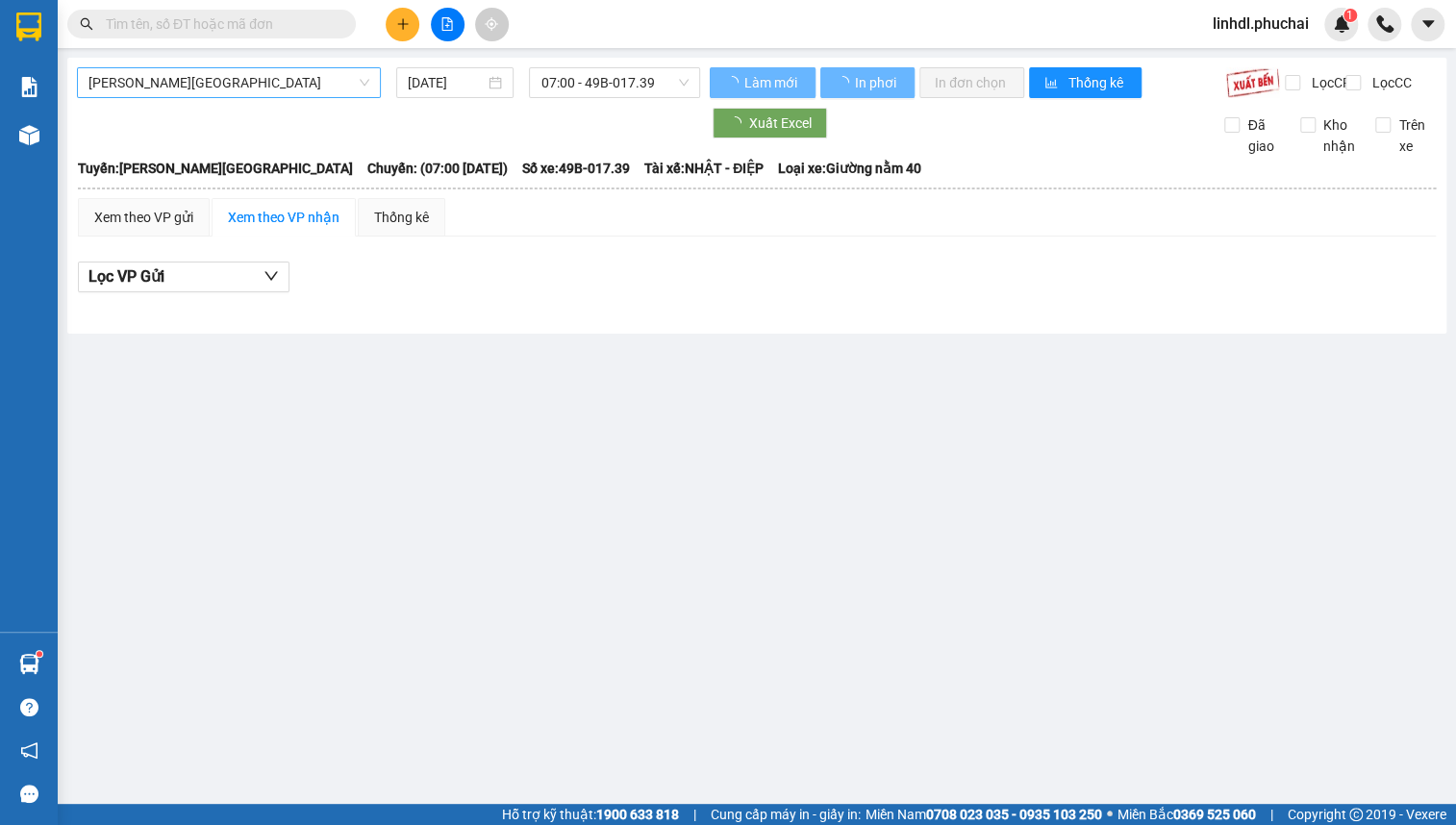
click at [217, 92] on span "[PERSON_NAME][GEOGRAPHIC_DATA]" at bounding box center [229, 82] width 281 height 29
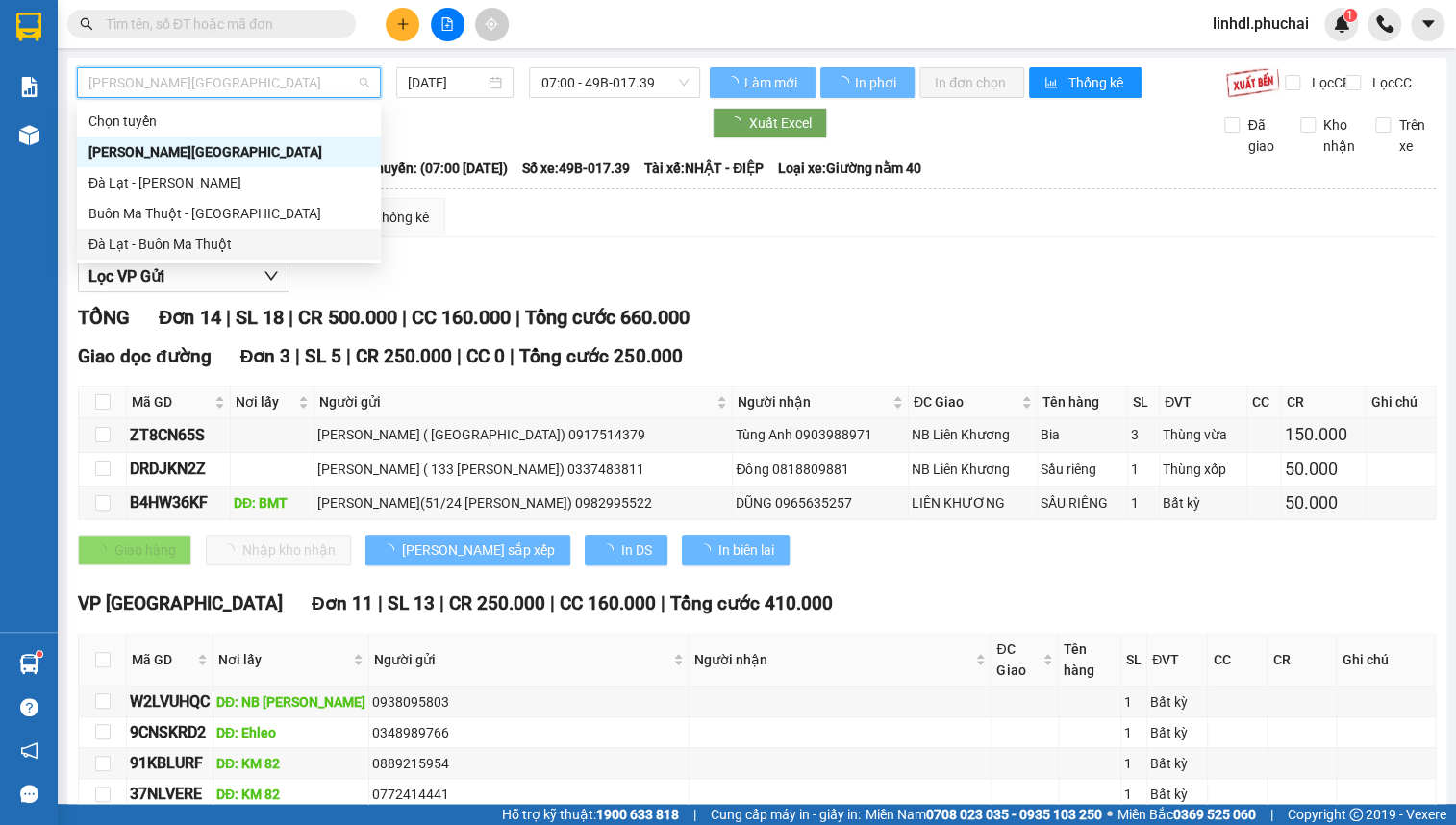
click at [187, 241] on div "Đà Lạt - Buôn Ma Thuột" at bounding box center [229, 244] width 281 height 21
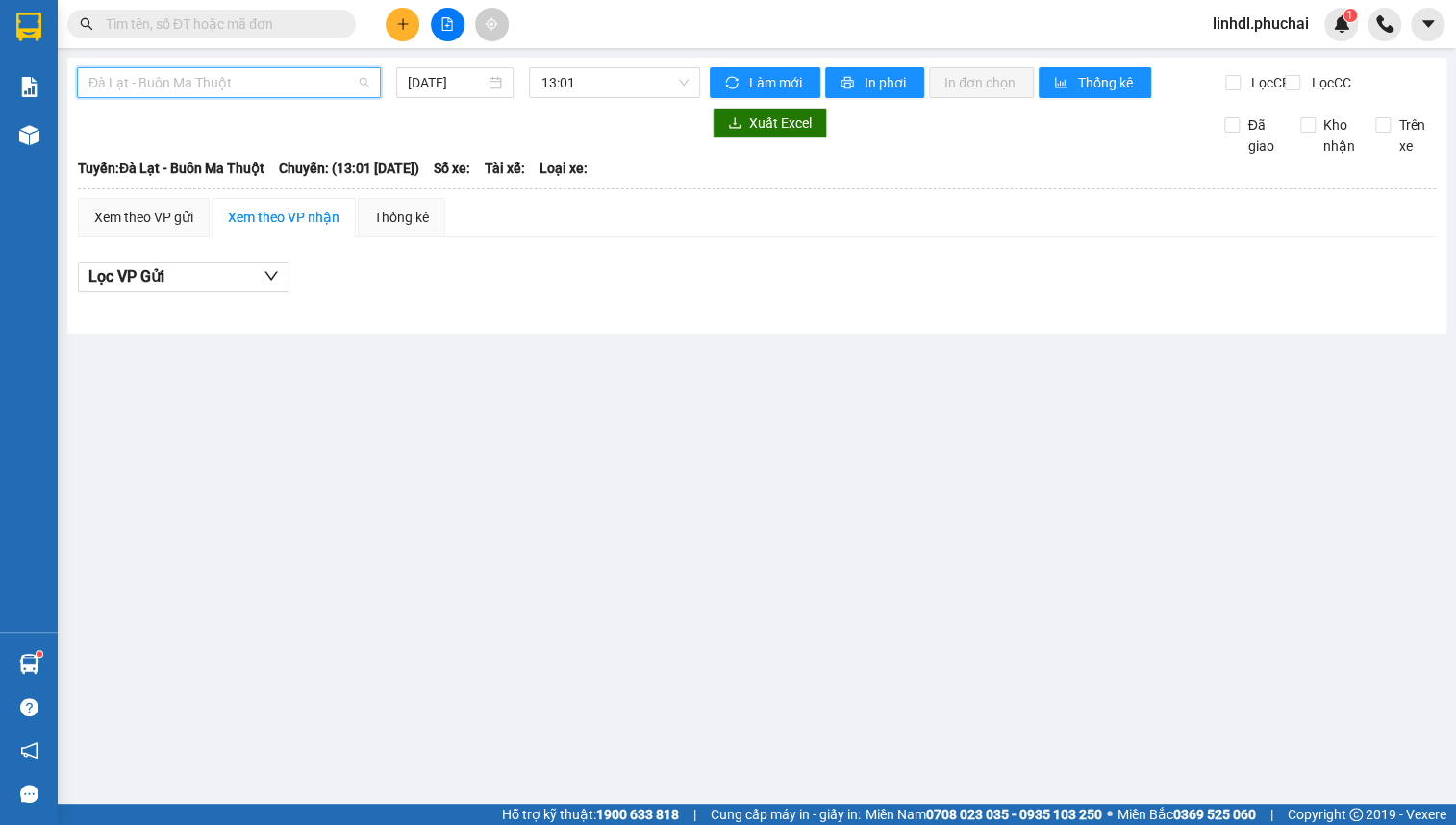
click at [293, 86] on span "Đà Lạt - Buôn Ma Thuột" at bounding box center [229, 82] width 281 height 29
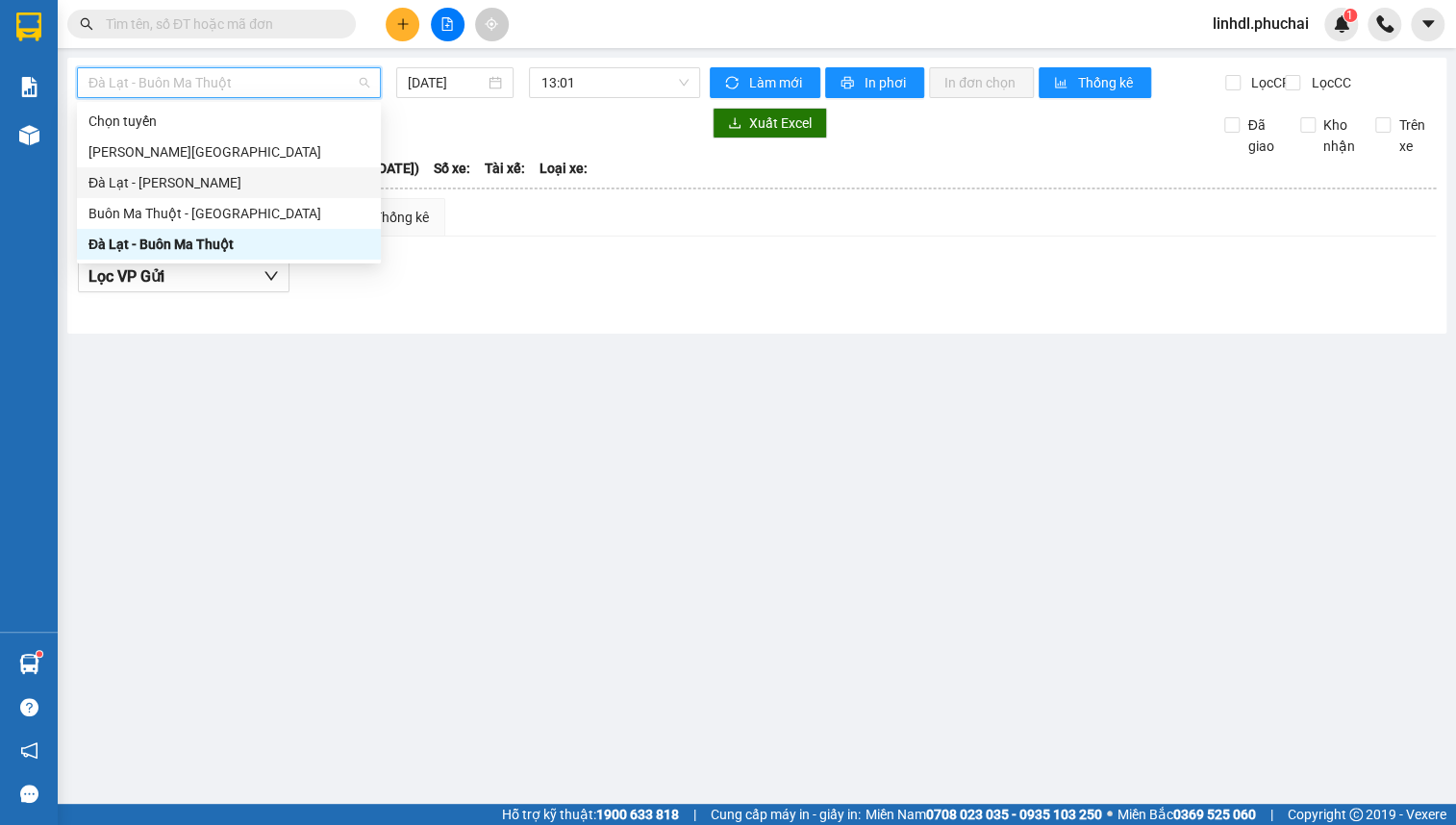
drag, startPoint x: 445, startPoint y: 89, endPoint x: 755, endPoint y: 261, distance: 354.5
click at [456, 89] on input "[DATE]" at bounding box center [446, 82] width 77 height 21
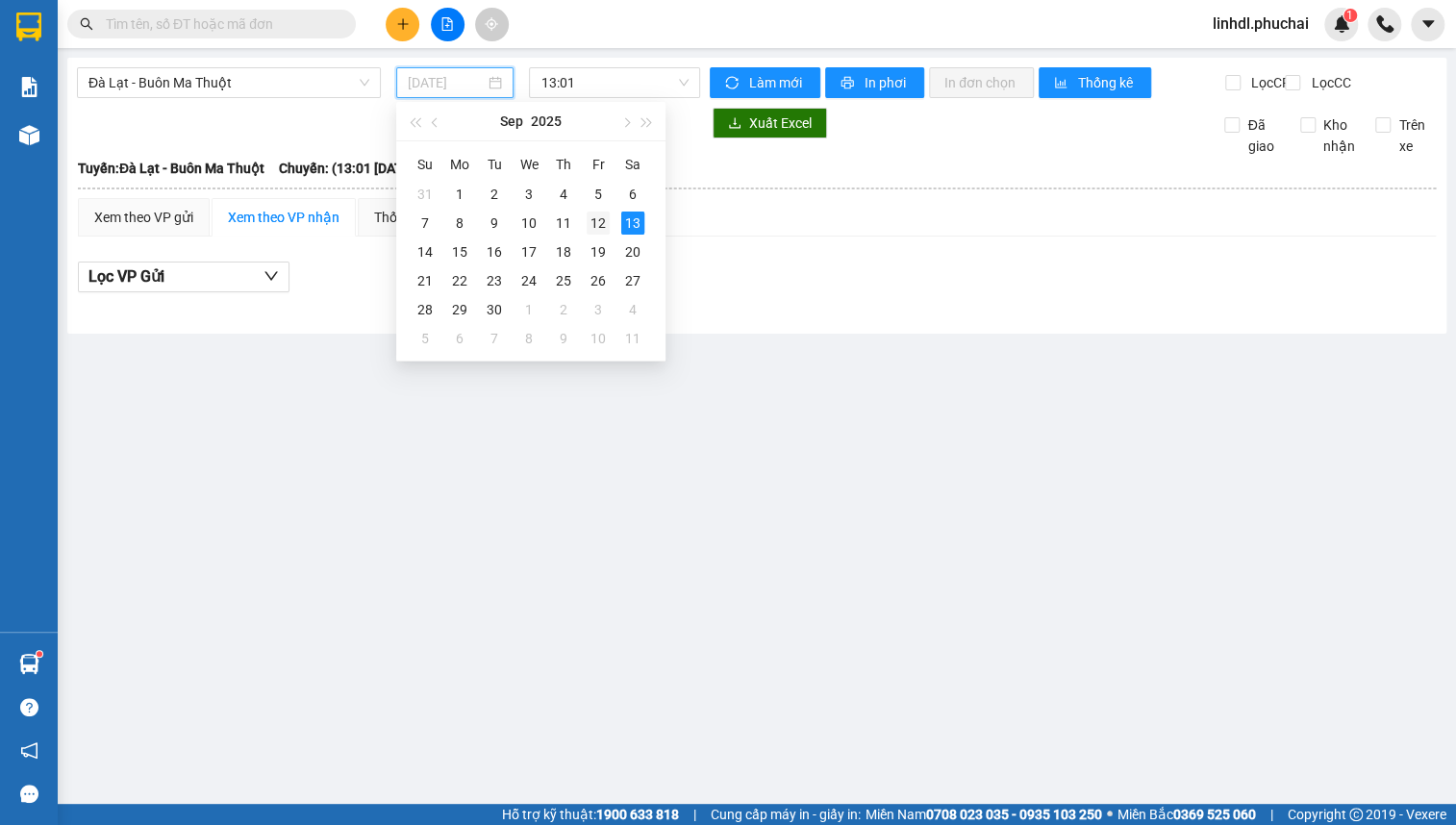
click at [595, 223] on div "12" at bounding box center [598, 223] width 23 height 23
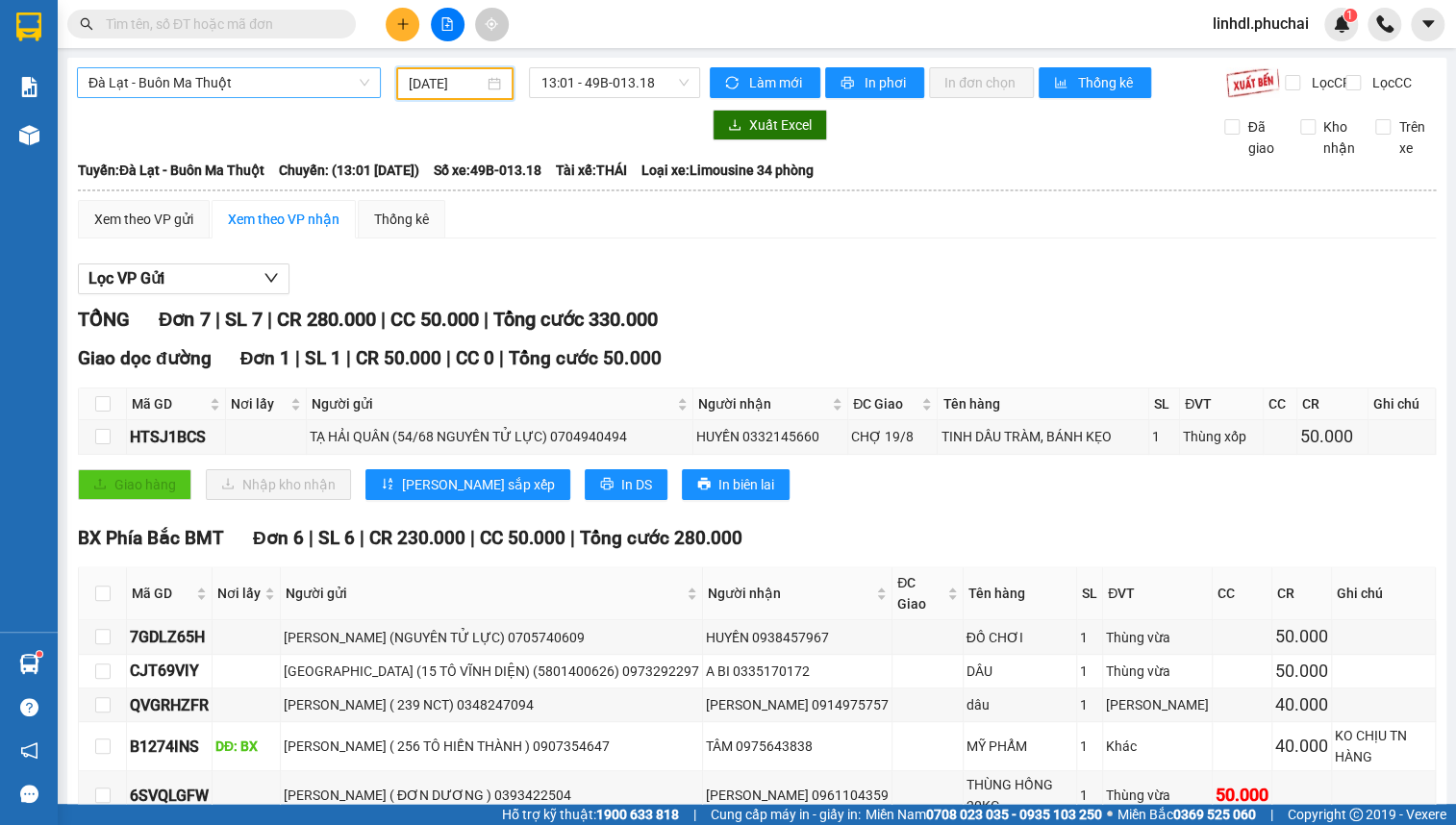
click at [340, 80] on span "Đà Lạt - Buôn Ma Thuột" at bounding box center [229, 82] width 281 height 29
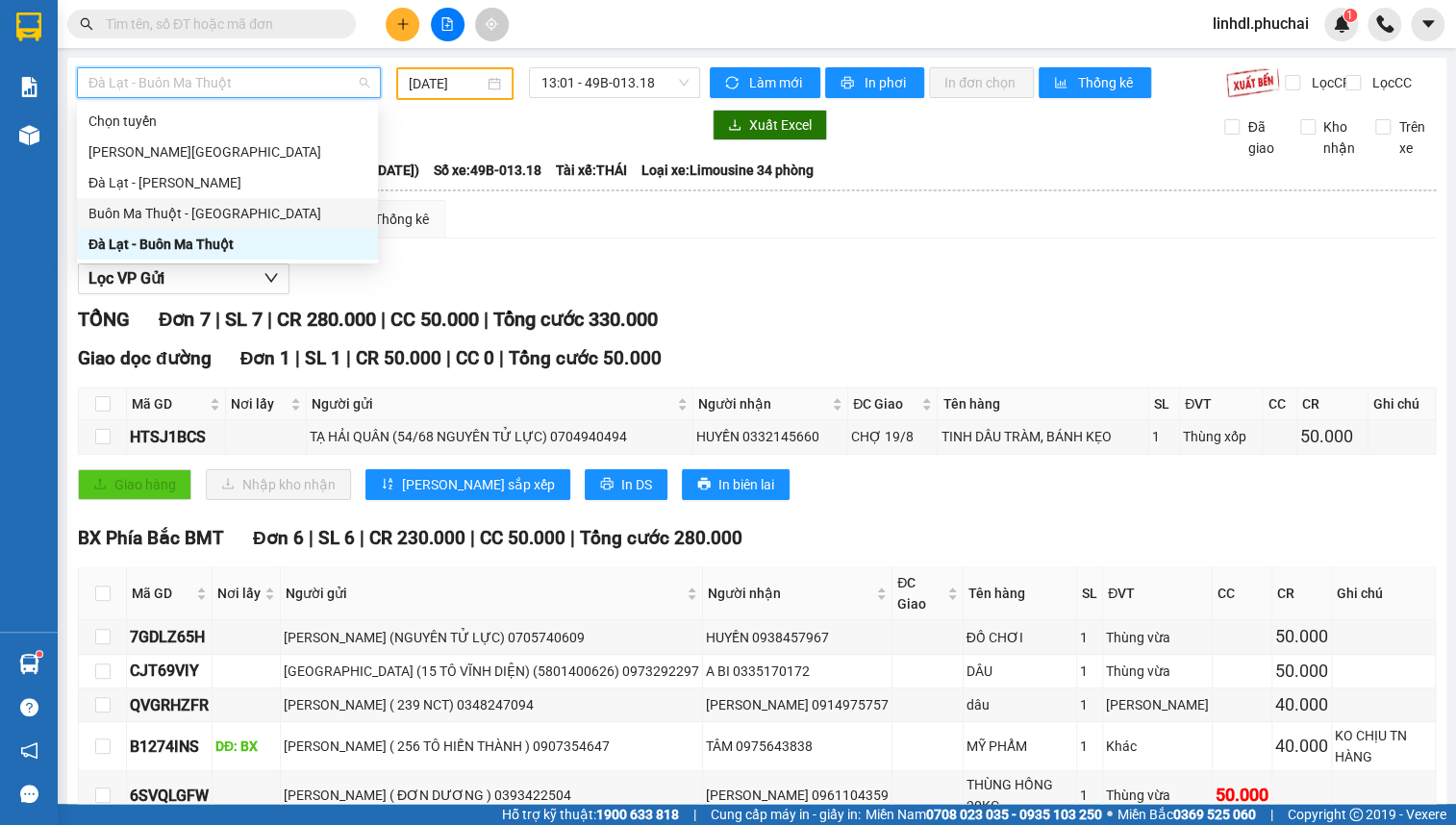
click at [230, 215] on div "Buôn Ma Thuột - [GEOGRAPHIC_DATA]" at bounding box center [227, 213] width 278 height 21
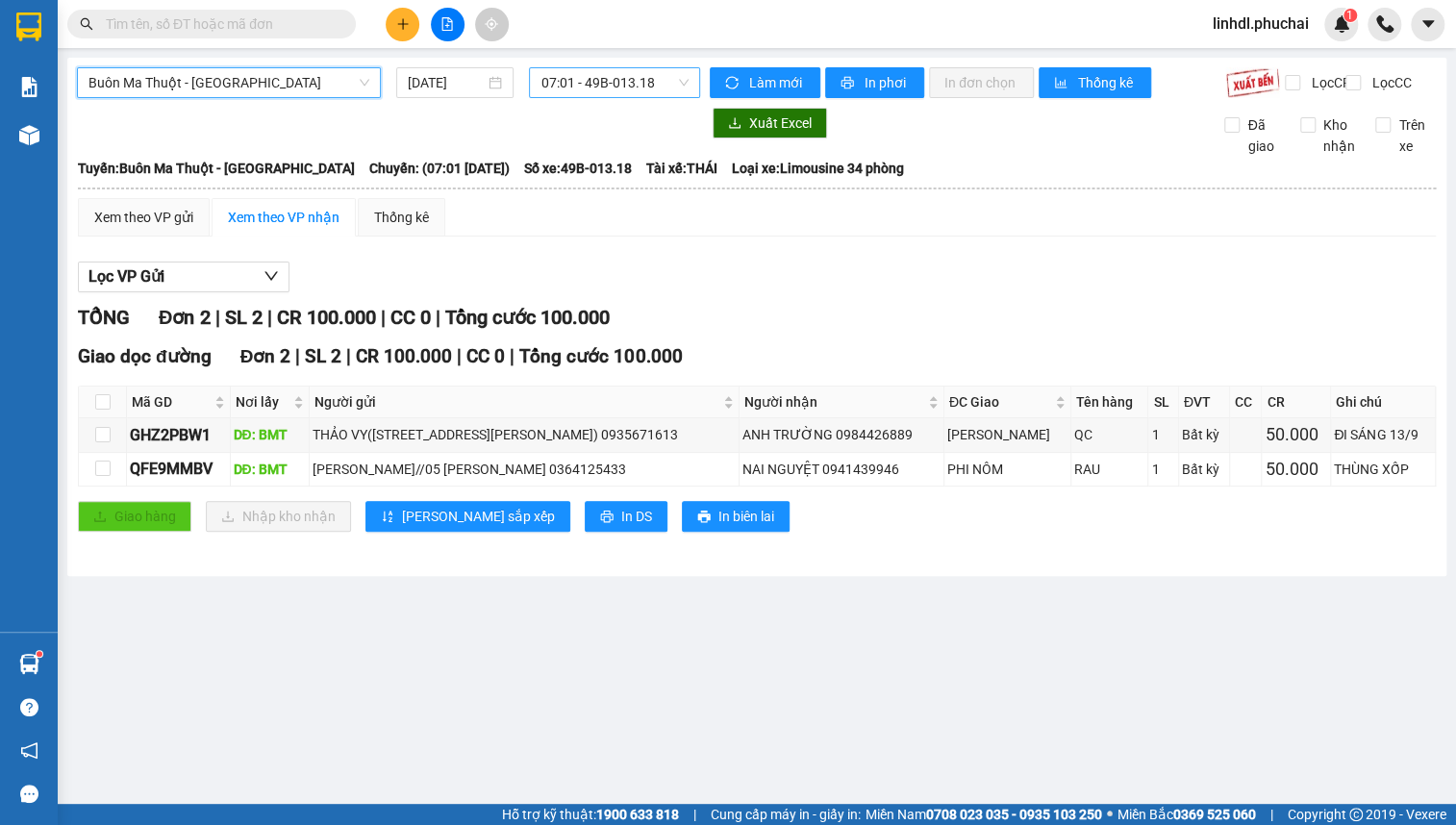
click at [610, 84] on span "07:01 - 49B-013.18" at bounding box center [615, 82] width 148 height 29
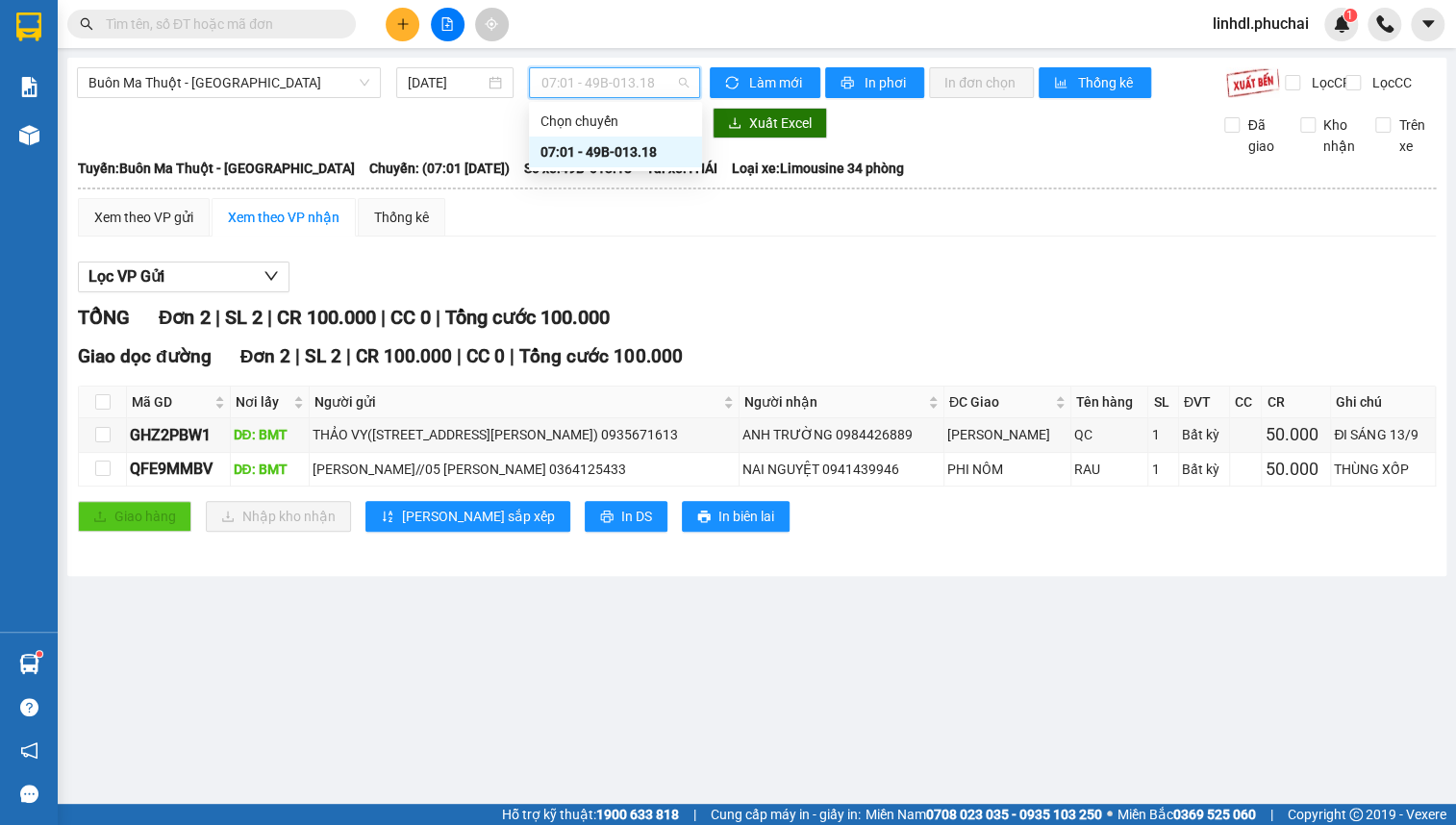
click at [619, 146] on div "07:01 - 49B-013.18" at bounding box center [616, 152] width 150 height 21
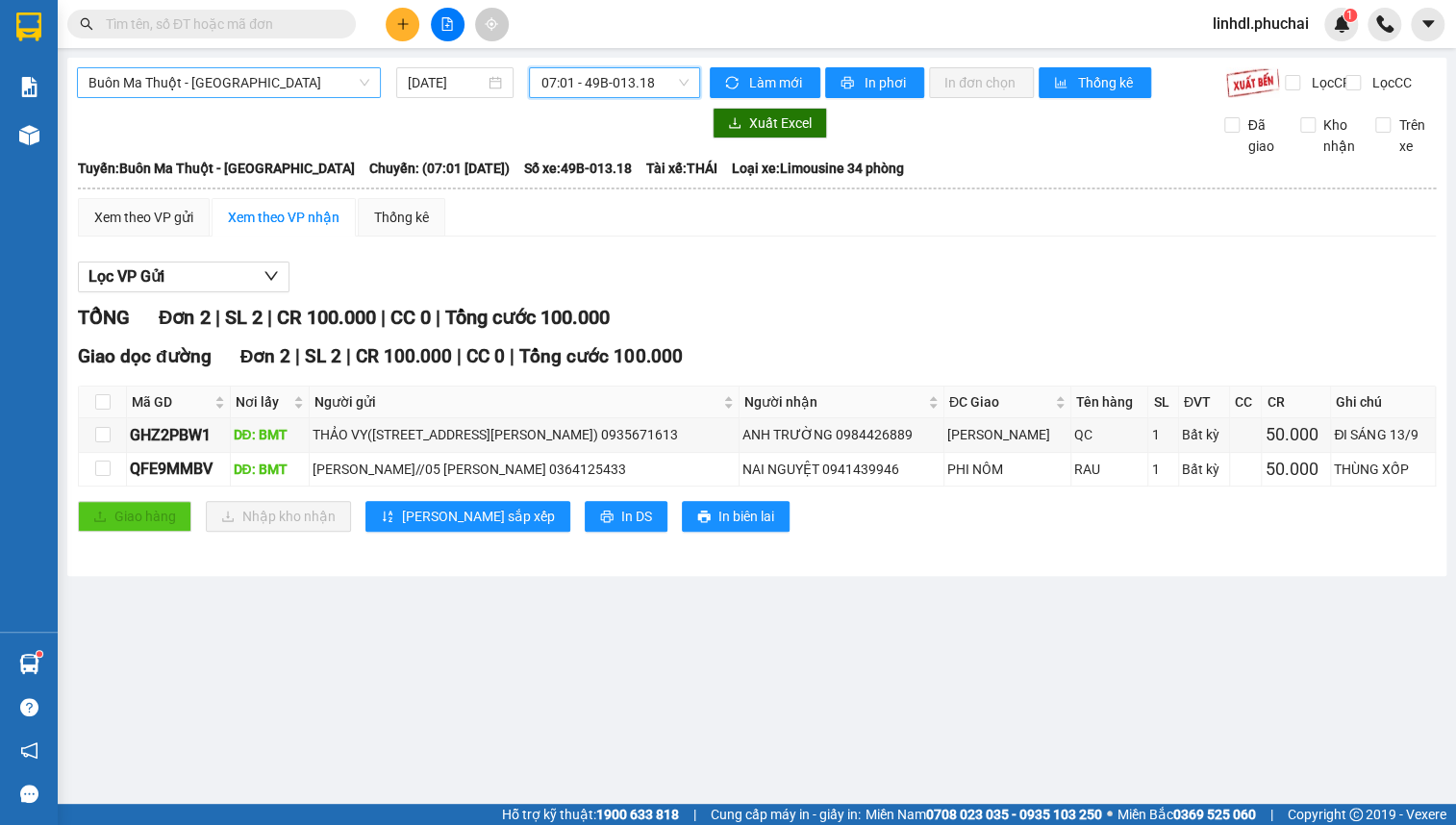
click at [247, 79] on span "Buôn Ma Thuột - [GEOGRAPHIC_DATA]" at bounding box center [229, 82] width 281 height 29
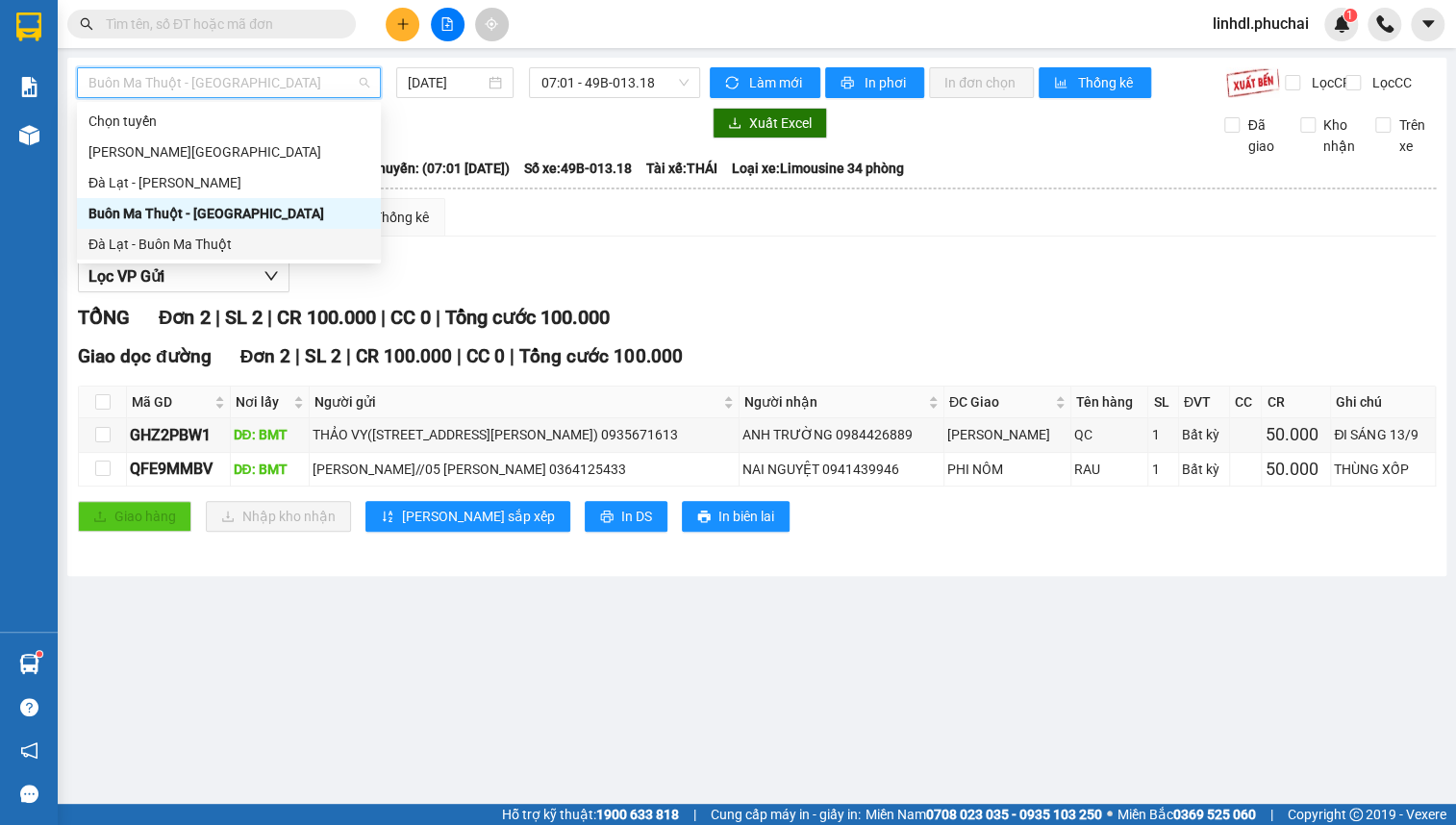
click at [144, 238] on div "Đà Lạt - Buôn Ma Thuột" at bounding box center [229, 244] width 281 height 21
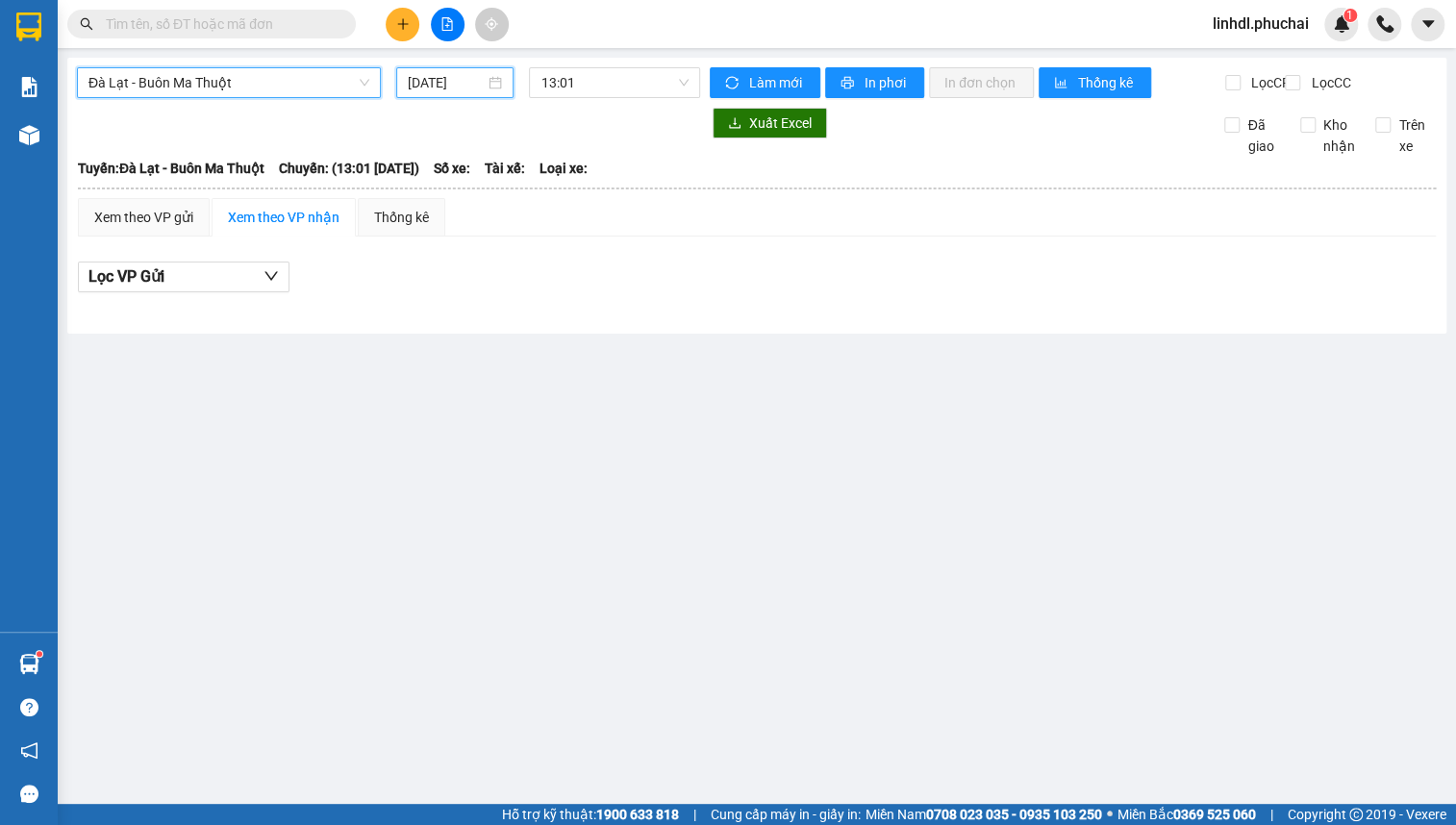
drag, startPoint x: 443, startPoint y: 83, endPoint x: 513, endPoint y: 133, distance: 86.0
click at [444, 83] on input "[DATE]" at bounding box center [446, 82] width 77 height 21
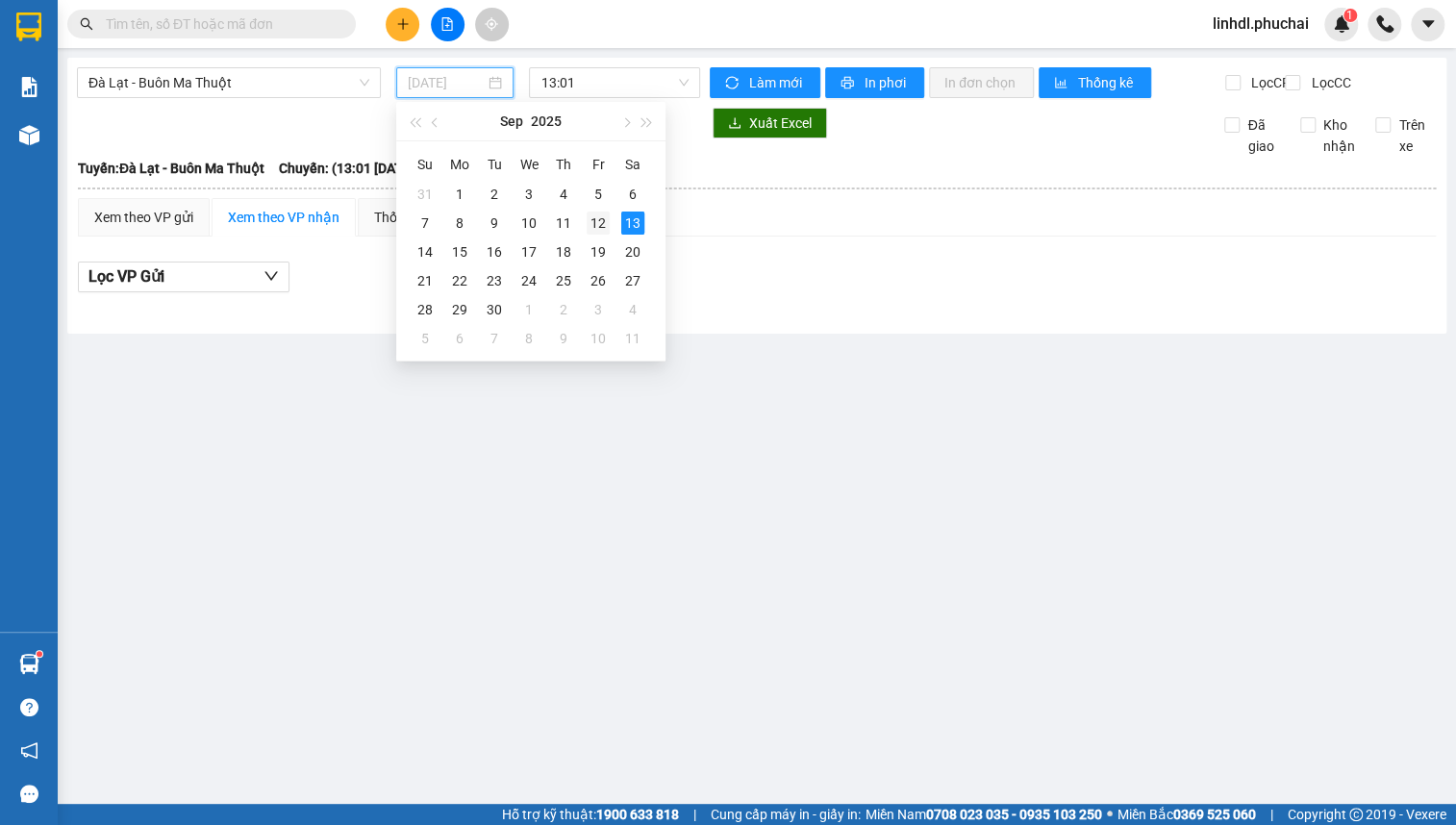
click at [596, 221] on div "12" at bounding box center [598, 223] width 23 height 23
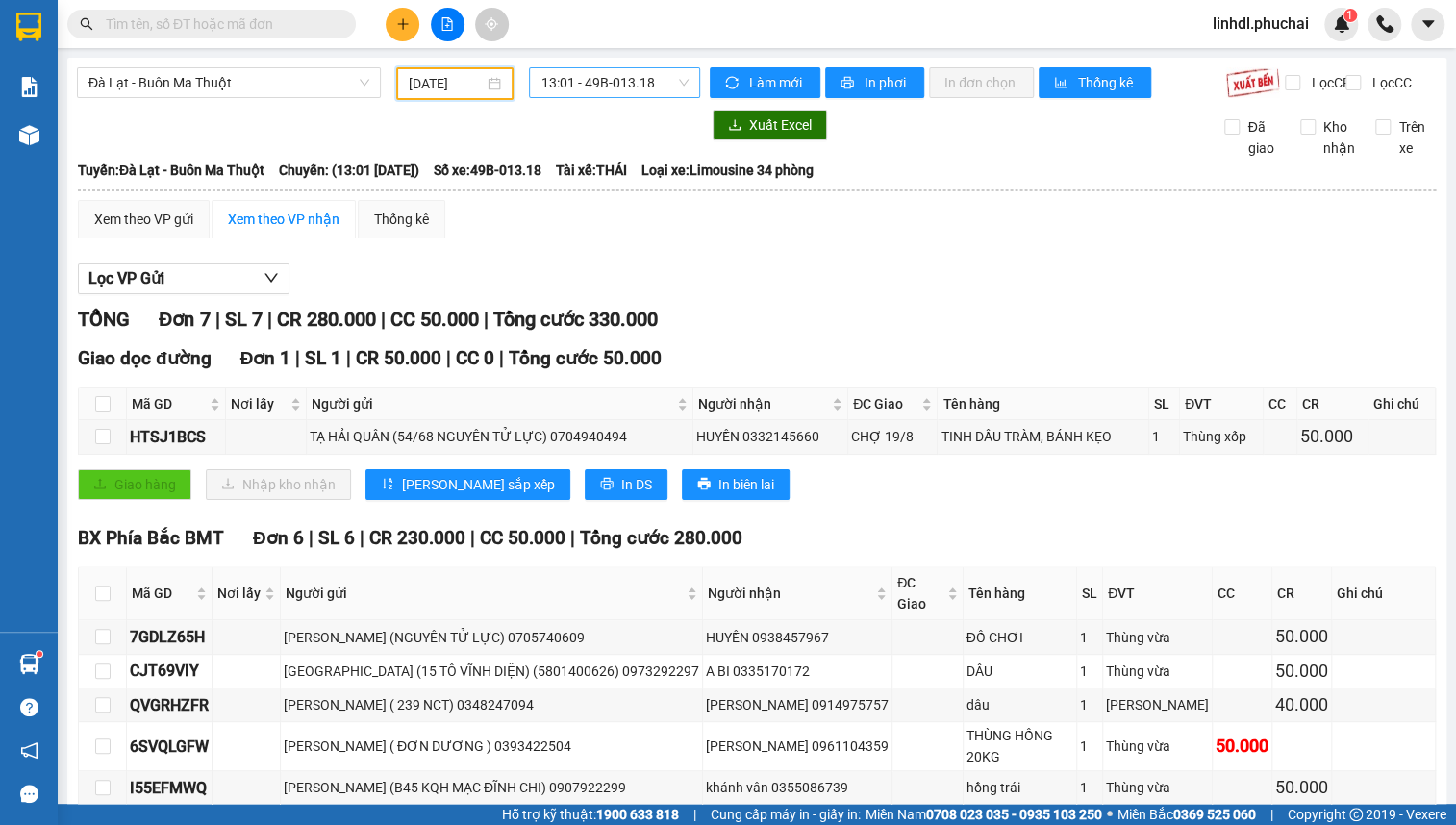
click at [606, 90] on span "13:01 - 49B-013.18" at bounding box center [615, 82] width 148 height 29
click at [635, 154] on div "13:01 - 49B-013.18" at bounding box center [612, 152] width 150 height 21
click at [403, 17] on icon "plus" at bounding box center [403, 24] width 14 height 14
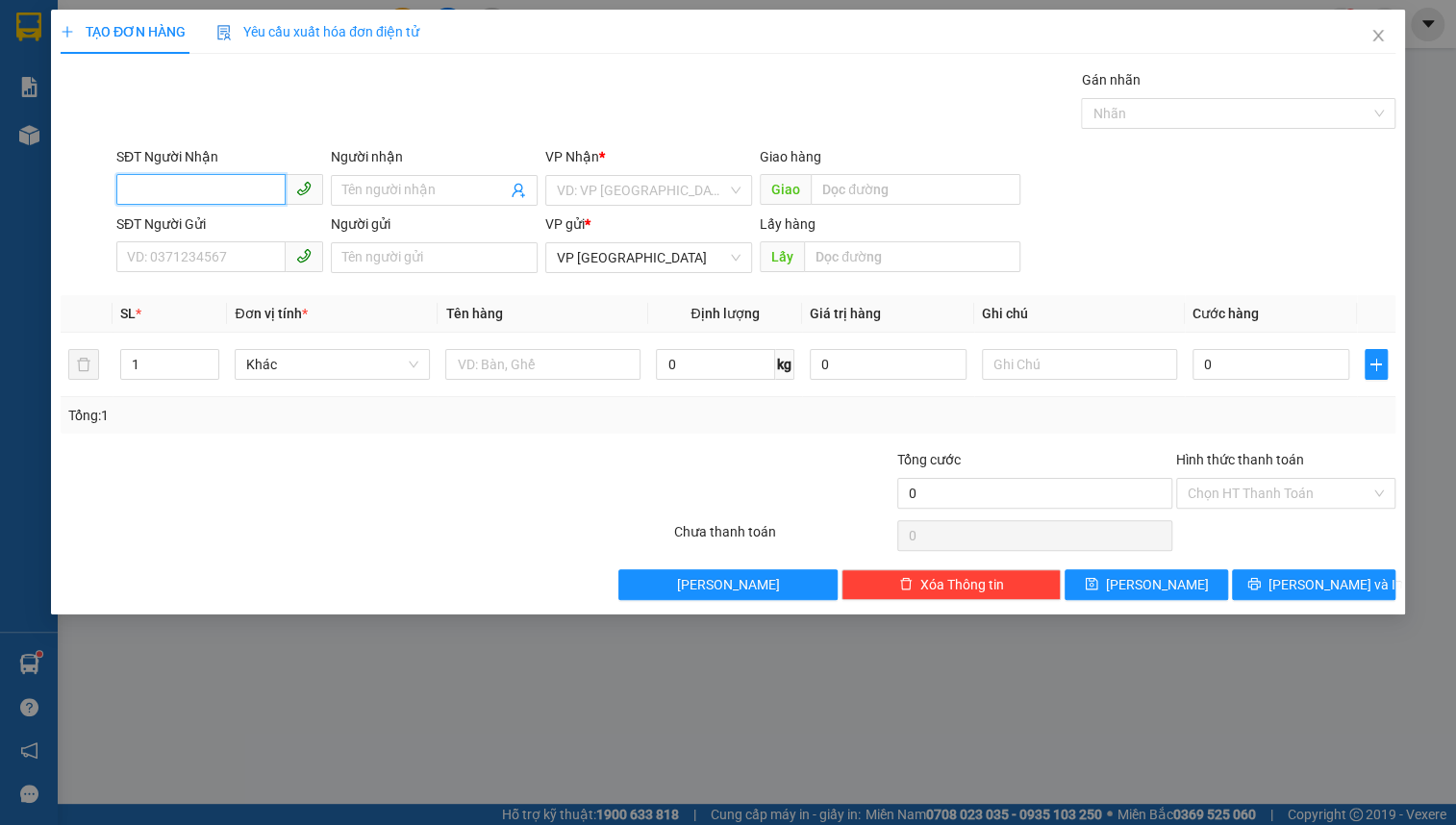
click at [209, 187] on input "SĐT Người Nhận" at bounding box center [201, 190] width 170 height 31
click at [228, 224] on div "0356507550 - HANA" at bounding box center [220, 229] width 184 height 21
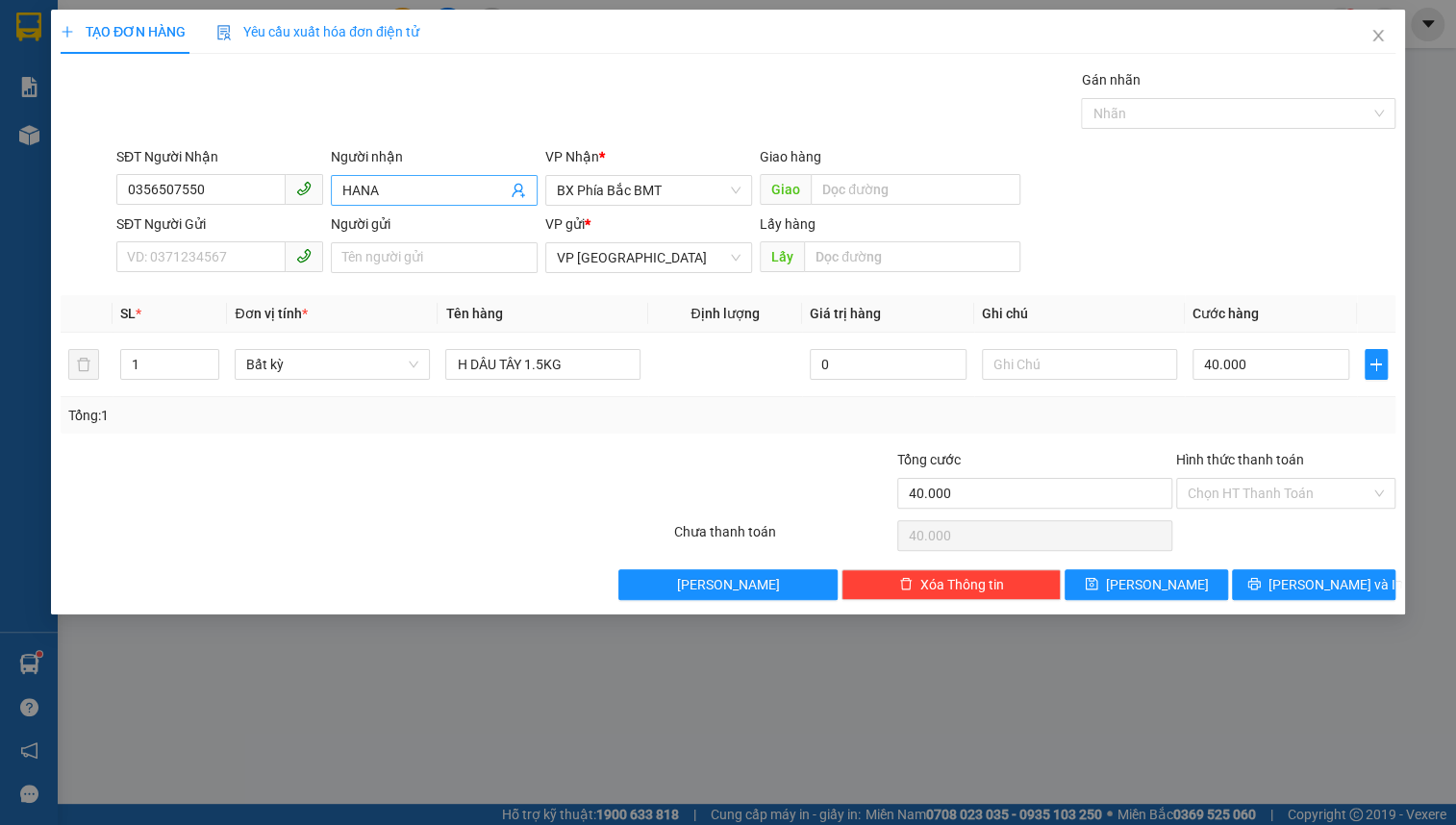
click at [383, 188] on input "HANA" at bounding box center [425, 191] width 165 height 21
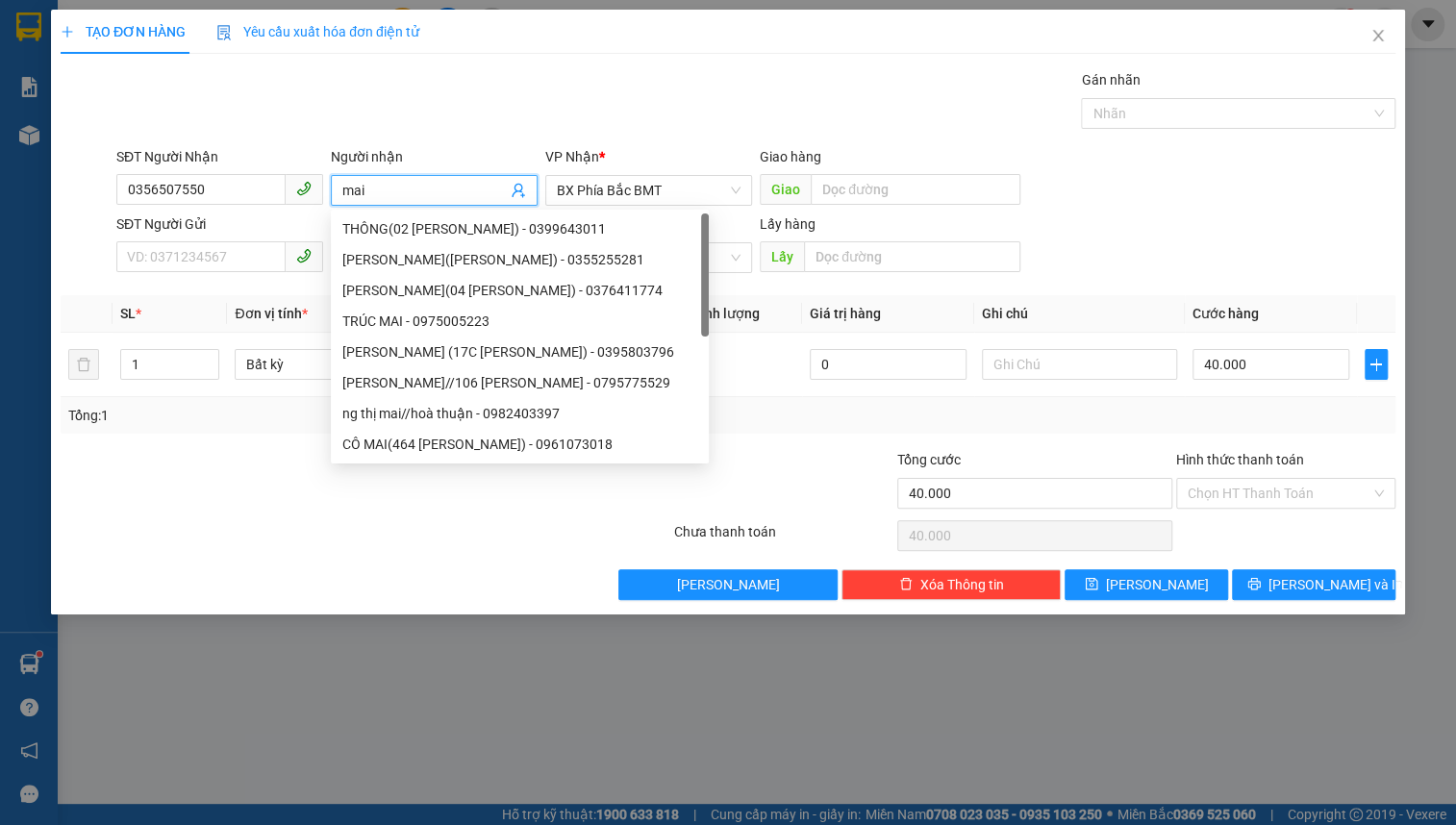
click at [382, 188] on input "mai" at bounding box center [425, 191] width 165 height 21
click at [183, 250] on input "SĐT Người Gửi" at bounding box center [201, 257] width 170 height 31
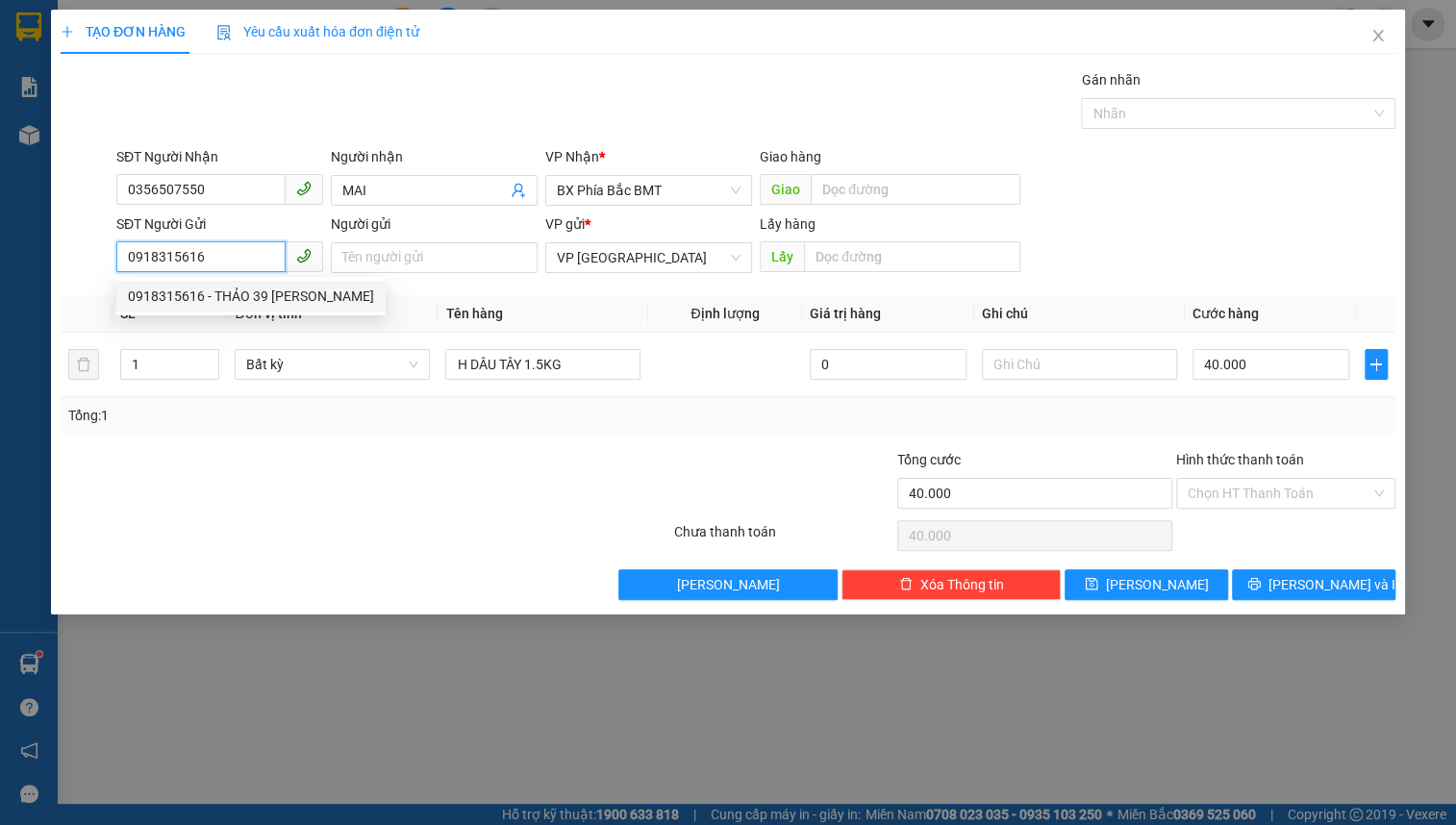
click at [285, 293] on div "0918315616 - THẢO 39 [PERSON_NAME]" at bounding box center [251, 297] width 246 height 21
click at [339, 263] on input "THẢO 39 [PERSON_NAME]" at bounding box center [433, 258] width 206 height 31
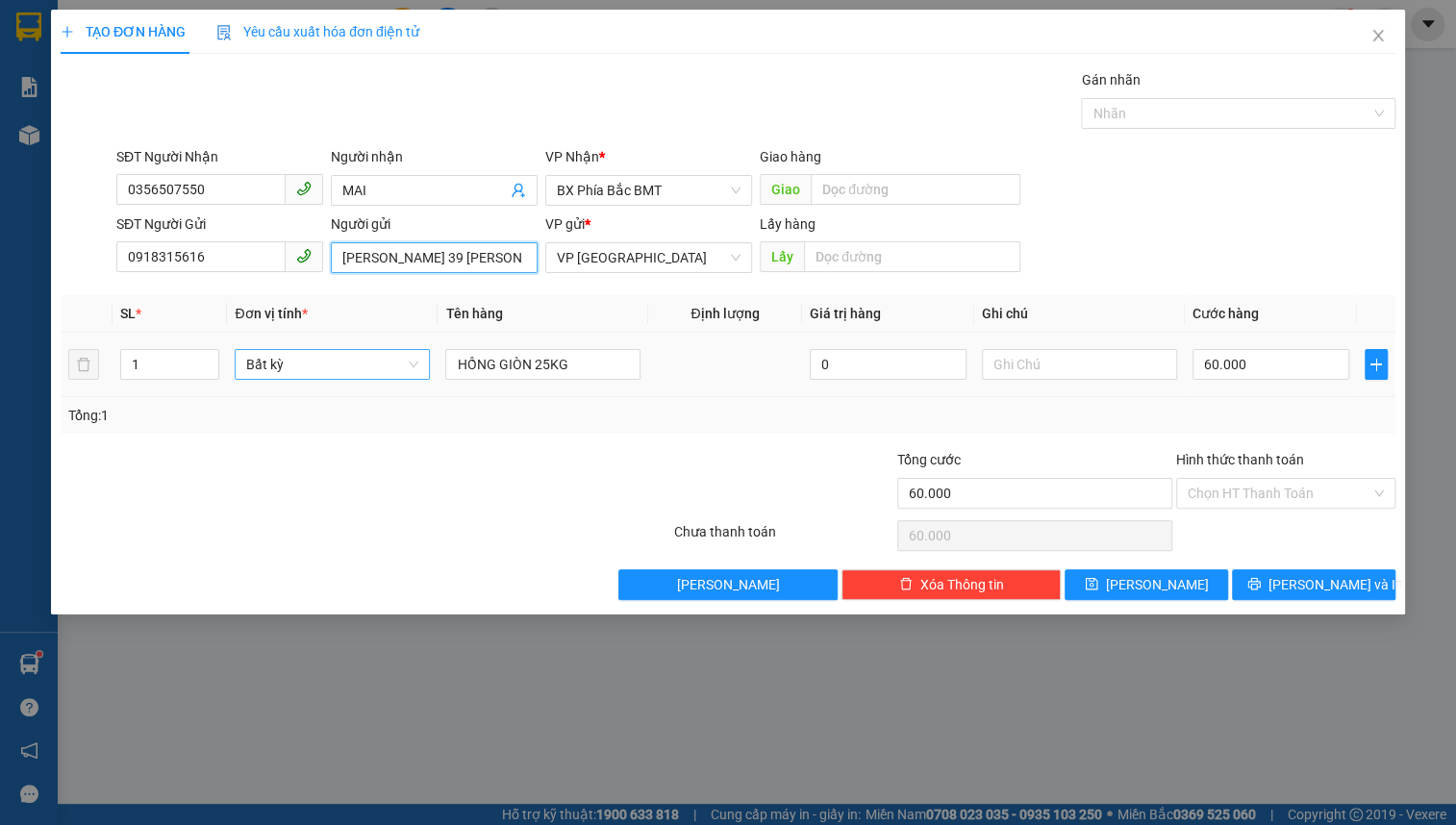
click at [307, 367] on span "Bất kỳ" at bounding box center [332, 365] width 173 height 29
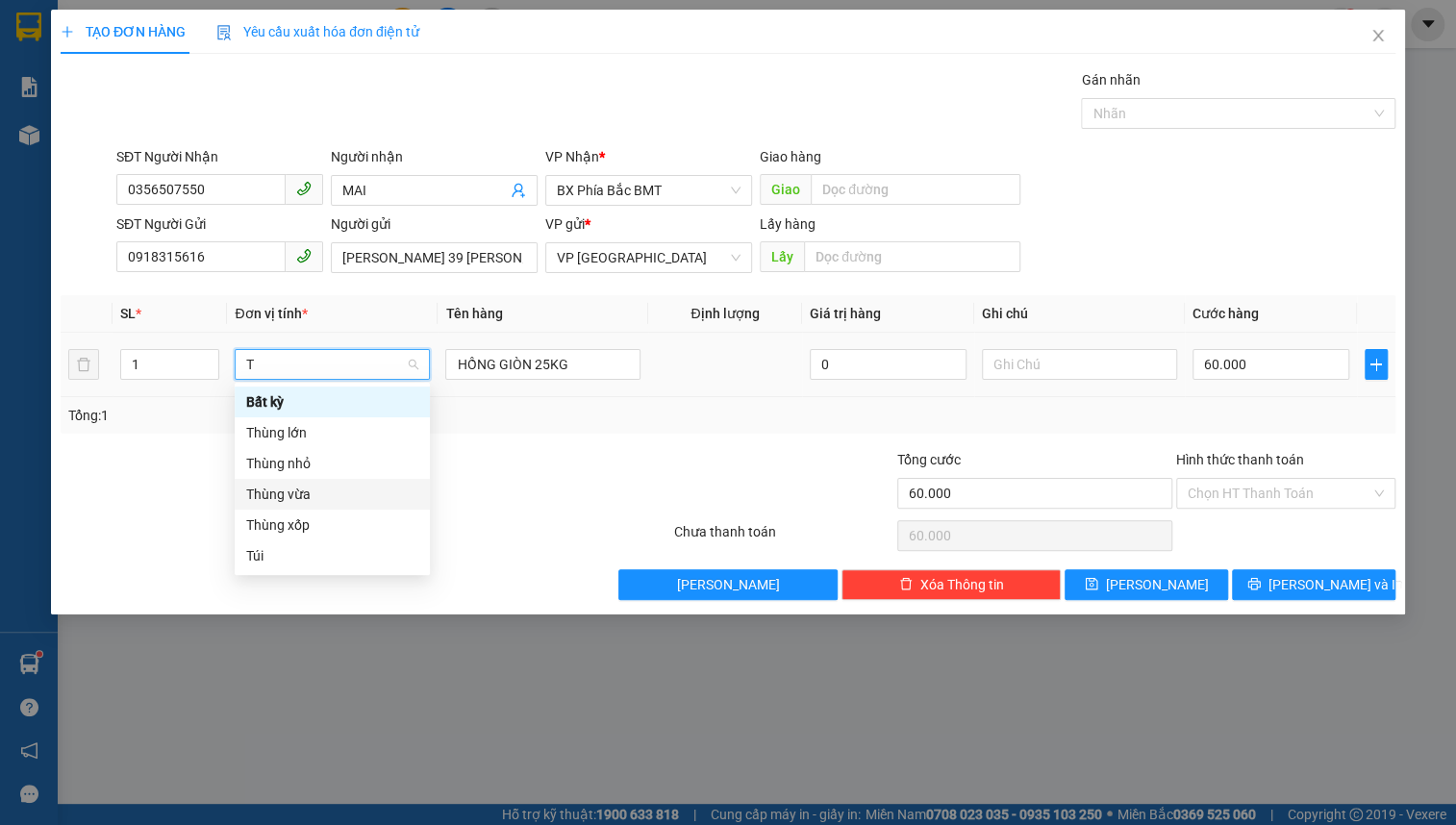
click at [320, 489] on div "Thùng vừa" at bounding box center [332, 494] width 173 height 21
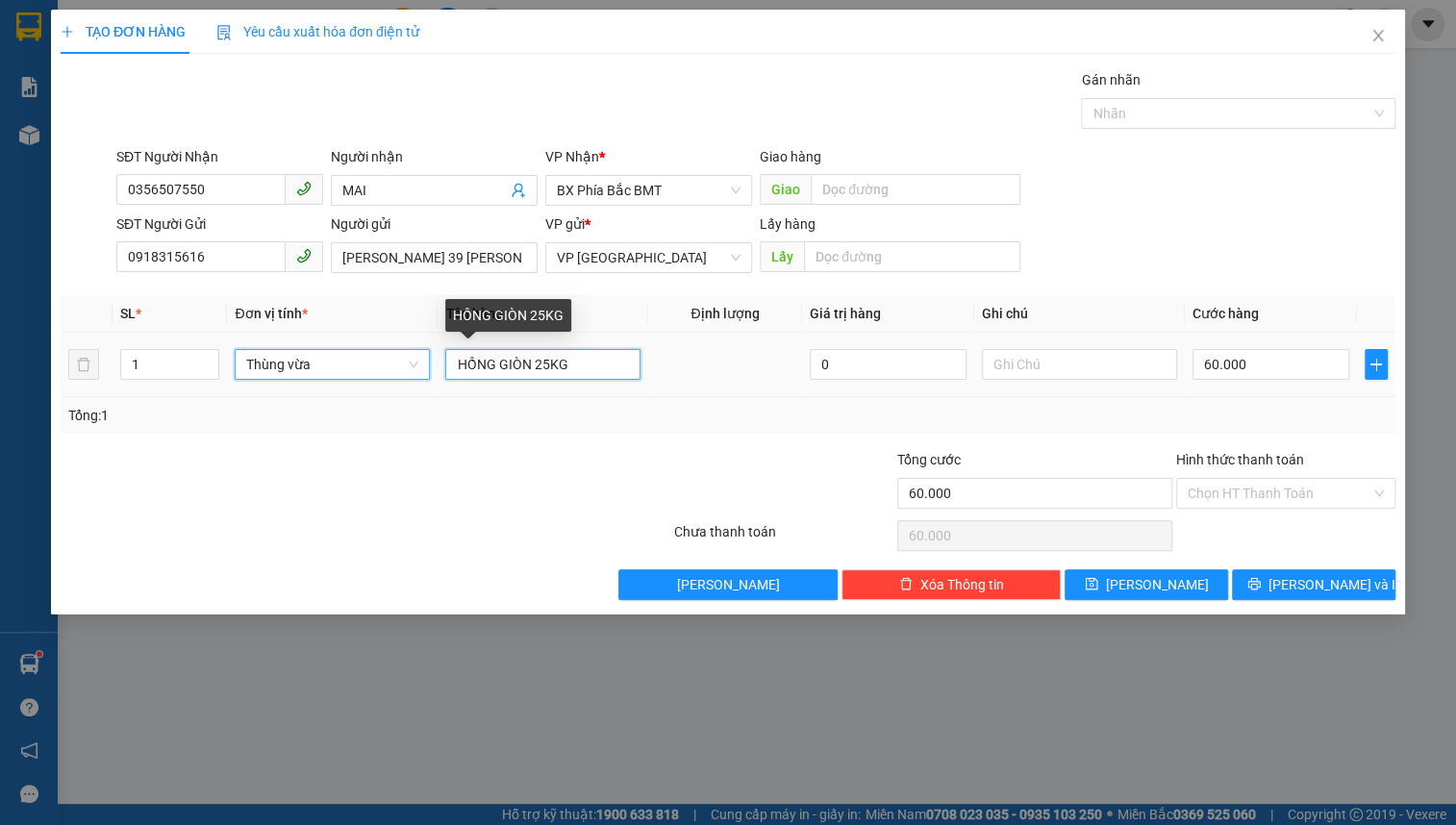
click at [545, 365] on input "HỒNG GIÒN 25KG" at bounding box center [542, 365] width 195 height 31
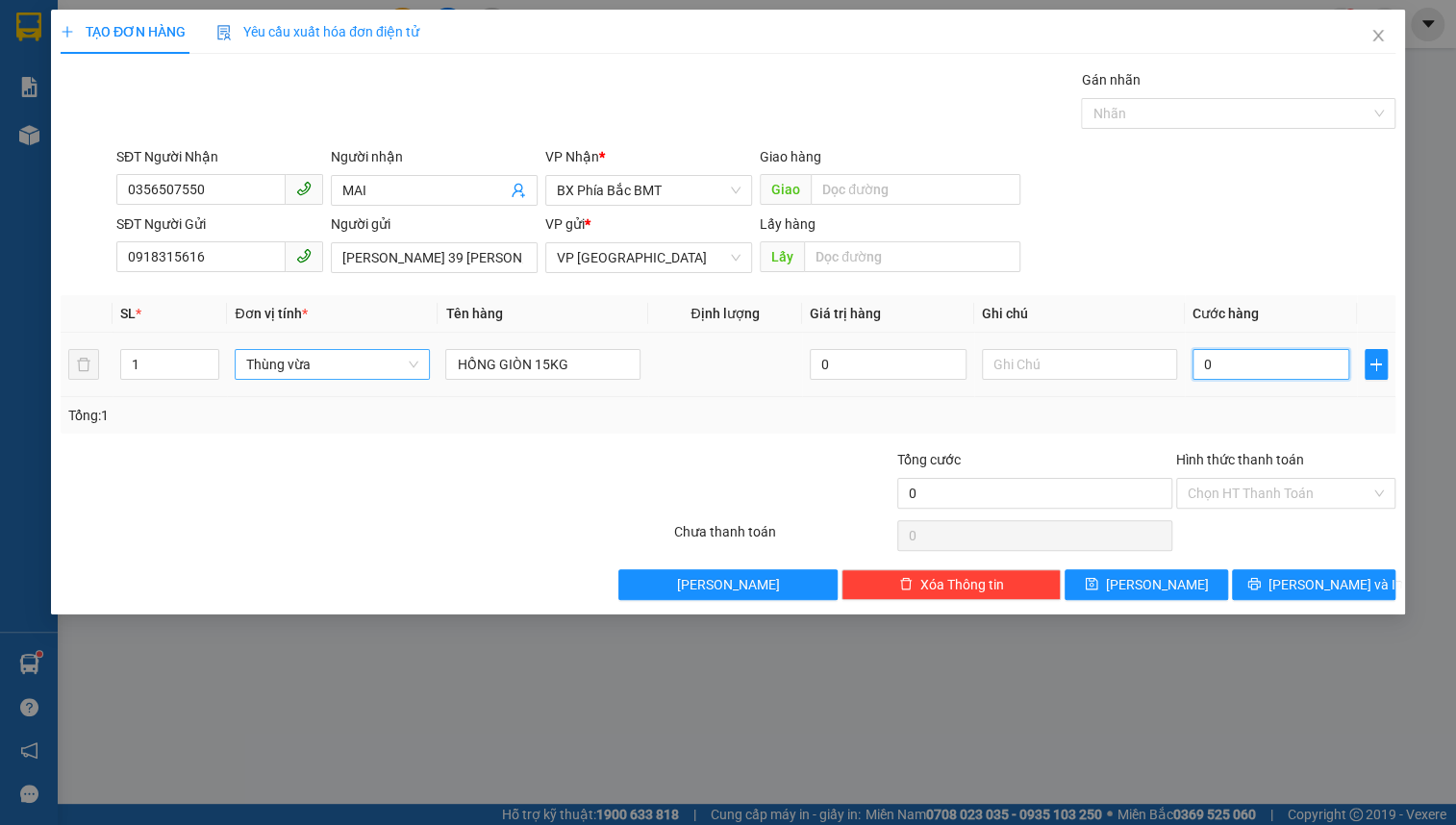
click at [1278, 361] on input "0" at bounding box center [1272, 365] width 157 height 31
drag, startPoint x: 1296, startPoint y: 575, endPoint x: 1282, endPoint y: 570, distance: 14.9
click at [1295, 575] on button "[PERSON_NAME] và In" at bounding box center [1314, 586] width 164 height 31
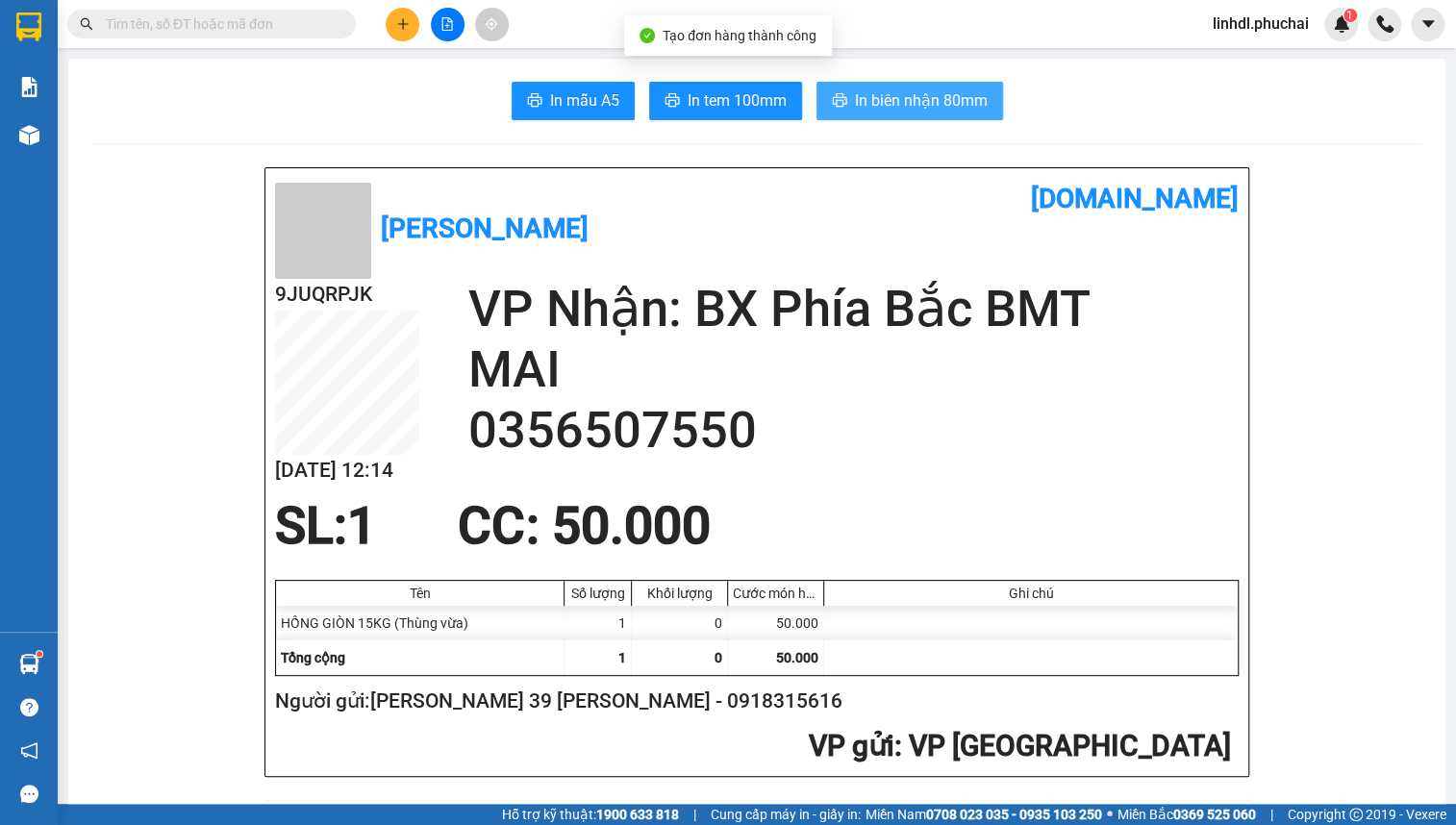
click at [921, 105] on span "In biên nhận 80mm" at bounding box center [921, 100] width 133 height 24
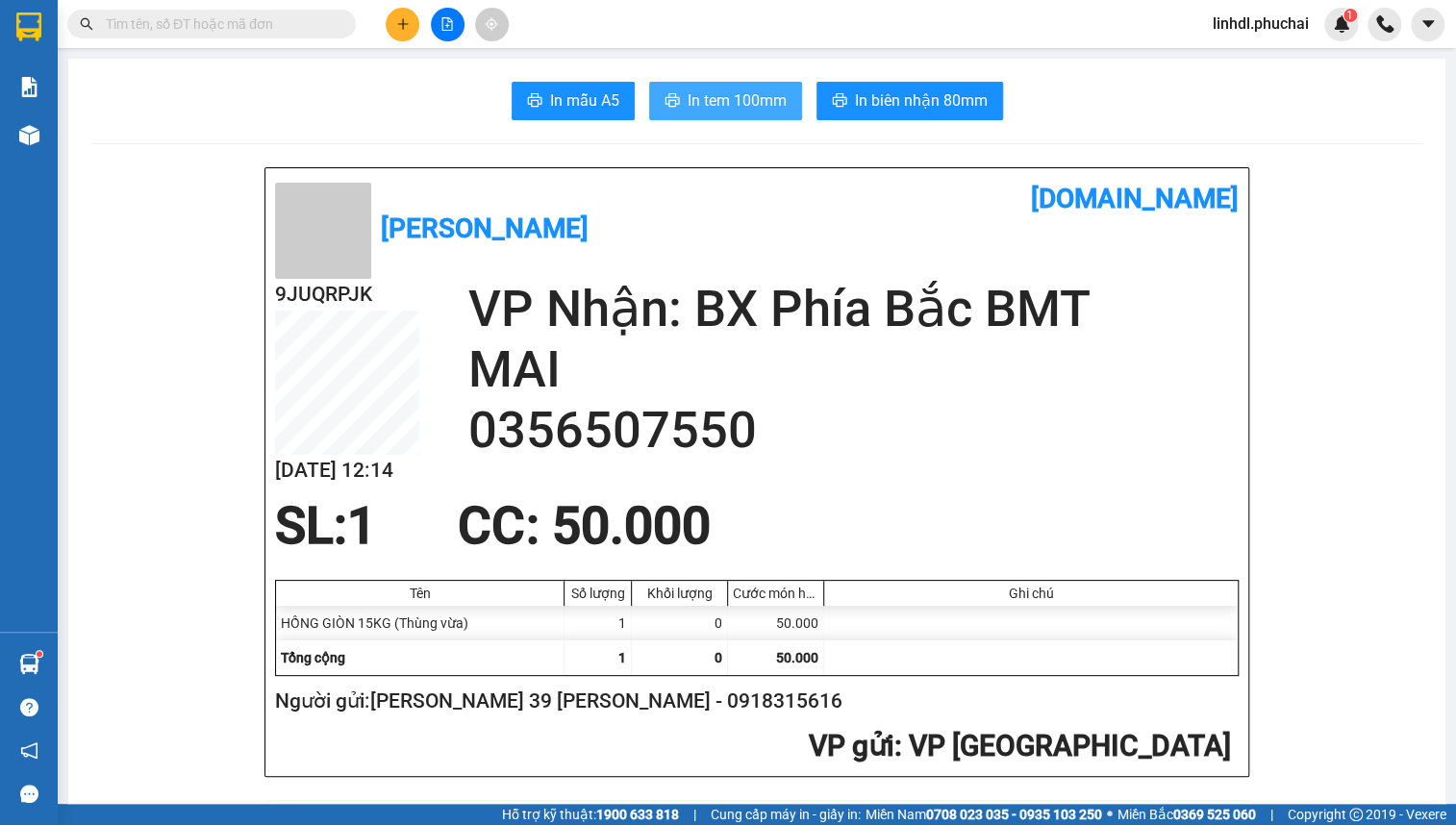
click at [731, 105] on span "In tem 100mm" at bounding box center [738, 100] width 99 height 24
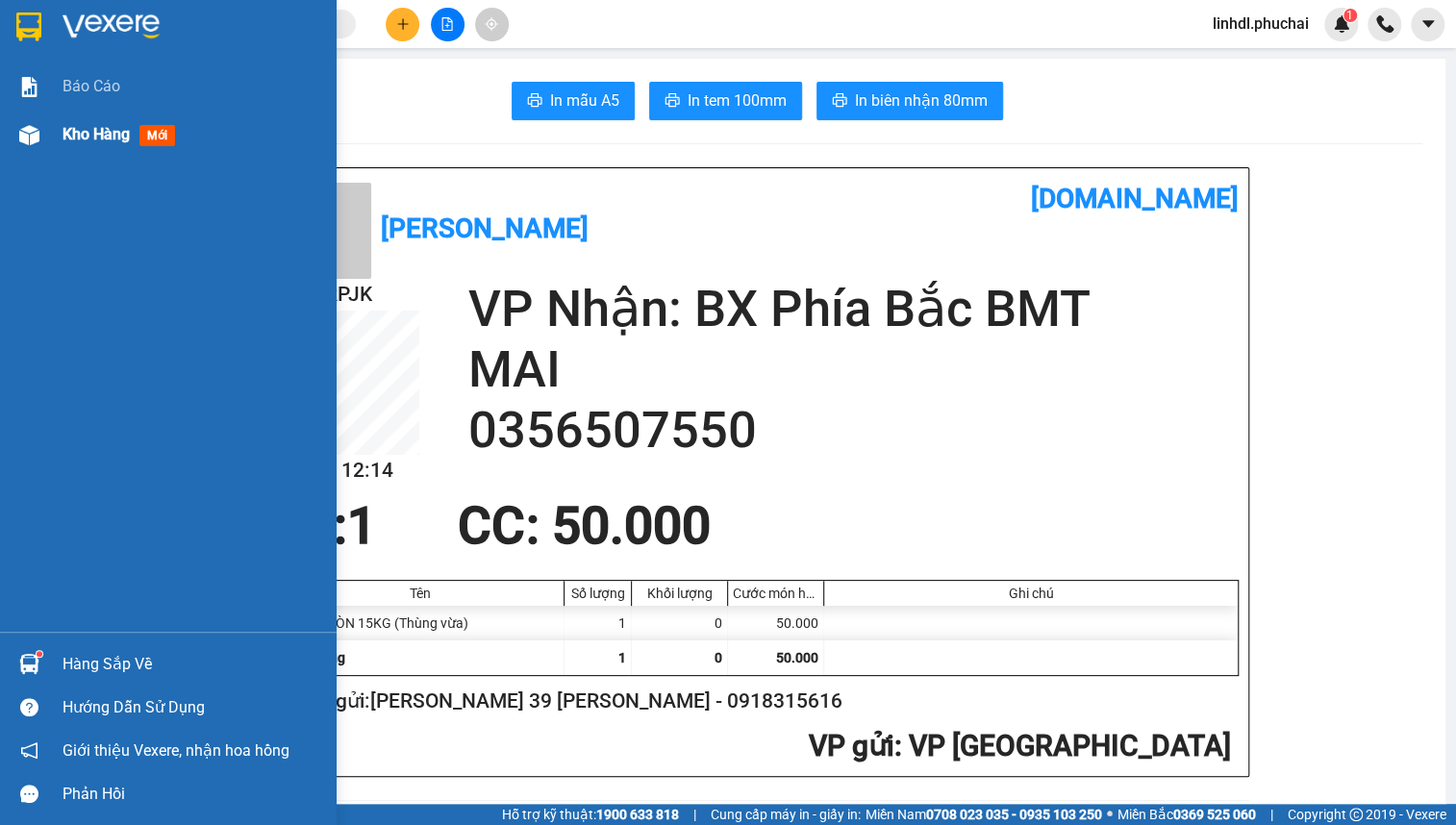
click at [53, 137] on div "Kho hàng mới" at bounding box center [168, 135] width 336 height 48
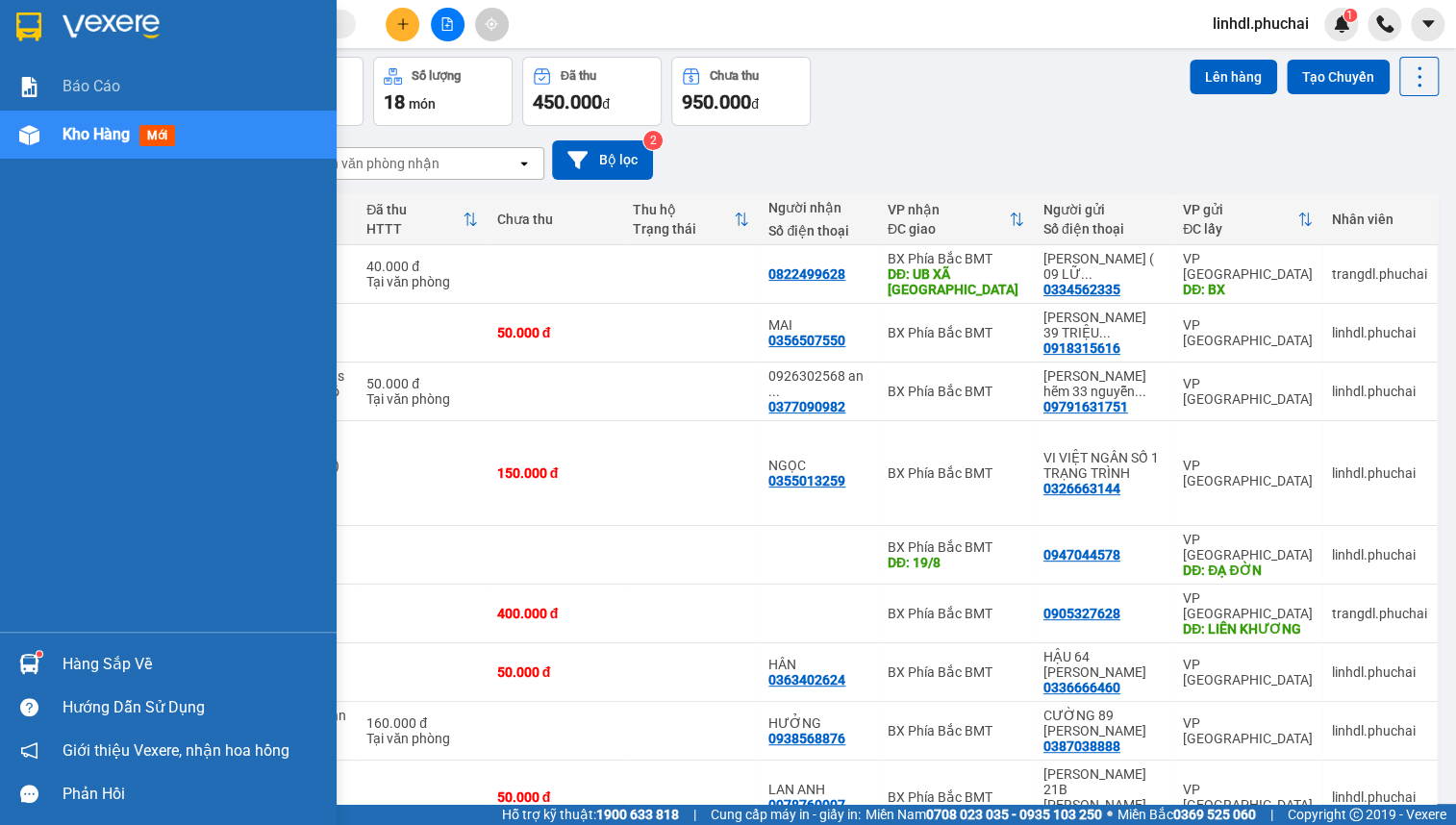
scroll to position [182, 0]
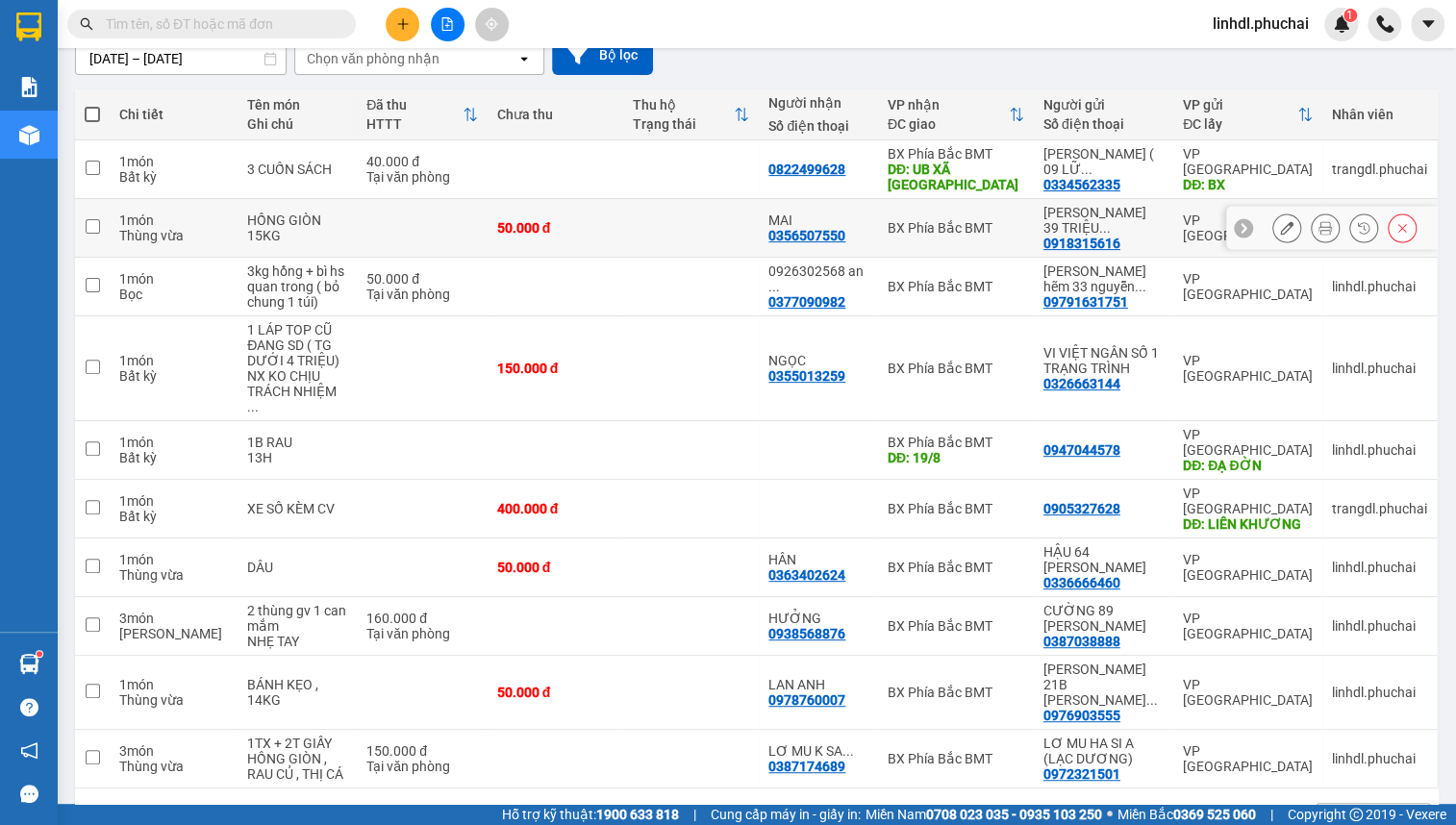
drag, startPoint x: 808, startPoint y: 210, endPoint x: 764, endPoint y: 210, distance: 44.0
click at [808, 210] on td "MAI 0356507550" at bounding box center [818, 228] width 118 height 59
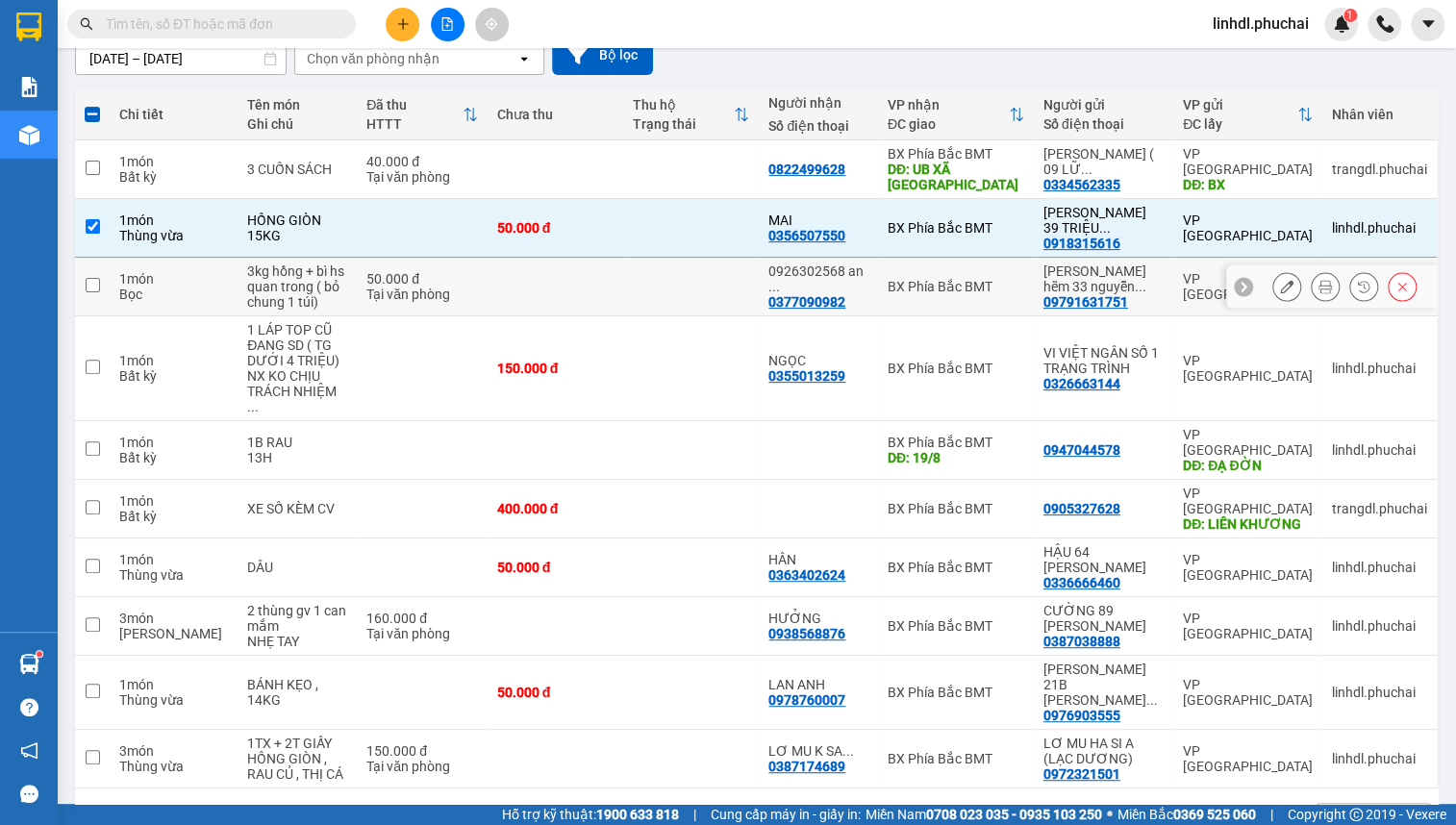
click at [488, 279] on td at bounding box center [555, 287] width 136 height 59
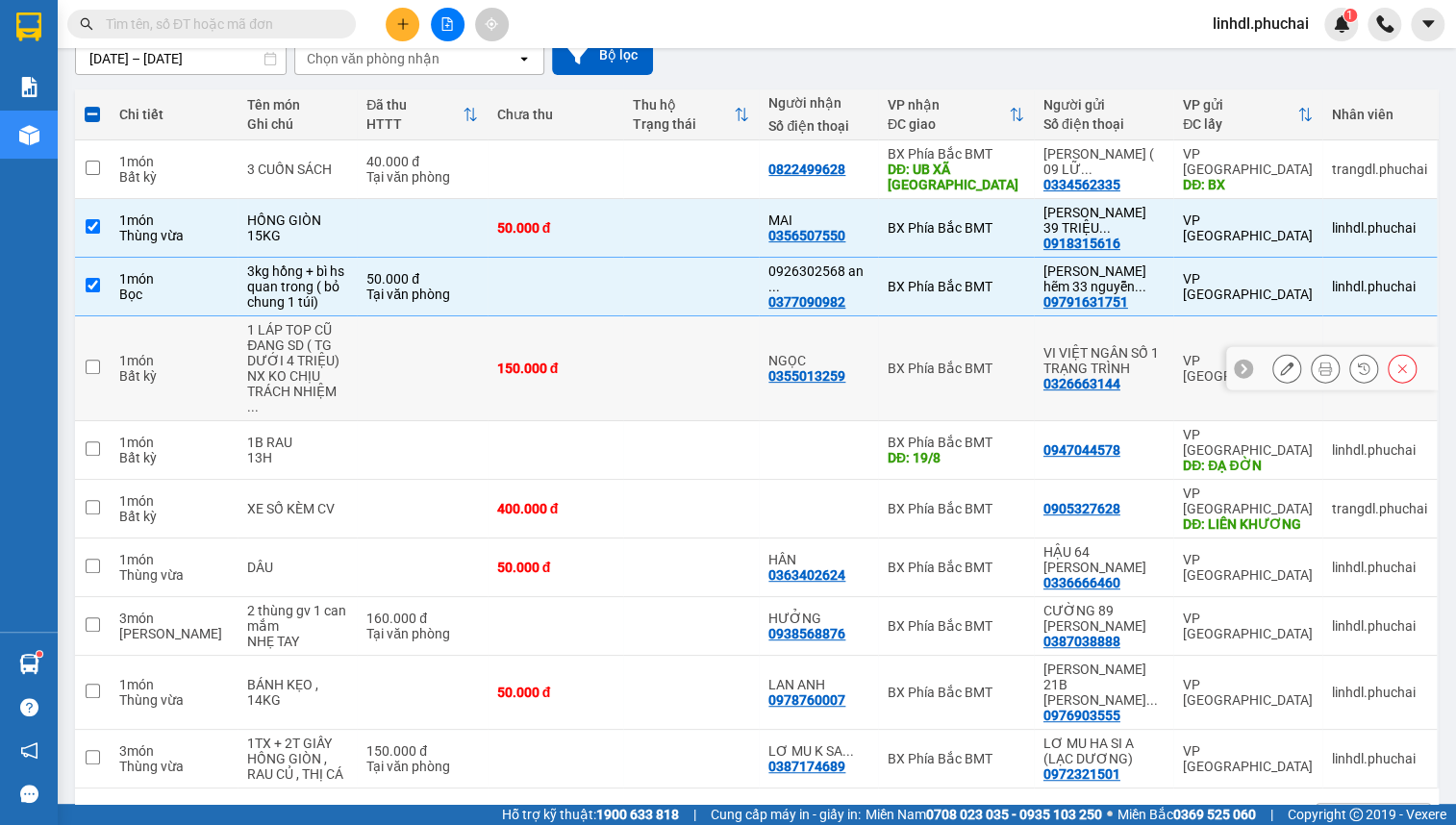
click at [458, 345] on td at bounding box center [422, 368] width 130 height 105
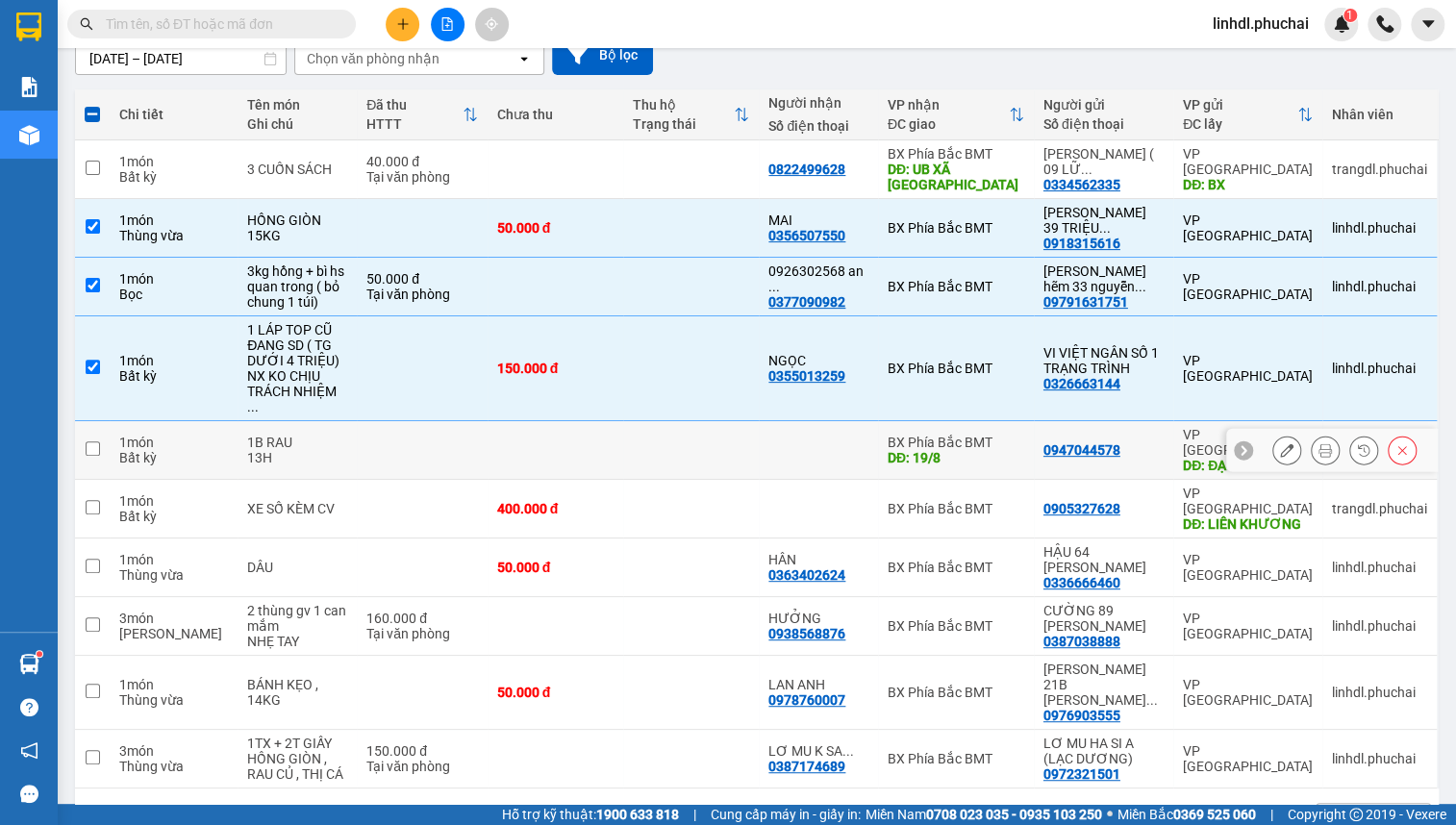
click at [511, 422] on td at bounding box center [555, 451] width 136 height 59
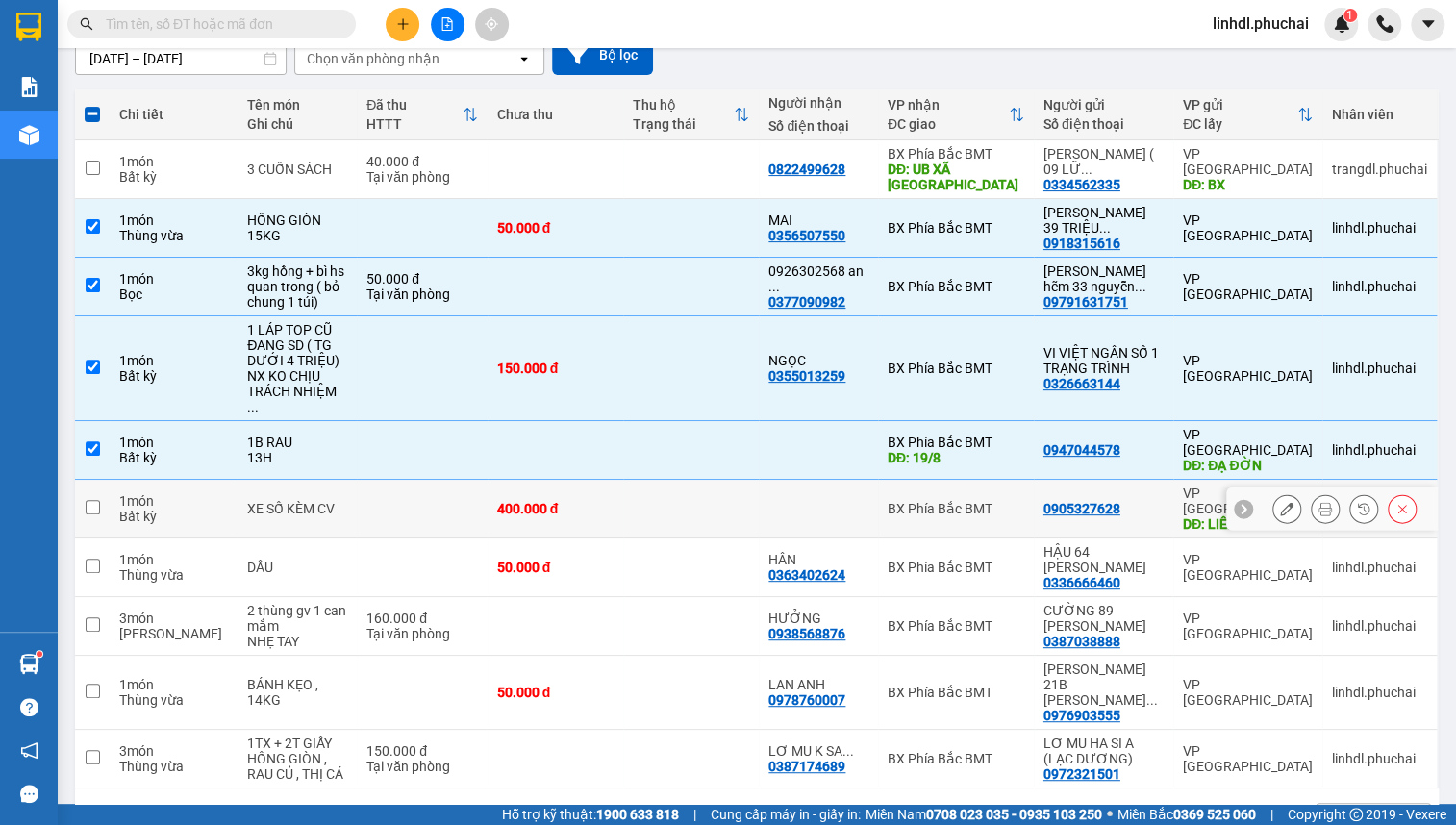
click at [488, 480] on td "400.000 đ" at bounding box center [555, 509] width 136 height 59
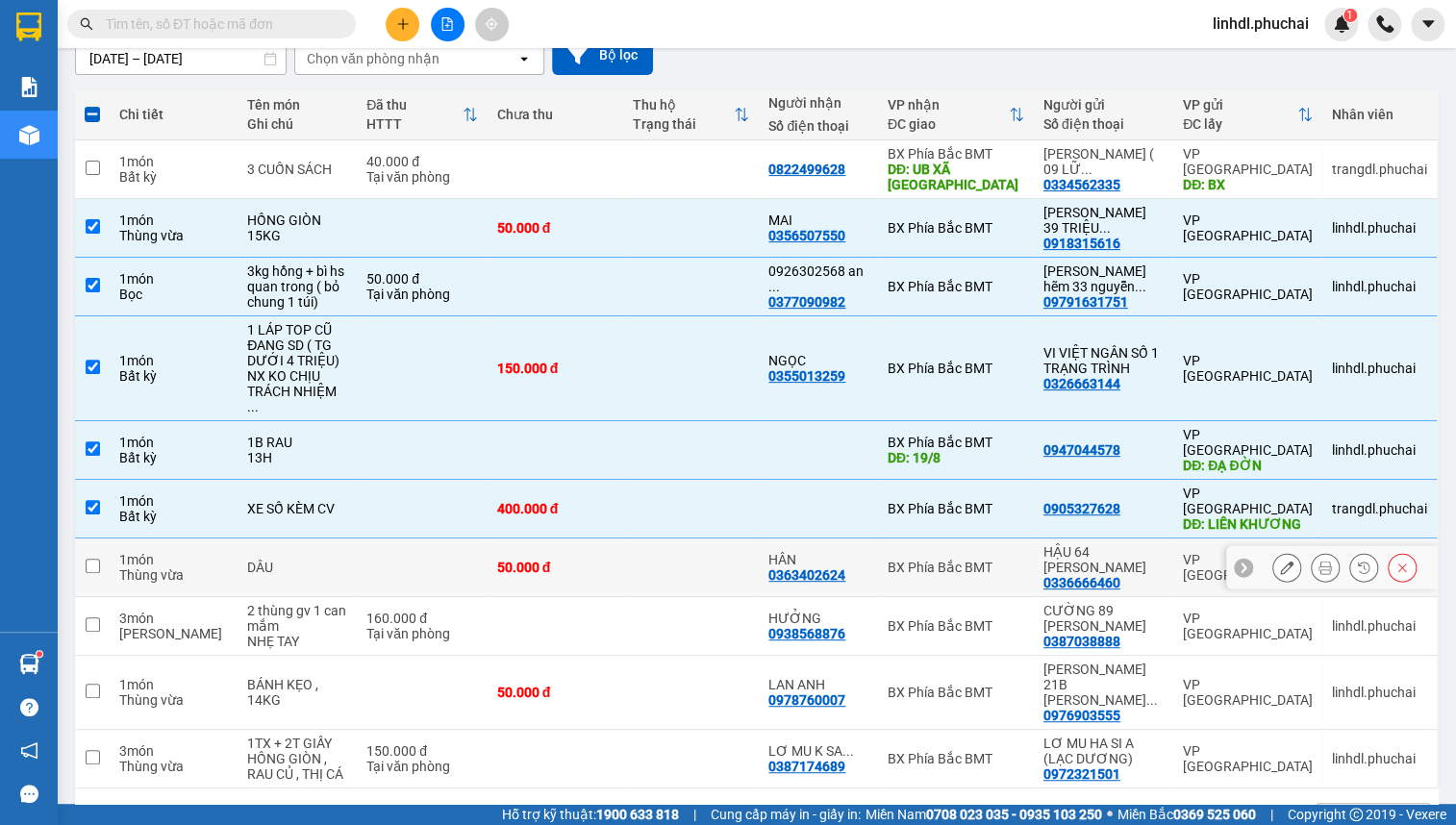
click at [430, 539] on td at bounding box center [422, 568] width 130 height 59
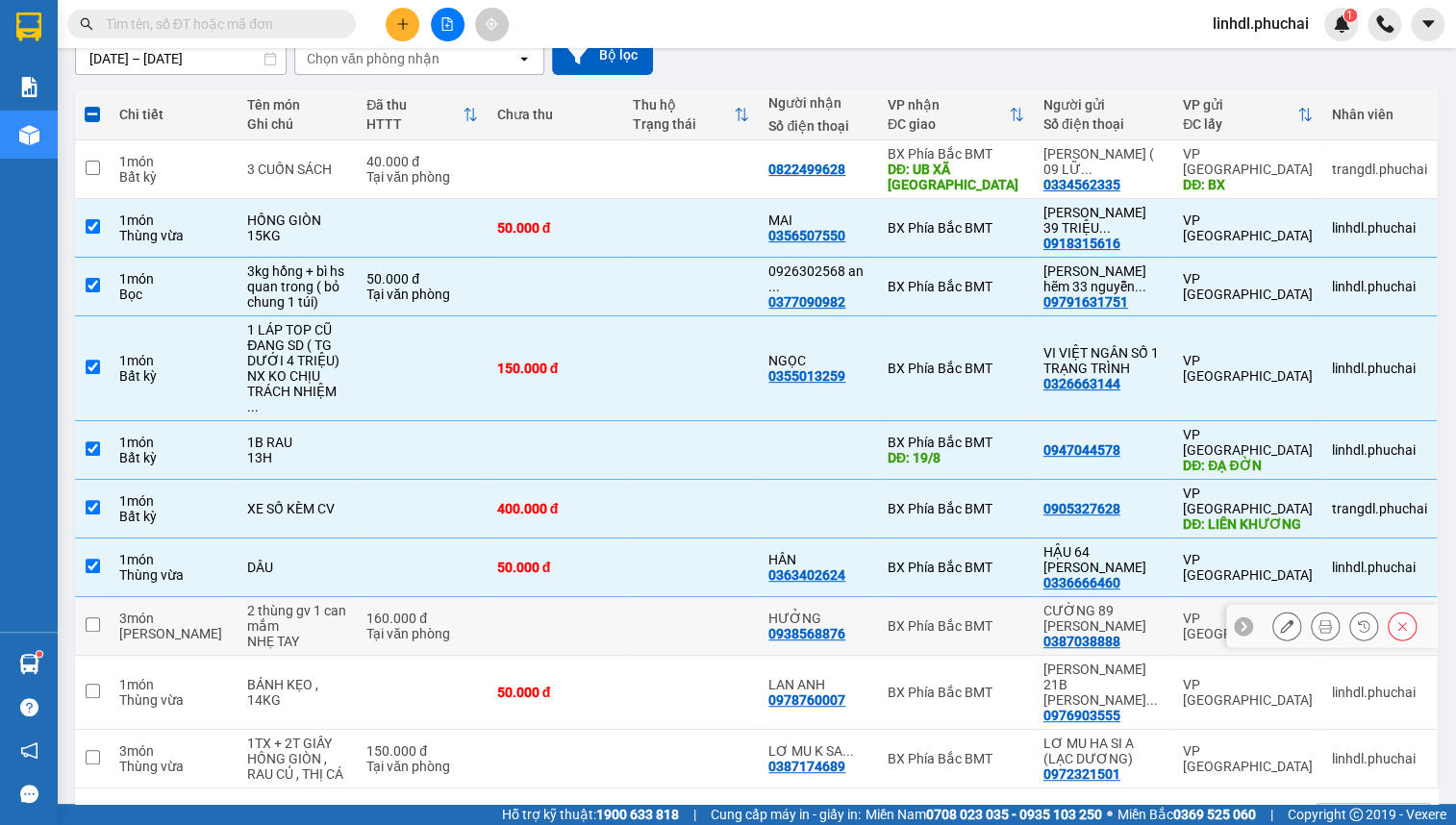
click at [427, 611] on div "160.000 đ" at bounding box center [422, 619] width 111 height 16
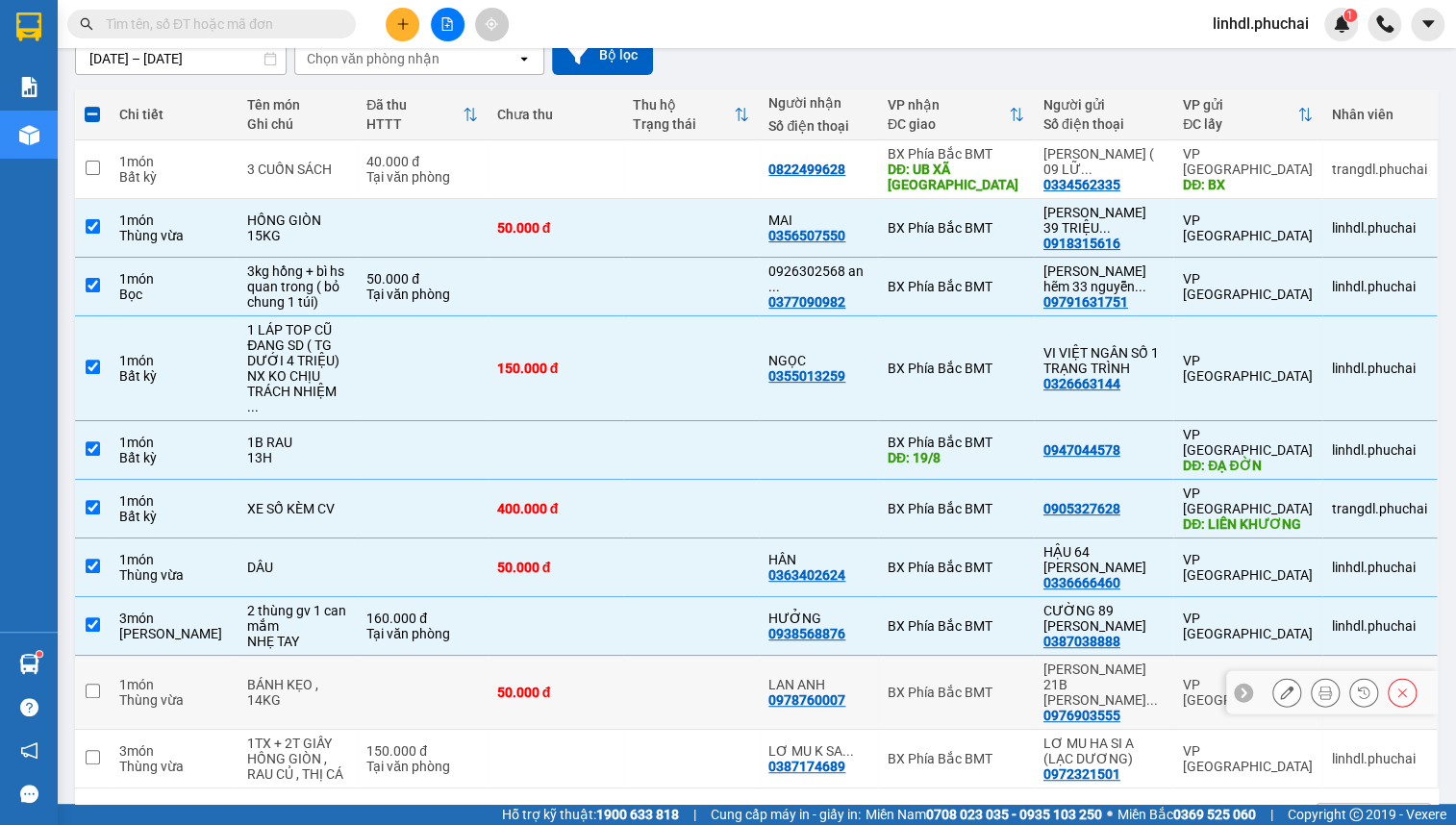
drag, startPoint x: 451, startPoint y: 643, endPoint x: 454, endPoint y: 674, distance: 31.1
click at [451, 656] on td at bounding box center [422, 693] width 130 height 74
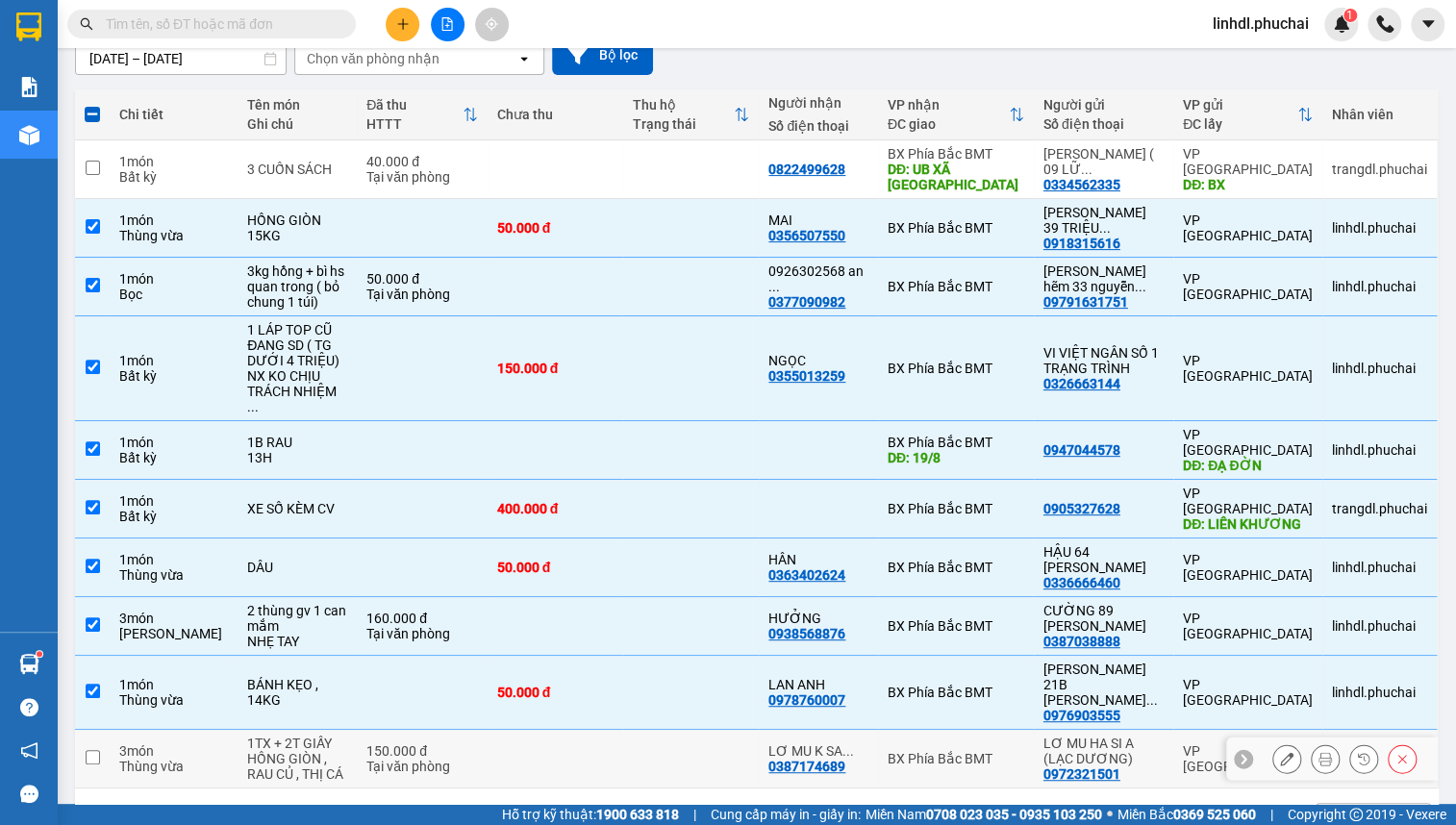
click at [455, 744] on div "150.000 đ" at bounding box center [422, 751] width 111 height 16
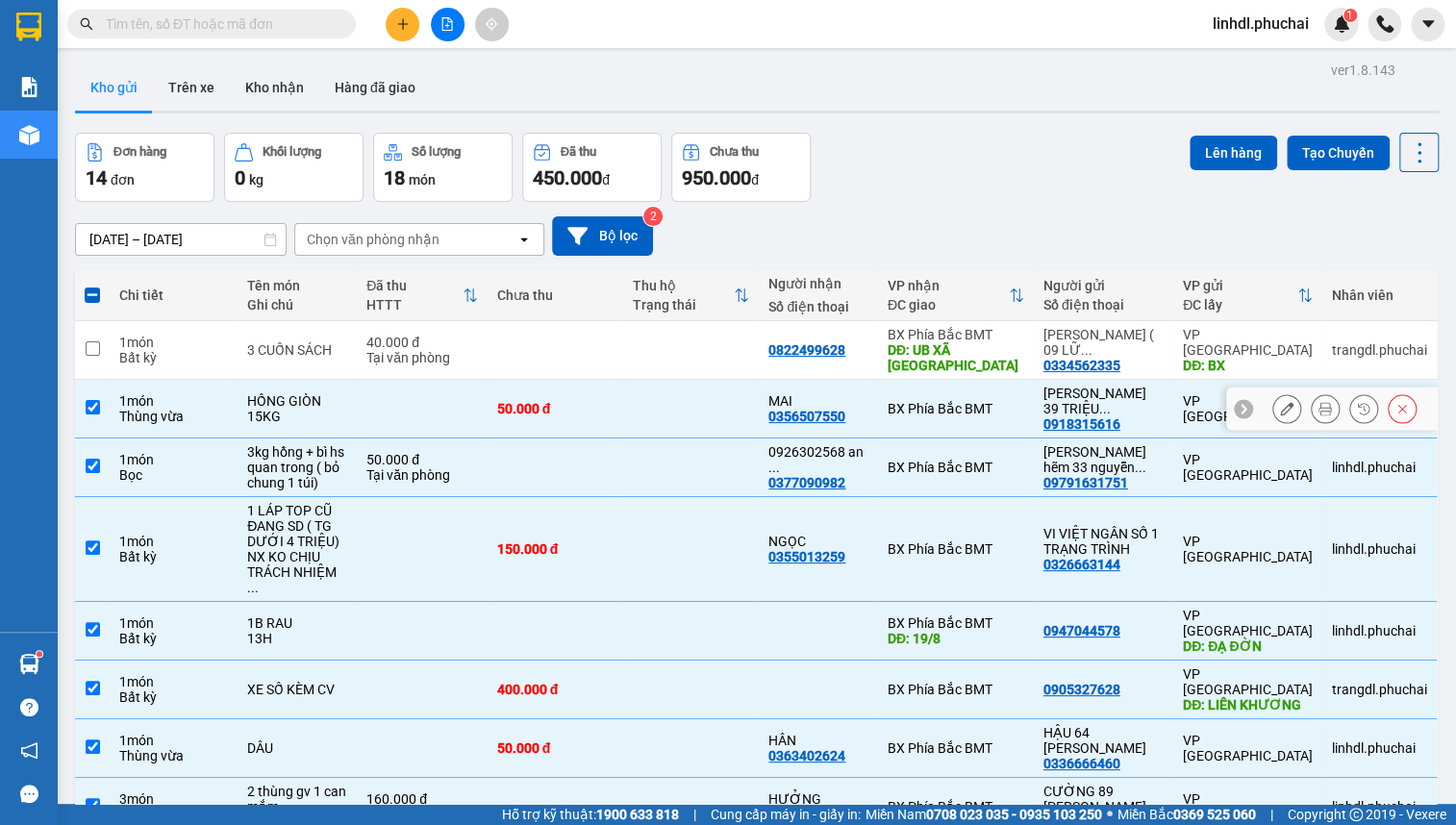
scroll to position [0, 0]
click at [1218, 141] on button "Lên hàng" at bounding box center [1234, 154] width 87 height 35
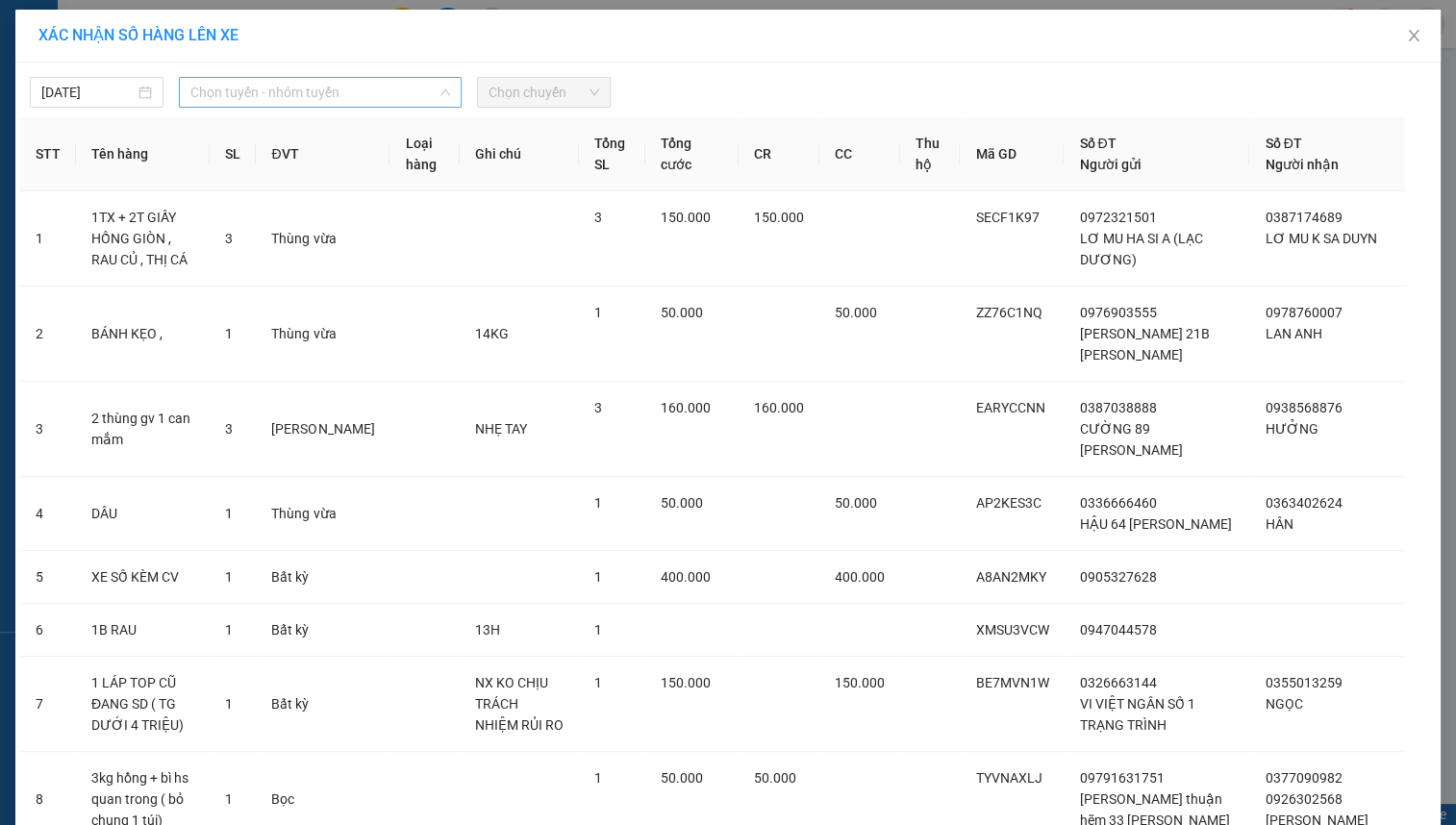
click at [248, 87] on span "Chọn tuyến - nhóm tuyến" at bounding box center [320, 92] width 260 height 29
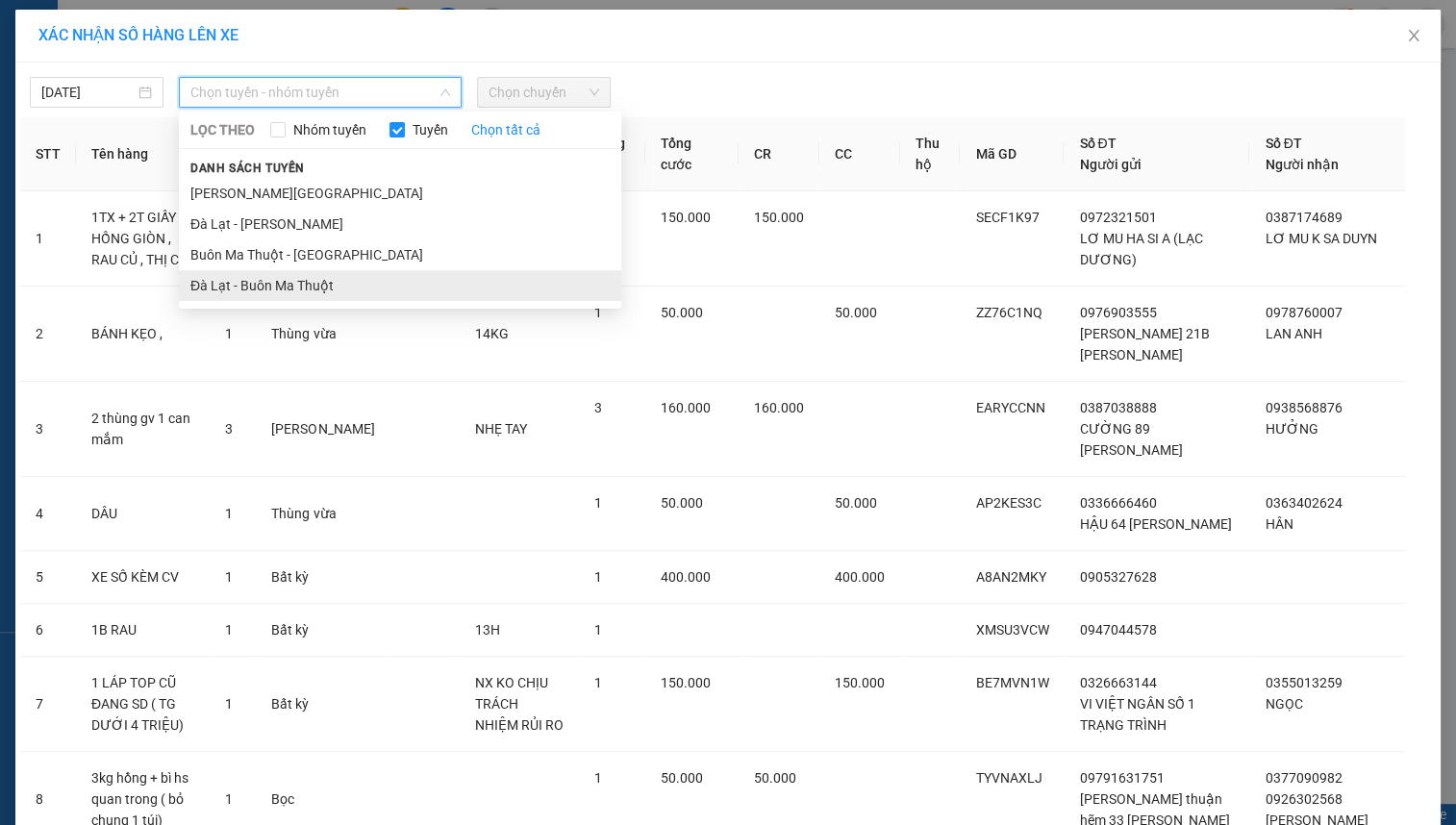
click at [250, 289] on li "Đà Lạt - Buôn Ma Thuột" at bounding box center [400, 286] width 443 height 31
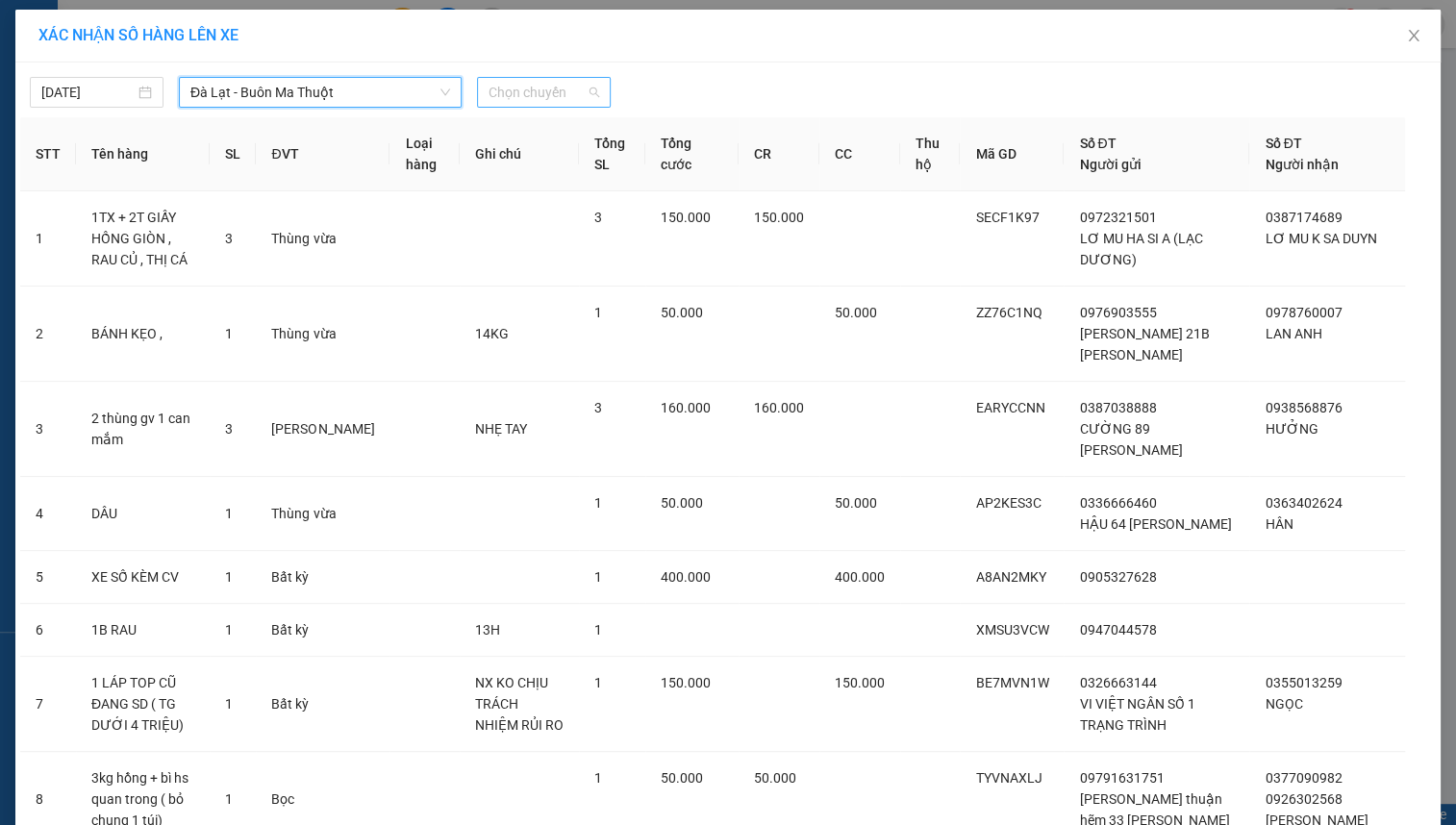
drag, startPoint x: 529, startPoint y: 97, endPoint x: 621, endPoint y: 124, distance: 95.9
click at [534, 96] on span "Chọn chuyến" at bounding box center [544, 92] width 111 height 29
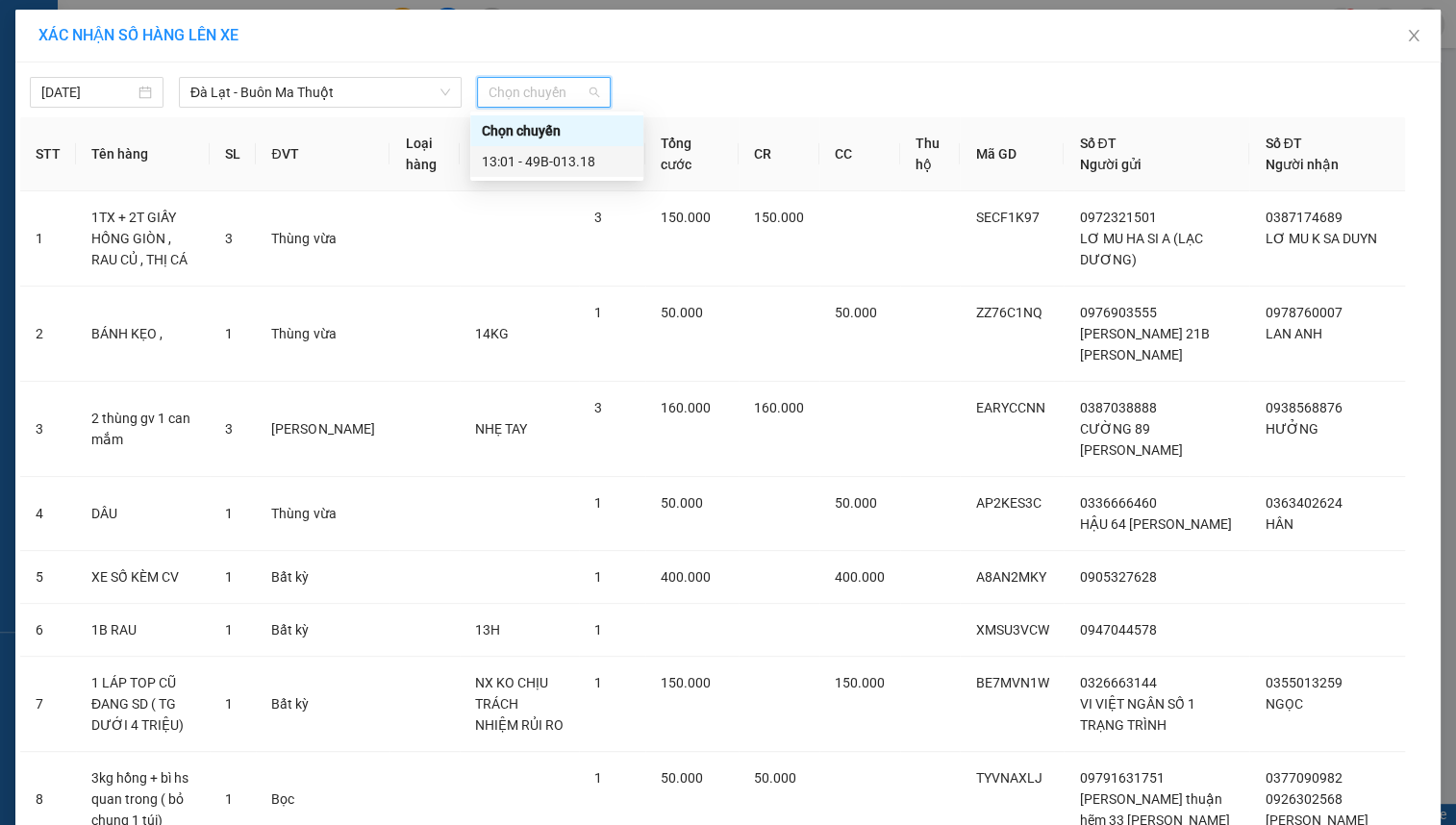
click at [571, 165] on div "13:01 - 49B-013.18" at bounding box center [556, 162] width 150 height 21
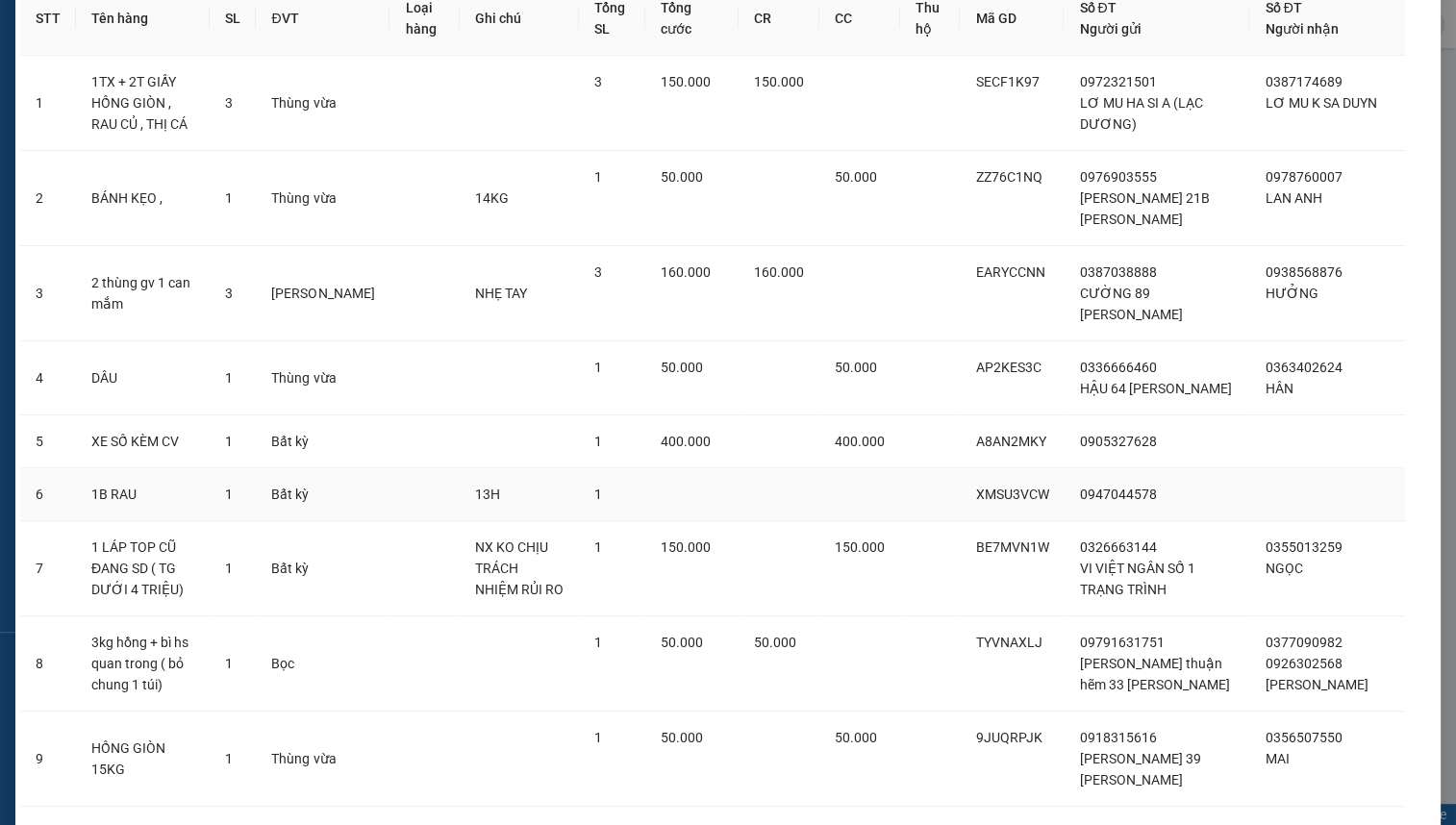
scroll to position [269, 0]
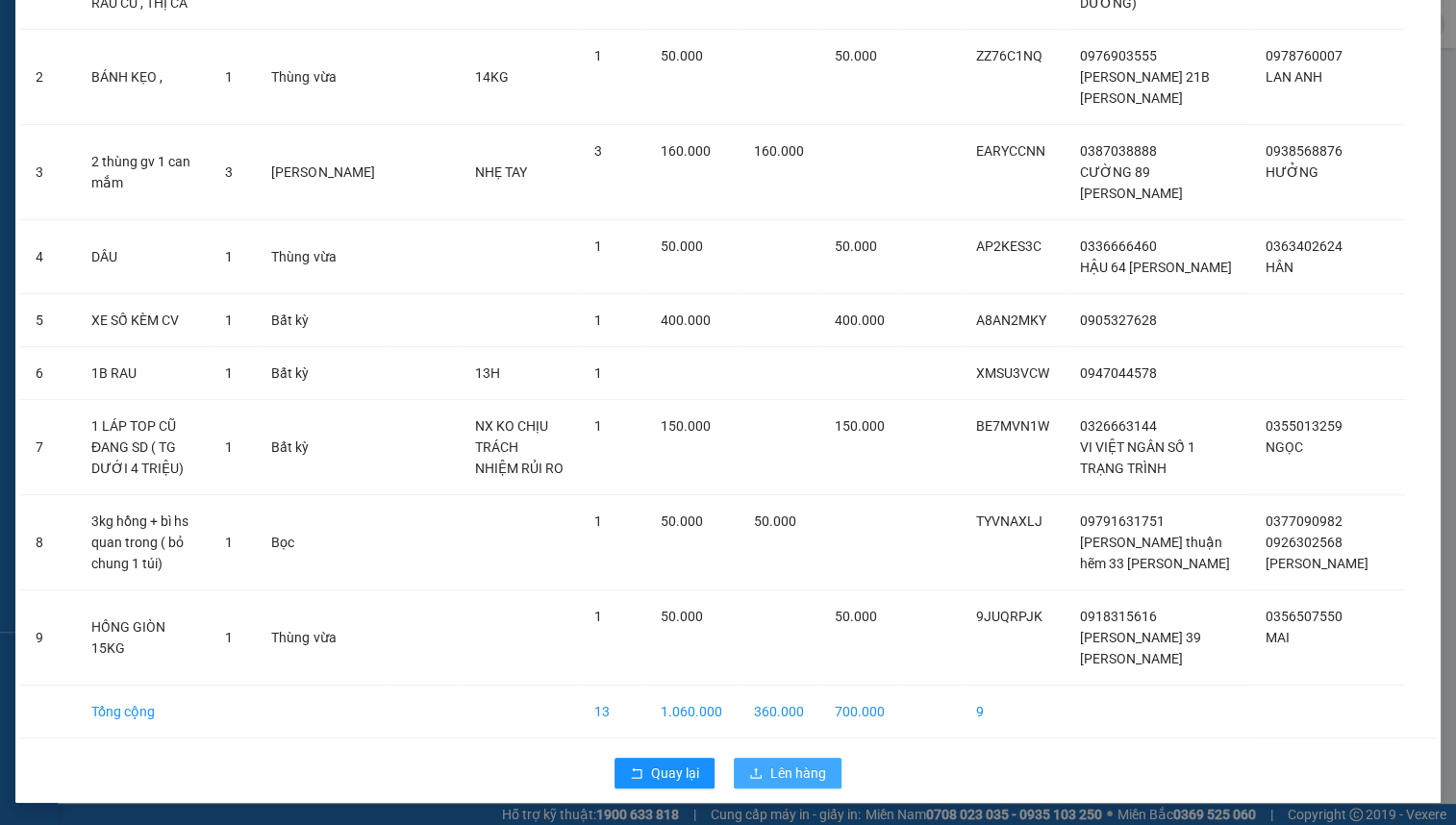
click at [775, 777] on span "Lên hàng" at bounding box center [799, 774] width 56 height 21
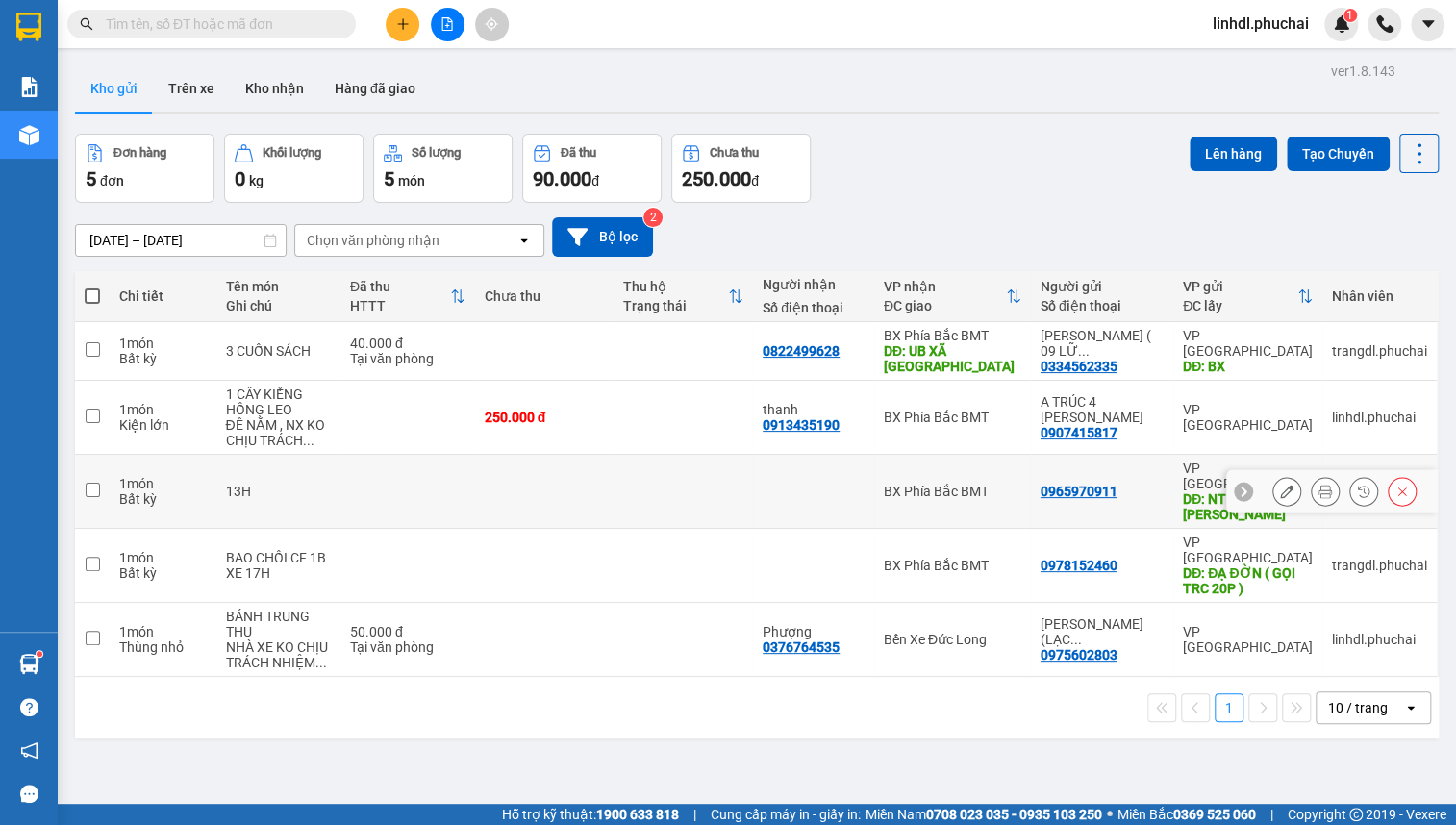
click at [548, 484] on td at bounding box center [545, 492] width 140 height 74
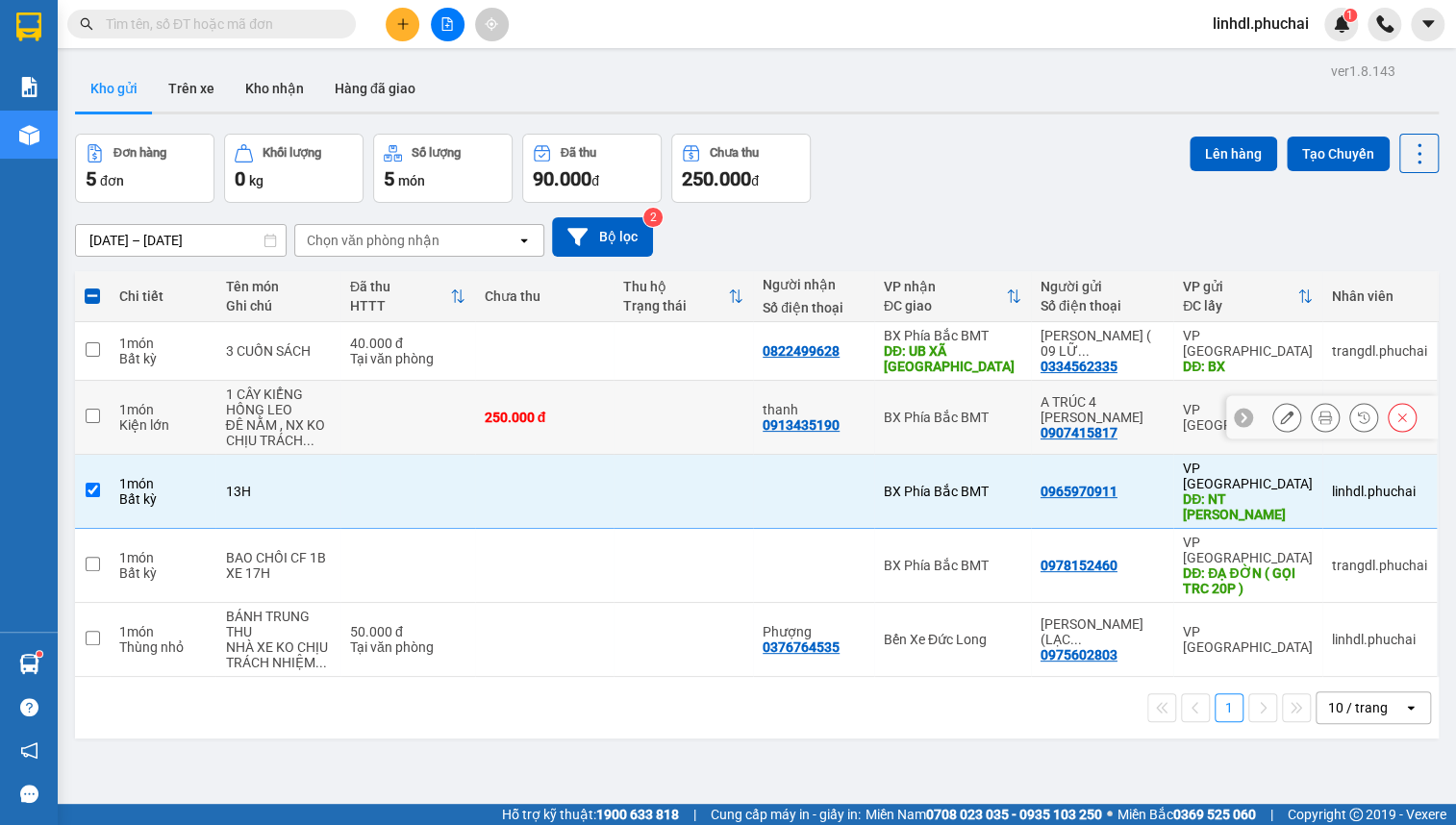
click at [558, 421] on div "250.000 đ" at bounding box center [545, 418] width 120 height 16
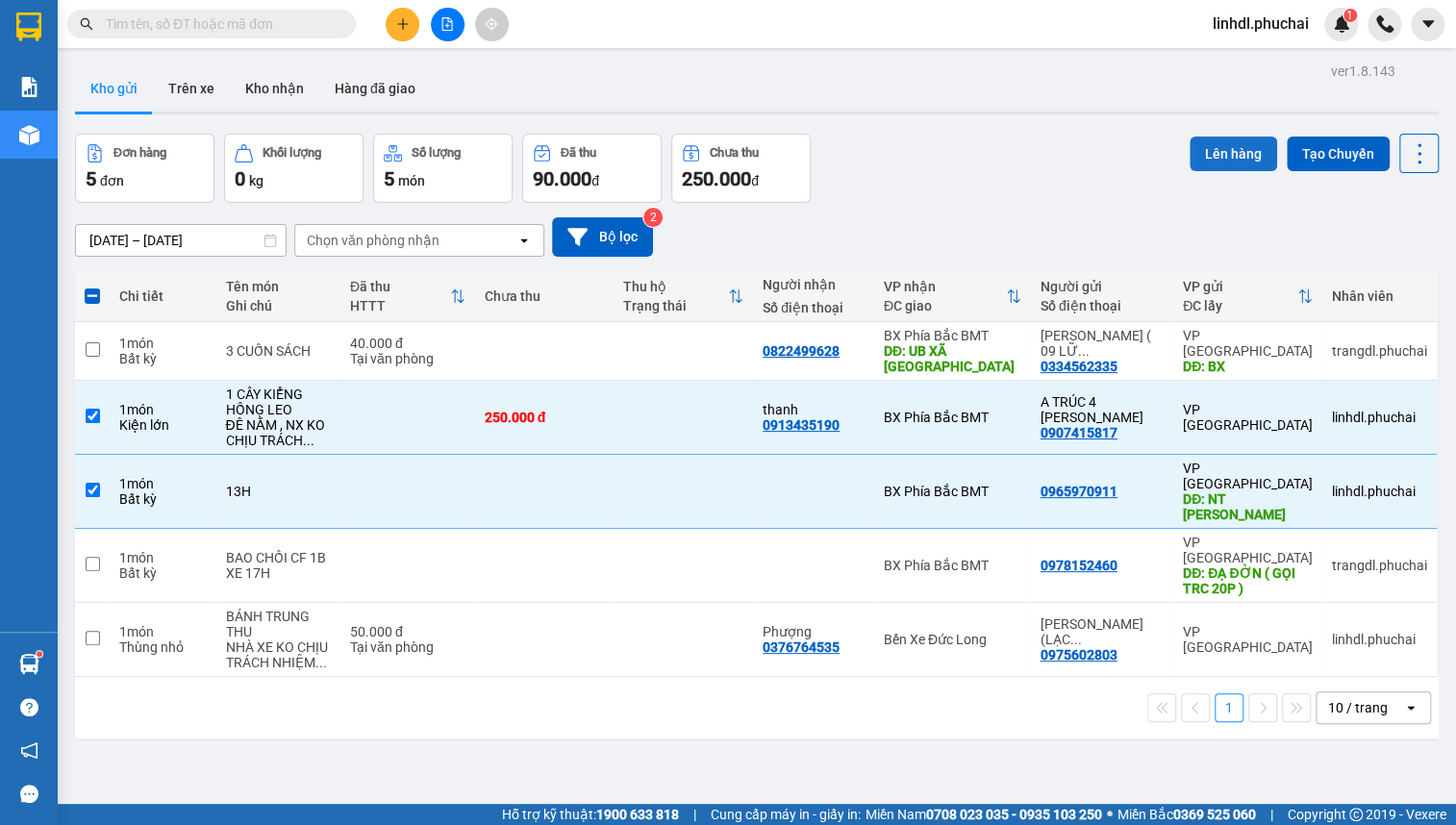
click at [1212, 143] on button "Lên hàng" at bounding box center [1234, 154] width 87 height 35
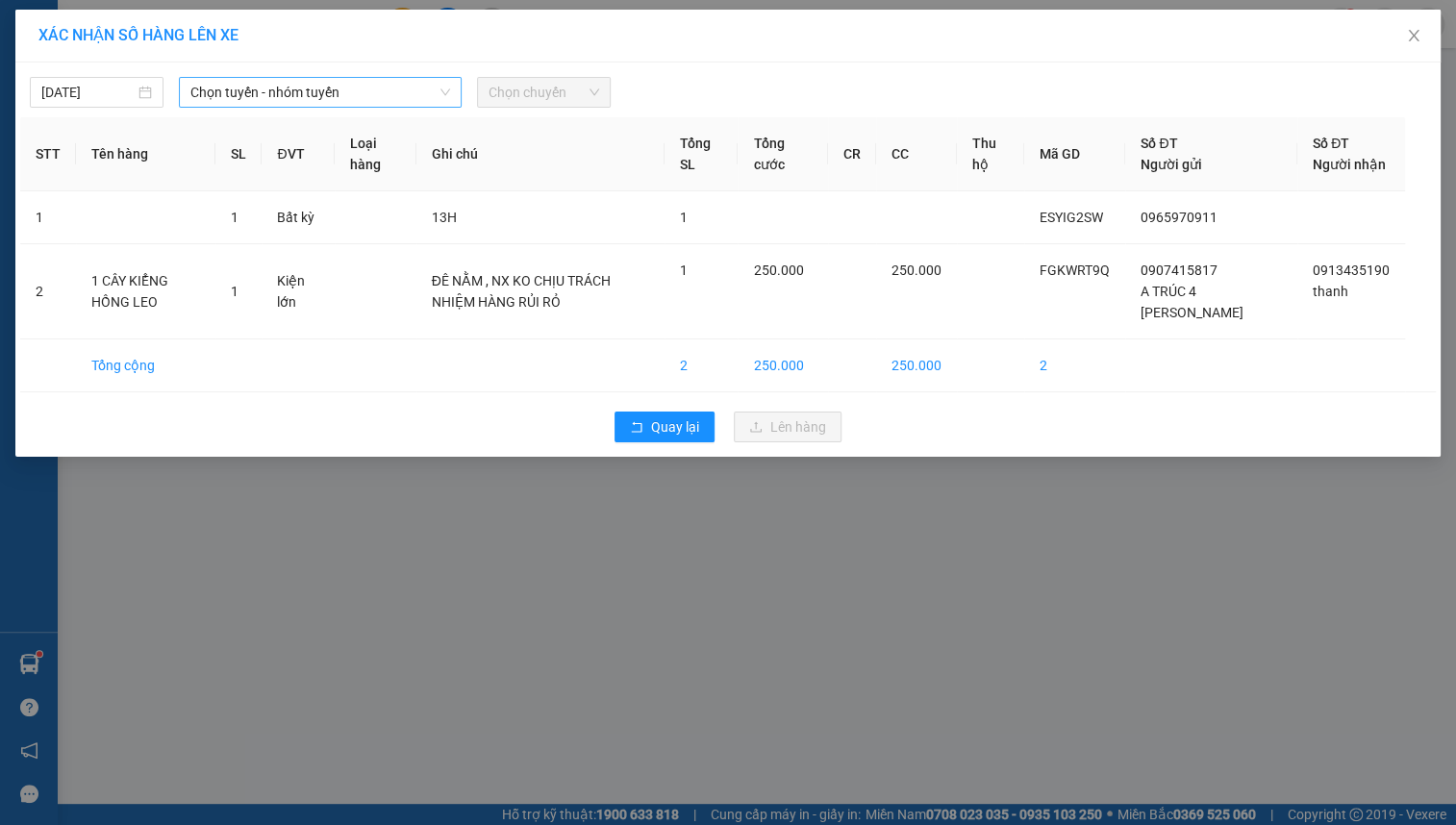
click at [241, 86] on span "Chọn tuyến - nhóm tuyến" at bounding box center [320, 92] width 260 height 29
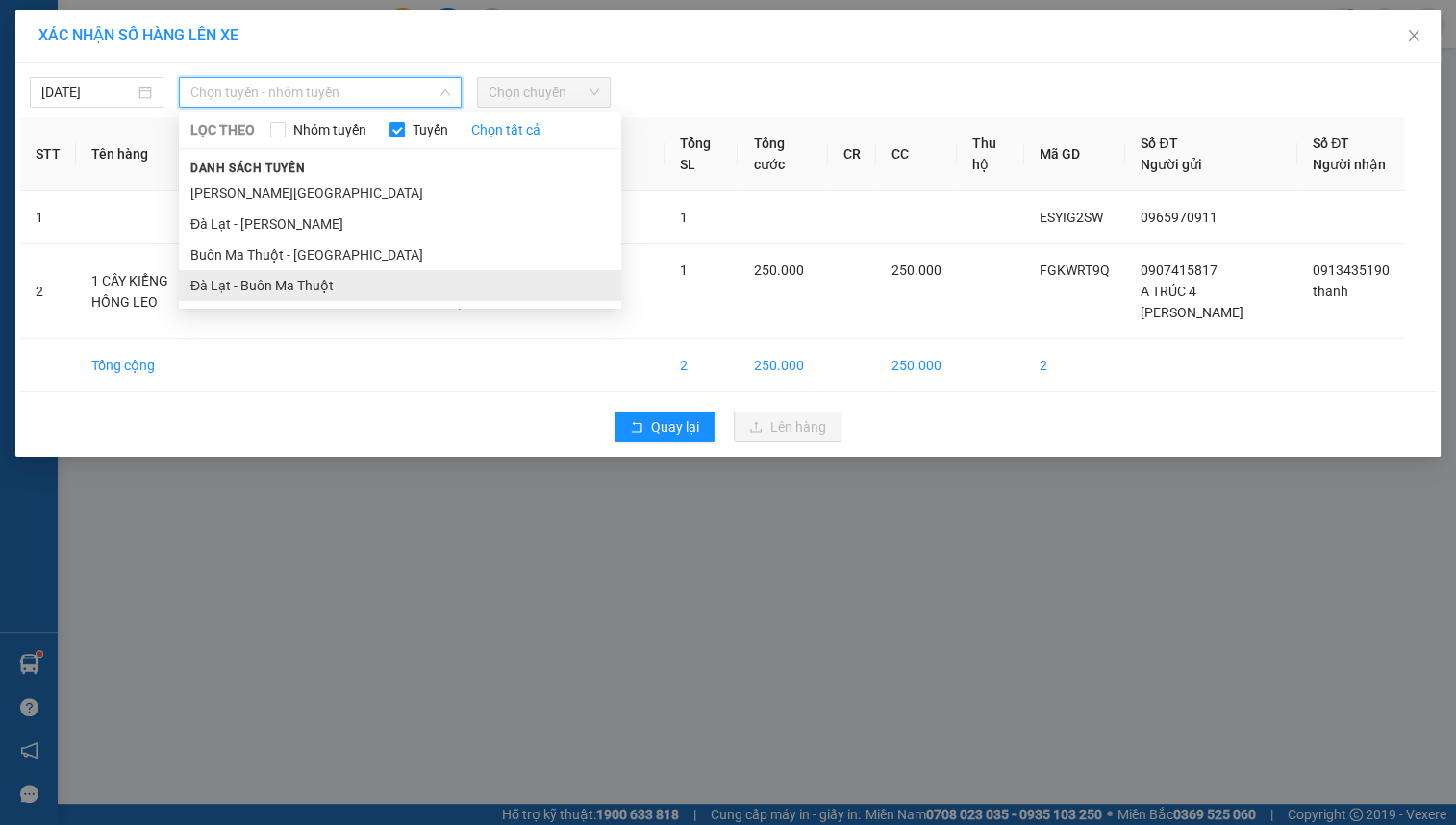
click at [269, 281] on li "Đà Lạt - Buôn Ma Thuột" at bounding box center [400, 286] width 443 height 31
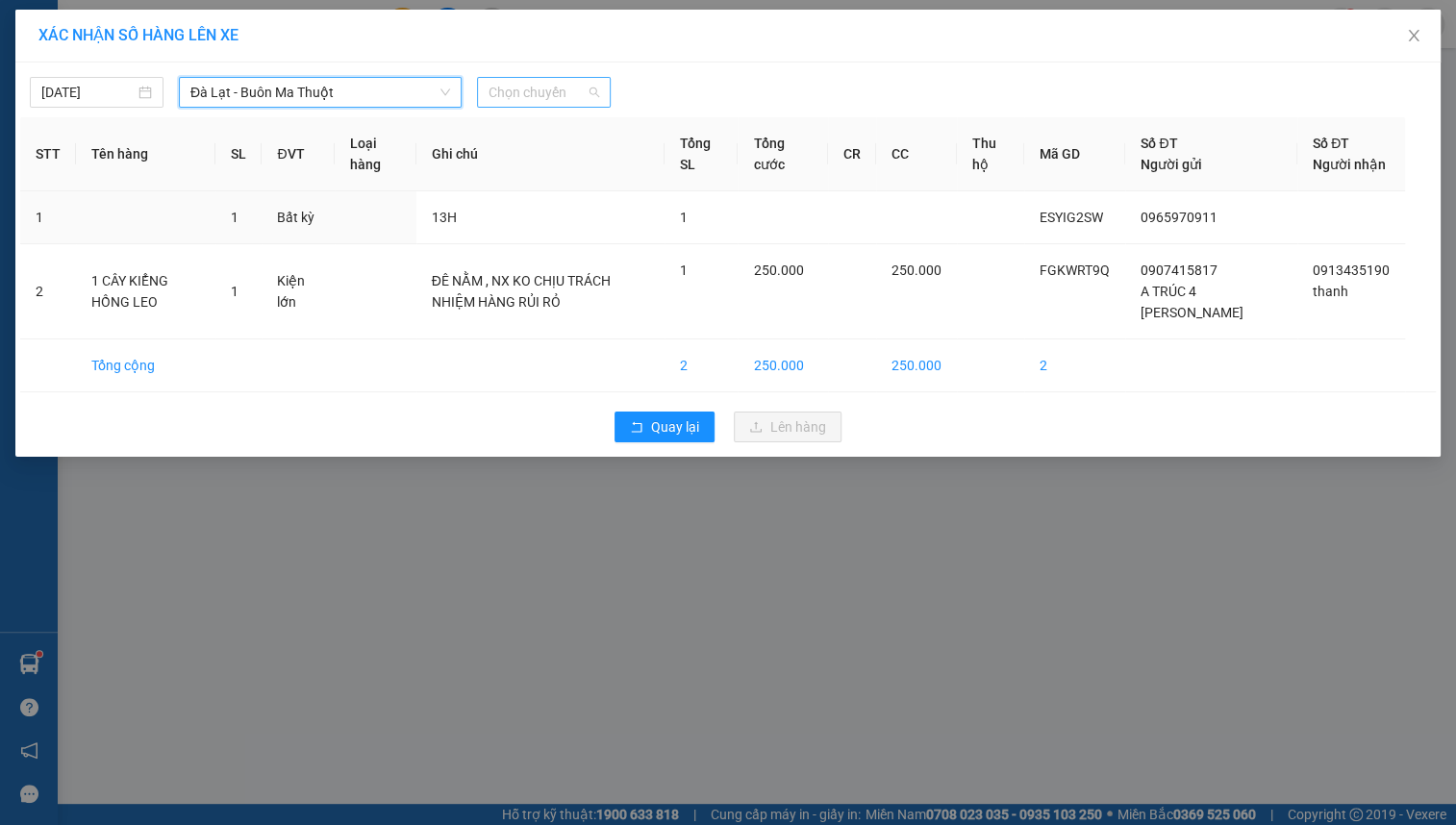
click at [539, 90] on span "Chọn chuyến" at bounding box center [544, 92] width 111 height 29
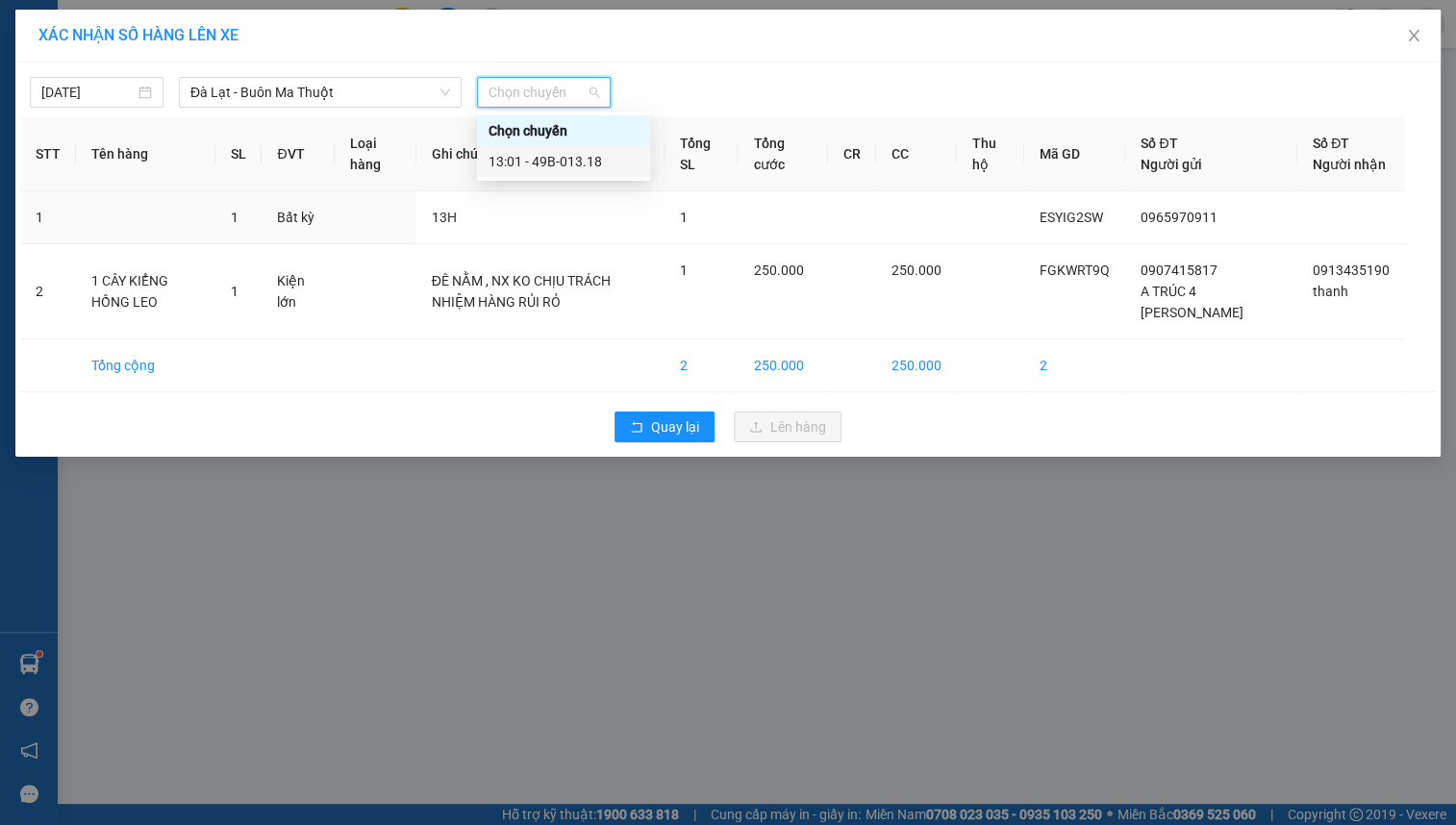
drag, startPoint x: 579, startPoint y: 164, endPoint x: 614, endPoint y: 175, distance: 36.7
click at [580, 163] on div "13:01 - 49B-013.18" at bounding box center [563, 162] width 150 height 21
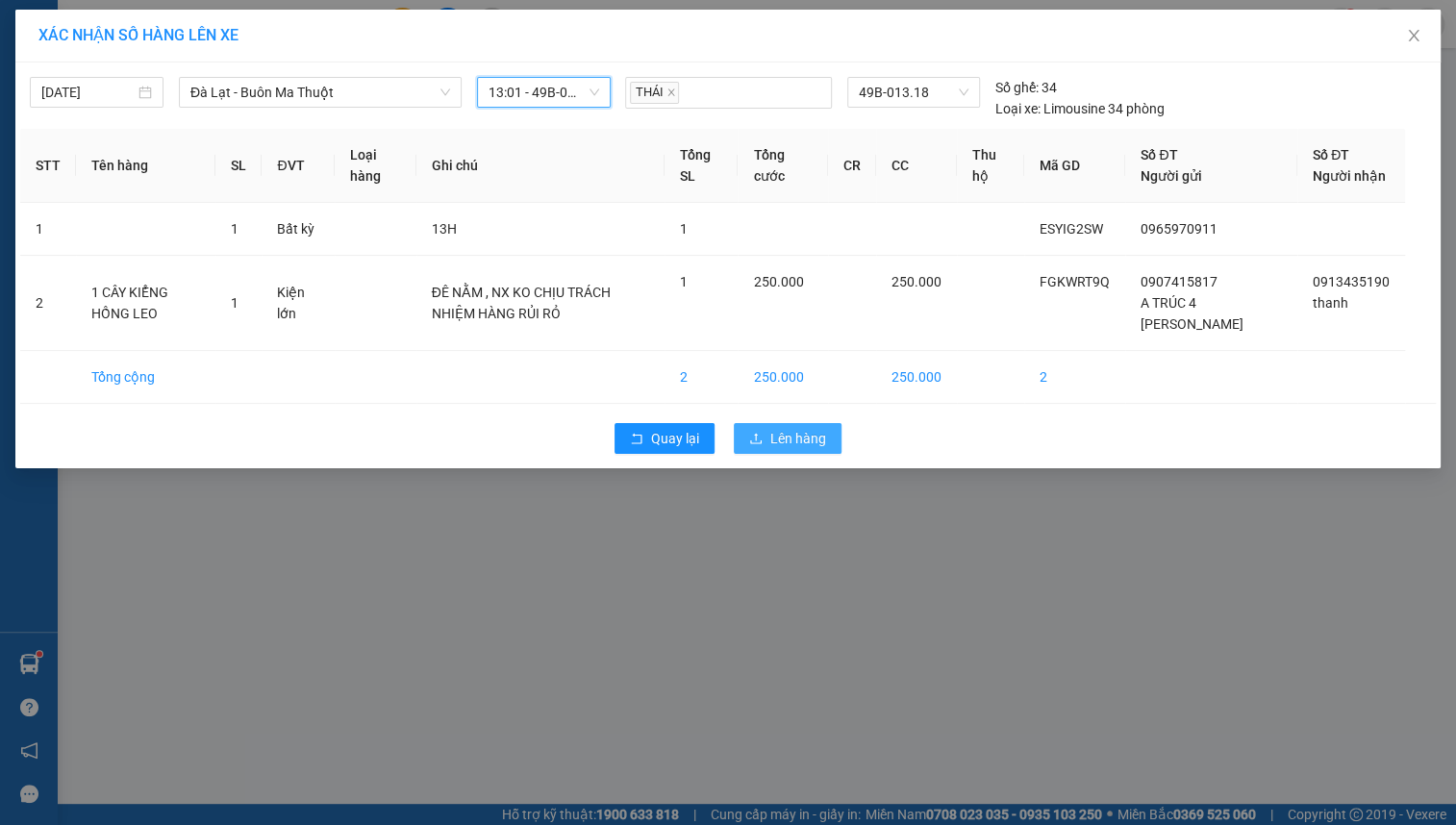
click at [794, 454] on button "Lên hàng" at bounding box center [787, 439] width 108 height 31
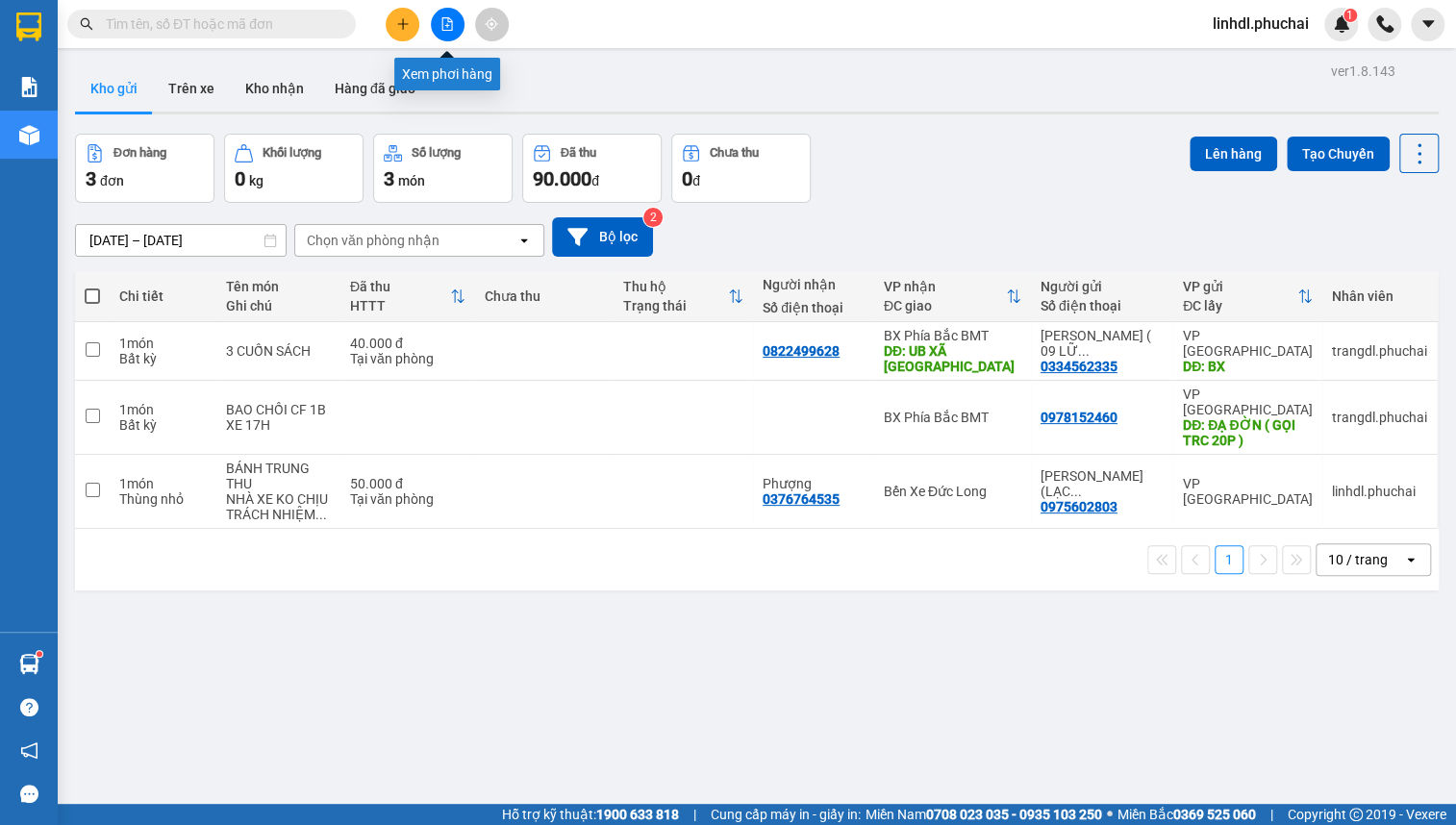
click at [441, 29] on icon "file-add" at bounding box center [448, 24] width 14 height 14
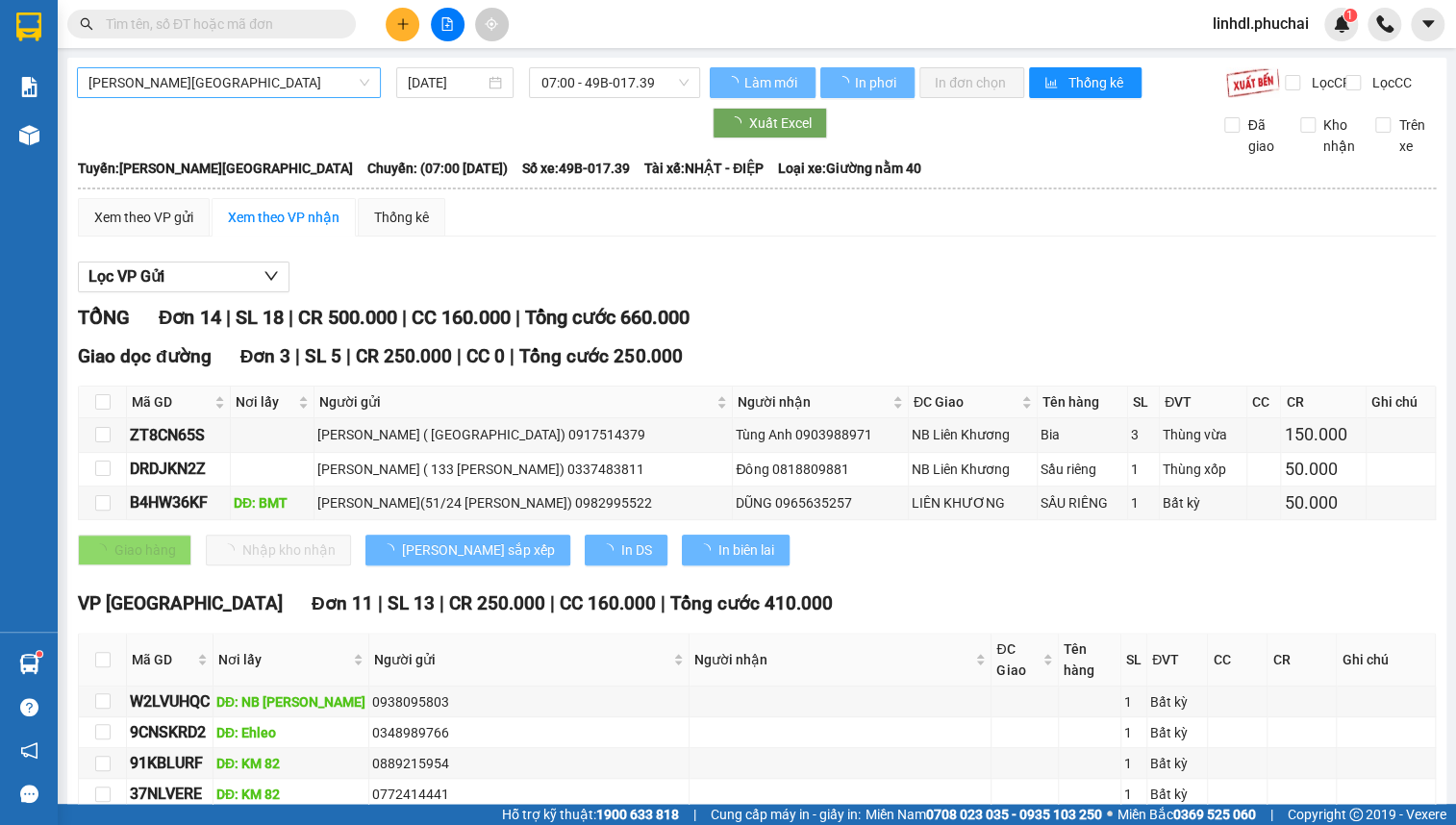
click at [259, 85] on span "[PERSON_NAME][GEOGRAPHIC_DATA]" at bounding box center [229, 82] width 281 height 29
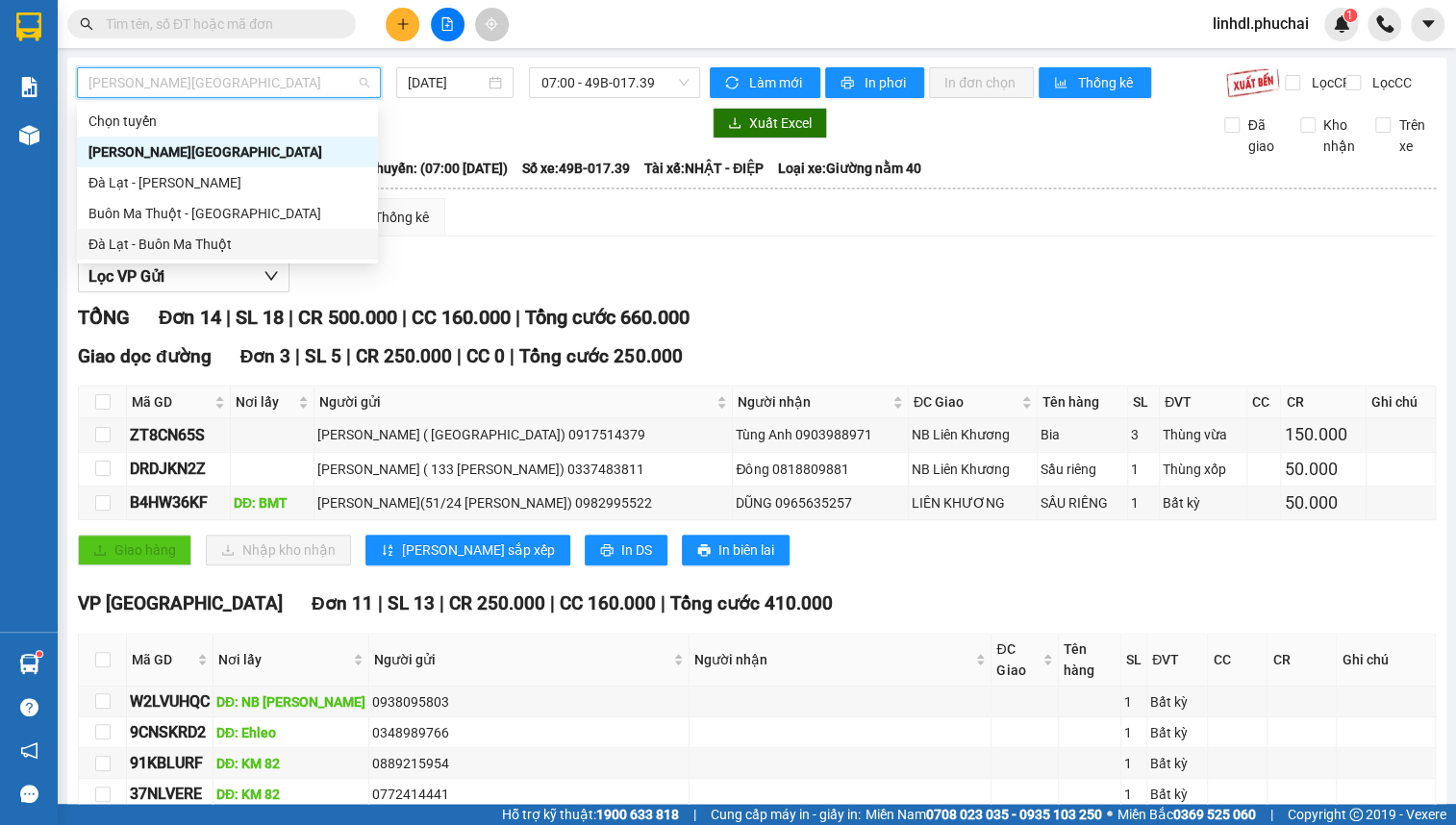
click at [154, 250] on div "Đà Lạt - Buôn Ma Thuột" at bounding box center [227, 244] width 278 height 21
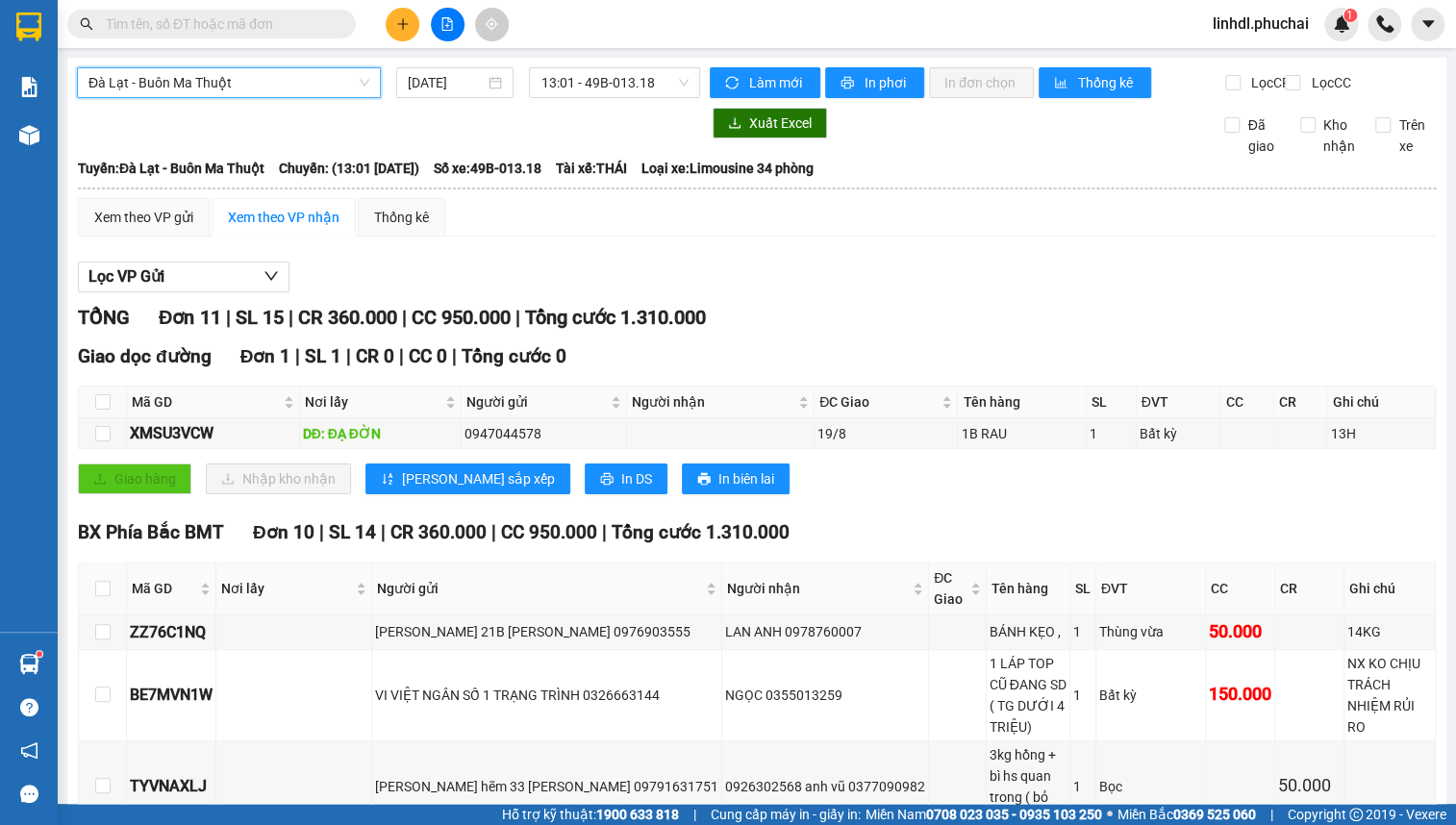
drag, startPoint x: 596, startPoint y: 85, endPoint x: 634, endPoint y: 98, distance: 40.2
click at [600, 85] on span "13:01 - 49B-013.18" at bounding box center [615, 82] width 148 height 29
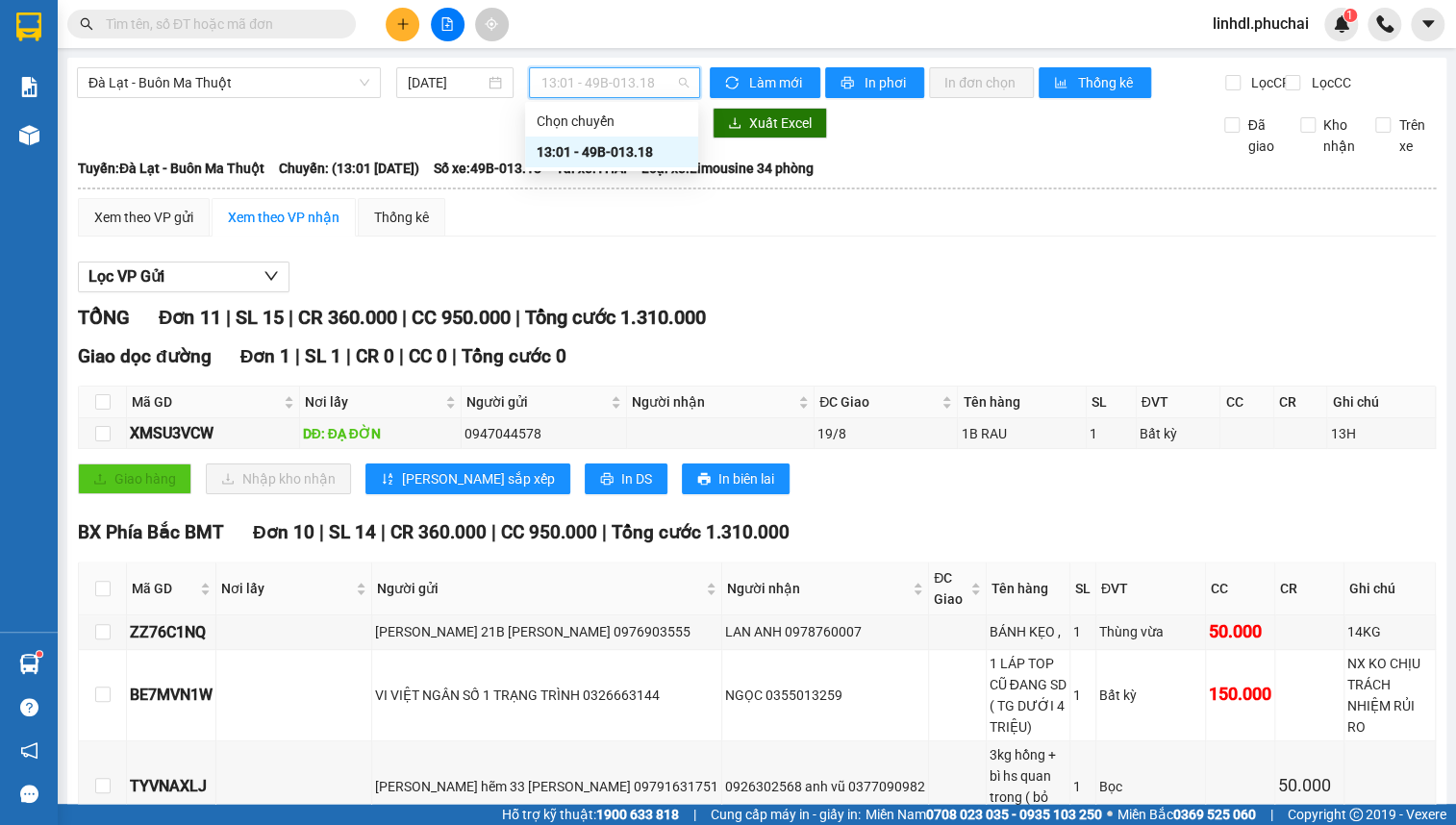
click at [635, 152] on div "13:01 - 49B-013.18" at bounding box center [612, 152] width 150 height 21
click at [260, 14] on input "text" at bounding box center [219, 24] width 227 height 21
click at [235, 28] on input "text" at bounding box center [219, 24] width 227 height 21
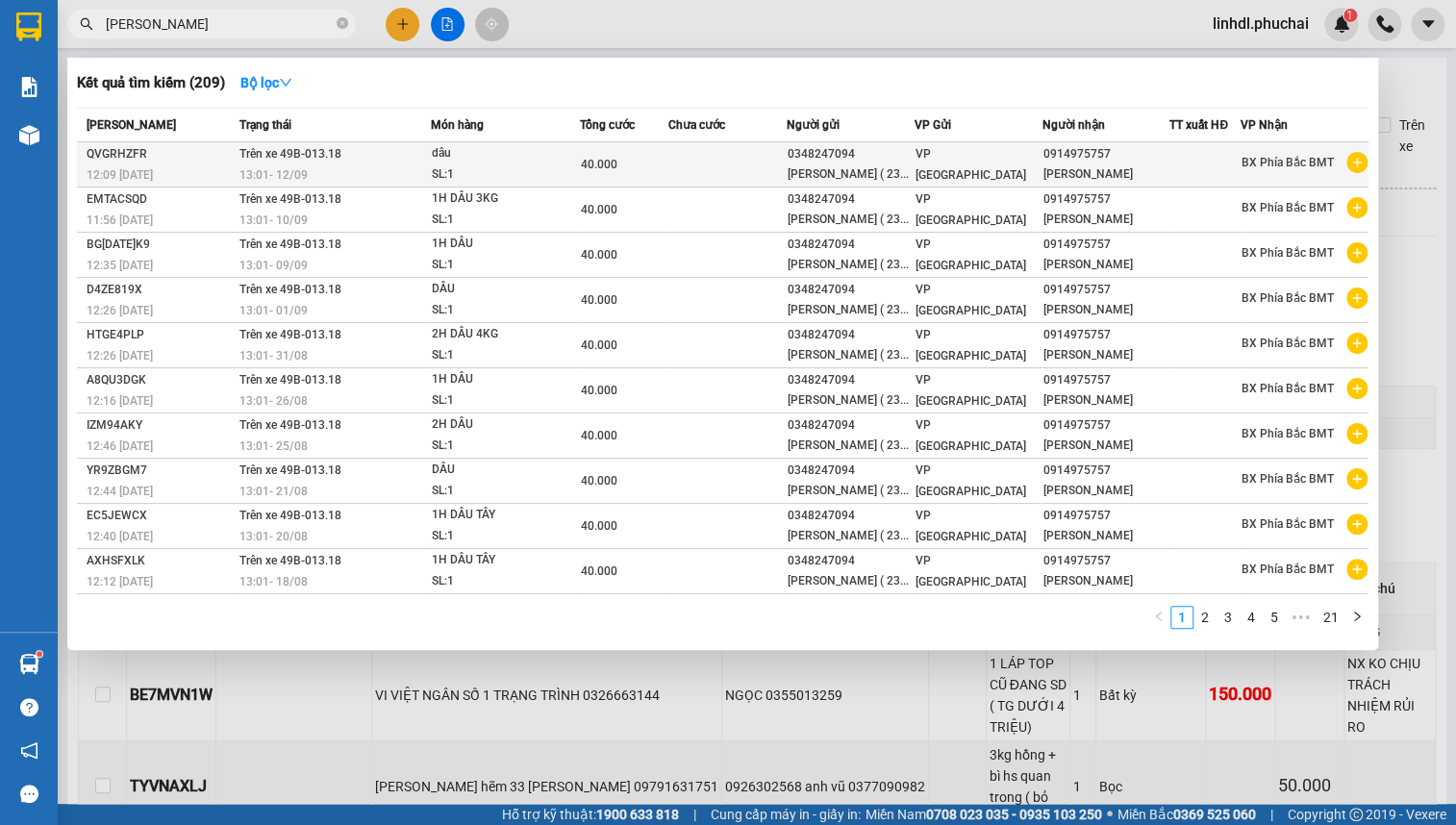
click at [662, 175] on div "40.000" at bounding box center [623, 165] width 86 height 21
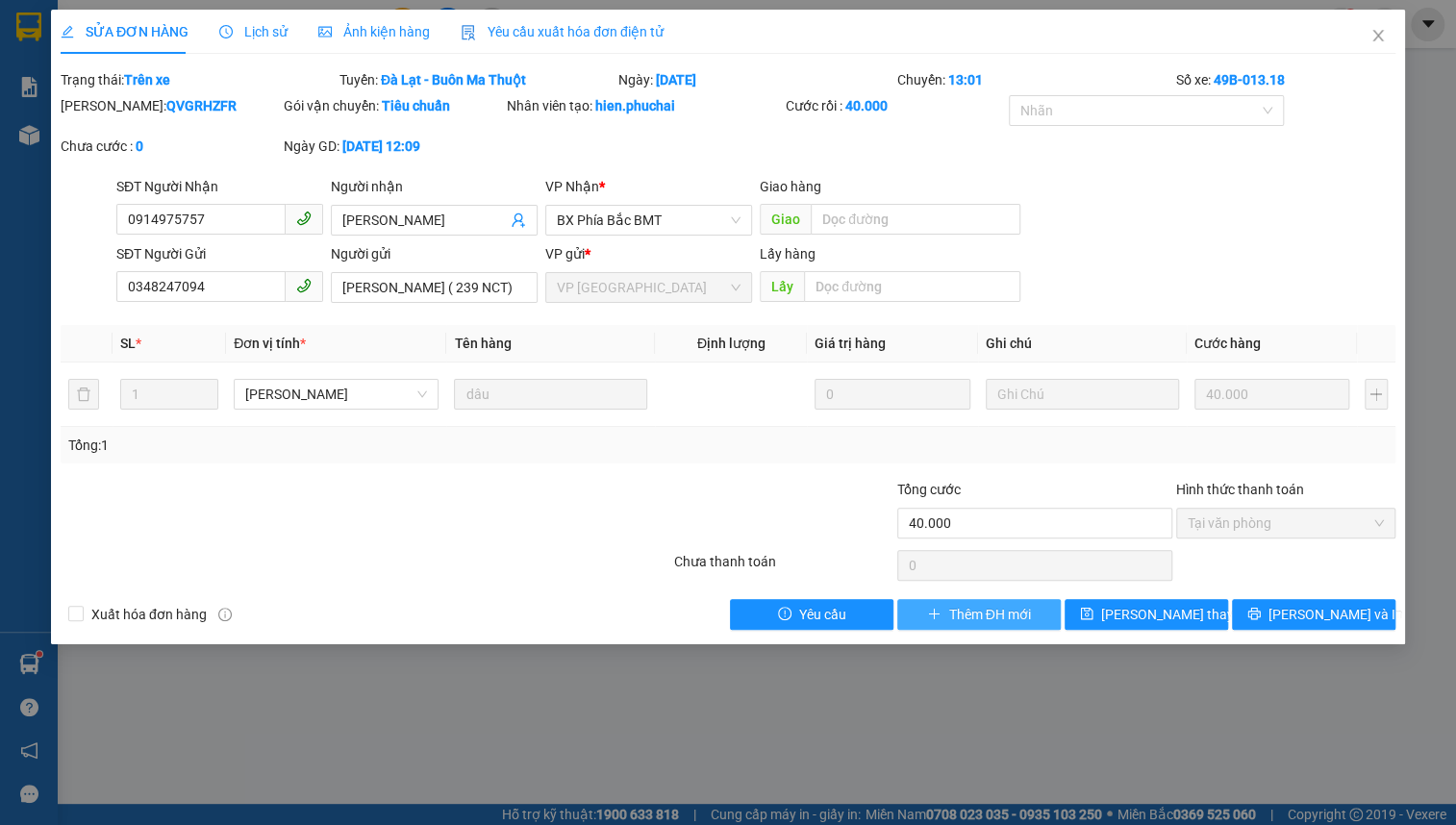
click at [970, 606] on span "Thêm ĐH mới" at bounding box center [990, 615] width 81 height 21
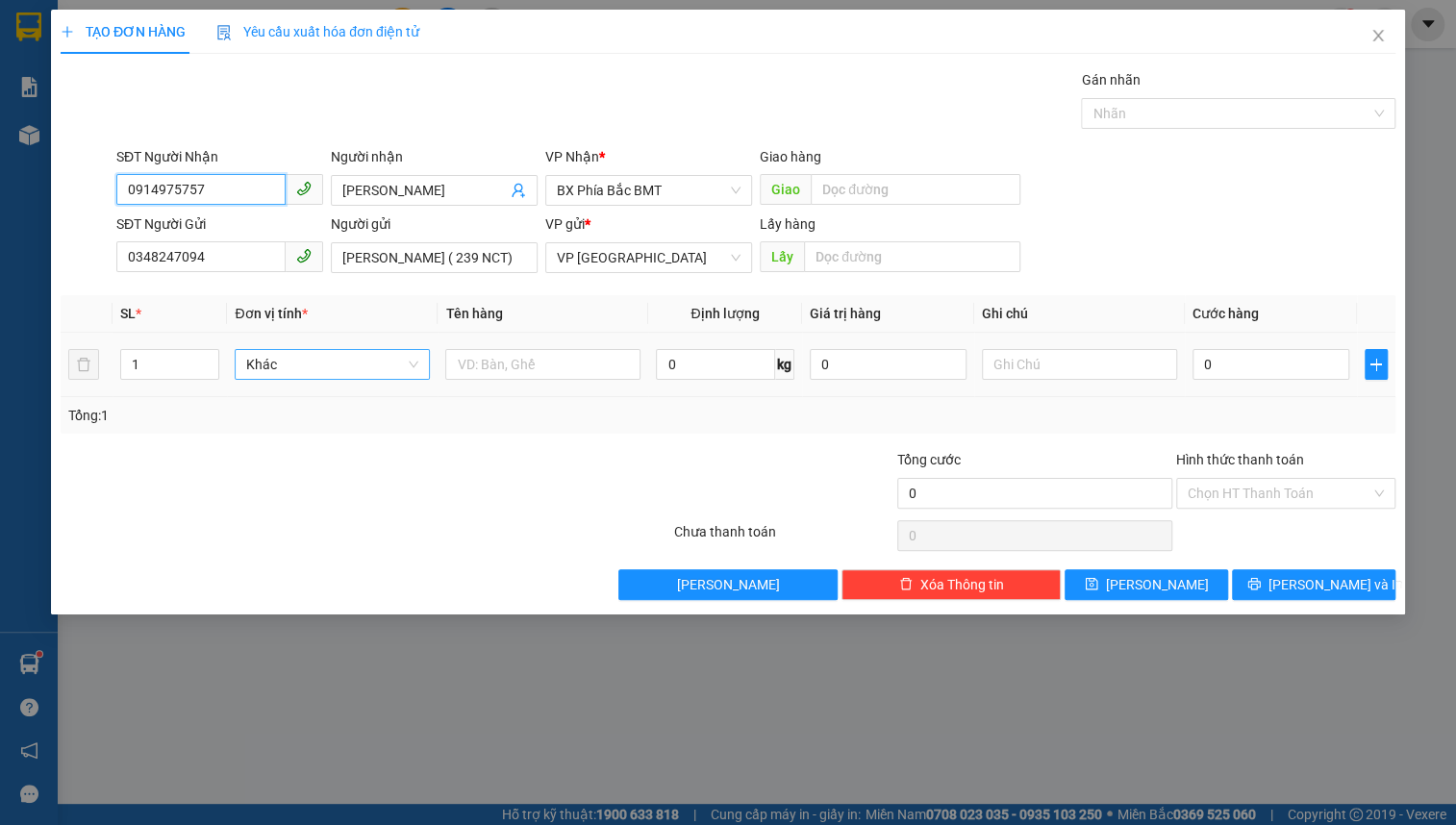
click at [337, 365] on span "Khác" at bounding box center [332, 365] width 173 height 29
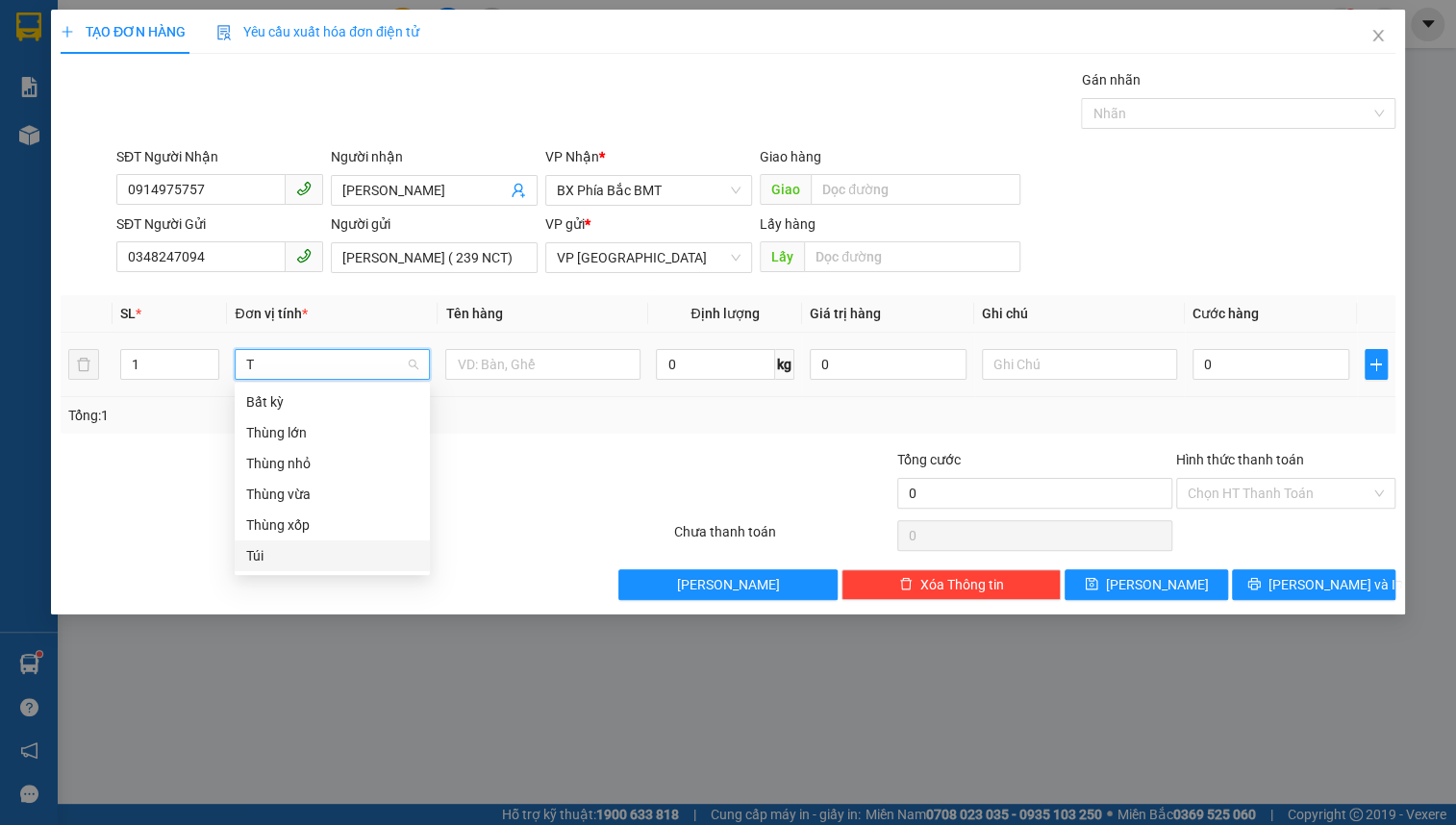
drag, startPoint x: 301, startPoint y: 551, endPoint x: 367, endPoint y: 501, distance: 82.8
click at [301, 552] on div "Túi" at bounding box center [332, 556] width 173 height 21
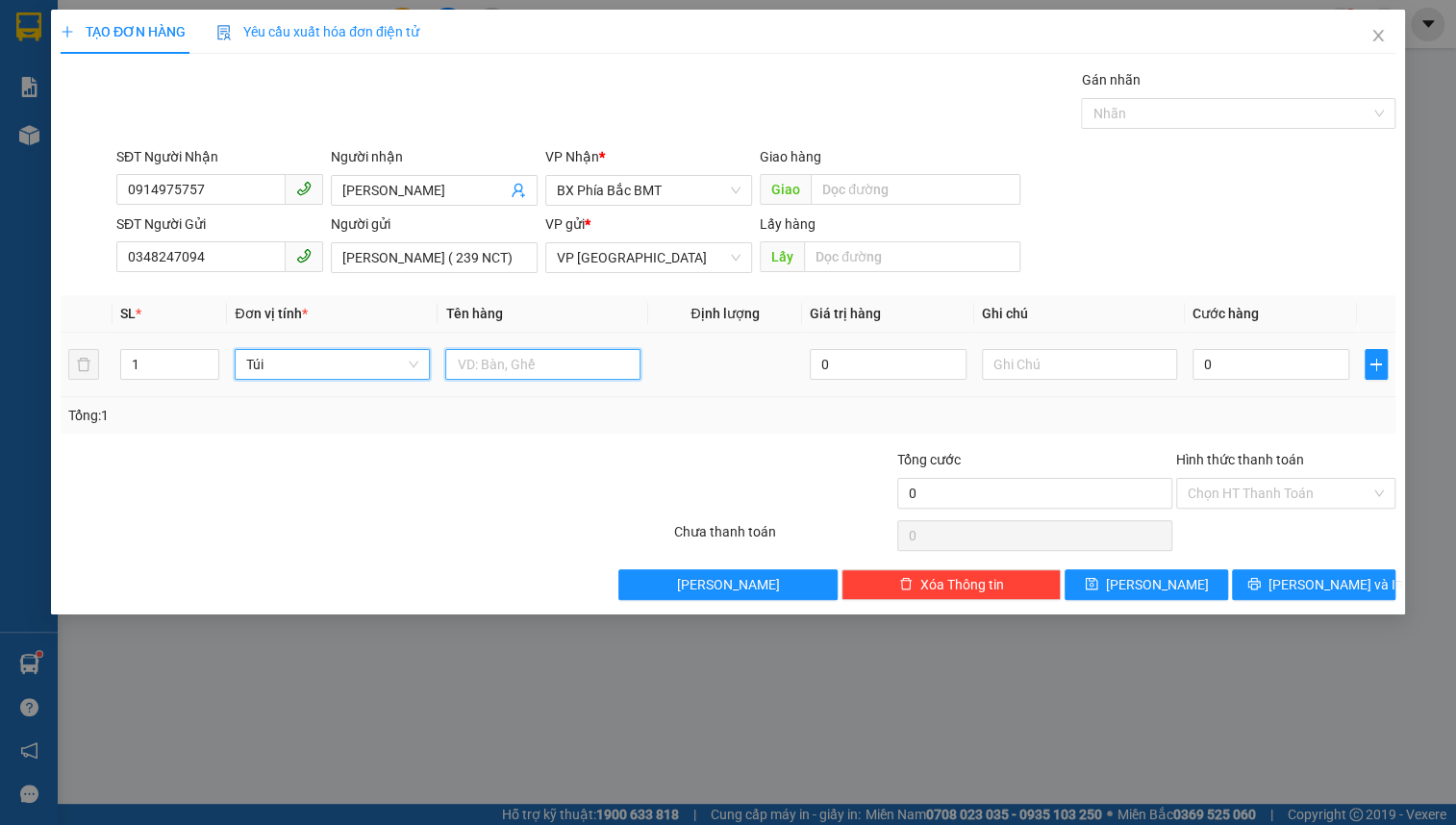
click at [547, 361] on input "text" at bounding box center [542, 365] width 195 height 31
click at [1027, 362] on input "text" at bounding box center [1079, 365] width 195 height 31
click at [1235, 363] on input "0" at bounding box center [1272, 365] width 157 height 31
drag, startPoint x: 1240, startPoint y: 496, endPoint x: 1241, endPoint y: 508, distance: 12.0
click at [1240, 499] on input "Hình thức thanh toán" at bounding box center [1280, 493] width 183 height 29
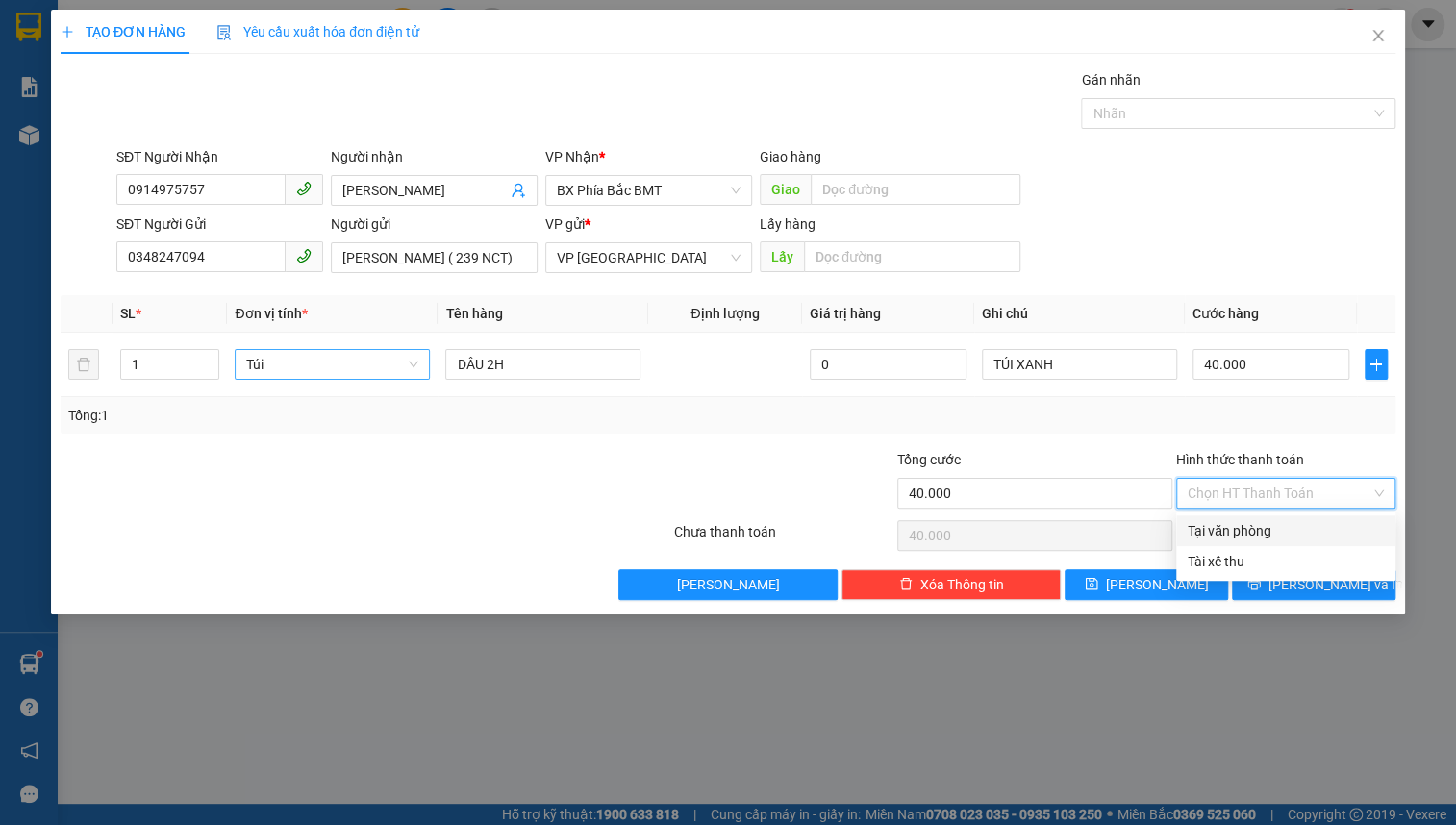
click at [1245, 521] on div "Tại văn phòng" at bounding box center [1286, 531] width 196 height 21
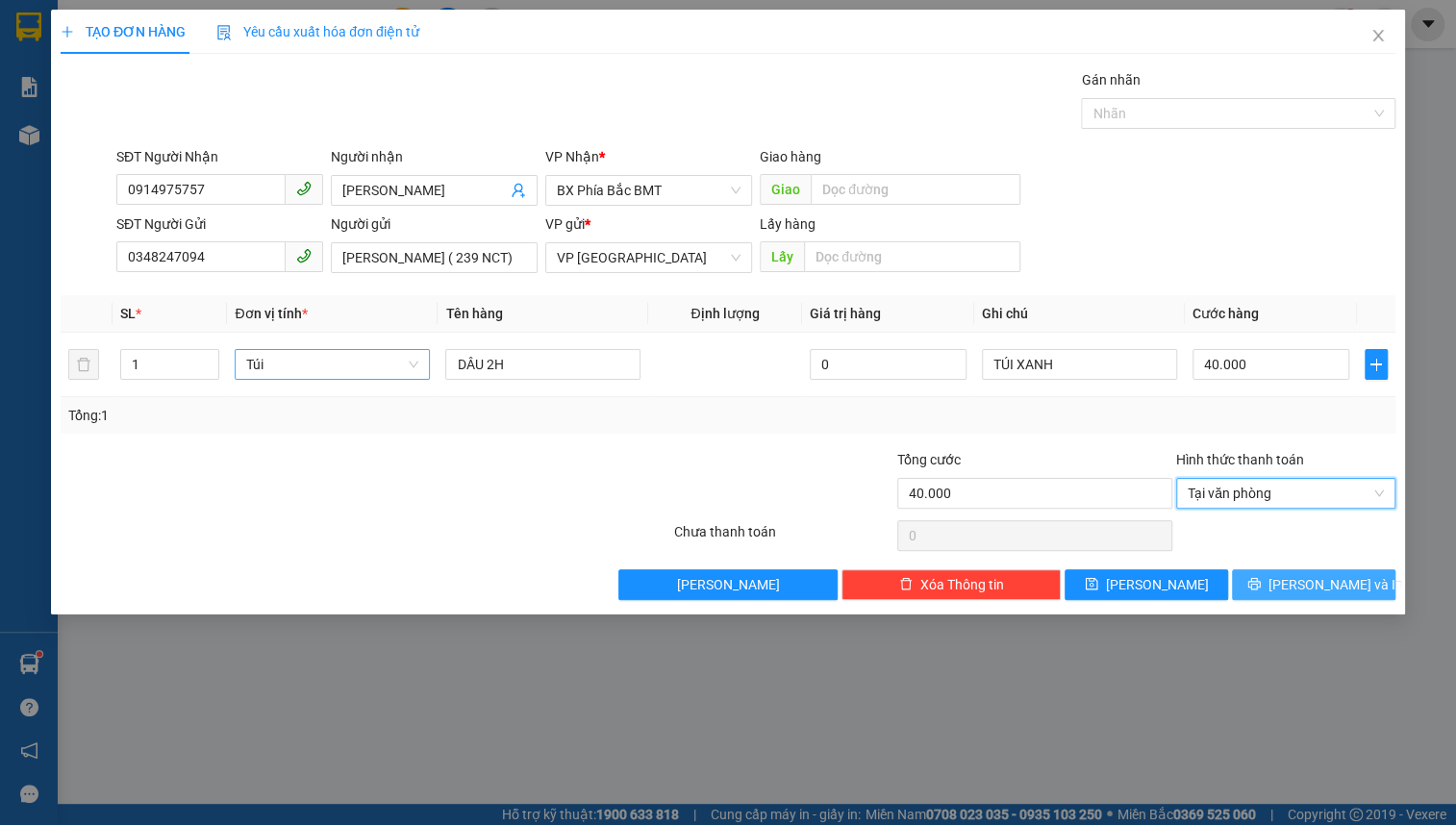
click at [1267, 572] on button "[PERSON_NAME] và In" at bounding box center [1314, 586] width 164 height 31
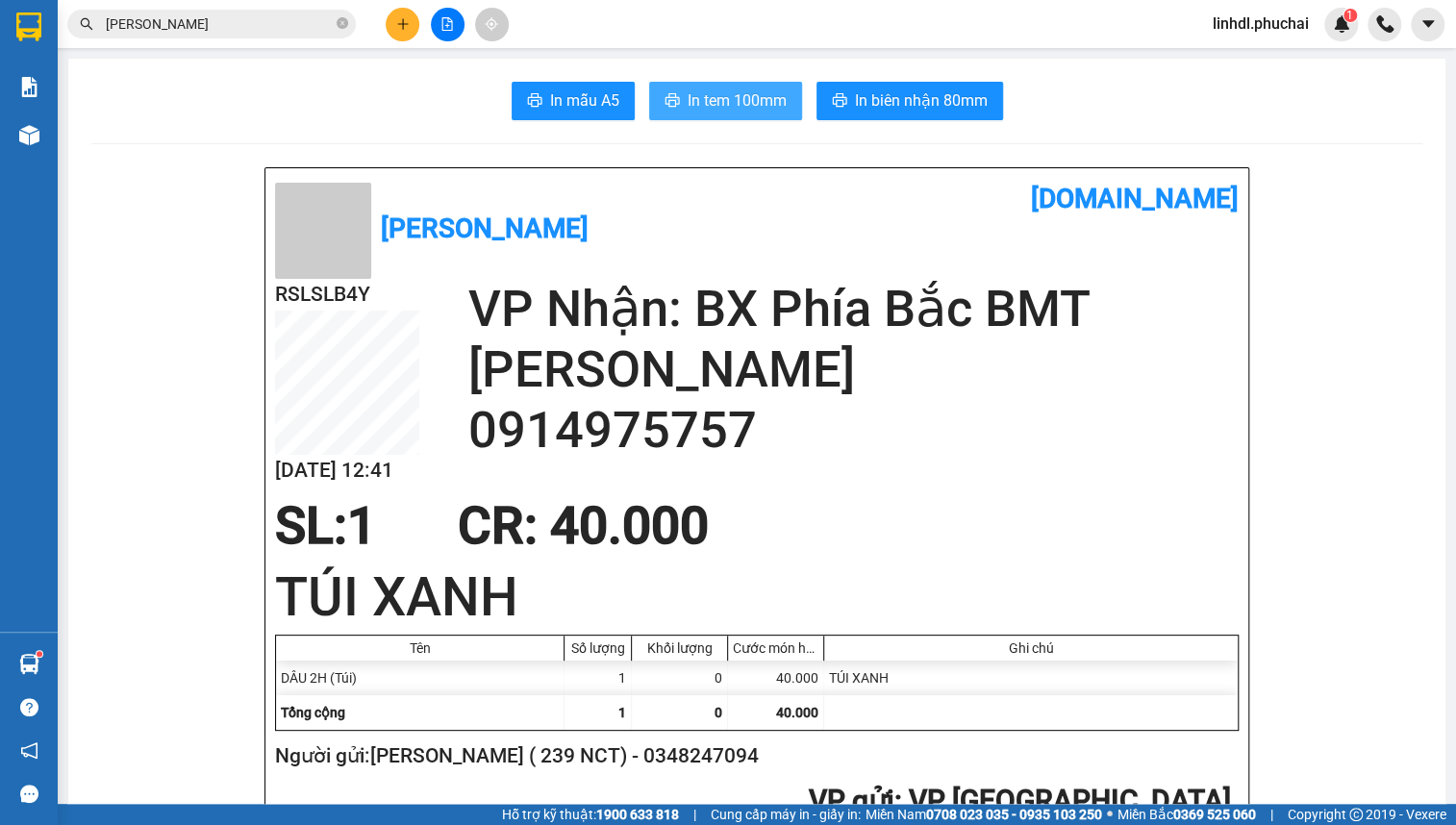
click at [699, 107] on span "In tem 100mm" at bounding box center [738, 100] width 99 height 24
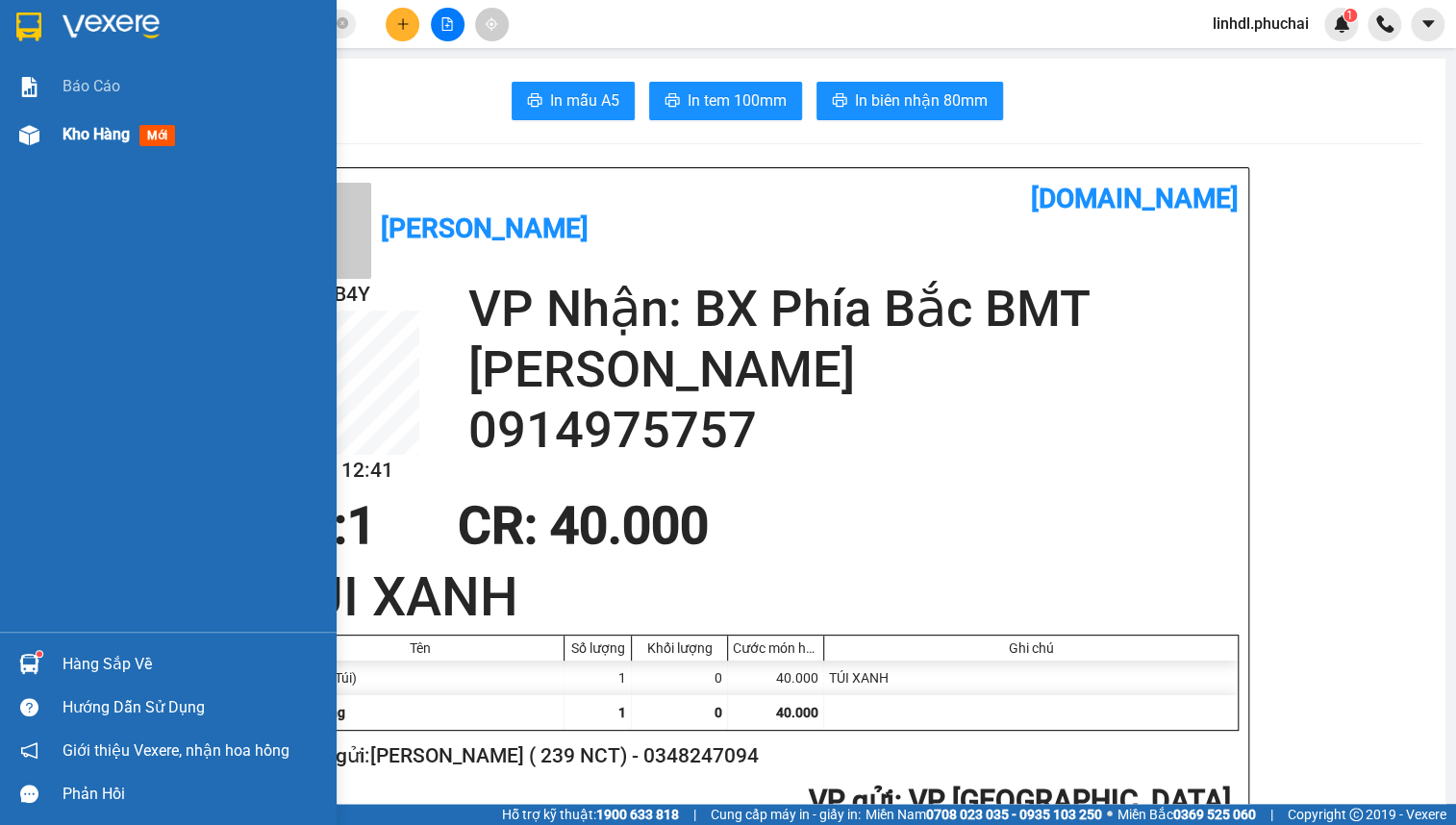
click at [46, 136] on div at bounding box center [29, 135] width 34 height 34
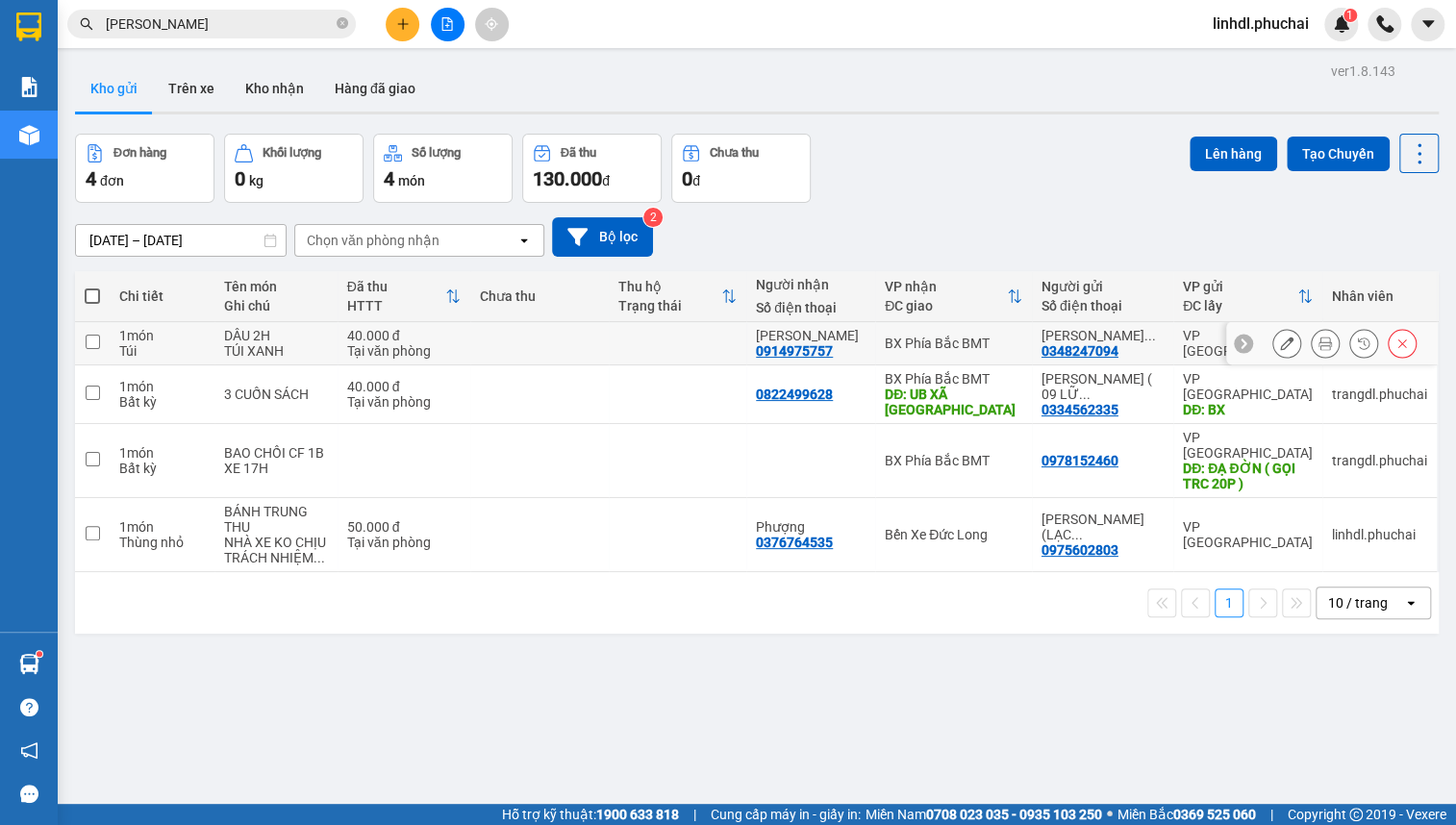
click at [538, 336] on td at bounding box center [539, 343] width 139 height 44
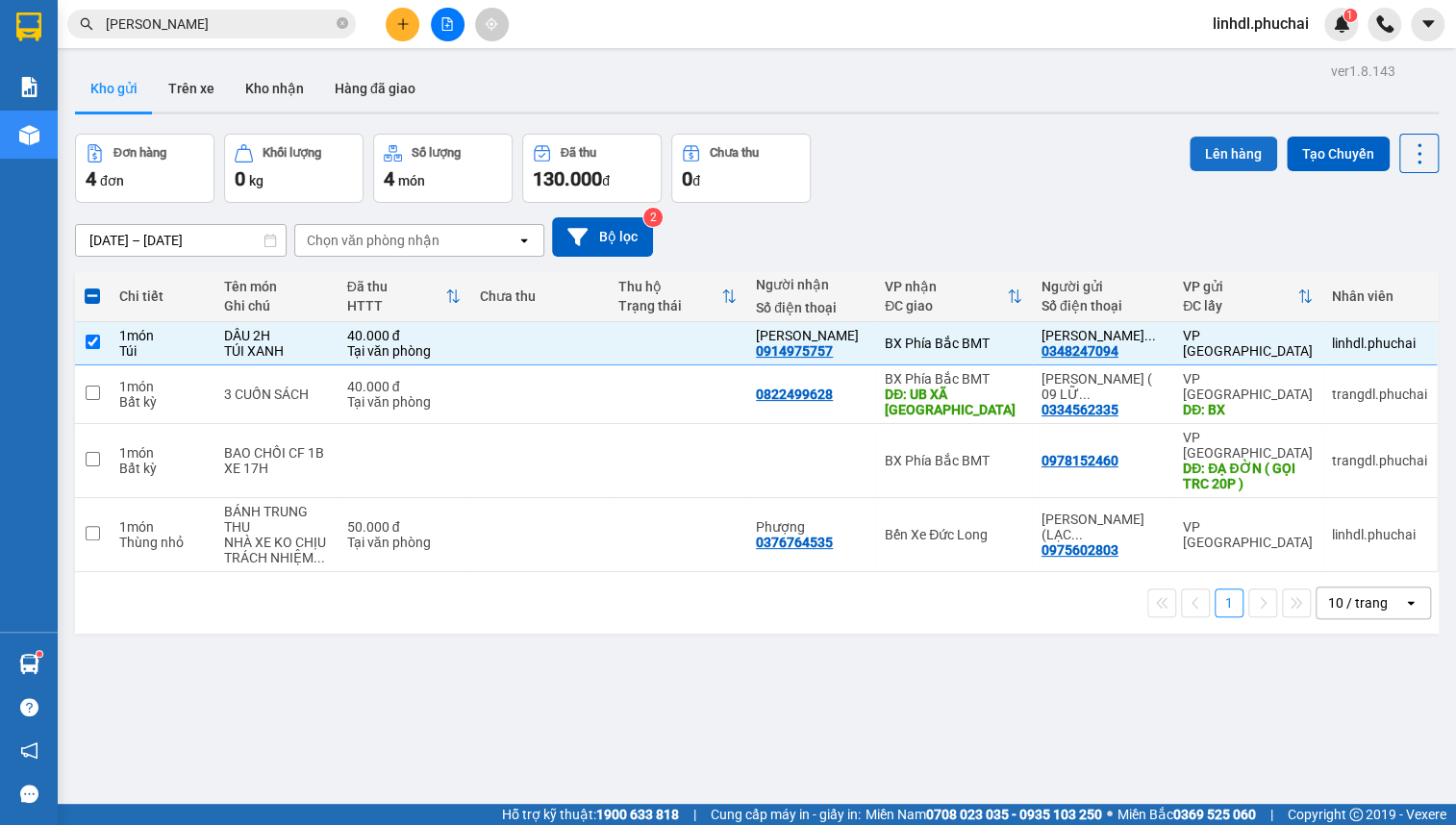
click at [1206, 157] on button "Lên hàng" at bounding box center [1234, 154] width 87 height 35
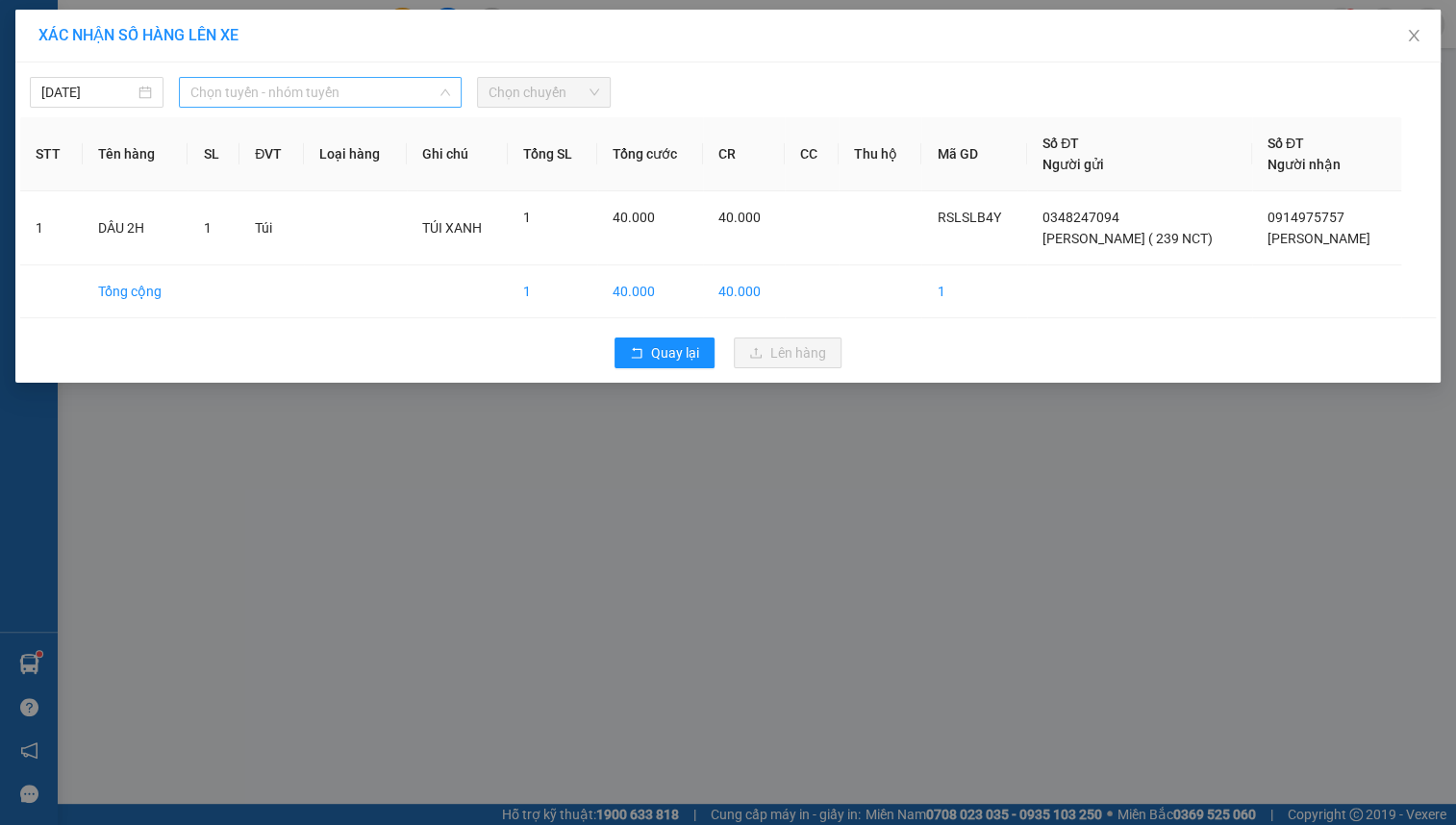
click at [295, 96] on span "Chọn tuyến - nhóm tuyến" at bounding box center [320, 92] width 260 height 29
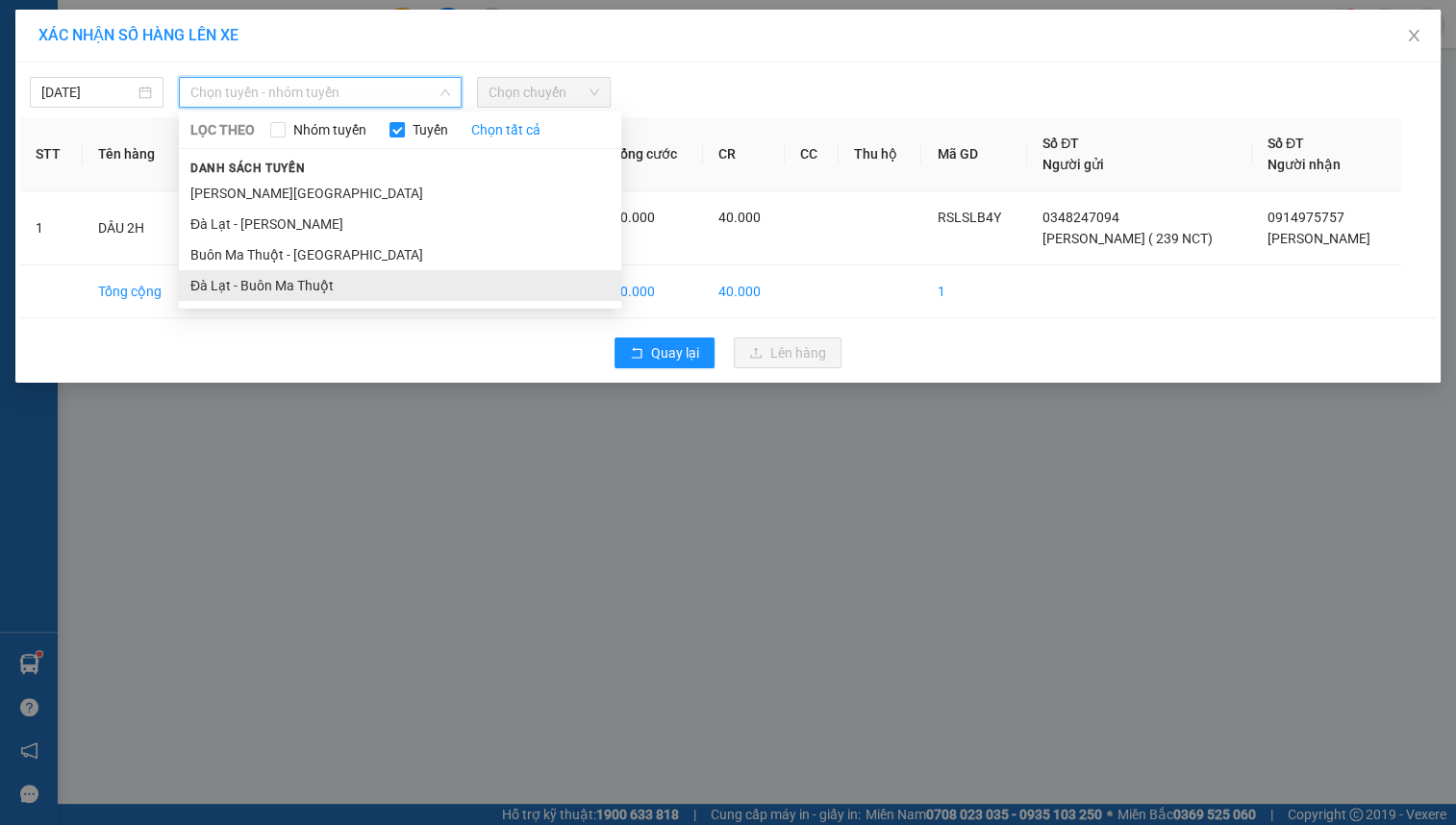
click at [284, 274] on li "Đà Lạt - Buôn Ma Thuột" at bounding box center [400, 286] width 443 height 31
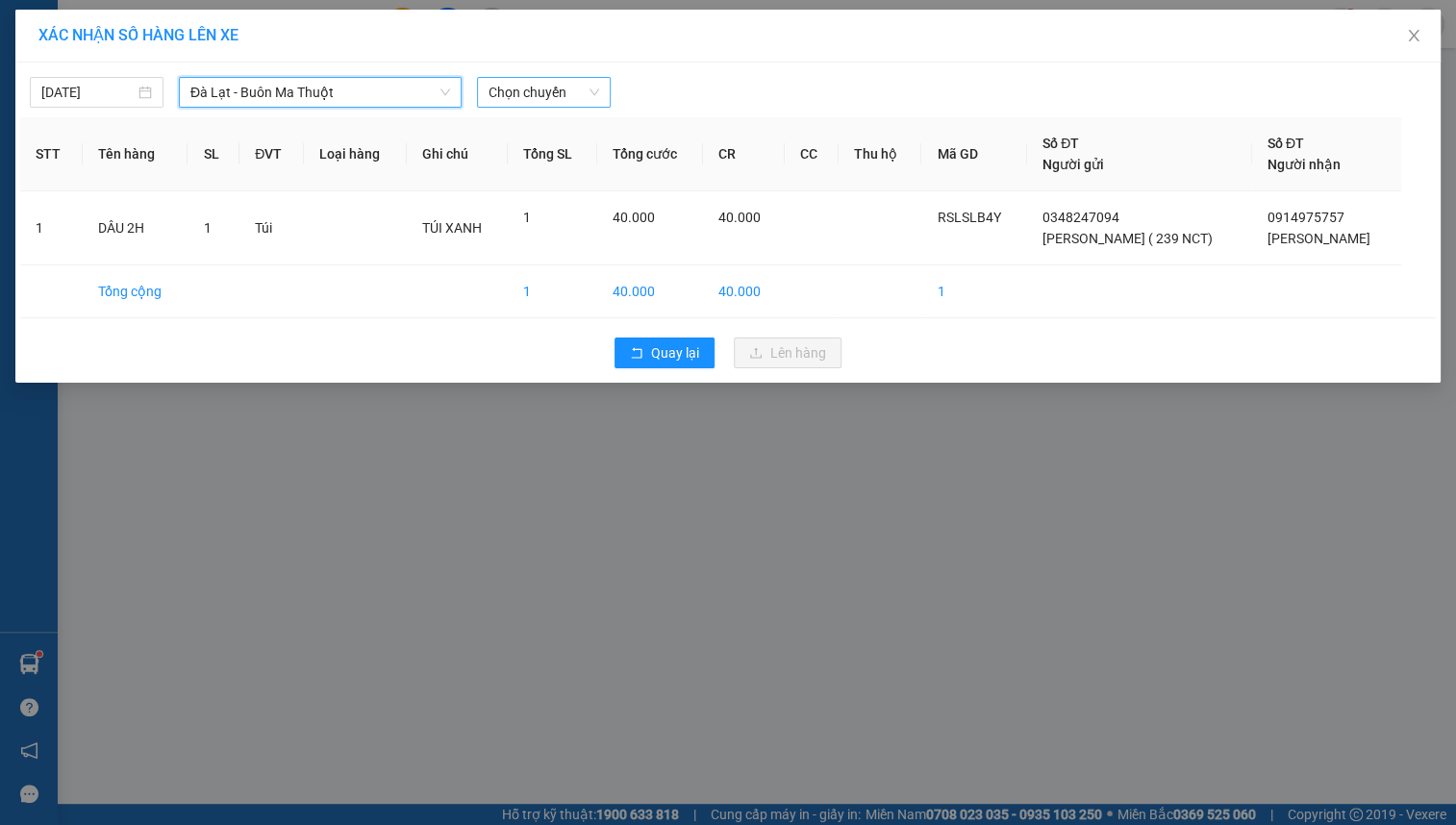
click at [568, 98] on span "Chọn chuyến" at bounding box center [544, 92] width 111 height 29
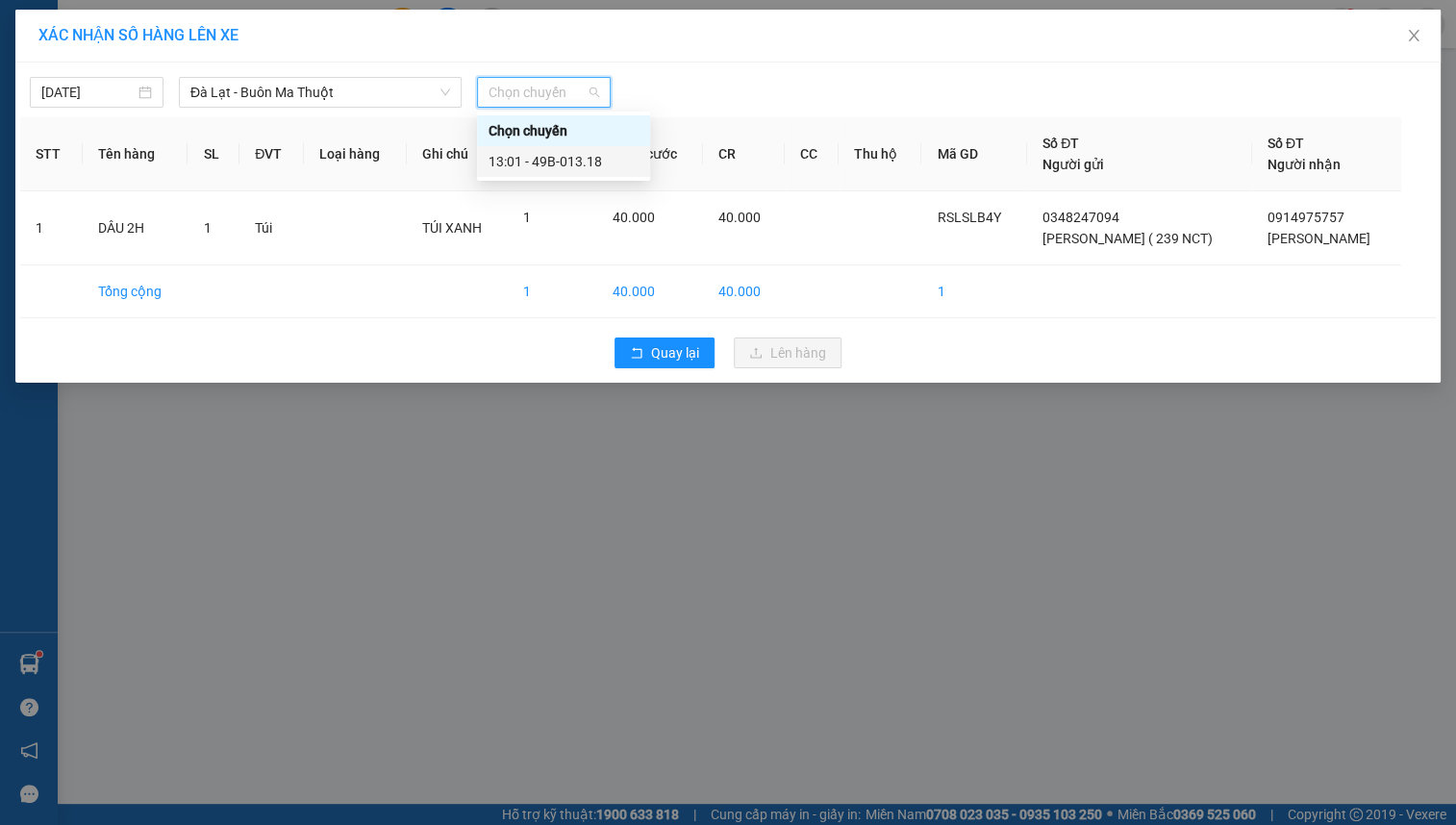
click at [596, 160] on div "13:01 - 49B-013.18" at bounding box center [563, 162] width 150 height 21
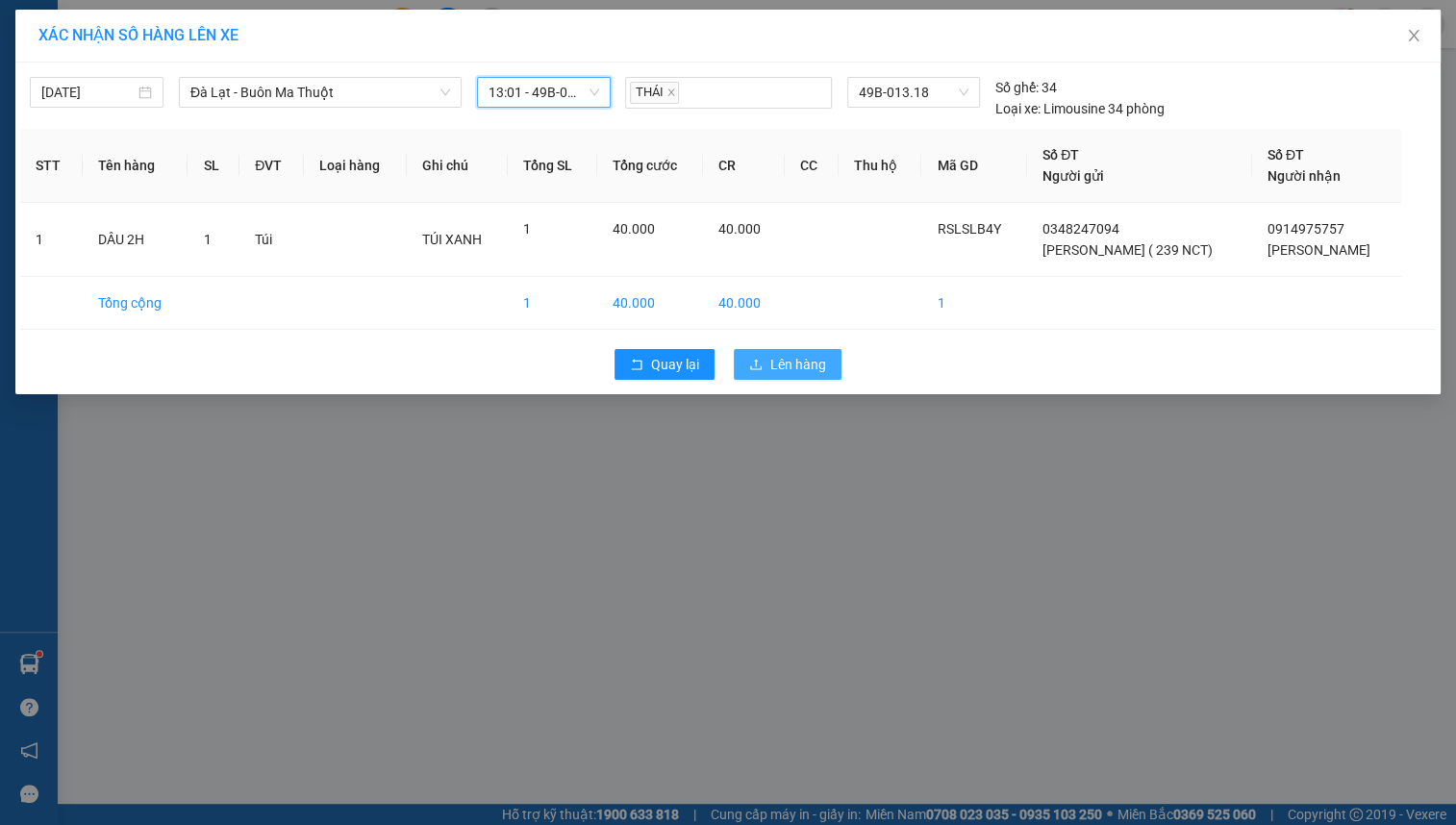
click at [806, 361] on span "Lên hàng" at bounding box center [799, 365] width 56 height 21
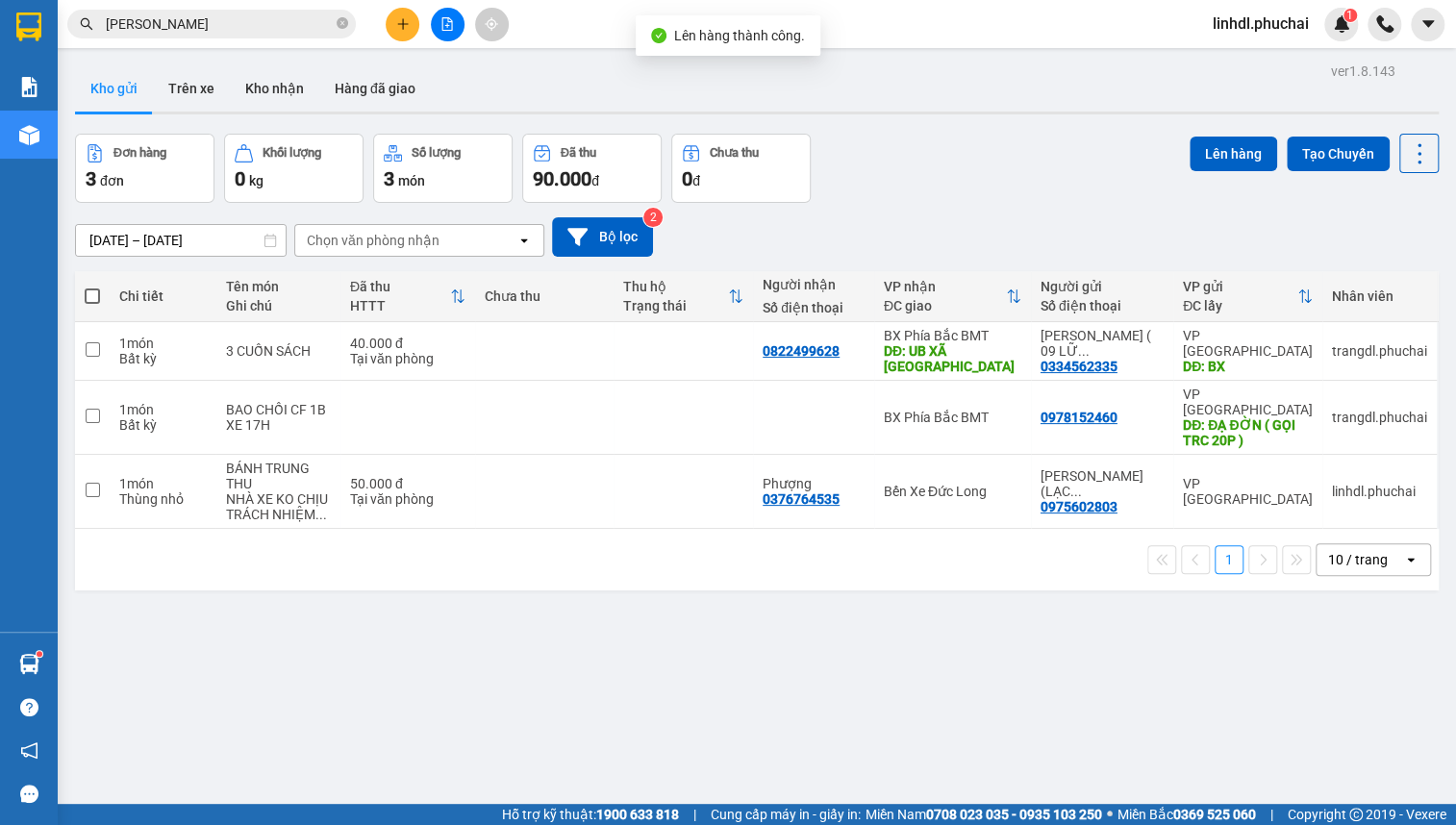
click at [450, 33] on button at bounding box center [448, 24] width 34 height 34
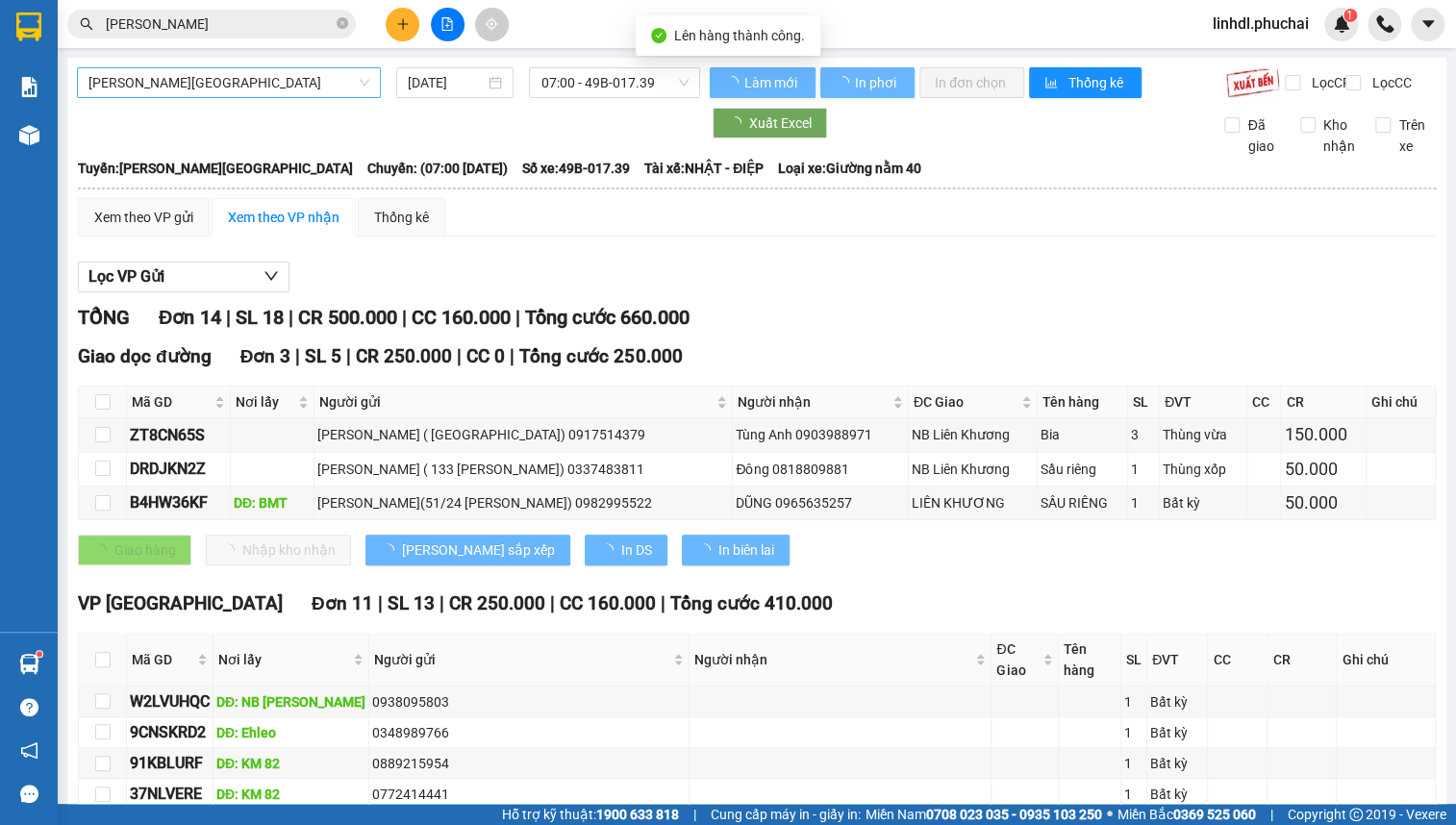
click at [287, 87] on span "[PERSON_NAME][GEOGRAPHIC_DATA]" at bounding box center [229, 82] width 281 height 29
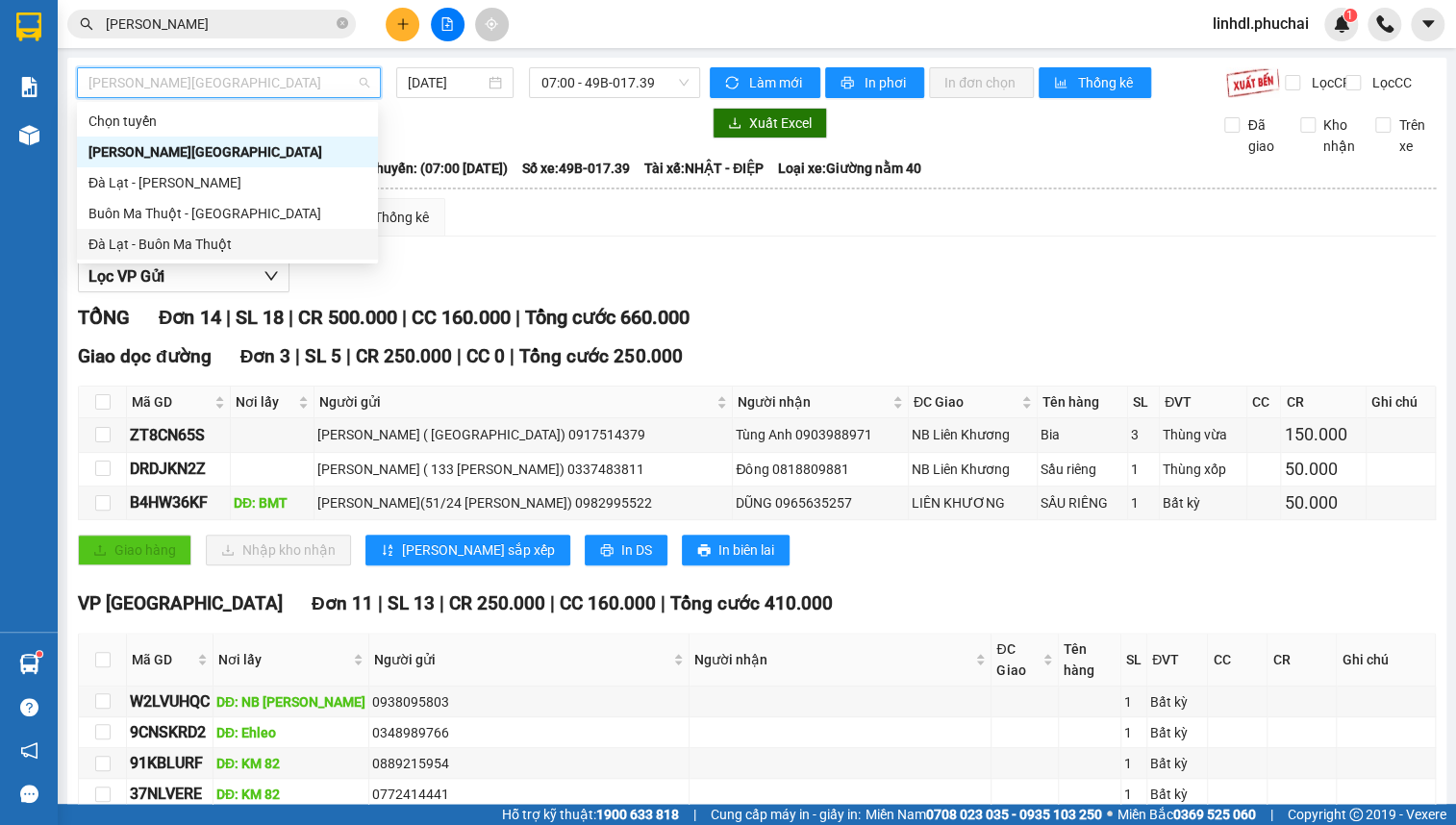
click at [183, 238] on div "Đà Lạt - Buôn Ma Thuột" at bounding box center [227, 244] width 278 height 21
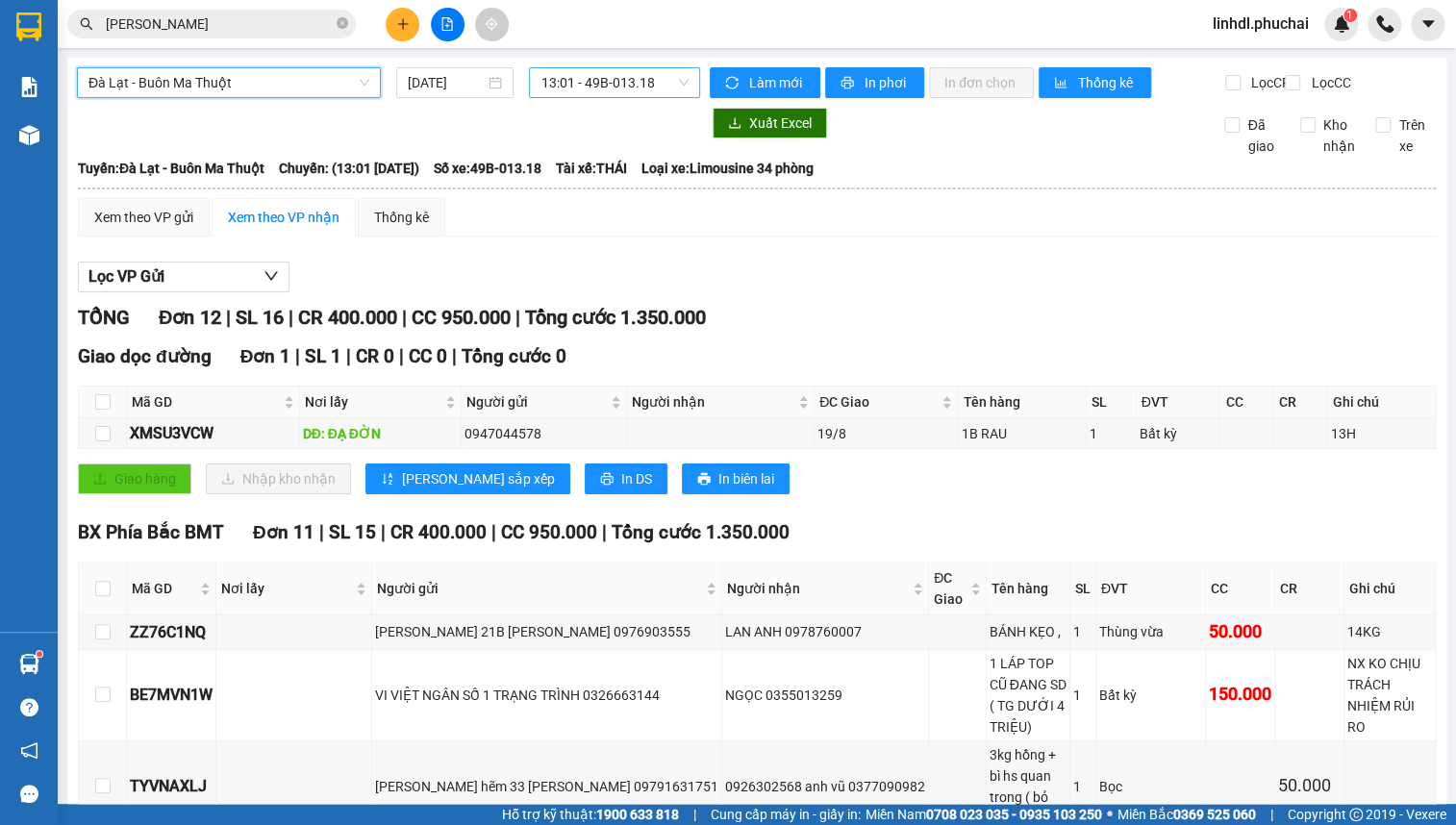
drag, startPoint x: 601, startPoint y: 82, endPoint x: 615, endPoint y: 94, distance: 18.4
click at [602, 82] on span "13:01 - 49B-013.18" at bounding box center [615, 82] width 148 height 29
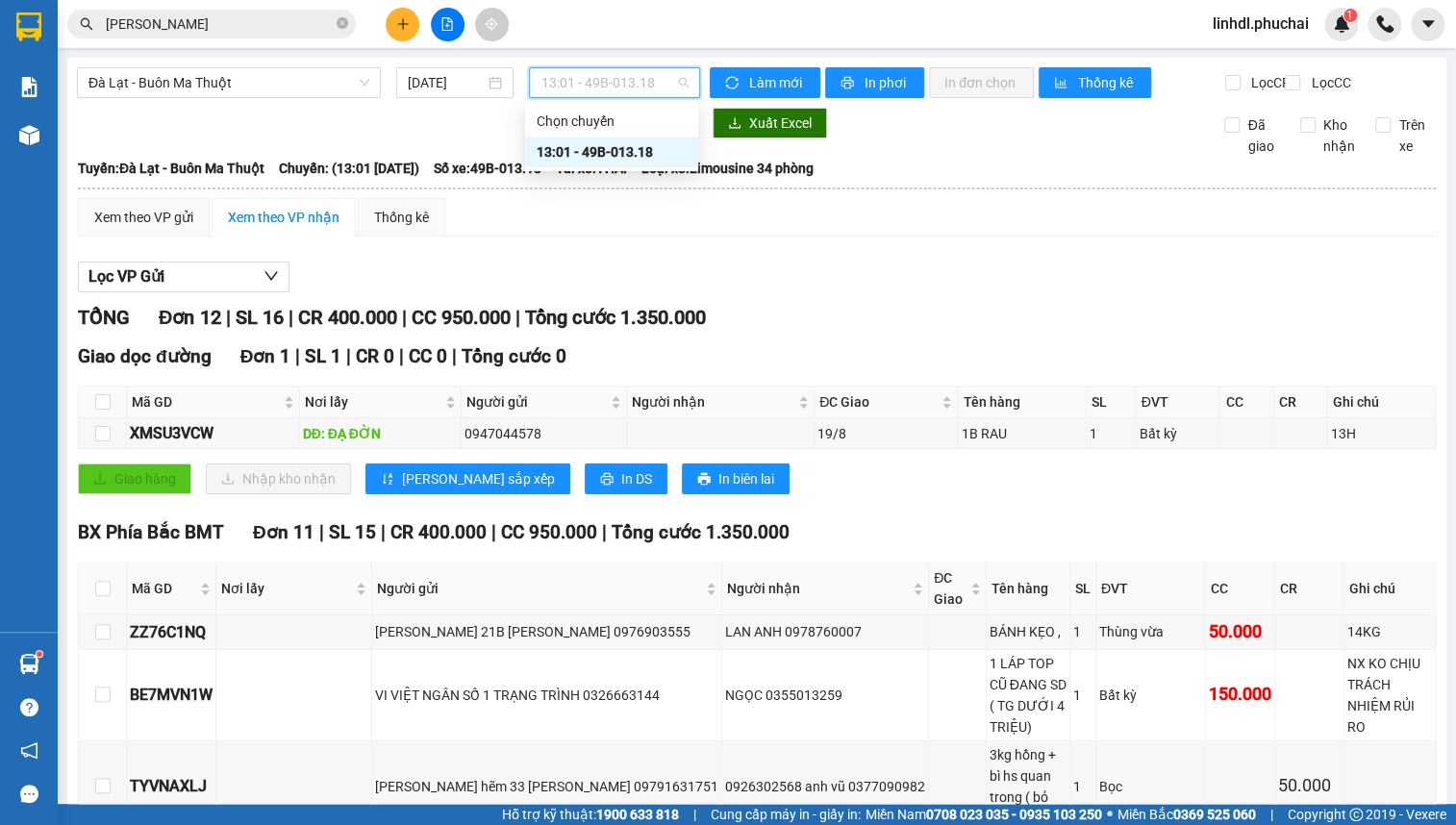
click at [639, 145] on div "13:01 - 49B-013.18" at bounding box center [612, 152] width 150 height 21
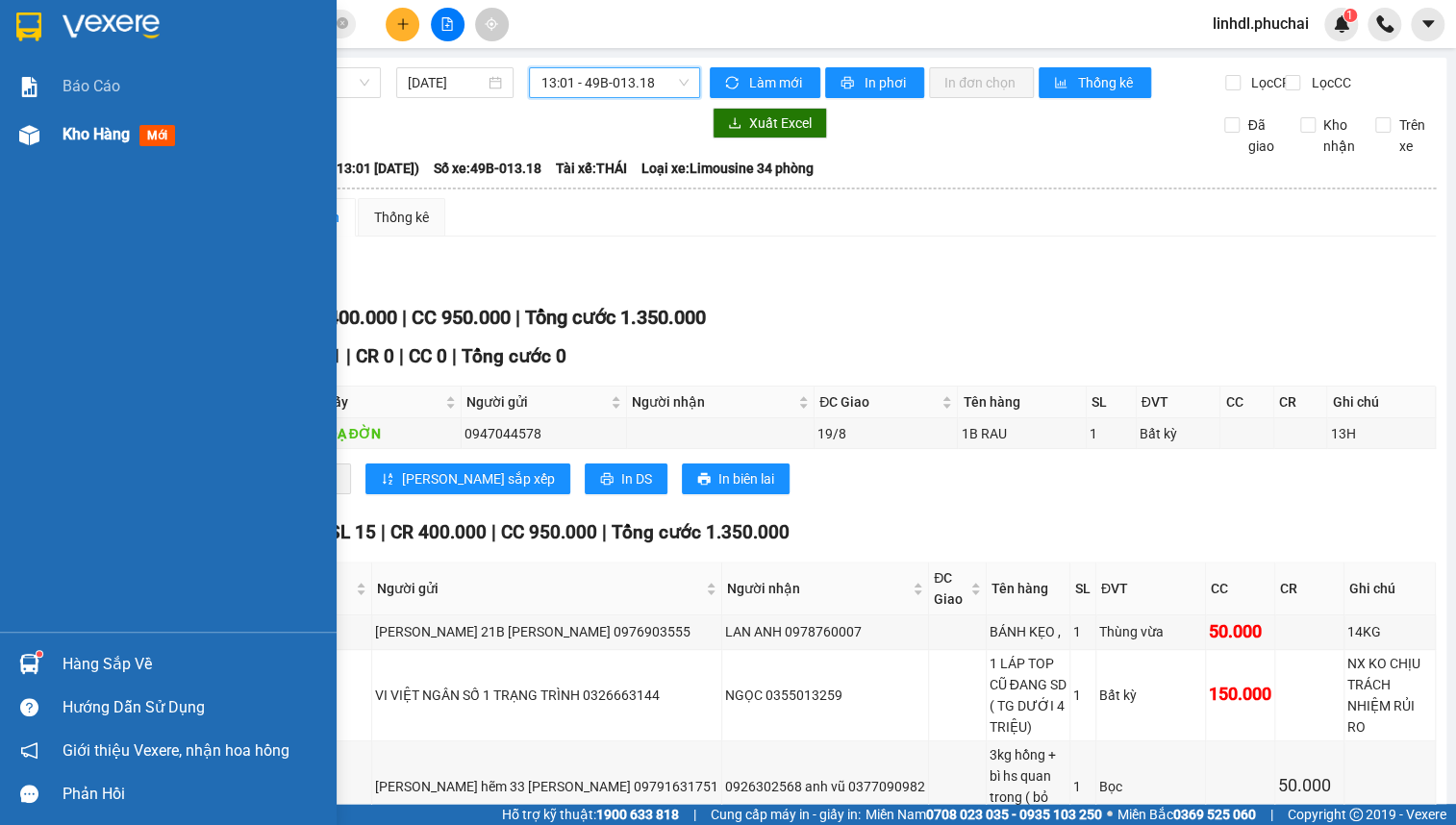
click at [47, 120] on div "Kho hàng mới" at bounding box center [168, 135] width 336 height 48
